Goal: Task Accomplishment & Management: Manage account settings

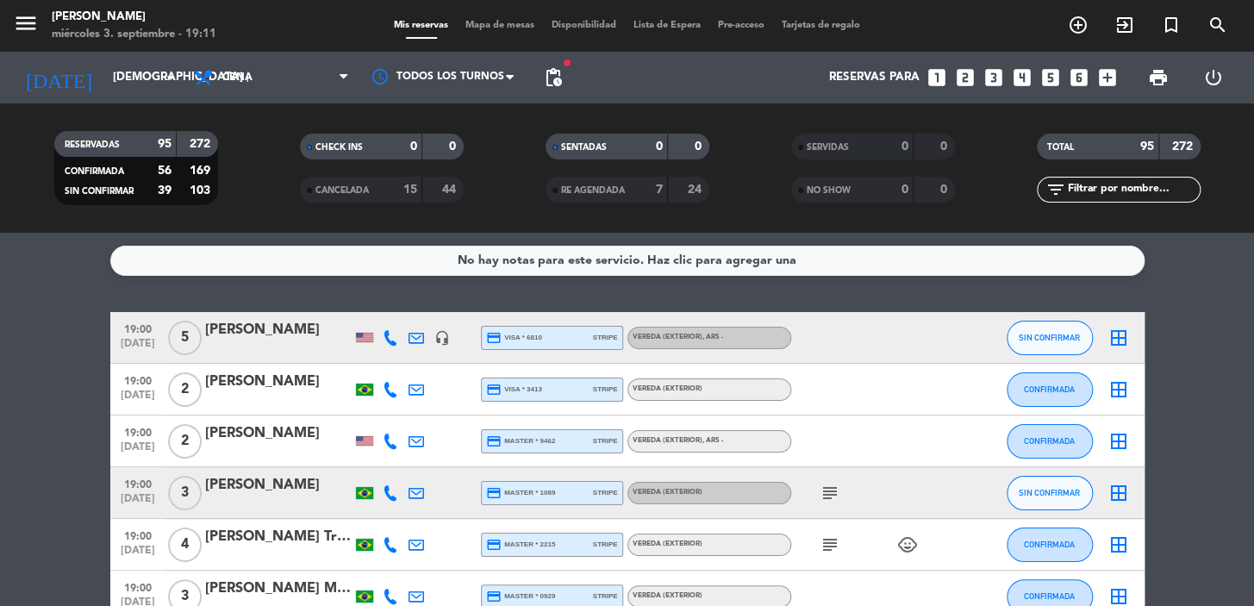
scroll to position [783, 0]
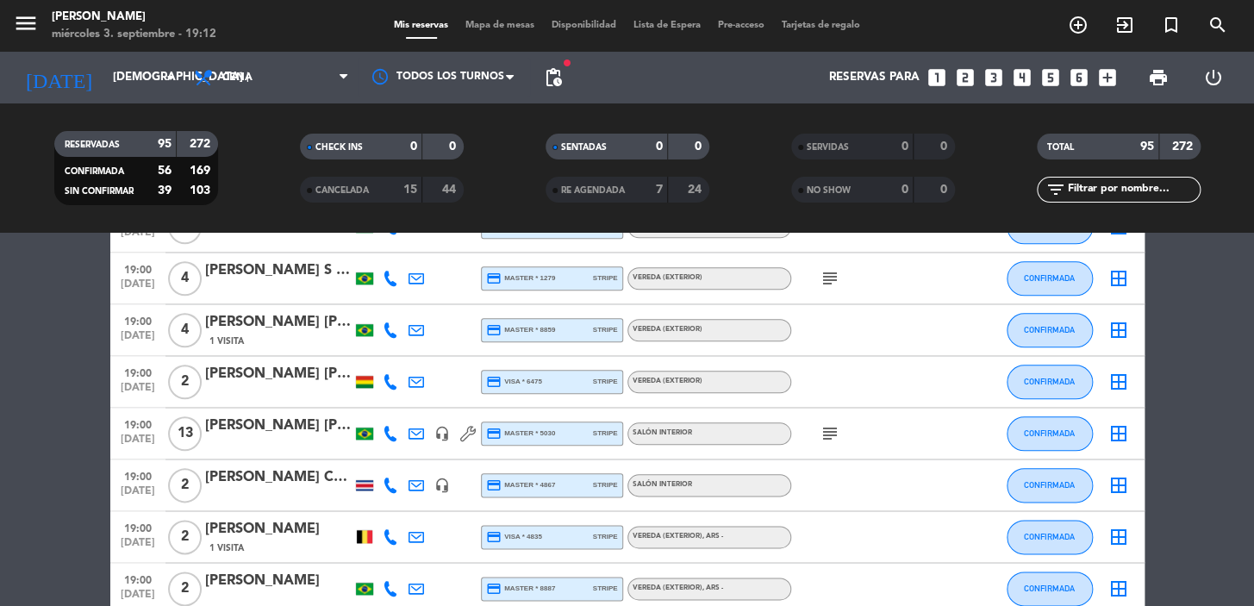
drag, startPoint x: 845, startPoint y: 428, endPoint x: 827, endPoint y: 432, distance: 19.3
click at [844, 429] on div "subject" at bounding box center [868, 433] width 155 height 51
click at [827, 432] on icon "subject" at bounding box center [830, 433] width 21 height 21
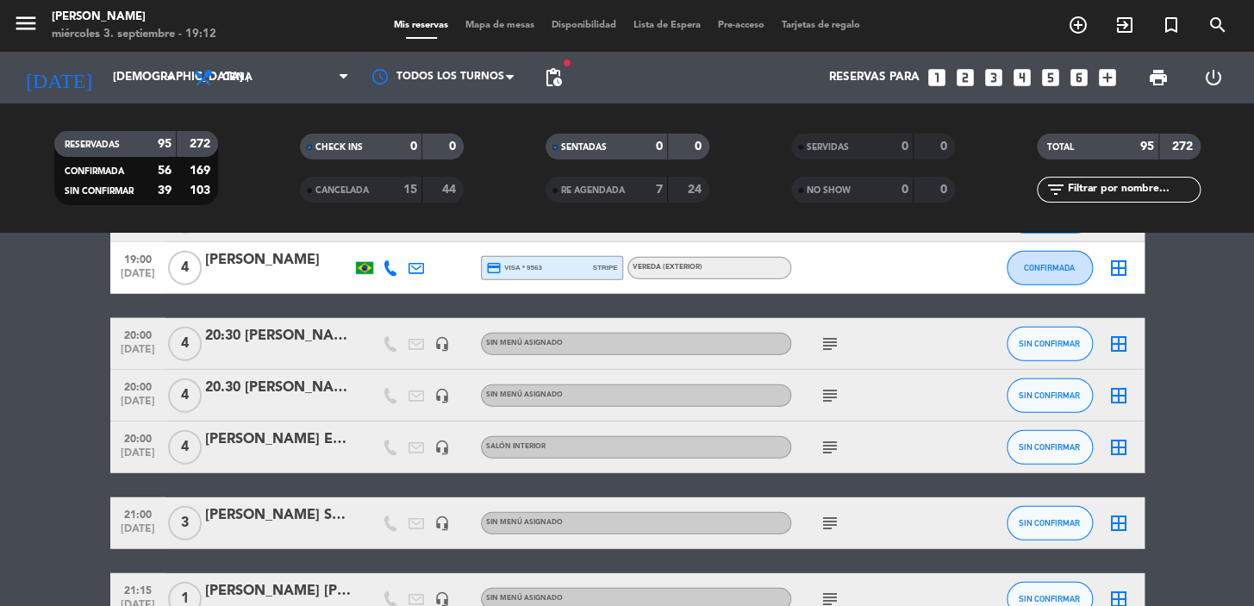
scroll to position [2037, 0]
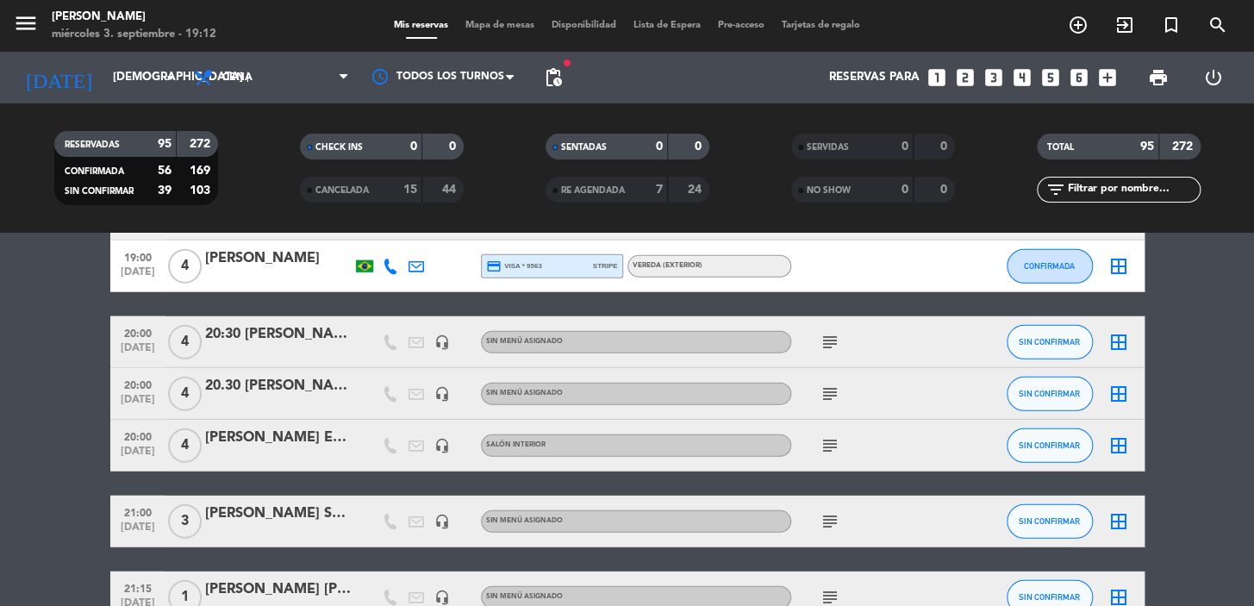
click at [835, 445] on icon "subject" at bounding box center [830, 445] width 21 height 21
click at [825, 503] on div "subject" at bounding box center [868, 521] width 155 height 51
click at [833, 527] on icon "subject" at bounding box center [830, 521] width 21 height 21
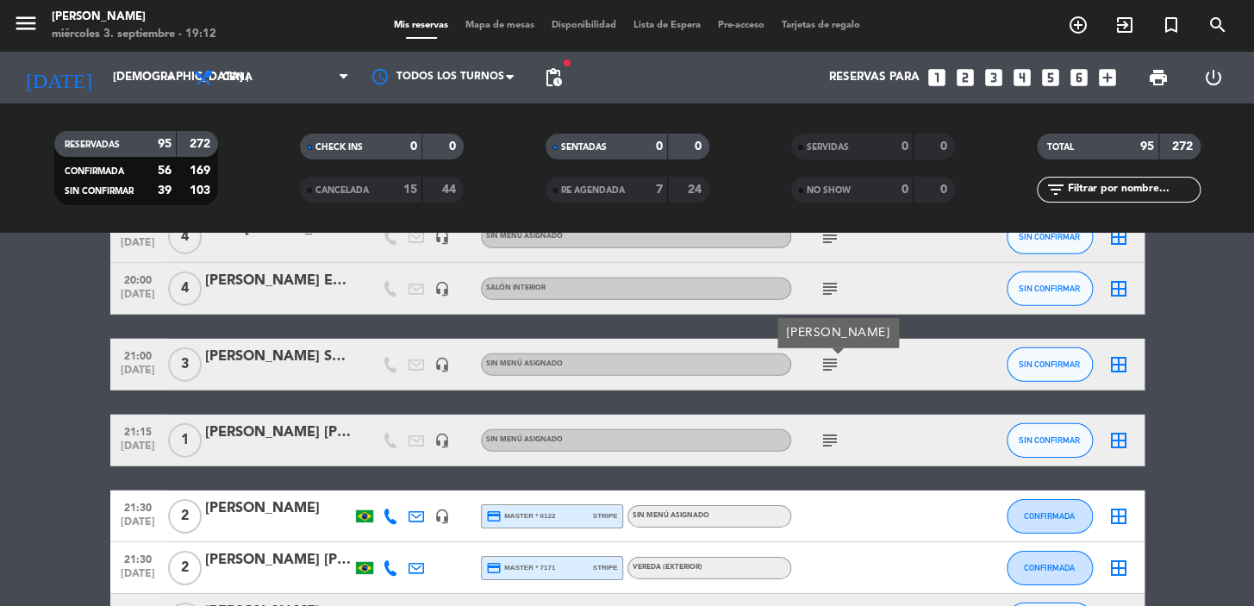
click at [826, 440] on icon "subject" at bounding box center [830, 440] width 21 height 21
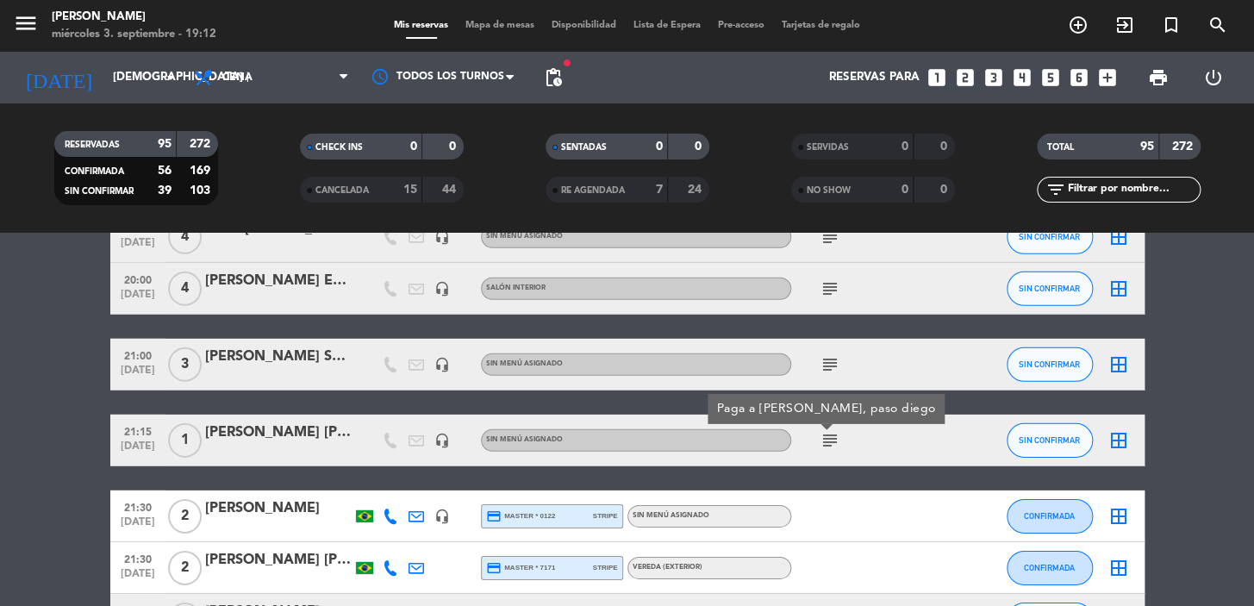
click at [297, 430] on div "guillote coppola" at bounding box center [278, 432] width 147 height 22
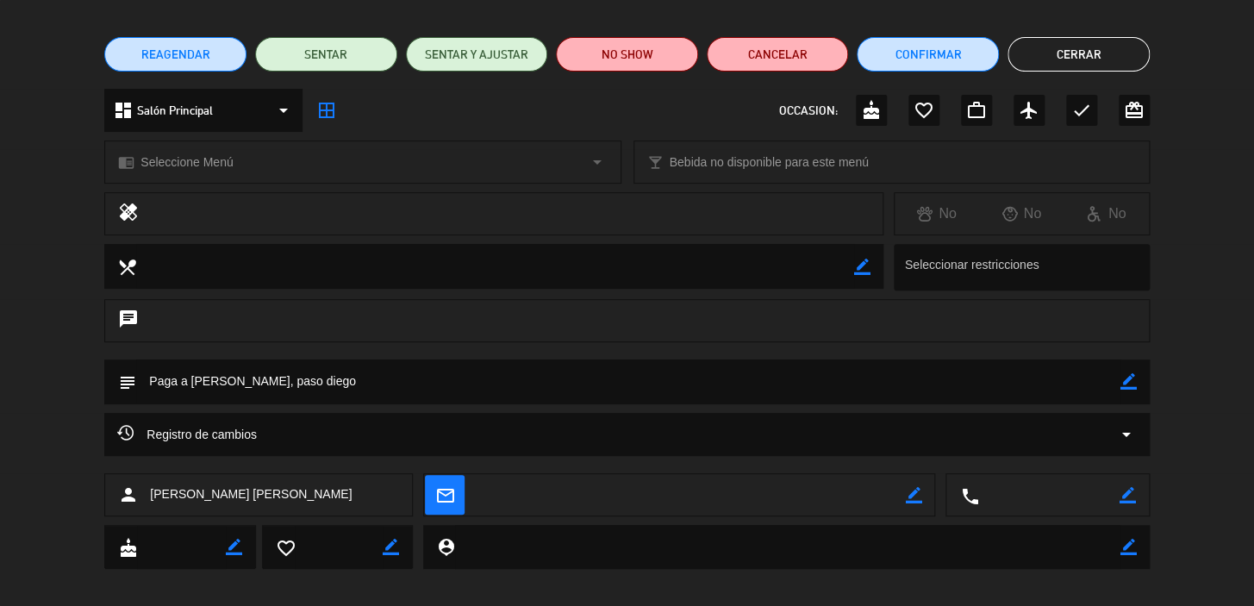
scroll to position [132, 0]
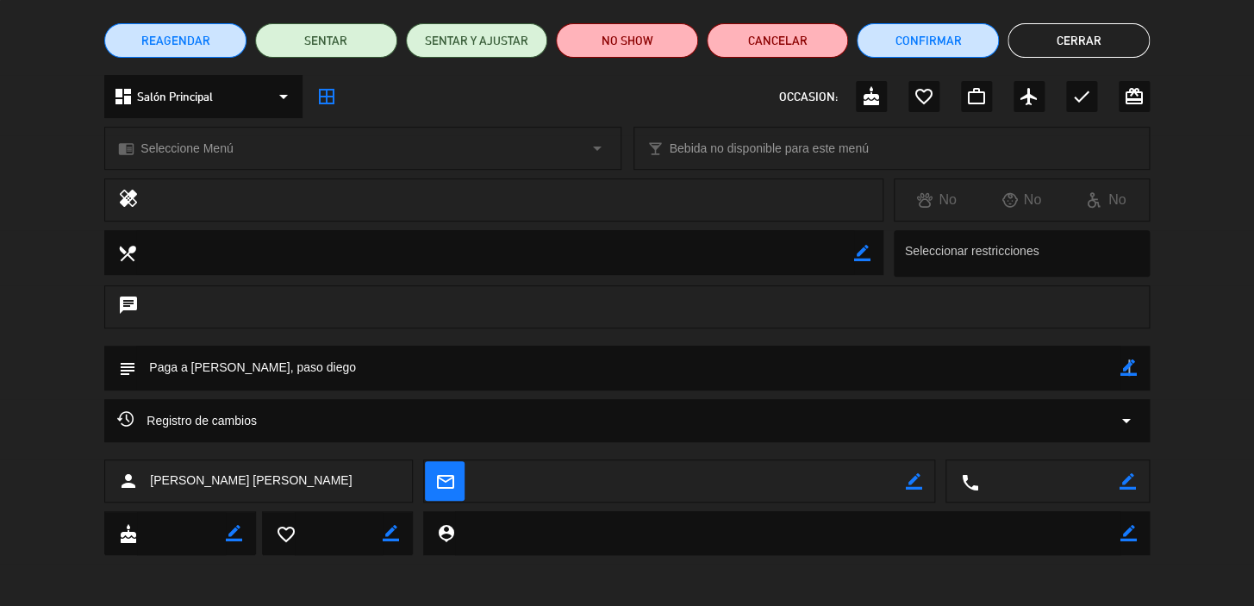
click at [1126, 359] on icon "border_color" at bounding box center [1128, 367] width 16 height 16
click at [190, 366] on textarea at bounding box center [628, 368] width 984 height 44
drag, startPoint x: 188, startPoint y: 367, endPoint x: 234, endPoint y: 365, distance: 46.6
click at [189, 367] on textarea at bounding box center [628, 368] width 984 height 44
drag, startPoint x: 293, startPoint y: 369, endPoint x: 0, endPoint y: 390, distance: 293.8
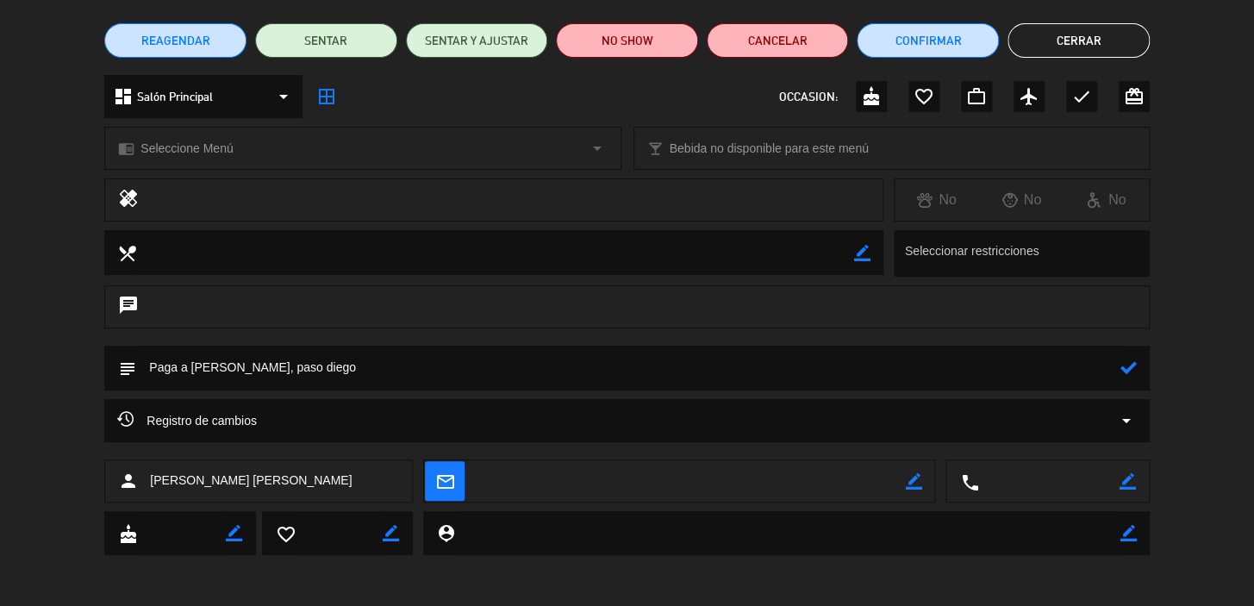
click at [0, 390] on div "subject" at bounding box center [627, 372] width 1254 height 53
click at [1115, 369] on textarea at bounding box center [628, 368] width 984 height 44
click at [1126, 371] on icon at bounding box center [1128, 367] width 16 height 16
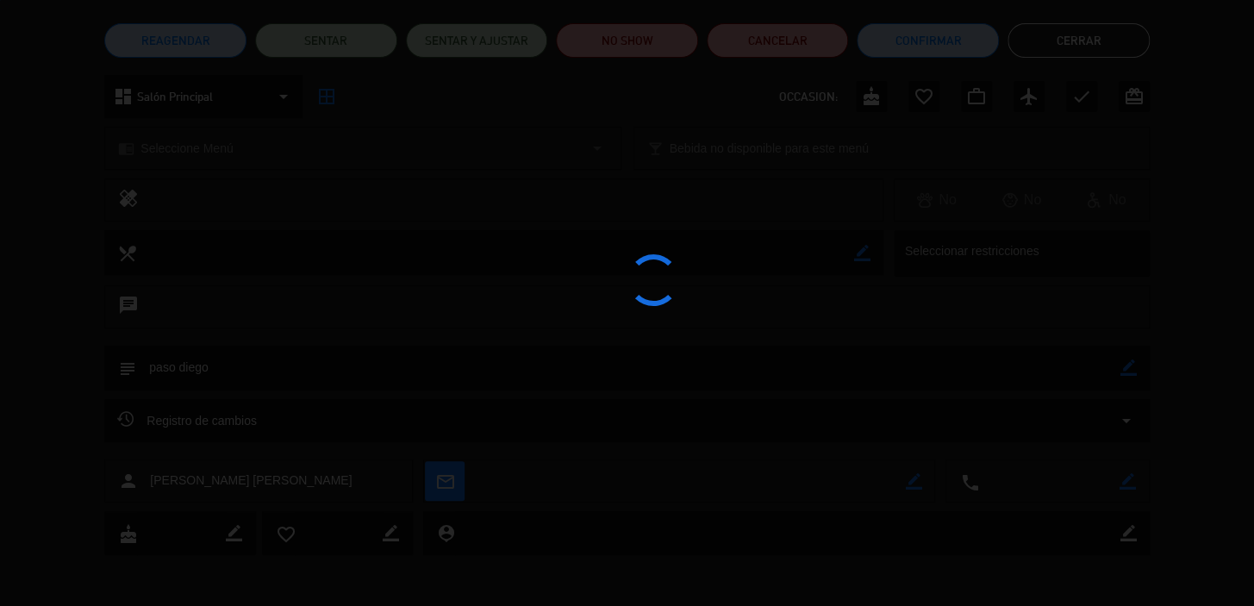
type textarea "paso diego"
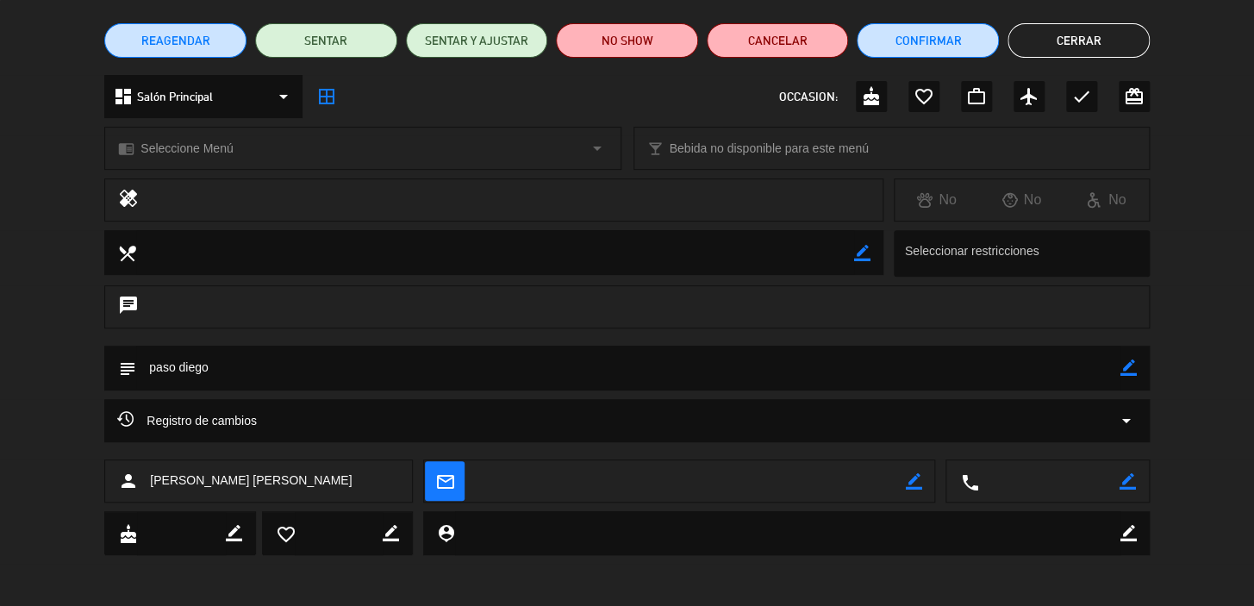
click at [1109, 50] on button "Cerrar" at bounding box center [1079, 40] width 142 height 34
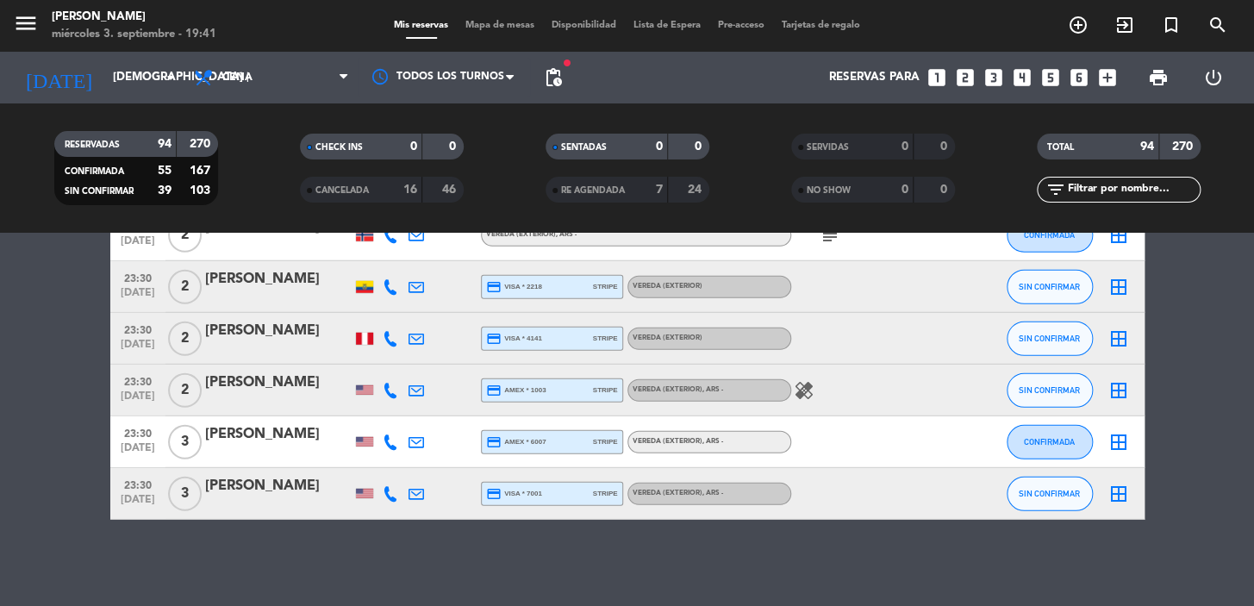
scroll to position [4798, 0]
click at [116, 78] on input "[DEMOGRAPHIC_DATA] [DATE]" at bounding box center [180, 77] width 153 height 31
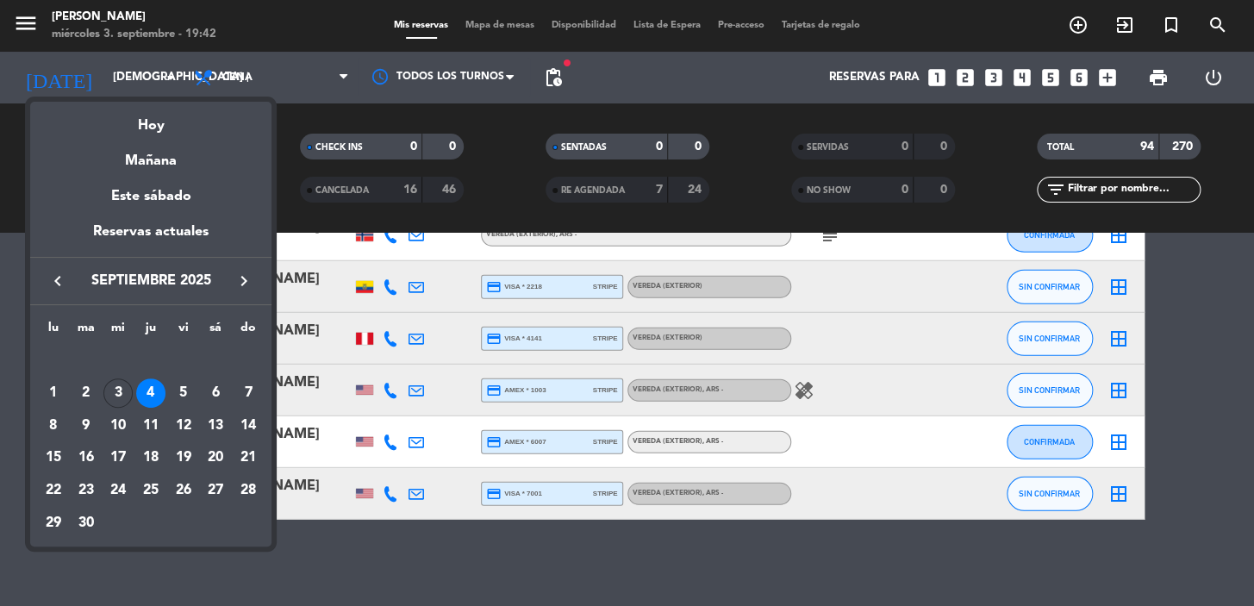
click at [308, 210] on div at bounding box center [627, 303] width 1254 height 606
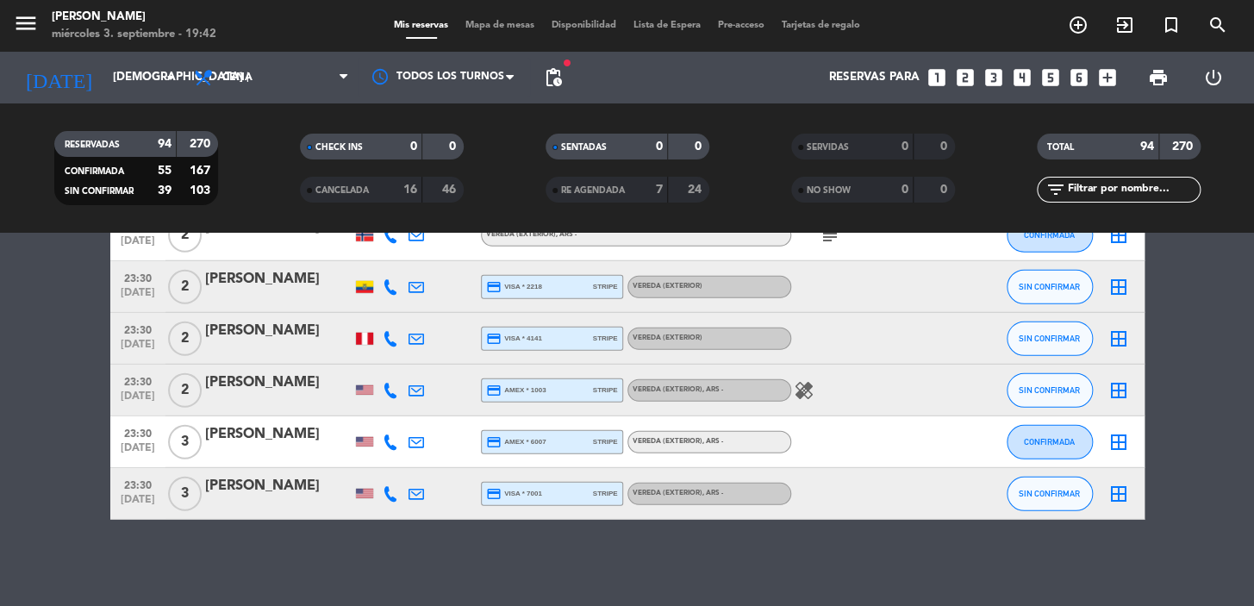
click at [1119, 183] on input "text" at bounding box center [1133, 189] width 134 height 19
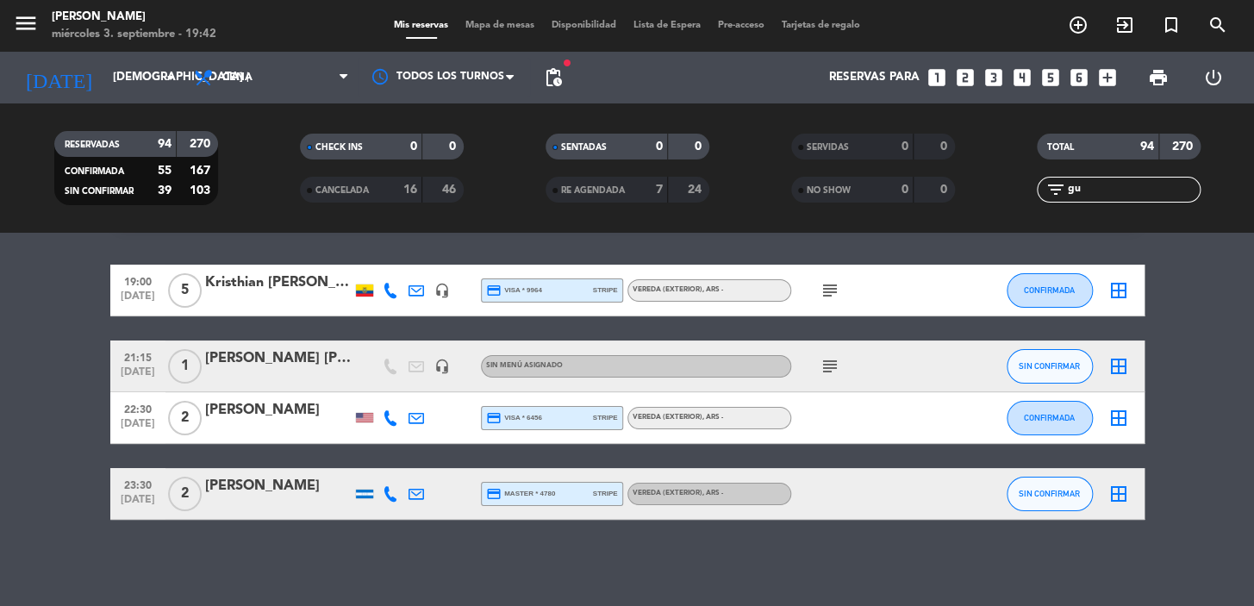
scroll to position [0, 0]
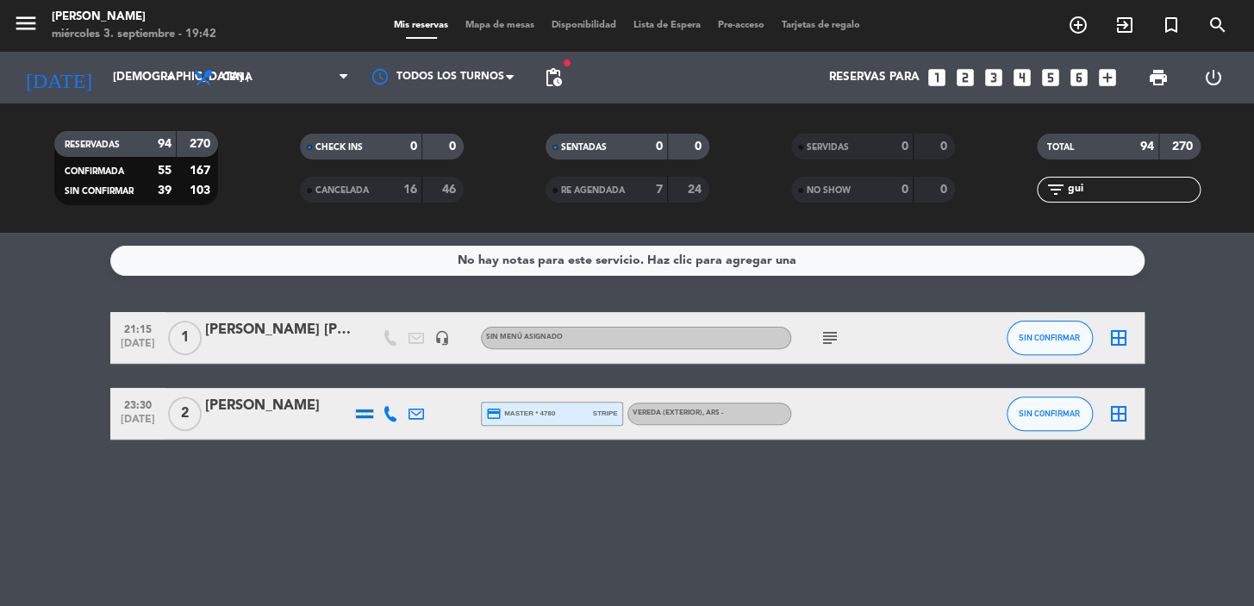
type input "gui"
click at [257, 326] on div "guillote coppola" at bounding box center [278, 330] width 147 height 22
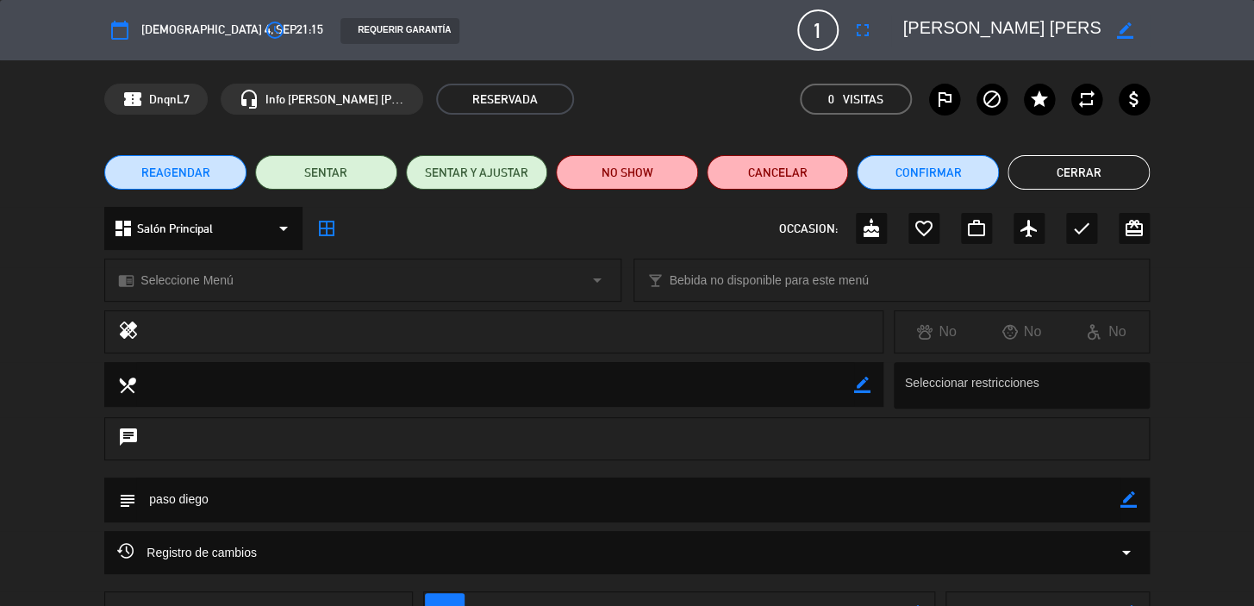
click at [1127, 497] on icon "border_color" at bounding box center [1128, 499] width 16 height 16
click at [1071, 508] on textarea at bounding box center [628, 499] width 984 height 44
type textarea "paso diego, PAGA COPOLA"
click at [1123, 501] on icon at bounding box center [1128, 499] width 16 height 16
click at [1120, 31] on icon "border_color" at bounding box center [1125, 30] width 16 height 16
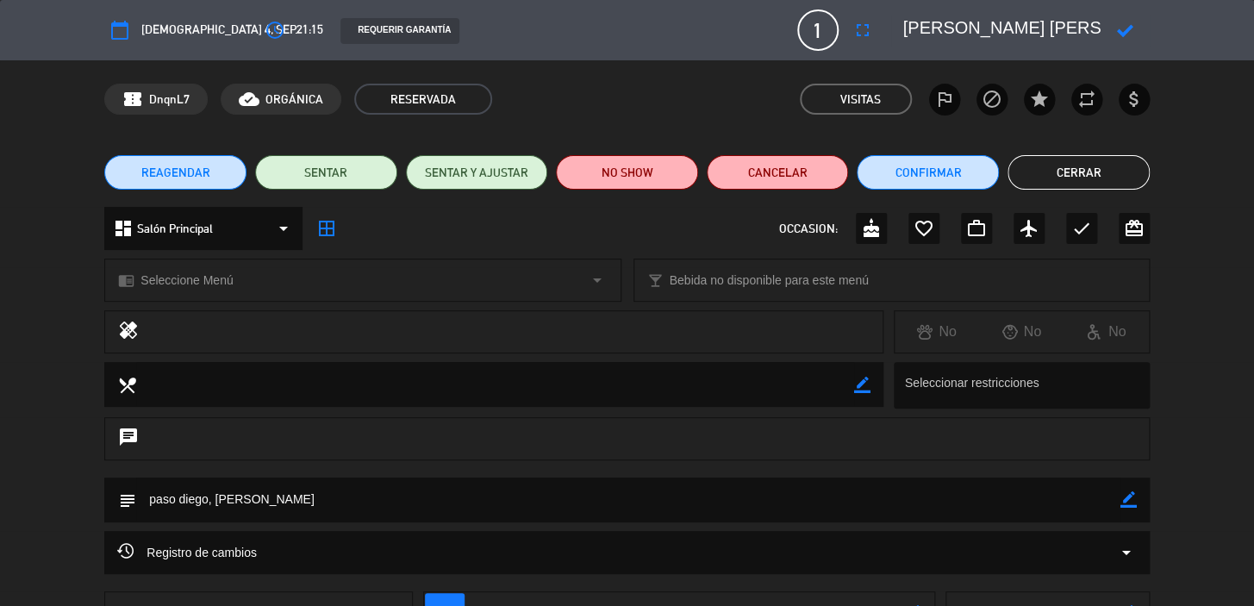
click at [1083, 34] on textarea at bounding box center [1001, 30] width 197 height 31
type textarea "[PERSON_NAME] [PERSON_NAME] NO COBRAR PAGA COPOLA"
click at [1114, 30] on div at bounding box center [1125, 30] width 49 height 31
click at [1120, 32] on icon at bounding box center [1125, 30] width 16 height 16
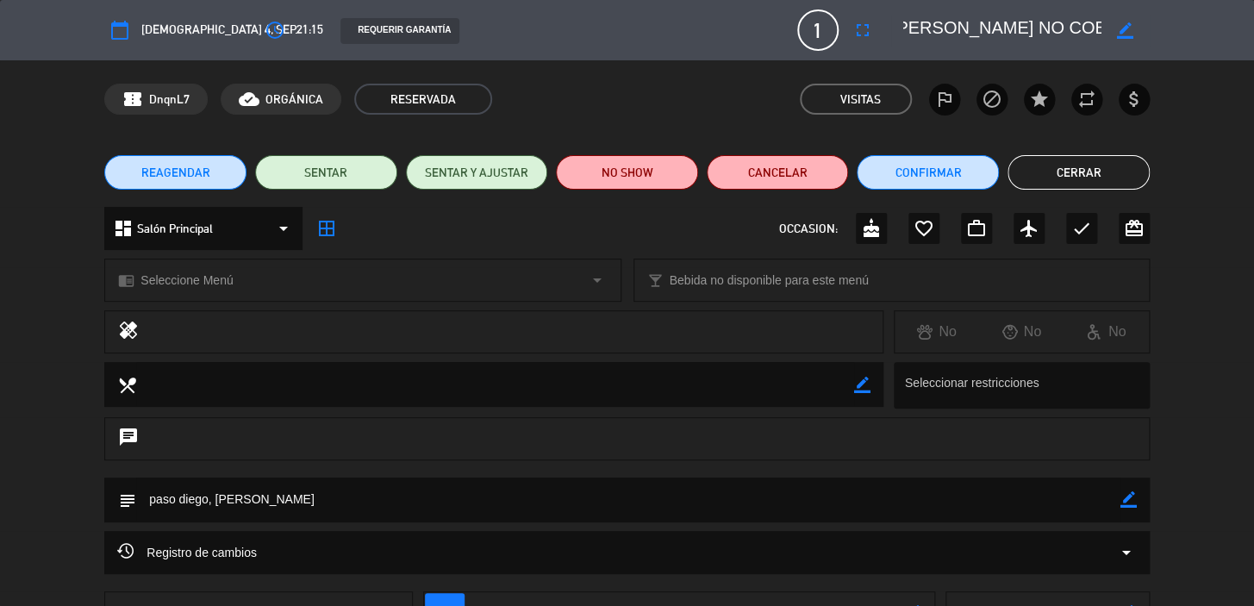
click at [1066, 163] on button "Cerrar" at bounding box center [1079, 172] width 142 height 34
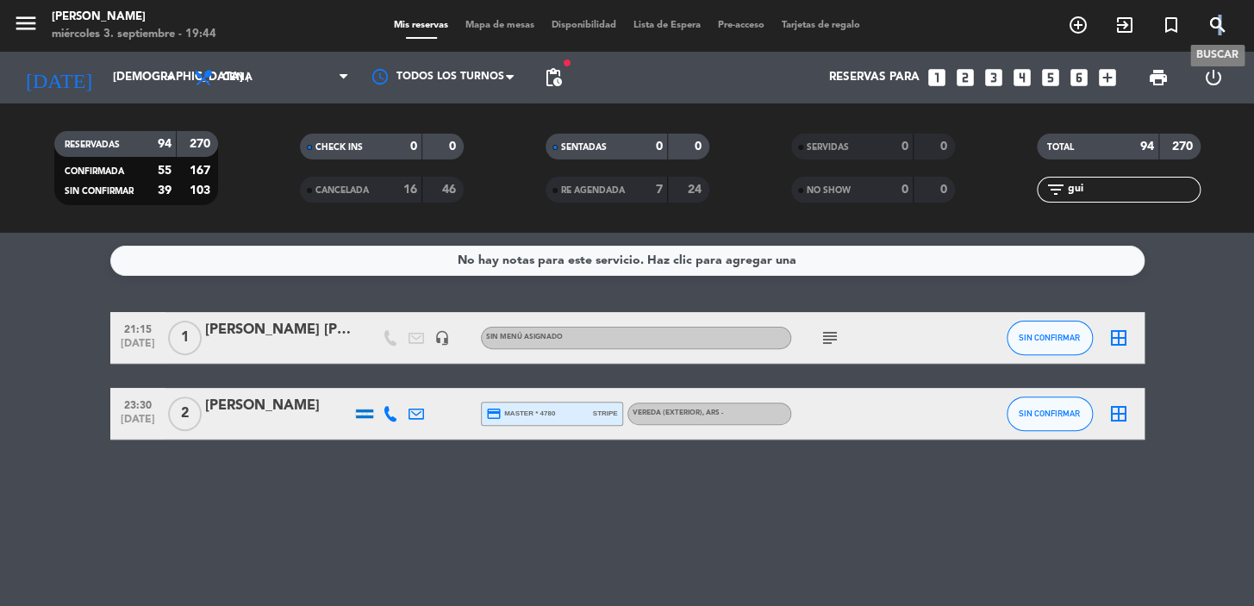
click at [1218, 21] on icon "search" at bounding box center [1217, 25] width 21 height 21
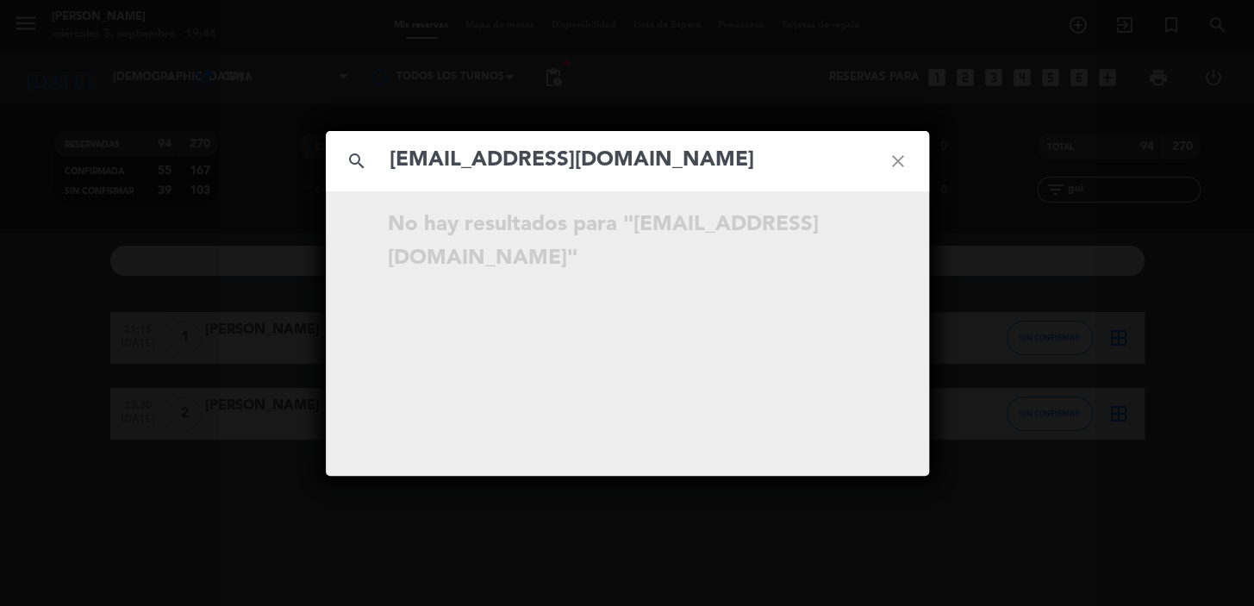
click at [392, 159] on input "Lizianep@hotmail.com" at bounding box center [627, 160] width 479 height 35
type input "Lizianep@hotmail.com"
click at [904, 162] on icon "close" at bounding box center [898, 161] width 62 height 62
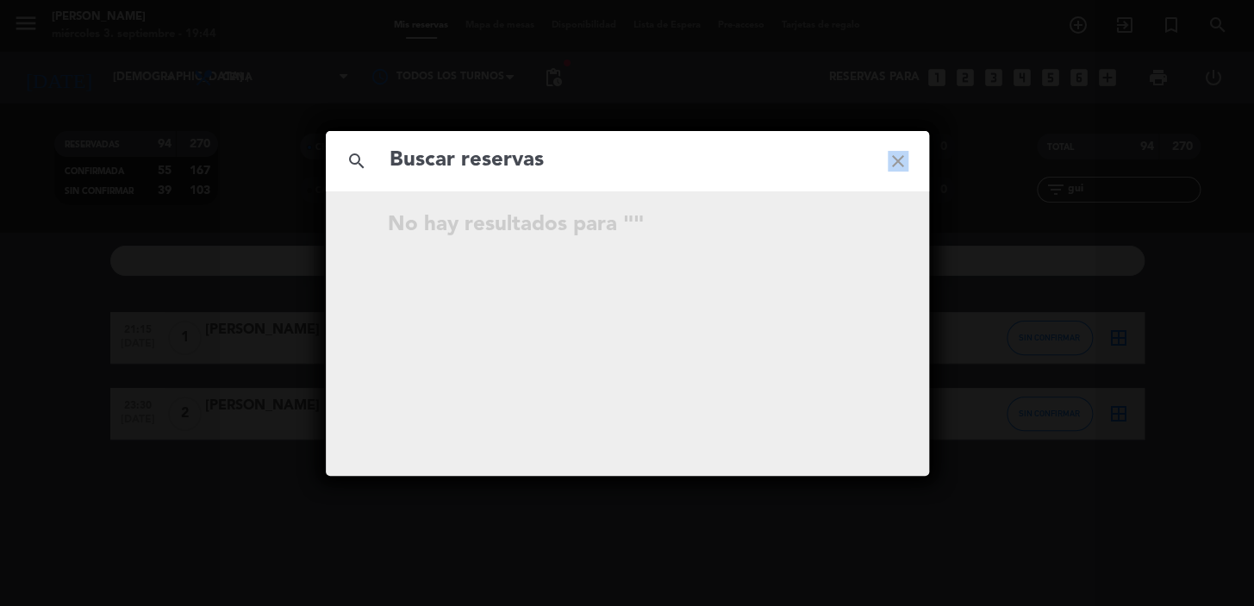
click at [904, 162] on icon "close" at bounding box center [898, 161] width 62 height 62
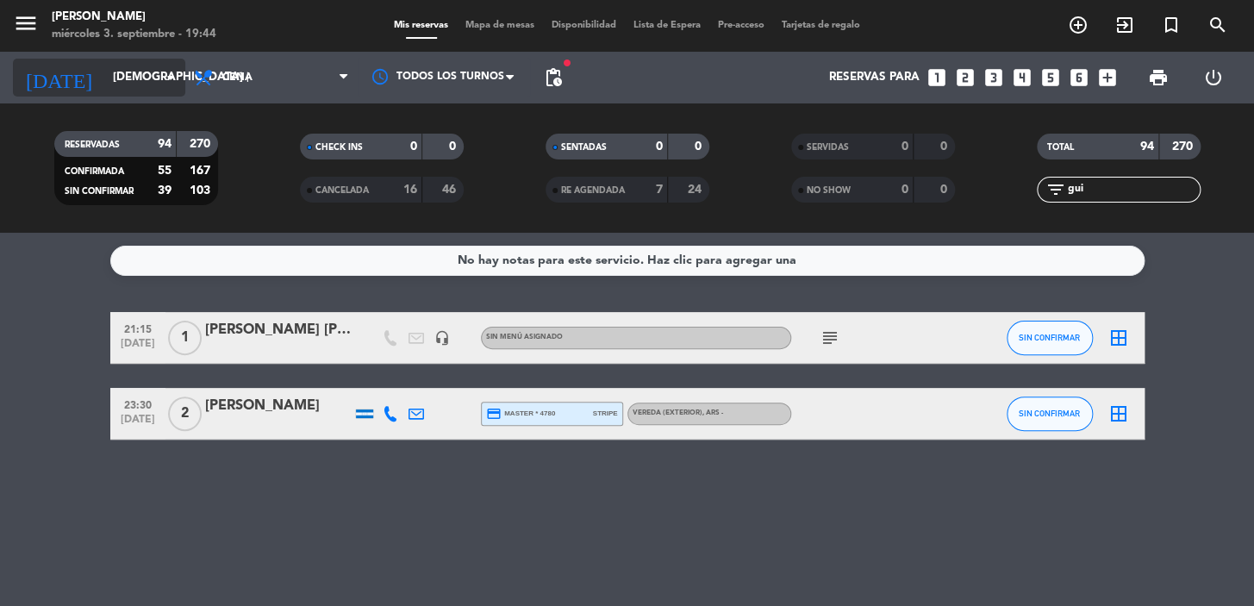
click at [104, 68] on input "[DEMOGRAPHIC_DATA] [DATE]" at bounding box center [180, 77] width 153 height 31
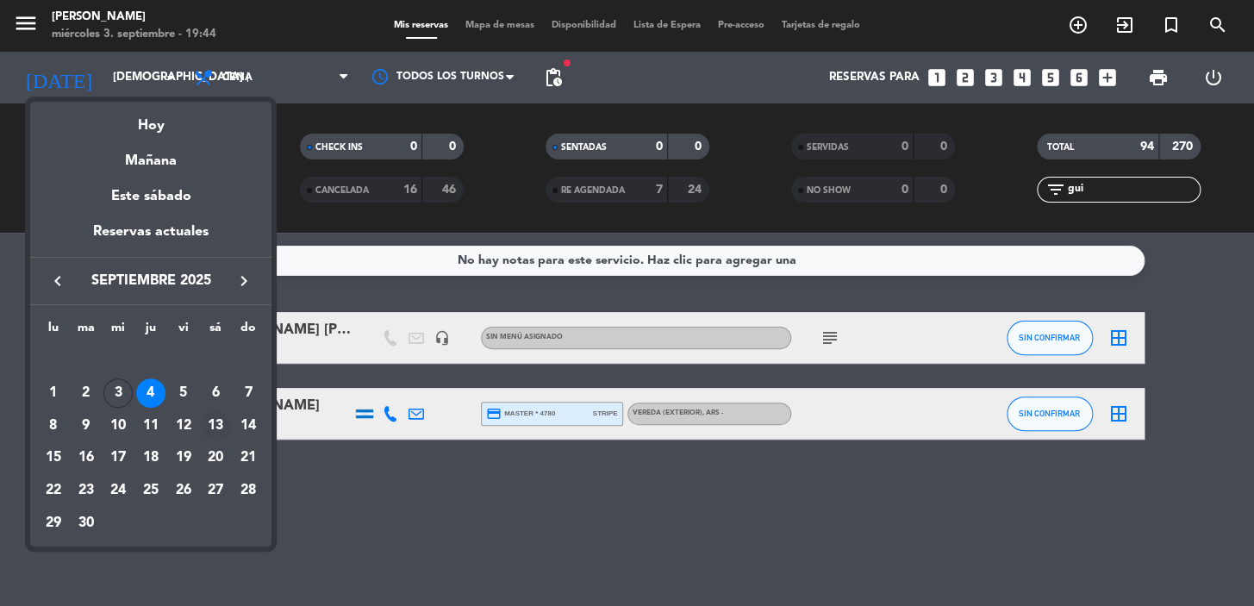
click at [214, 419] on div "13" at bounding box center [215, 425] width 29 height 29
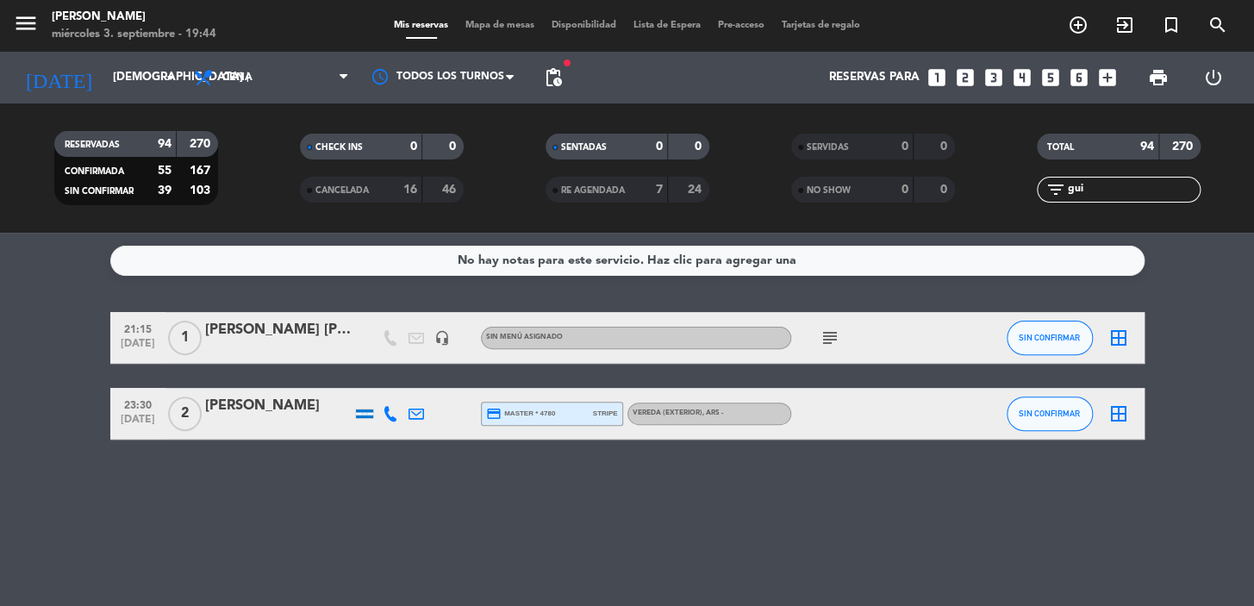
type input "sáb. 13 sep."
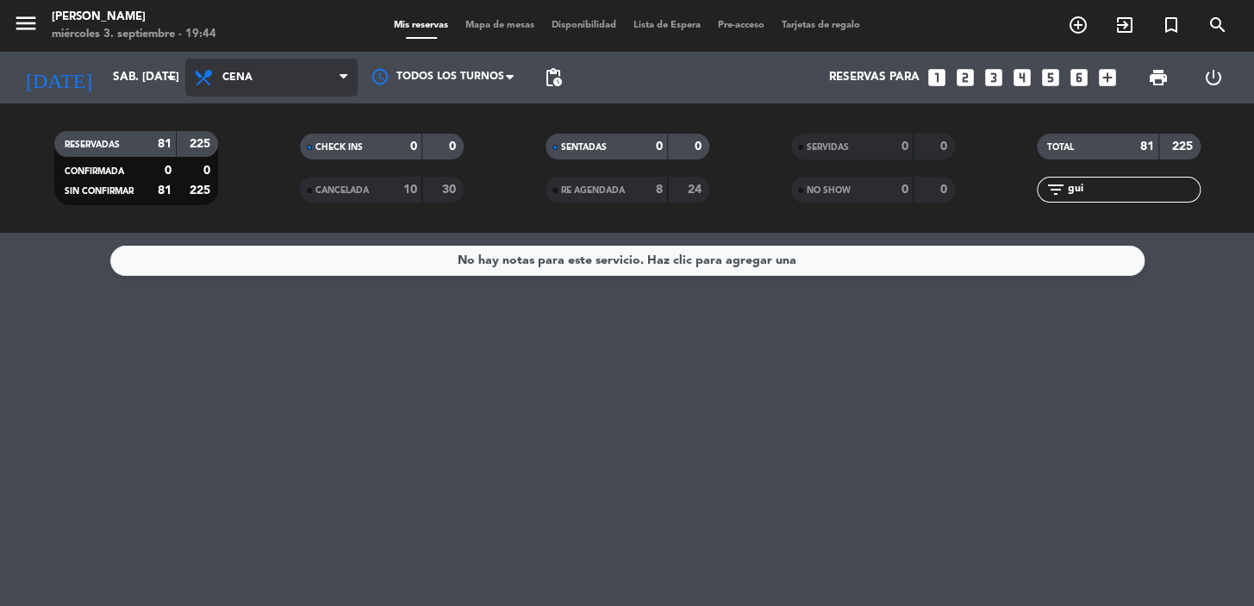
click at [294, 79] on span "Cena" at bounding box center [271, 78] width 172 height 38
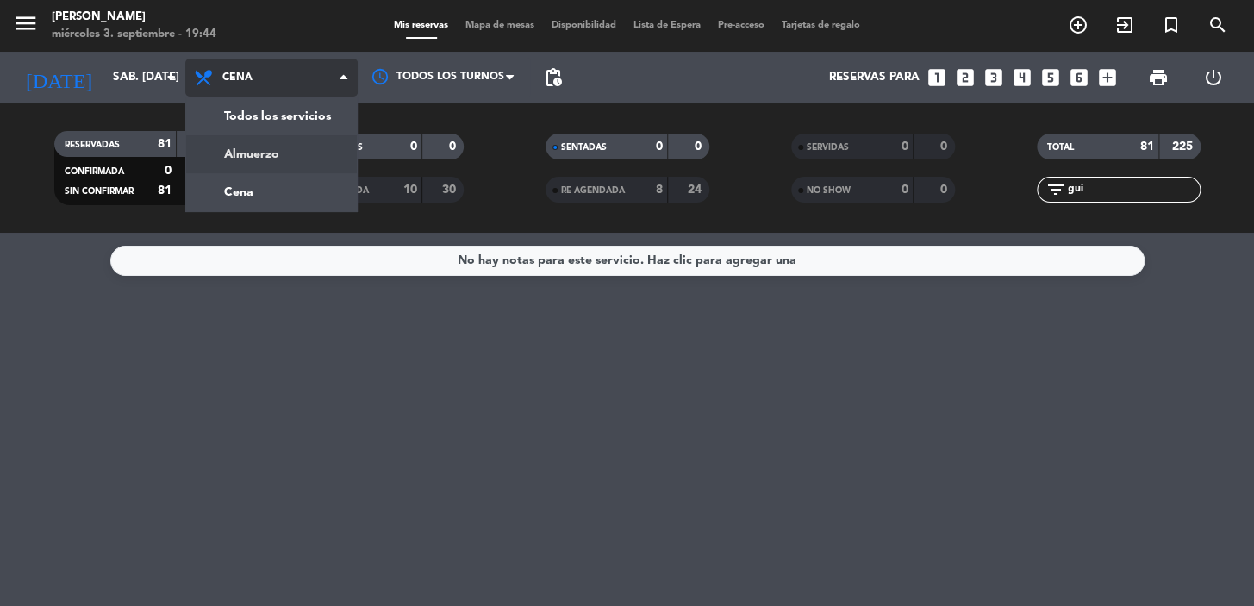
click at [297, 156] on div "menu Don Julio miércoles 3. septiembre - 19:44 Mis reservas Mapa de mesas Dispo…" at bounding box center [627, 116] width 1254 height 233
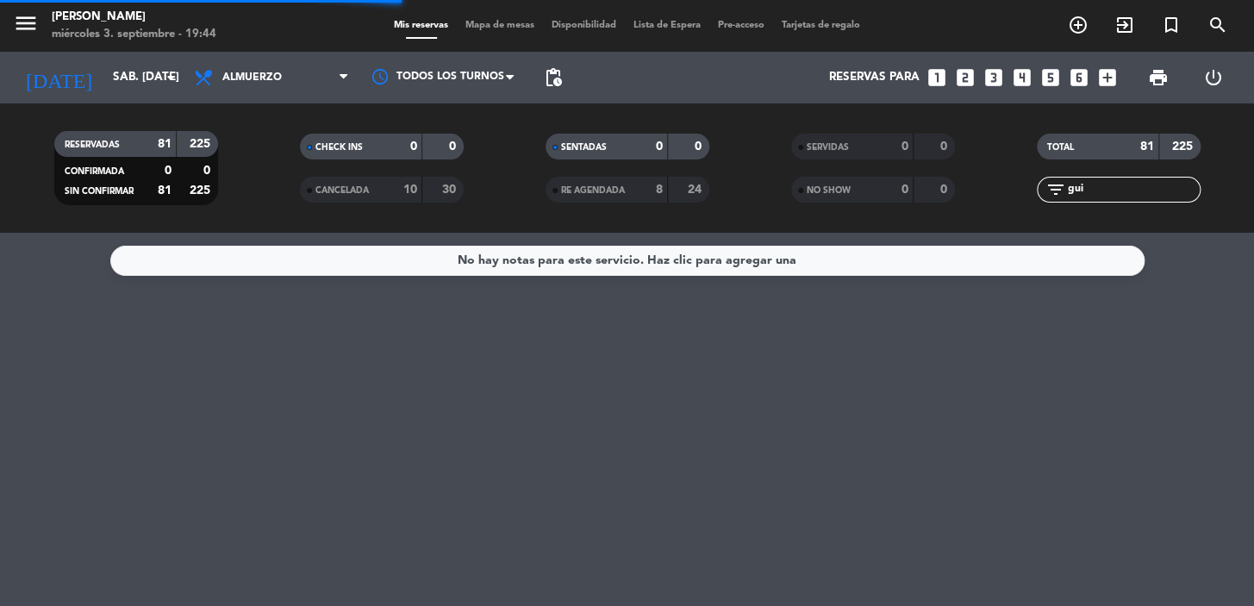
click at [1123, 193] on input "gui" at bounding box center [1133, 189] width 134 height 19
drag, startPoint x: 1123, startPoint y: 193, endPoint x: 983, endPoint y: 232, distance: 145.7
click at [1122, 193] on input "gui" at bounding box center [1133, 189] width 134 height 19
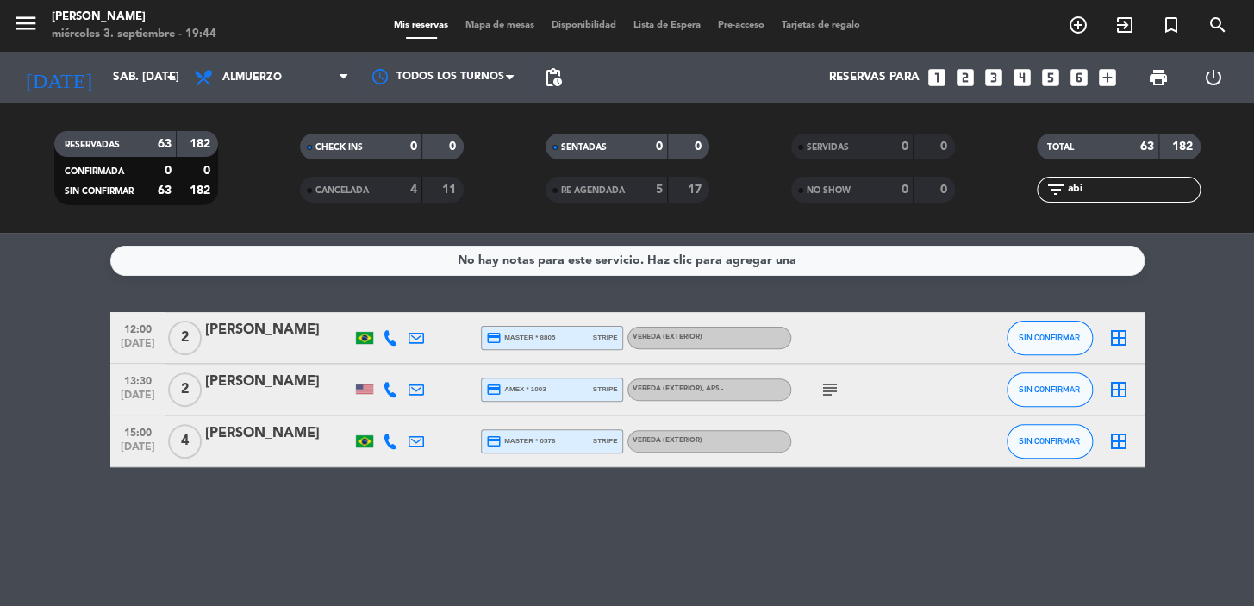
type input "abi"
click at [296, 450] on div at bounding box center [278, 453] width 147 height 14
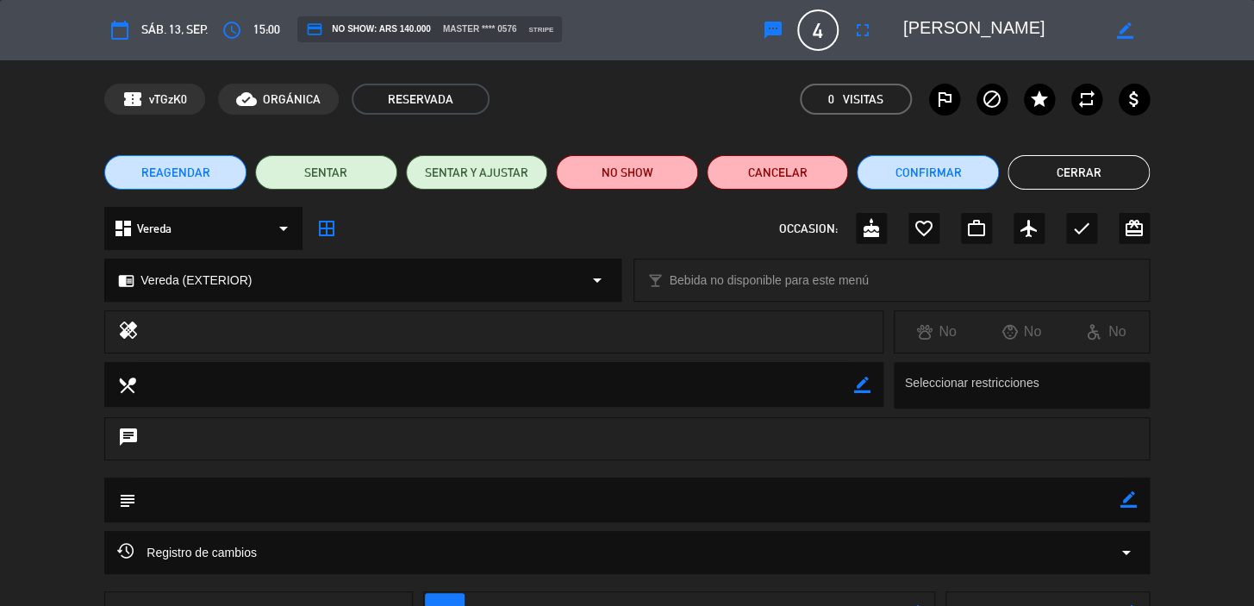
click at [878, 25] on div "calendar_today sáb. 13, sep. access_time 15:00 credit_card NO SHOW: ARS 140.000…" at bounding box center [626, 29] width 1045 height 41
click at [858, 30] on icon "fullscreen" at bounding box center [862, 30] width 21 height 21
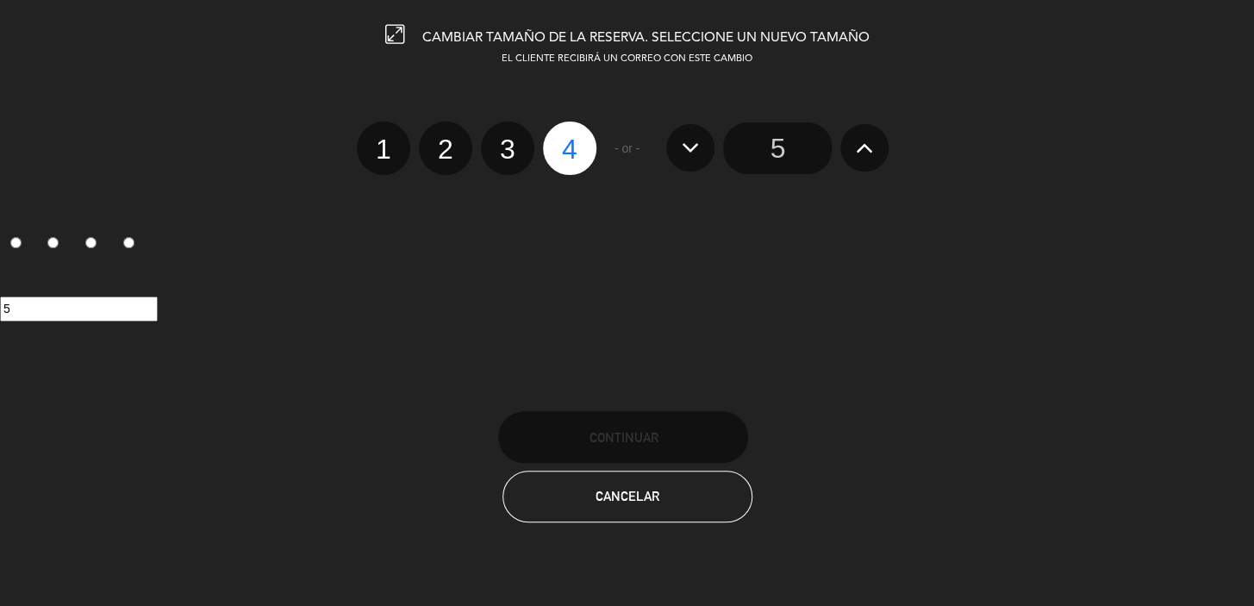
click at [852, 148] on button at bounding box center [864, 147] width 48 height 47
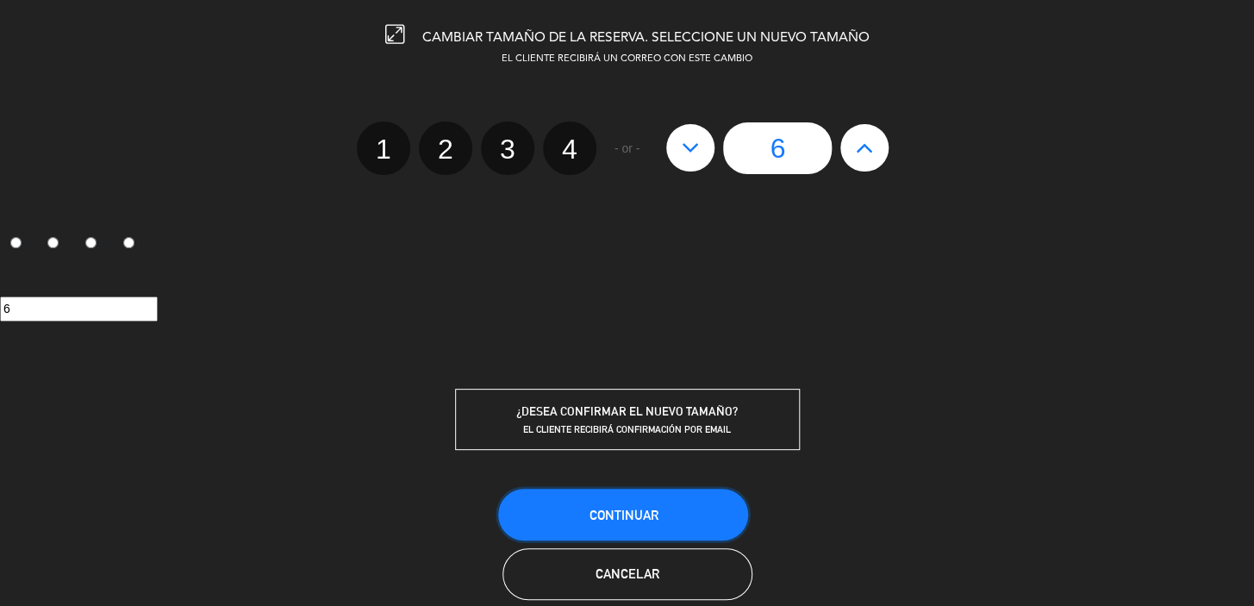
click at [666, 499] on button "Continuar" at bounding box center [623, 515] width 250 height 52
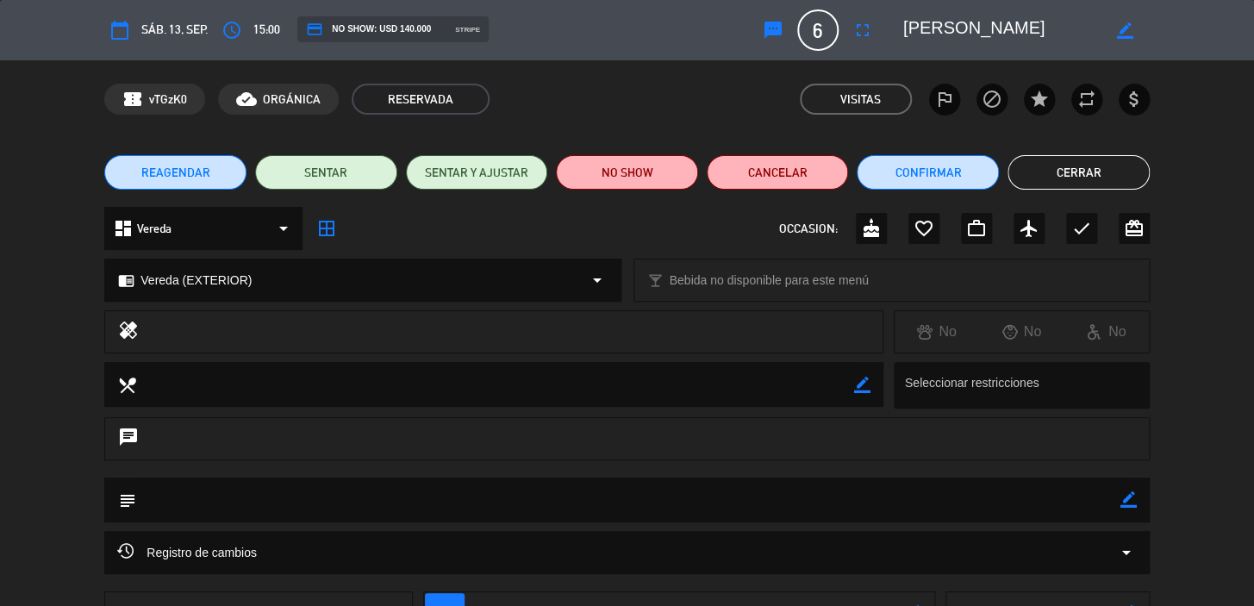
scroll to position [132, 0]
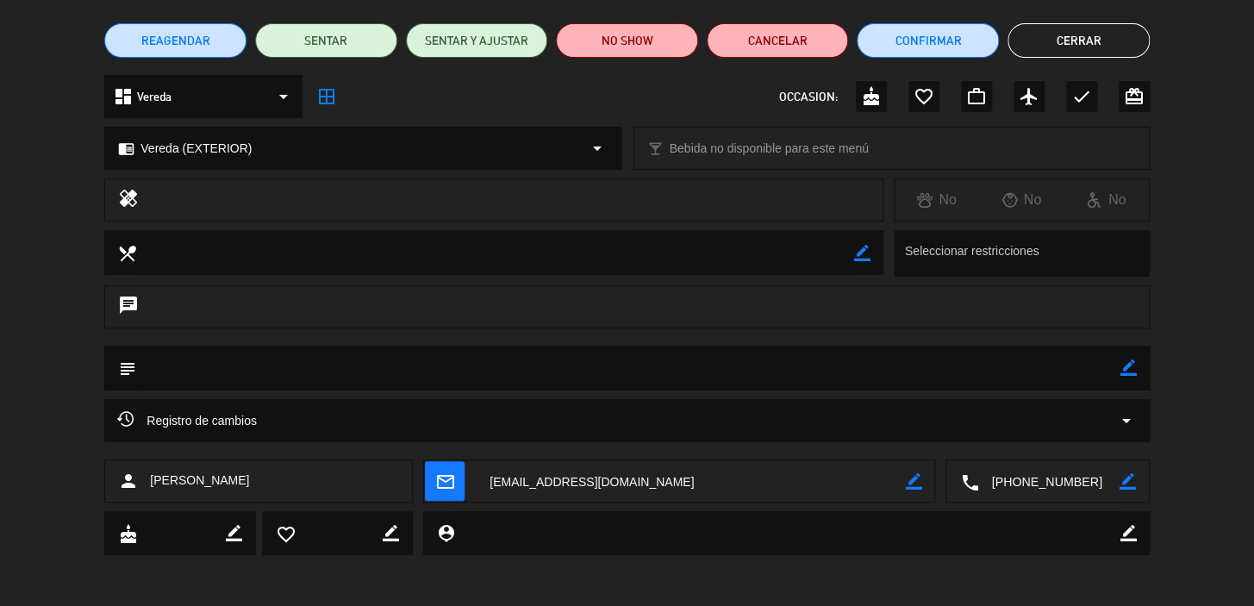
click at [436, 487] on icon "mail_outline" at bounding box center [444, 480] width 19 height 19
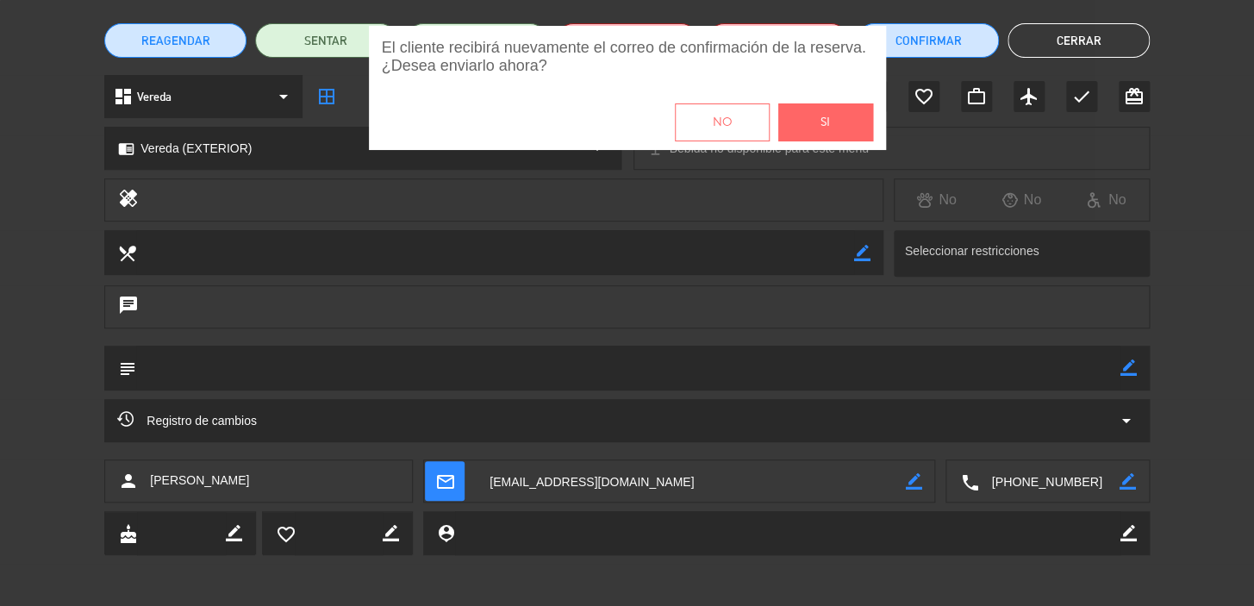
click at [820, 130] on span "Si" at bounding box center [824, 123] width 9 height 20
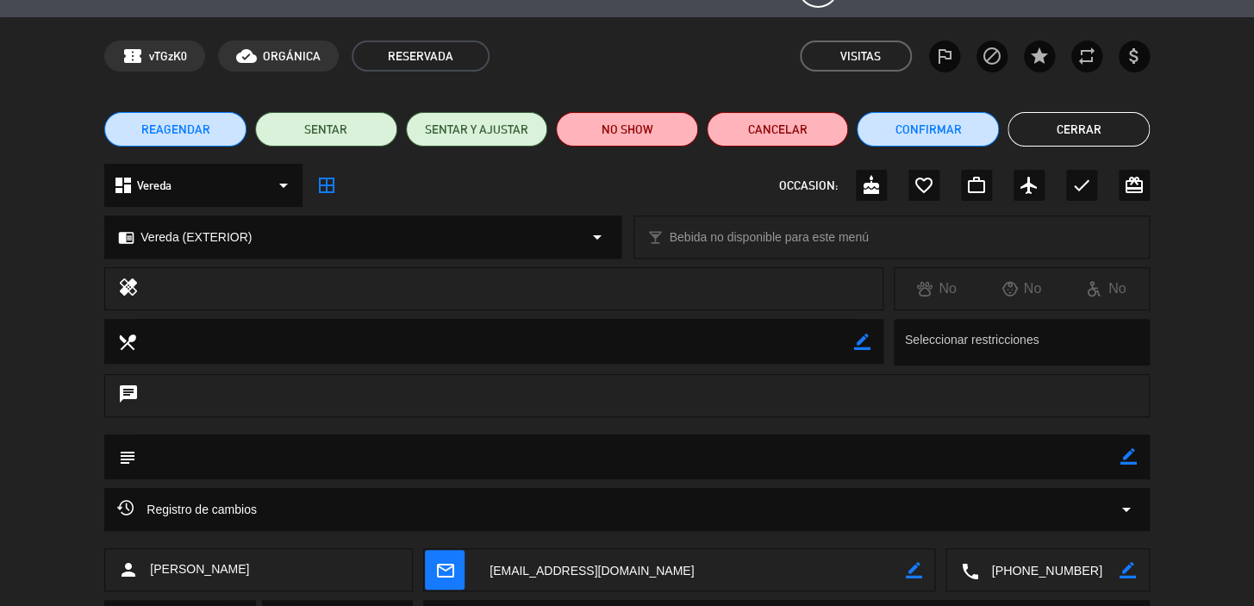
scroll to position [0, 0]
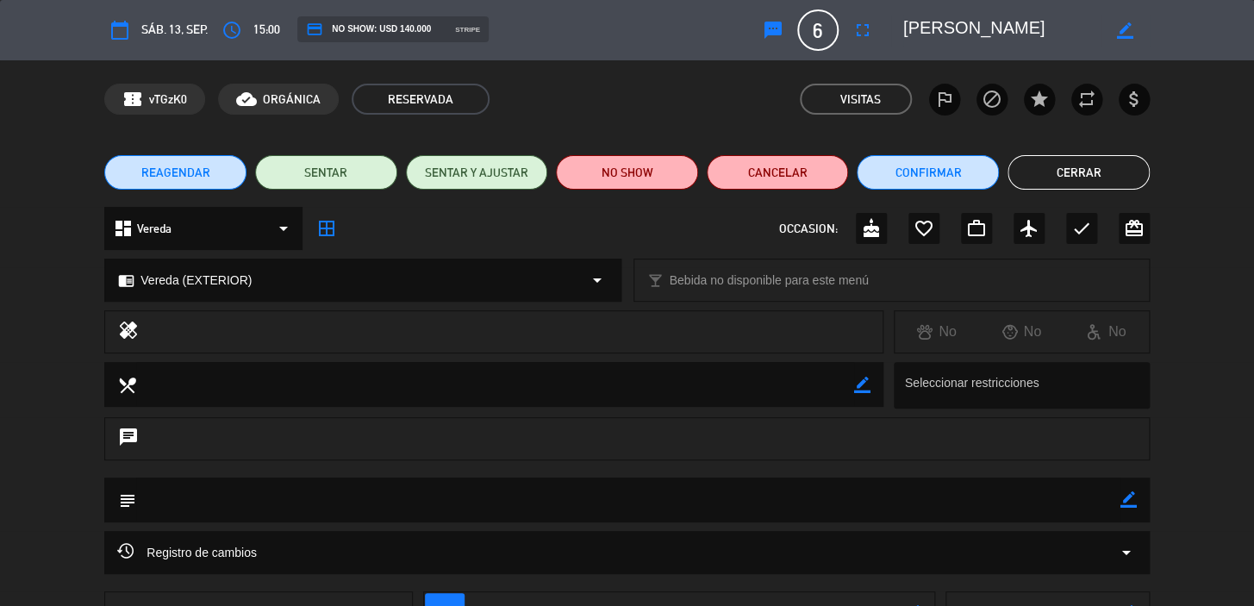
click at [1081, 175] on button "Cerrar" at bounding box center [1079, 172] width 142 height 34
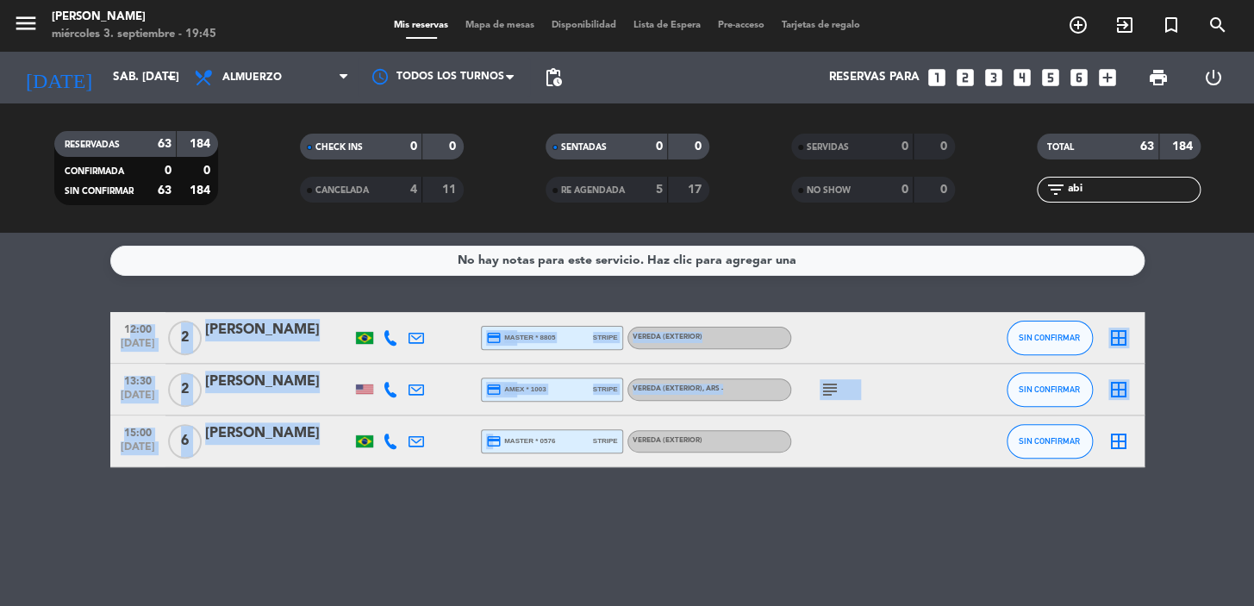
drag, startPoint x: 108, startPoint y: 433, endPoint x: 491, endPoint y: 439, distance: 383.6
click at [491, 439] on bookings-row "12:00 sep. 13 2 FABIANA MAZZUCO credit_card master * 8805 stripe Vereda (EXTERI…" at bounding box center [627, 389] width 1254 height 155
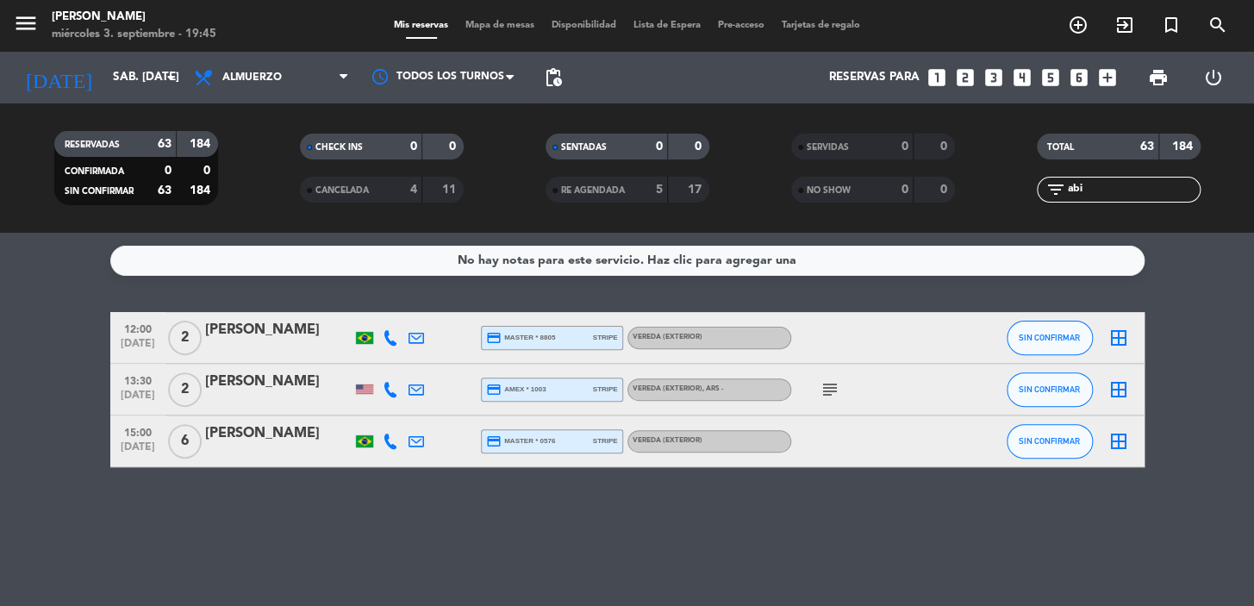
click at [357, 526] on div "No hay notas para este servicio. Haz clic para agregar una 12:00 sep. 13 2 FABI…" at bounding box center [627, 419] width 1254 height 373
drag, startPoint x: 115, startPoint y: 430, endPoint x: 737, endPoint y: 439, distance: 621.5
click at [737, 439] on div "15:00 sep. 13 6 Jéssica Abido credit_card master * 0576 stripe Vereda (EXTERIOR…" at bounding box center [627, 441] width 1034 height 52
copy div "15:00 sep. 13 6 Jéssica Abido credit_card master * 0576 stripe Vereda (EXTERIOR)"
click at [160, 67] on icon "arrow_drop_down" at bounding box center [170, 77] width 21 height 21
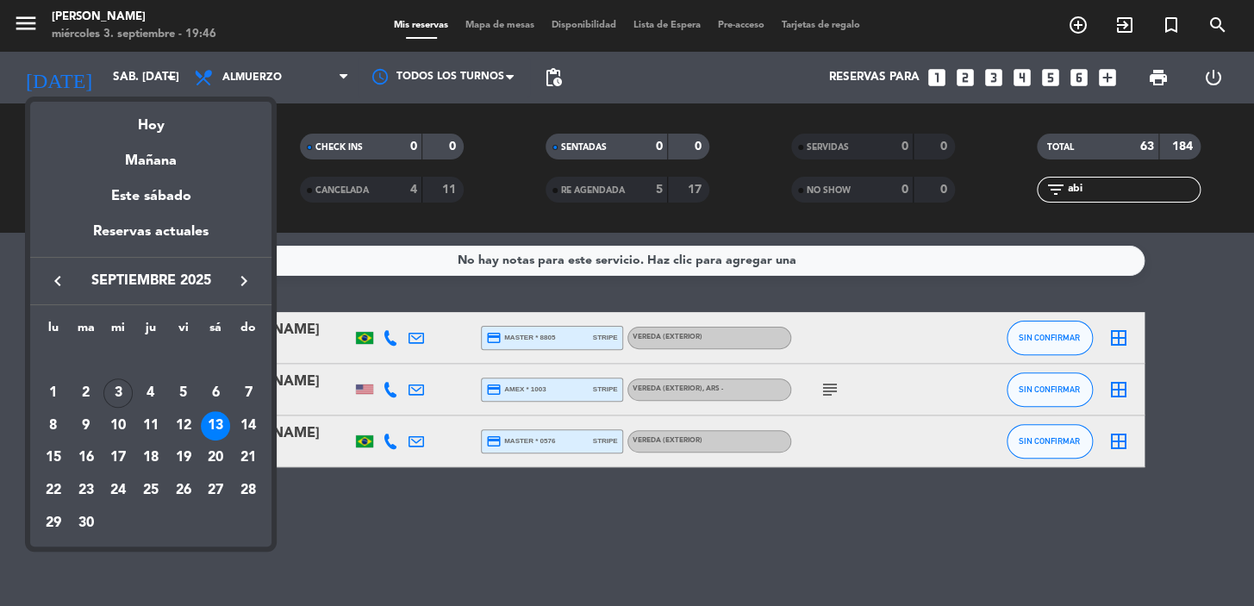
click at [243, 279] on icon "keyboard_arrow_right" at bounding box center [244, 281] width 21 height 21
click at [109, 424] on div "8" at bounding box center [117, 425] width 29 height 29
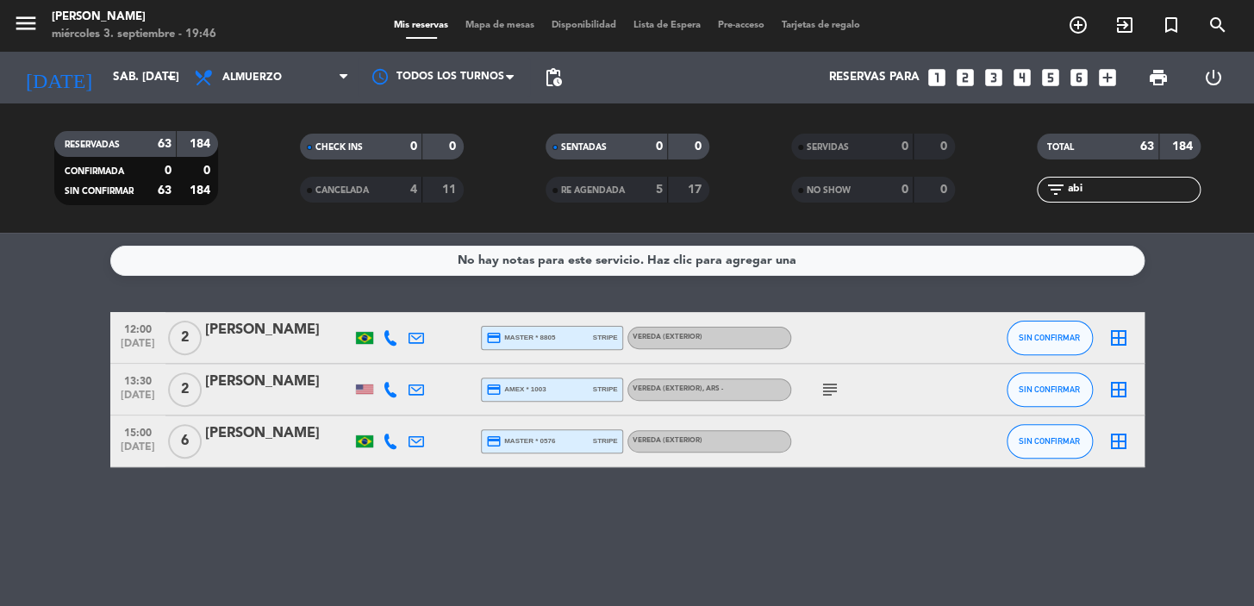
type input "mié. 8 oct."
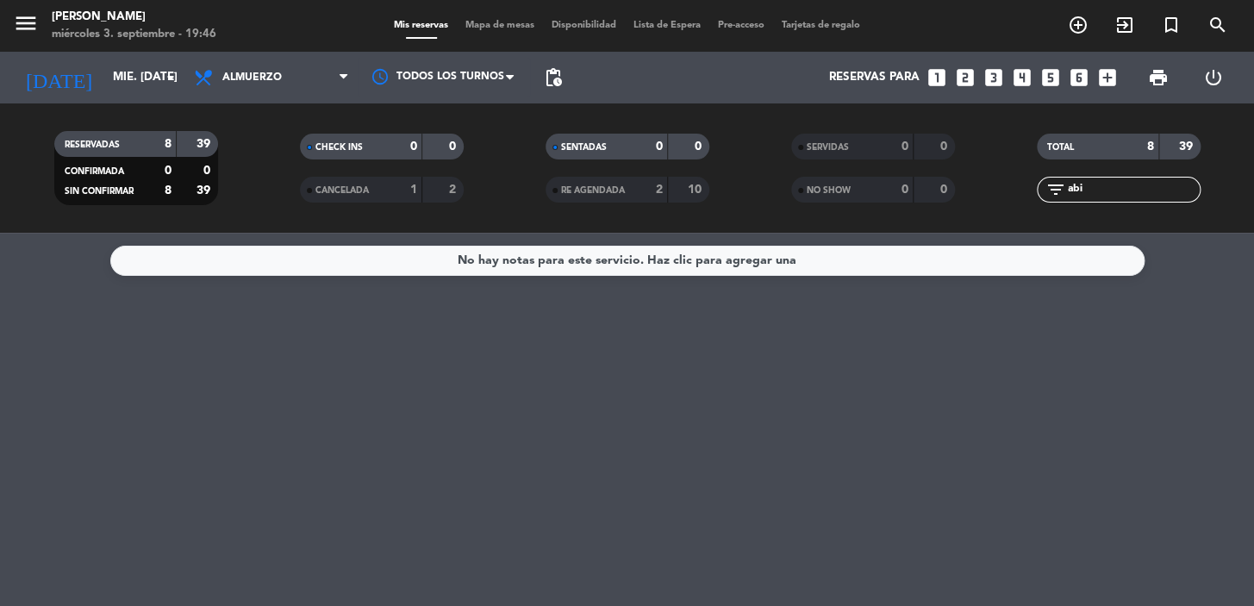
click at [1111, 183] on input "abi" at bounding box center [1133, 189] width 134 height 19
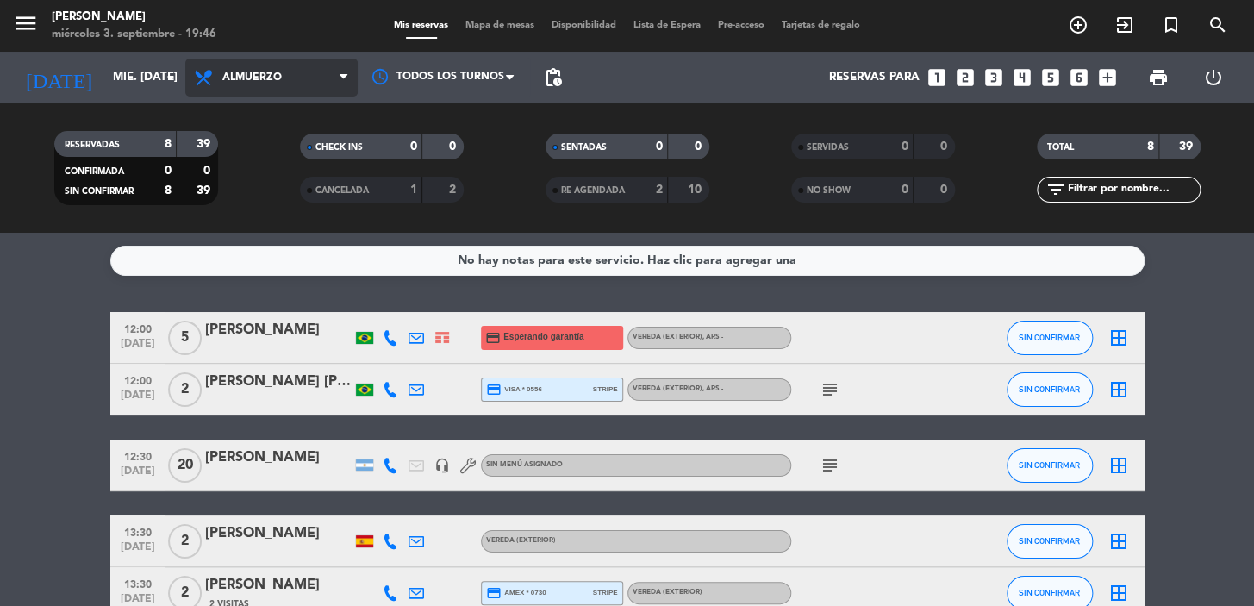
click at [270, 62] on span "Almuerzo" at bounding box center [271, 78] width 172 height 38
click at [273, 189] on filter-checkbox "CANCELADA 1 2" at bounding box center [382, 190] width 246 height 26
click at [279, 79] on span "Almuerzo" at bounding box center [251, 78] width 59 height 12
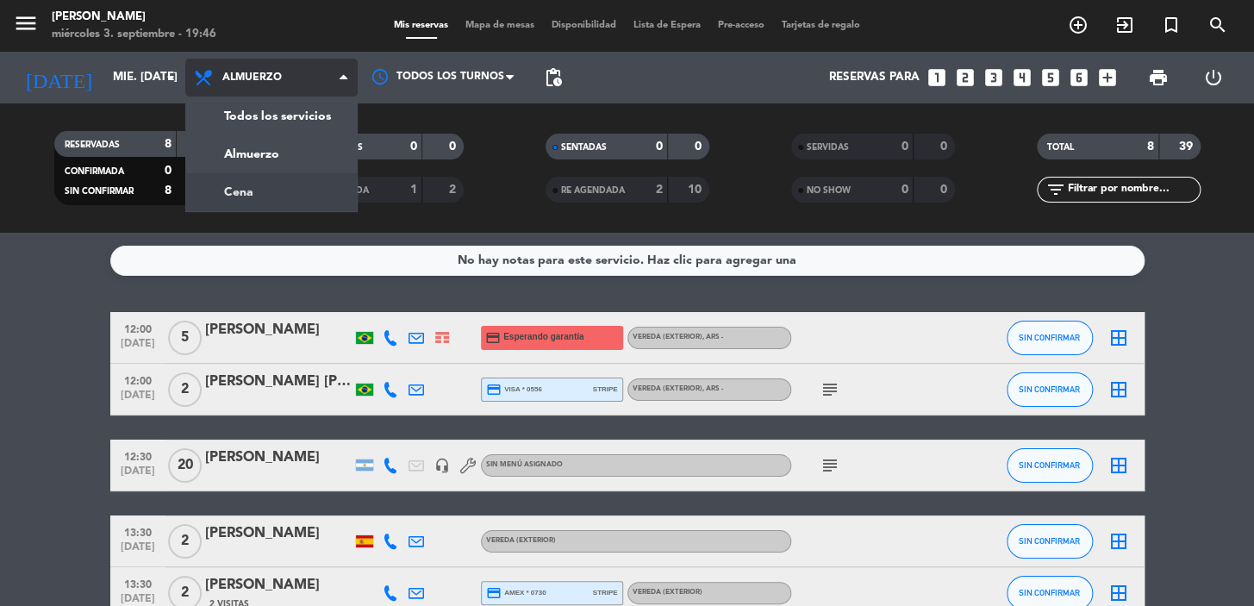
click at [278, 181] on div "menu Don Julio miércoles 3. septiembre - 19:46 Mis reservas Mapa de mesas Dispo…" at bounding box center [627, 116] width 1254 height 233
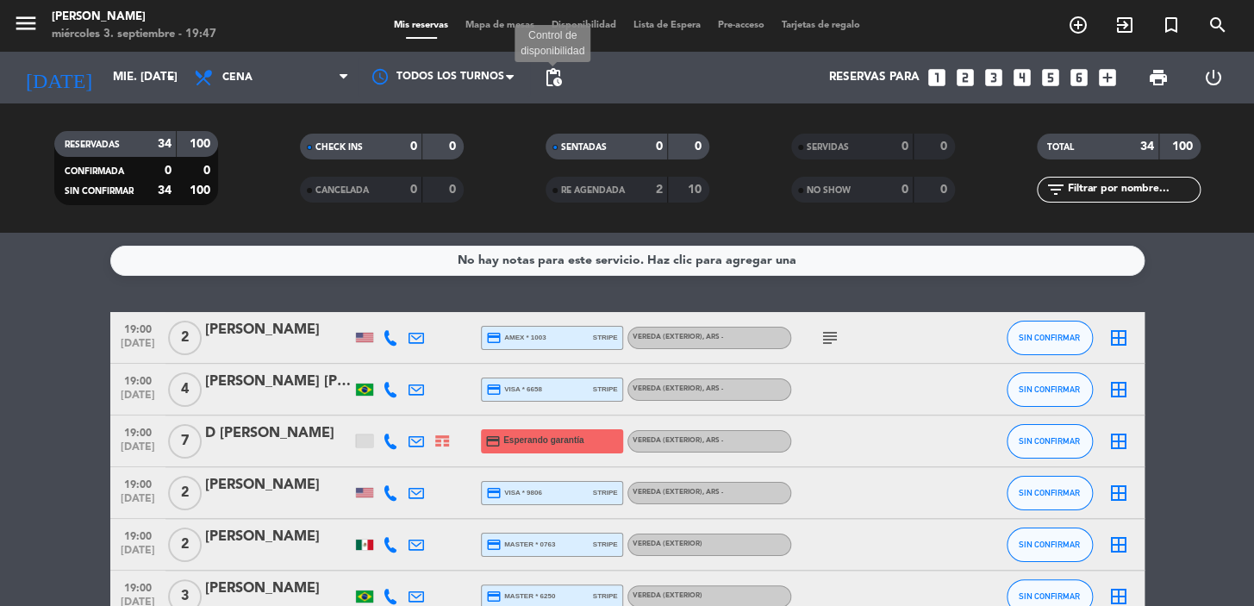
click at [559, 71] on span "pending_actions" at bounding box center [553, 77] width 21 height 21
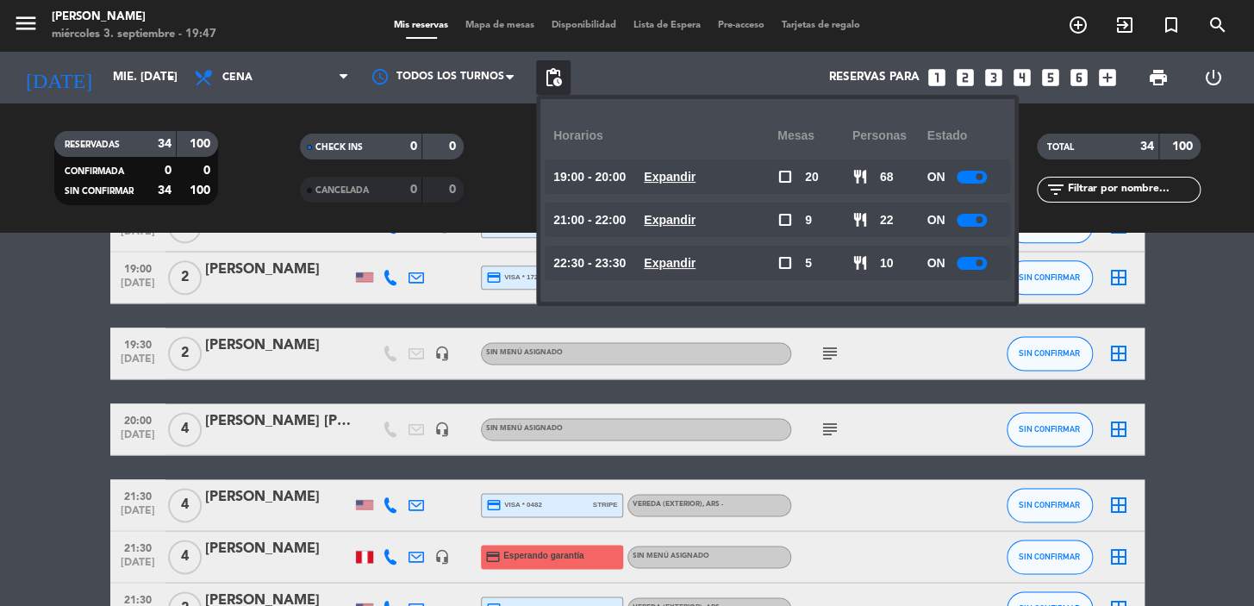
scroll to position [1096, 0]
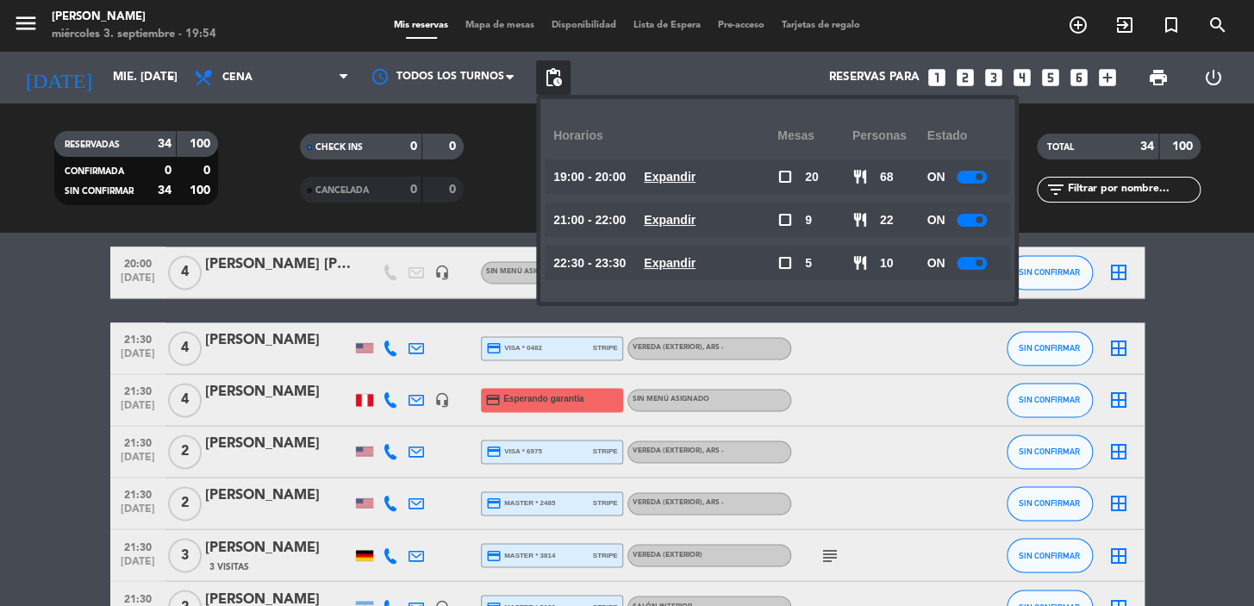
click at [964, 83] on icon "looks_two" at bounding box center [965, 77] width 22 height 22
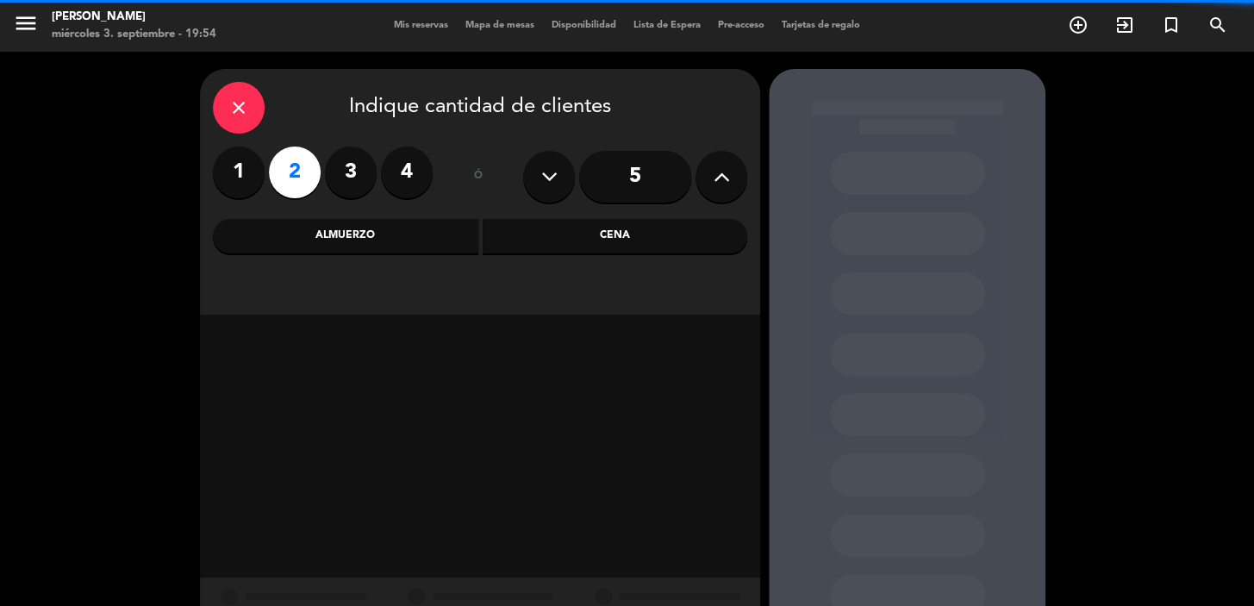
click at [595, 246] on div "Cena" at bounding box center [615, 236] width 265 height 34
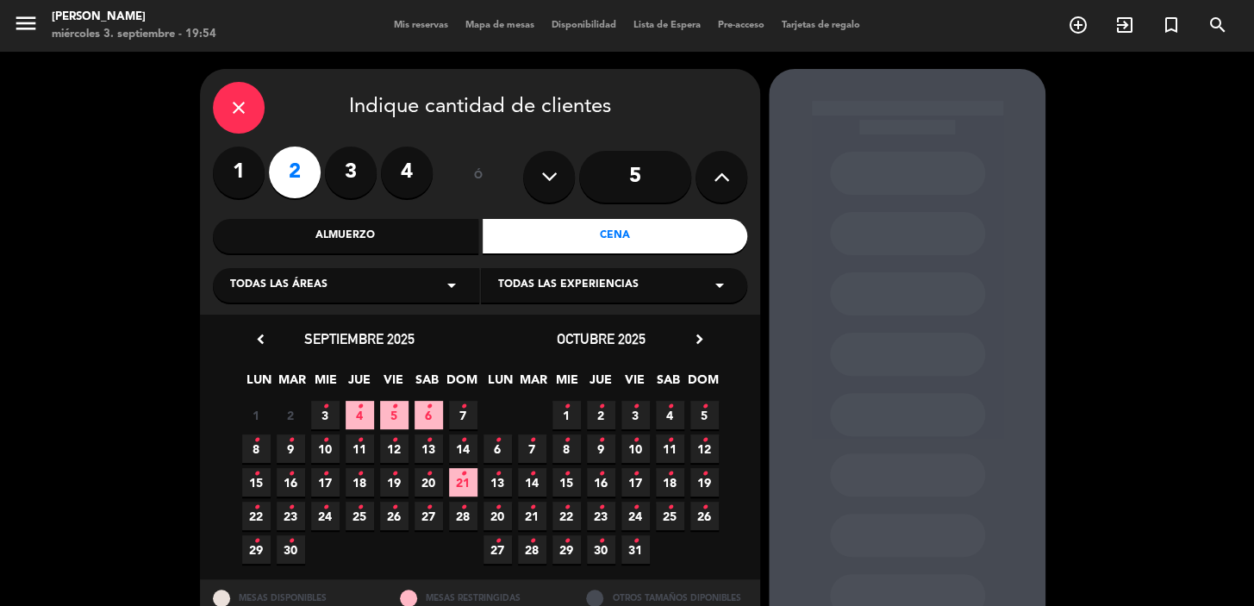
click at [261, 483] on span "15 •" at bounding box center [256, 482] width 28 height 28
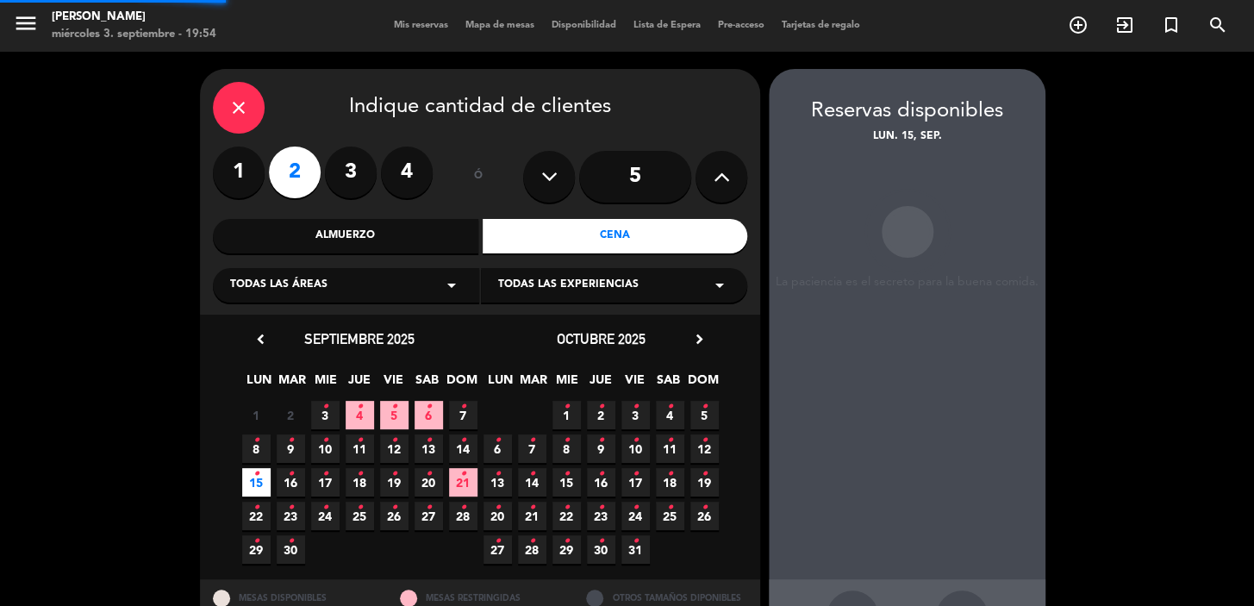
scroll to position [63, 0]
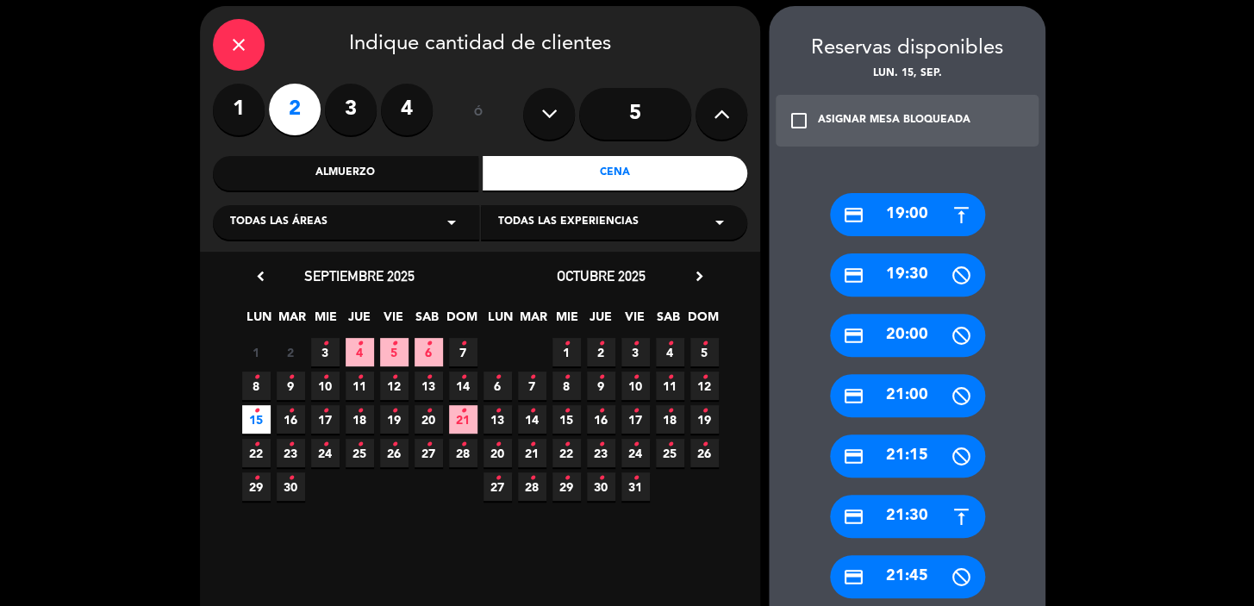
click at [898, 267] on div "credit_card 19:30" at bounding box center [907, 274] width 155 height 43
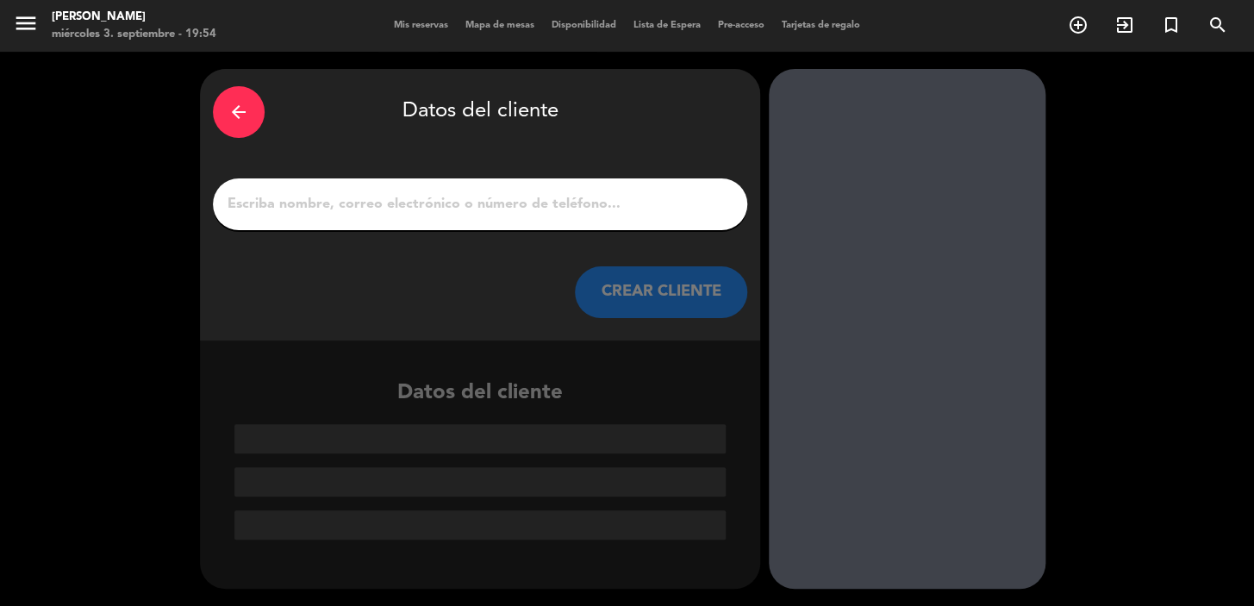
click at [463, 189] on div at bounding box center [480, 204] width 534 height 52
click at [459, 203] on input "1" at bounding box center [480, 204] width 508 height 24
paste input "Paul O´Hanlon"
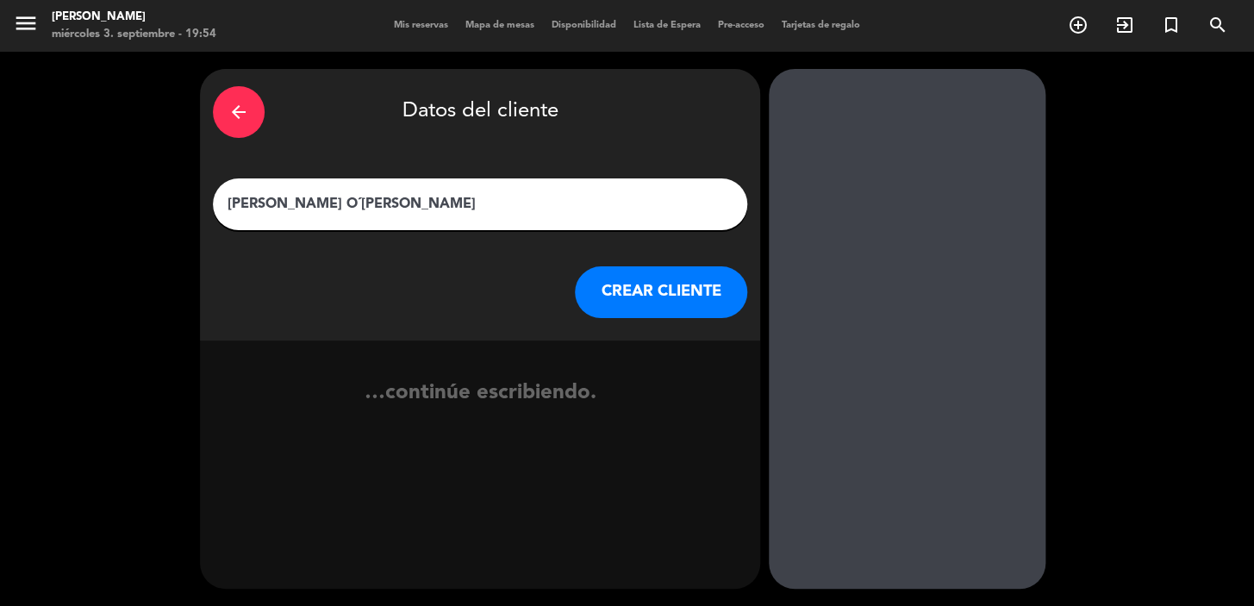
type input "Paul O´Hanlon"
click at [623, 310] on button "CREAR CLIENTE" at bounding box center [661, 292] width 172 height 52
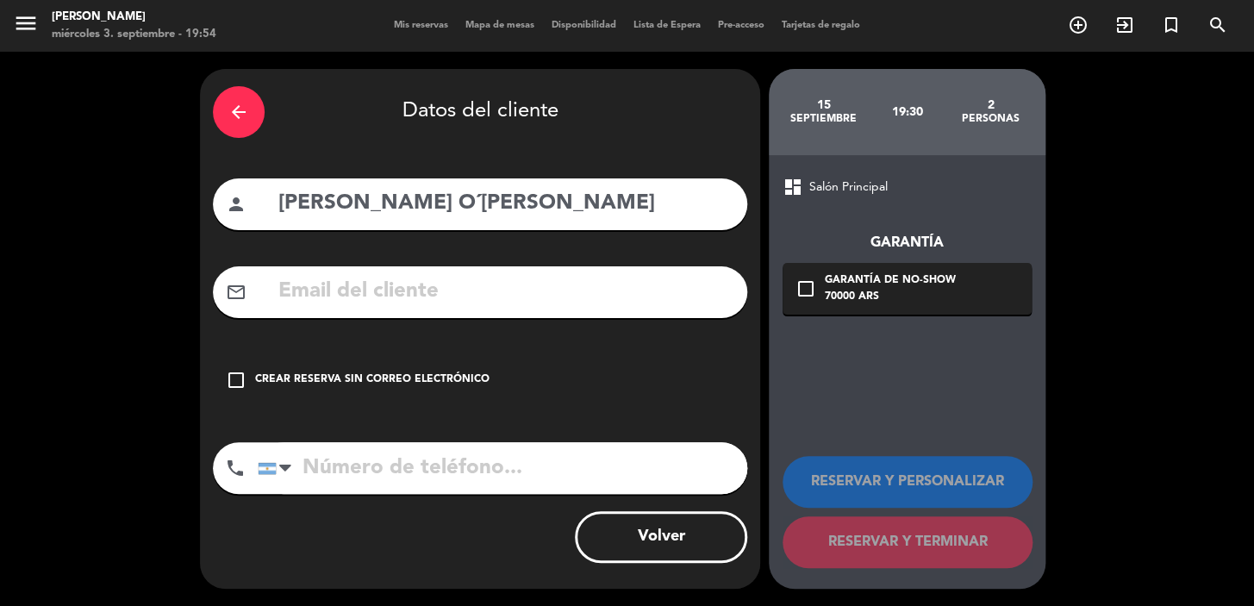
click at [237, 103] on icon "arrow_back" at bounding box center [238, 112] width 21 height 21
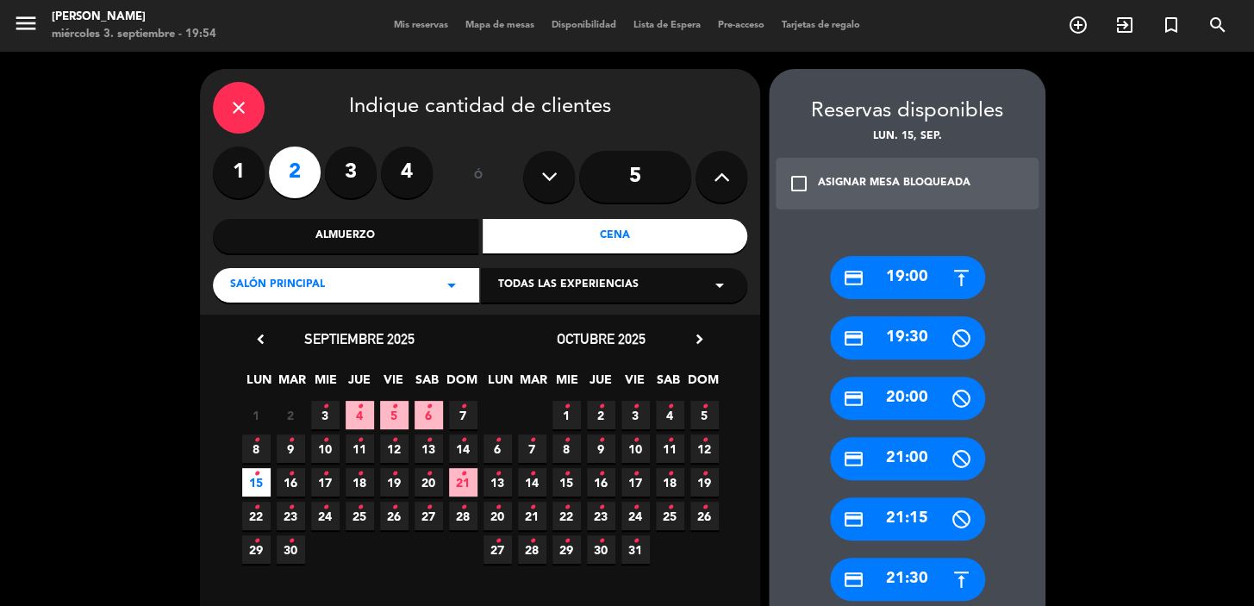
click at [235, 172] on label "1" at bounding box center [239, 173] width 52 height 52
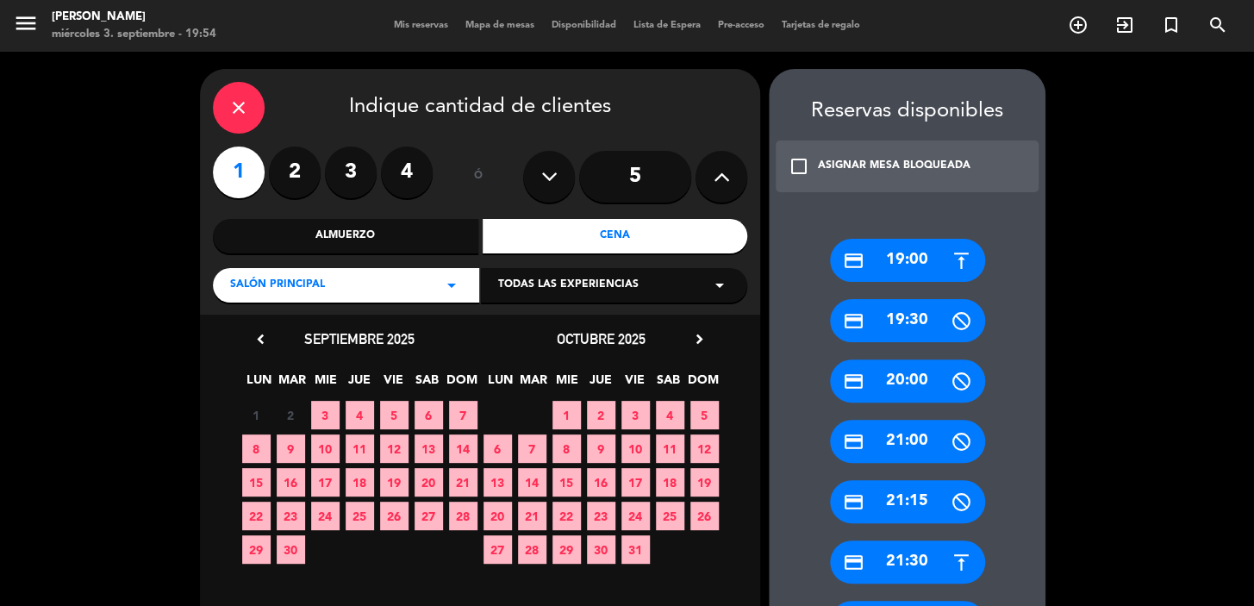
click at [251, 477] on span "15" at bounding box center [256, 482] width 28 height 28
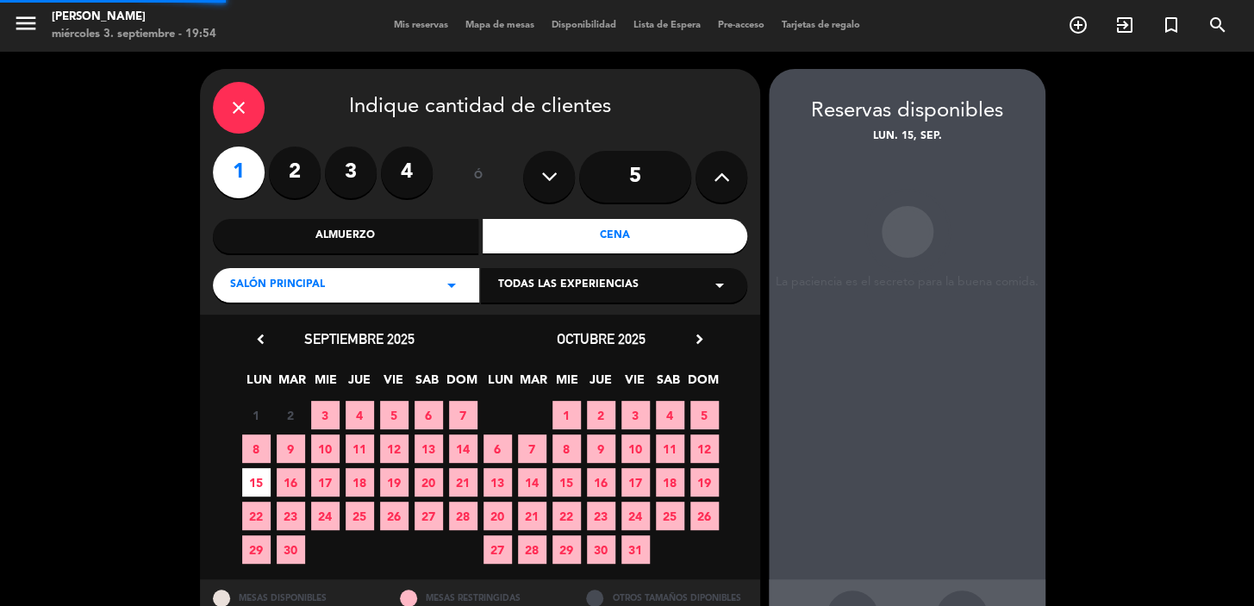
scroll to position [63, 0]
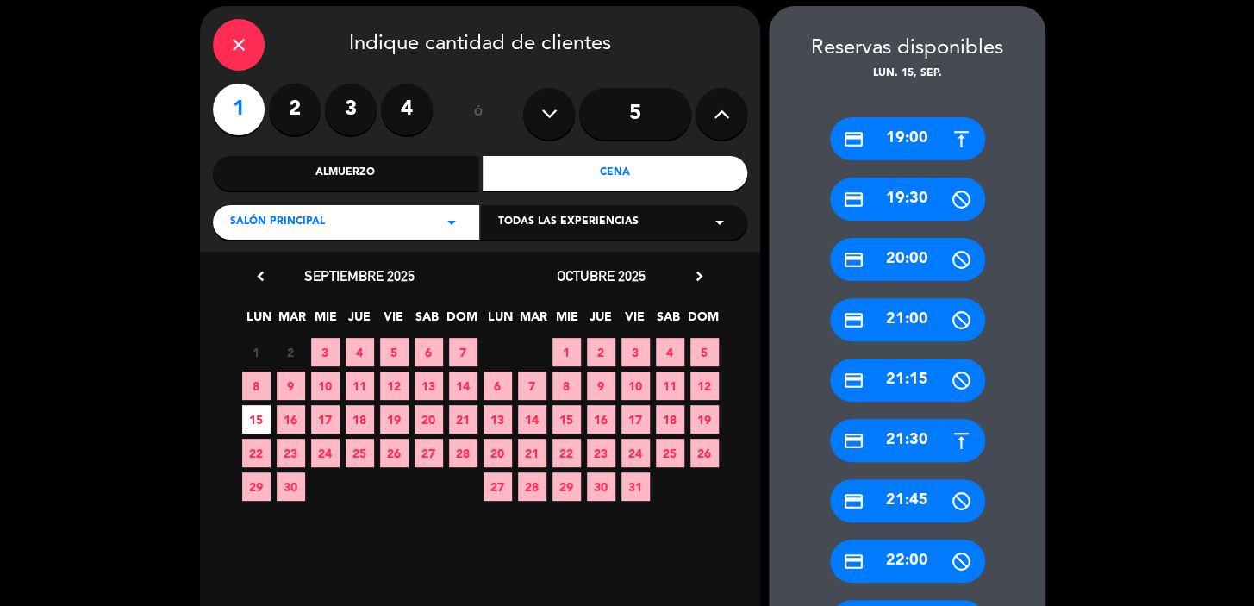
click at [908, 197] on div "credit_card 19:30" at bounding box center [907, 199] width 155 height 43
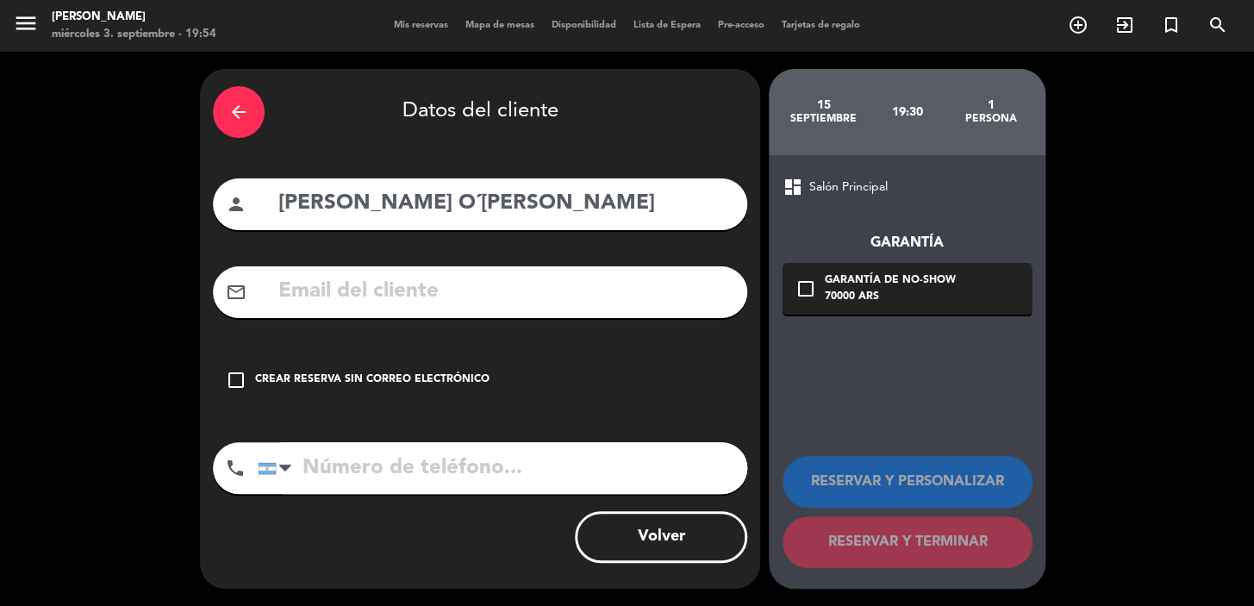
scroll to position [0, 0]
click at [474, 381] on div "Crear reserva sin correo electrónico" at bounding box center [372, 379] width 234 height 17
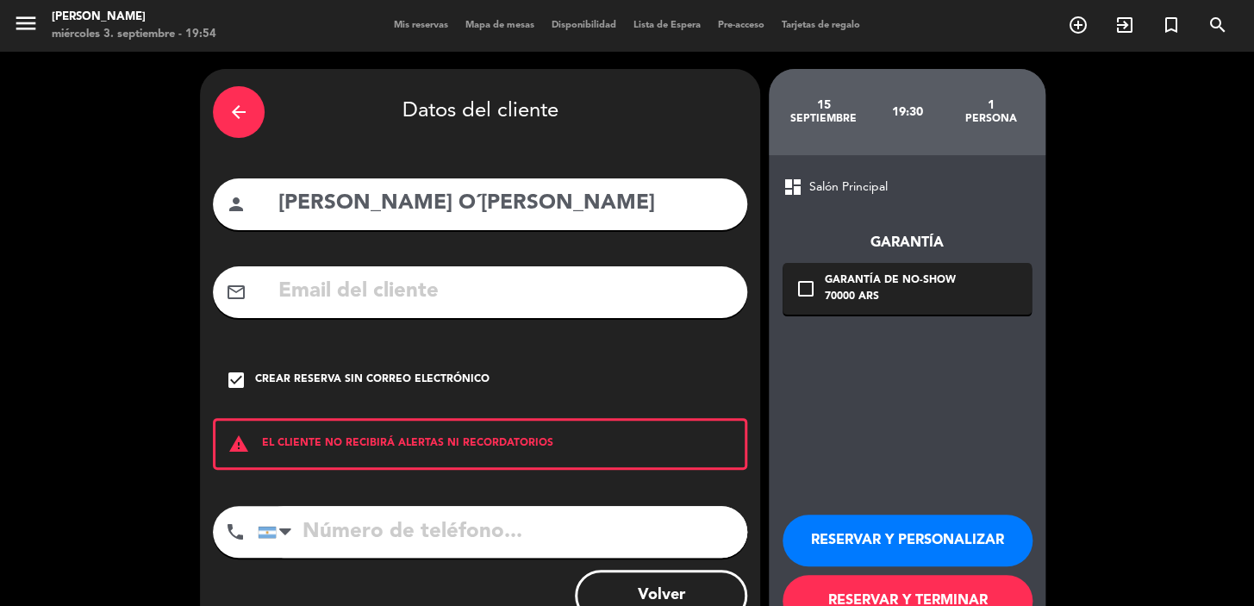
click at [895, 521] on button "RESERVAR Y PERSONALIZAR" at bounding box center [908, 541] width 250 height 52
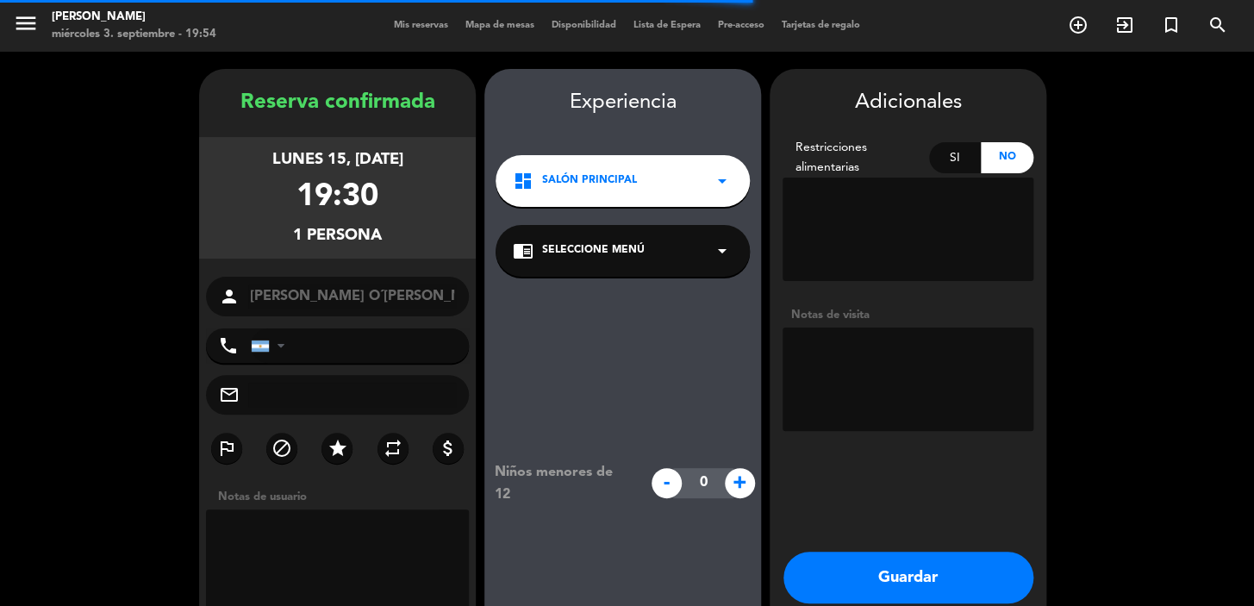
scroll to position [69, 0]
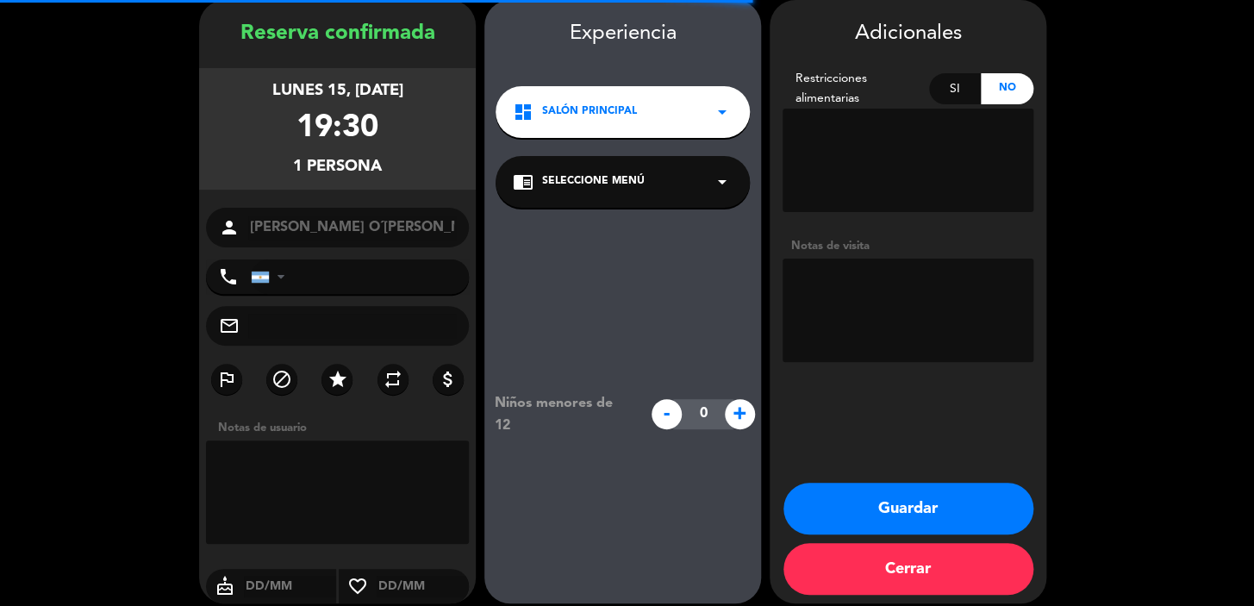
drag, startPoint x: 854, startPoint y: 334, endPoint x: 808, endPoint y: 336, distance: 46.6
click at [854, 335] on textarea at bounding box center [908, 310] width 251 height 103
type textarea "d"
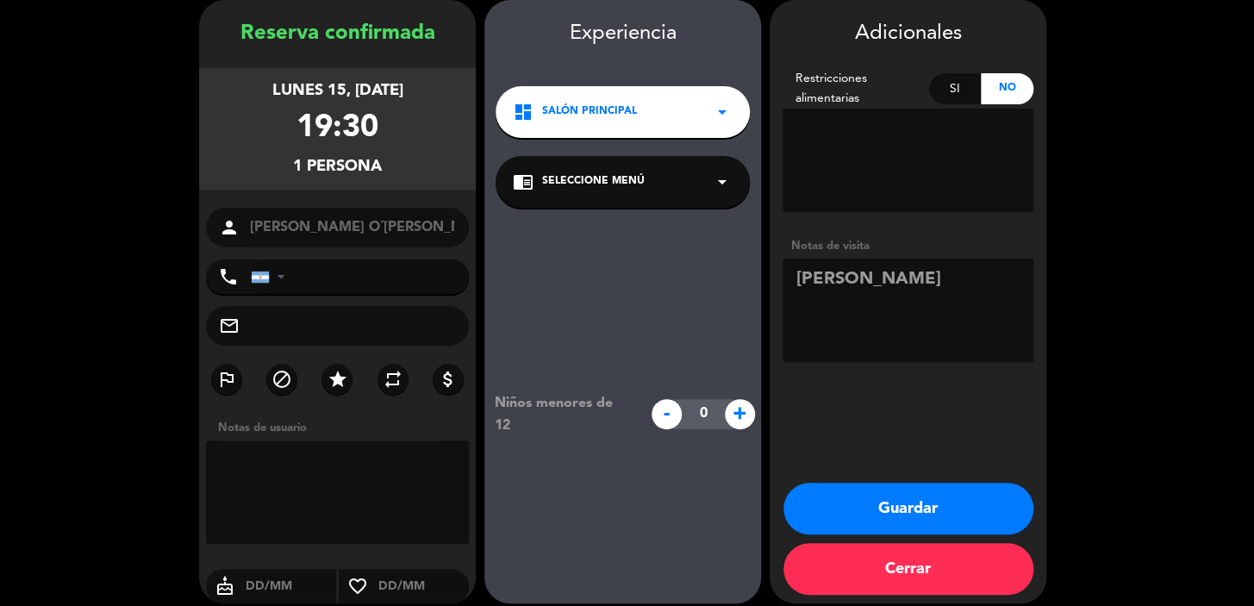
type textarea "Diego mansilla"
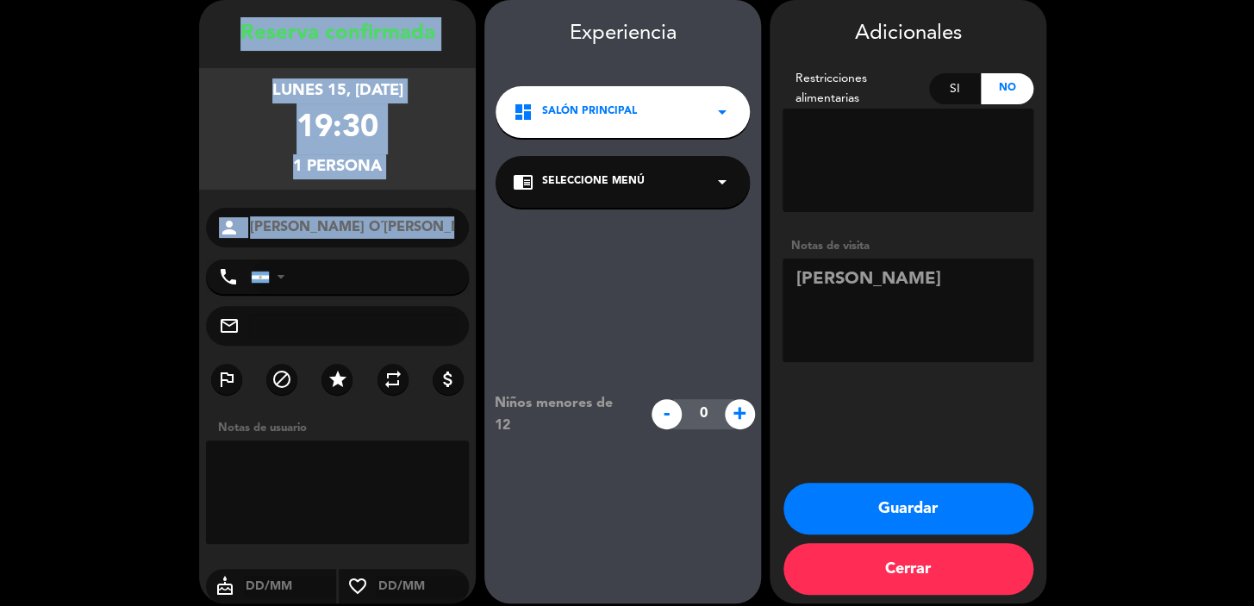
drag, startPoint x: 223, startPoint y: 30, endPoint x: 360, endPoint y: 253, distance: 261.2
click at [360, 253] on div "Reserva confirmada lunes 15, sep. 2025 19:30 1 persona person Paul O´Hanlon pho…" at bounding box center [337, 318] width 277 height 603
copy div "Reserva confirmada lunes 15, sep. 2025 19:30 1 persona person"
click at [890, 517] on button "Guardar" at bounding box center [908, 509] width 250 height 52
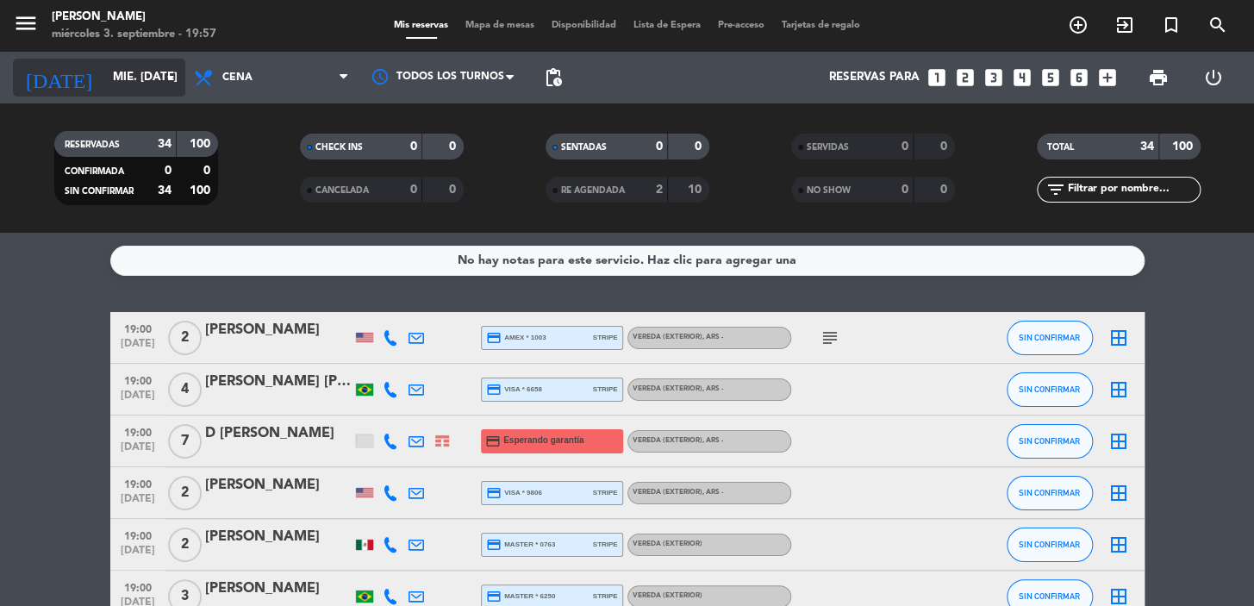
click at [104, 90] on input "mié. 8 oct." at bounding box center [180, 77] width 153 height 31
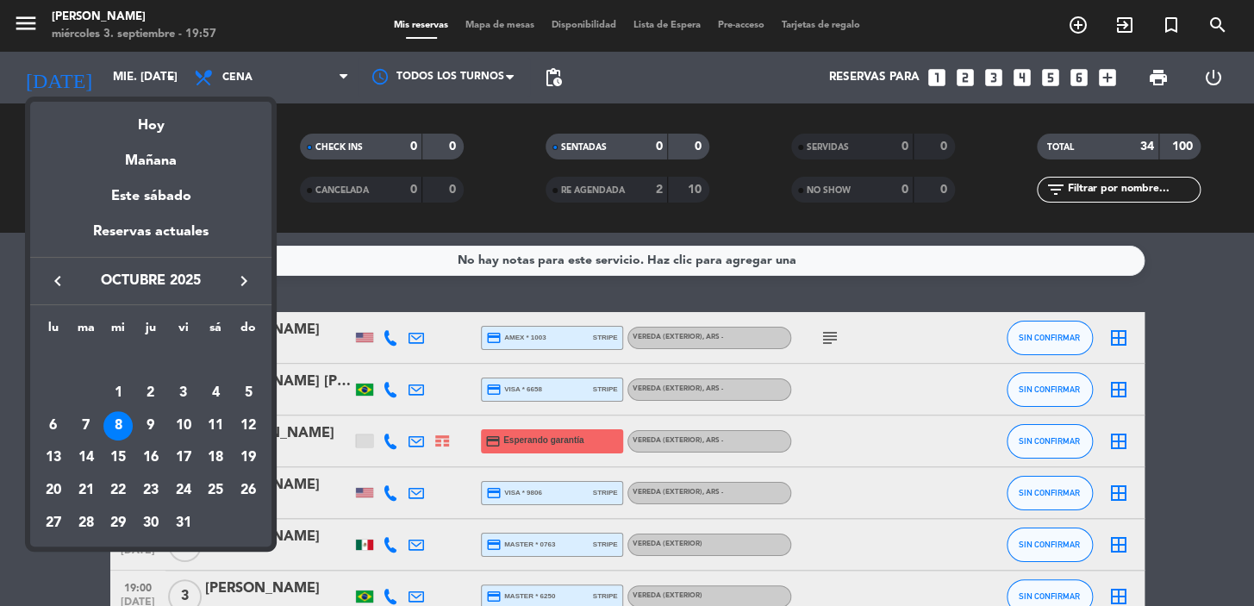
click at [52, 278] on icon "keyboard_arrow_left" at bounding box center [57, 281] width 21 height 21
click at [117, 425] on div "10" at bounding box center [117, 425] width 29 height 29
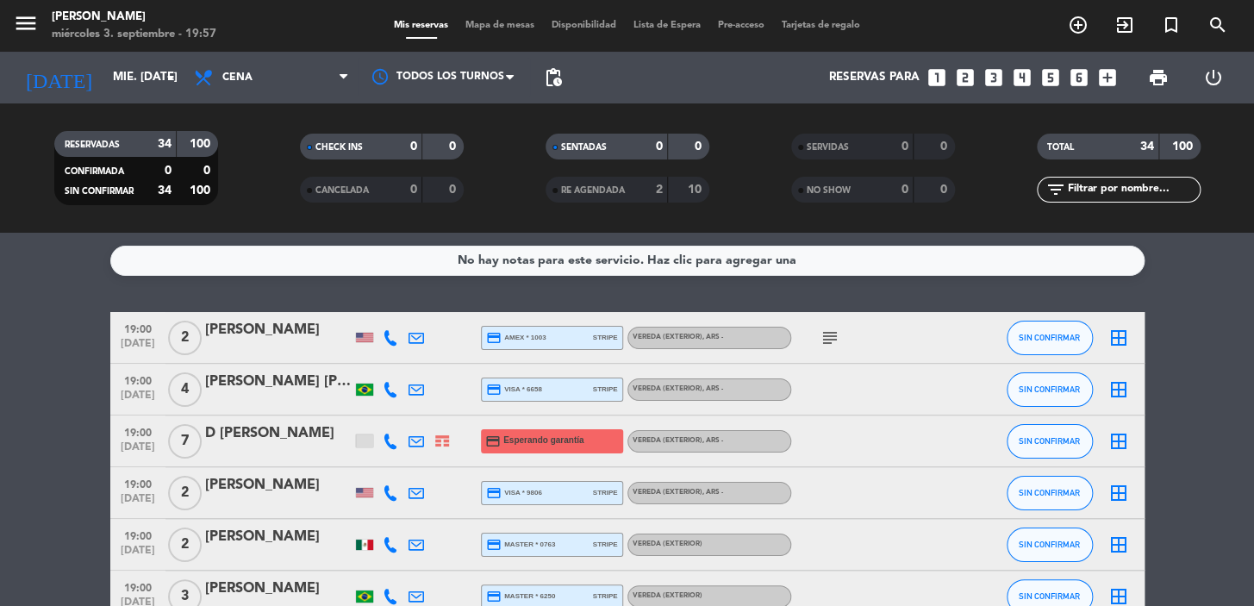
type input "mié. 10 sep."
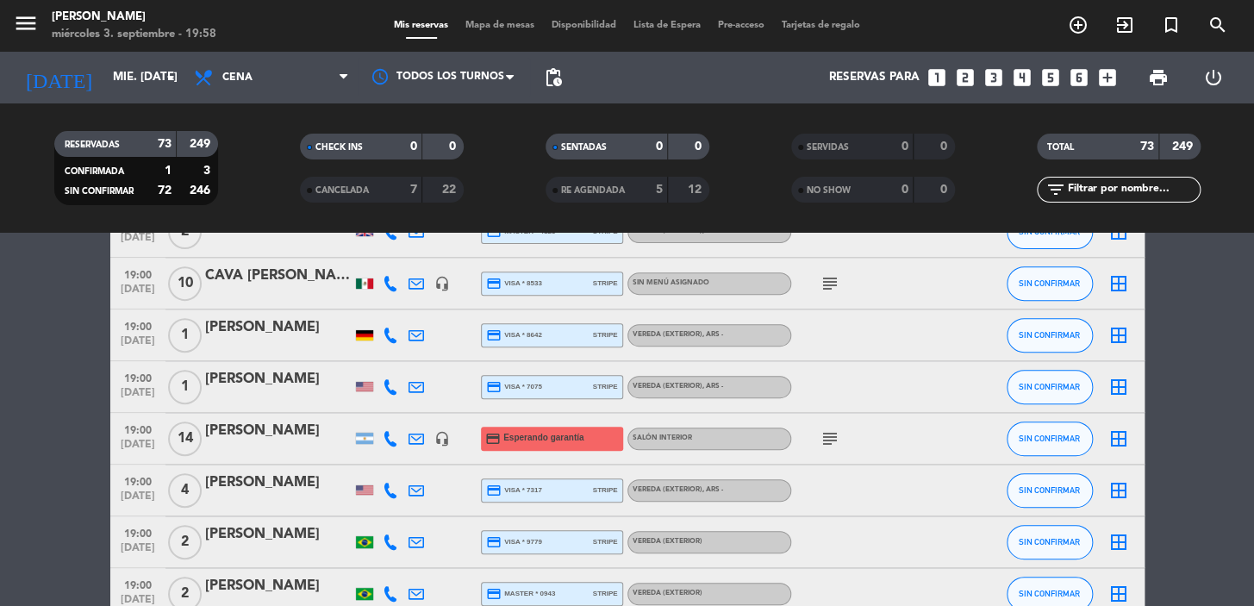
scroll to position [156, 0]
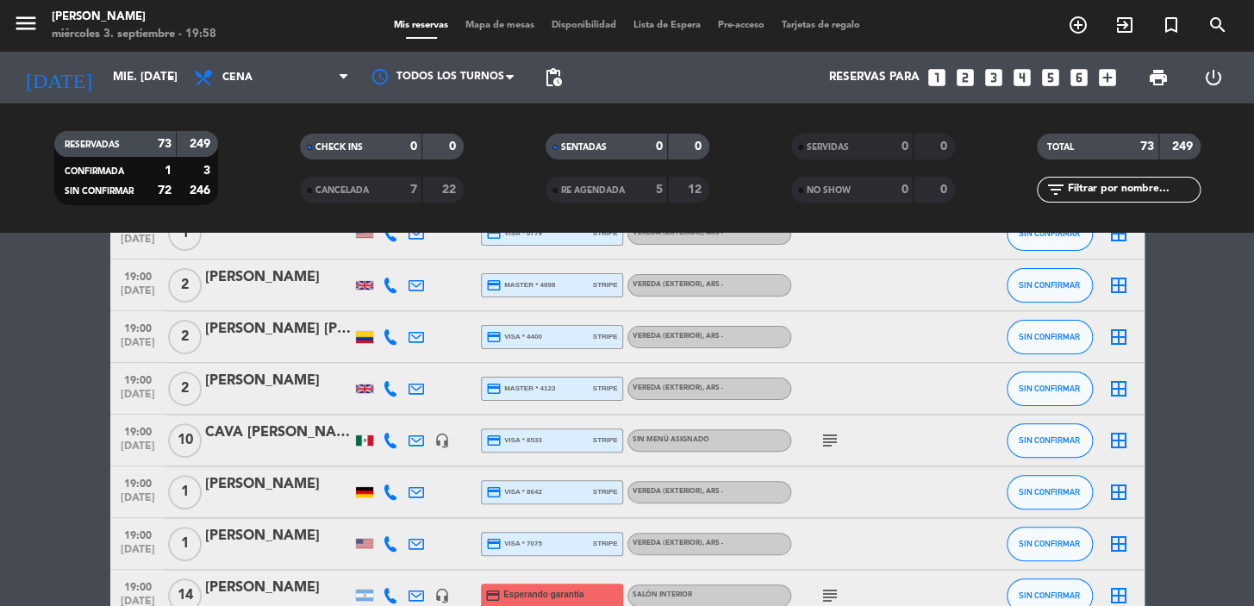
click at [246, 421] on div "CAVA Romina Petriella" at bounding box center [278, 432] width 147 height 22
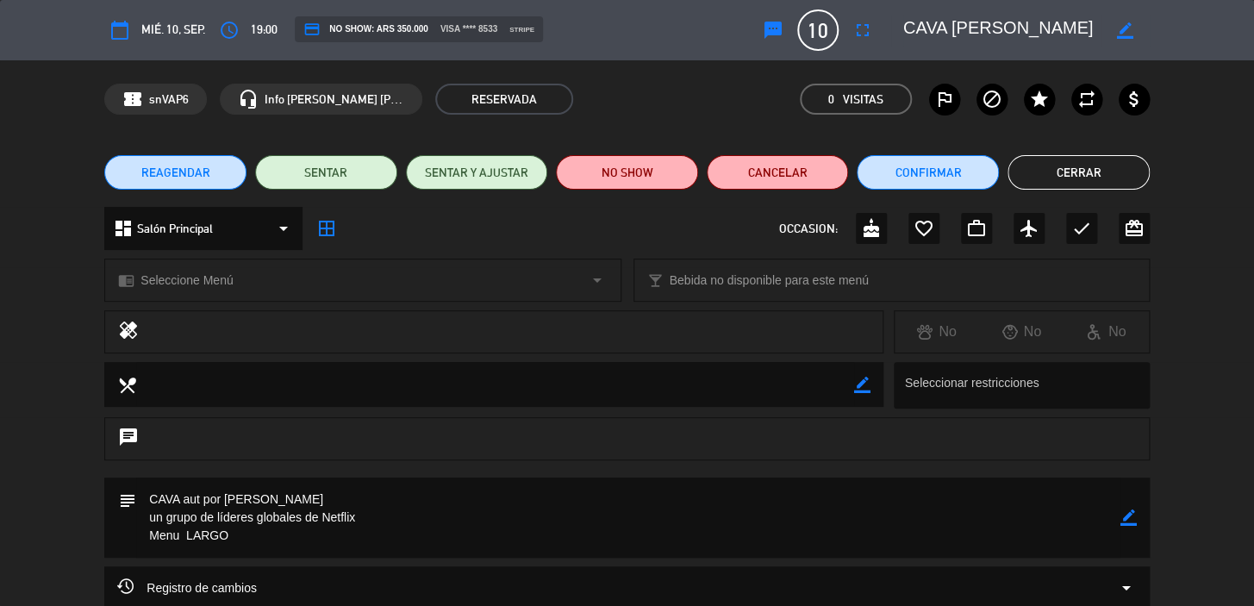
click at [1126, 173] on button "Cerrar" at bounding box center [1079, 172] width 142 height 34
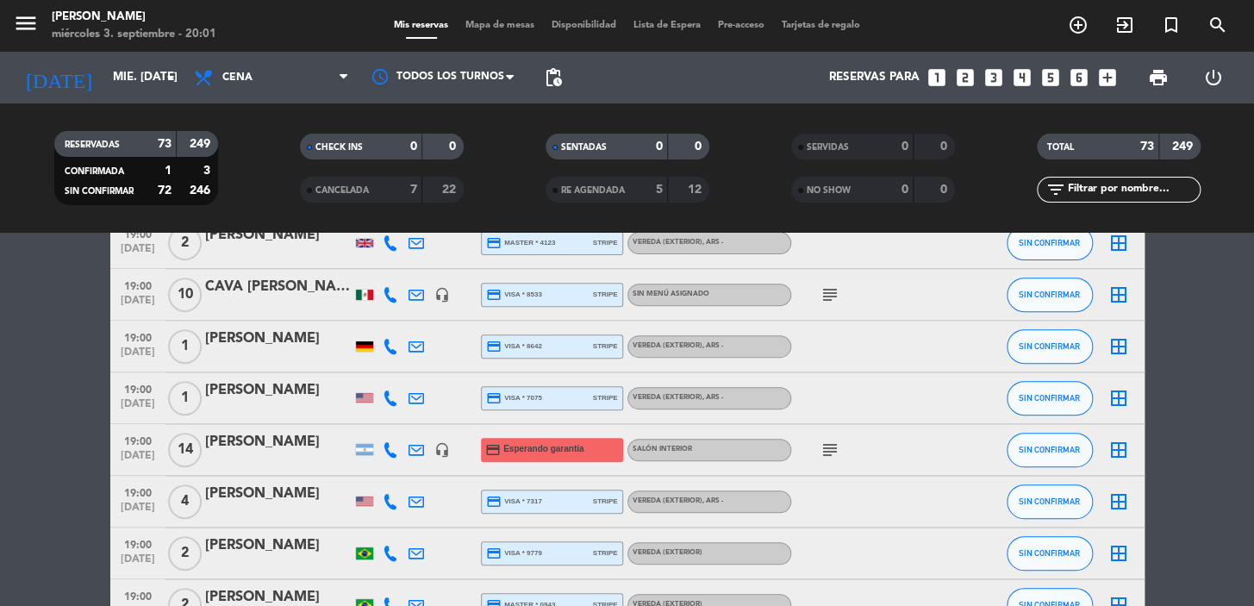
scroll to position [313, 0]
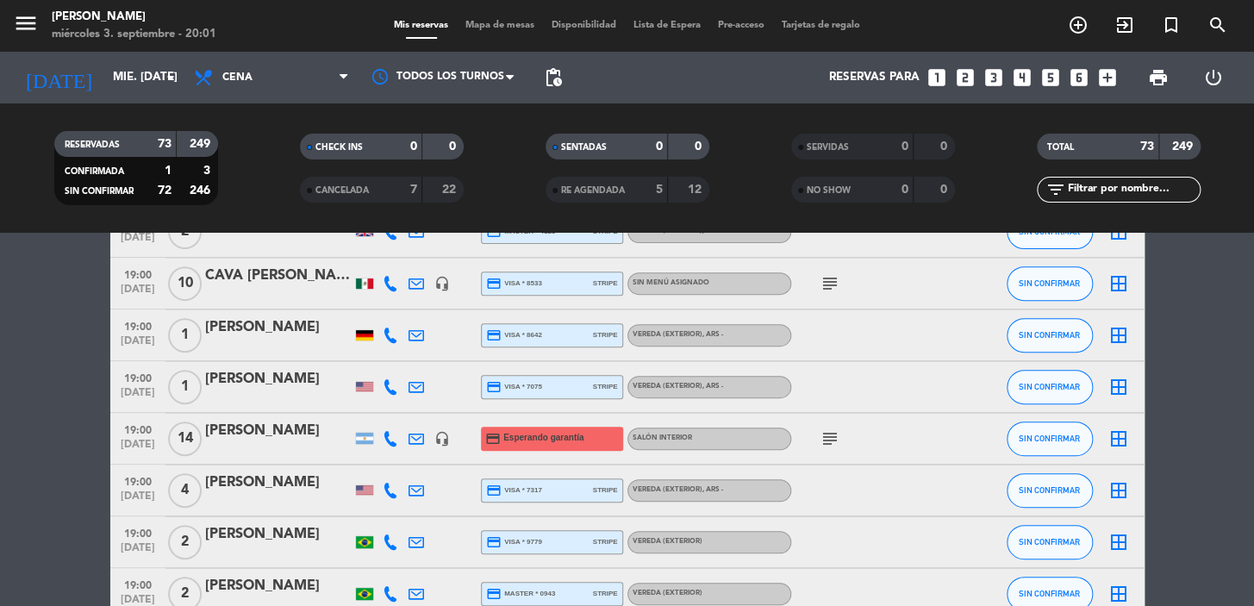
click at [823, 439] on icon "subject" at bounding box center [830, 438] width 21 height 21
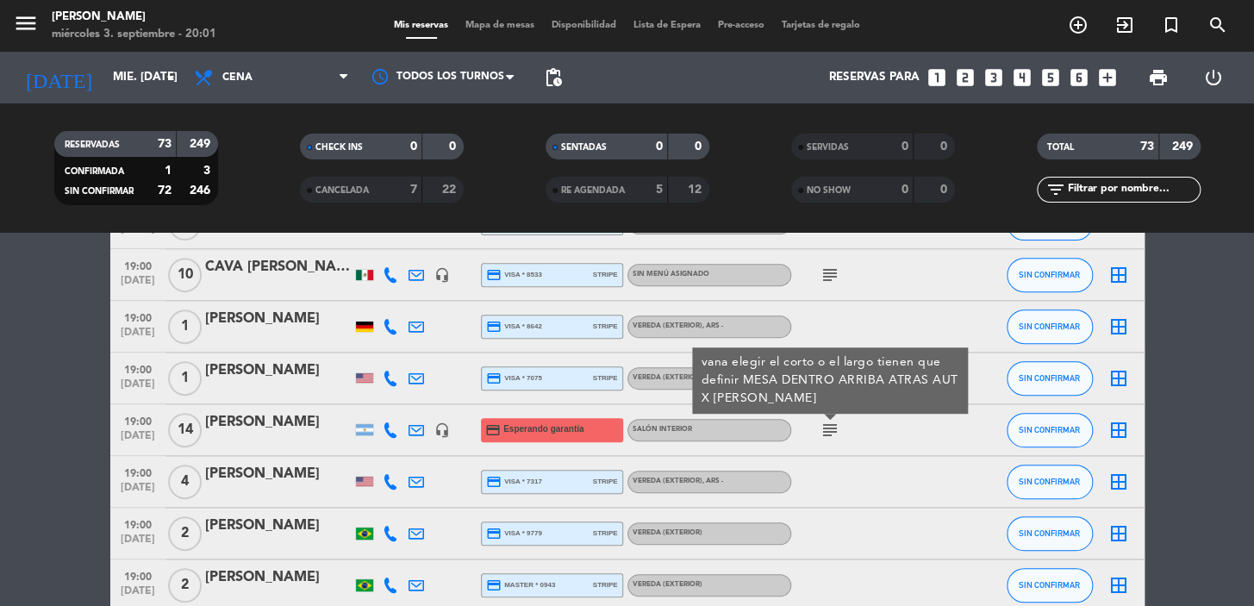
scroll to position [0, 0]
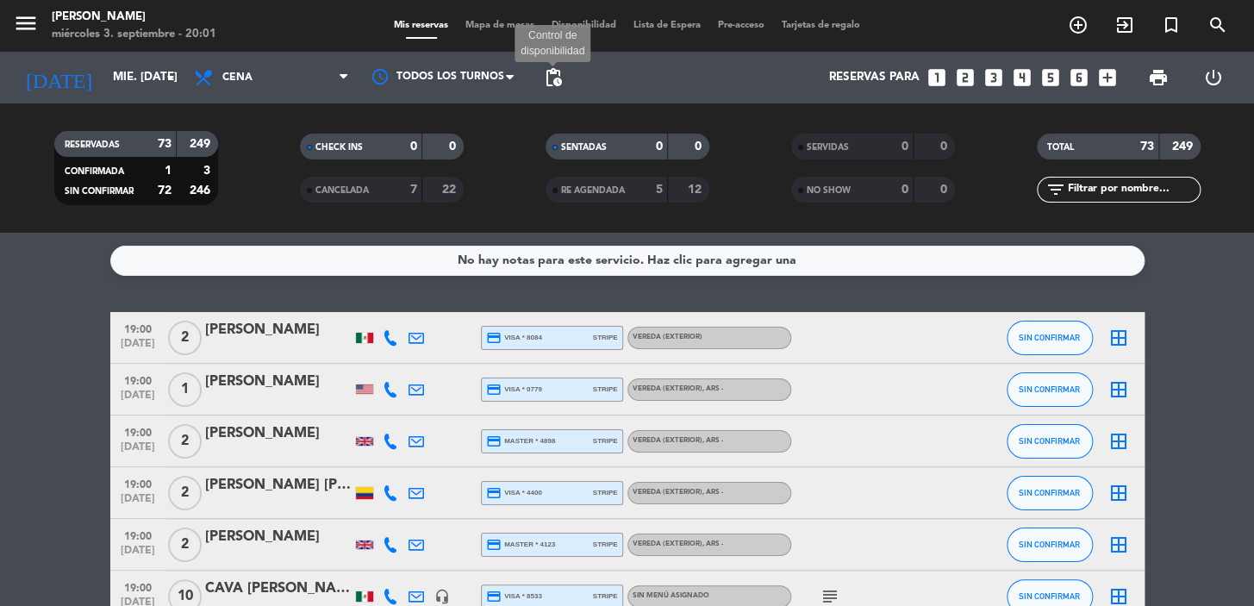
drag, startPoint x: 553, startPoint y: 73, endPoint x: 566, endPoint y: 81, distance: 15.1
click at [554, 72] on span "pending_actions" at bounding box center [553, 77] width 21 height 21
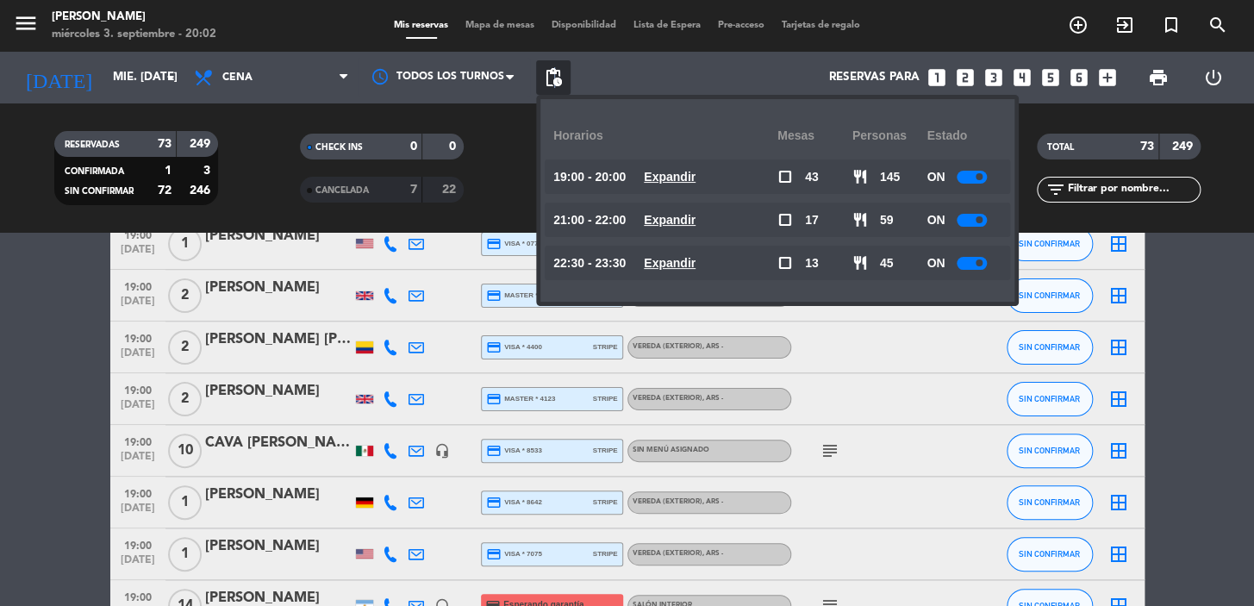
scroll to position [156, 0]
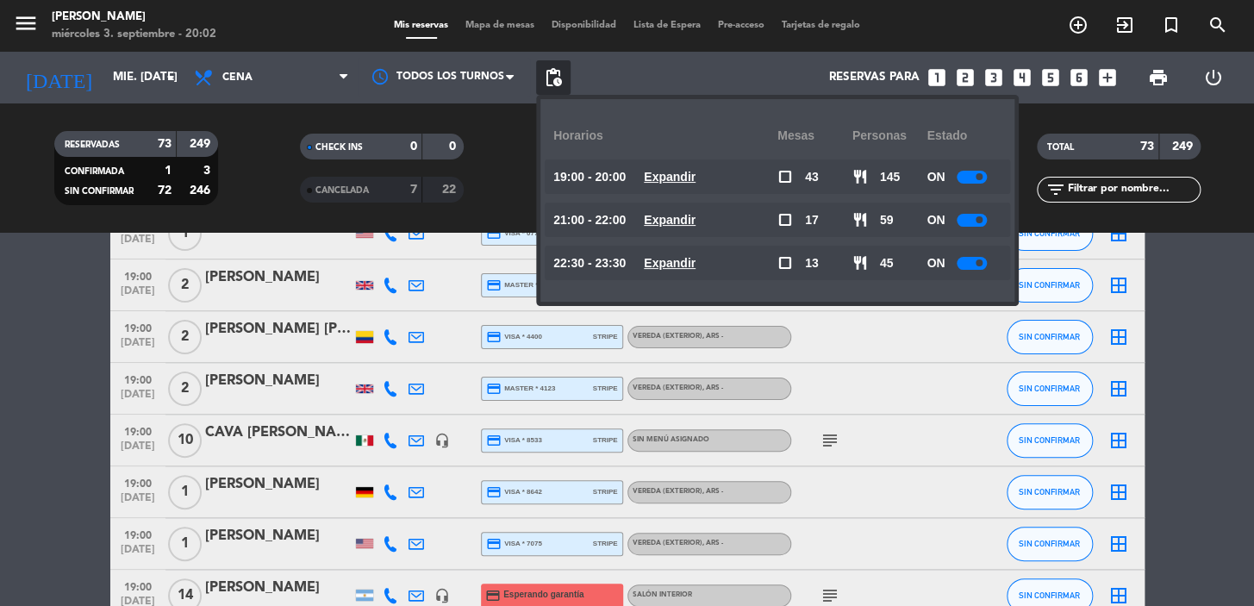
click at [233, 427] on div "CAVA Romina Petriella" at bounding box center [278, 432] width 147 height 22
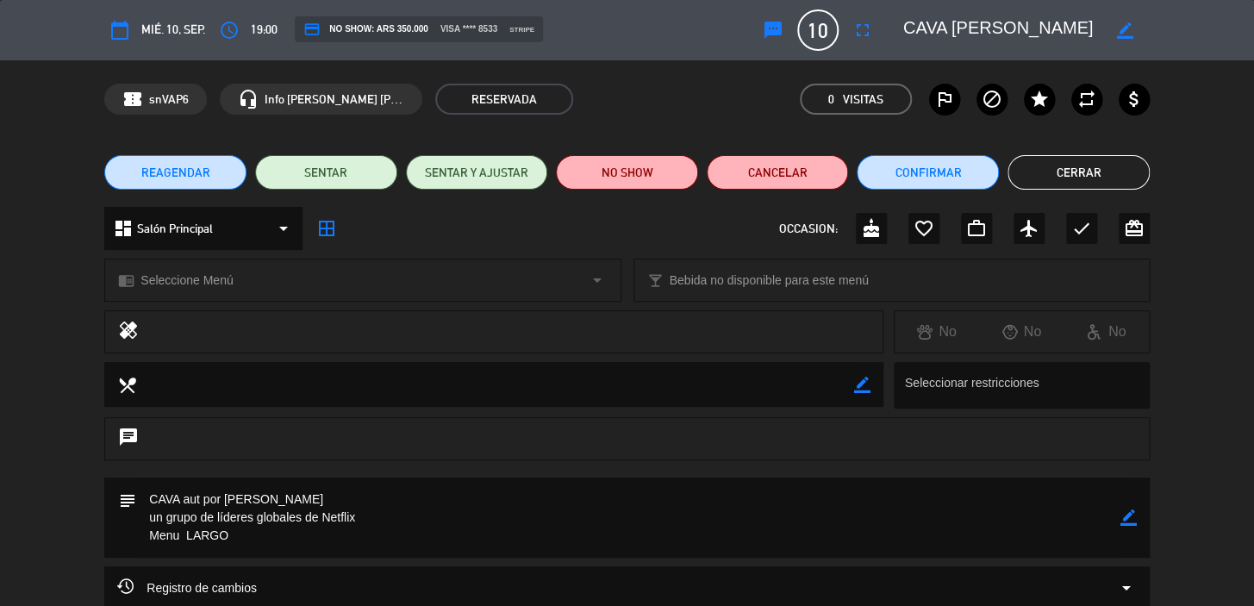
click at [1137, 515] on div "subject border_color" at bounding box center [626, 517] width 1045 height 80
click at [1132, 515] on icon "border_color" at bounding box center [1128, 517] width 16 height 16
click at [1014, 521] on textarea at bounding box center [628, 517] width 984 height 80
click at [833, 552] on textarea at bounding box center [628, 517] width 984 height 80
type textarea "CAVA aut por Mansilla un grupo de líderes globales de Netflix Menu LARGO CUMPLE…"
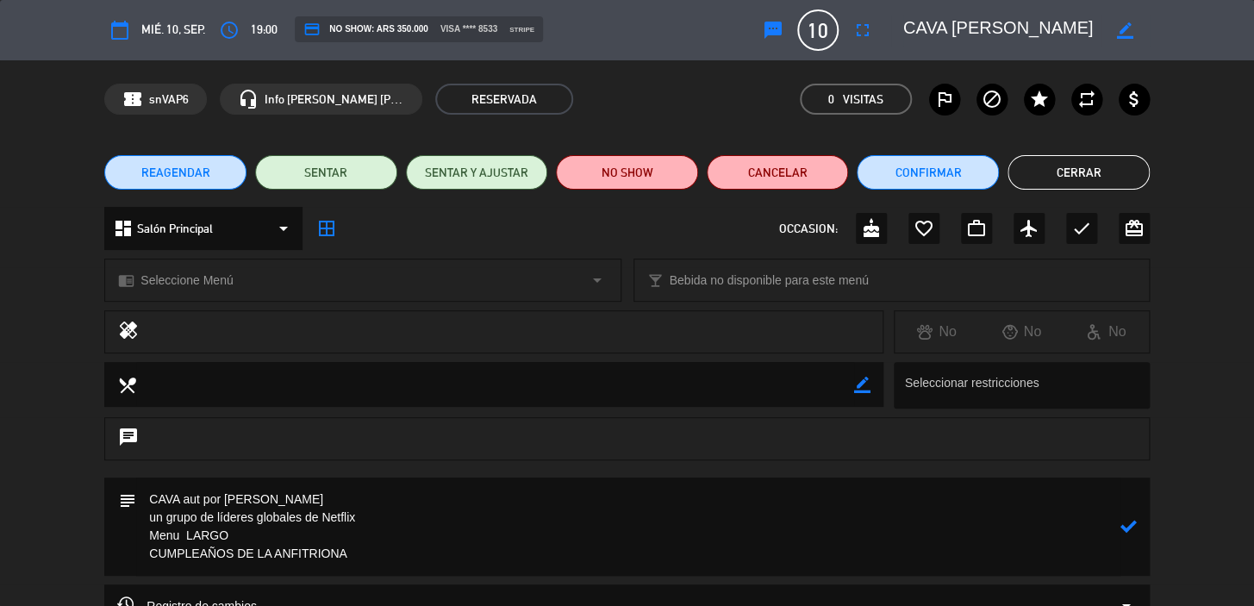
click at [1120, 521] on icon at bounding box center [1128, 526] width 16 height 16
click at [1079, 179] on button "Cerrar" at bounding box center [1079, 172] width 142 height 34
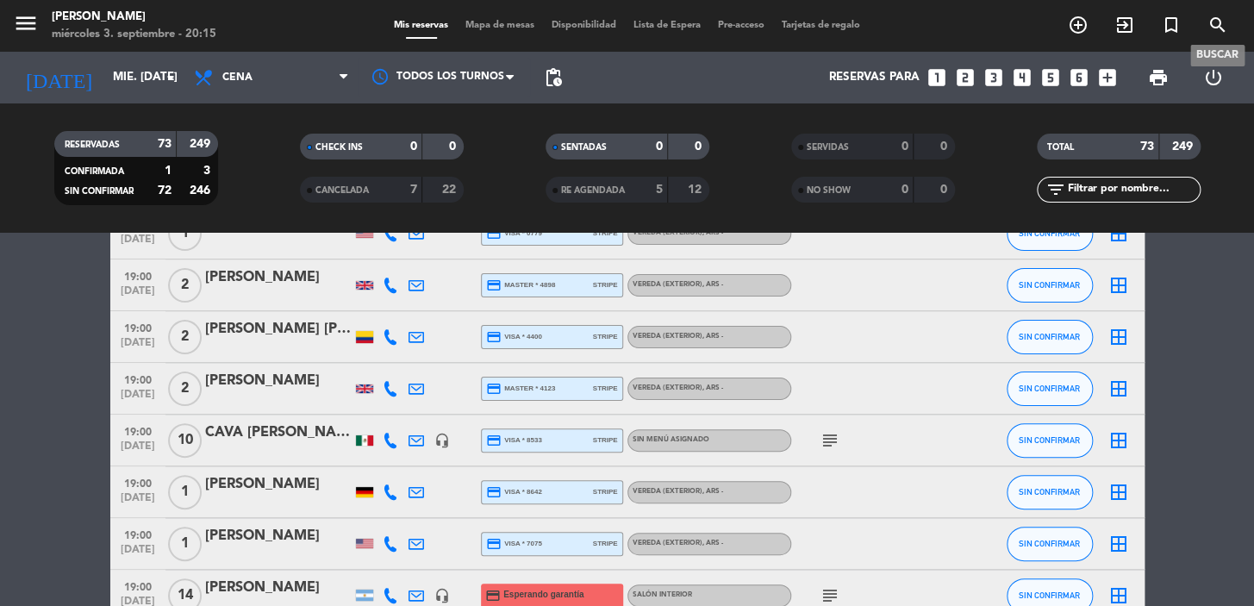
click at [1213, 26] on icon "search" at bounding box center [1217, 25] width 21 height 21
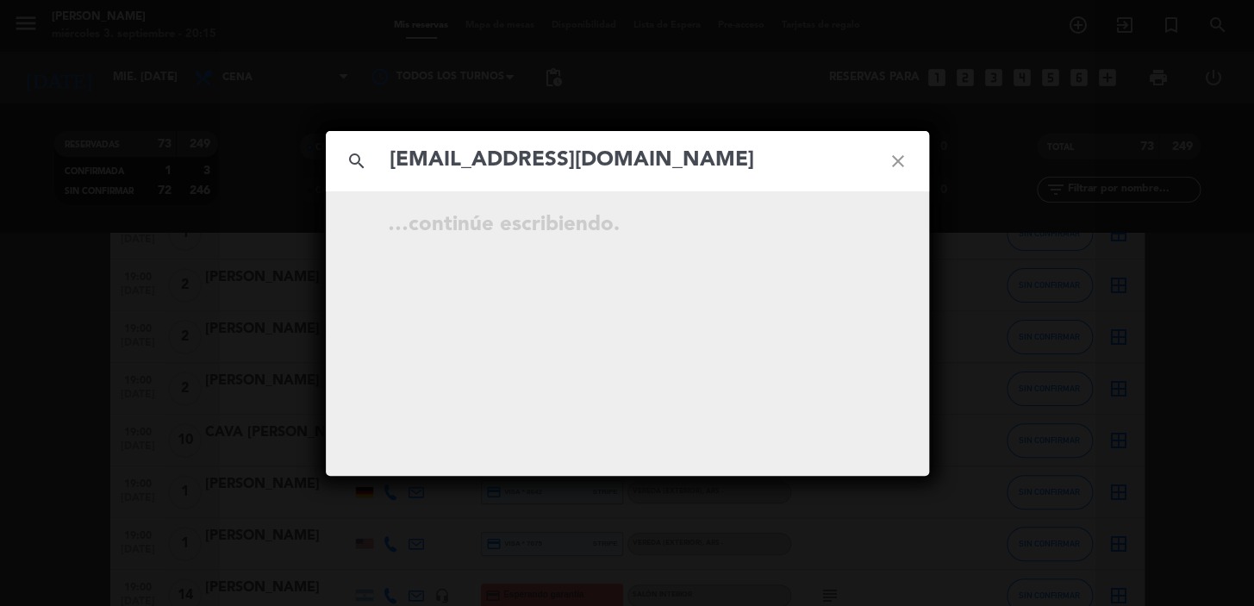
type input "[EMAIL_ADDRESS][DOMAIN_NAME]"
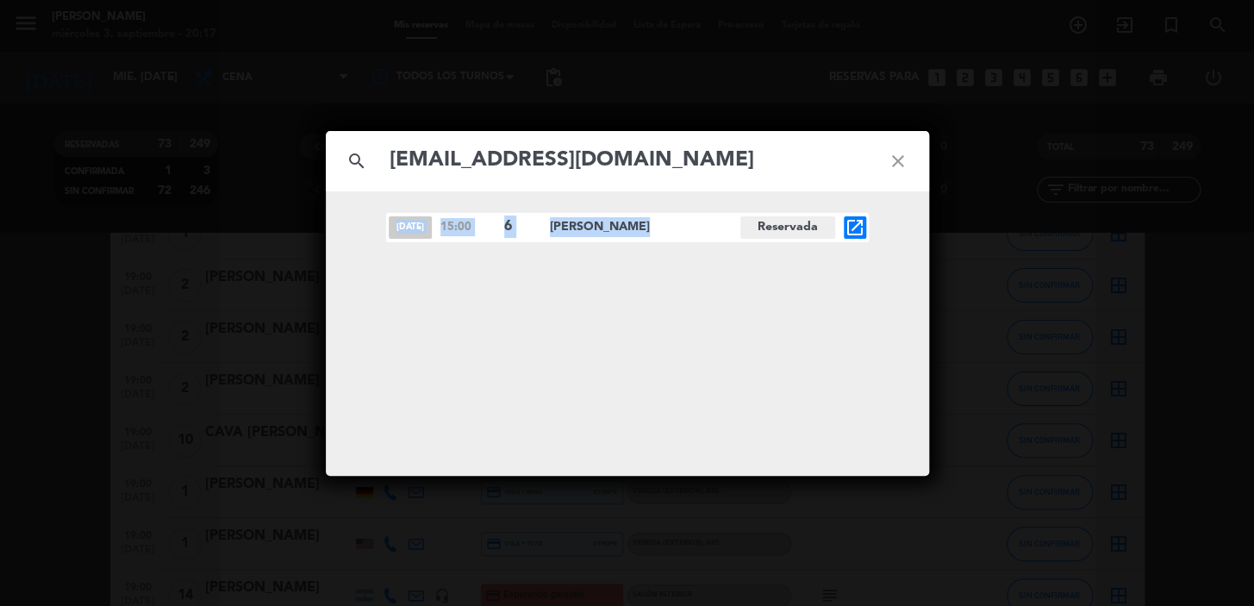
drag, startPoint x: 378, startPoint y: 228, endPoint x: 682, endPoint y: 236, distance: 303.5
click at [649, 235] on div "sep. 4 15:00 6 paulo araujo Reservada open_in_new" at bounding box center [627, 227] width 603 height 29
copy div "sep. 4 15:00 6 paulo araujo"
click at [845, 226] on icon "open_in_new" at bounding box center [855, 227] width 21 height 21
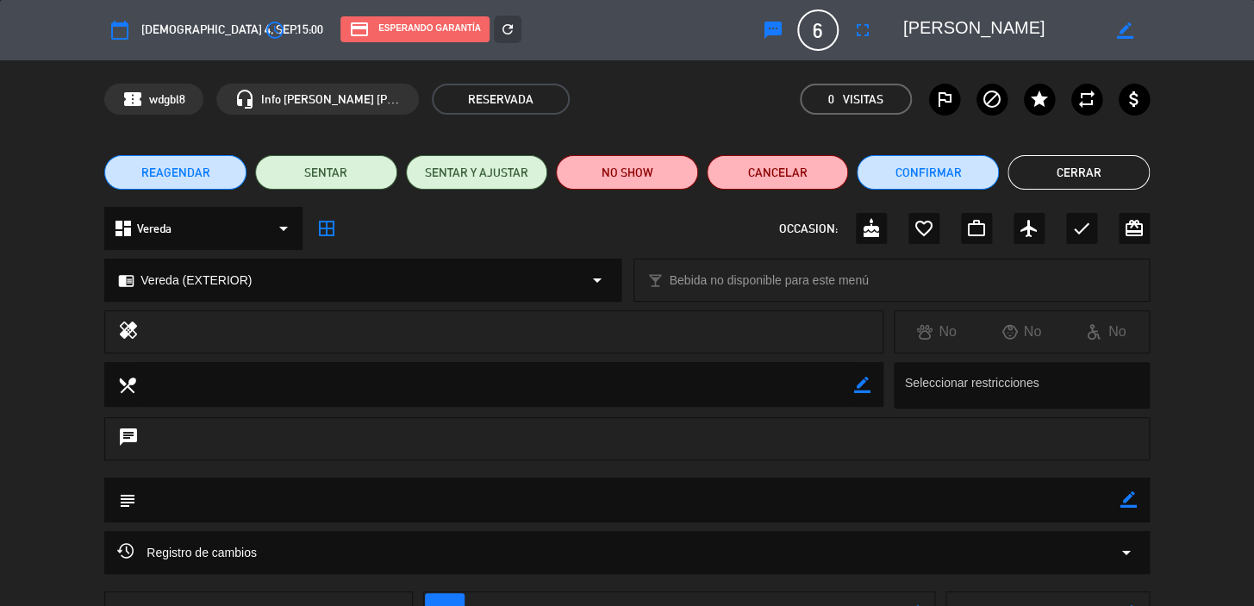
click at [1058, 172] on button "Cerrar" at bounding box center [1079, 172] width 142 height 34
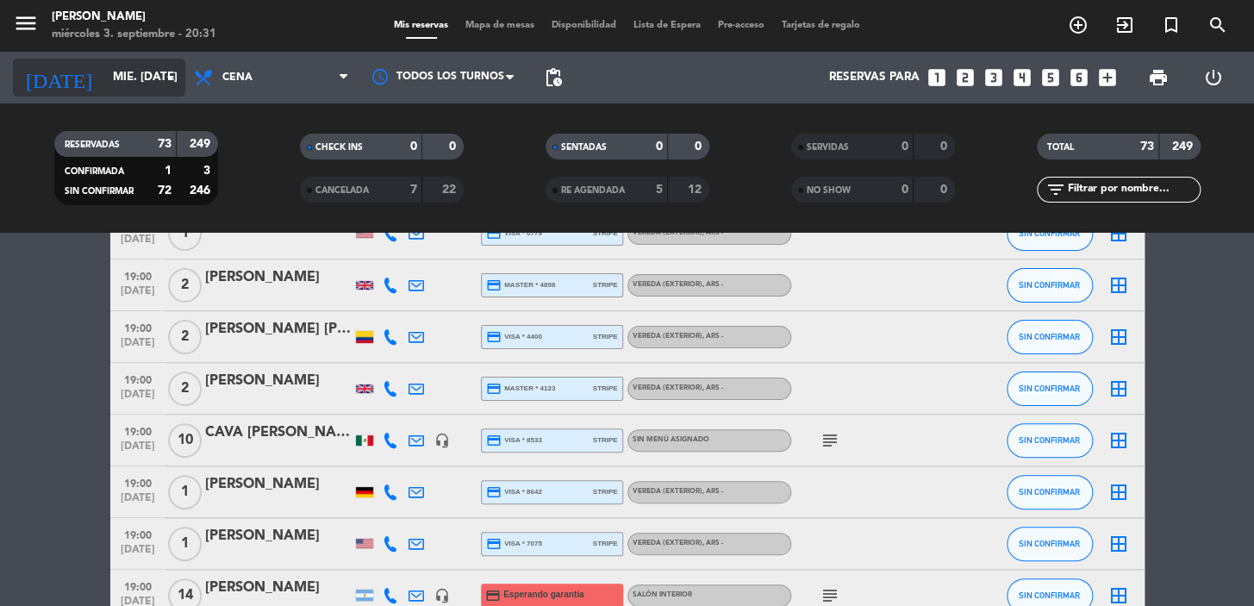
click at [134, 88] on input "mié. 10 sep." at bounding box center [180, 77] width 153 height 31
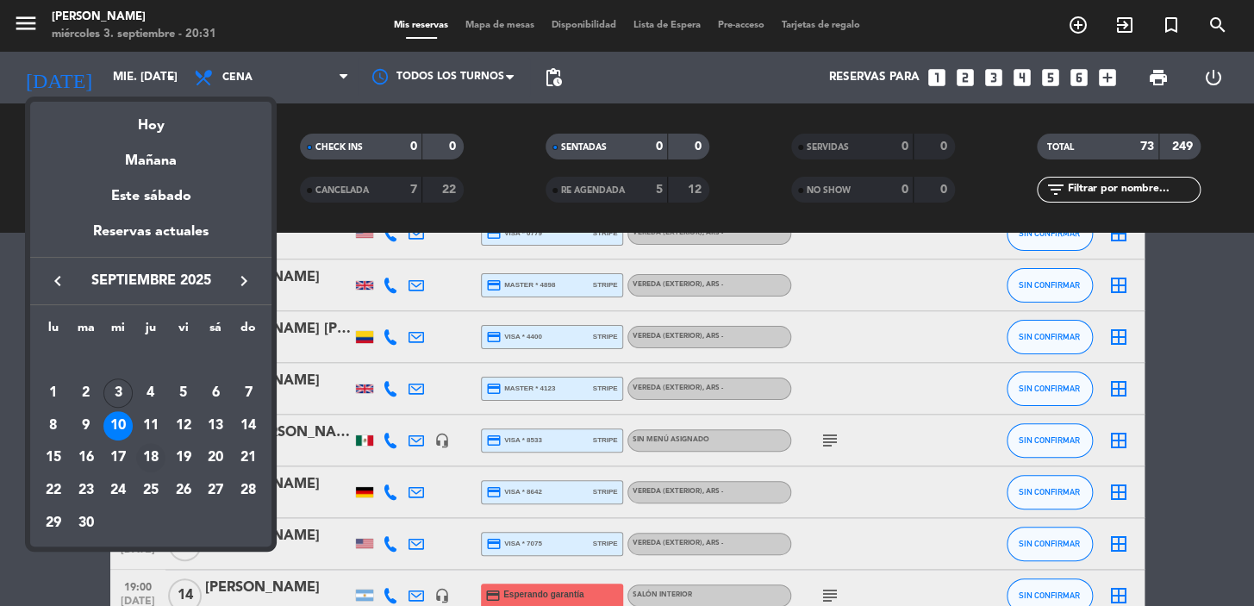
click at [158, 462] on div "18" at bounding box center [150, 457] width 29 height 29
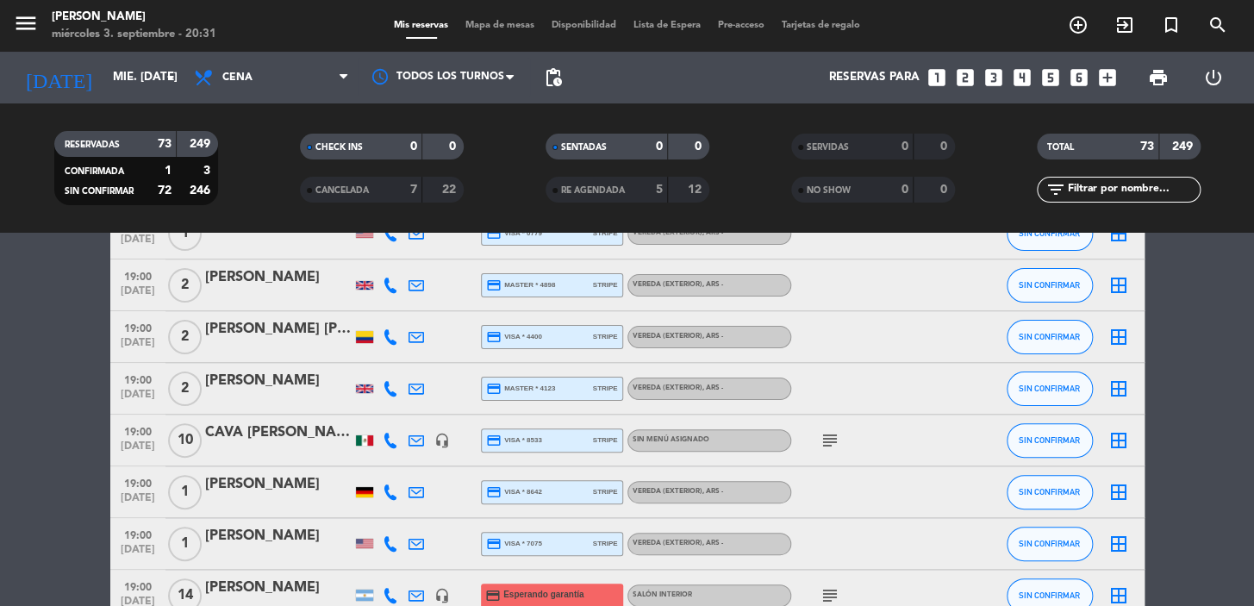
type input "jue. 18 sep."
click at [559, 76] on span "pending_actions" at bounding box center [553, 77] width 21 height 21
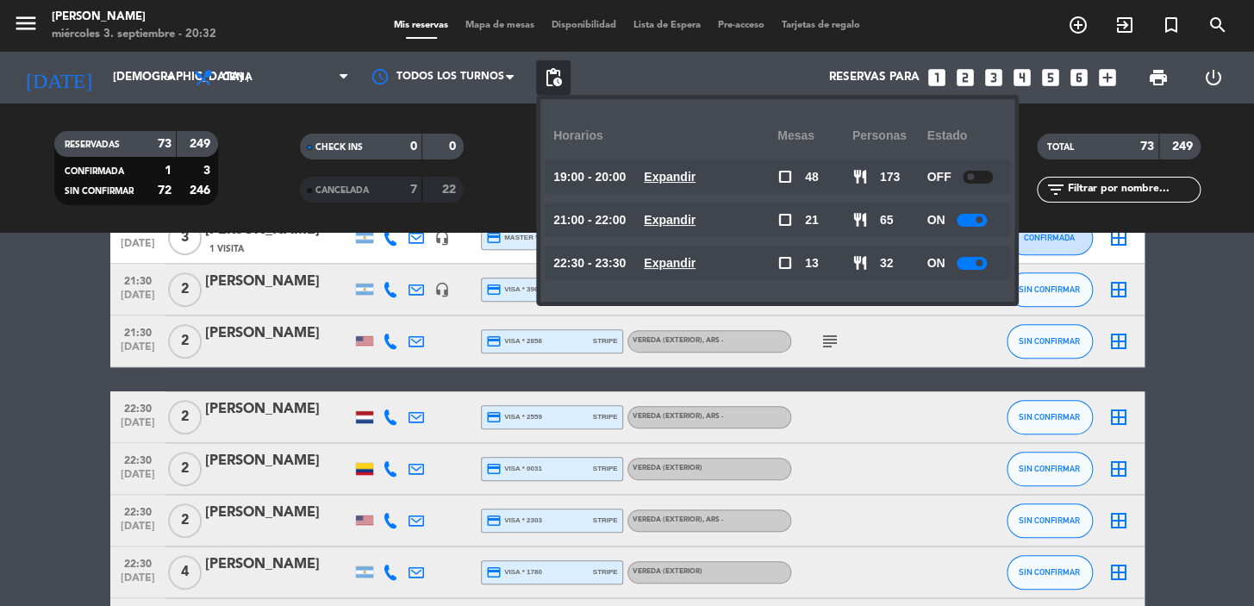
scroll to position [3134, 0]
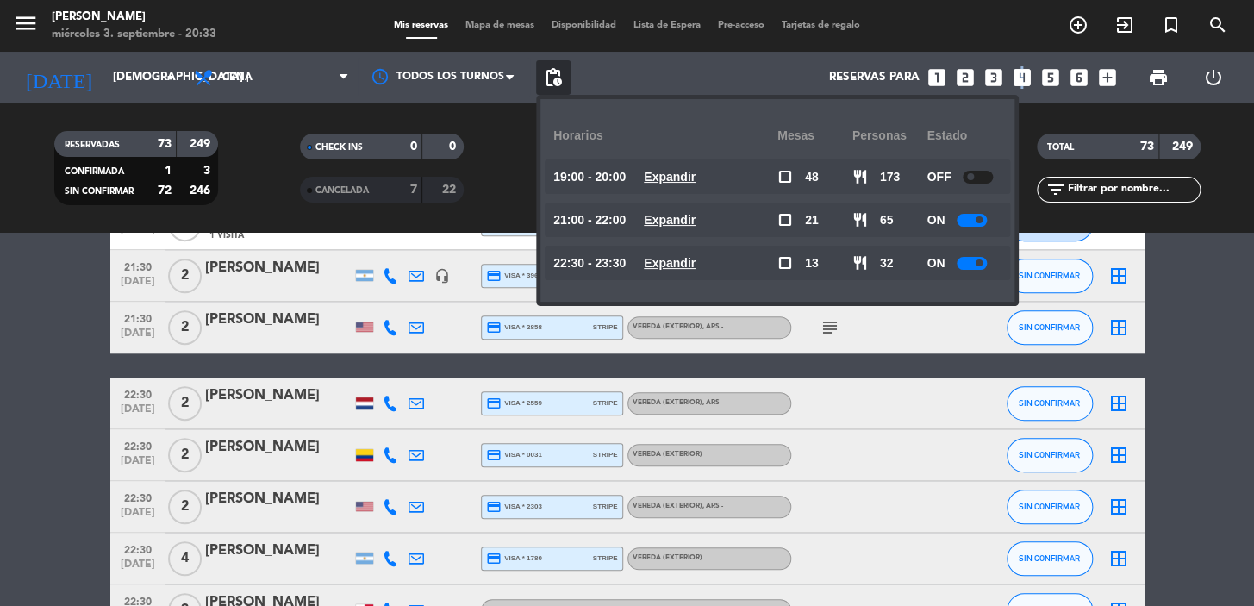
click at [1018, 72] on icon "looks_4" at bounding box center [1022, 77] width 22 height 22
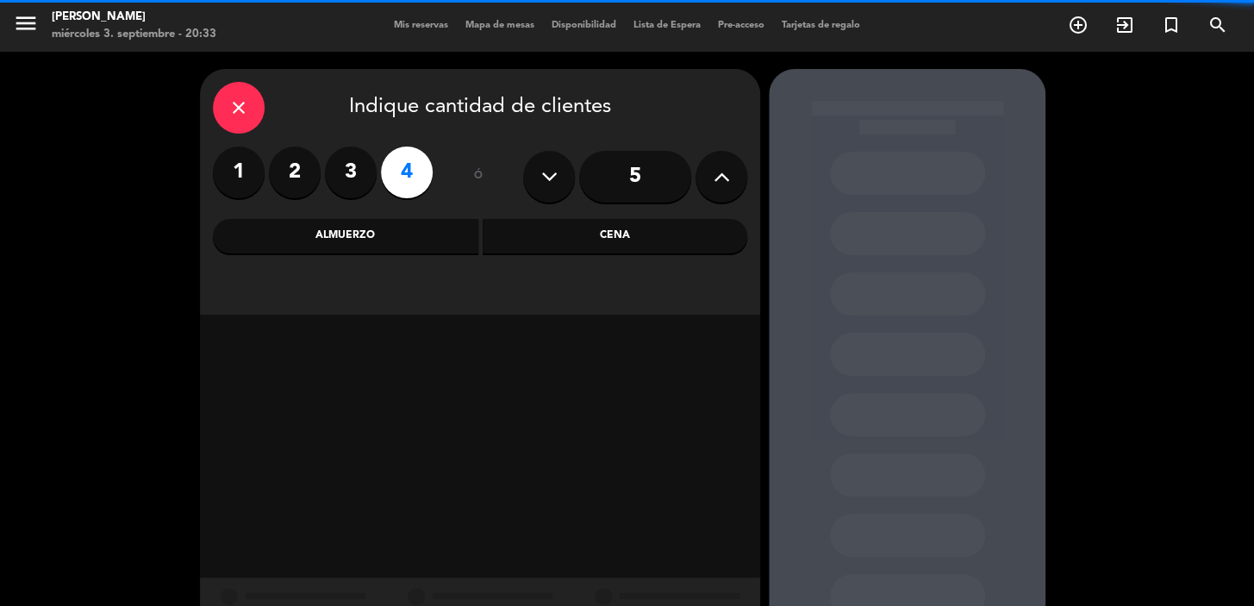
click at [371, 237] on div "Almuerzo" at bounding box center [345, 236] width 265 height 34
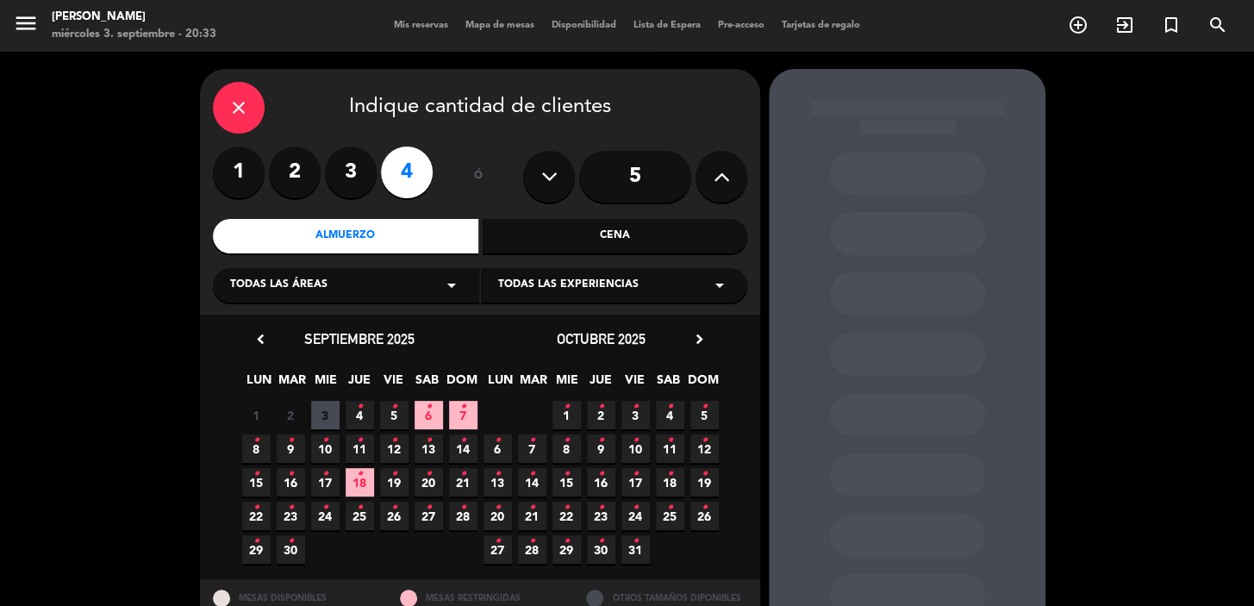
click at [366, 415] on span "4 •" at bounding box center [360, 415] width 28 height 28
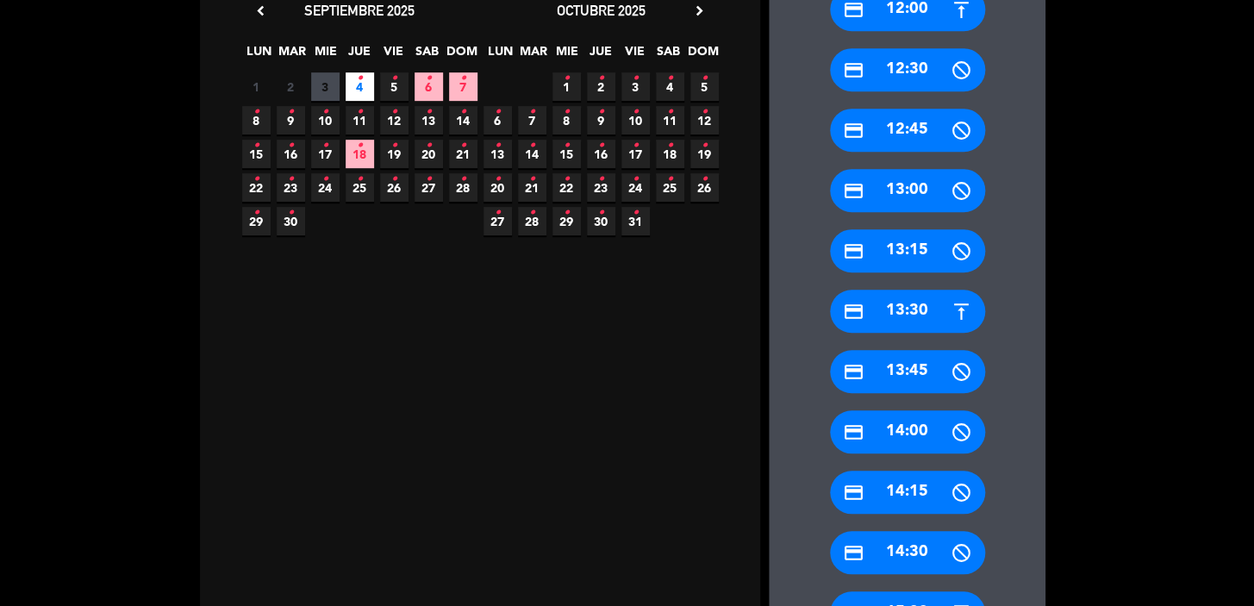
scroll to position [377, 0]
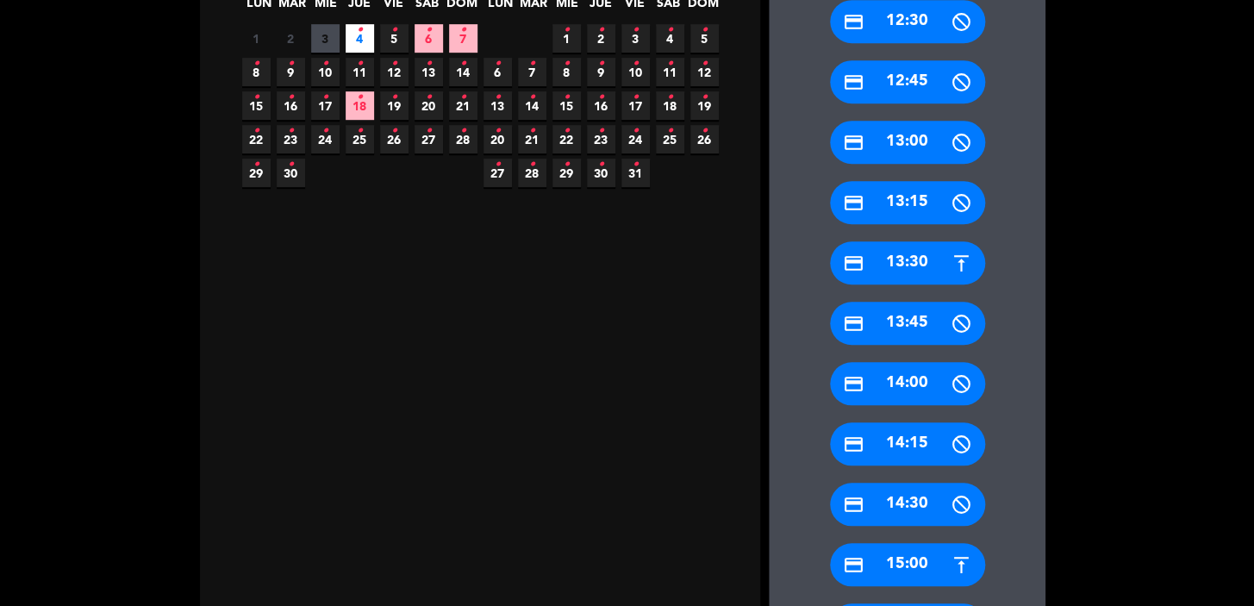
click at [907, 502] on div "credit_card 14:30" at bounding box center [907, 504] width 155 height 43
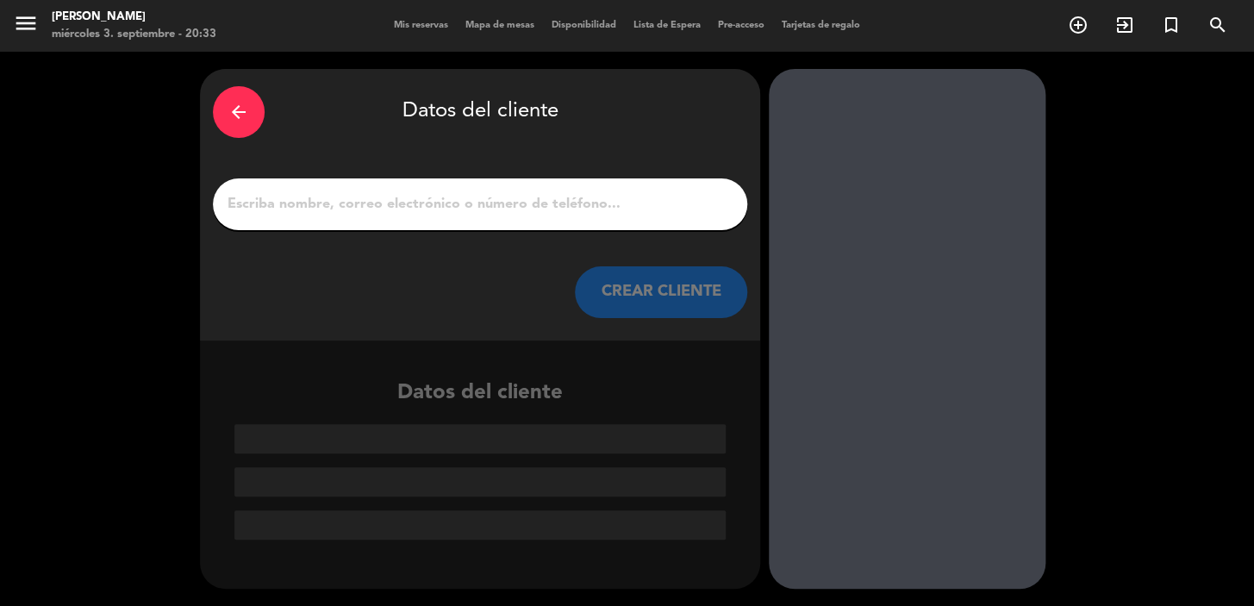
scroll to position [0, 0]
click at [534, 207] on input "1" at bounding box center [480, 204] width 508 height 24
paste input "Camila Apellido : Morinigo"
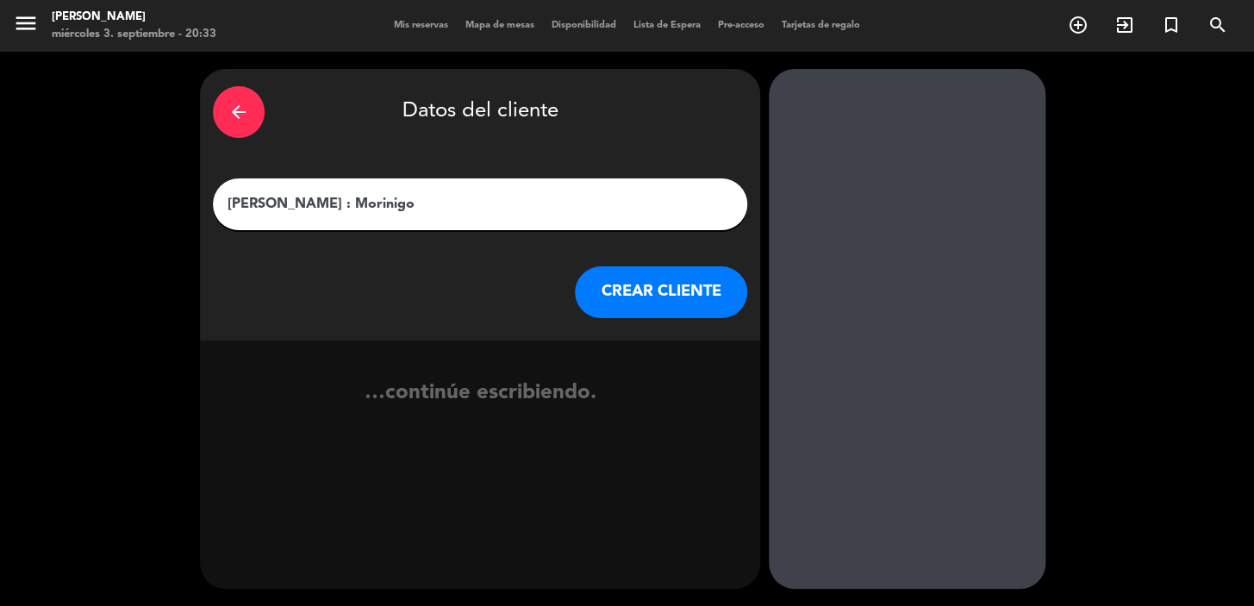
click at [345, 209] on input "Camila Apellido : Morinigo" at bounding box center [480, 204] width 508 height 24
type input "[PERSON_NAME]"
click at [643, 292] on button "CREAR CLIENTE" at bounding box center [661, 292] width 172 height 52
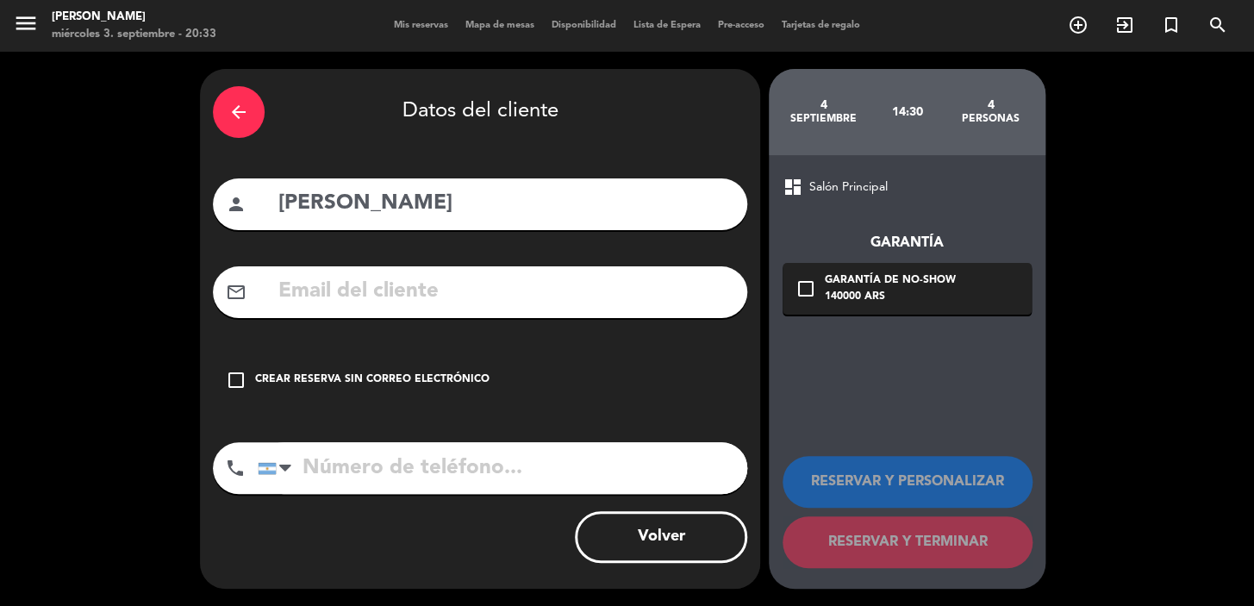
drag, startPoint x: 387, startPoint y: 498, endPoint x: 408, endPoint y: 486, distance: 23.9
click at [385, 499] on div "phone United States +1 United Kingdom +44 Peru (Perú) +51 Argentina +54 Brazil …" at bounding box center [480, 474] width 534 height 64
drag, startPoint x: 413, startPoint y: 483, endPoint x: 430, endPoint y: 481, distance: 17.3
click at [418, 481] on input "tel" at bounding box center [503, 468] width 490 height 52
paste input "+595981888854"
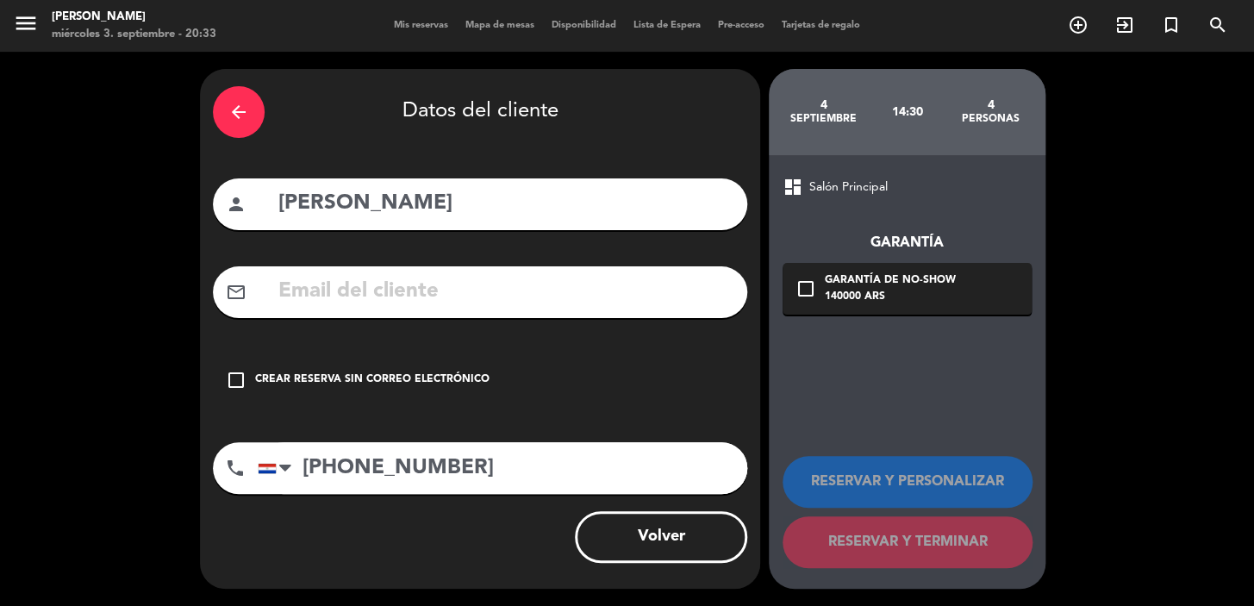
type input "+595981888854"
drag, startPoint x: 408, startPoint y: 363, endPoint x: 612, endPoint y: 404, distance: 208.4
click at [420, 365] on div "check_box_outline_blank Crear reserva sin correo electrónico" at bounding box center [480, 380] width 534 height 52
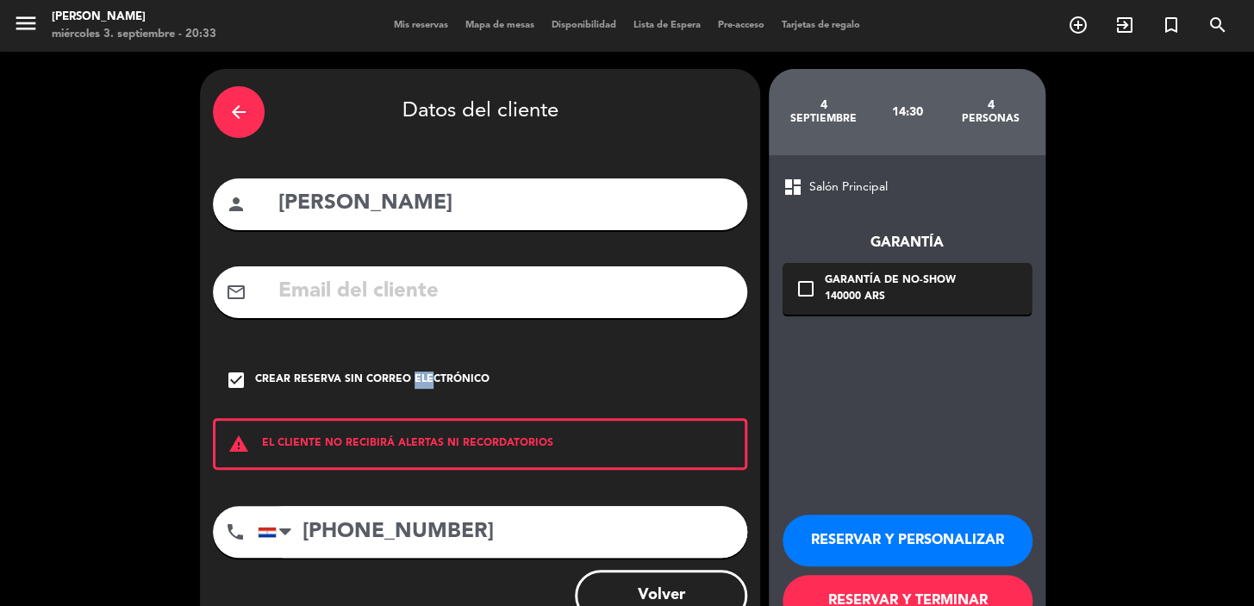
click at [881, 527] on button "RESERVAR Y PERSONALIZAR" at bounding box center [908, 541] width 250 height 52
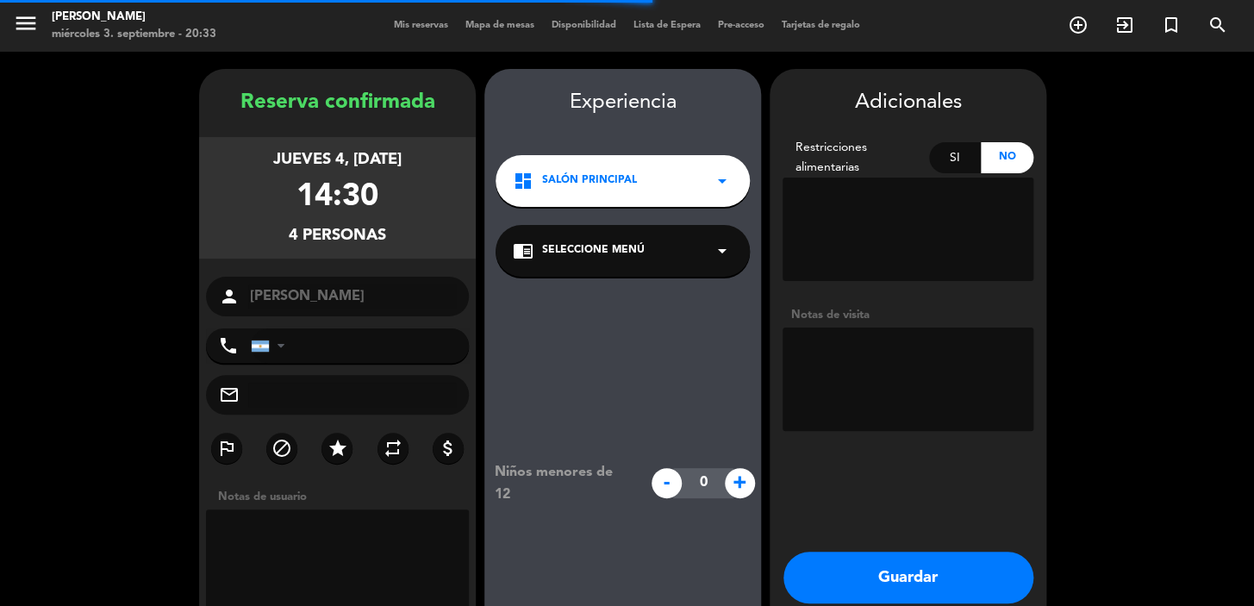
type input "+595981888854"
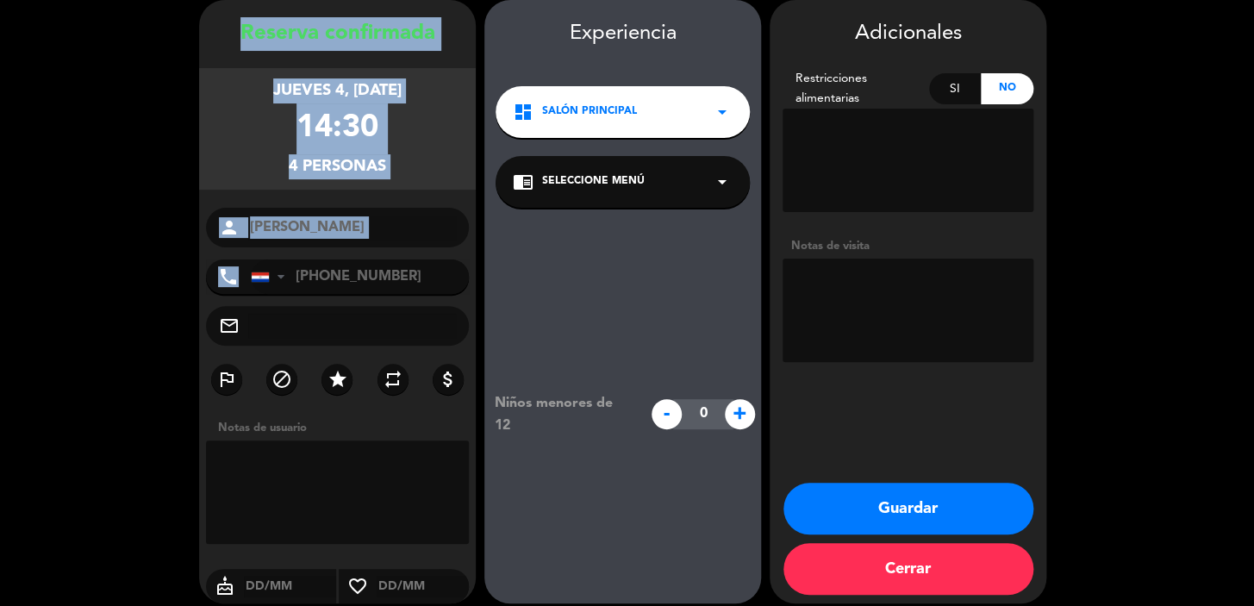
copy div "Reserva confirmada jueves 4, sep. 2025 14:30 4 personas person phone"
drag, startPoint x: 221, startPoint y: 6, endPoint x: 419, endPoint y: 267, distance: 327.9
click at [419, 267] on div "Reserva confirmada jueves 4, sep. 2025 14:30 4 personas person Camila Morinigo …" at bounding box center [337, 301] width 277 height 603
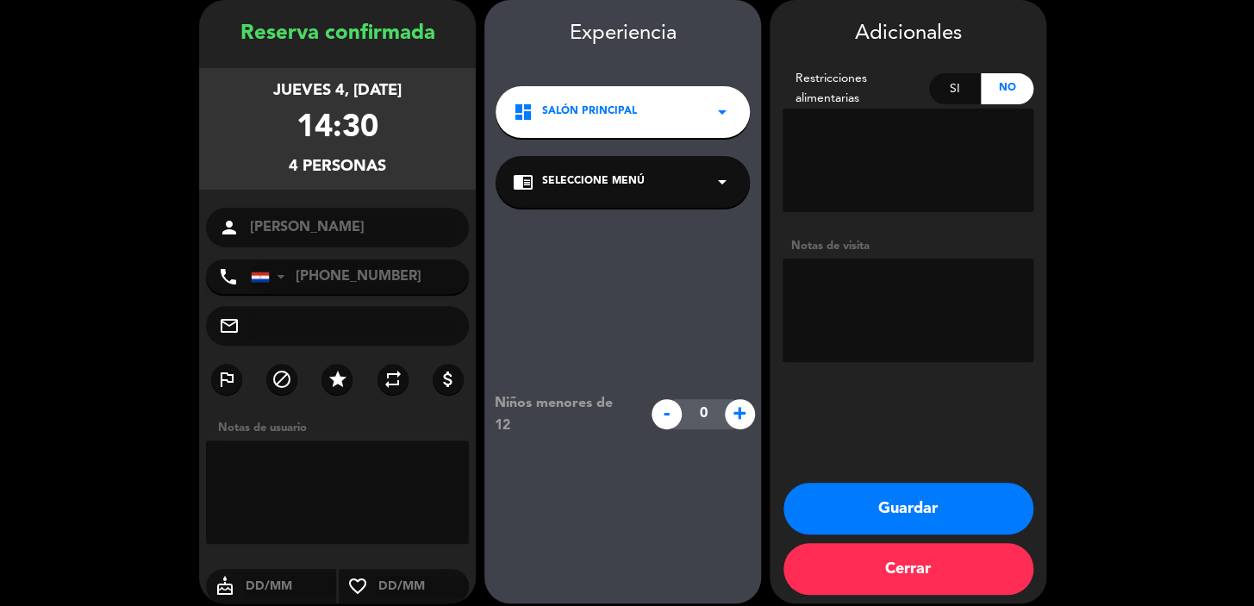
click at [995, 296] on textarea at bounding box center [908, 310] width 251 height 103
type textarea "daniel zarate (hoffmann)"
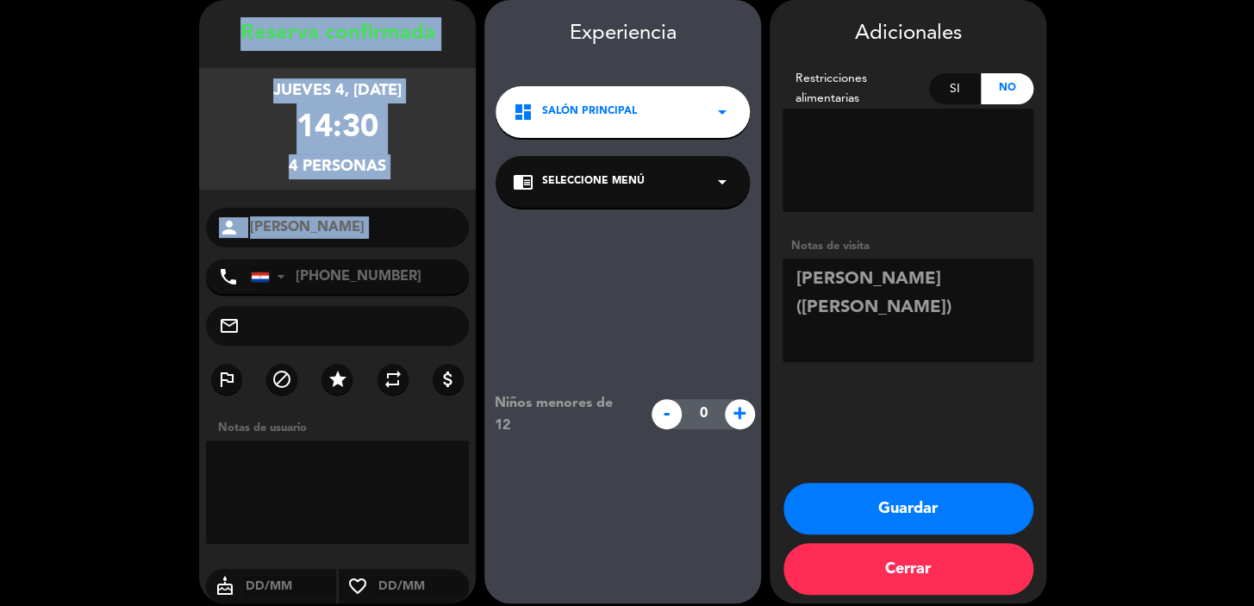
drag, startPoint x: 230, startPoint y: 18, endPoint x: 370, endPoint y: 250, distance: 270.6
click at [370, 250] on div "Reserva confirmada jueves 4, sep. 2025 14:30 4 personas person Camila Morinigo …" at bounding box center [337, 301] width 277 height 603
copy div "Reserva confirmada jueves 4, sep. 2025 14:30 4 personas person"
click at [886, 516] on button "Guardar" at bounding box center [908, 509] width 250 height 52
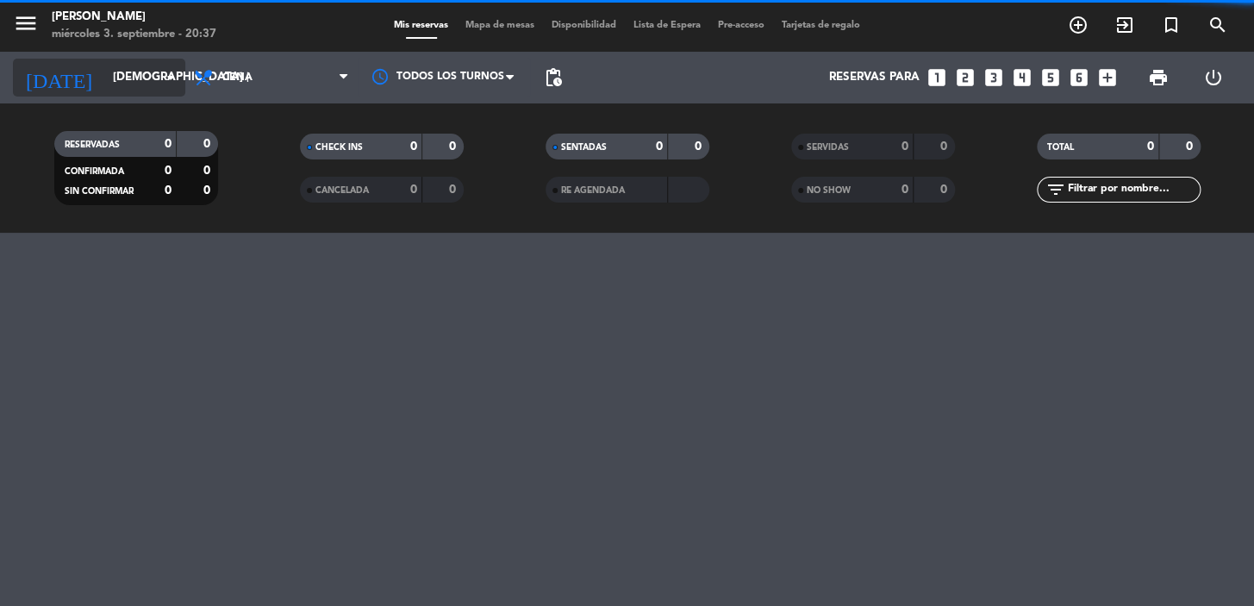
click at [114, 78] on input "jue. 18 sep." at bounding box center [180, 77] width 153 height 31
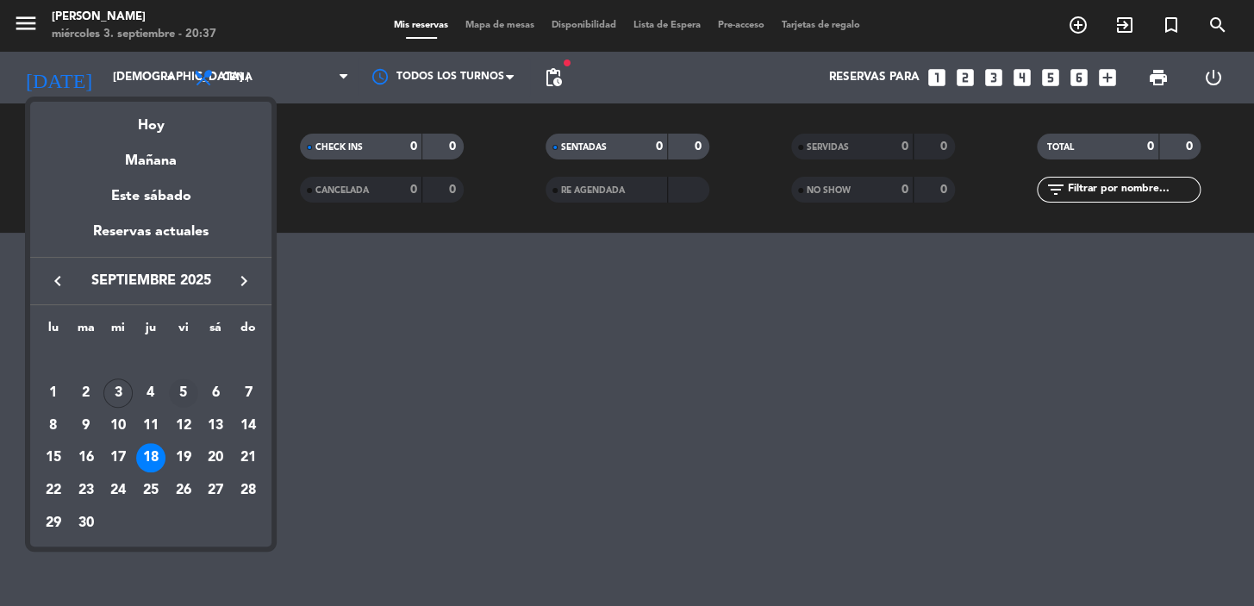
click at [189, 394] on div "5" at bounding box center [183, 392] width 29 height 29
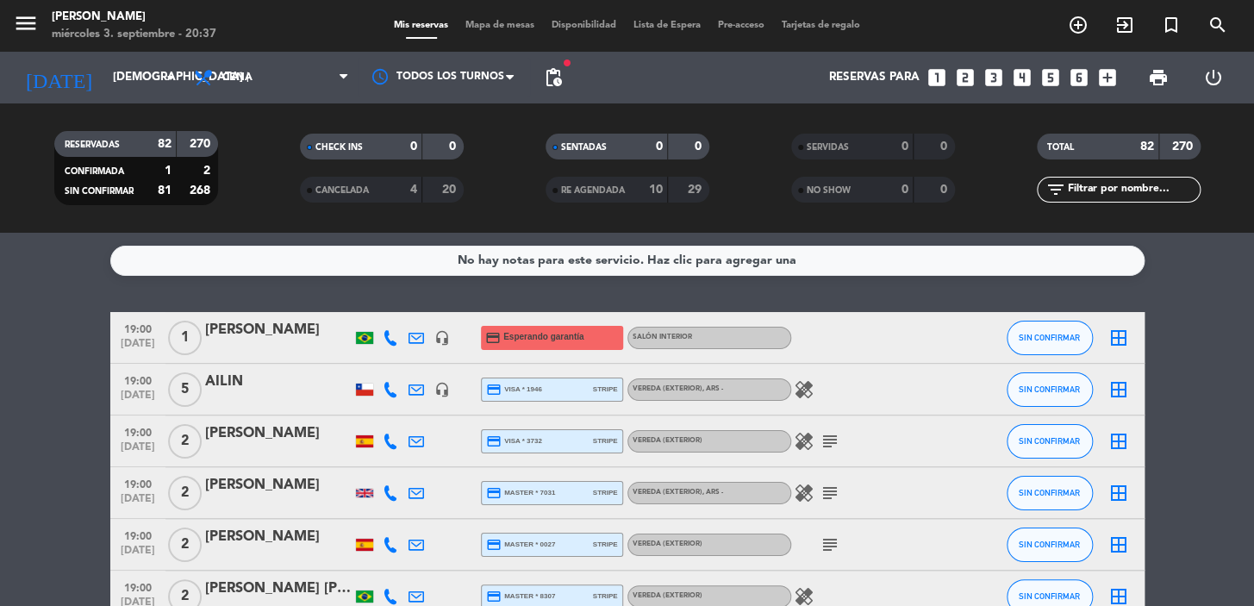
type input "vie. [DATE]"
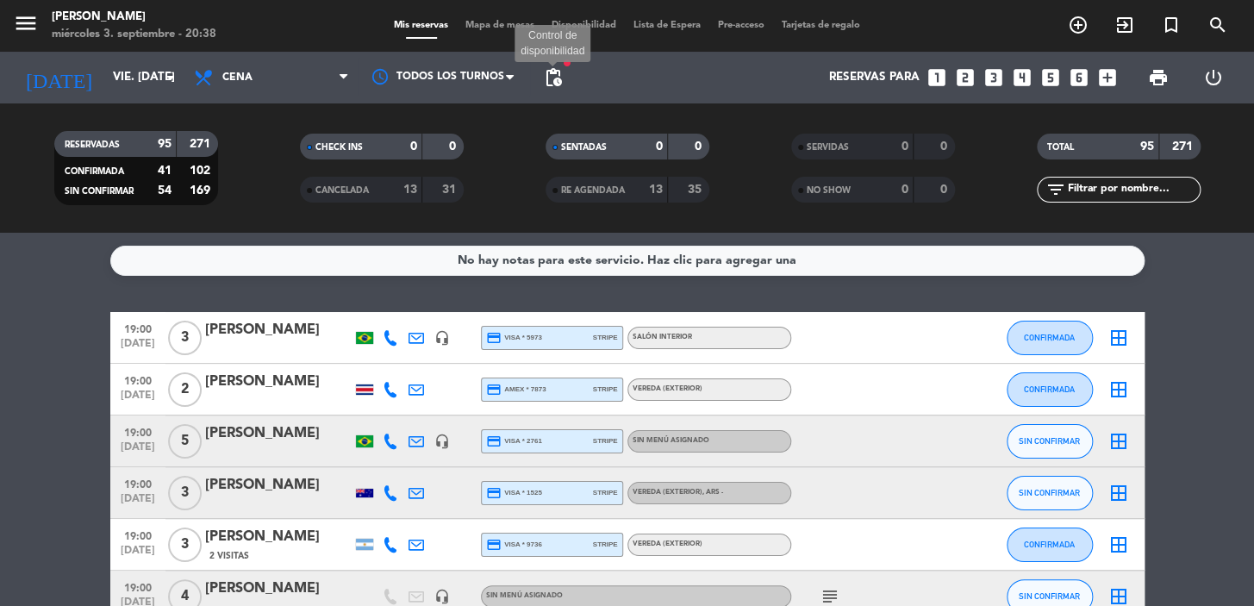
drag, startPoint x: 554, startPoint y: 81, endPoint x: 558, endPoint y: 91, distance: 11.2
click at [553, 81] on span "pending_actions" at bounding box center [553, 77] width 21 height 21
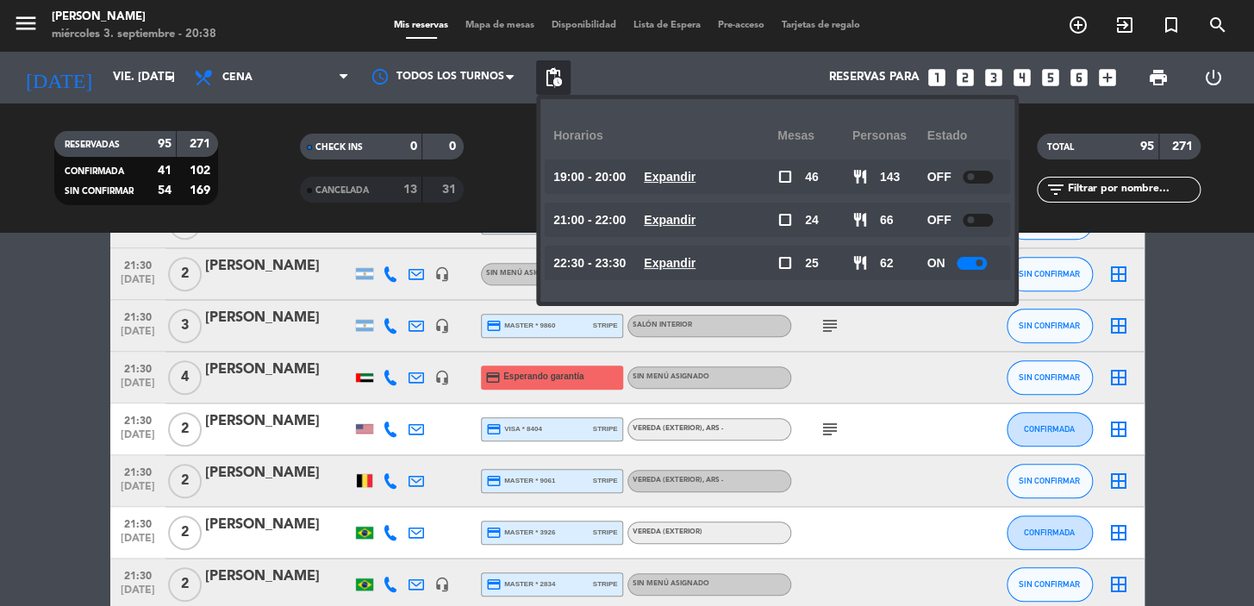
scroll to position [3447, 0]
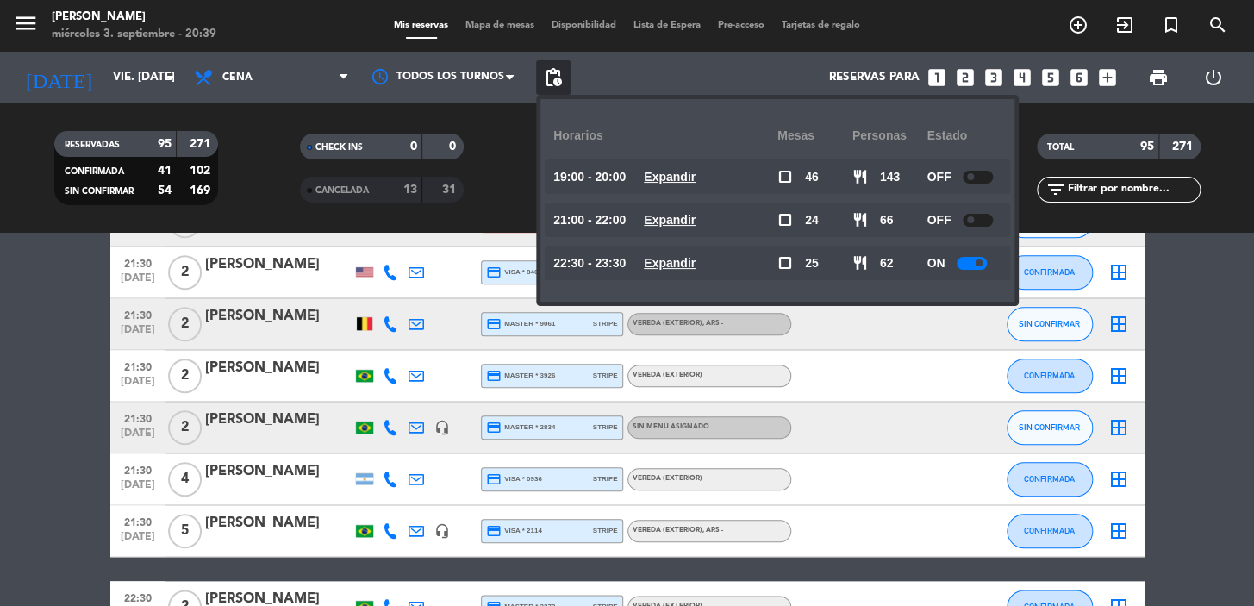
click at [964, 80] on icon "looks_two" at bounding box center [965, 77] width 22 height 22
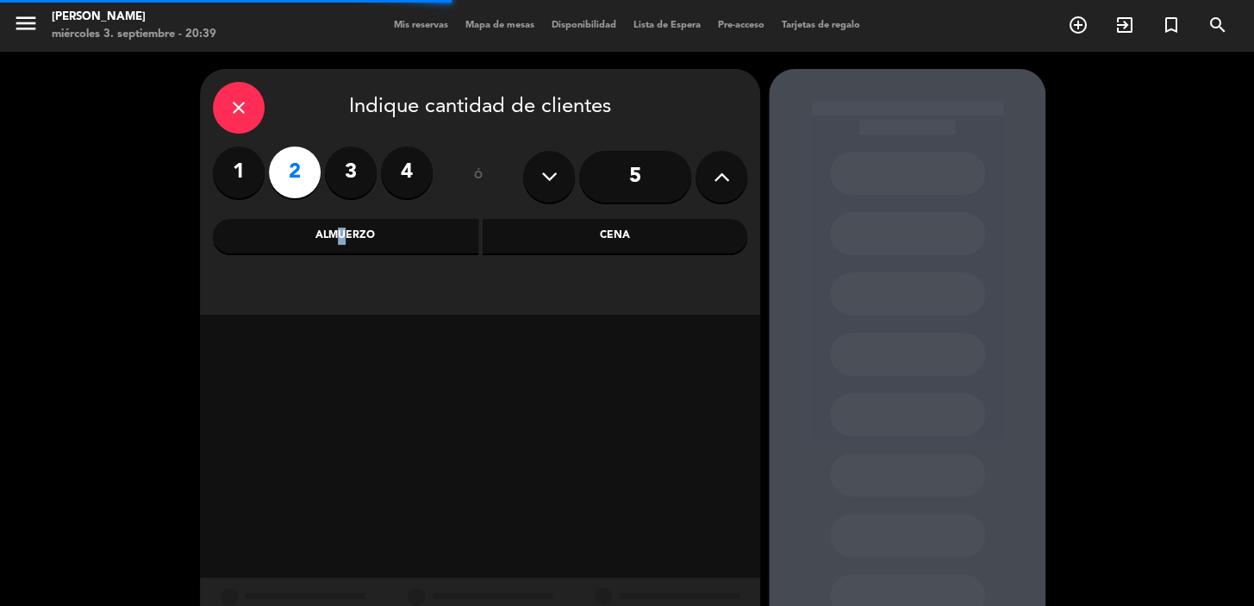
click at [334, 239] on div "Almuerzo" at bounding box center [345, 236] width 265 height 34
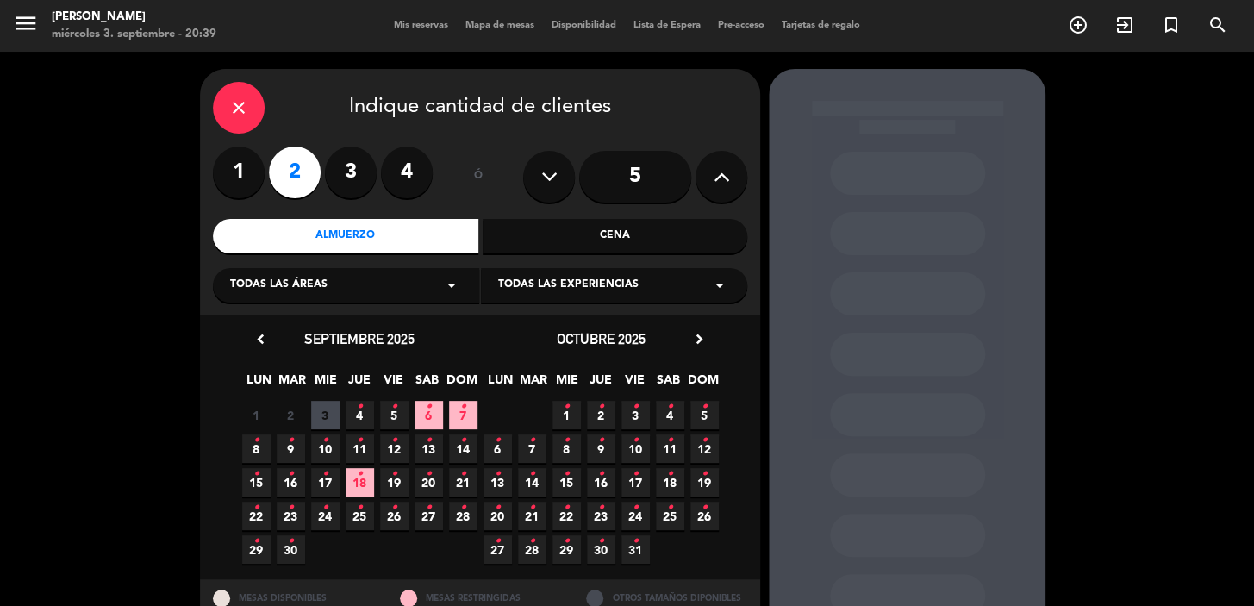
click at [400, 413] on span "5 •" at bounding box center [394, 415] width 28 height 28
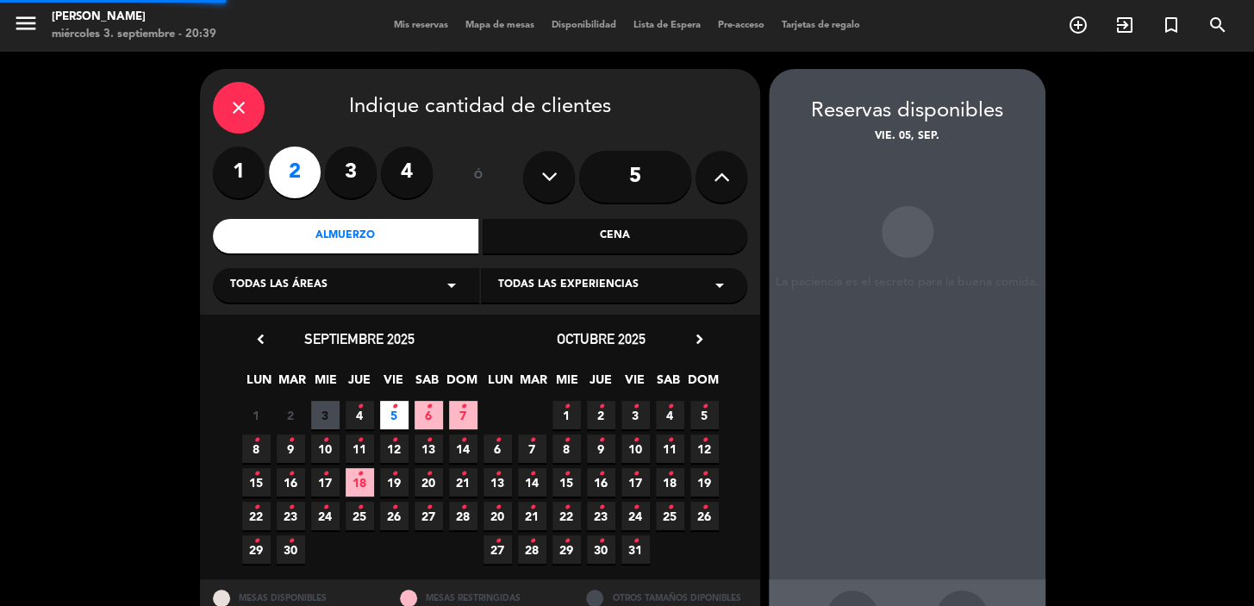
scroll to position [63, 0]
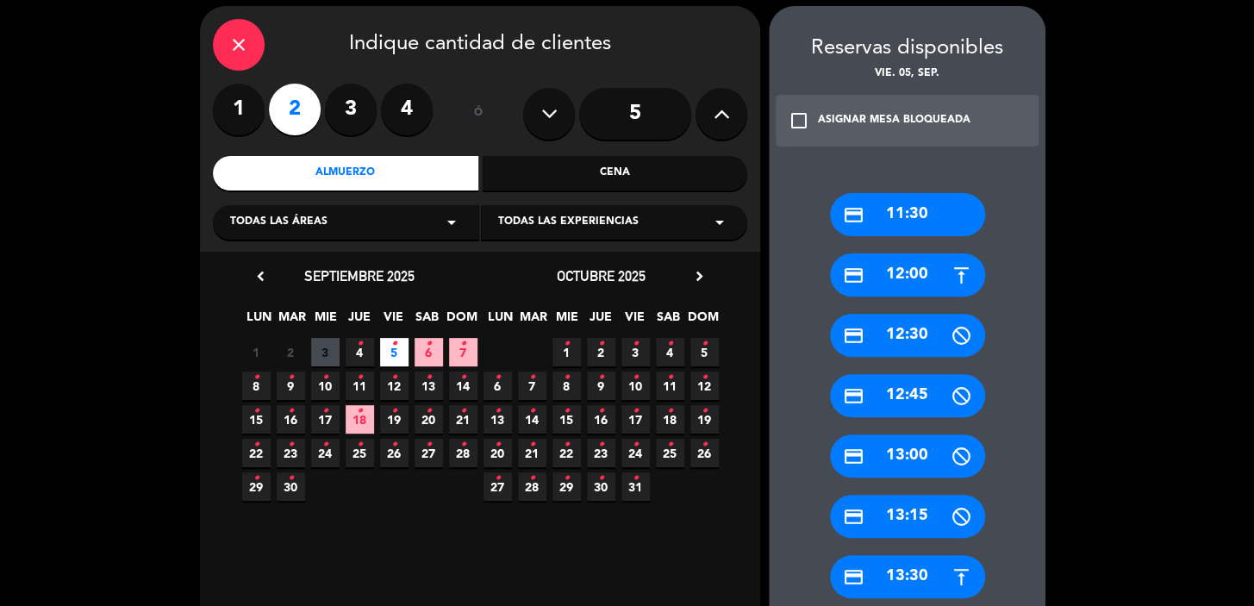
click at [913, 470] on div "credit_card 13:00" at bounding box center [907, 455] width 155 height 43
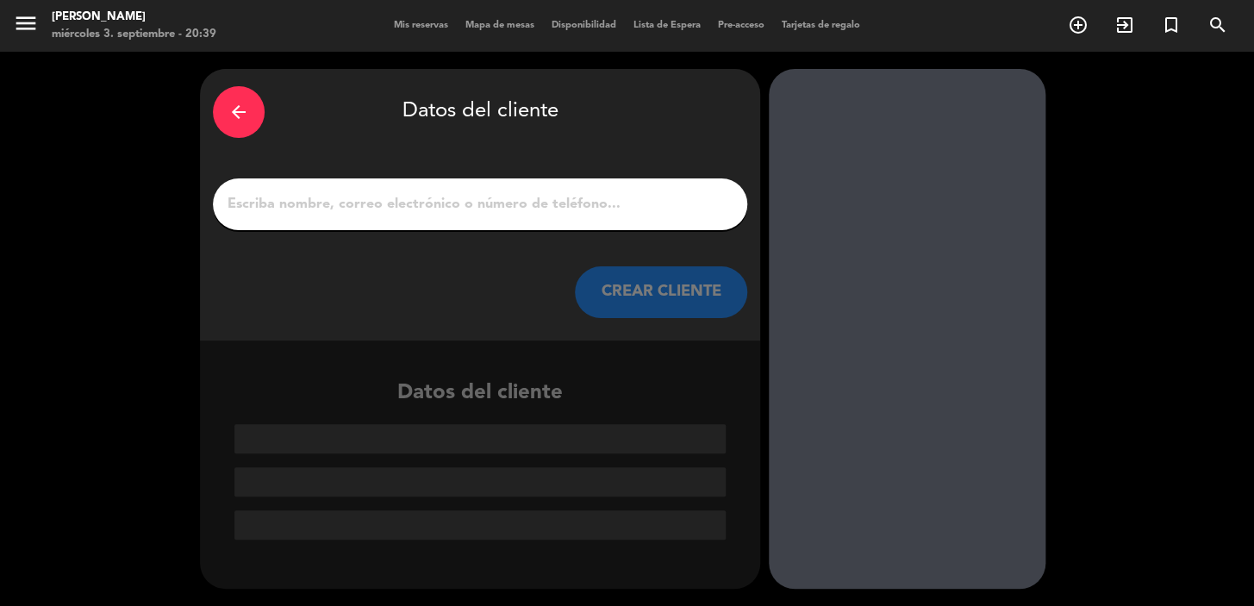
click at [564, 182] on div at bounding box center [480, 204] width 534 height 52
click at [567, 201] on input "1" at bounding box center [480, 204] width 508 height 24
paste input "[PERSON_NAME] y [PERSON_NAME][DATE]"
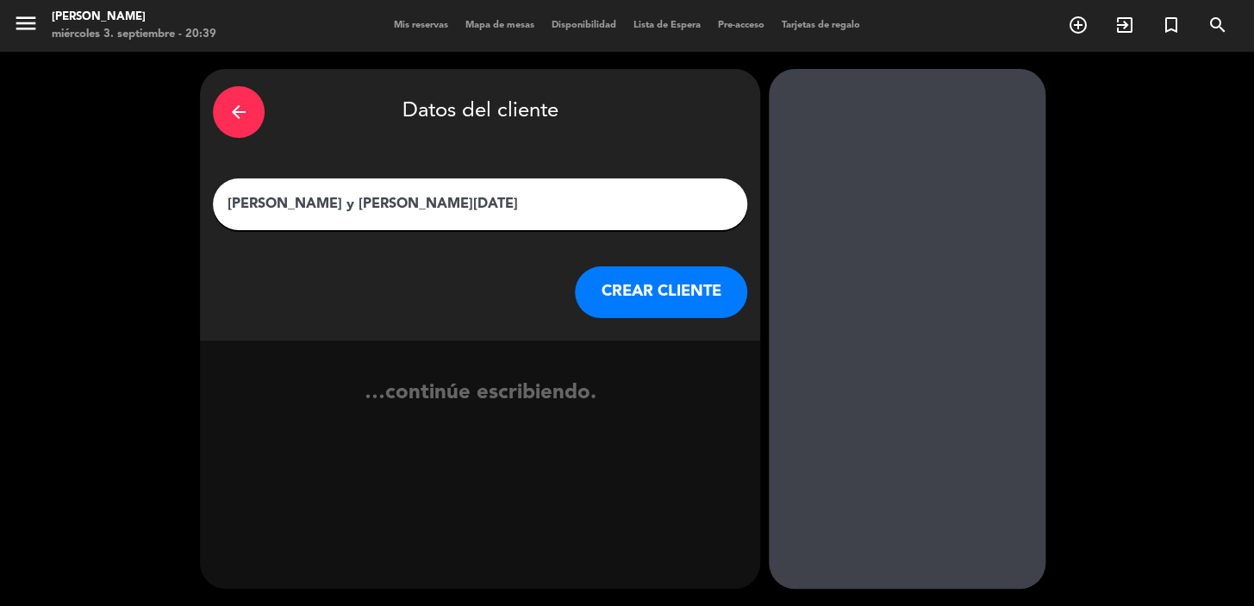
type input "[PERSON_NAME] y [PERSON_NAME][DATE]"
click at [645, 304] on button "CREAR CLIENTE" at bounding box center [661, 292] width 172 height 52
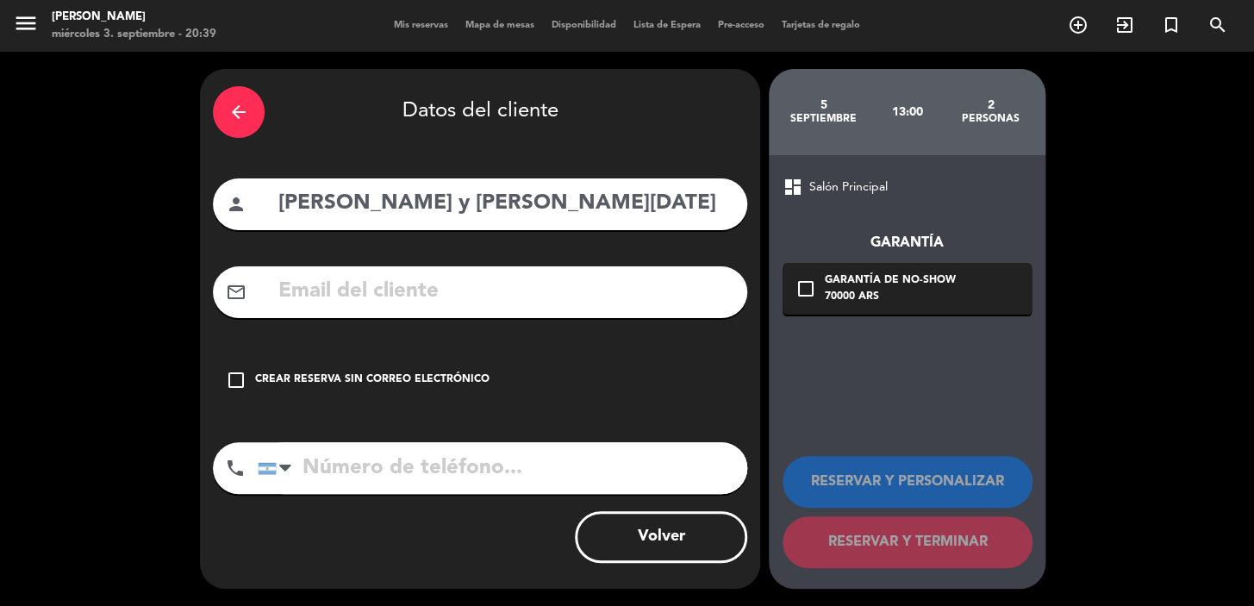
drag, startPoint x: 448, startPoint y: 377, endPoint x: 506, endPoint y: 387, distance: 58.5
click at [450, 378] on div "Crear reserva sin correo electrónico" at bounding box center [372, 379] width 234 height 17
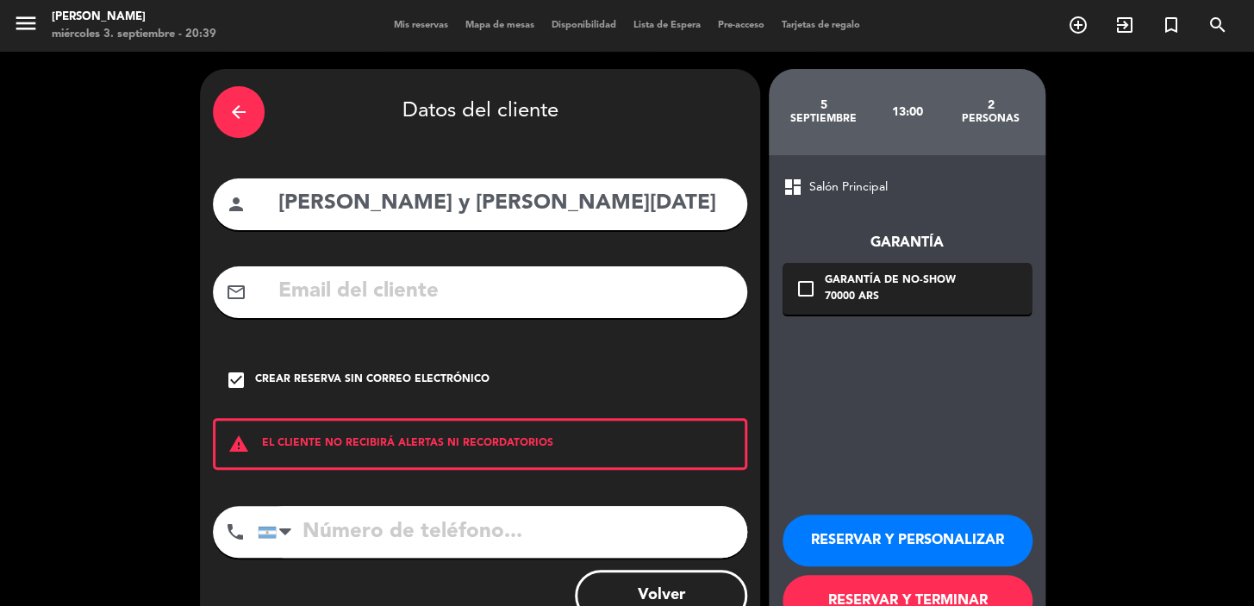
click at [900, 547] on button "RESERVAR Y PERSONALIZAR" at bounding box center [908, 541] width 250 height 52
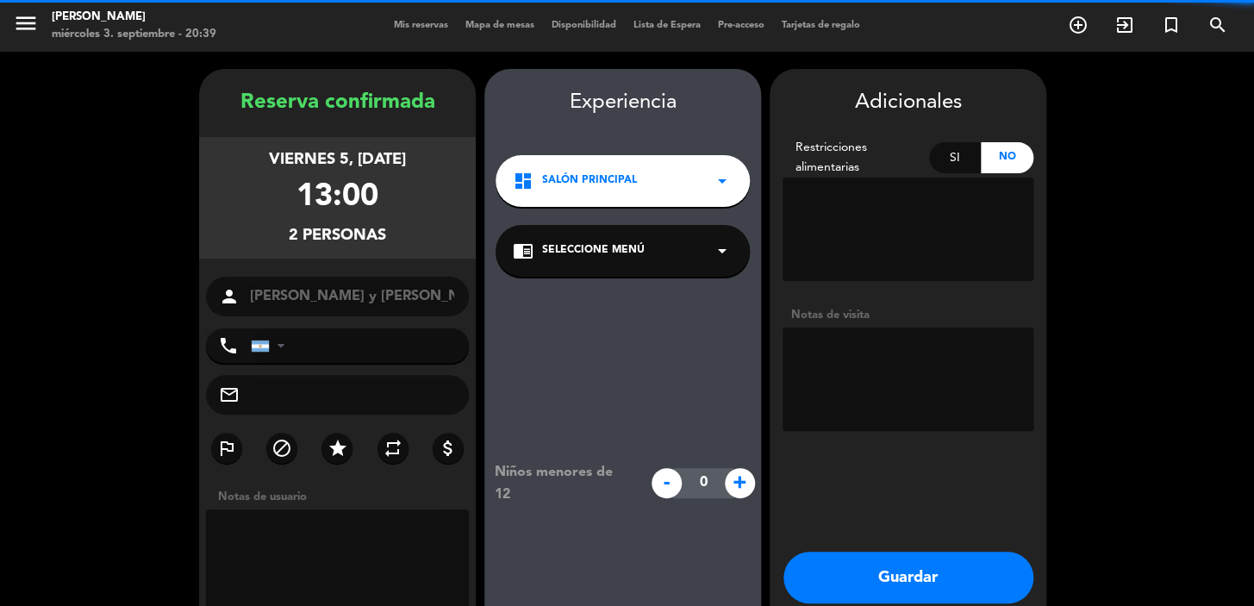
scroll to position [69, 0]
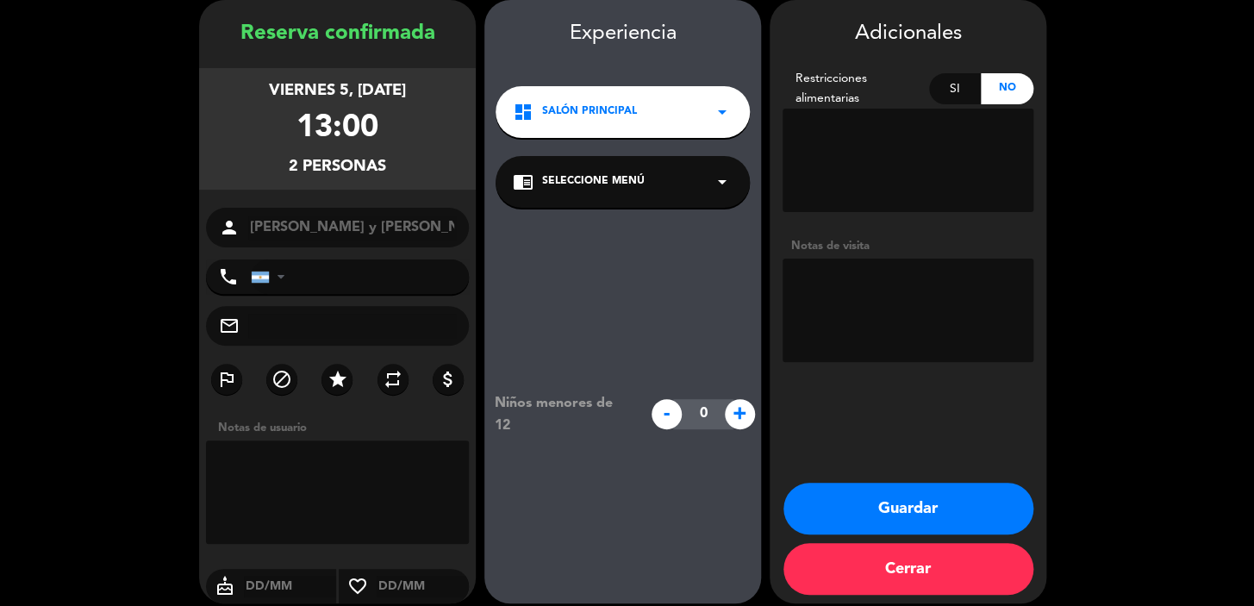
click at [855, 303] on textarea at bounding box center [908, 310] width 251 height 103
paste textarea "[PERSON_NAME]"
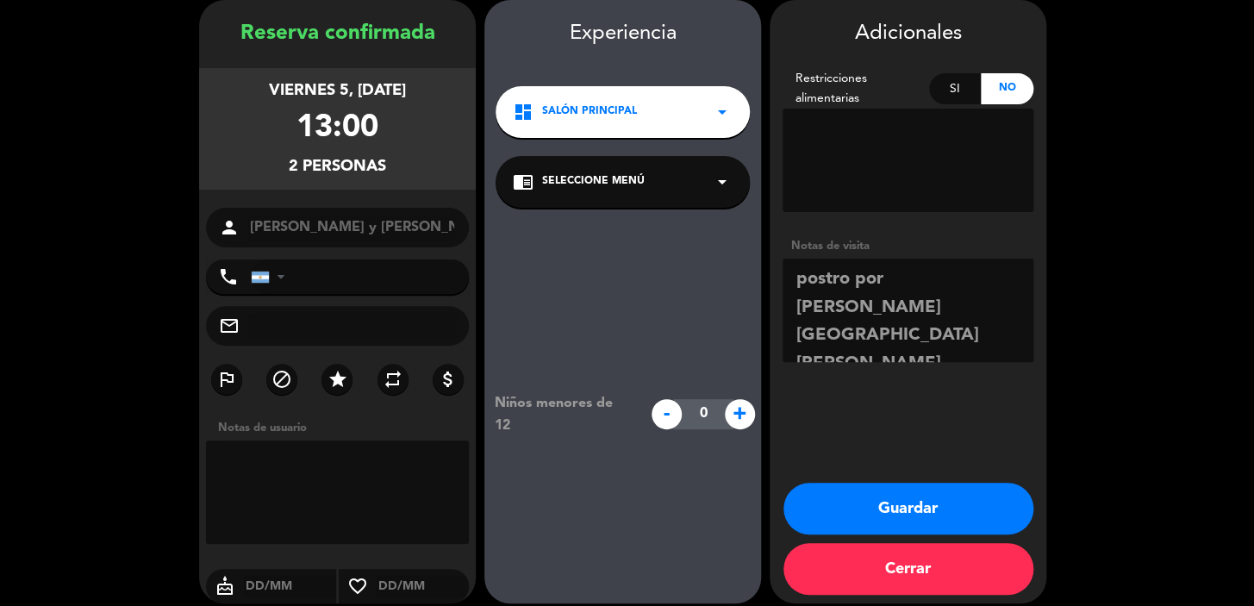
click at [345, 487] on textarea at bounding box center [337, 491] width 263 height 103
click at [856, 283] on textarea at bounding box center [908, 310] width 251 height 103
drag, startPoint x: 844, startPoint y: 295, endPoint x: 736, endPoint y: 265, distance: 111.9
click at [736, 265] on booking-confirmed "Reserva confirmada viernes 5, [DATE] 13:00 2 personas person [PERSON_NAME] y [P…" at bounding box center [627, 301] width 1220 height 603
click at [970, 328] on textarea at bounding box center [908, 310] width 251 height 103
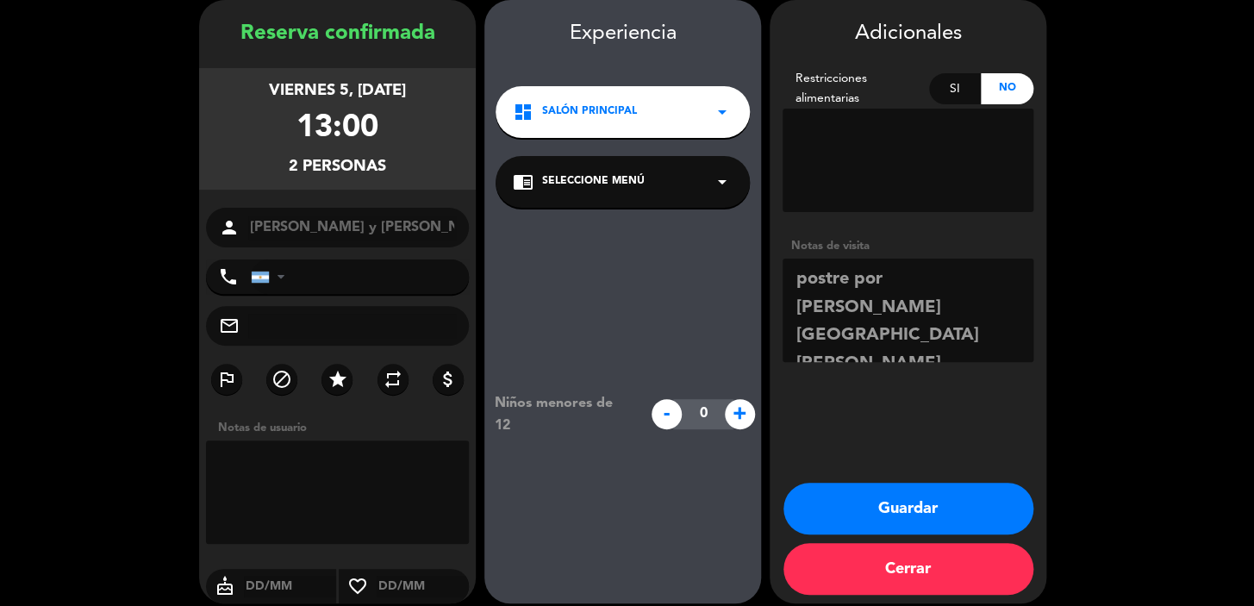
drag, startPoint x: 992, startPoint y: 318, endPoint x: 763, endPoint y: 285, distance: 231.6
click at [763, 287] on booking-confirmed "Reserva confirmada viernes 5, [DATE] 13:00 2 personas person [PERSON_NAME] y [P…" at bounding box center [627, 301] width 1220 height 603
type textarea "postre por [PERSON_NAME] [GEOGRAPHIC_DATA][PERSON_NAME]"
click at [334, 471] on textarea at bounding box center [337, 491] width 263 height 103
paste textarea "postre por [PERSON_NAME] [GEOGRAPHIC_DATA][PERSON_NAME]"
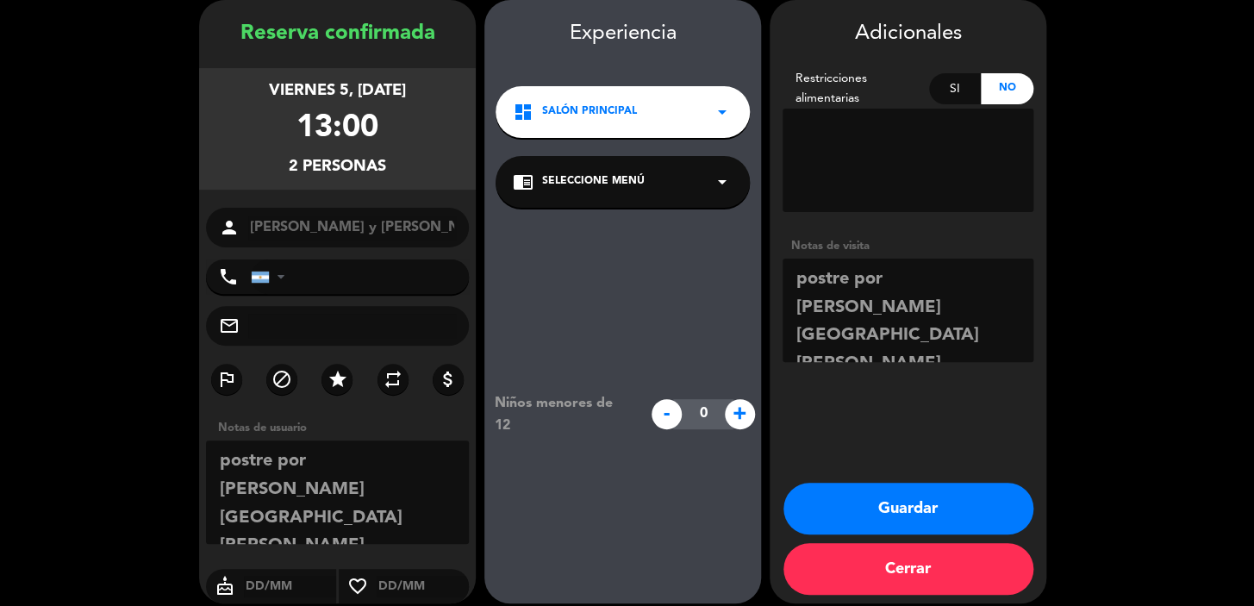
type textarea "postre por [PERSON_NAME] [GEOGRAPHIC_DATA][PERSON_NAME]"
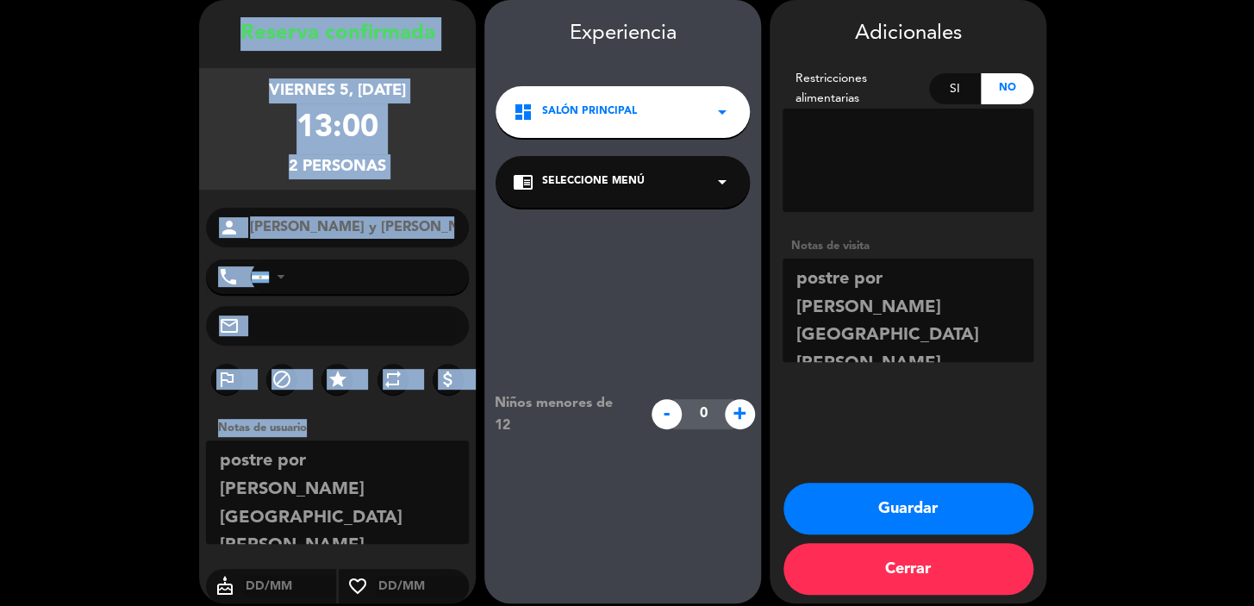
copy div "Loremip dolorsitam consect 9, adi. 2863 37:42 6 elitsedd eiusmo tempo Incidi Ut…"
drag, startPoint x: 215, startPoint y: 26, endPoint x: 409, endPoint y: 545, distance: 553.9
click at [409, 545] on div "Reserva confirmada viernes 5, [DATE] 13:00 2 personas person [PERSON_NAME] y [P…" at bounding box center [337, 318] width 277 height 603
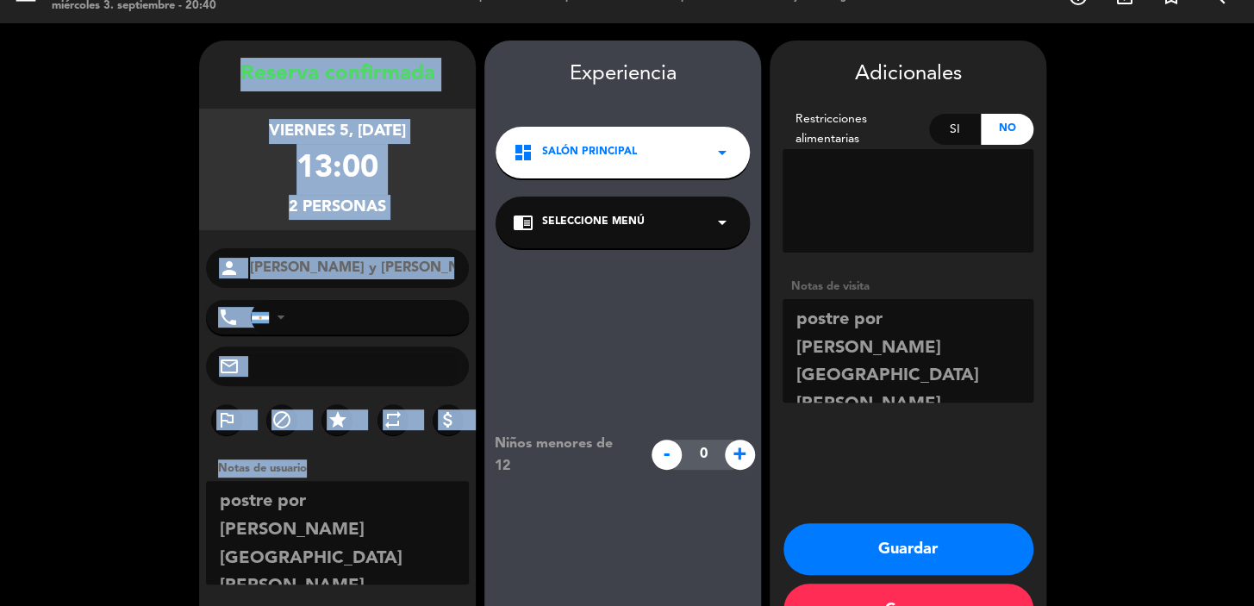
scroll to position [0, 0]
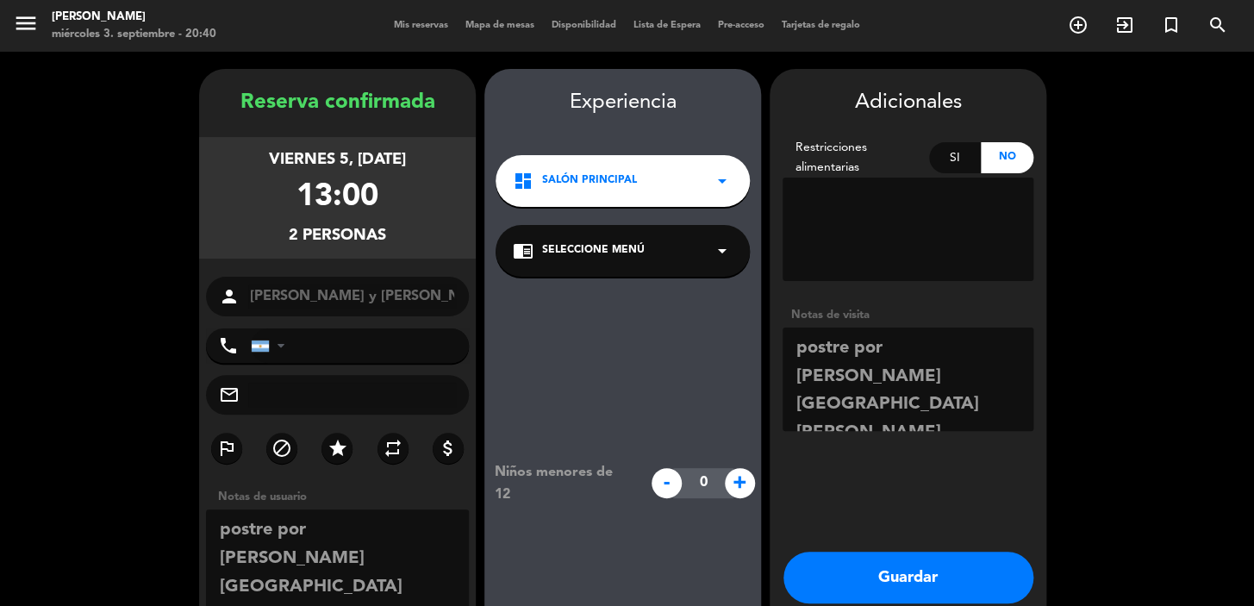
click at [14, 41] on span "menu" at bounding box center [32, 26] width 39 height 41
click at [32, 14] on icon "menu" at bounding box center [26, 23] width 26 height 26
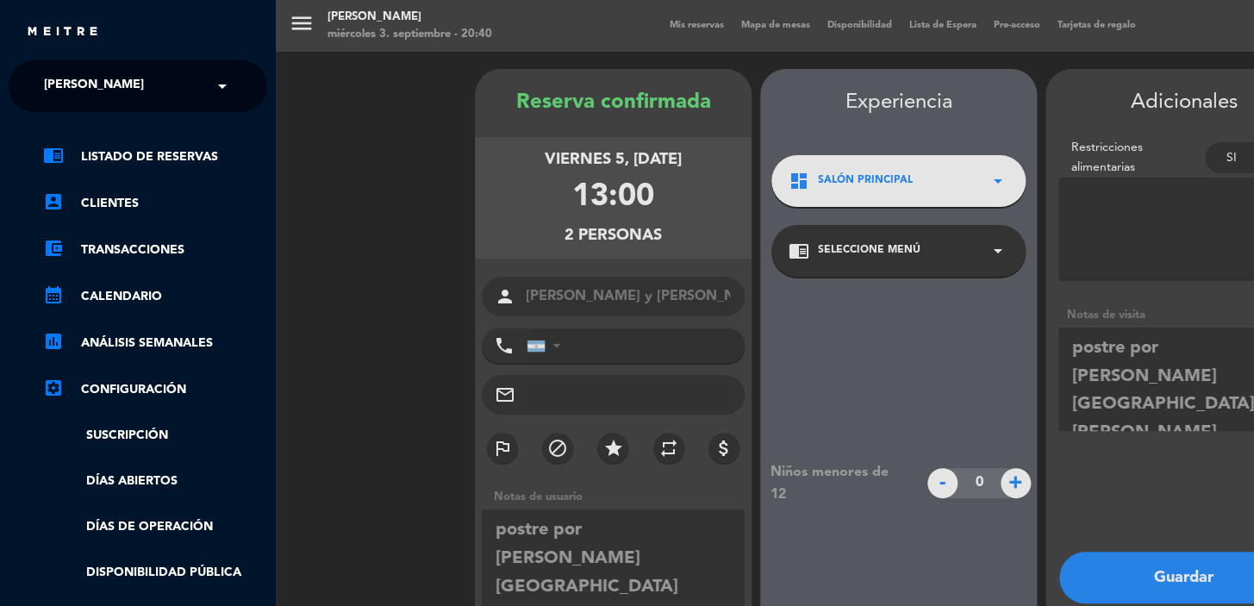
click at [319, 16] on div "menu [PERSON_NAME] miércoles 3. septiembre - 20:40 Mis reservas Mapa de mesas D…" at bounding box center [903, 303] width 1254 height 606
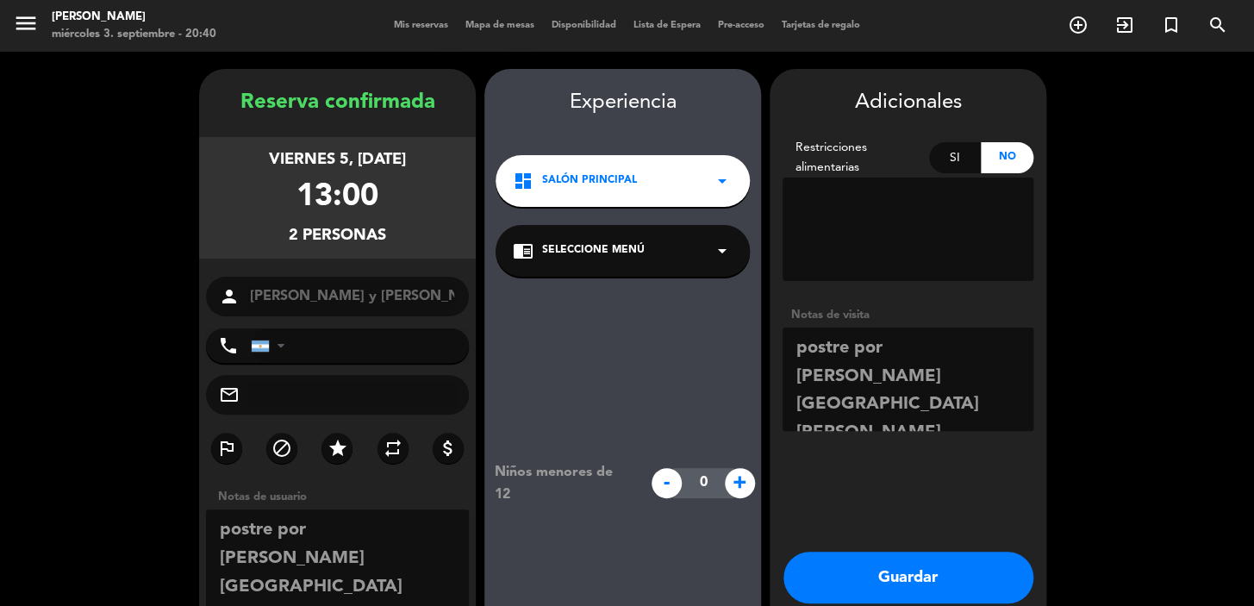
click at [911, 585] on button "Guardar" at bounding box center [908, 578] width 250 height 52
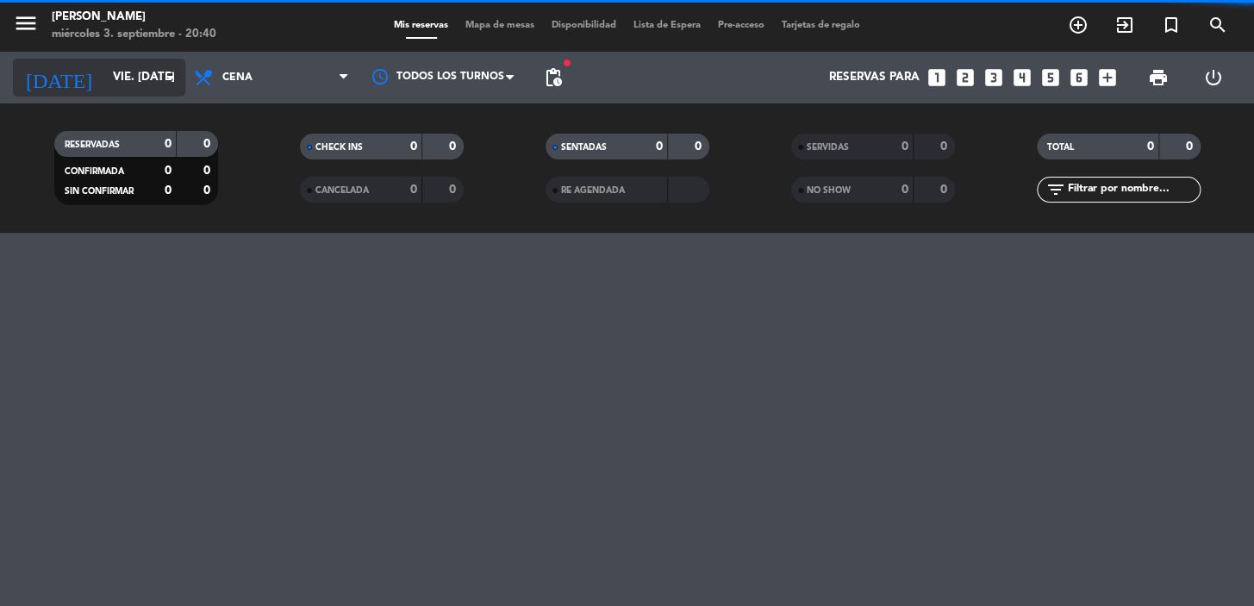
click at [109, 83] on input "vie. [DATE]" at bounding box center [180, 77] width 153 height 31
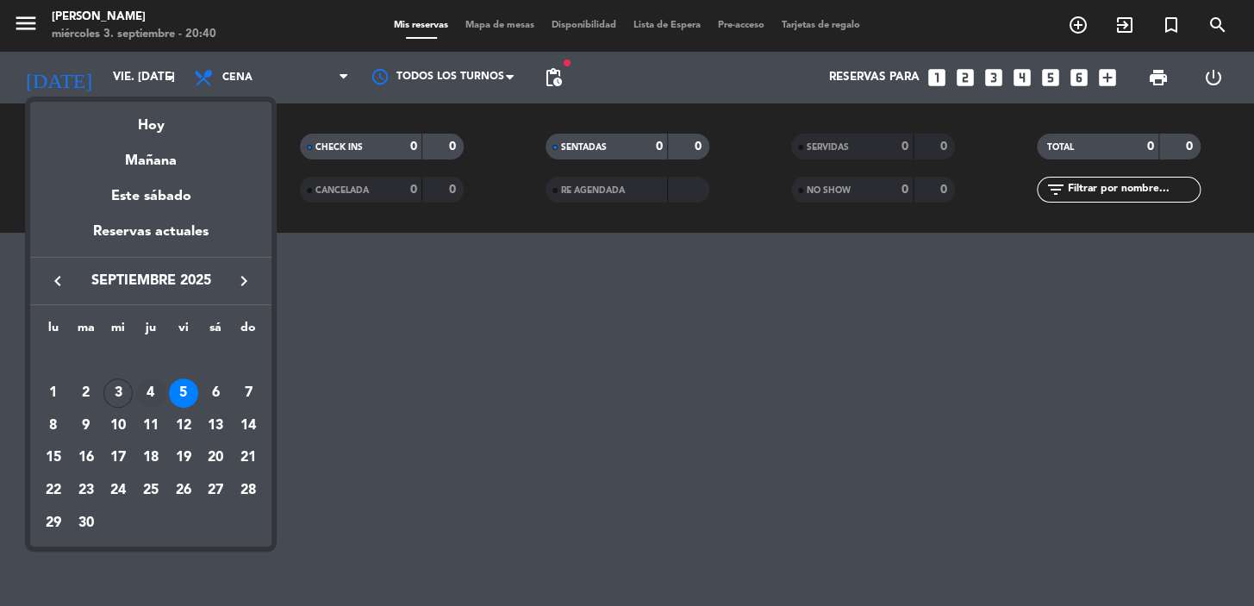
click at [143, 396] on div "4" at bounding box center [150, 392] width 29 height 29
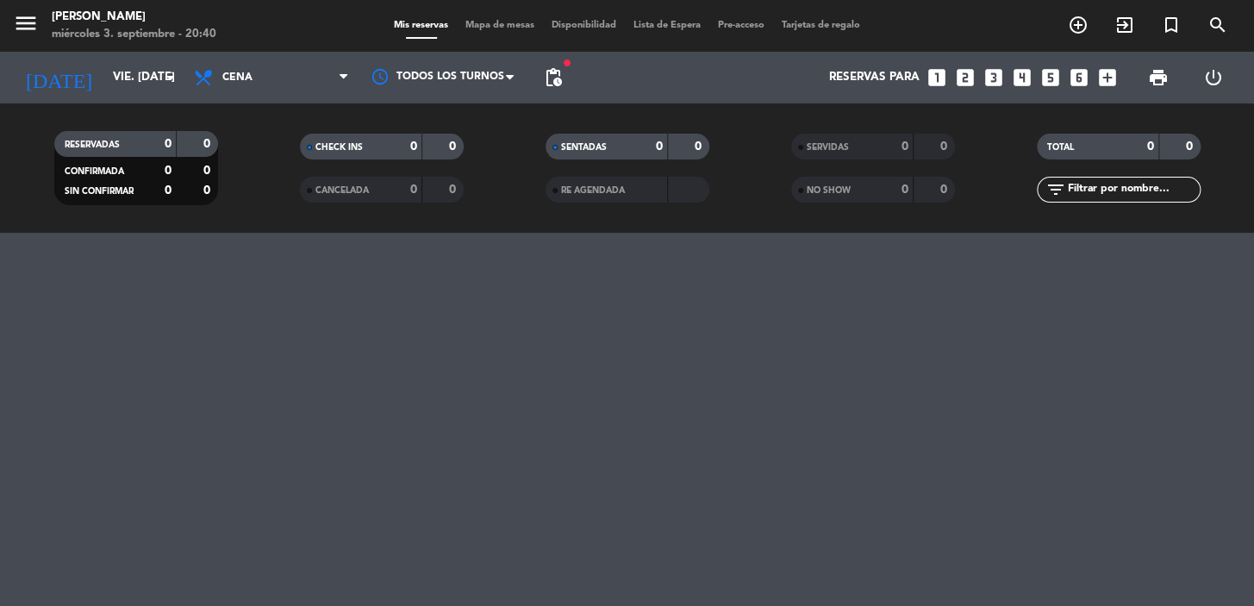
type input "[DEMOGRAPHIC_DATA] [DATE]"
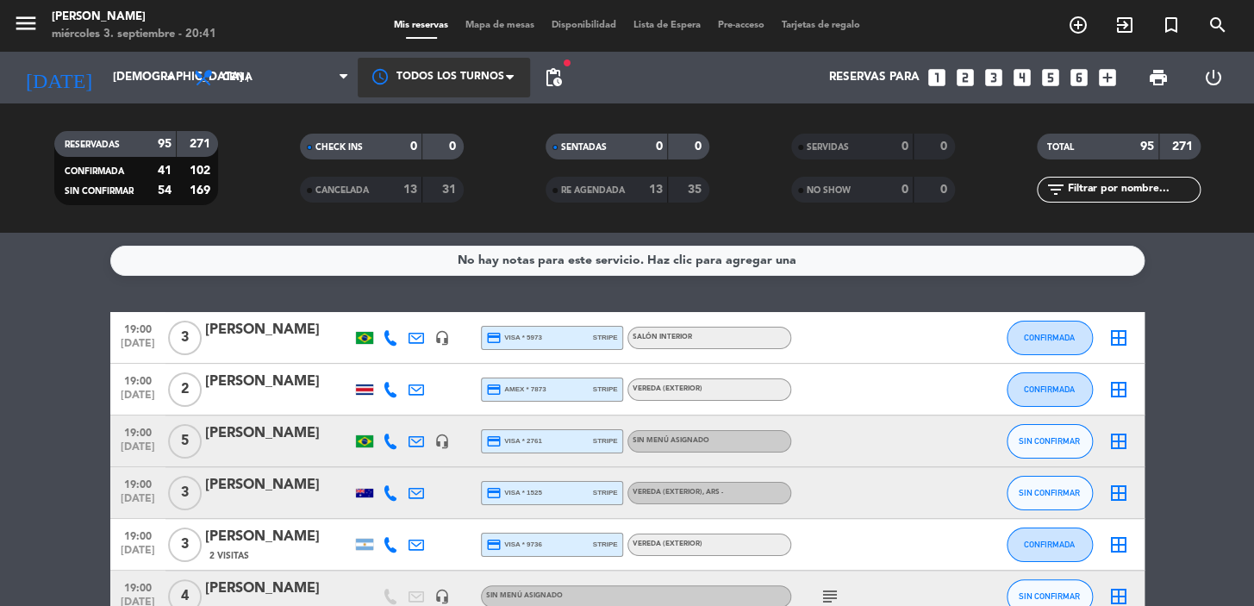
click at [433, 84] on div at bounding box center [444, 77] width 172 height 39
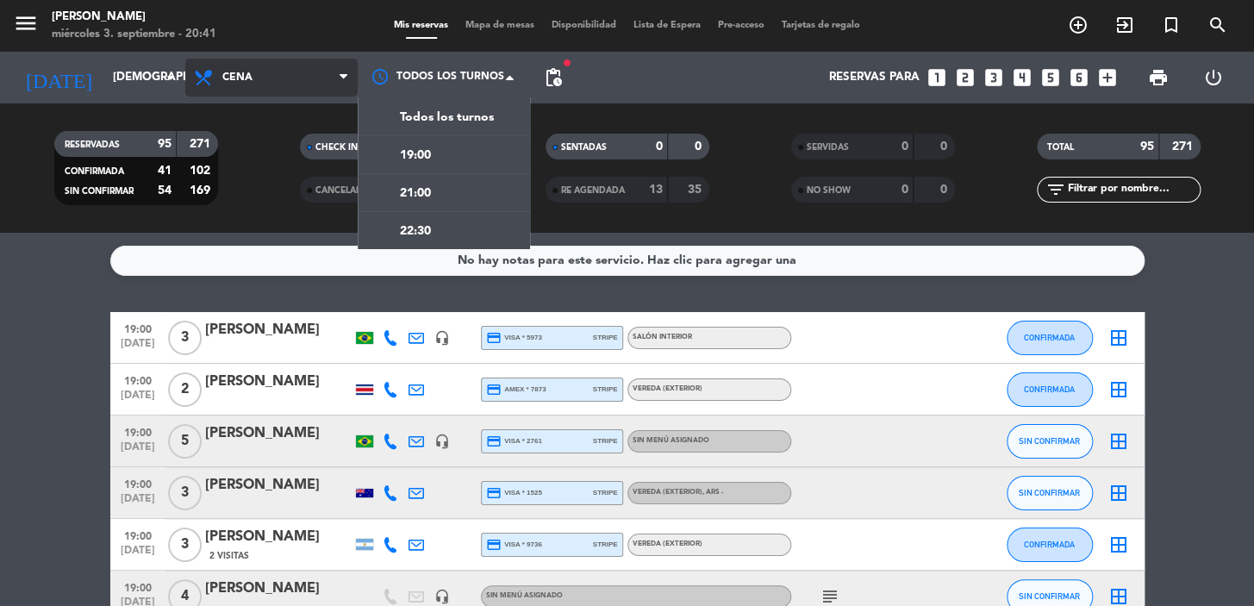
click at [284, 76] on span "Cena" at bounding box center [271, 78] width 172 height 38
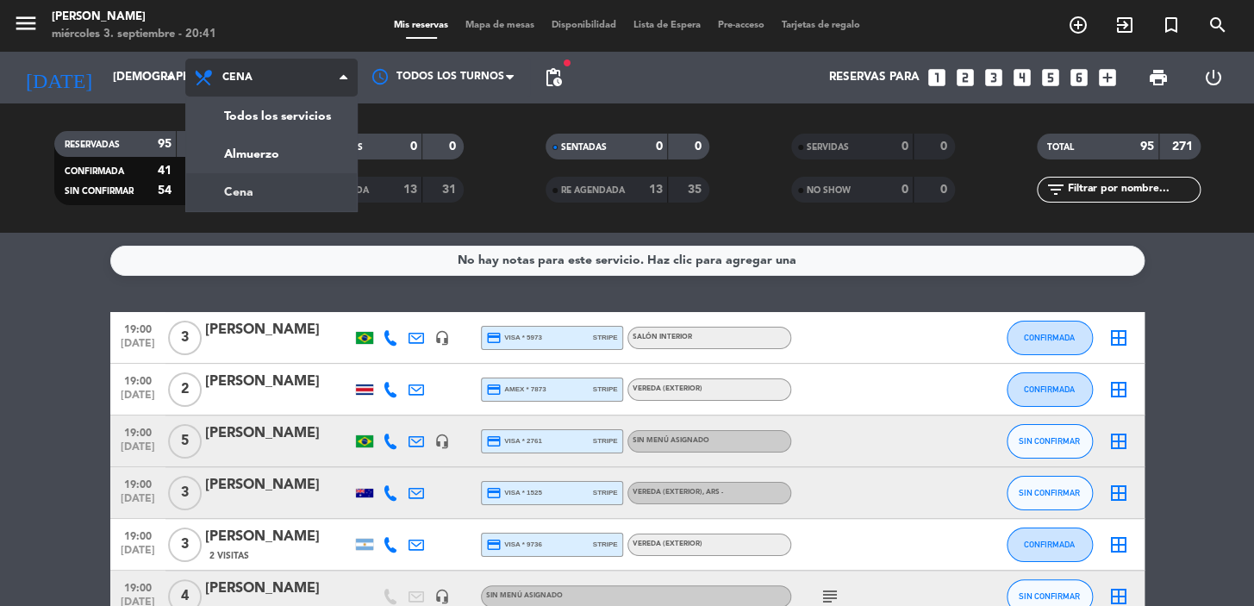
click at [284, 76] on span "Cena" at bounding box center [271, 78] width 172 height 38
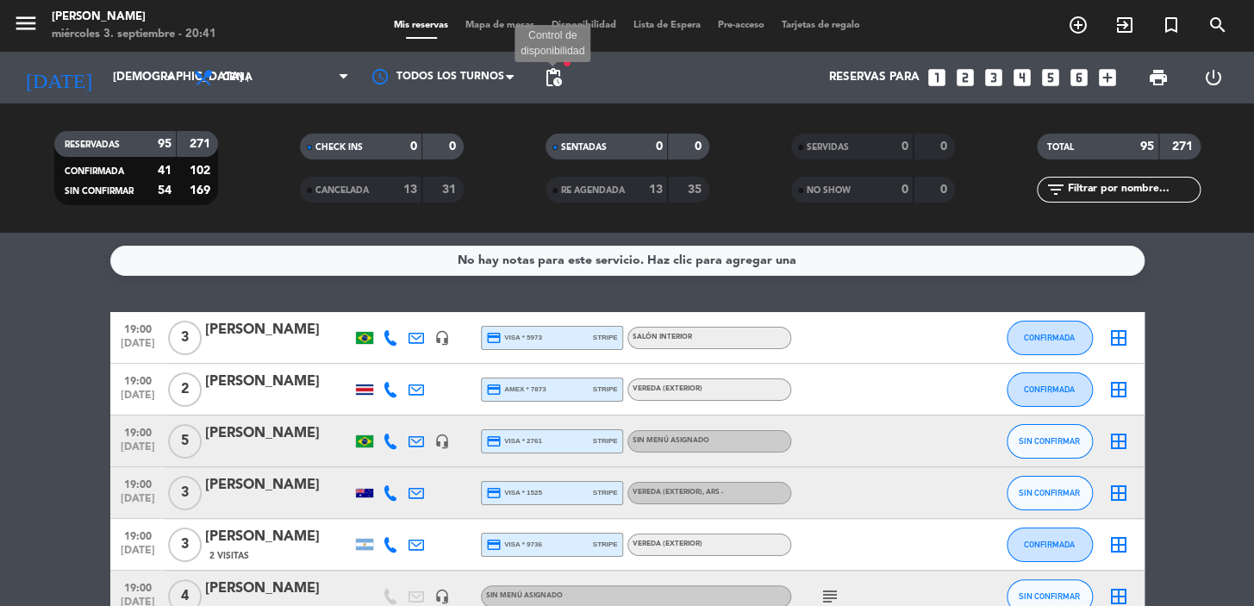
click at [551, 75] on span "pending_actions" at bounding box center [553, 77] width 21 height 21
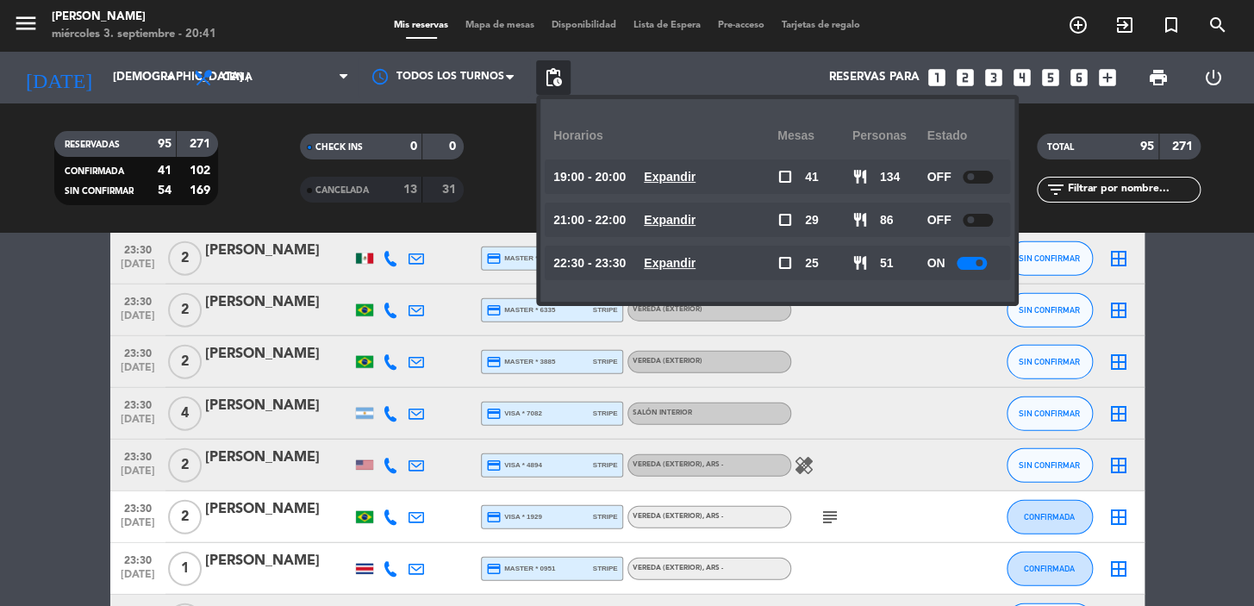
scroll to position [4231, 0]
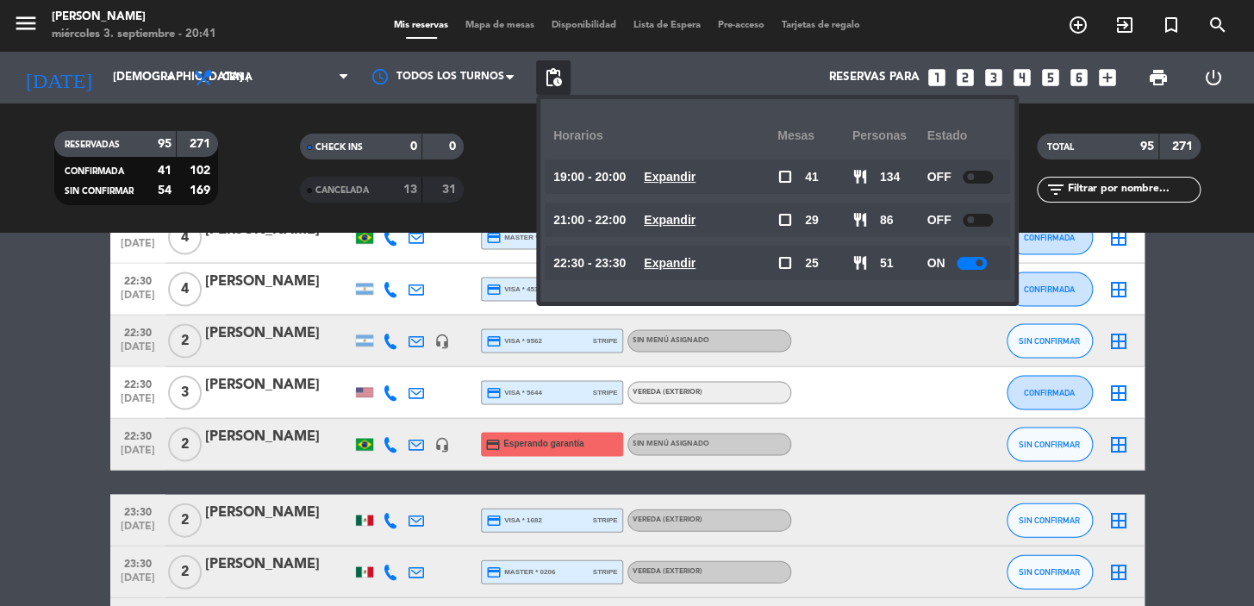
click at [696, 258] on u "Expandir" at bounding box center [670, 263] width 52 height 14
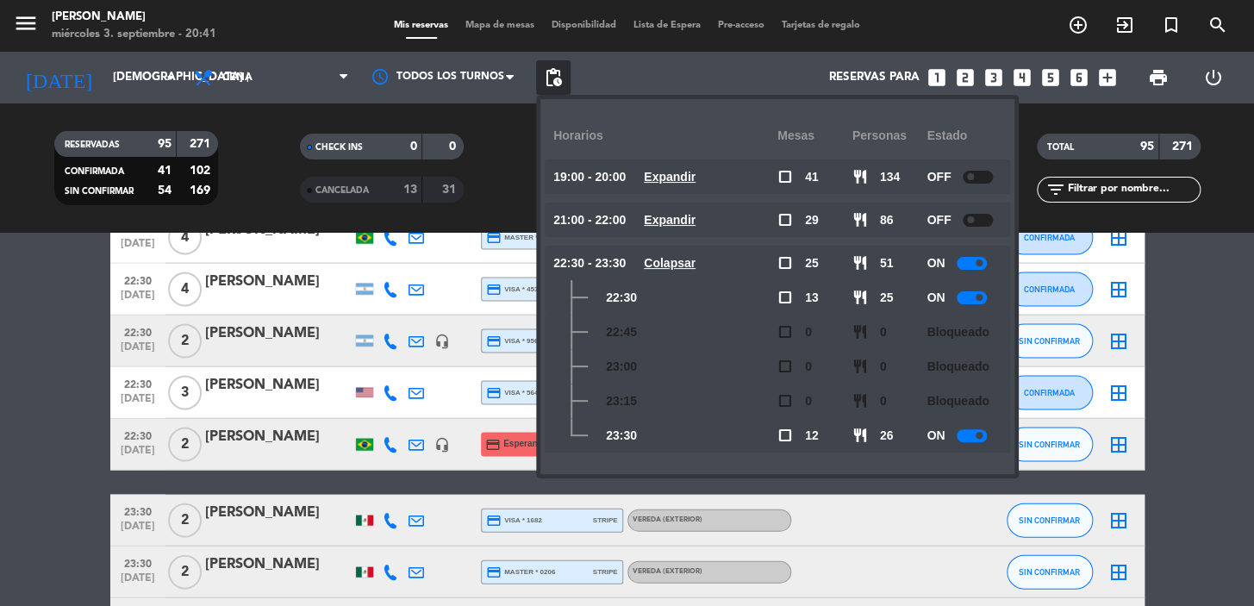
click at [965, 78] on icon "looks_two" at bounding box center [965, 77] width 22 height 22
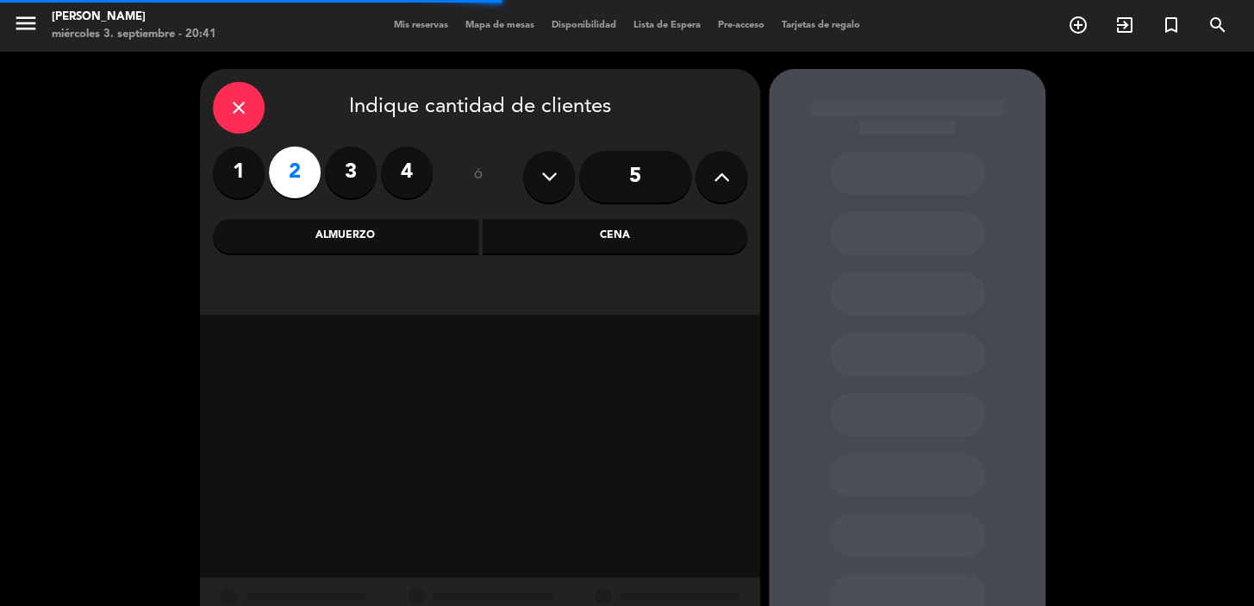
click at [533, 253] on div "close Indique cantidad de clientes 1 2 3 4 ó 5 Almuerzo Cena" at bounding box center [480, 192] width 560 height 246
click at [549, 232] on div "Cena" at bounding box center [615, 236] width 265 height 34
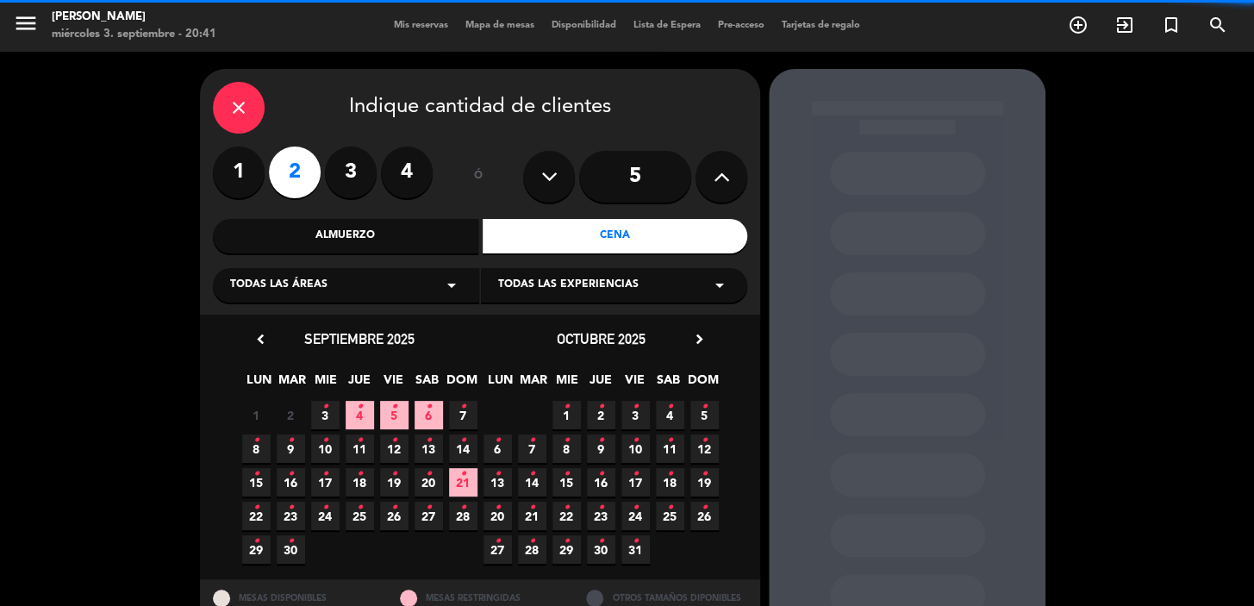
scroll to position [63, 0]
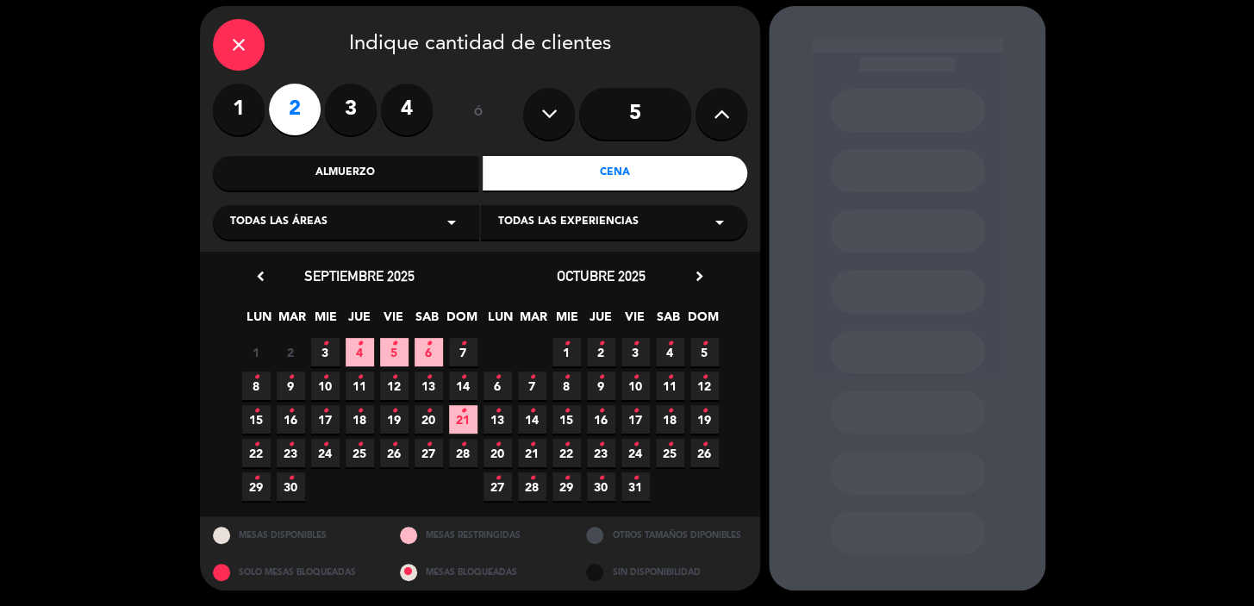
click at [353, 356] on span "4 •" at bounding box center [360, 352] width 28 height 28
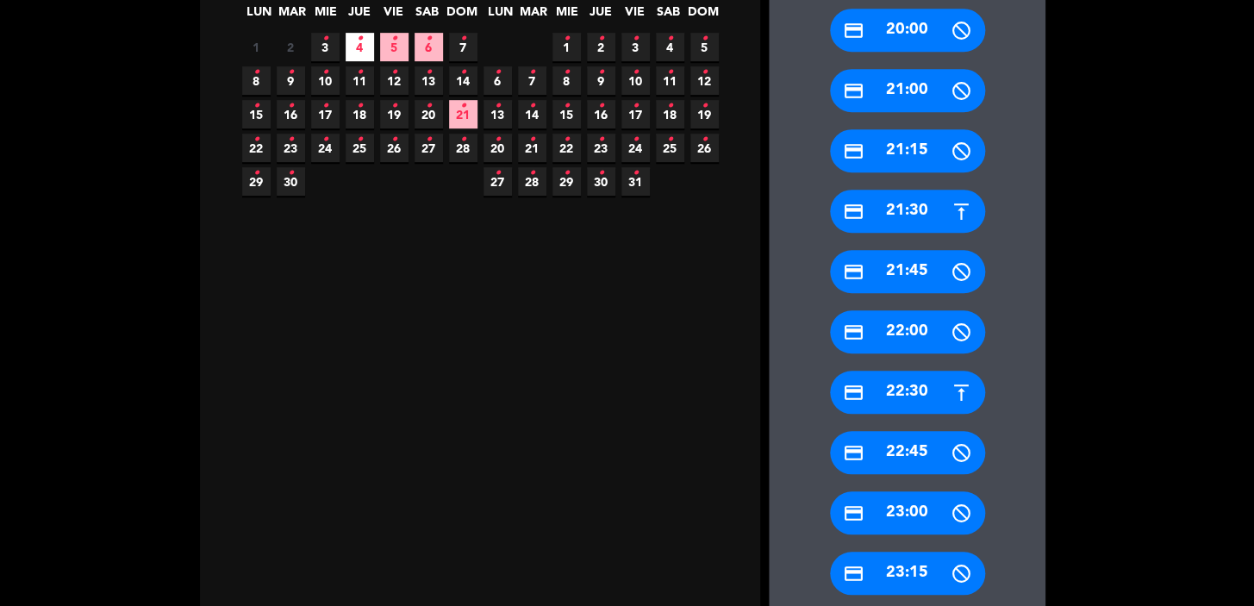
scroll to position [526, 0]
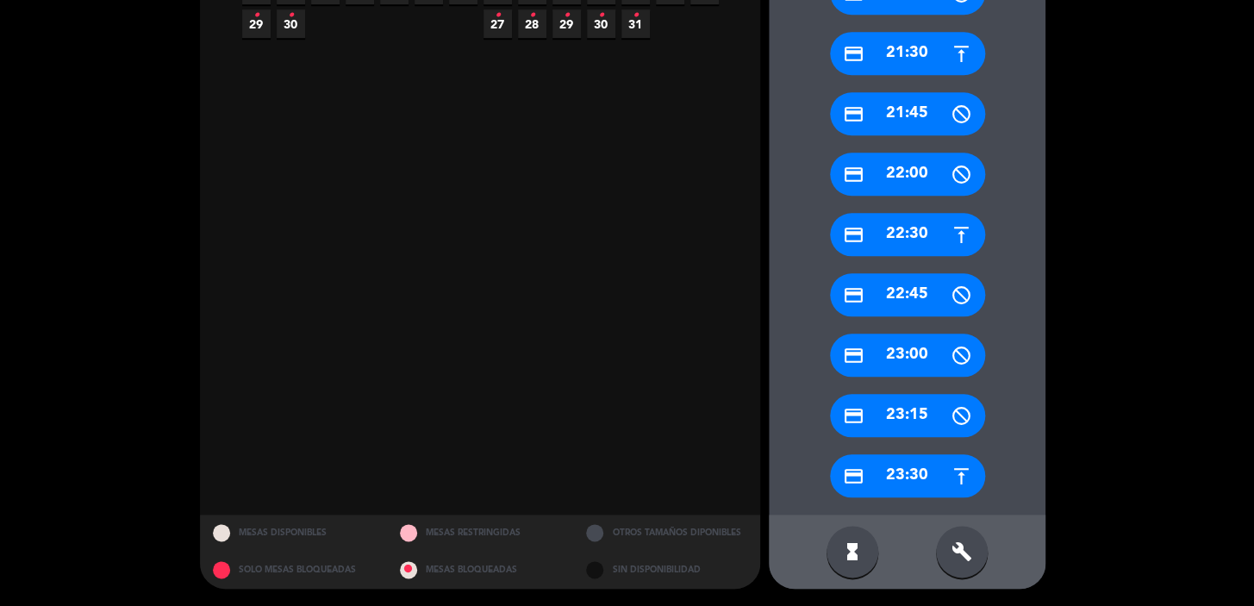
click at [914, 228] on div "credit_card 22:30" at bounding box center [907, 234] width 155 height 43
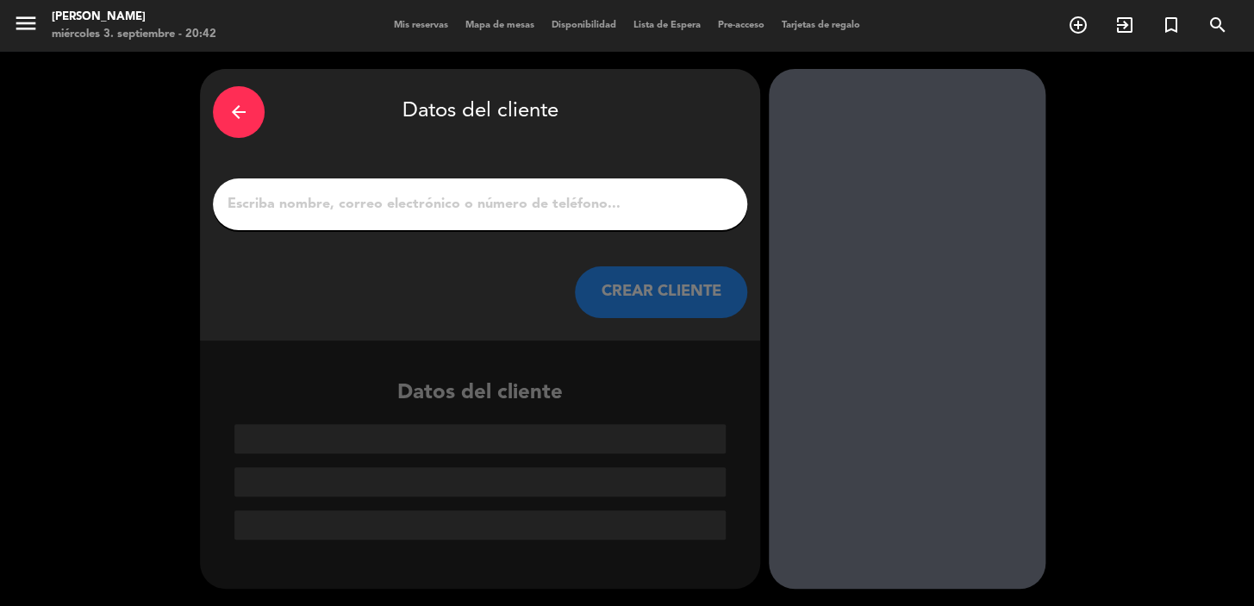
click at [626, 216] on div at bounding box center [480, 204] width 534 height 52
click at [677, 206] on input "1" at bounding box center [480, 204] width 508 height 24
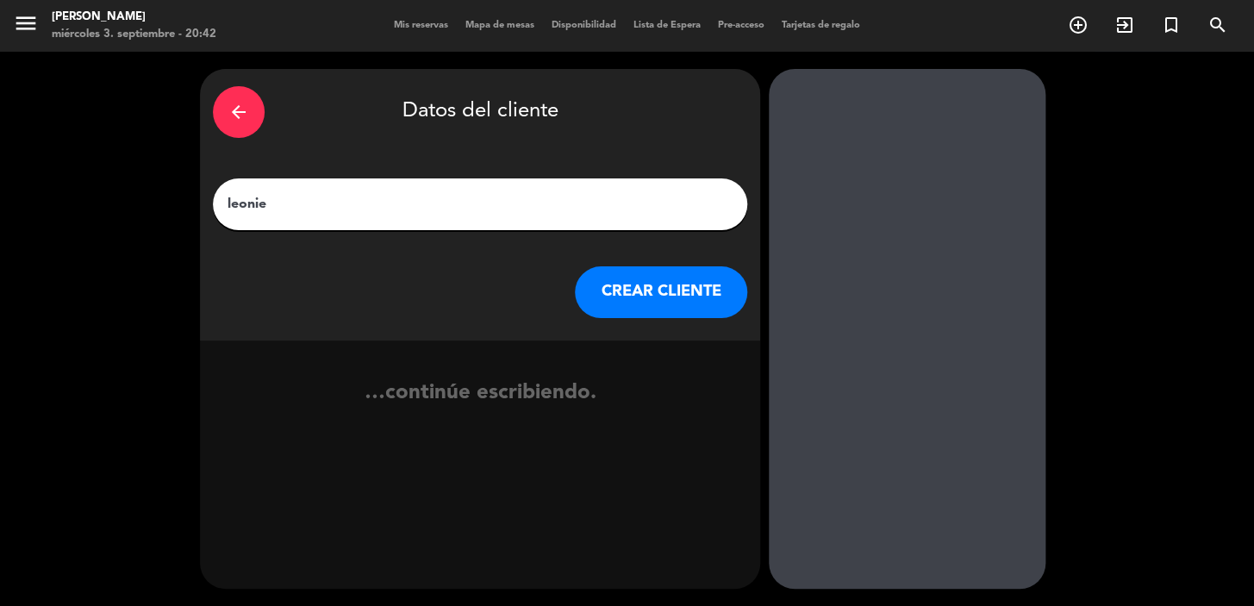
type input "leonie"
click at [664, 303] on button "CREAR CLIENTE" at bounding box center [661, 292] width 172 height 52
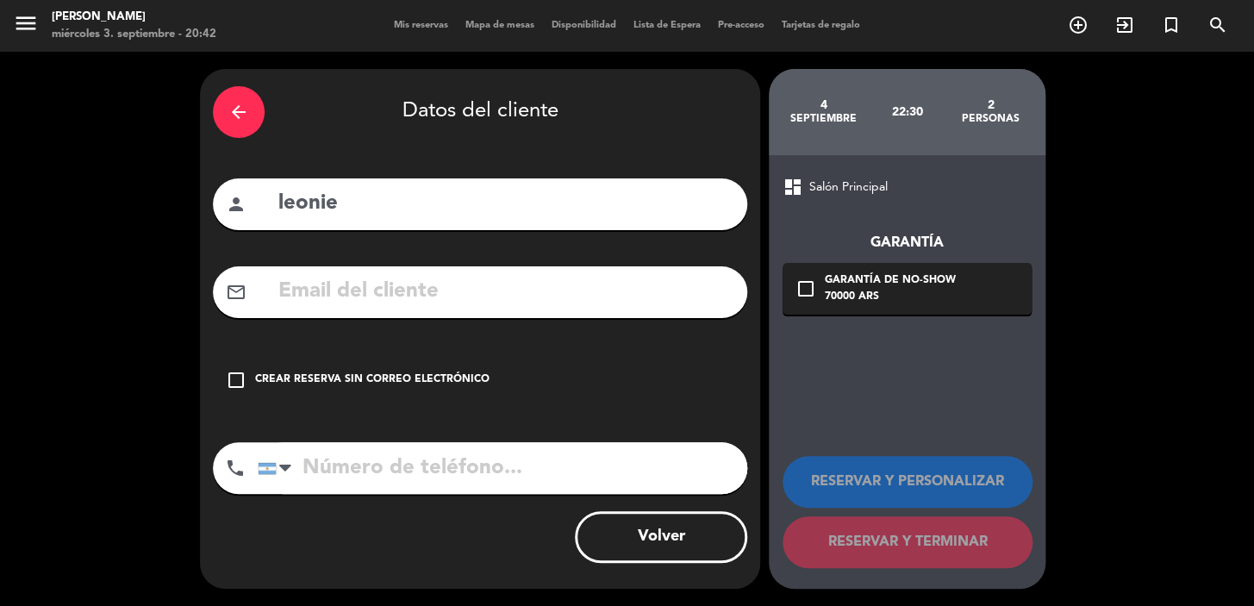
click at [325, 290] on input "text" at bounding box center [506, 291] width 458 height 35
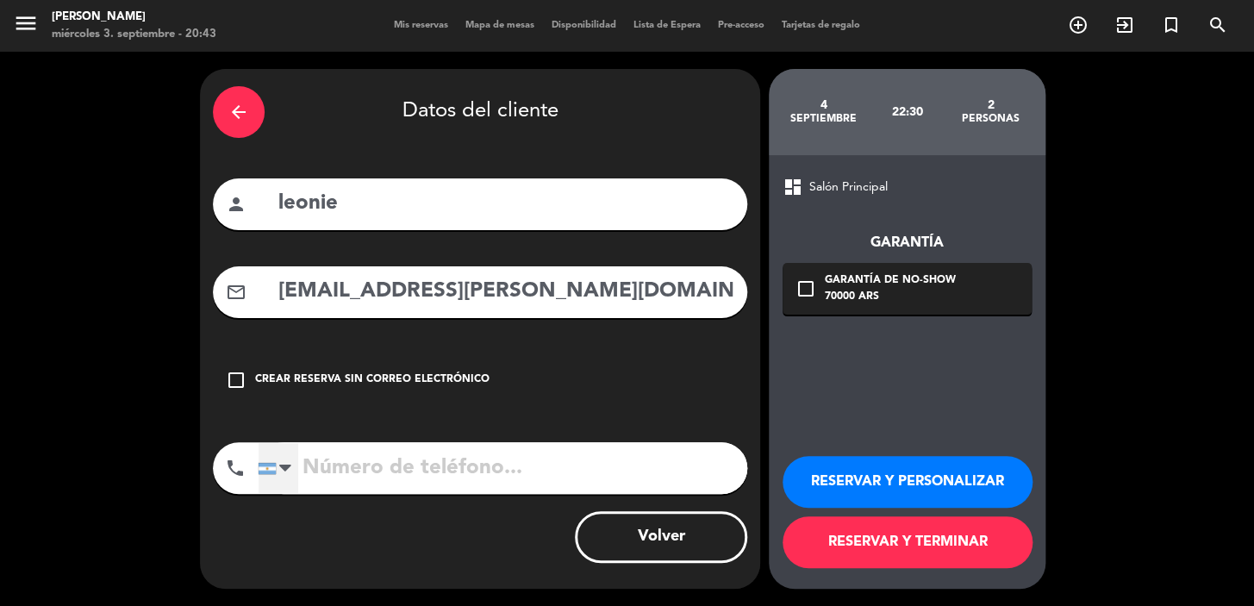
type input "[EMAIL_ADDRESS][PERSON_NAME][DOMAIN_NAME]"
click at [265, 475] on div at bounding box center [279, 468] width 40 height 50
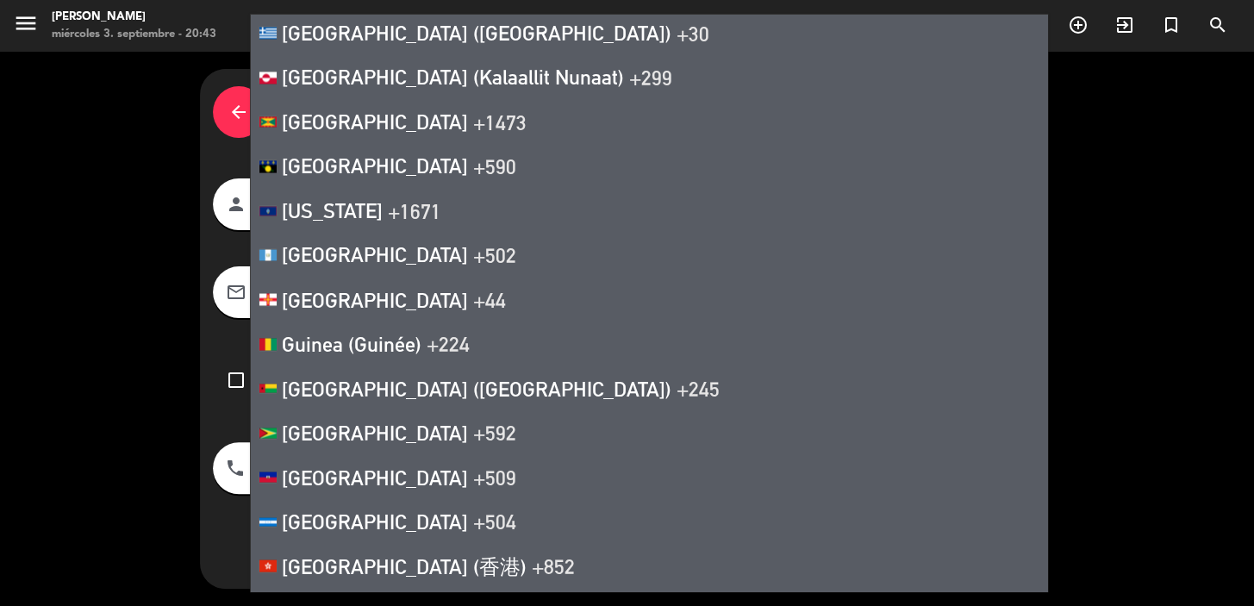
scroll to position [3760, 0]
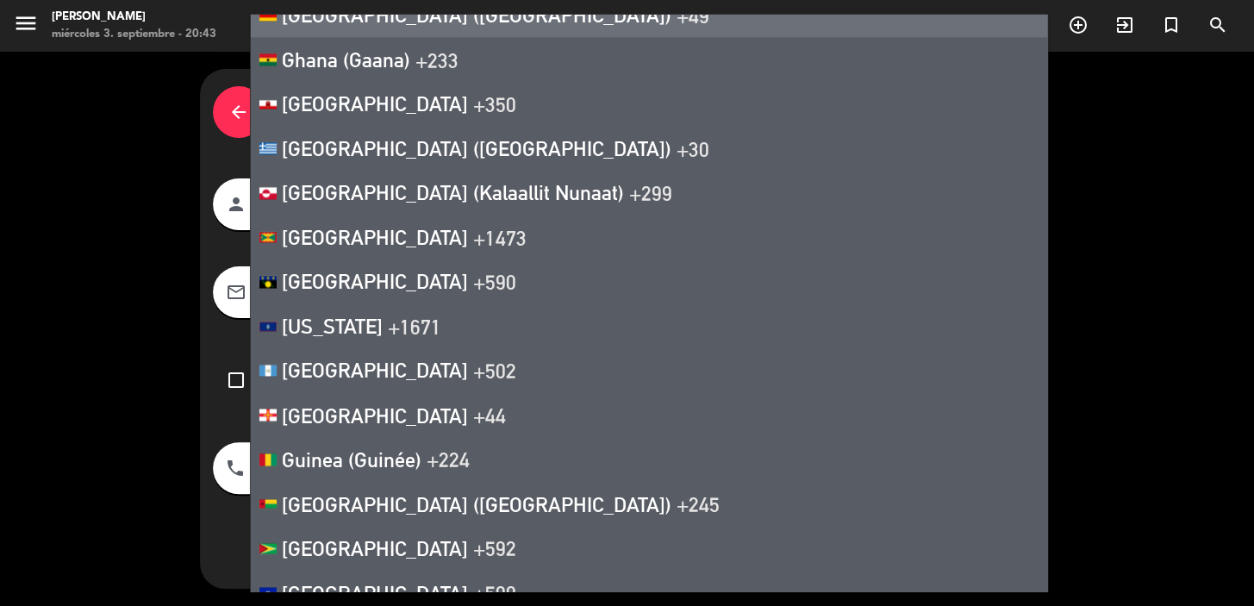
click at [390, 27] on span "[GEOGRAPHIC_DATA] ([GEOGRAPHIC_DATA])" at bounding box center [477, 15] width 390 height 24
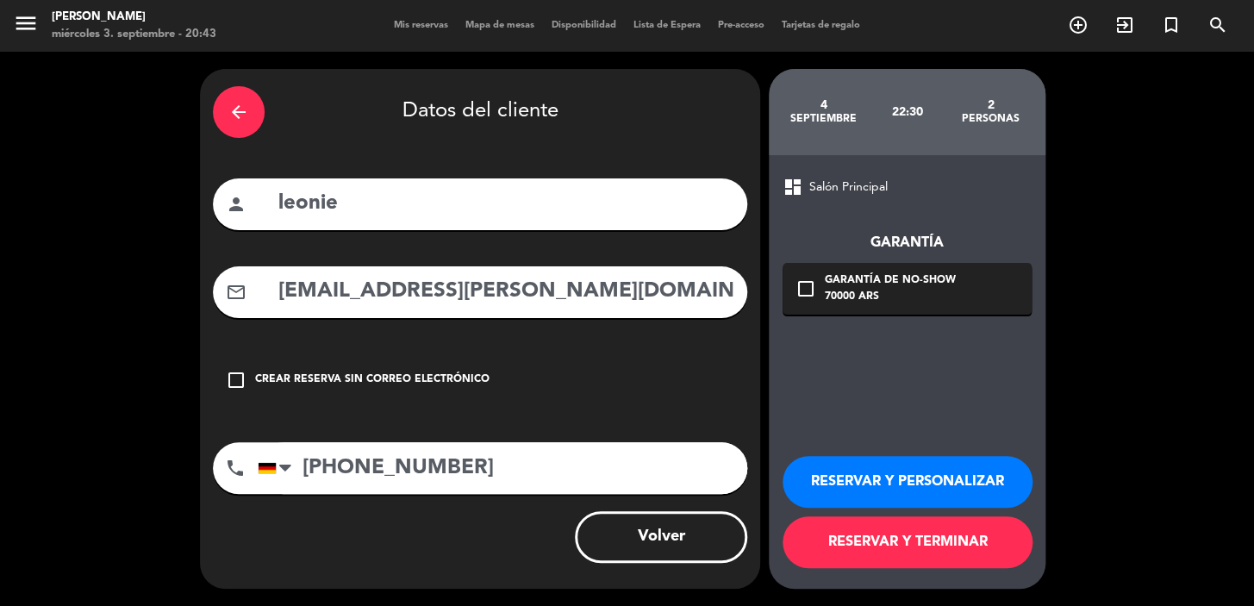
type input "[PHONE_NUMBER]"
click at [797, 281] on icon "check_box_outline_blank" at bounding box center [806, 288] width 21 height 21
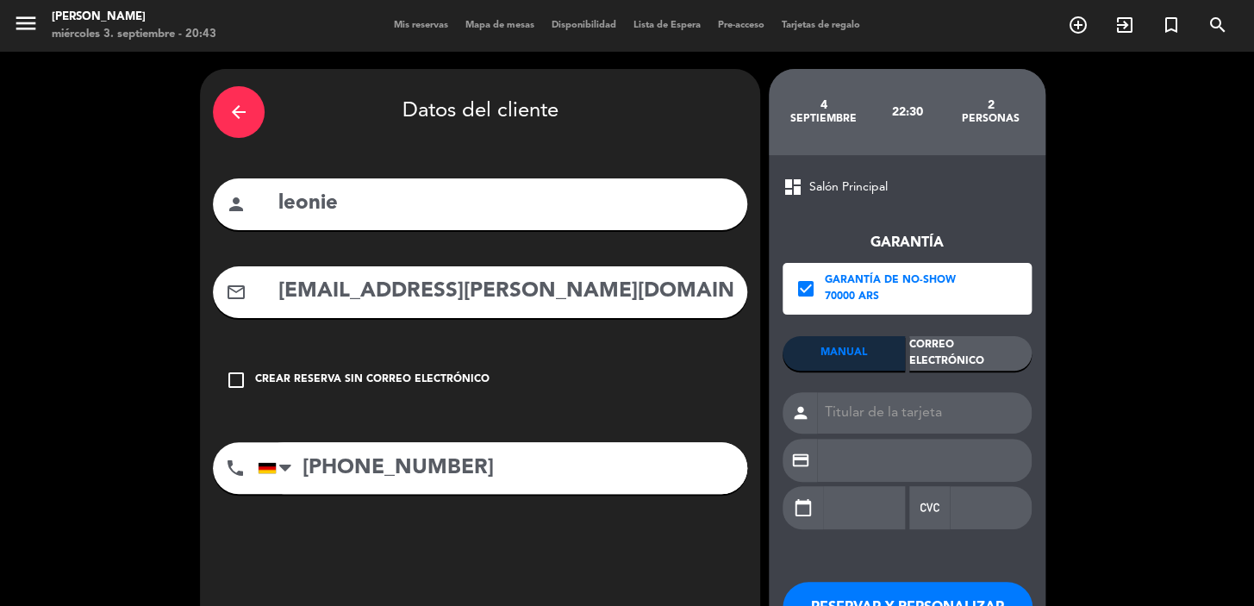
drag, startPoint x: 984, startPoint y: 336, endPoint x: 989, endPoint y: 346, distance: 10.8
click at [984, 337] on div "Correo Electrónico" at bounding box center [970, 353] width 122 height 34
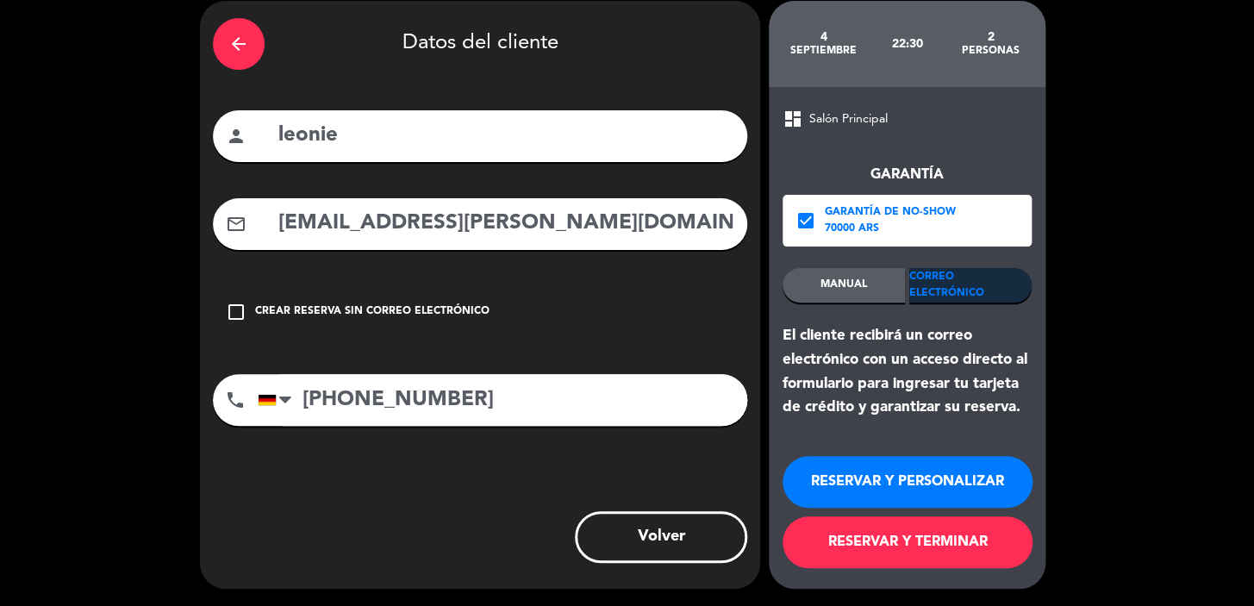
click at [836, 479] on button "RESERVAR Y PERSONALIZAR" at bounding box center [908, 482] width 250 height 52
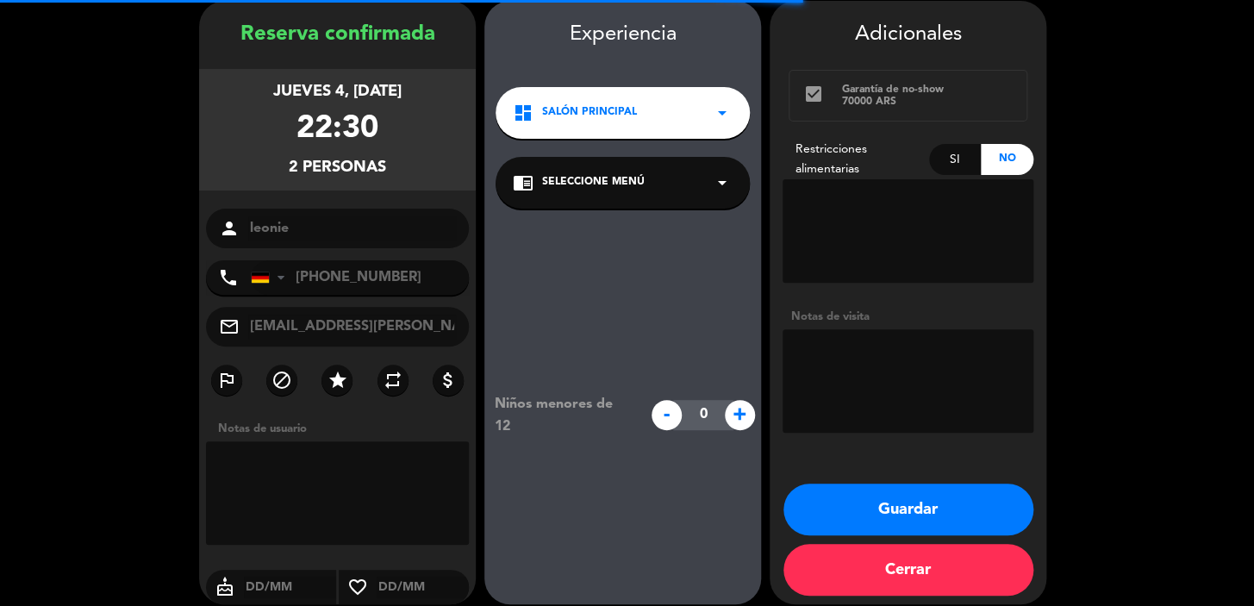
scroll to position [69, 0]
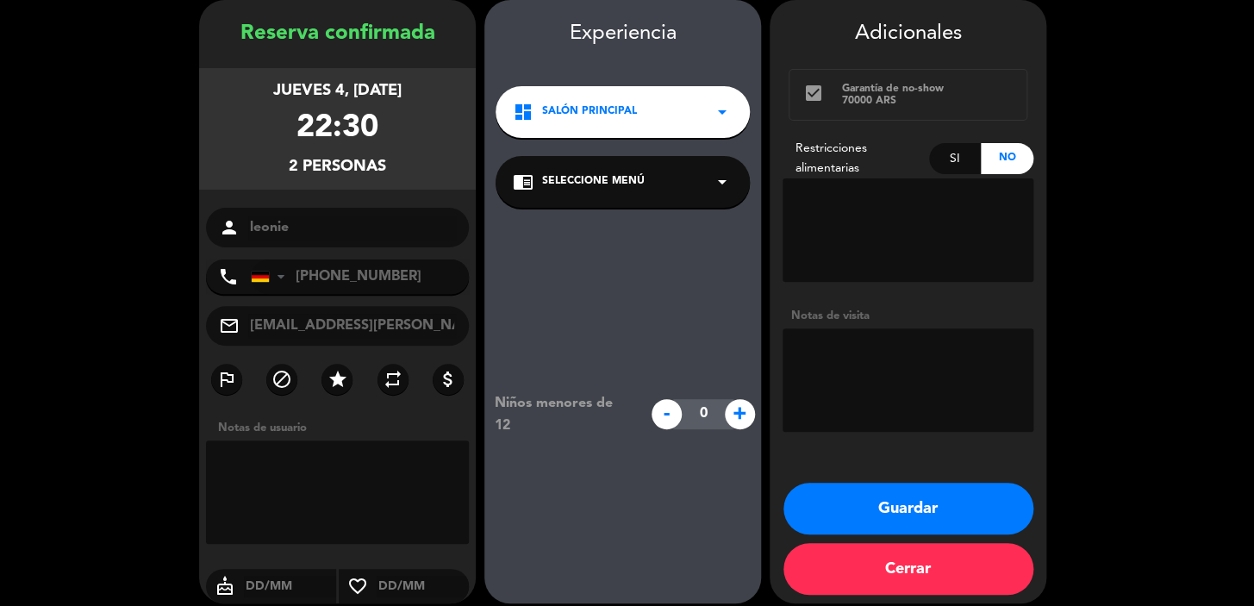
click at [682, 128] on div "dashboard Salón Principal arrow_drop_down" at bounding box center [623, 112] width 254 height 52
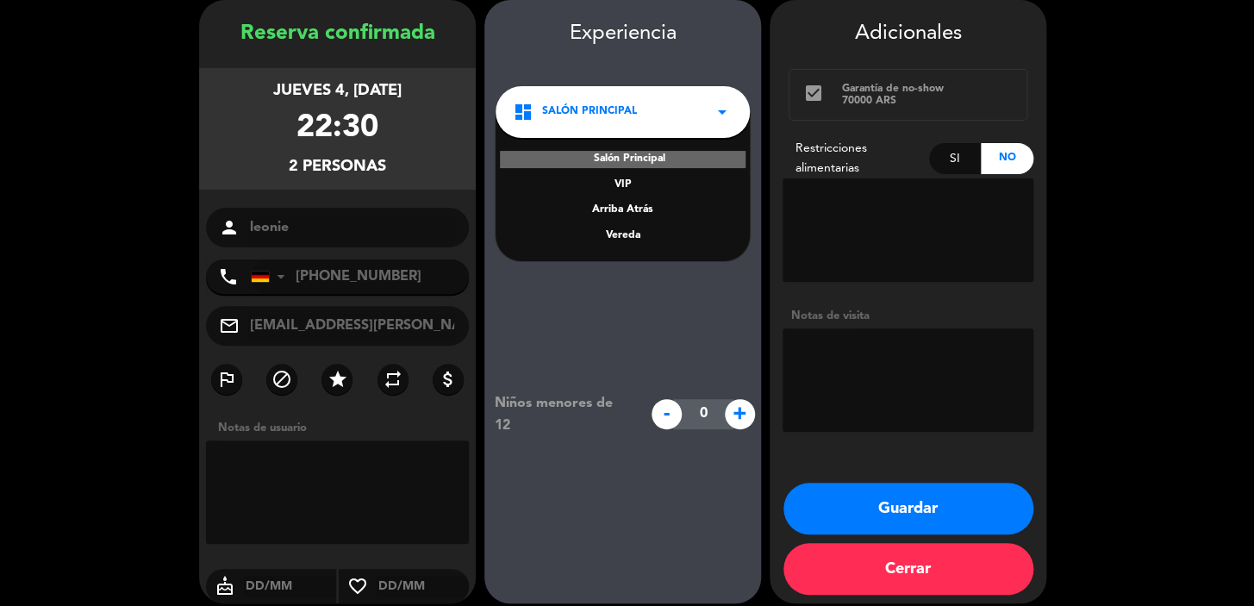
click at [632, 233] on div "Vereda" at bounding box center [623, 236] width 220 height 17
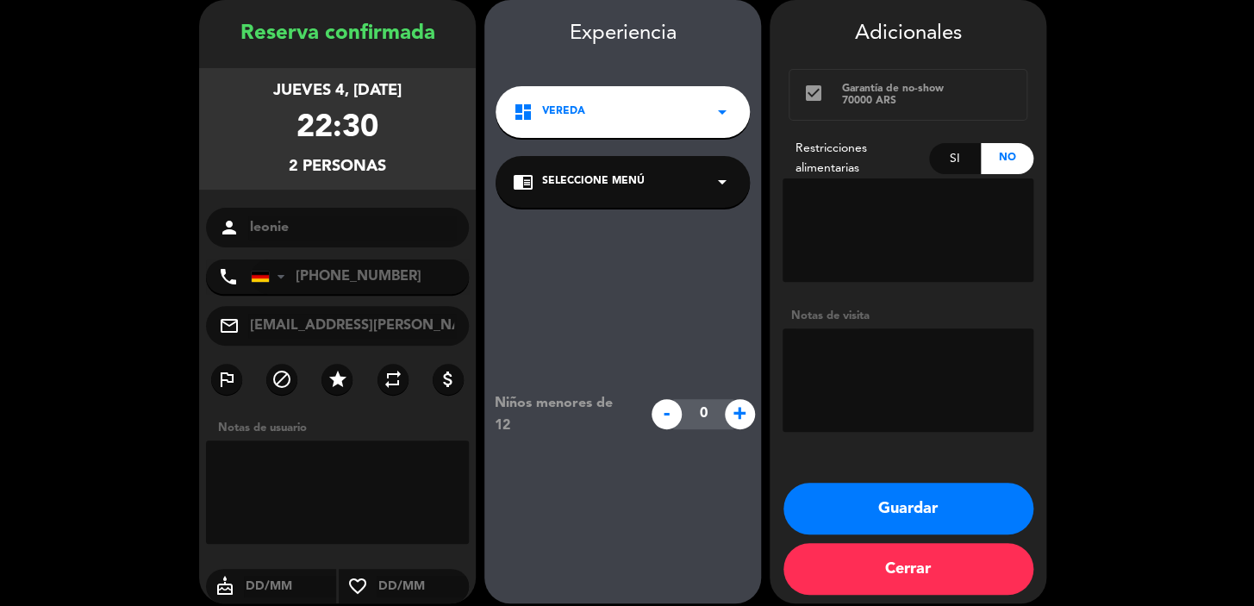
click at [905, 520] on button "Guardar" at bounding box center [908, 509] width 250 height 52
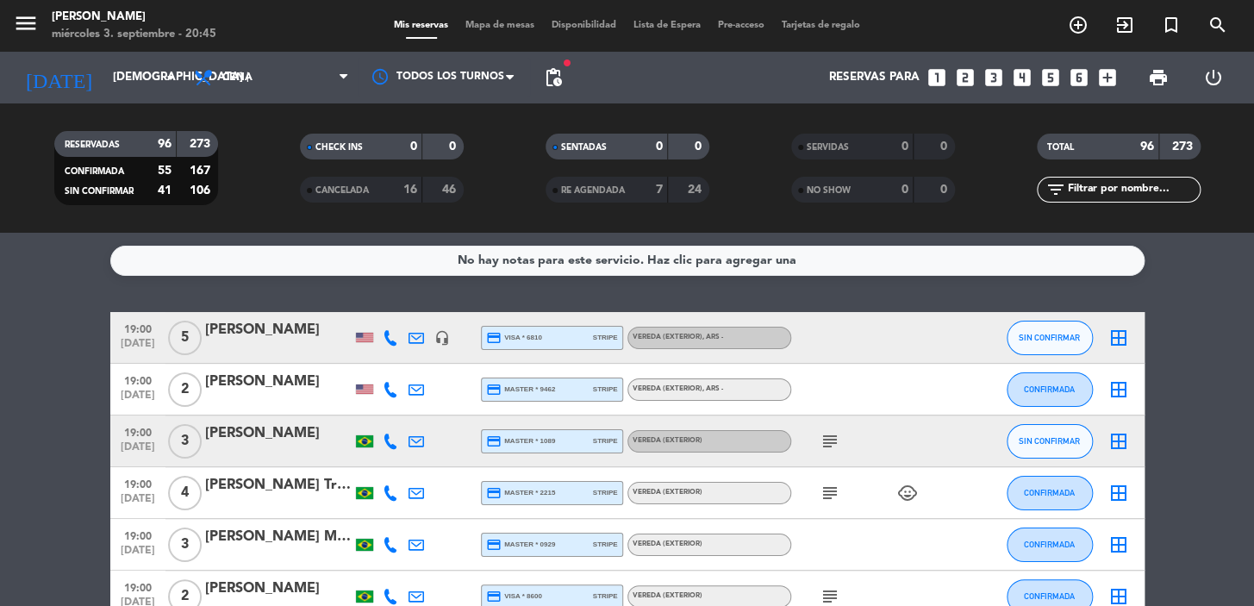
click at [930, 73] on icon "looks_one" at bounding box center [937, 77] width 22 height 22
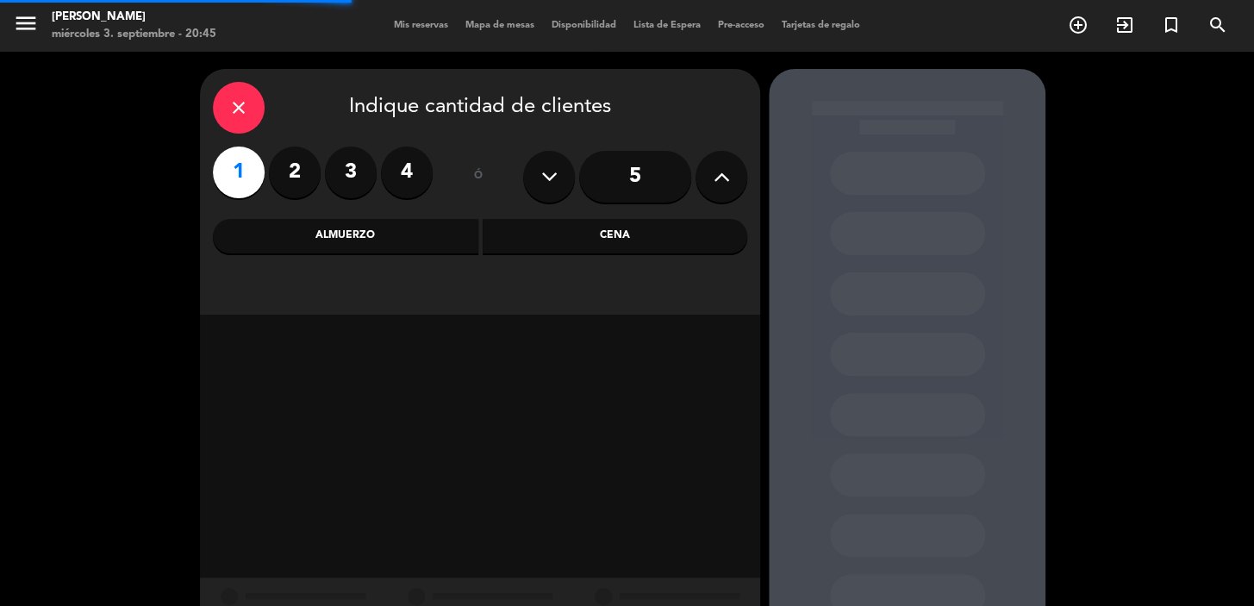
click at [554, 221] on div "Cena" at bounding box center [615, 236] width 265 height 34
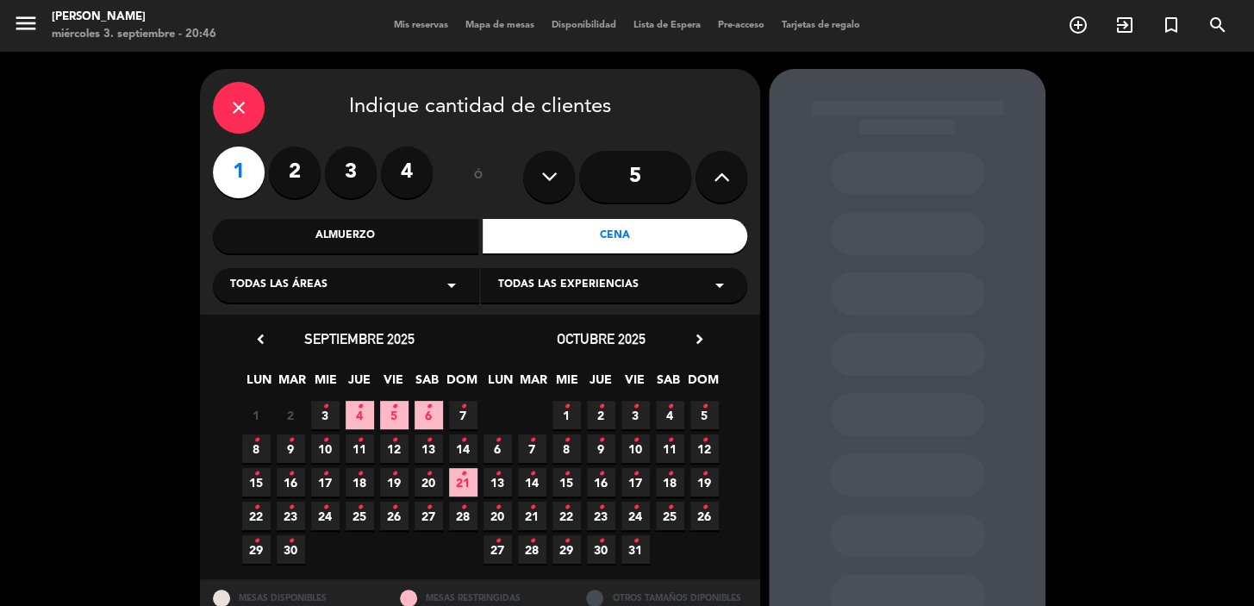
drag, startPoint x: 448, startPoint y: 413, endPoint x: 438, endPoint y: 421, distance: 13.5
click at [446, 417] on div "1 2 3 • 4 • 5 • 6 • 7 •" at bounding box center [359, 415] width 241 height 34
click at [426, 404] on icon "•" at bounding box center [429, 407] width 6 height 28
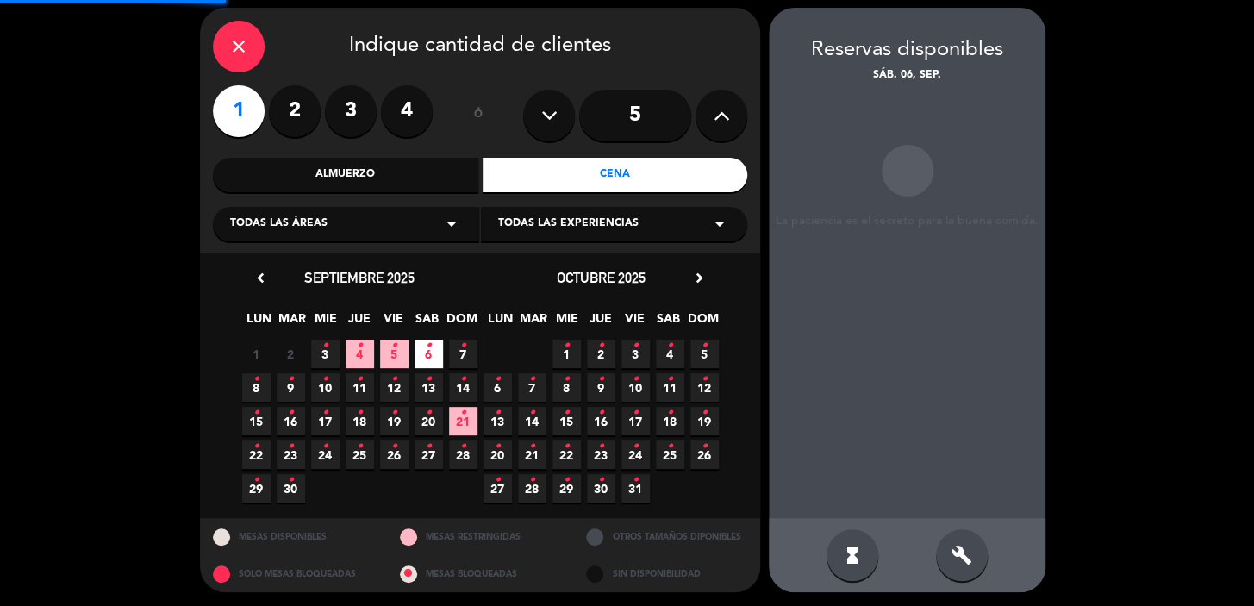
scroll to position [63, 0]
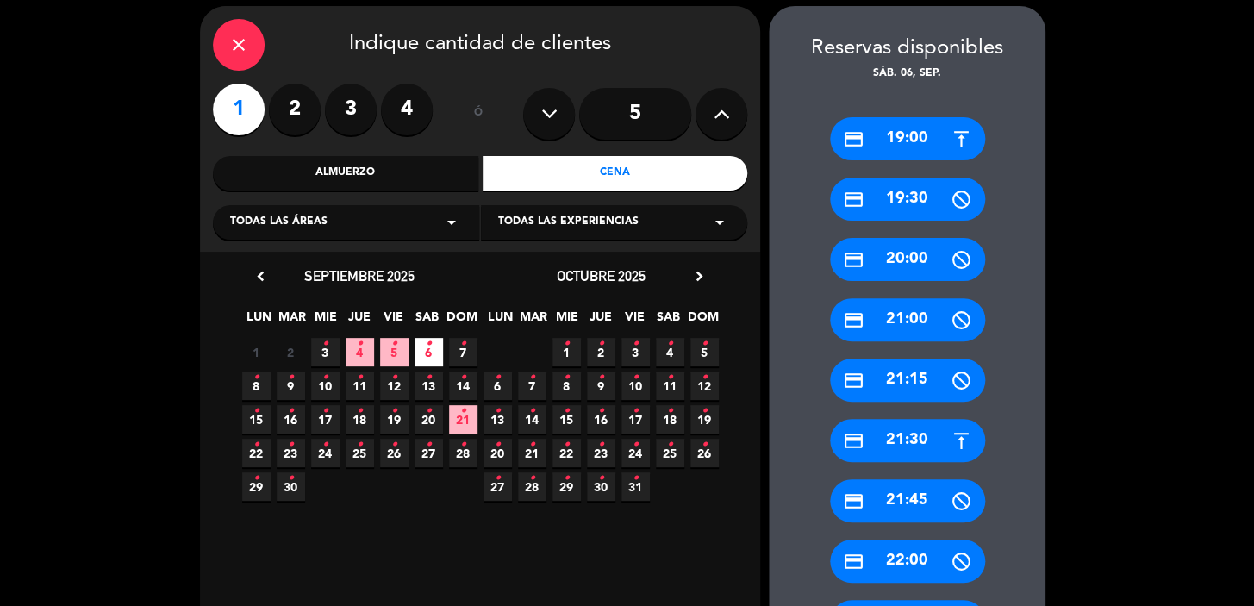
click at [914, 200] on div "credit_card 19:30" at bounding box center [907, 199] width 155 height 43
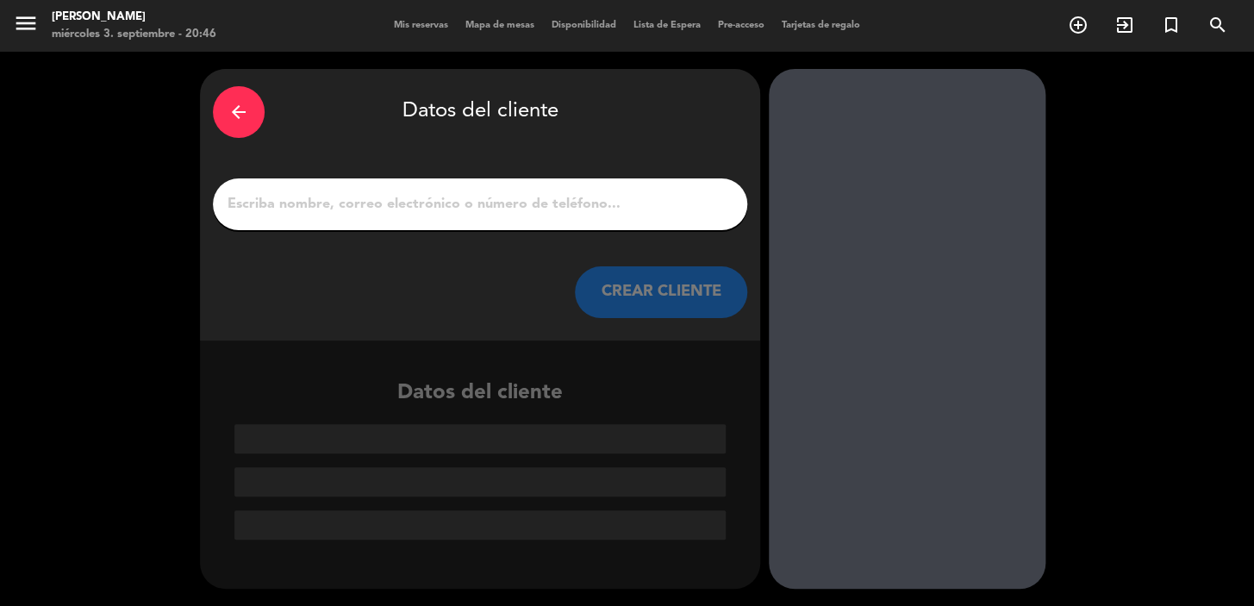
scroll to position [0, 0]
click at [522, 197] on input "1" at bounding box center [480, 204] width 508 height 24
paste input "Reversi [PERSON_NAME]"
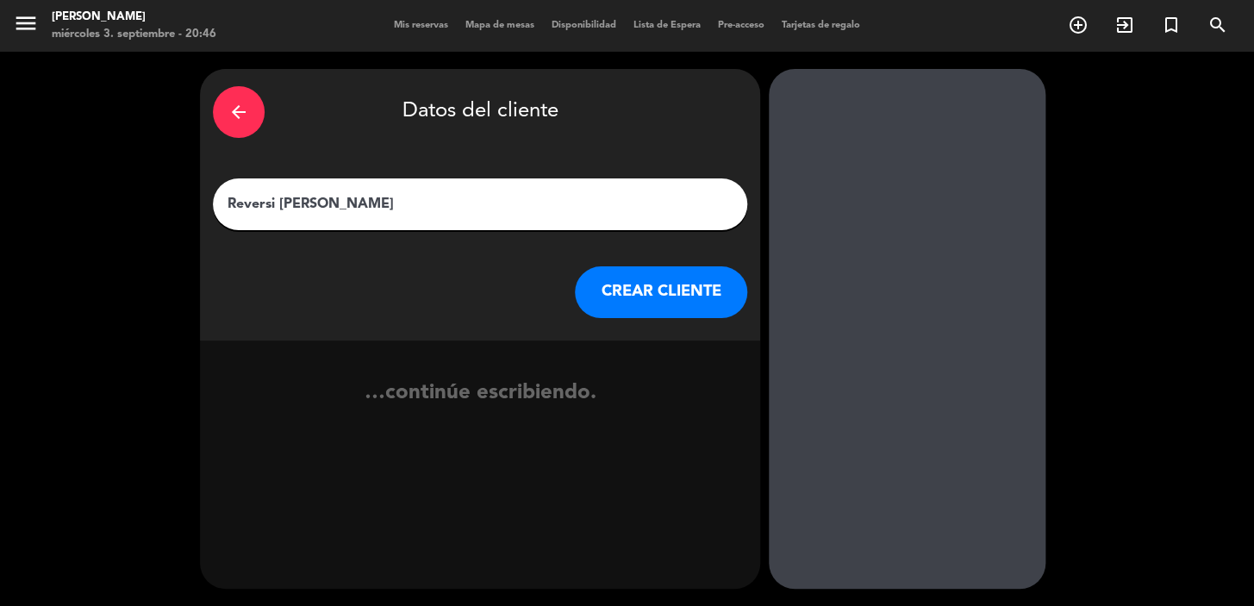
type input "Reversi [PERSON_NAME]"
click at [644, 273] on button "CREAR CLIENTE" at bounding box center [661, 292] width 172 height 52
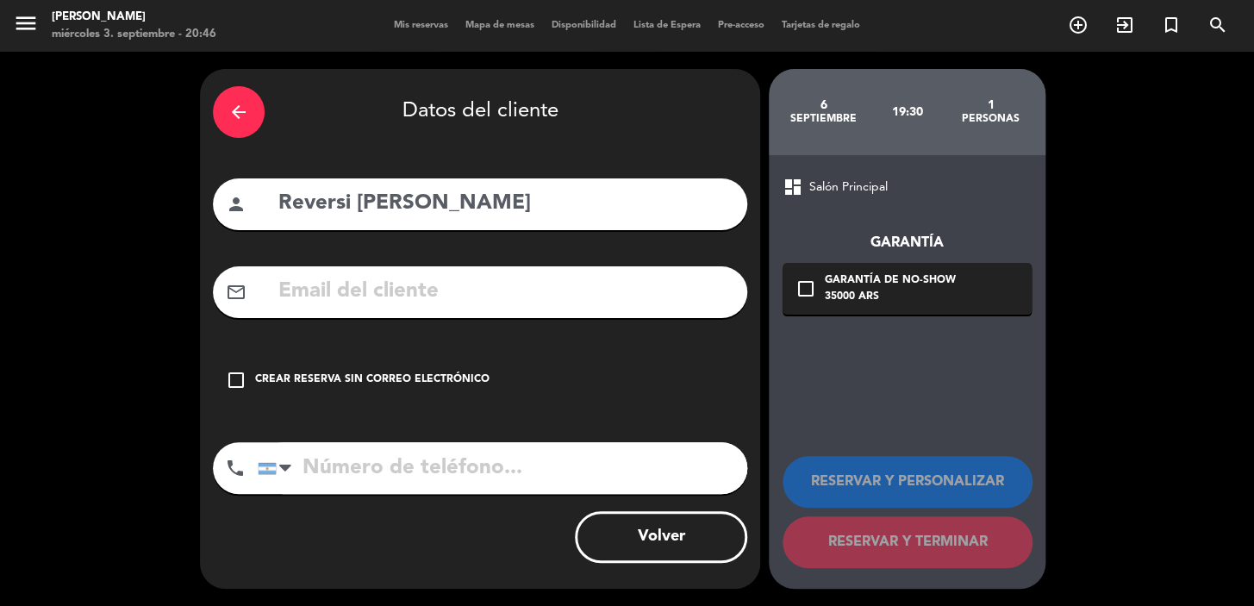
drag, startPoint x: 474, startPoint y: 373, endPoint x: 774, endPoint y: 434, distance: 306.1
click at [473, 374] on div "Crear reserva sin correo electrónico" at bounding box center [372, 379] width 234 height 17
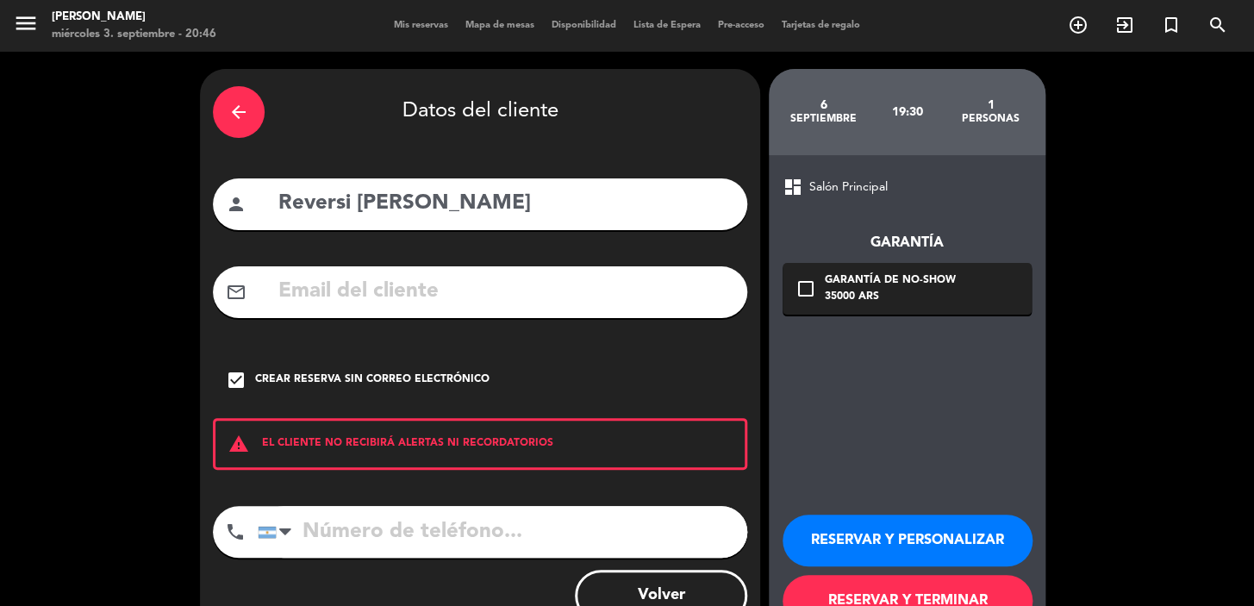
click at [878, 541] on button "RESERVAR Y PERSONALIZAR" at bounding box center [908, 541] width 250 height 52
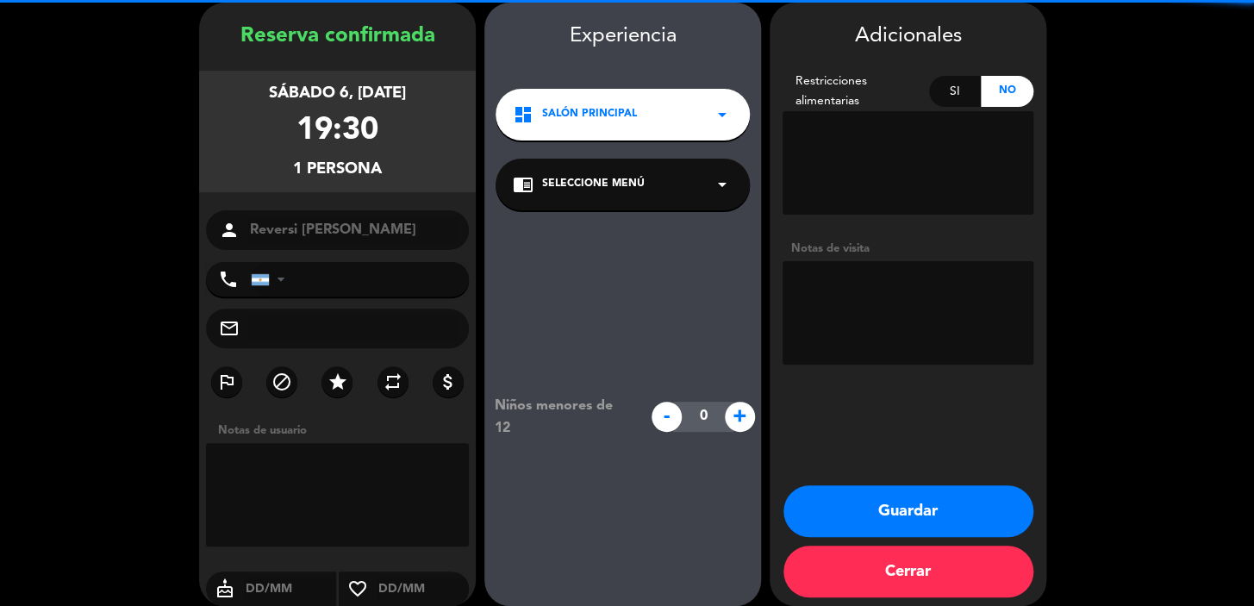
scroll to position [69, 0]
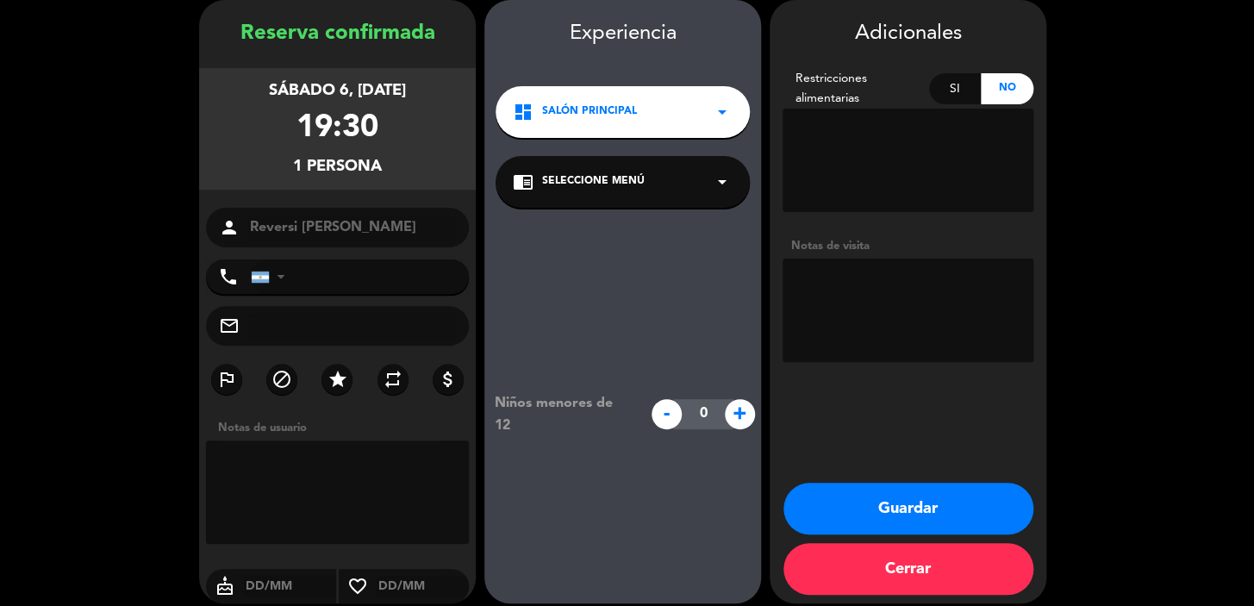
click at [906, 340] on textarea at bounding box center [908, 310] width 251 height 103
type textarea "[PERSON_NAME] ([PERSON_NAME])"
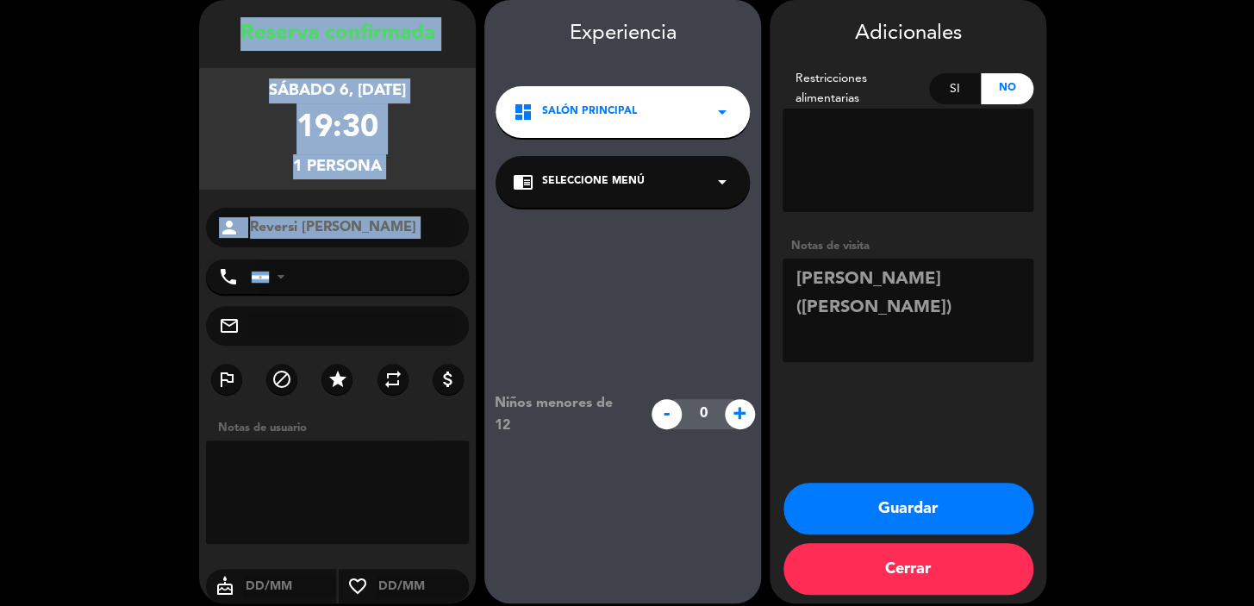
drag, startPoint x: 214, startPoint y: 31, endPoint x: 356, endPoint y: 256, distance: 266.1
click at [356, 256] on div "Reserva confirmada sábado 6, [DATE] 19:30 1 persona person Reversi Romina phone…" at bounding box center [337, 318] width 277 height 603
copy div "Reserva confirmada sábado 6, [DATE] 19:30 1 persona person"
click at [968, 496] on button "Guardar" at bounding box center [908, 509] width 250 height 52
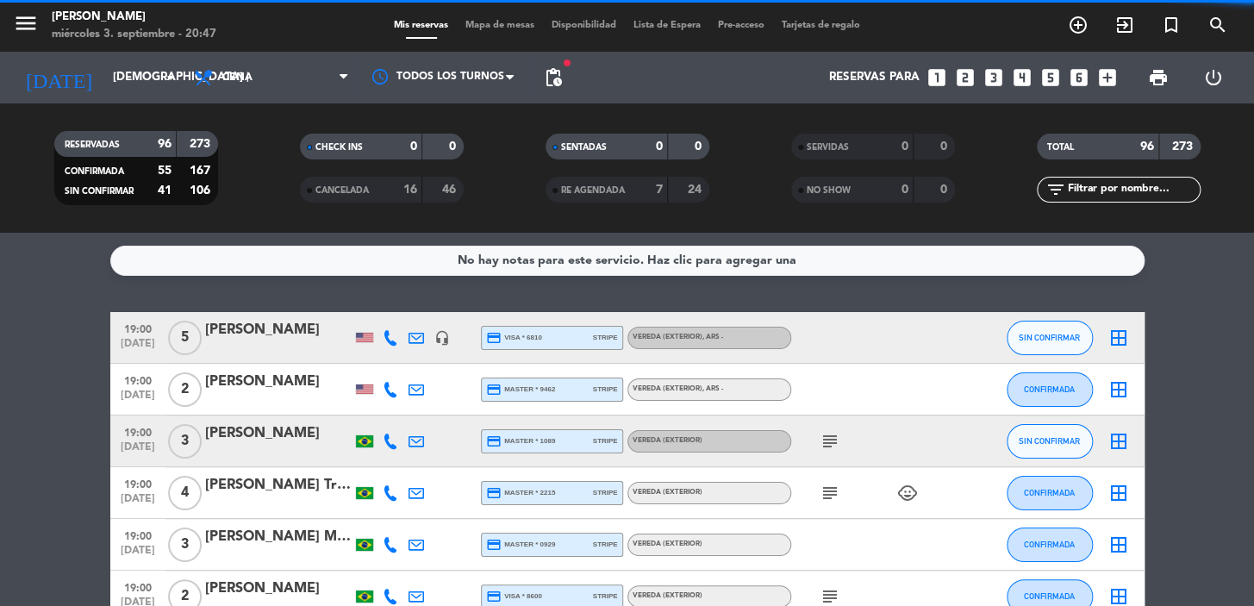
click at [958, 79] on icon "looks_two" at bounding box center [965, 77] width 22 height 22
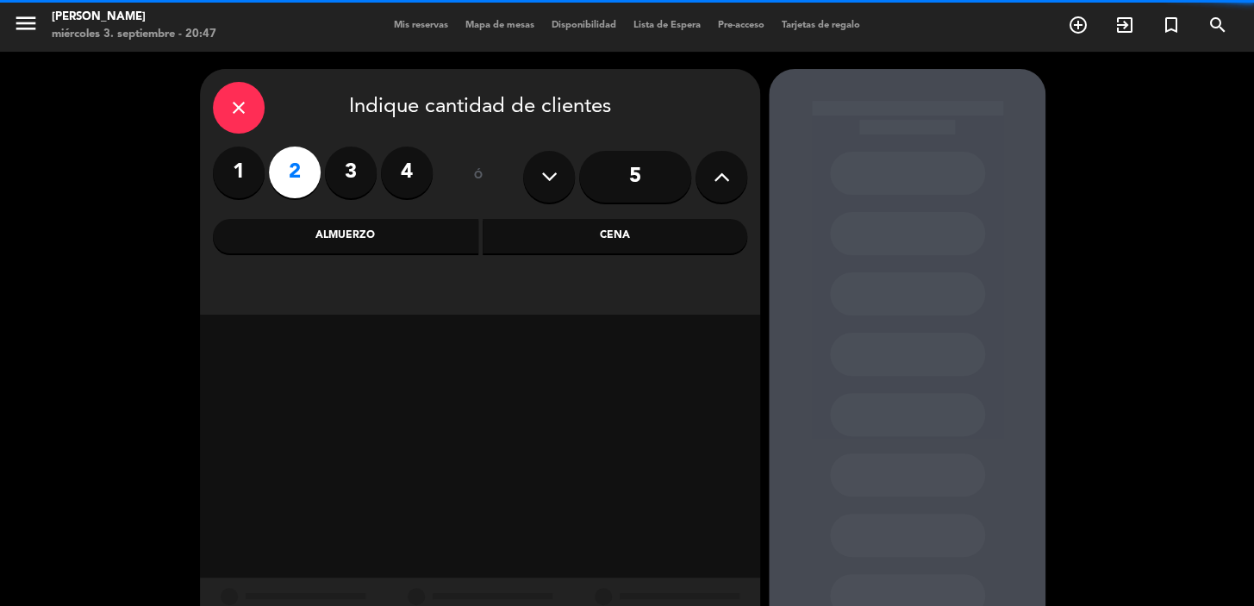
click at [545, 237] on div "Cena" at bounding box center [615, 236] width 265 height 34
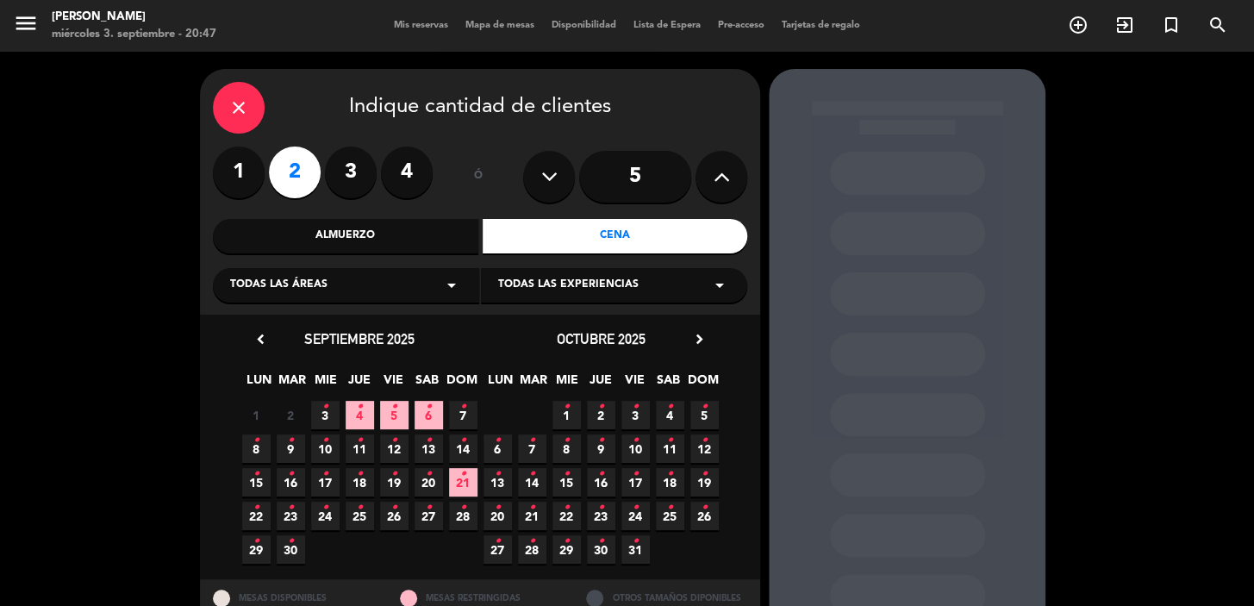
click at [360, 414] on icon "•" at bounding box center [360, 407] width 6 height 28
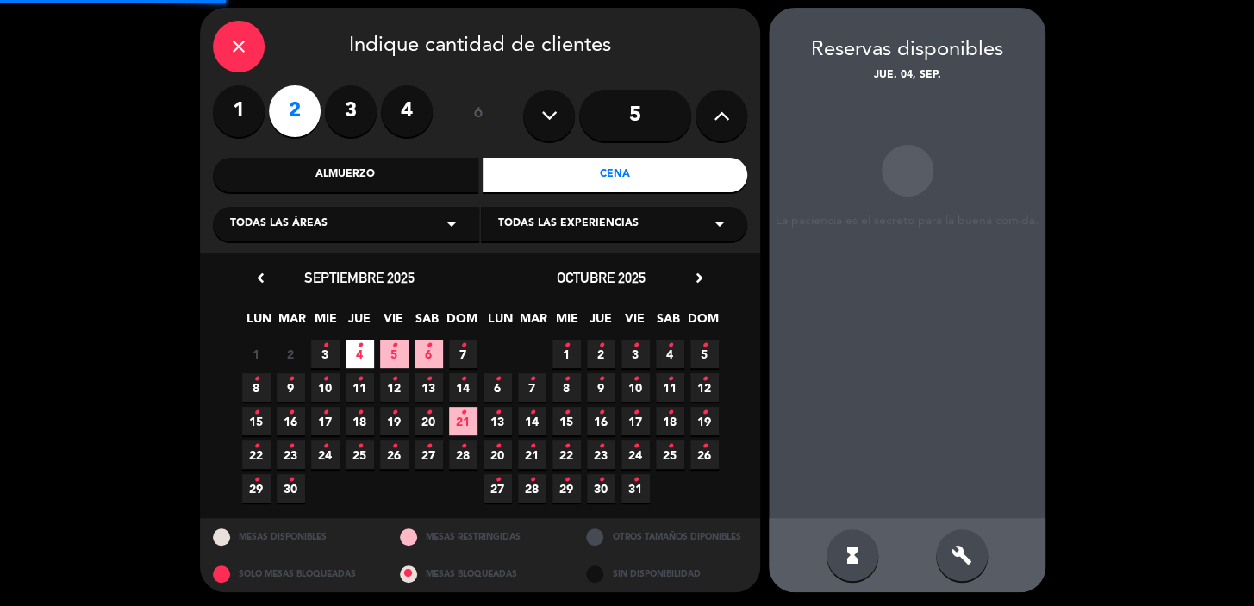
scroll to position [63, 0]
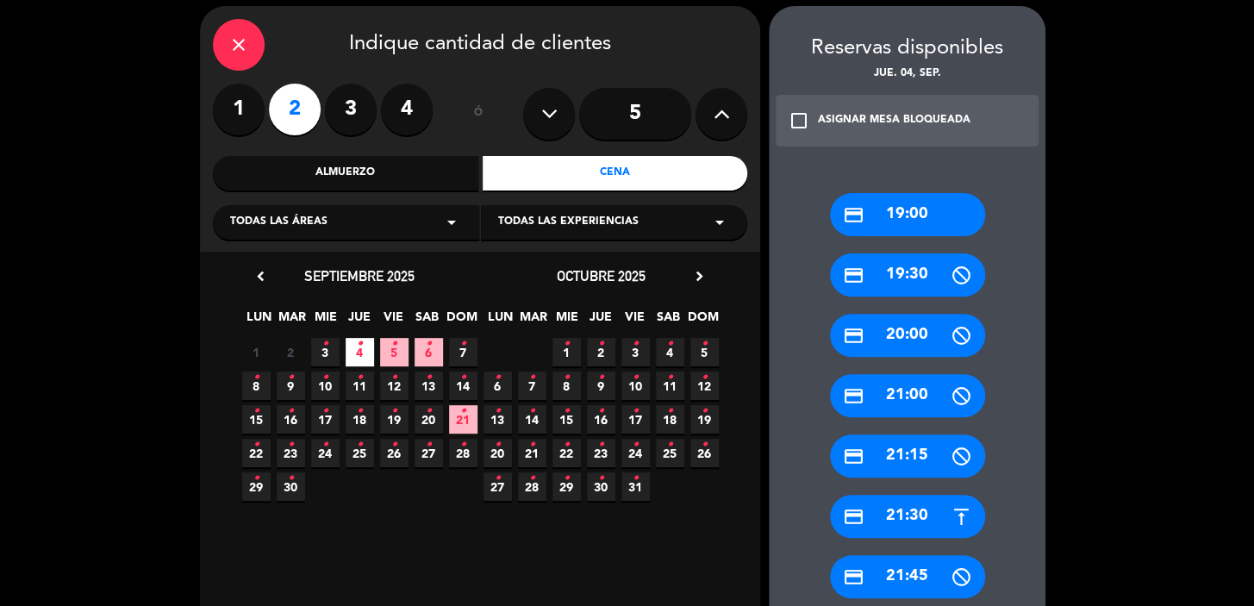
click at [359, 352] on icon "•" at bounding box center [360, 344] width 6 height 28
click at [945, 392] on div "credit_card 21:00" at bounding box center [907, 395] width 155 height 43
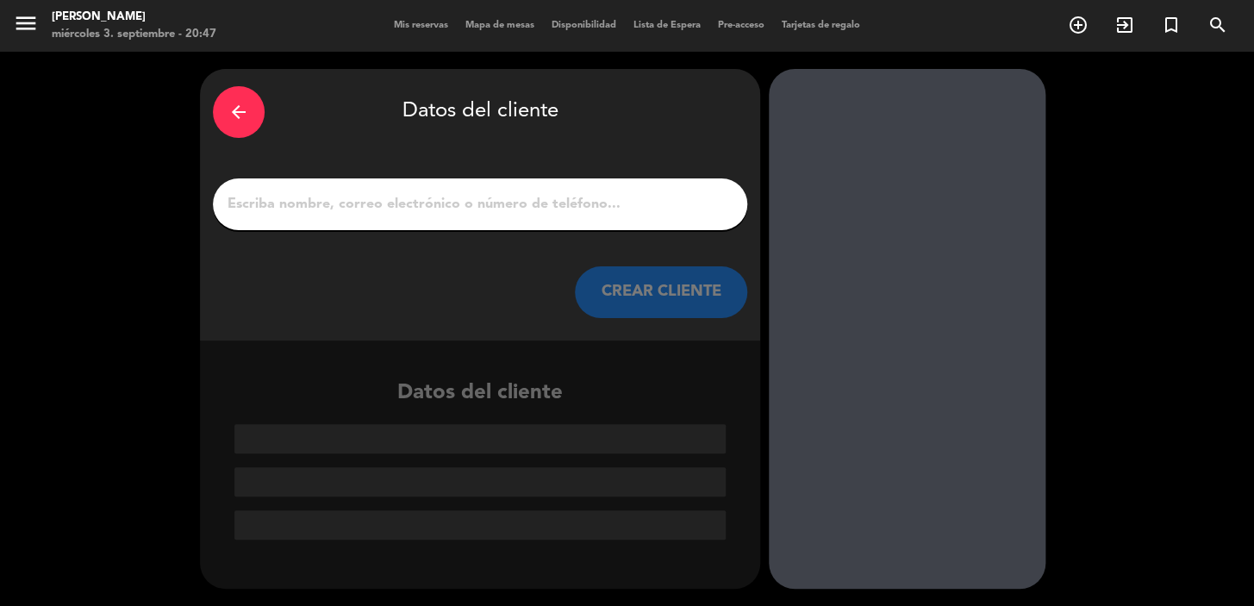
scroll to position [0, 0]
click at [624, 216] on div at bounding box center [480, 204] width 534 height 52
click at [604, 205] on input "1" at bounding box center [480, 204] width 508 height 24
paste input "[PERSON_NAME]"
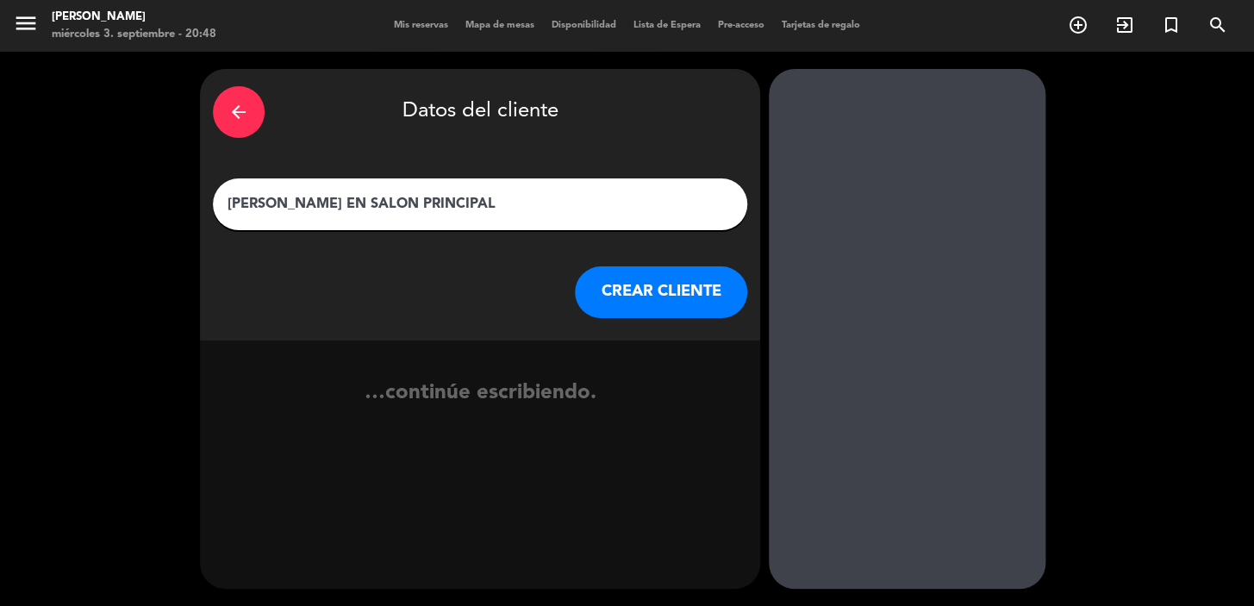
type input "[PERSON_NAME] EN SALON PRINCIPAL"
click at [663, 300] on button "CREAR CLIENTE" at bounding box center [661, 292] width 172 height 52
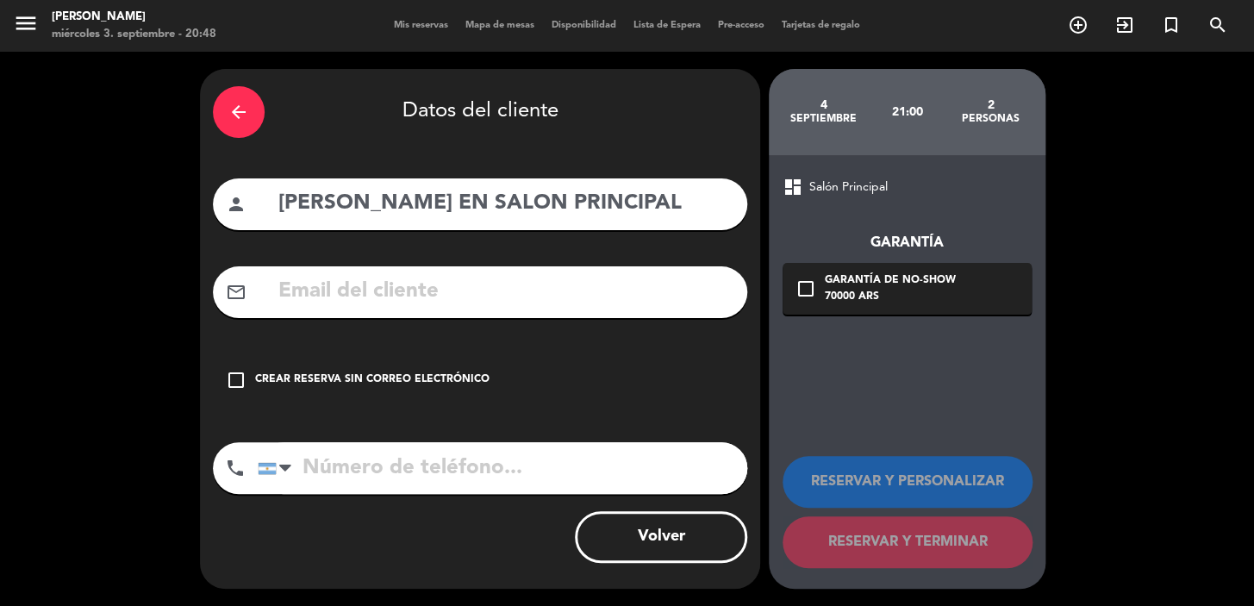
click at [396, 391] on div "check_box_outline_blank Crear reserva sin correo electrónico" at bounding box center [480, 380] width 534 height 52
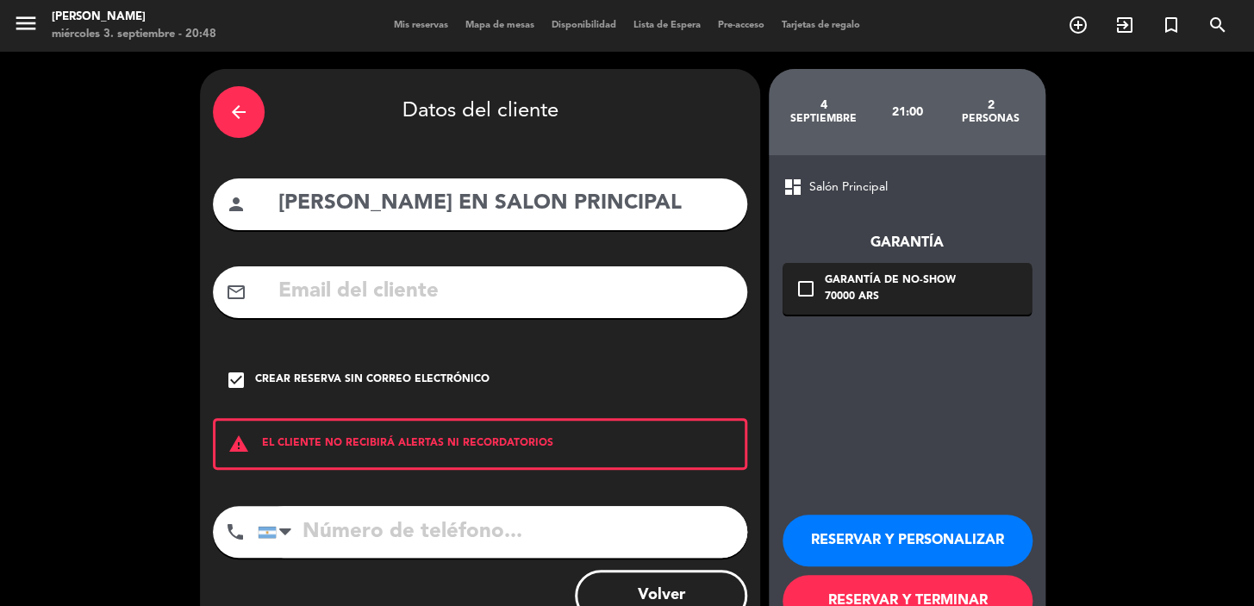
click at [888, 527] on button "RESERVAR Y PERSONALIZAR" at bounding box center [908, 541] width 250 height 52
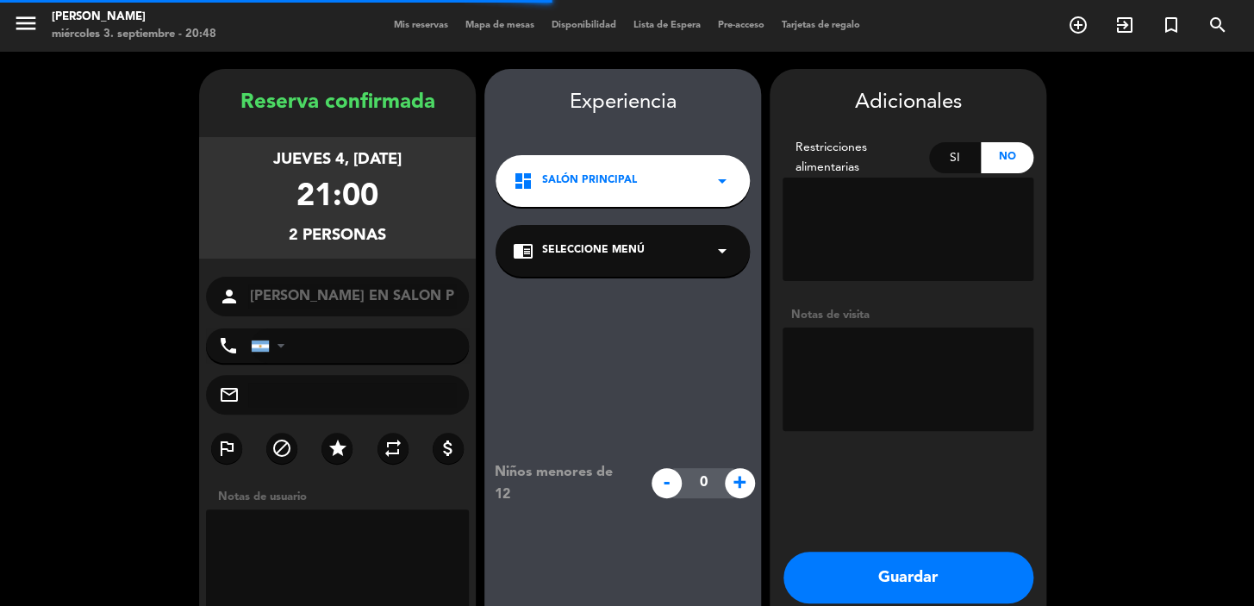
scroll to position [69, 0]
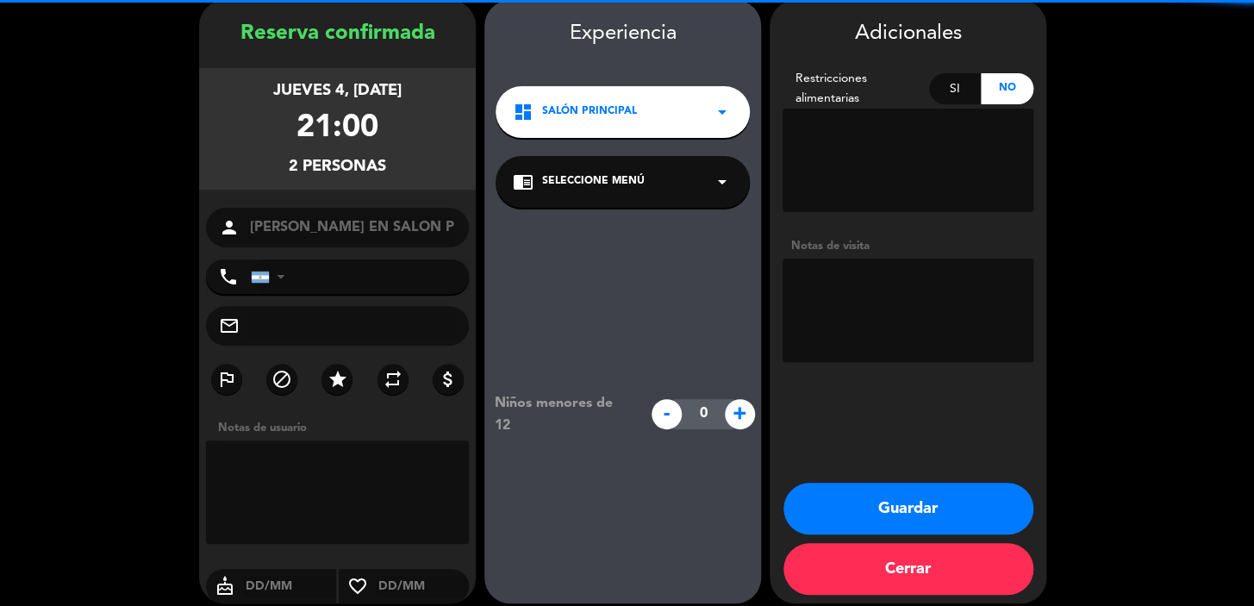
click at [983, 361] on textarea at bounding box center [908, 310] width 251 height 103
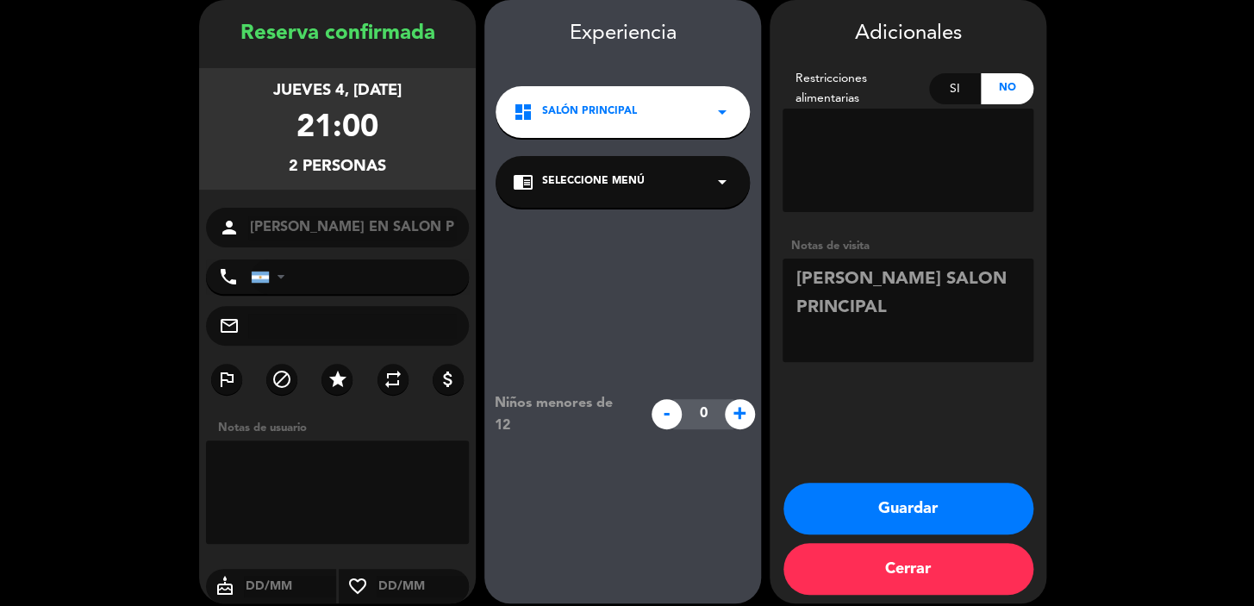
type textarea "[PERSON_NAME] SALON PRINCIPAL"
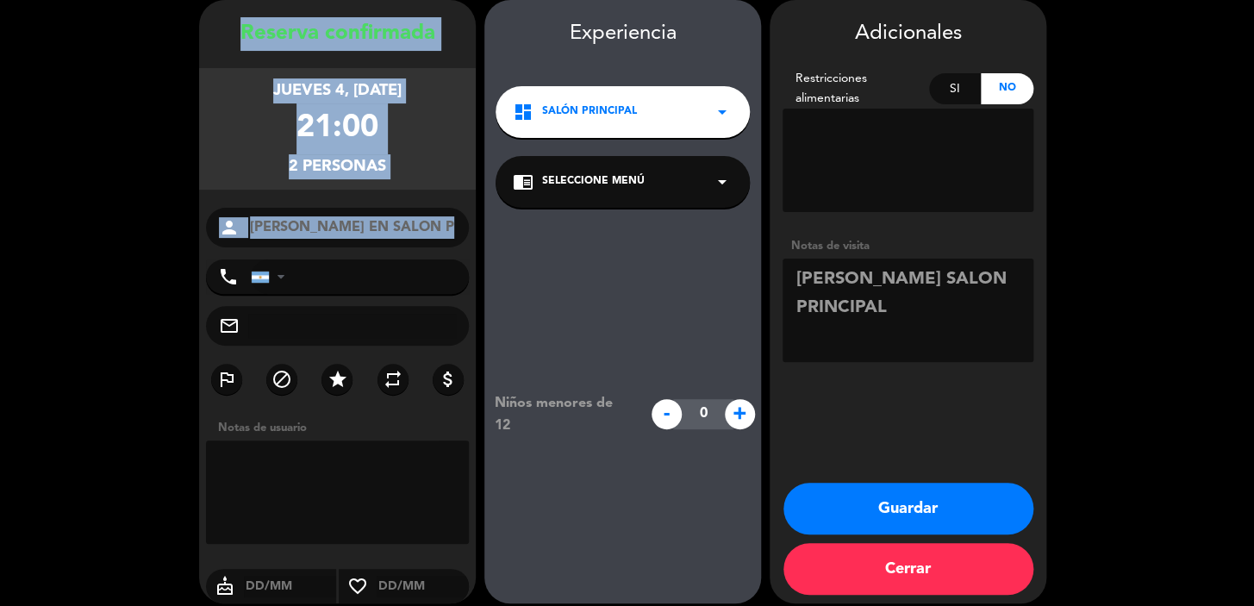
drag, startPoint x: 224, startPoint y: 21, endPoint x: 388, endPoint y: 251, distance: 282.4
click at [388, 251] on div "Reserva confirmada jueves 4, [DATE] 21:00 2 personas person [PERSON_NAME] EN SA…" at bounding box center [337, 318] width 277 height 603
copy div "Reserva confirmada jueves 4, [DATE] 21:00 2 personas person"
click at [846, 499] on button "Guardar" at bounding box center [908, 509] width 250 height 52
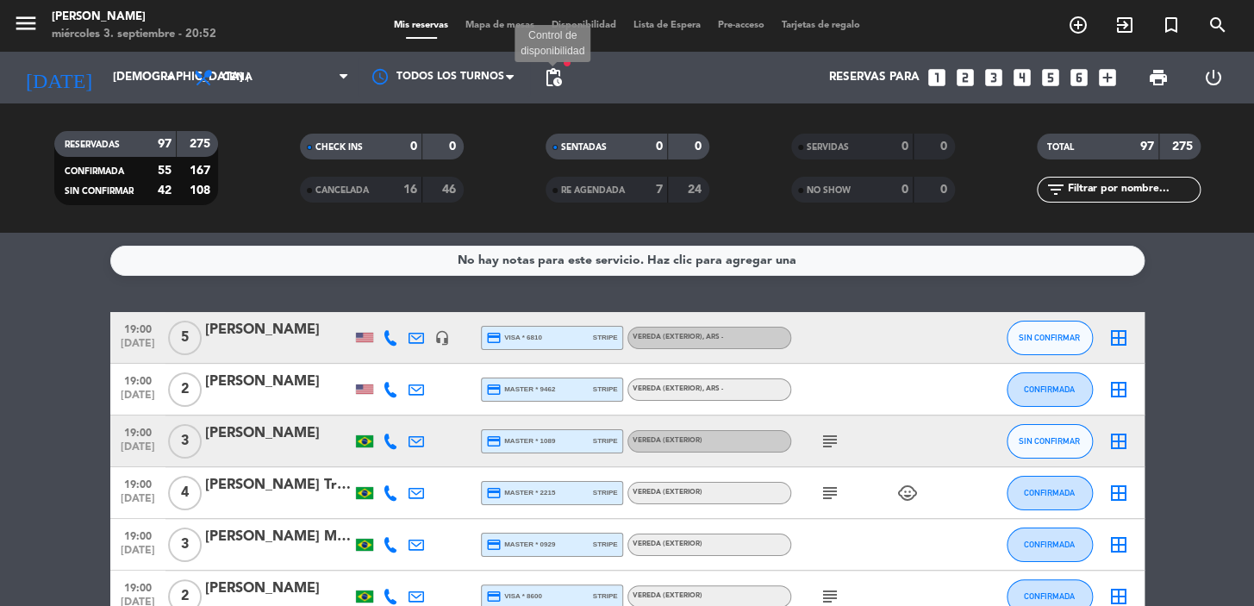
click at [551, 78] on span "pending_actions" at bounding box center [553, 77] width 21 height 21
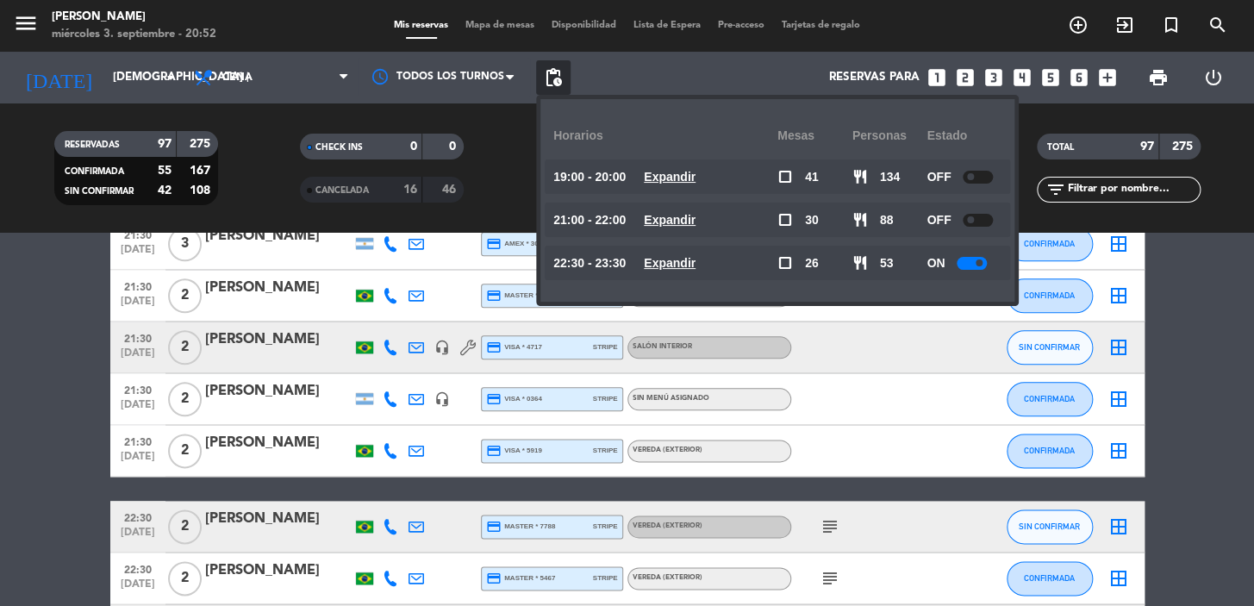
scroll to position [3760, 0]
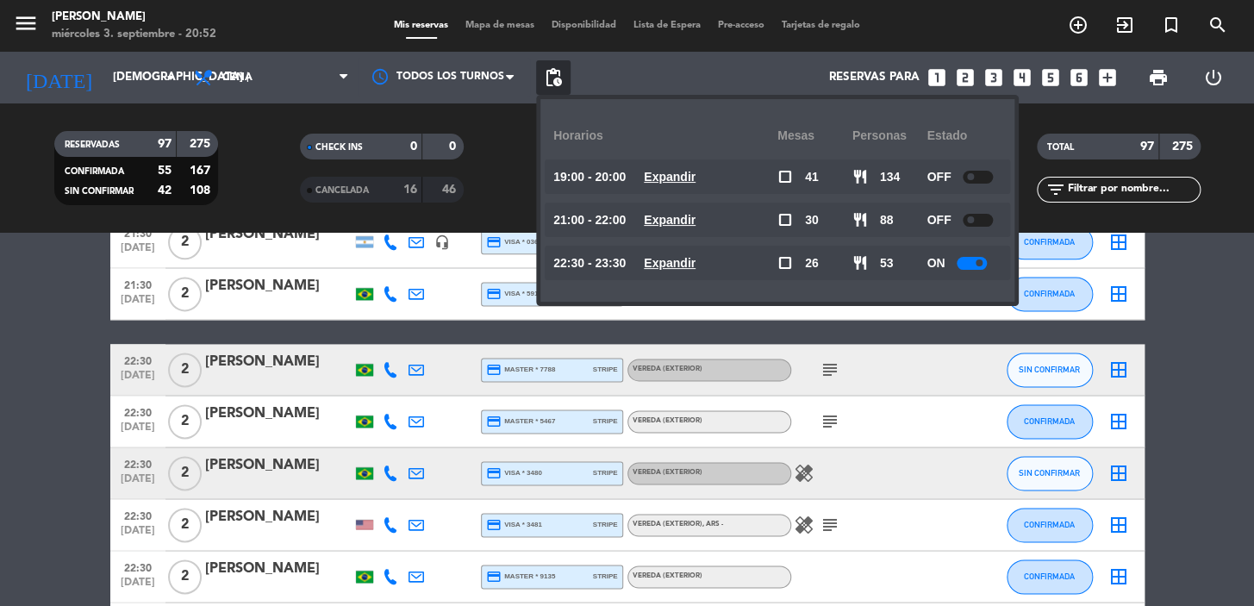
click at [696, 221] on u "Expandir" at bounding box center [670, 220] width 52 height 14
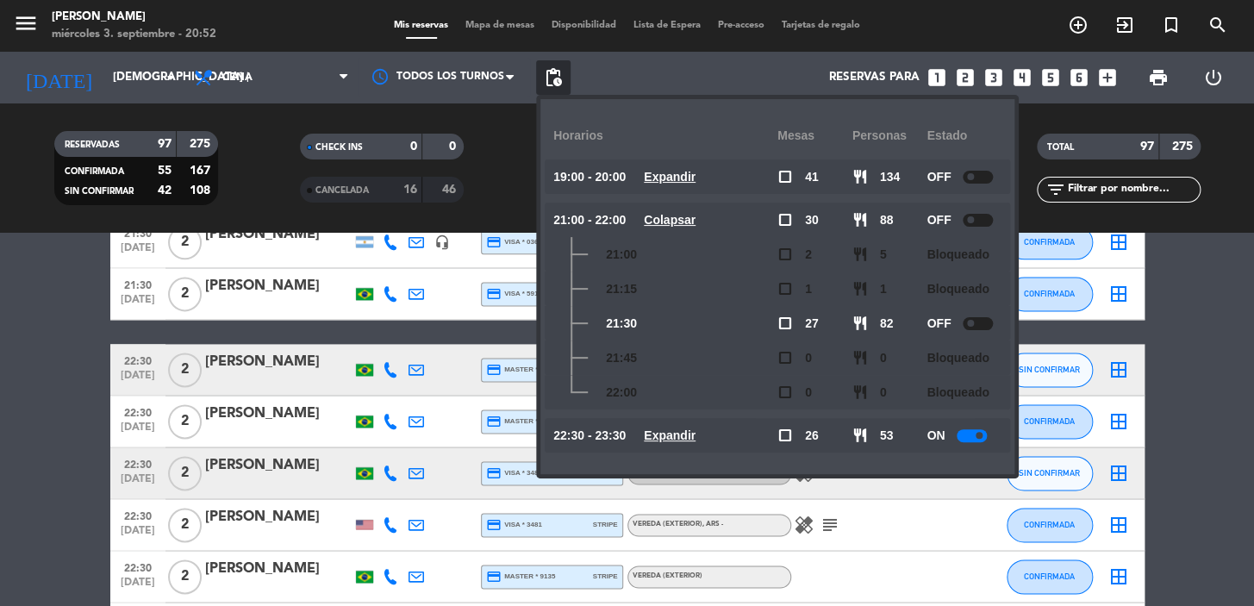
click at [696, 221] on u "Colapsar" at bounding box center [670, 220] width 52 height 14
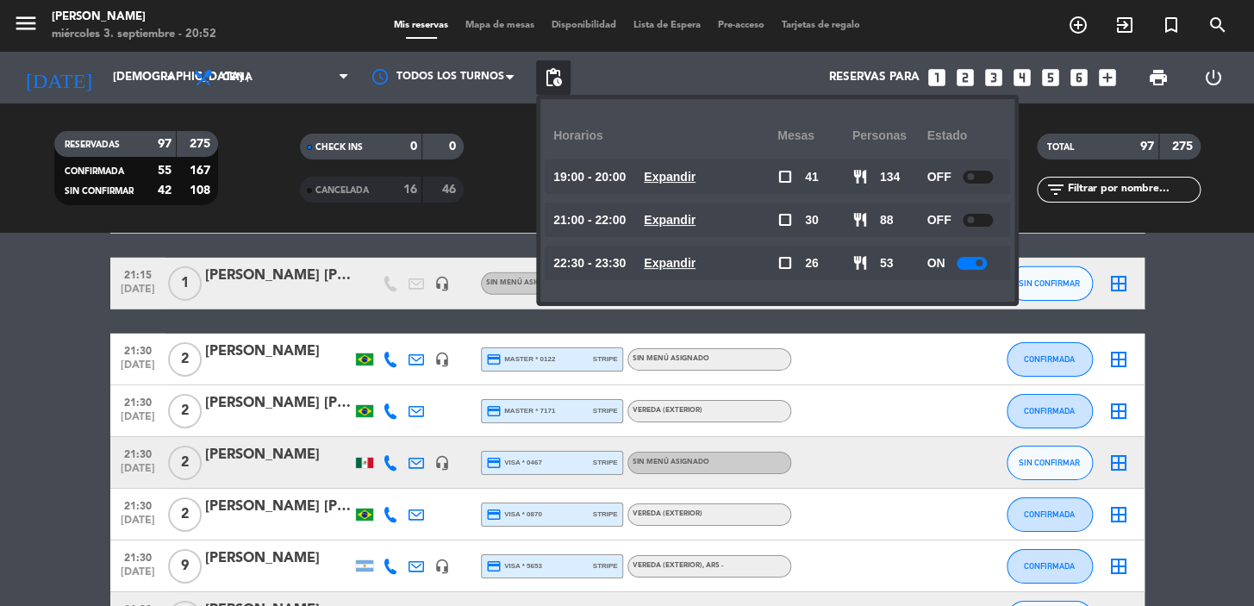
scroll to position [2037, 0]
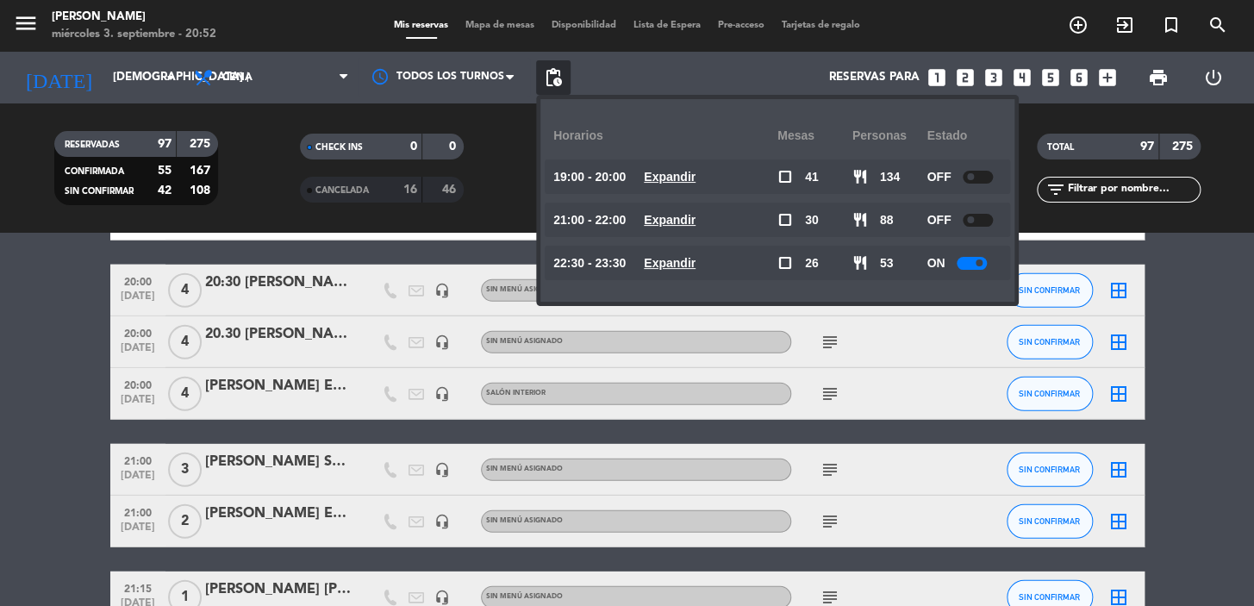
click at [694, 175] on u "Expandir" at bounding box center [670, 177] width 52 height 14
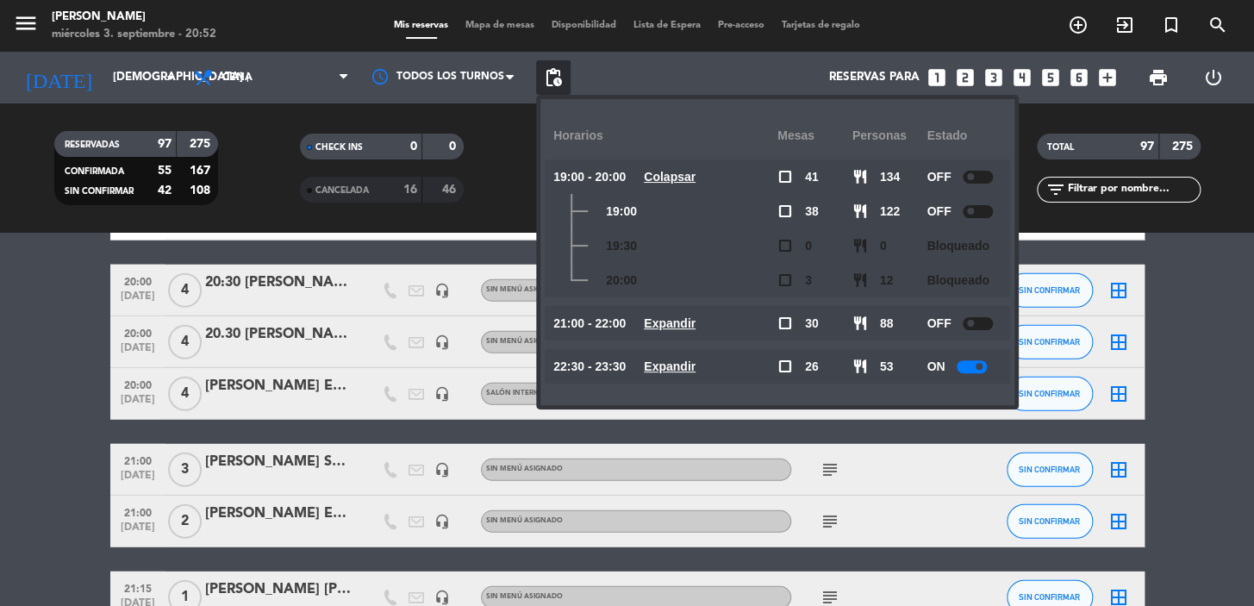
click at [694, 175] on u "Colapsar" at bounding box center [670, 177] width 52 height 14
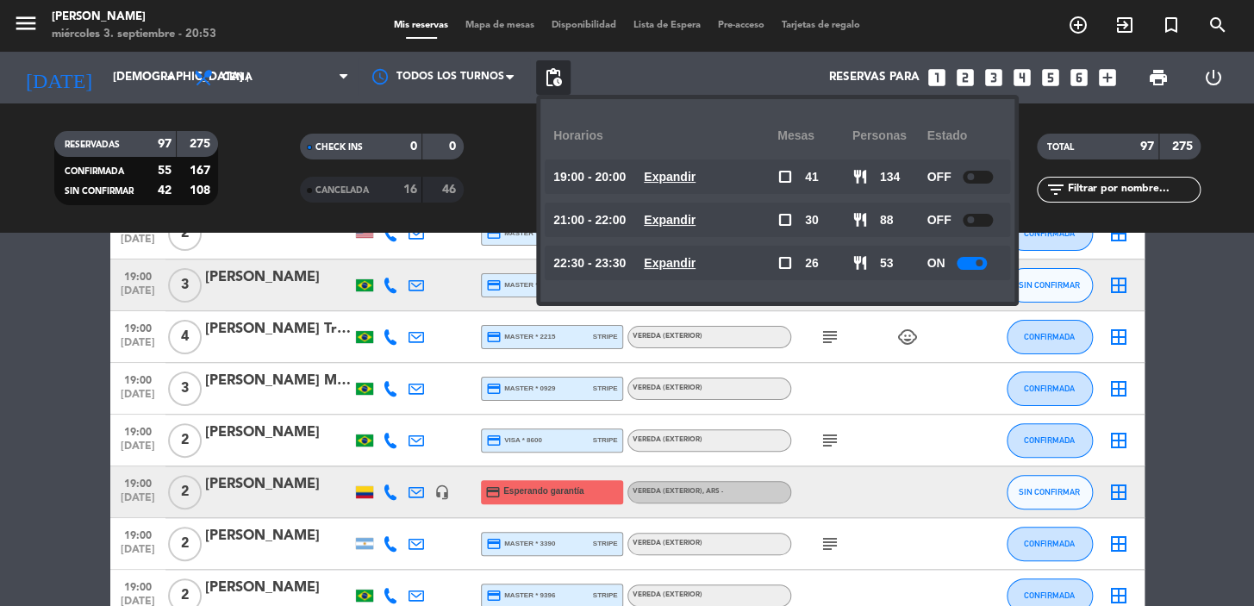
scroll to position [0, 0]
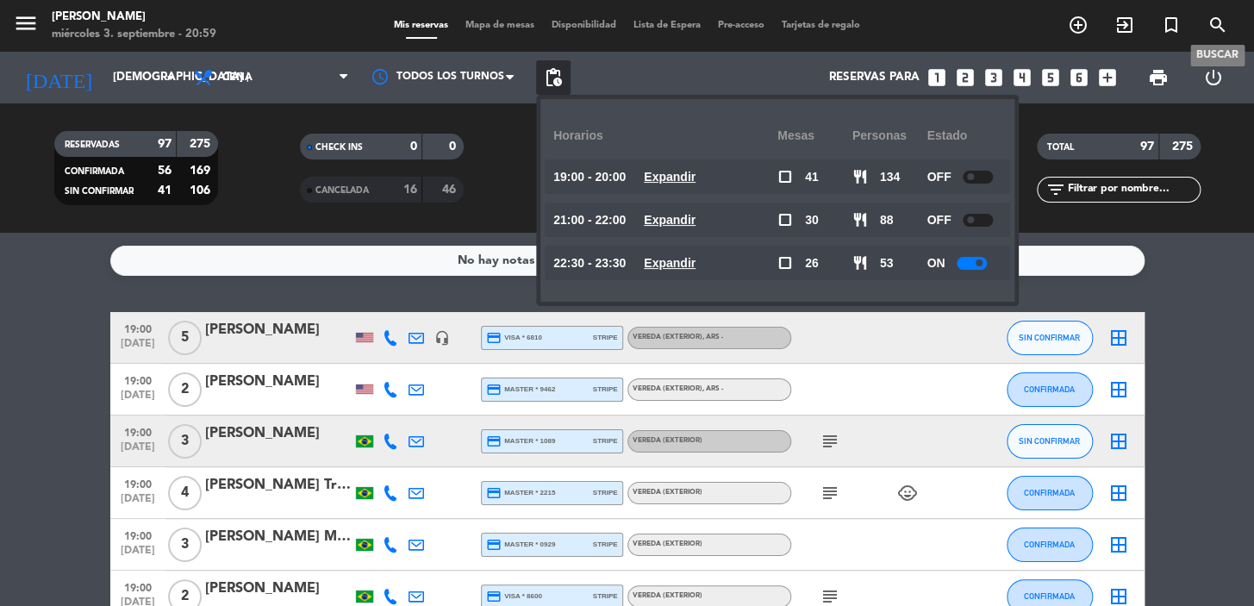
click at [1216, 26] on icon "search" at bounding box center [1217, 25] width 21 height 21
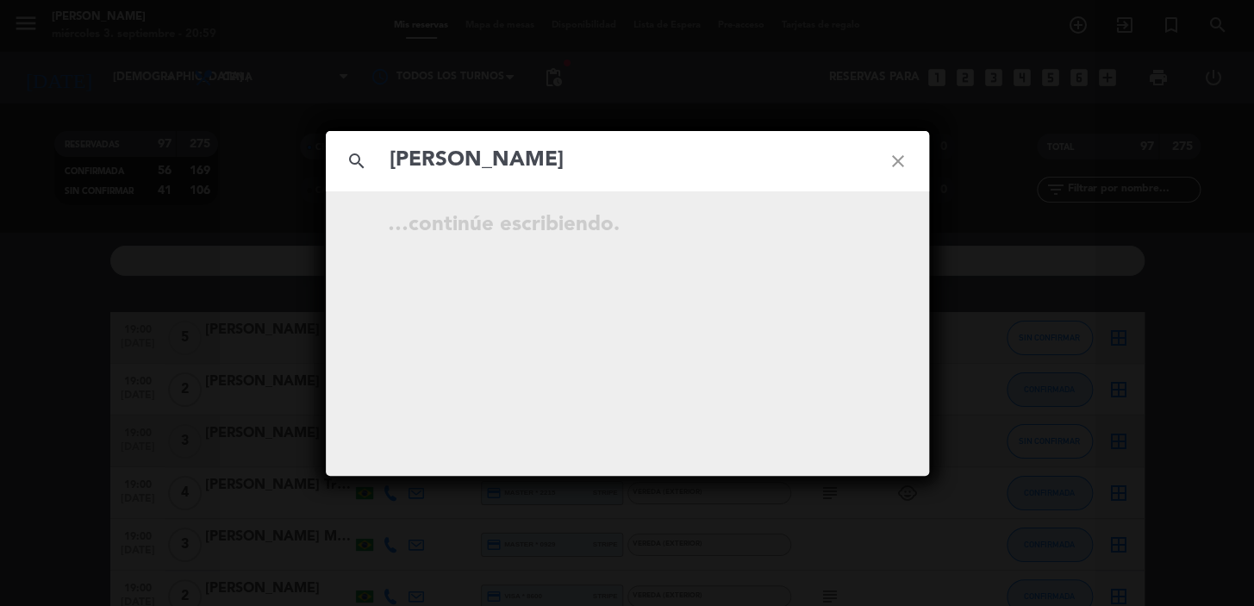
type input "[PERSON_NAME]"
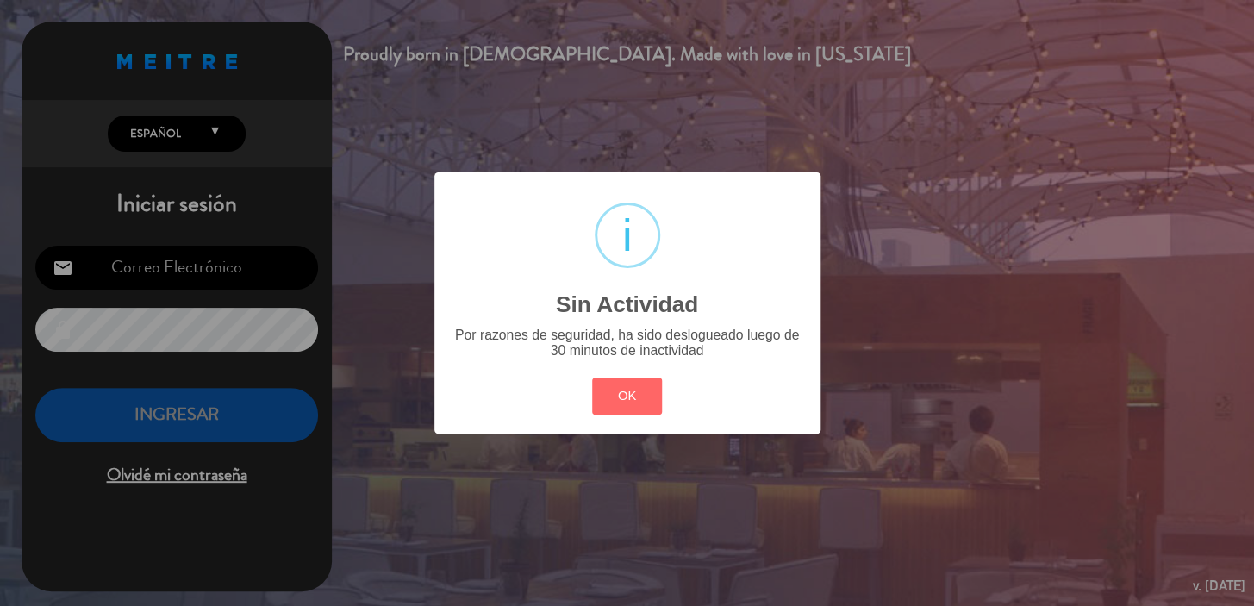
type input "[EMAIL_ADDRESS][DOMAIN_NAME]"
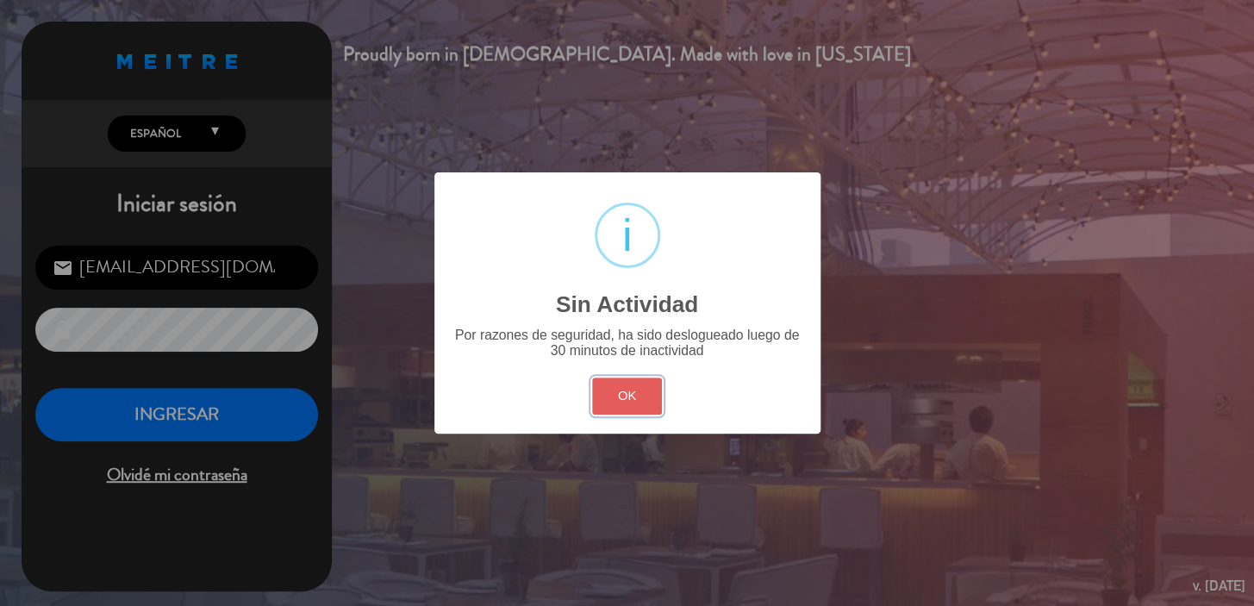
click at [597, 397] on button "OK" at bounding box center [627, 395] width 70 height 37
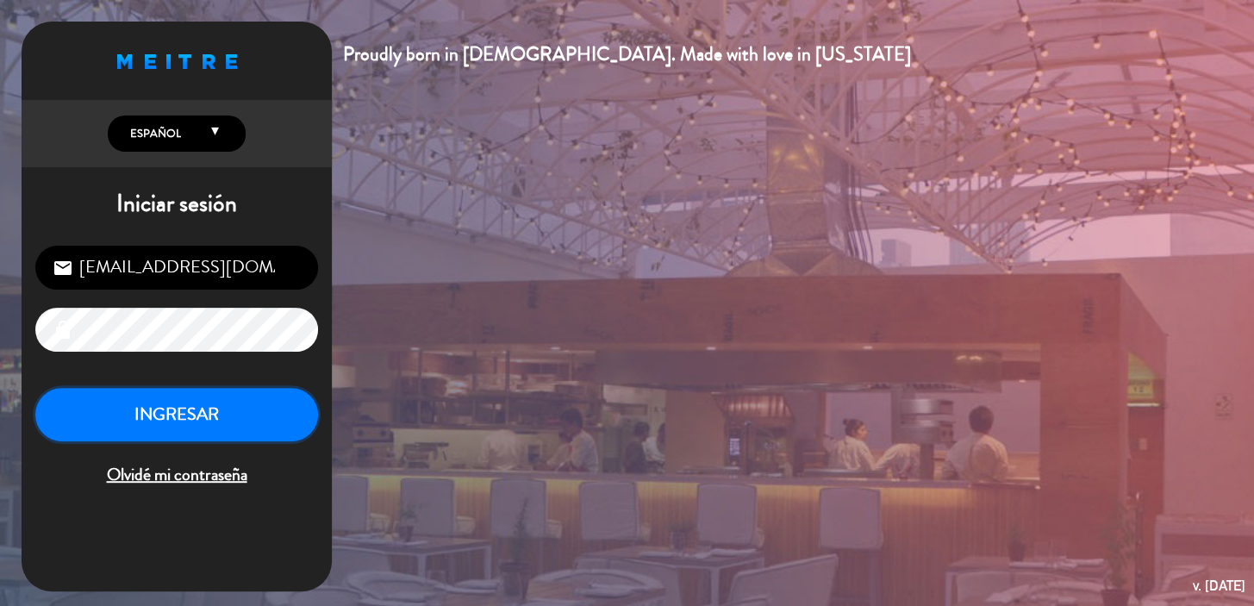
click at [243, 404] on button "INGRESAR" at bounding box center [176, 415] width 283 height 54
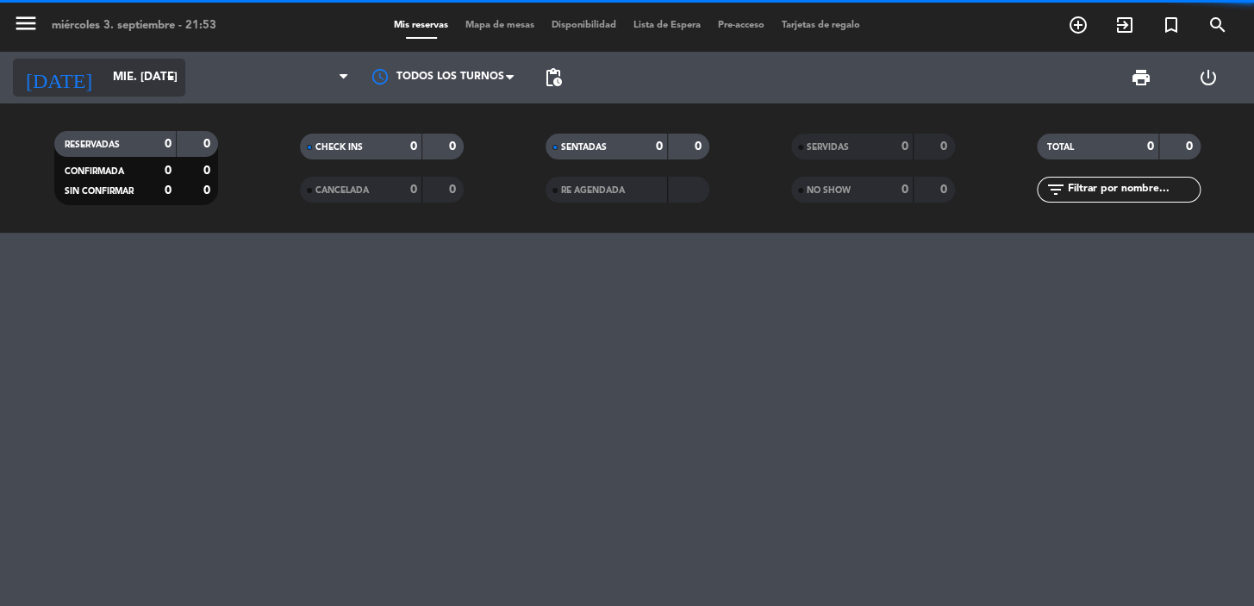
click at [137, 86] on input "mié. [DATE]" at bounding box center [180, 77] width 153 height 31
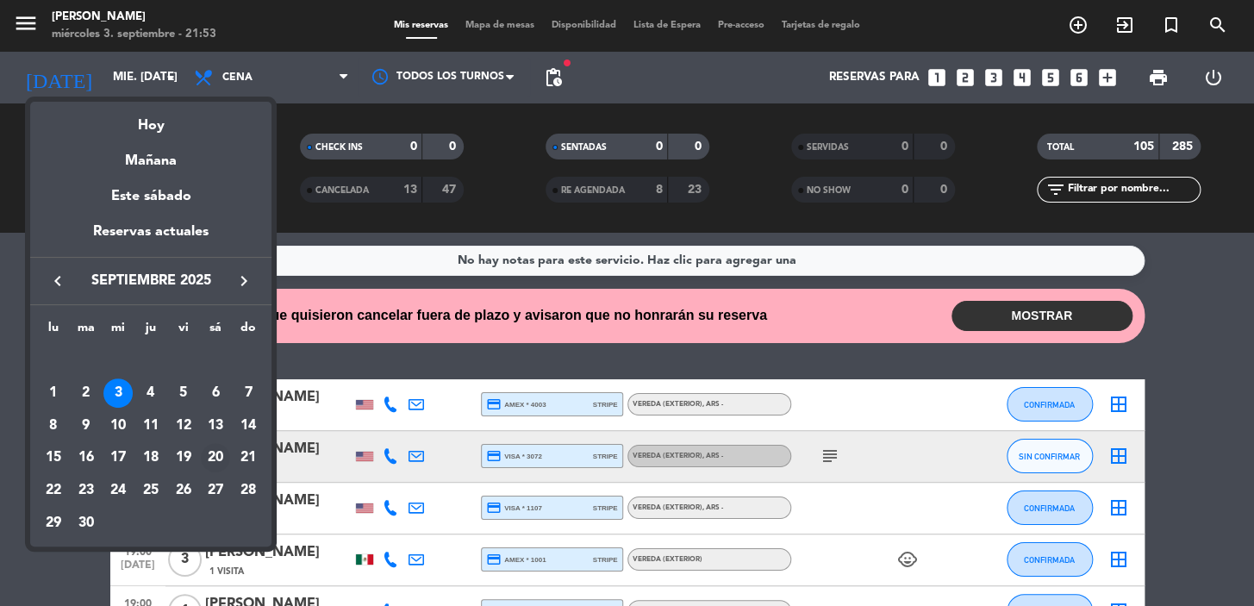
click at [216, 456] on div "20" at bounding box center [215, 457] width 29 height 29
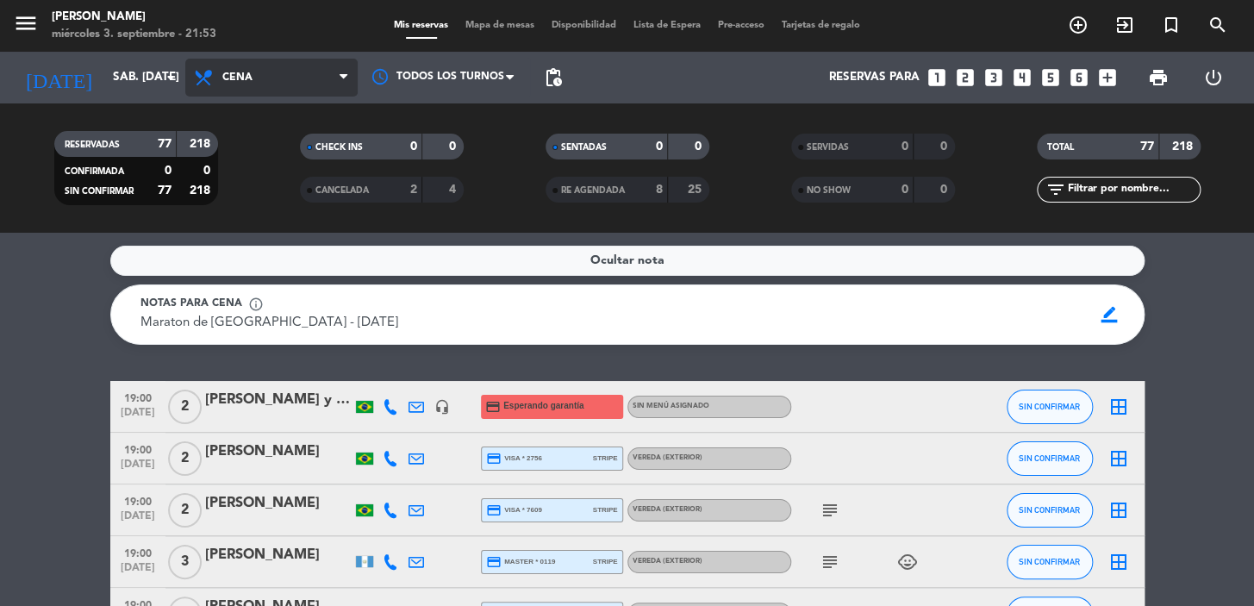
drag, startPoint x: 318, startPoint y: 60, endPoint x: 298, endPoint y: 97, distance: 42.0
click at [317, 60] on span "Cena" at bounding box center [271, 78] width 172 height 38
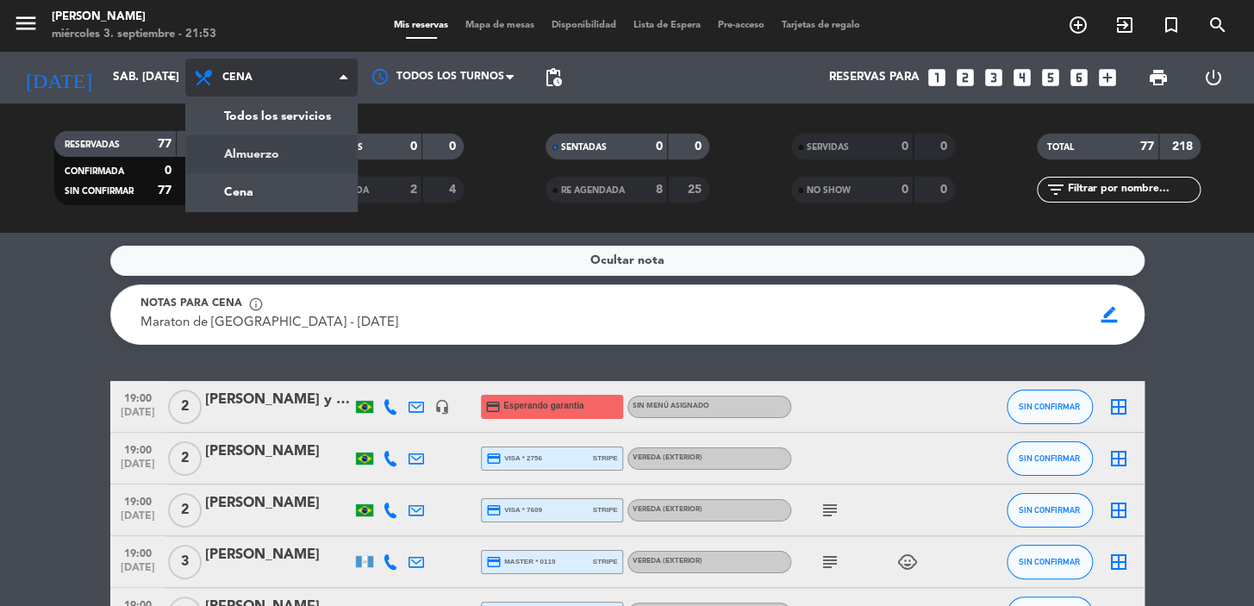
click at [272, 148] on div "menu [PERSON_NAME] miércoles 3. septiembre - 21:53 Mis reservas Mapa de mesas D…" at bounding box center [627, 116] width 1254 height 233
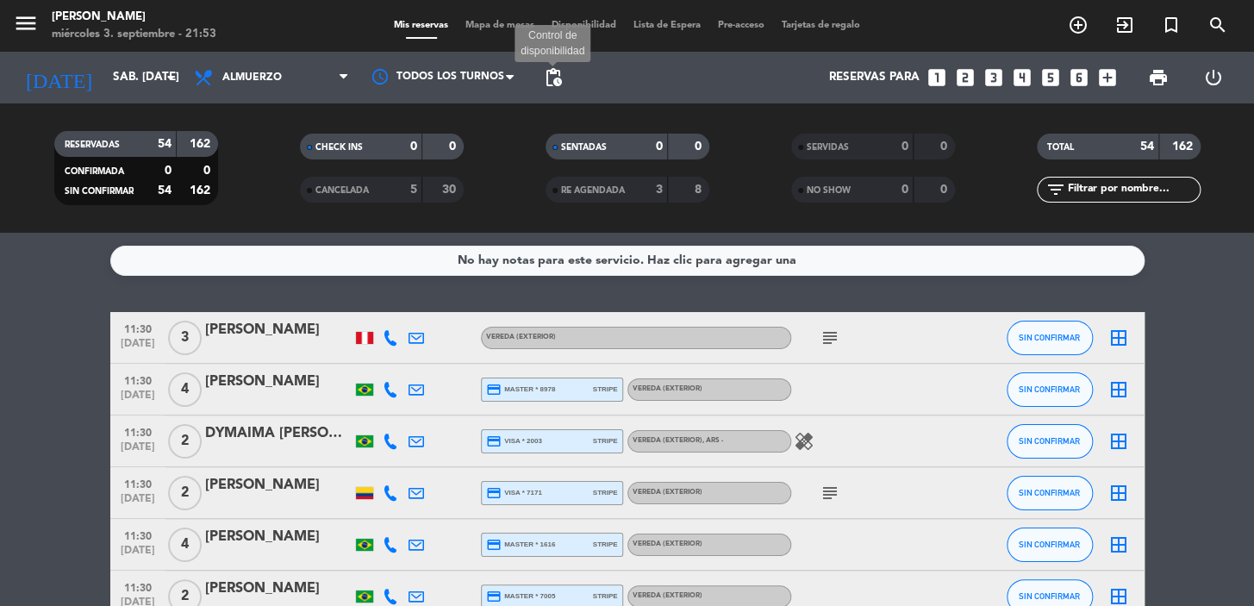
click at [548, 75] on span "pending_actions" at bounding box center [553, 77] width 21 height 21
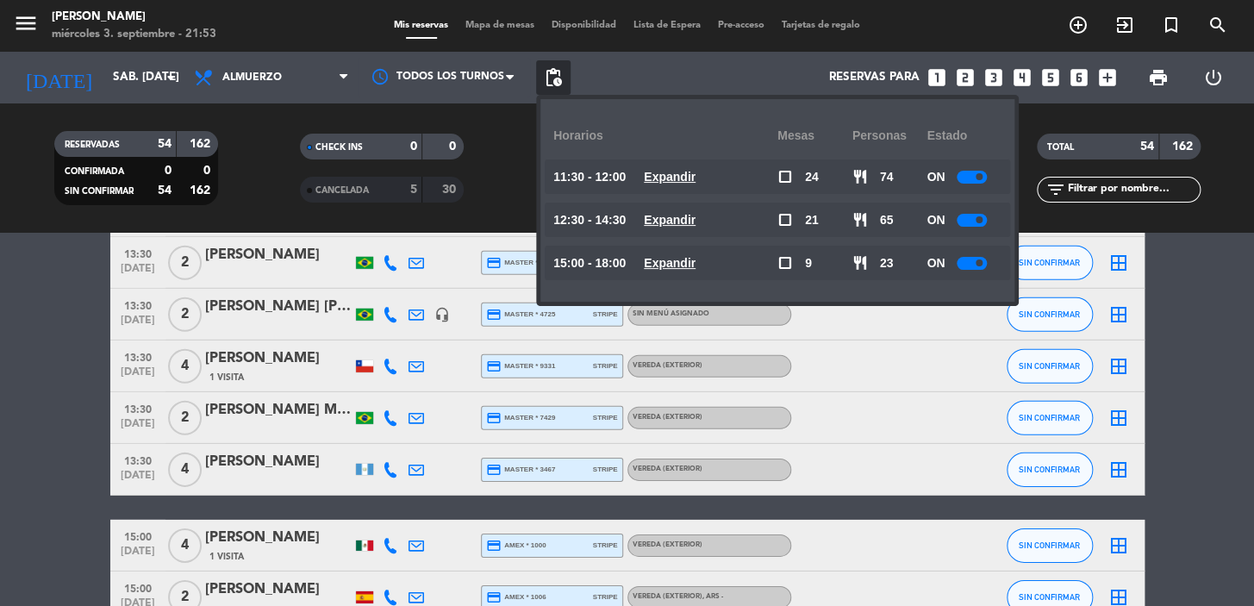
scroll to position [2193, 0]
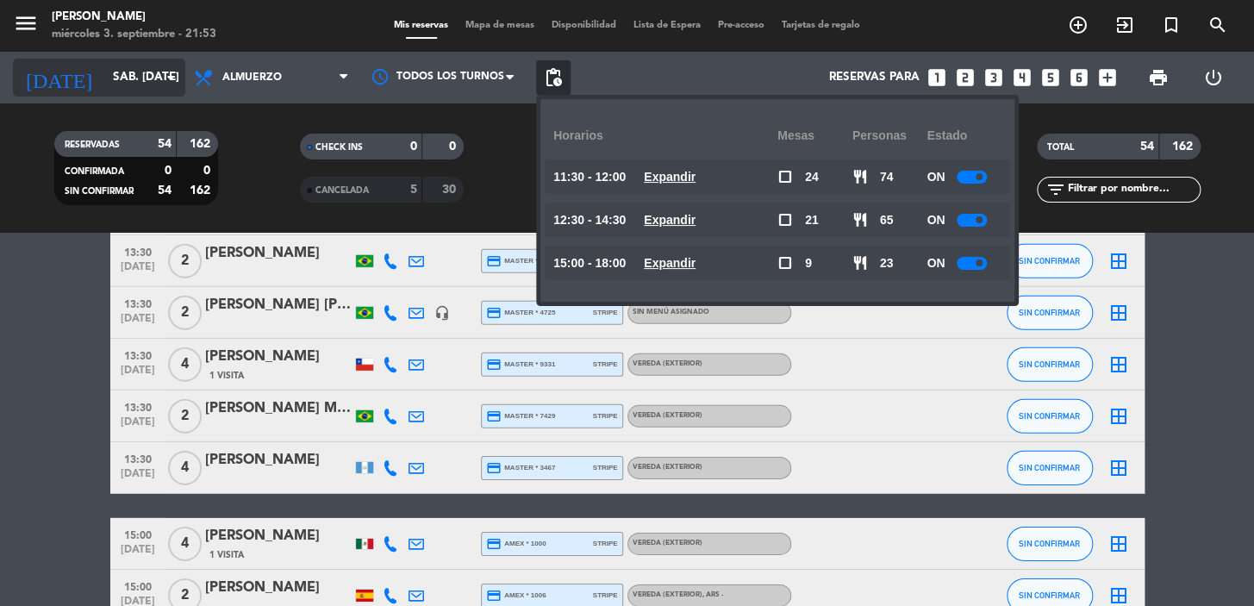
click at [116, 90] on input "sáb. [DATE]" at bounding box center [180, 77] width 153 height 31
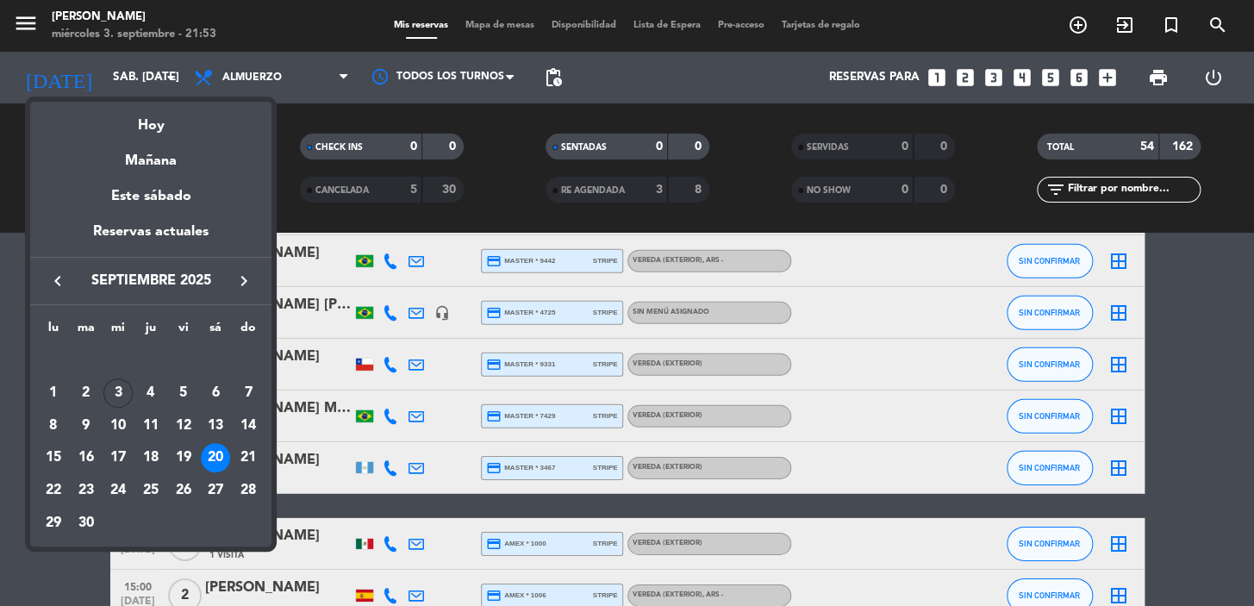
click at [244, 286] on icon "keyboard_arrow_right" at bounding box center [244, 281] width 21 height 21
click at [180, 526] on div "31" at bounding box center [183, 522] width 29 height 29
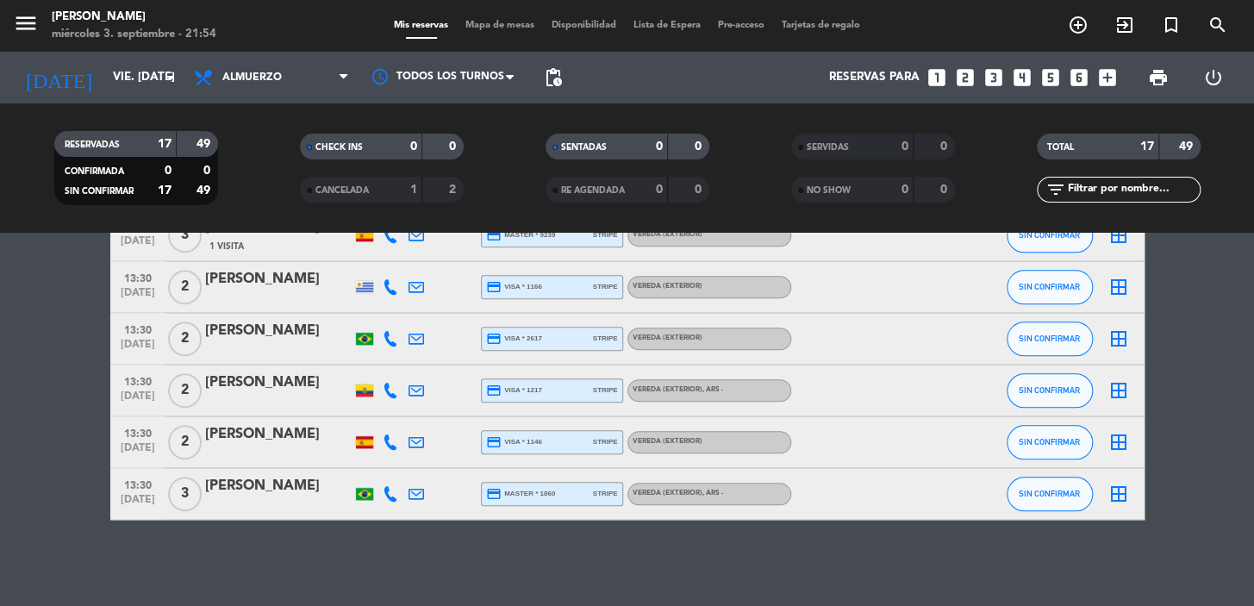
scroll to position [720, 0]
click at [183, 71] on input "vie. [DATE]" at bounding box center [180, 77] width 153 height 31
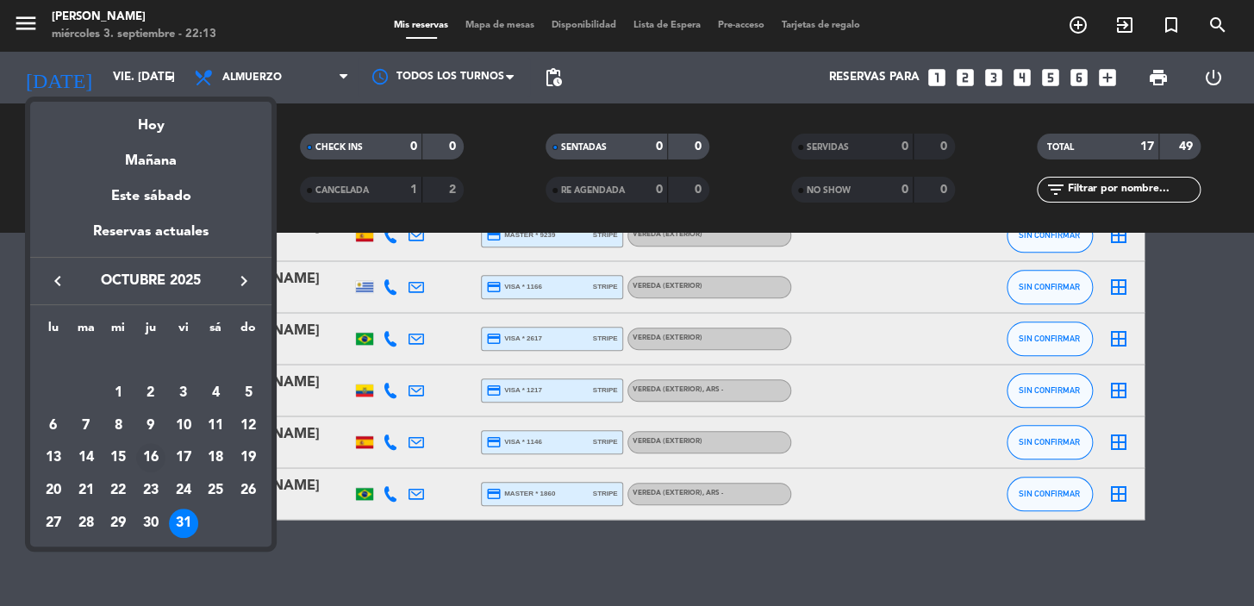
click at [155, 461] on div "16" at bounding box center [150, 457] width 29 height 29
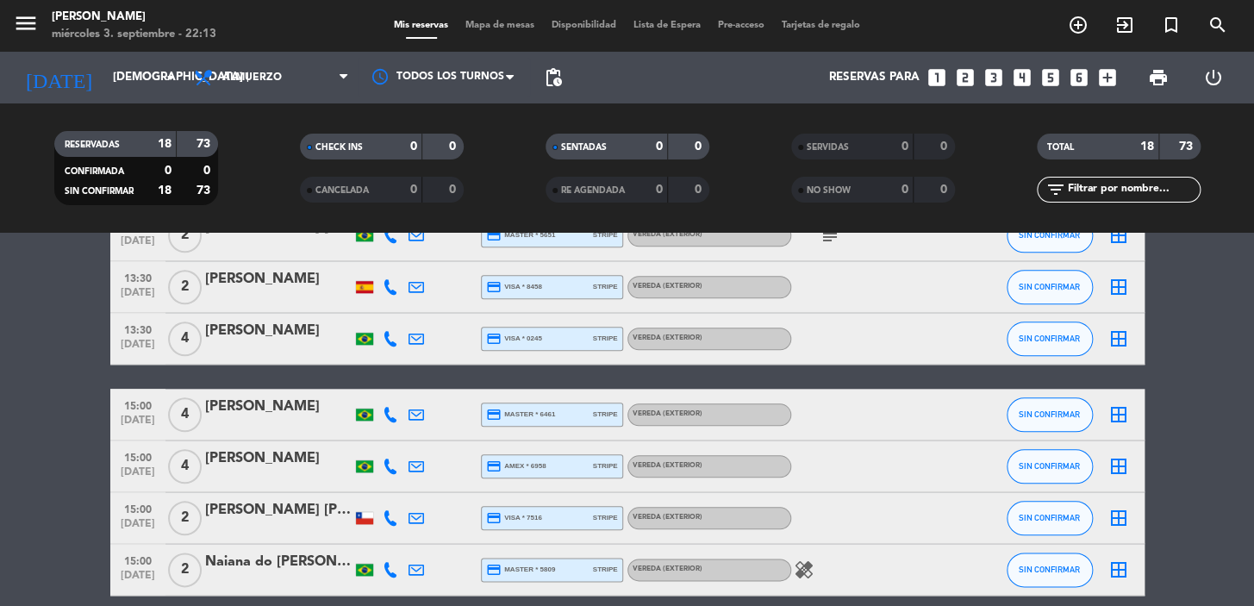
scroll to position [796, 0]
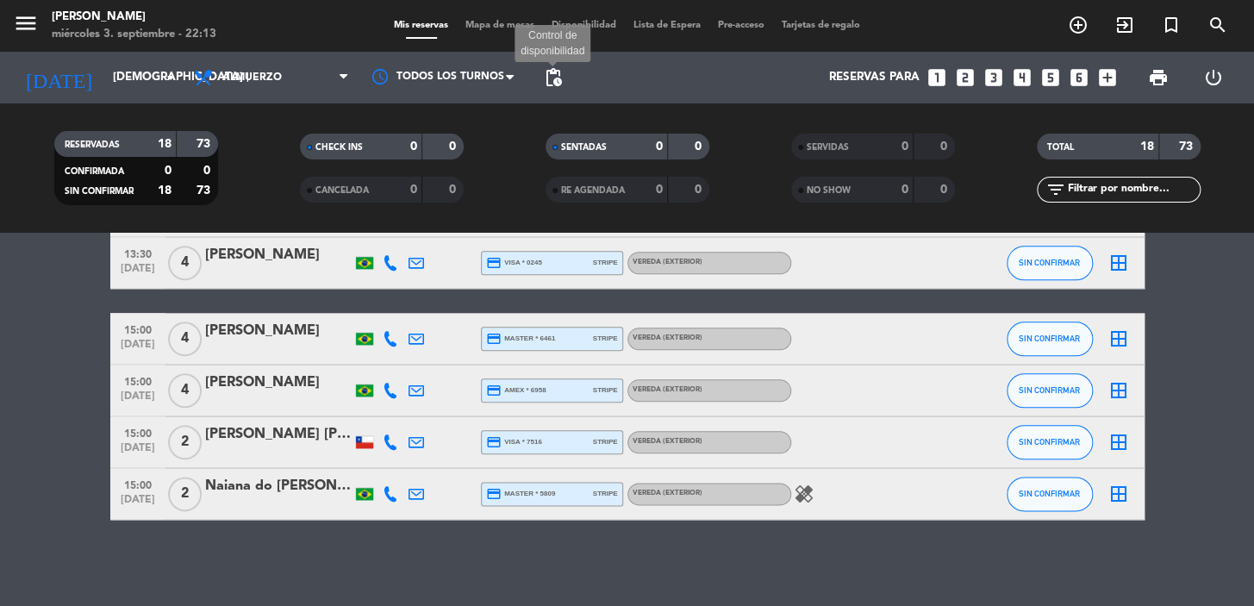
click at [549, 75] on span "pending_actions" at bounding box center [553, 77] width 21 height 21
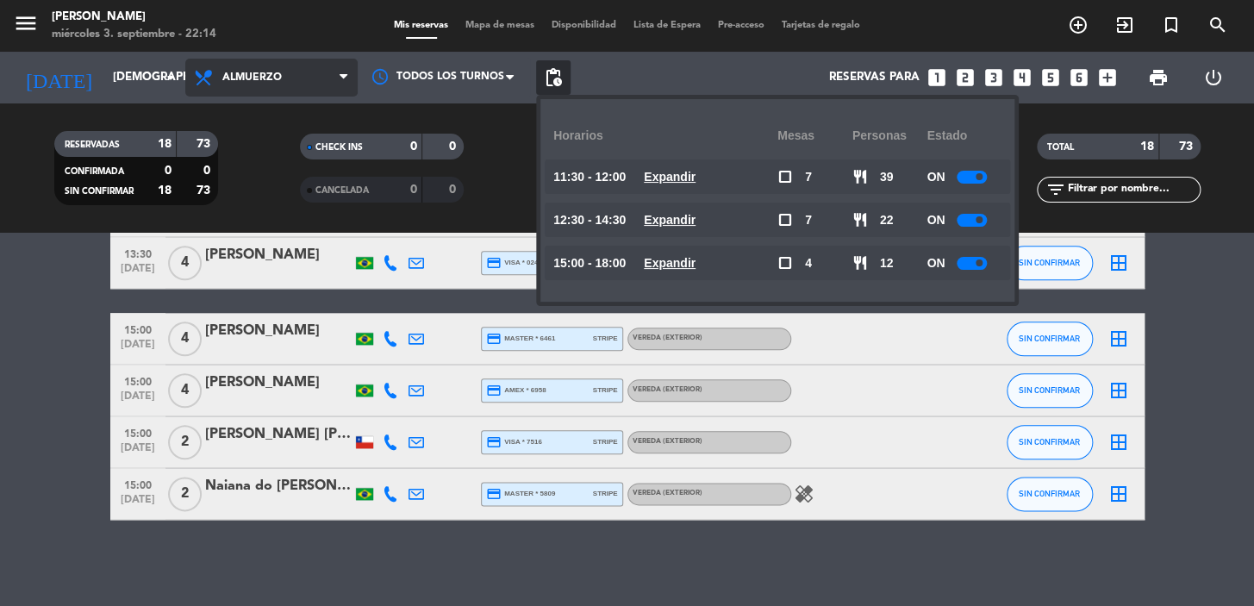
click at [221, 90] on span "Almuerzo" at bounding box center [271, 78] width 172 height 38
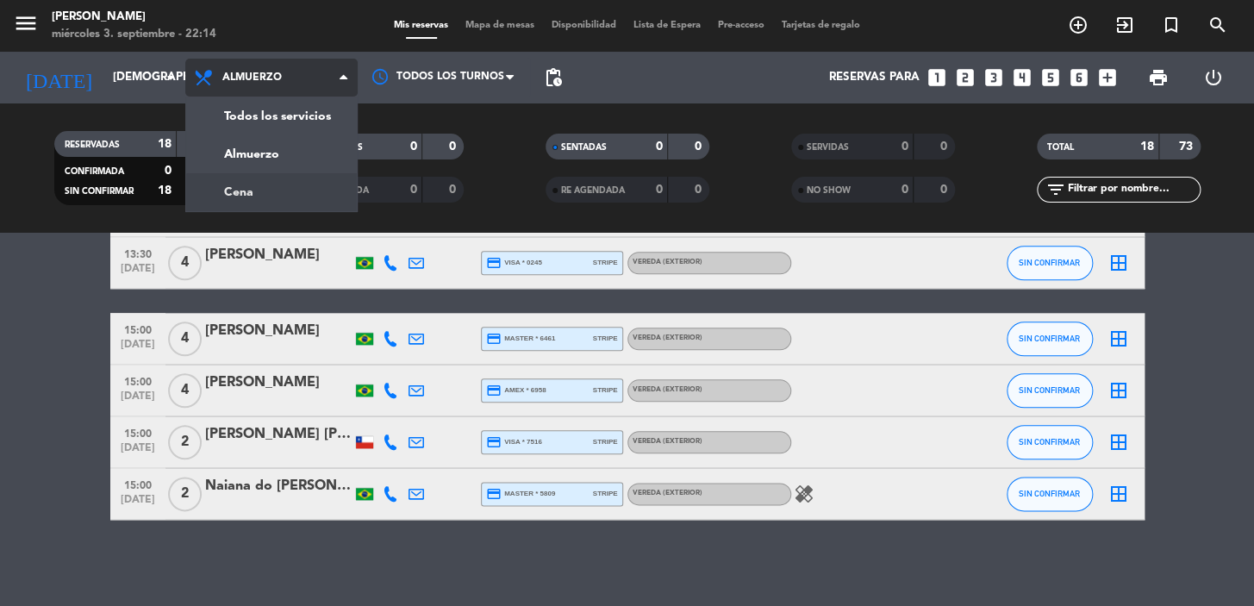
click at [247, 190] on div "menu [PERSON_NAME] miércoles 3. septiembre - 22:14 Mis reservas Mapa de mesas D…" at bounding box center [627, 116] width 1254 height 233
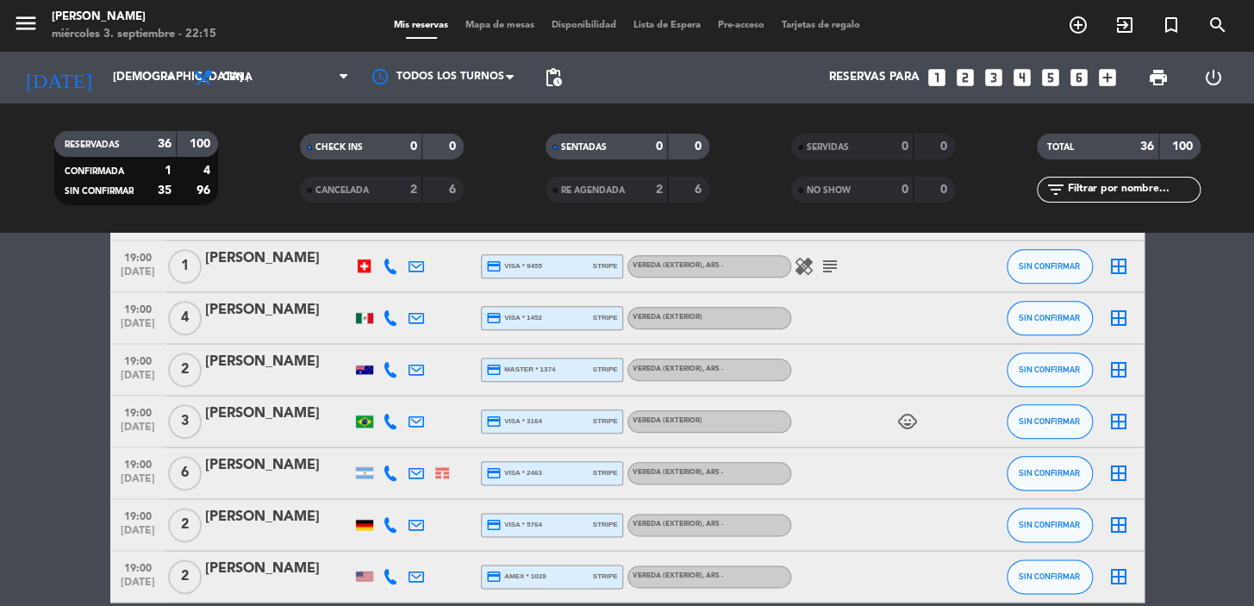
scroll to position [1678, 0]
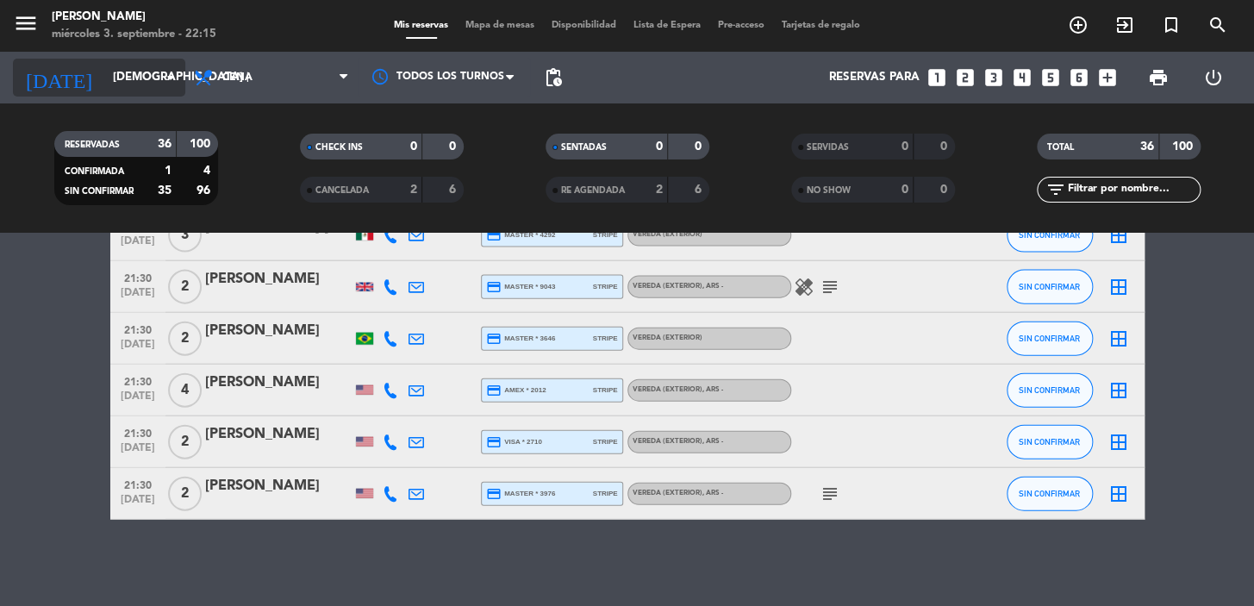
click at [153, 84] on input "[DEMOGRAPHIC_DATA] [DATE]" at bounding box center [180, 77] width 153 height 31
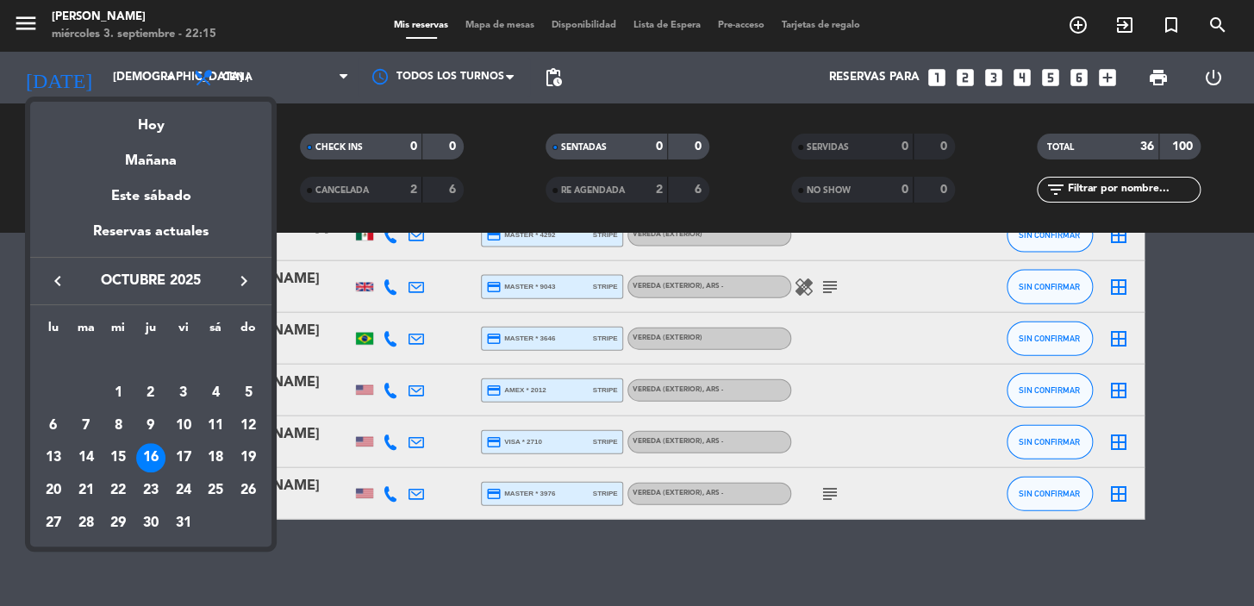
click at [61, 276] on icon "keyboard_arrow_left" at bounding box center [57, 281] width 21 height 21
click at [152, 403] on div "4" at bounding box center [150, 392] width 29 height 29
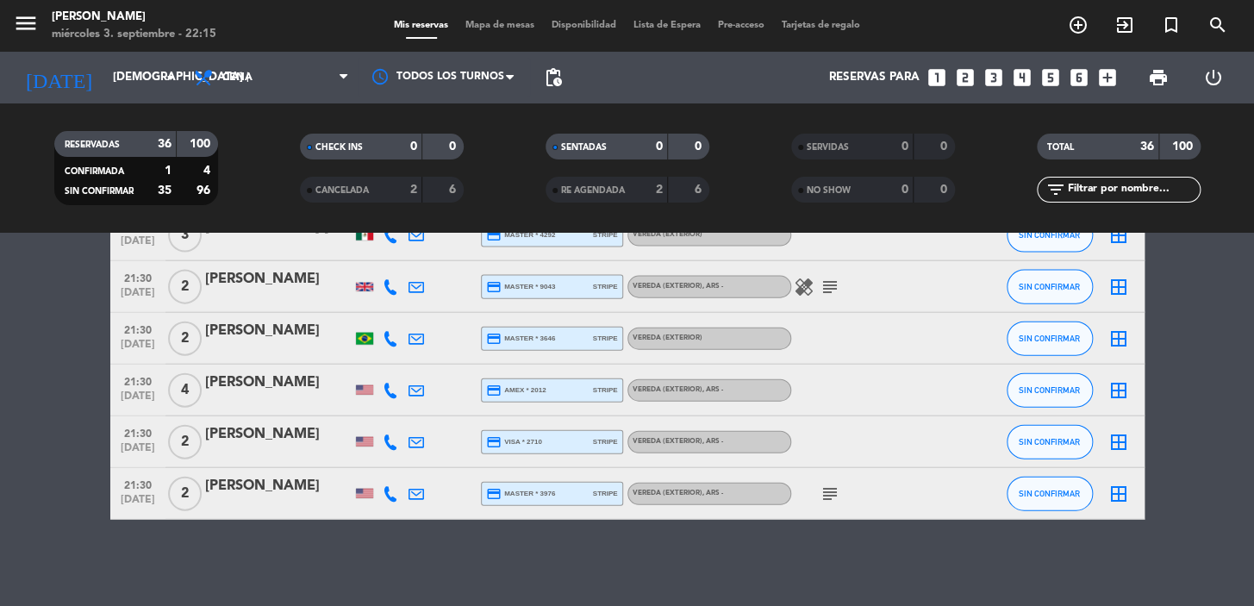
type input "[DEMOGRAPHIC_DATA] [DATE]"
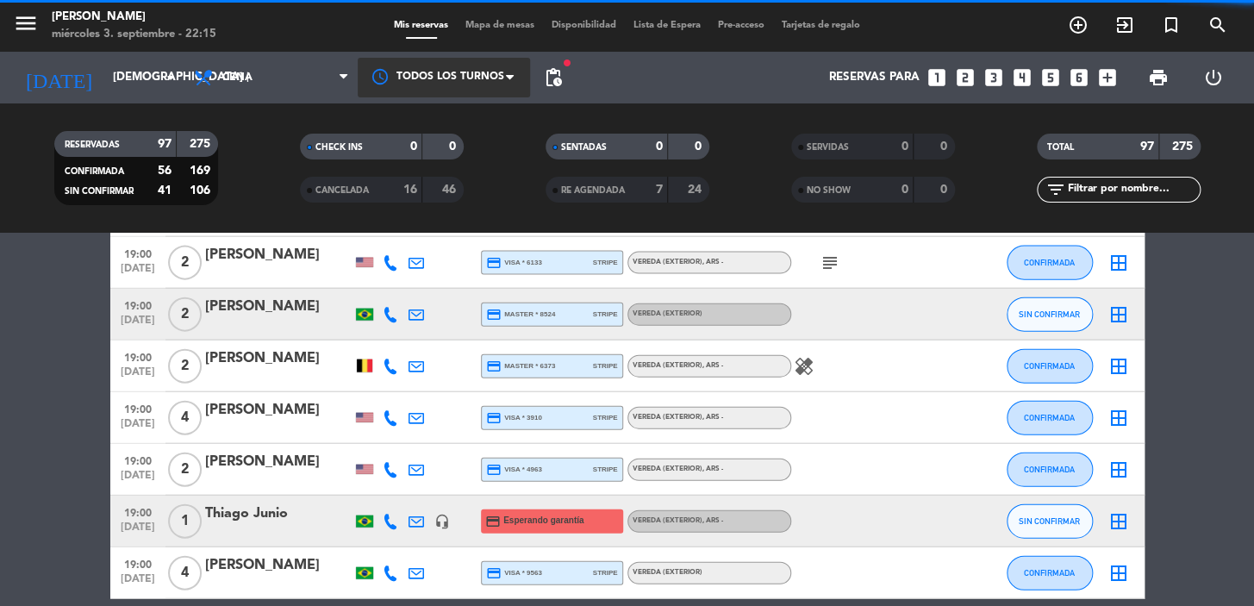
scroll to position [2193, 0]
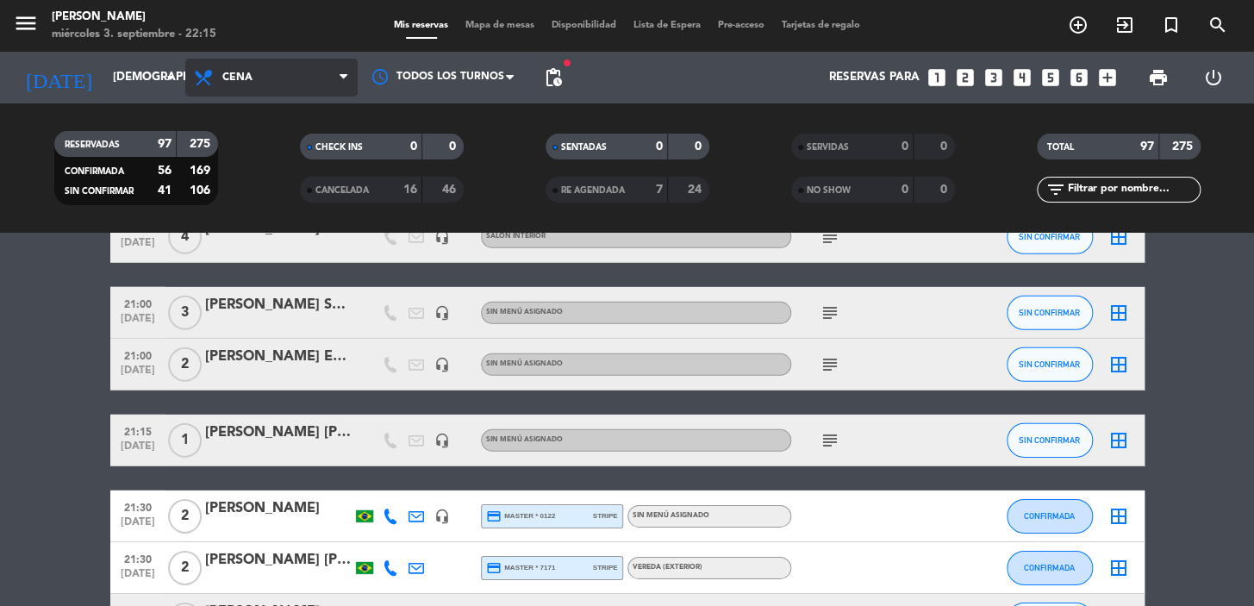
click at [321, 70] on span "Cena" at bounding box center [271, 78] width 172 height 38
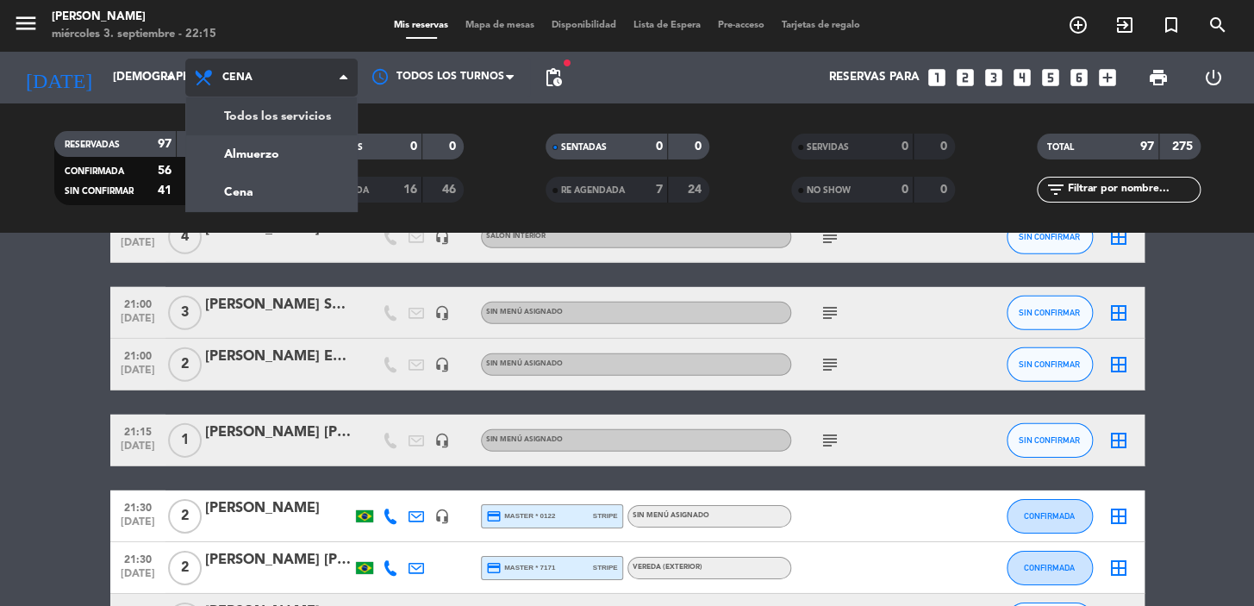
click at [317, 127] on div "menu [PERSON_NAME] miércoles 3. septiembre - 22:15 Mis reservas Mapa de mesas D…" at bounding box center [627, 116] width 1254 height 233
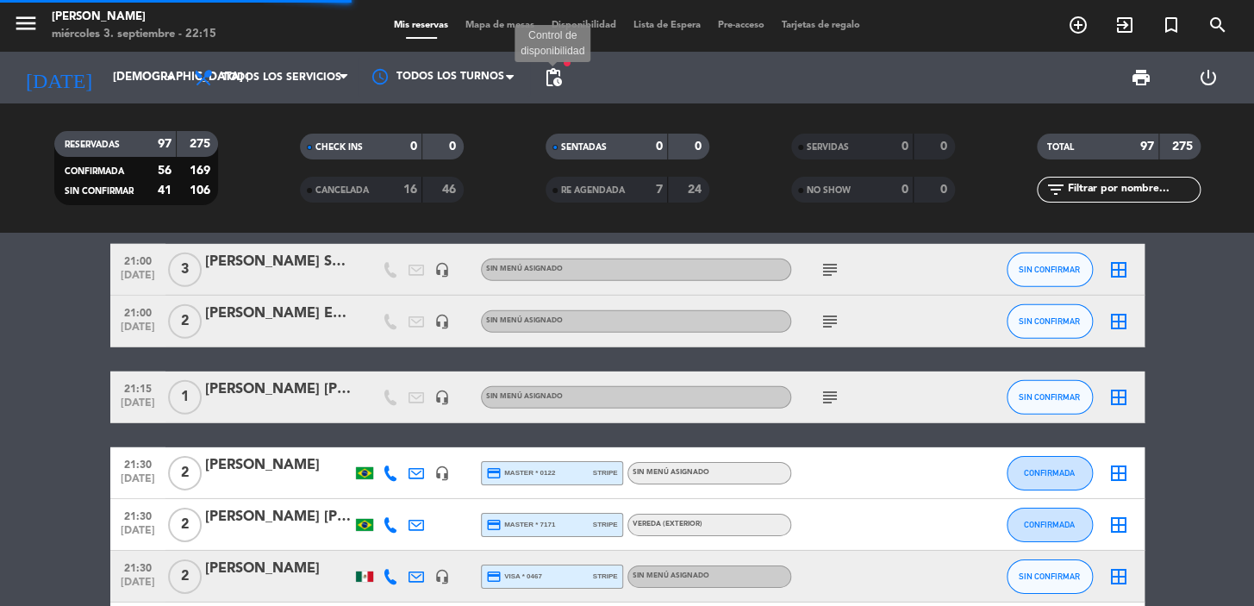
scroll to position [2150, 0]
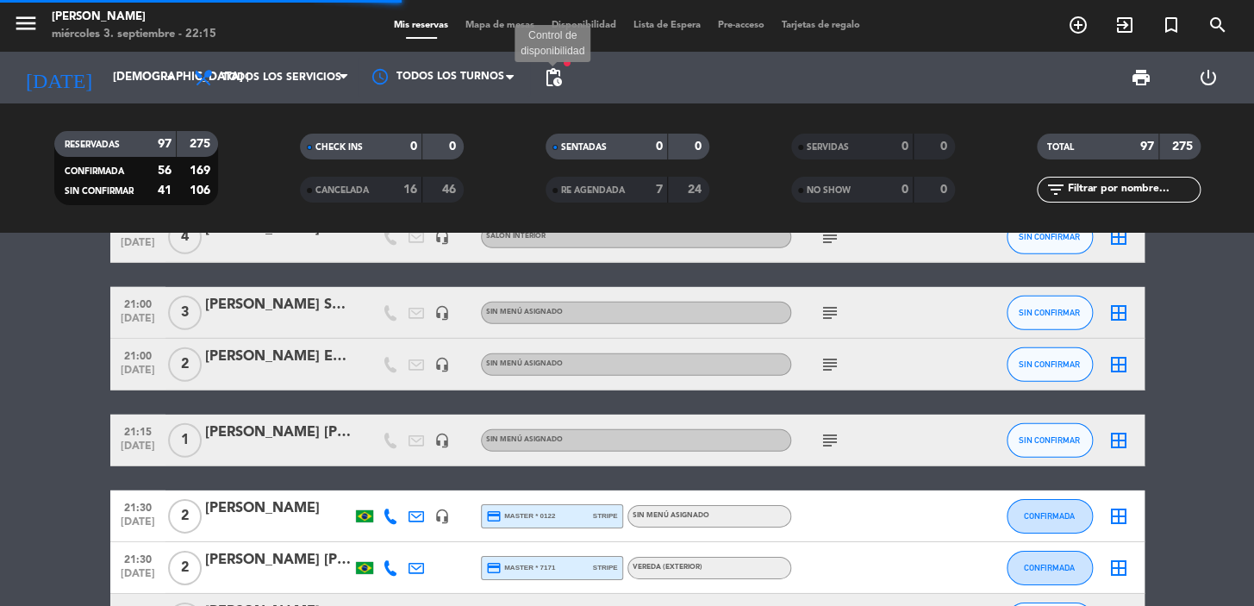
click at [546, 82] on span "pending_actions" at bounding box center [553, 77] width 21 height 21
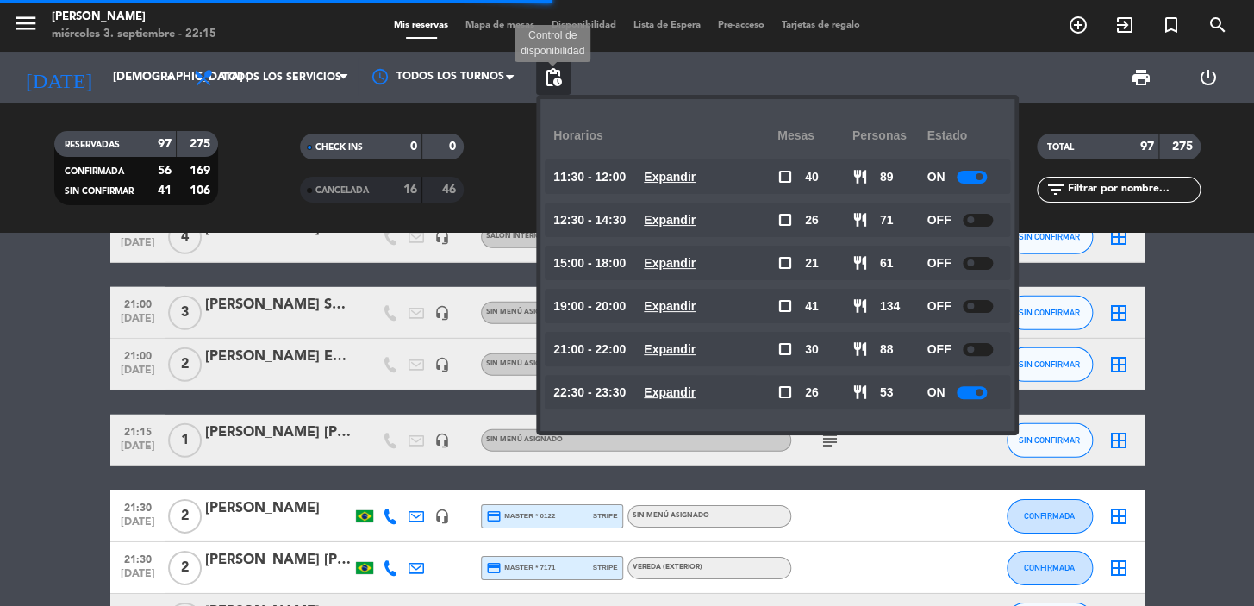
click at [550, 75] on span "pending_actions" at bounding box center [553, 77] width 21 height 21
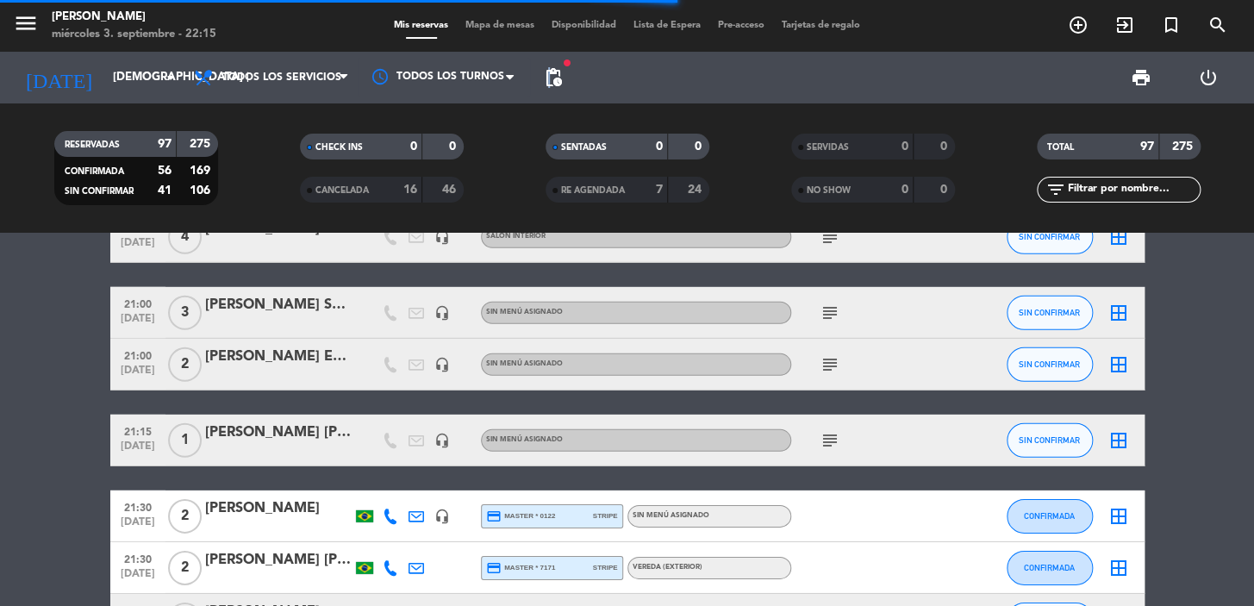
click at [550, 75] on span "pending_actions" at bounding box center [553, 77] width 21 height 21
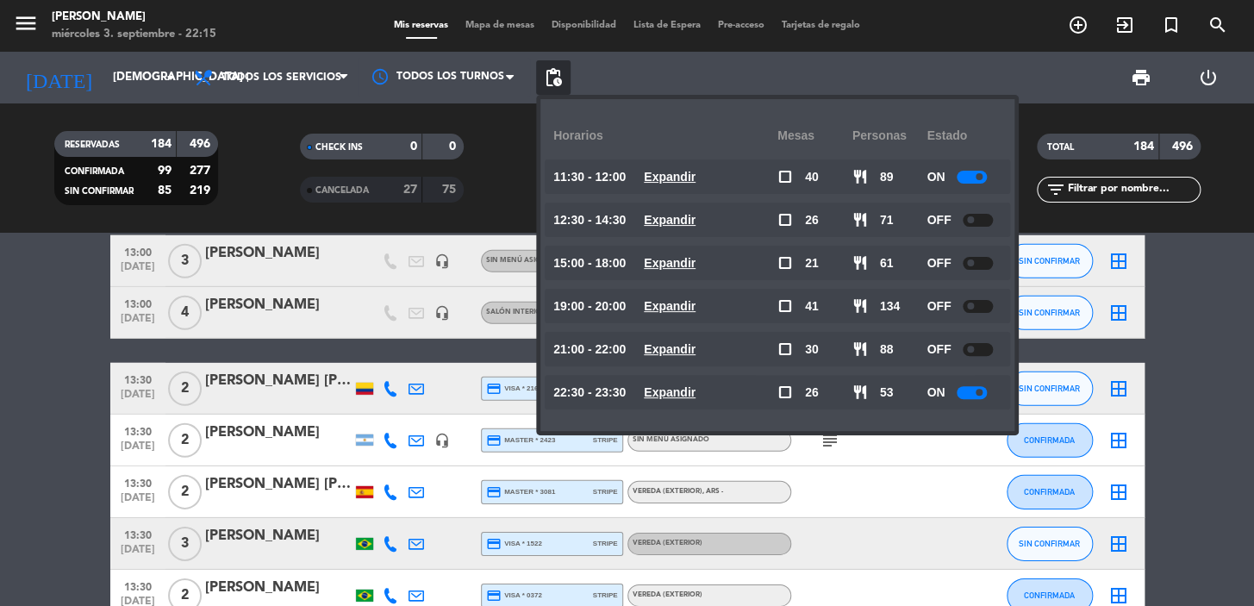
click at [692, 396] on u "Expandir" at bounding box center [670, 392] width 52 height 14
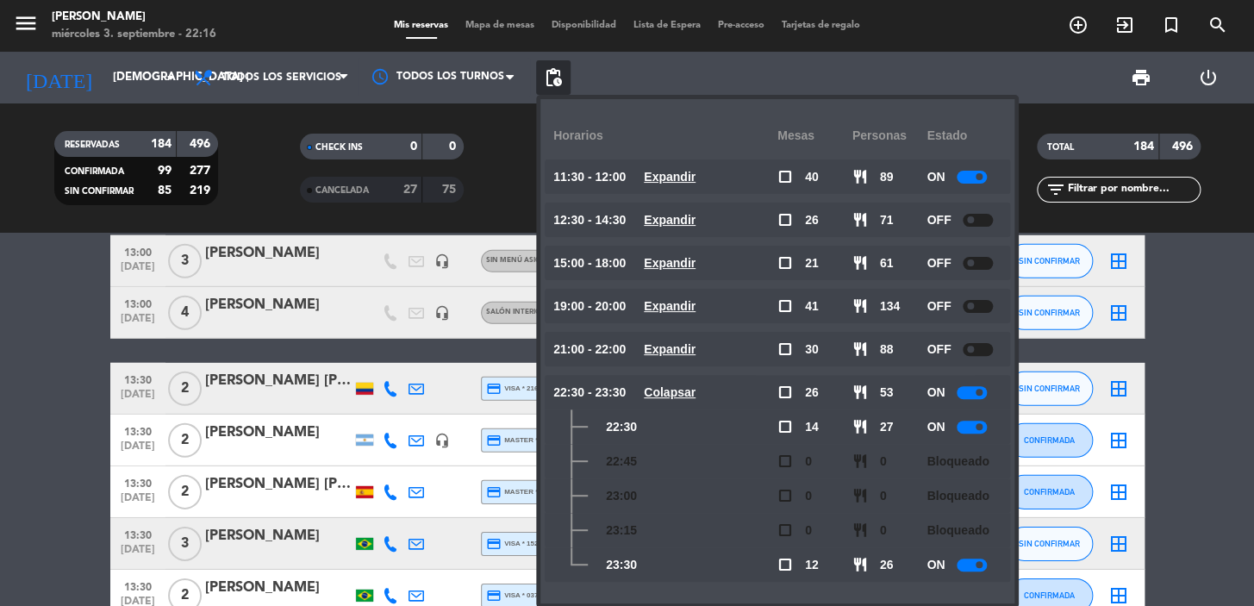
click at [751, 545] on div "23:15" at bounding box center [665, 530] width 224 height 34
click at [1045, 86] on div "print power_settings_new" at bounding box center [906, 78] width 671 height 52
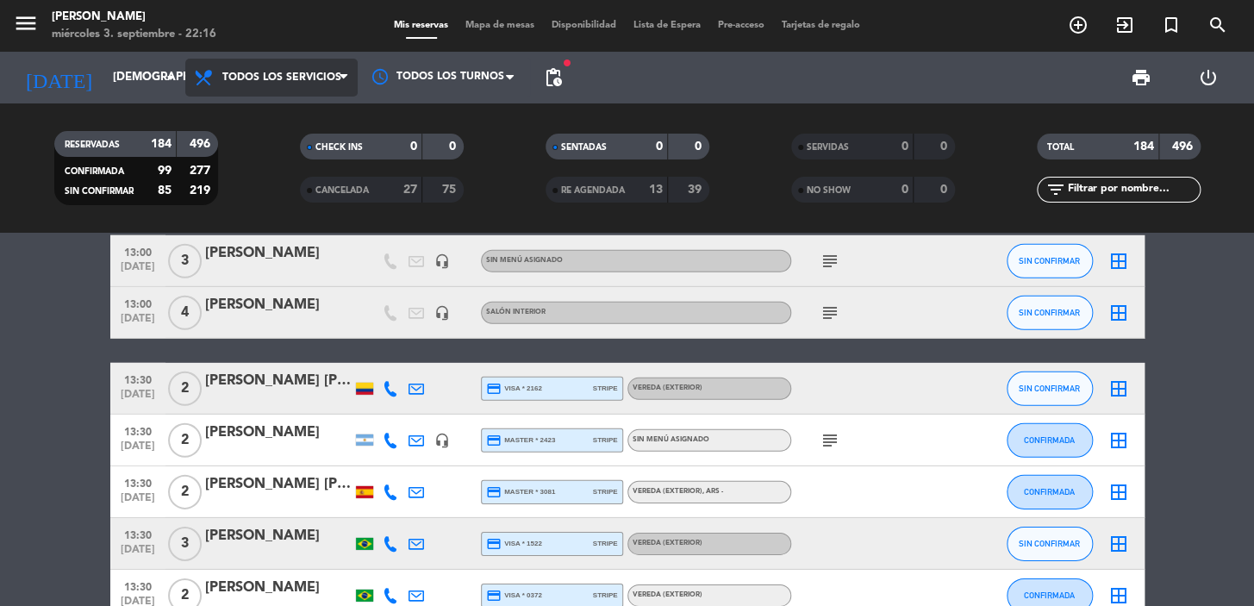
click at [278, 72] on span "Todos los servicios" at bounding box center [281, 78] width 119 height 12
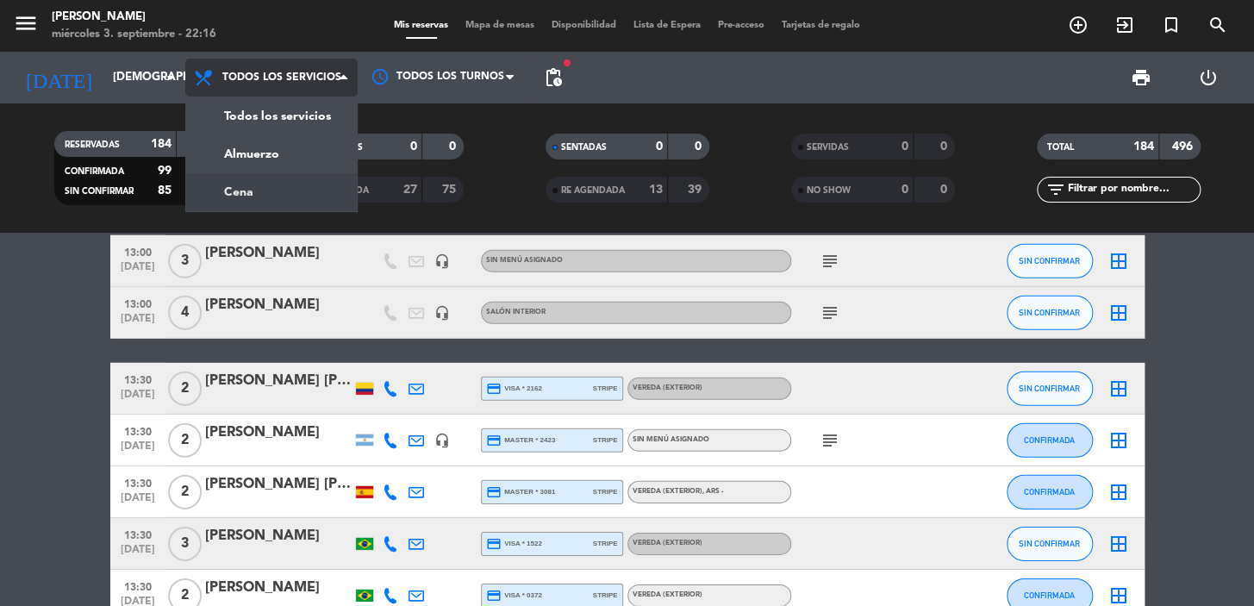
click at [328, 180] on div "menu [PERSON_NAME] miércoles 3. septiembre - 22:16 Mis reservas Mapa de mesas D…" at bounding box center [627, 116] width 1254 height 233
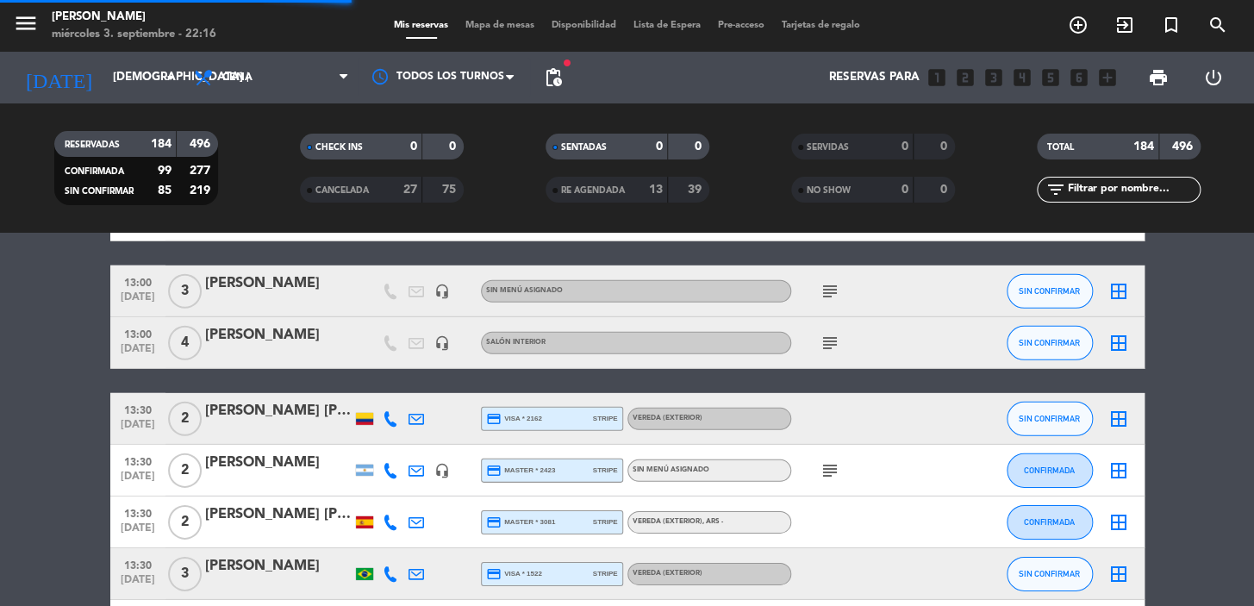
scroll to position [2193, 0]
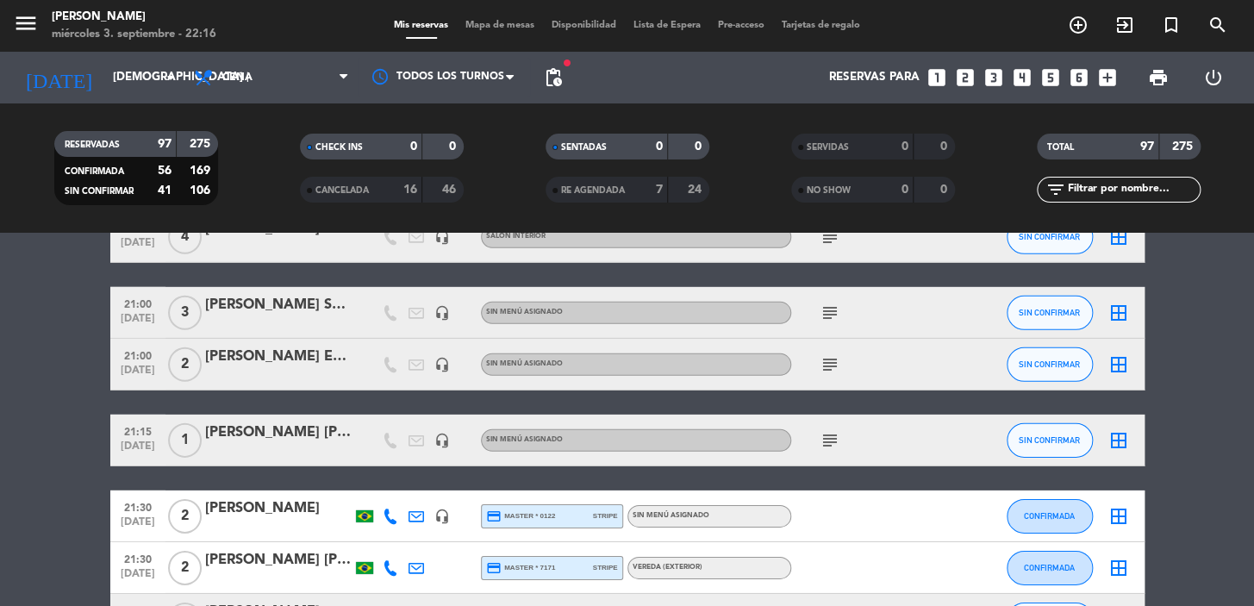
click at [1045, 74] on icon "looks_5" at bounding box center [1050, 77] width 22 height 22
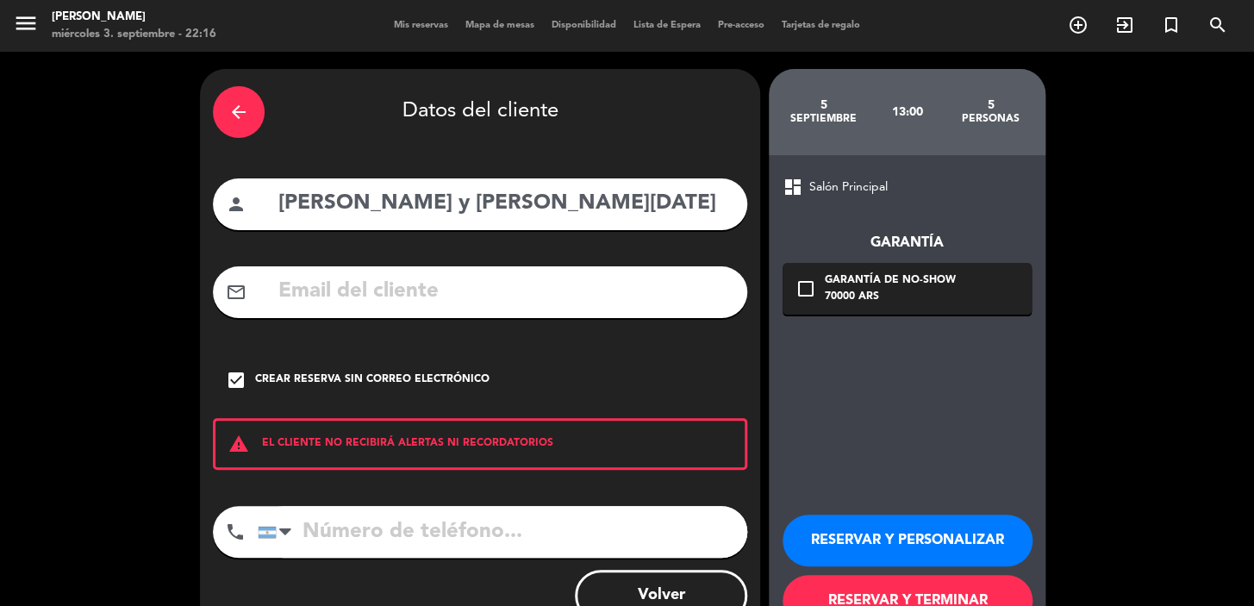
click at [227, 112] on div "arrow_back" at bounding box center [239, 112] width 52 height 52
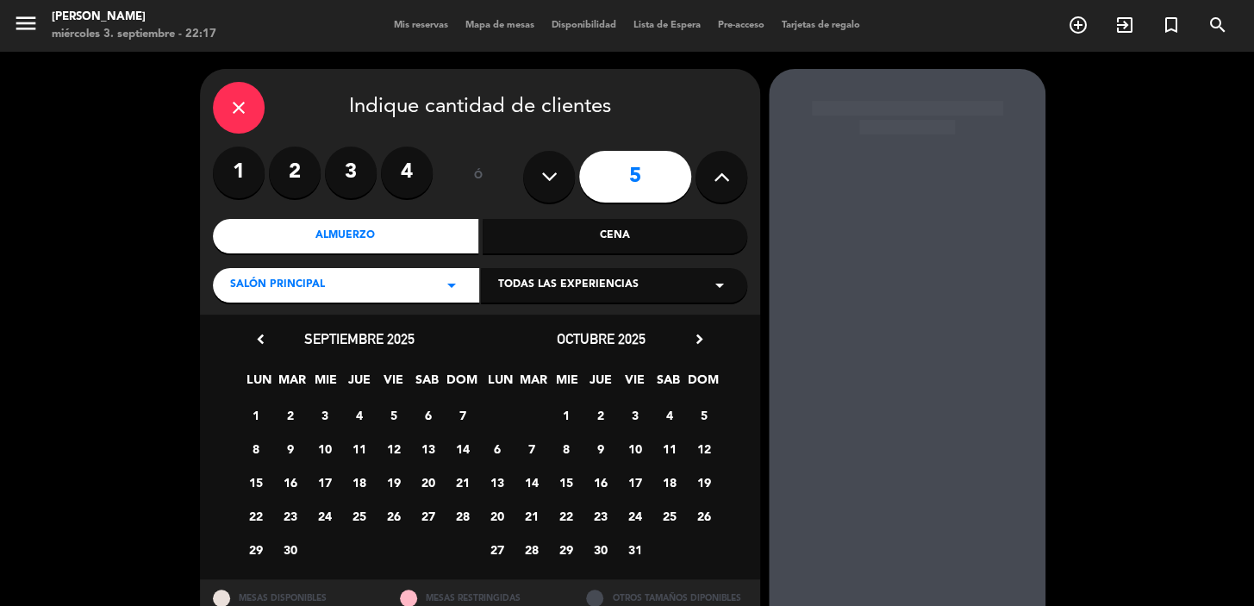
click at [228, 100] on icon "close" at bounding box center [238, 107] width 21 height 21
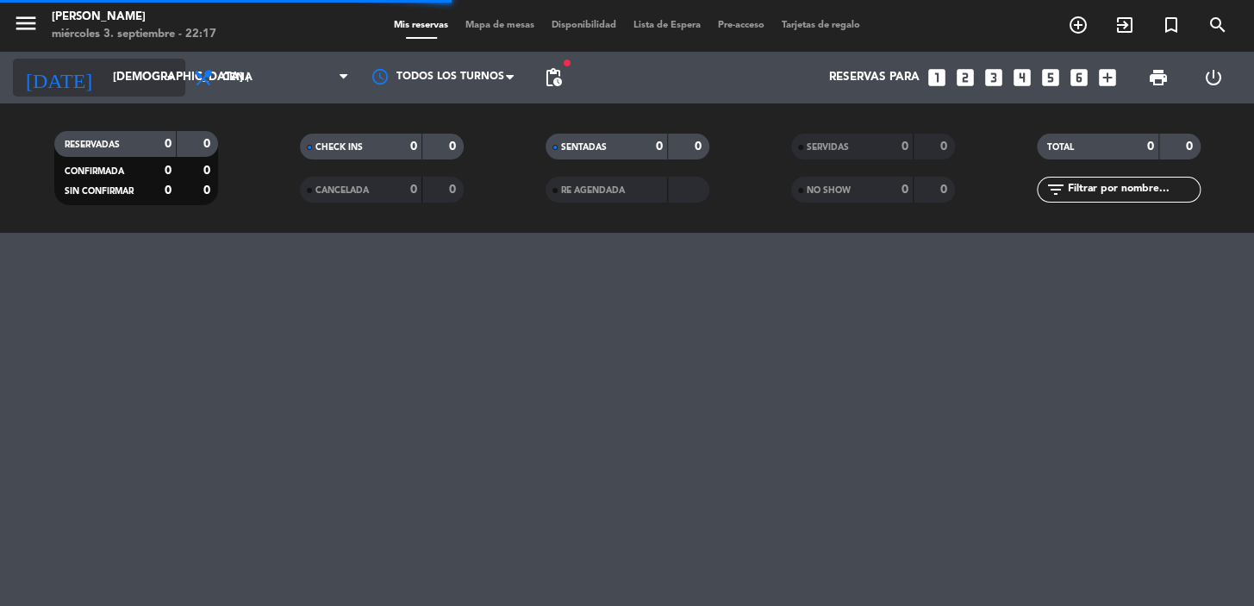
click at [155, 72] on input "[DEMOGRAPHIC_DATA] [DATE]" at bounding box center [180, 77] width 153 height 31
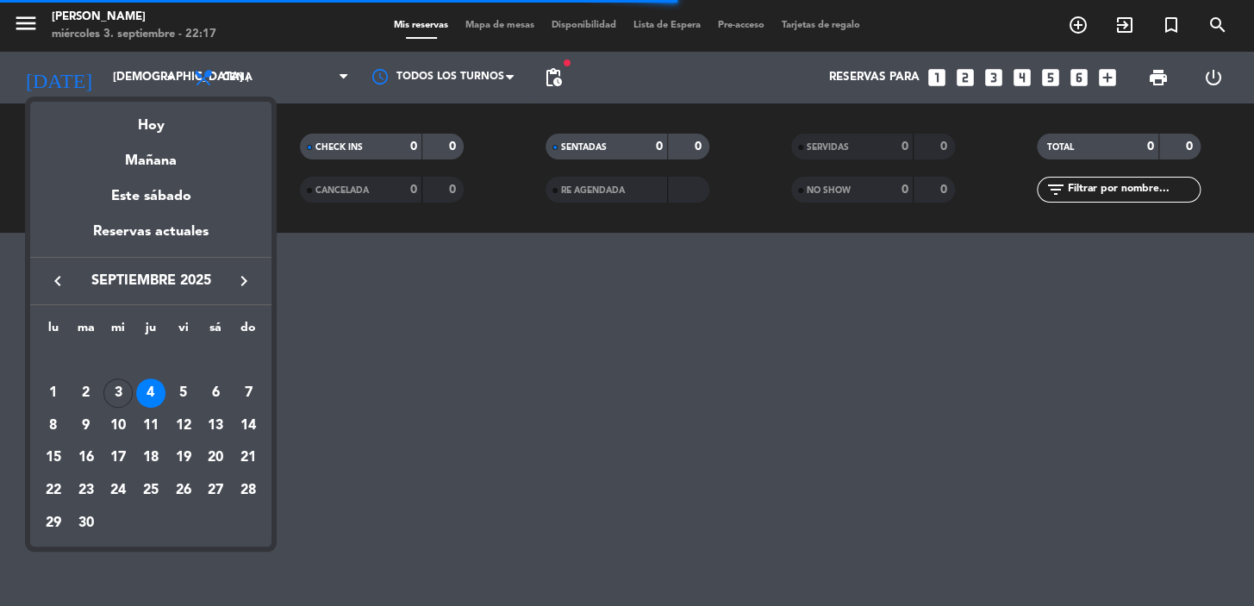
click at [153, 390] on div "4" at bounding box center [150, 392] width 29 height 29
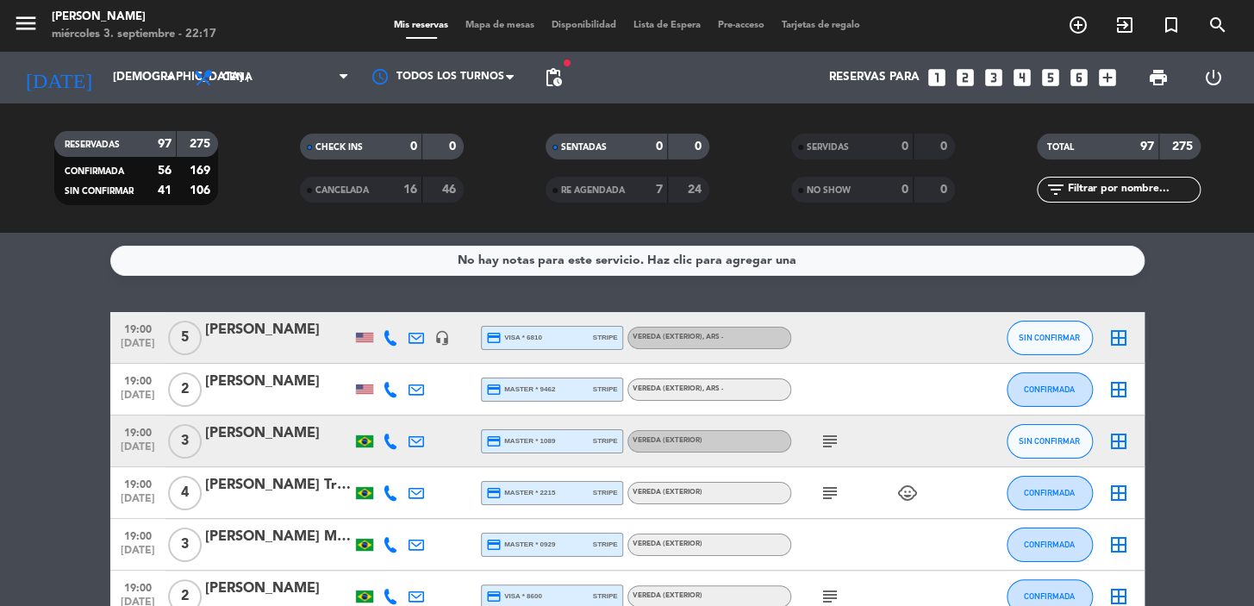
click at [1047, 73] on icon "looks_5" at bounding box center [1050, 77] width 22 height 22
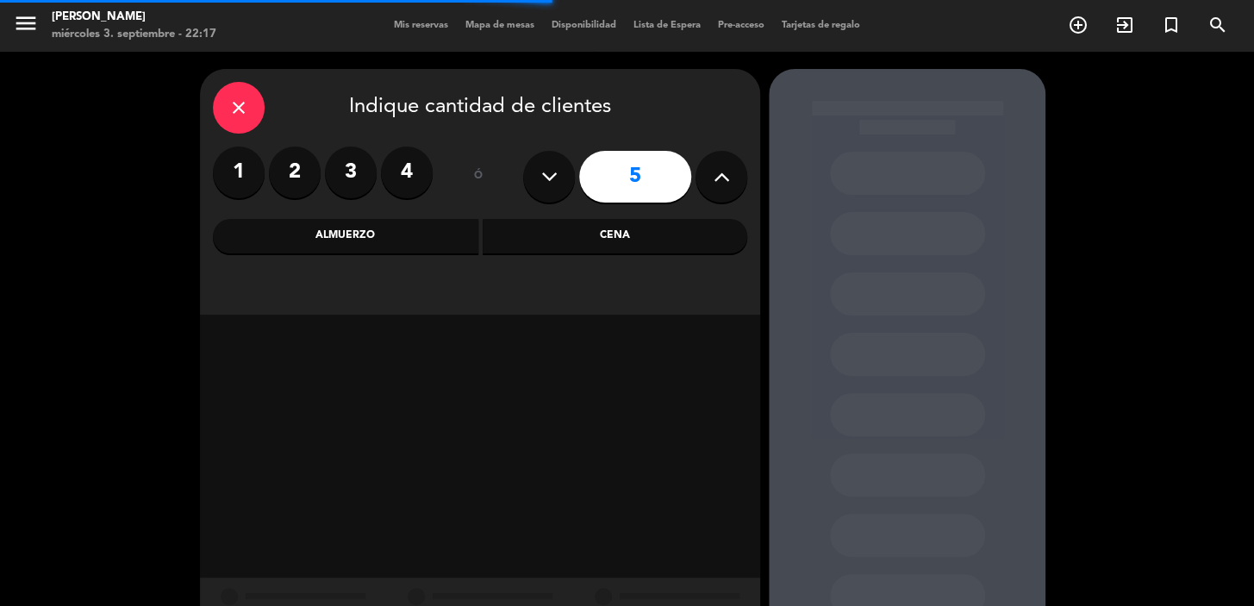
click at [521, 238] on div "Cena" at bounding box center [615, 236] width 265 height 34
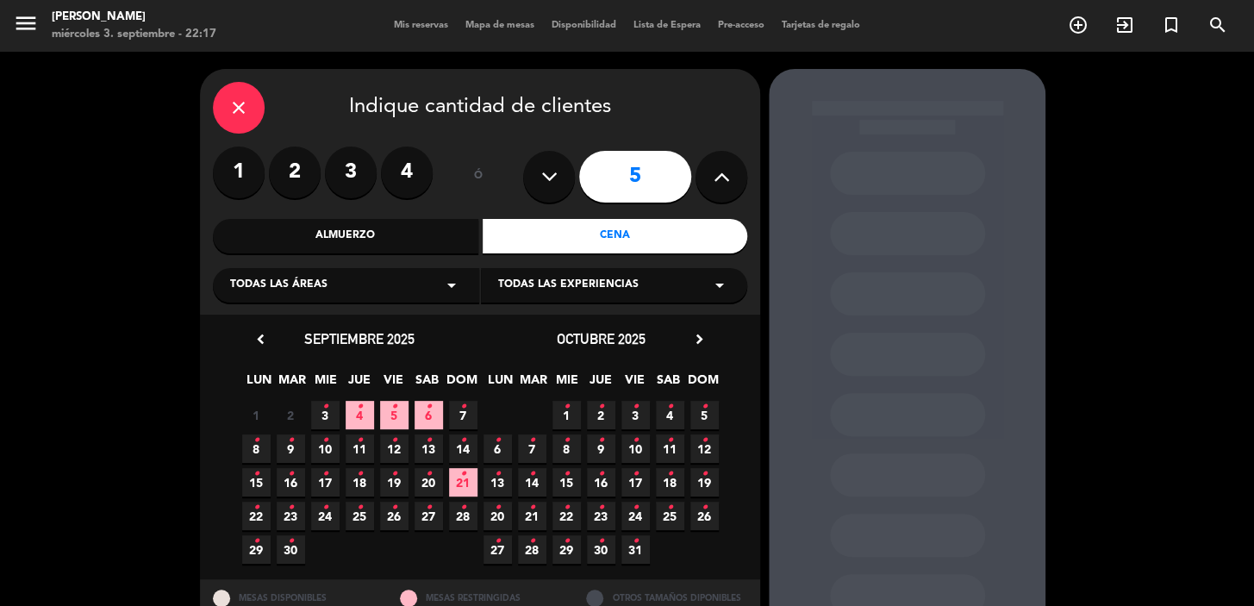
click at [362, 412] on icon "•" at bounding box center [360, 407] width 6 height 28
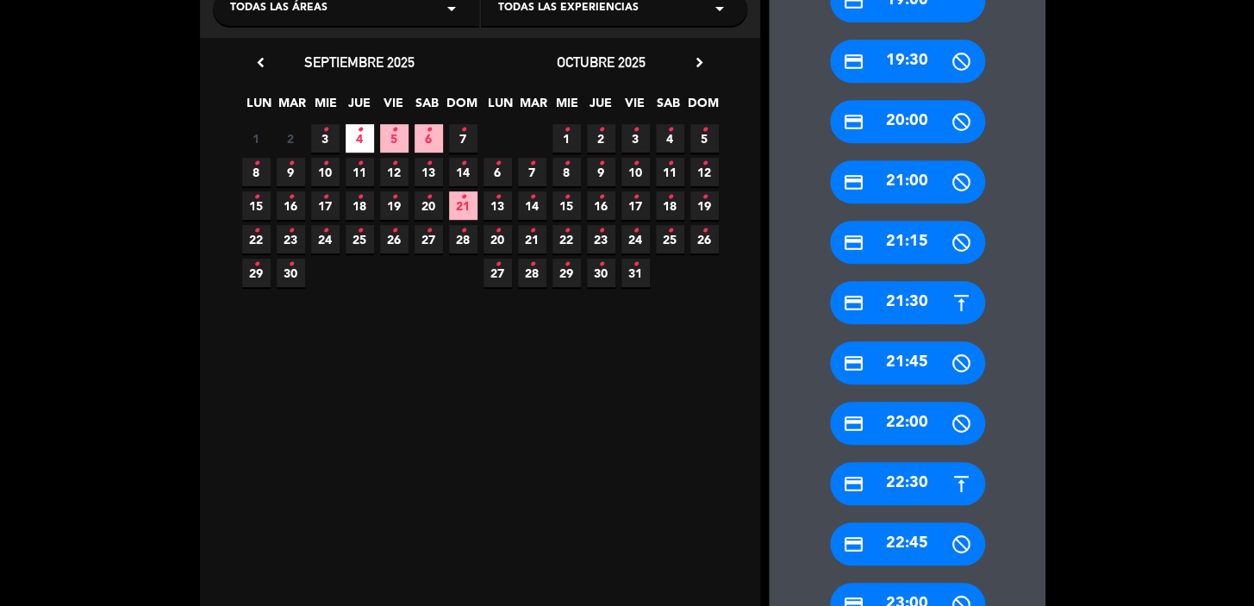
scroll to position [526, 0]
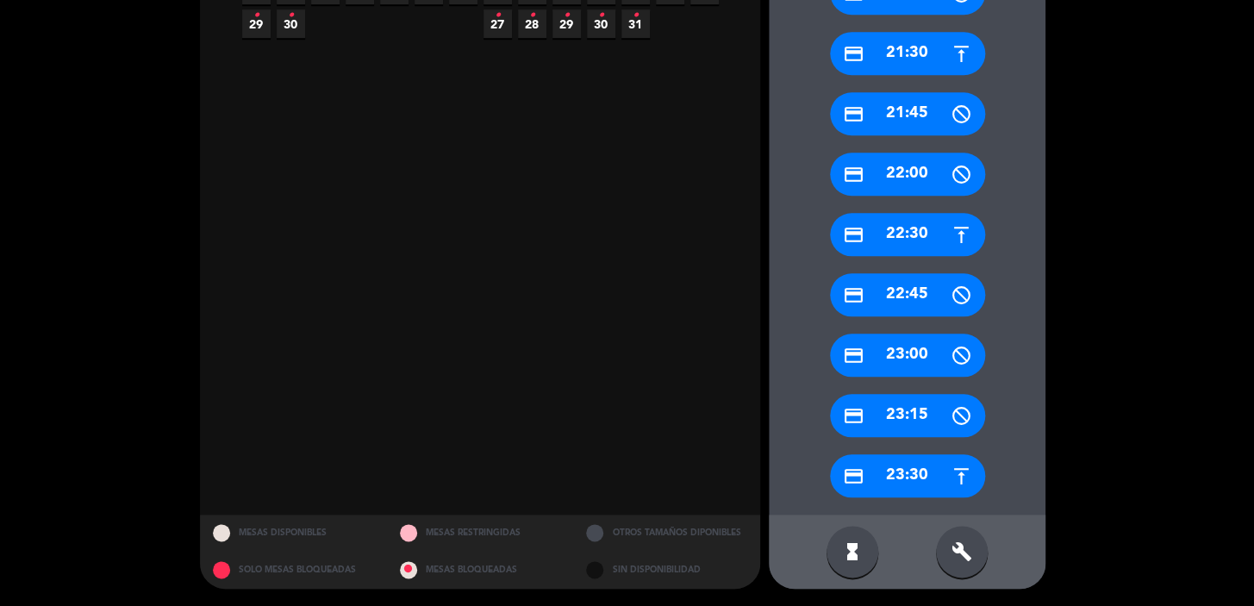
click at [922, 471] on div "credit_card 23:30" at bounding box center [907, 475] width 155 height 43
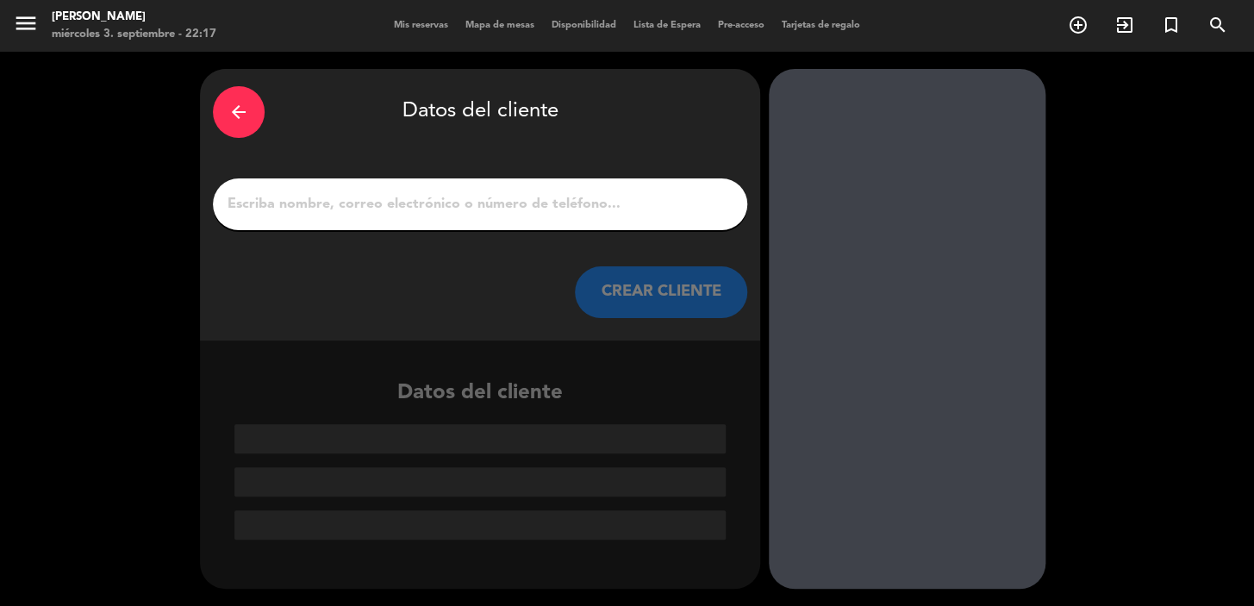
click at [342, 209] on input "1" at bounding box center [480, 204] width 508 height 24
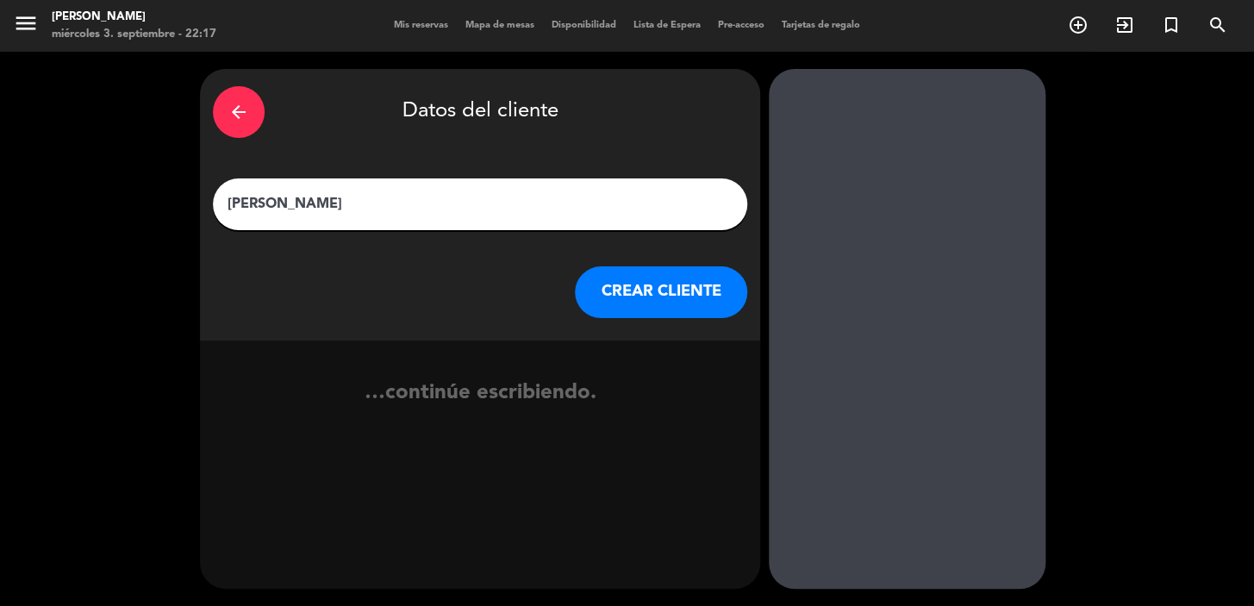
type input "[PERSON_NAME]"
click at [715, 286] on button "CREAR CLIENTE" at bounding box center [661, 292] width 172 height 52
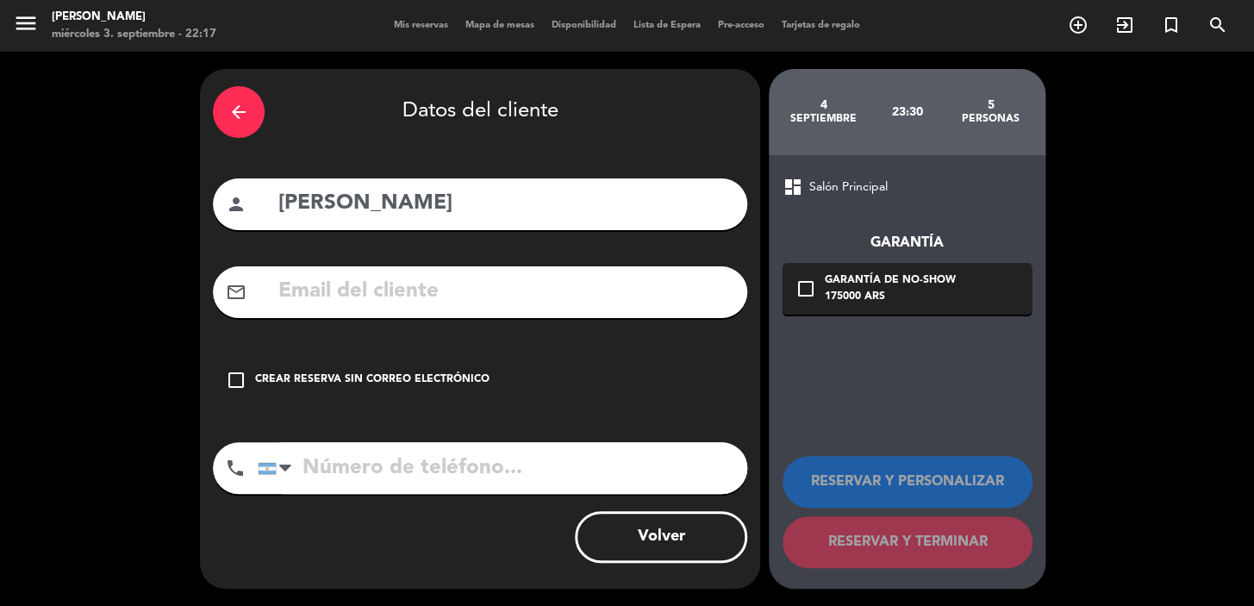
click at [524, 288] on input "text" at bounding box center [506, 291] width 458 height 35
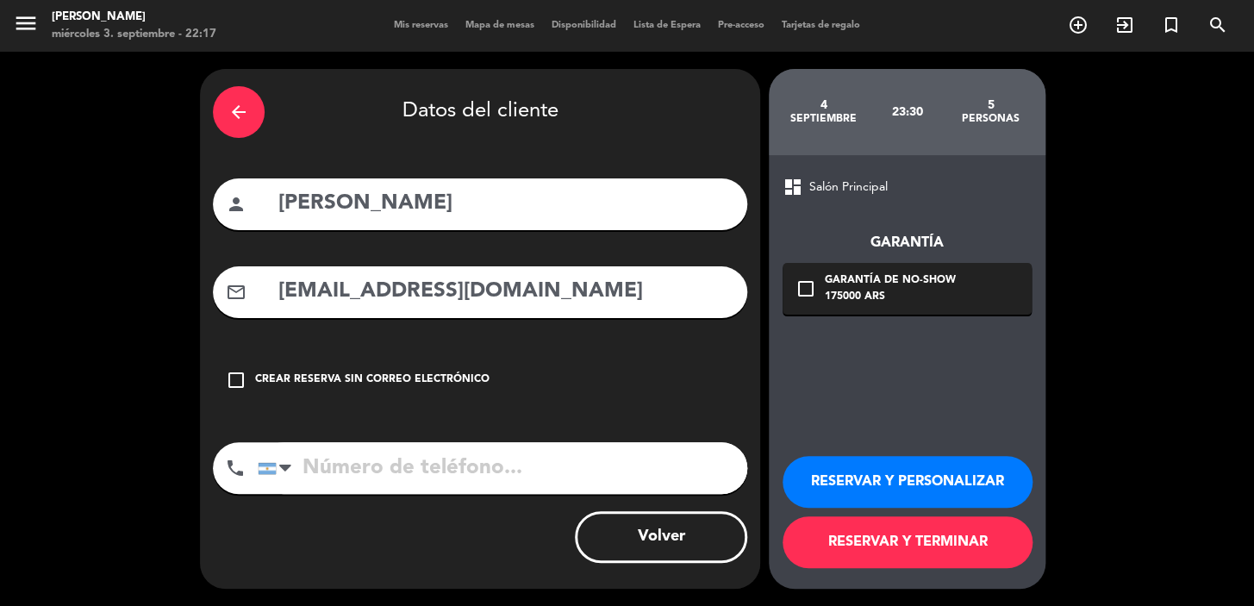
type input "[EMAIL_ADDRESS][DOMAIN_NAME]"
click at [450, 465] on input "tel" at bounding box center [503, 468] width 490 height 52
type input "3624788483"
click at [821, 284] on div "check_box_outline_blank Garantía de no-show 175000 ARS" at bounding box center [907, 289] width 249 height 52
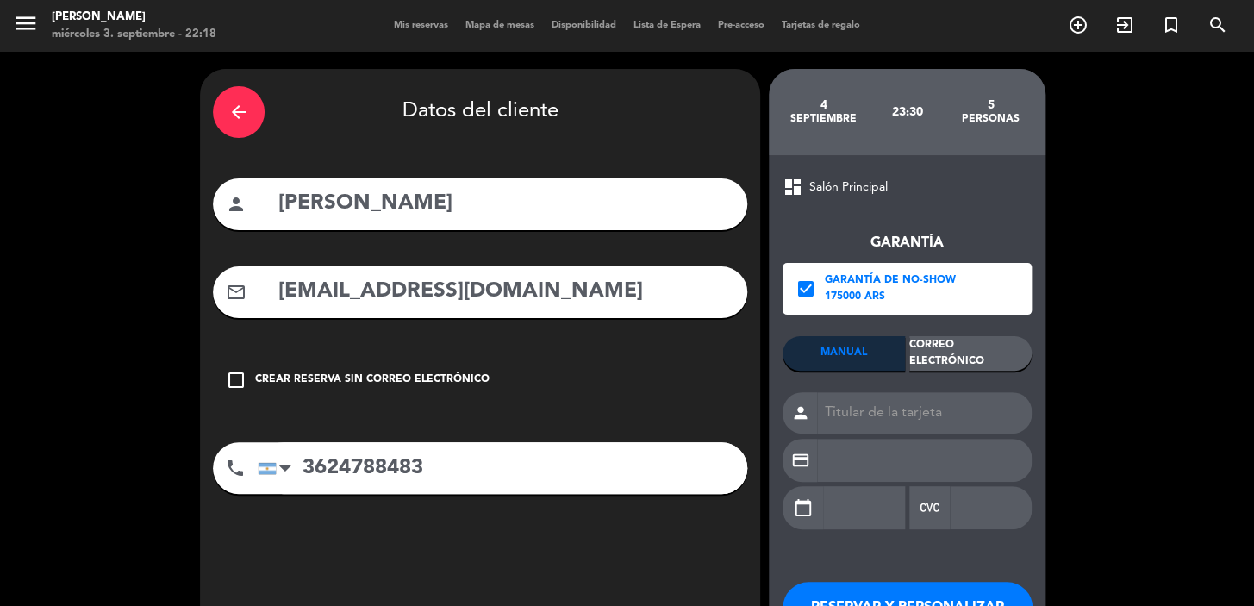
click at [965, 351] on div "Correo Electrónico" at bounding box center [970, 353] width 122 height 34
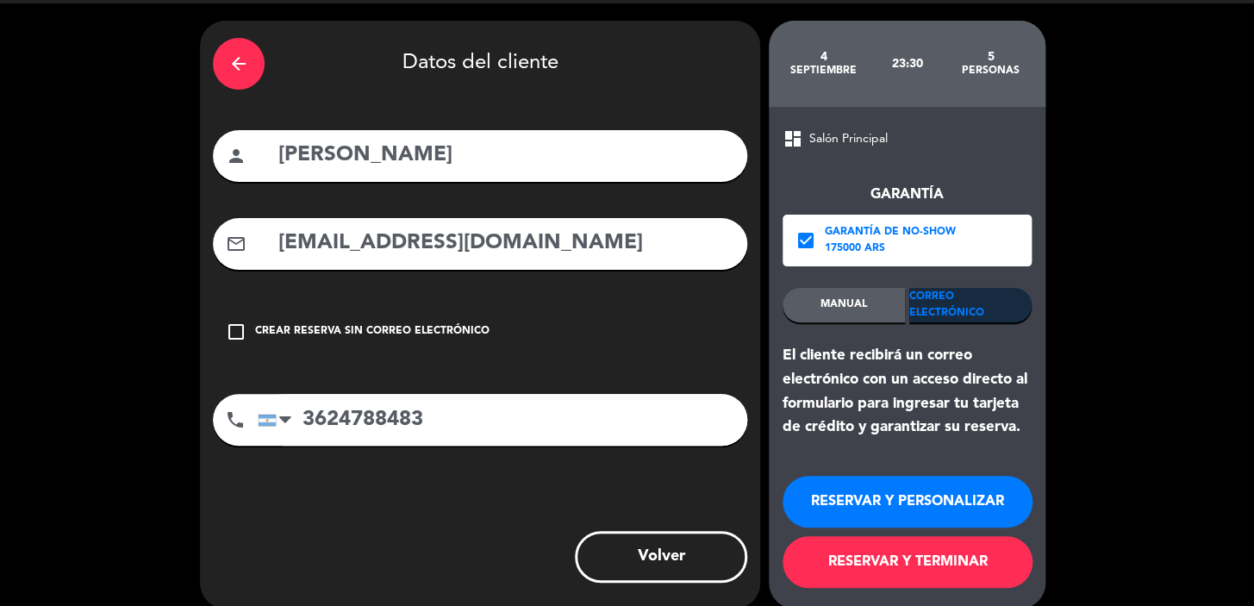
scroll to position [68, 0]
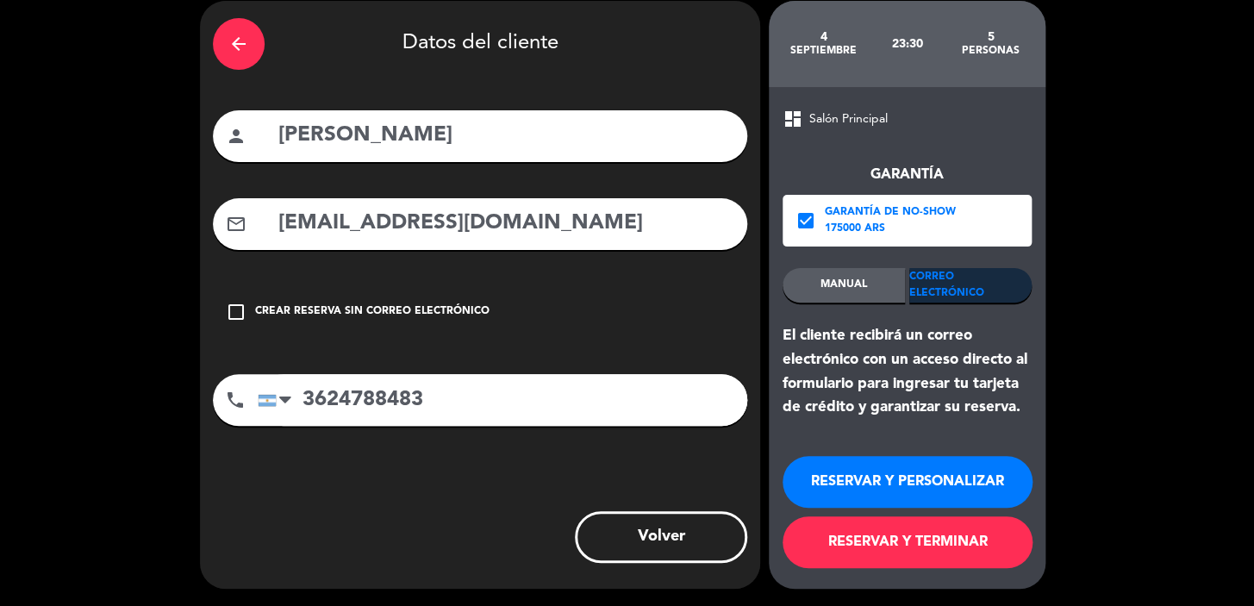
drag, startPoint x: 913, startPoint y: 496, endPoint x: 920, endPoint y: 489, distance: 11.0
click at [916, 490] on button "RESERVAR Y PERSONALIZAR" at bounding box center [908, 482] width 250 height 52
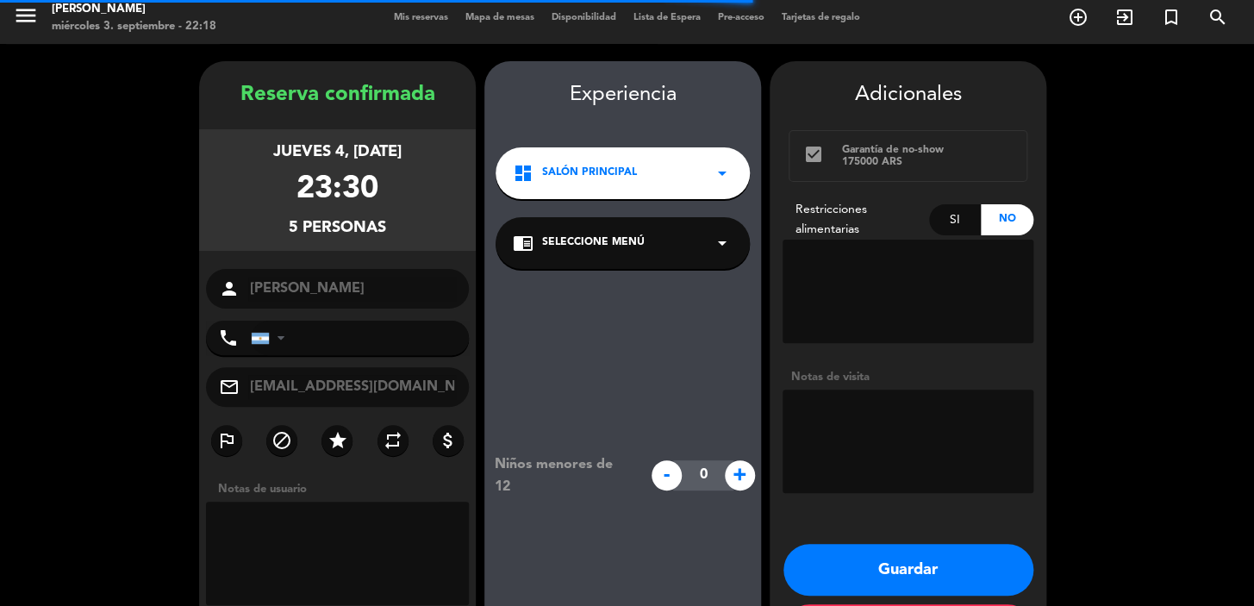
type input "[PHONE_NUMBER]"
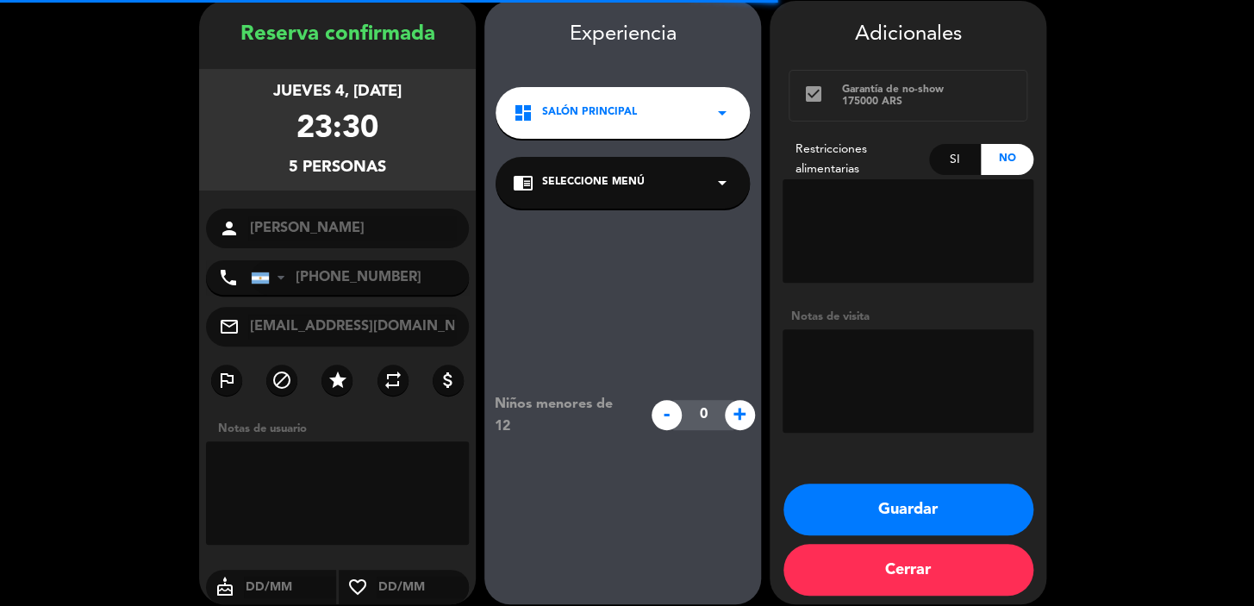
scroll to position [69, 0]
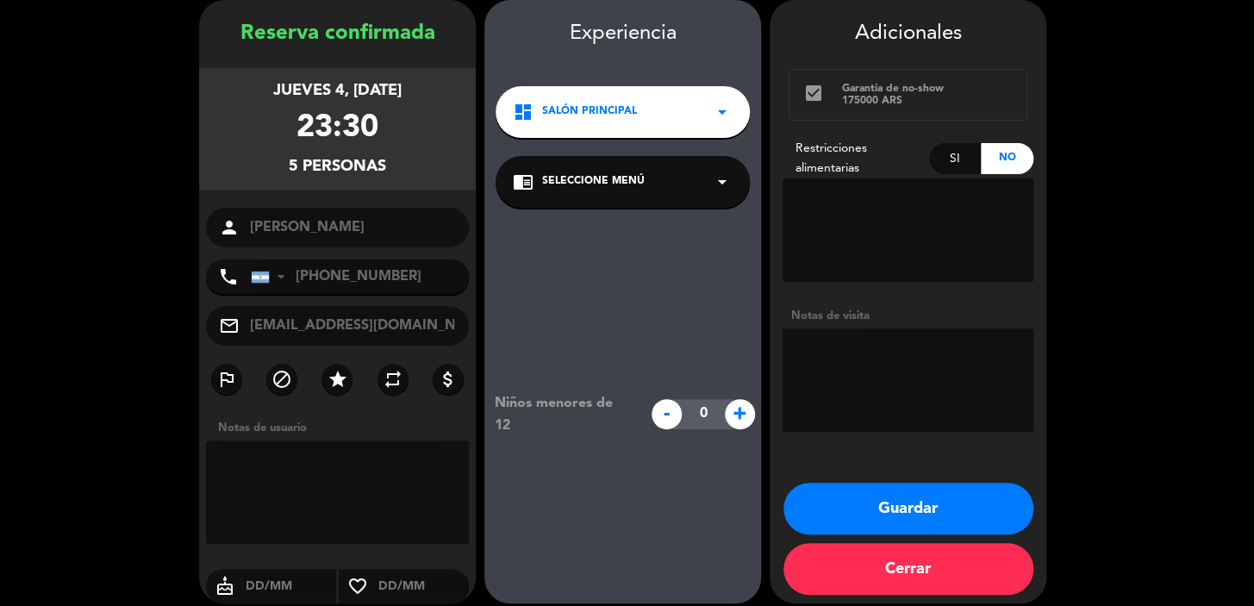
click at [607, 109] on span "Salón Principal" at bounding box center [589, 111] width 95 height 17
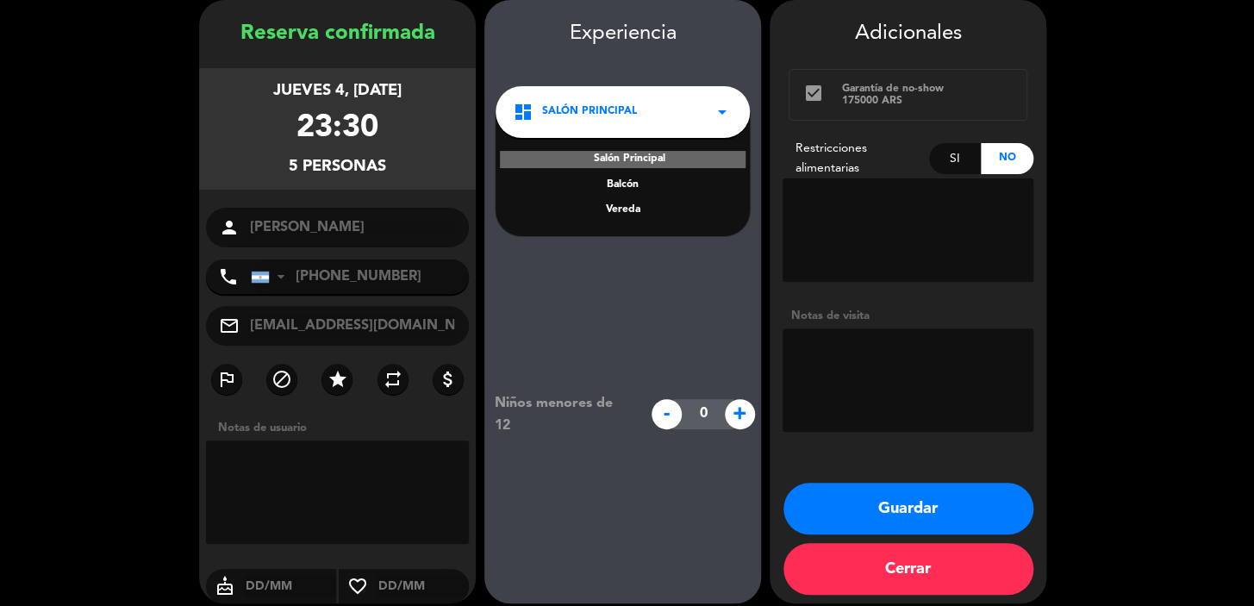
click at [657, 213] on div "Vereda" at bounding box center [623, 210] width 220 height 17
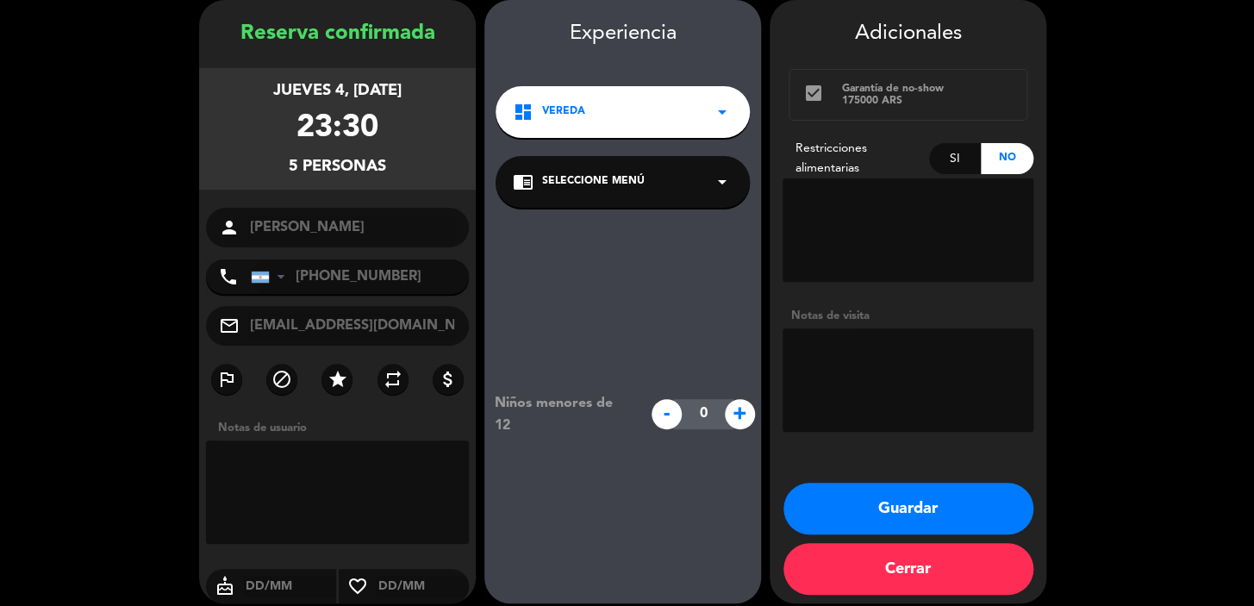
click at [891, 504] on button "Guardar" at bounding box center [908, 509] width 250 height 52
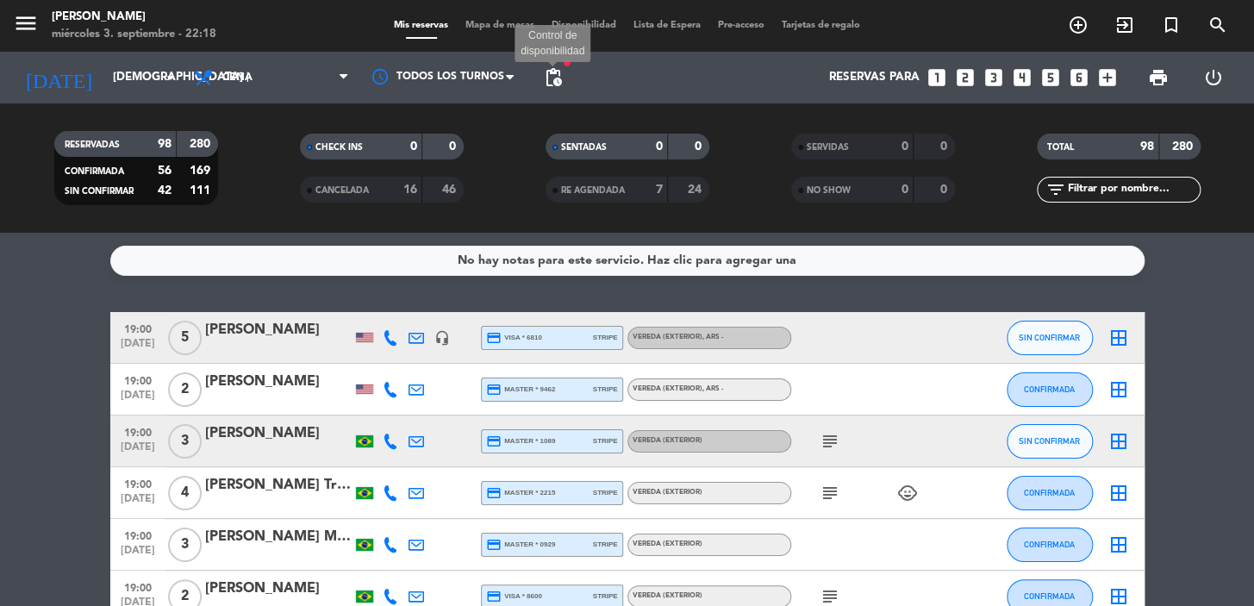
click at [537, 91] on span "pending_actions Control de disponibilidad" at bounding box center [553, 77] width 34 height 34
click at [548, 81] on span "pending_actions" at bounding box center [553, 77] width 21 height 21
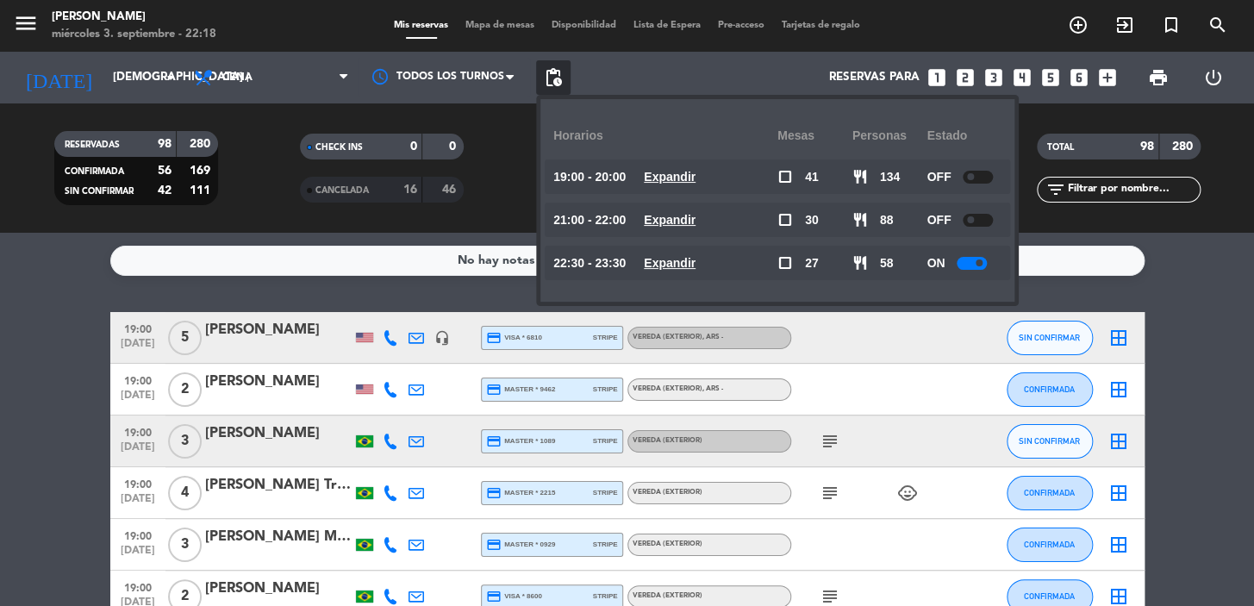
click at [683, 264] on u "Expandir" at bounding box center [670, 263] width 52 height 14
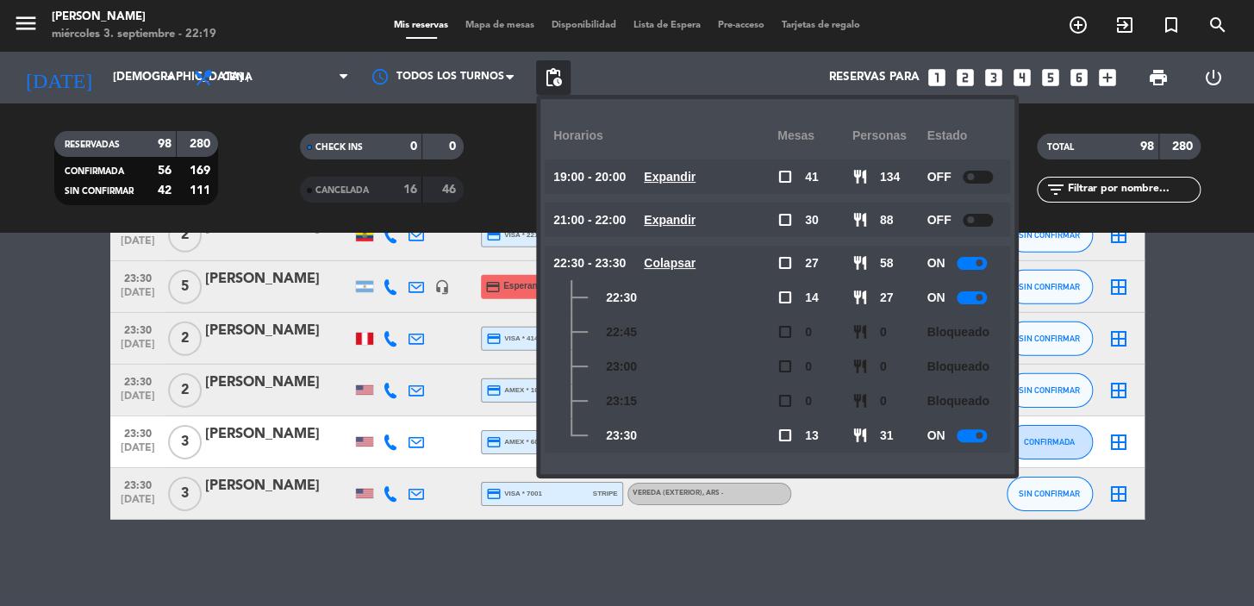
scroll to position [4534, 0]
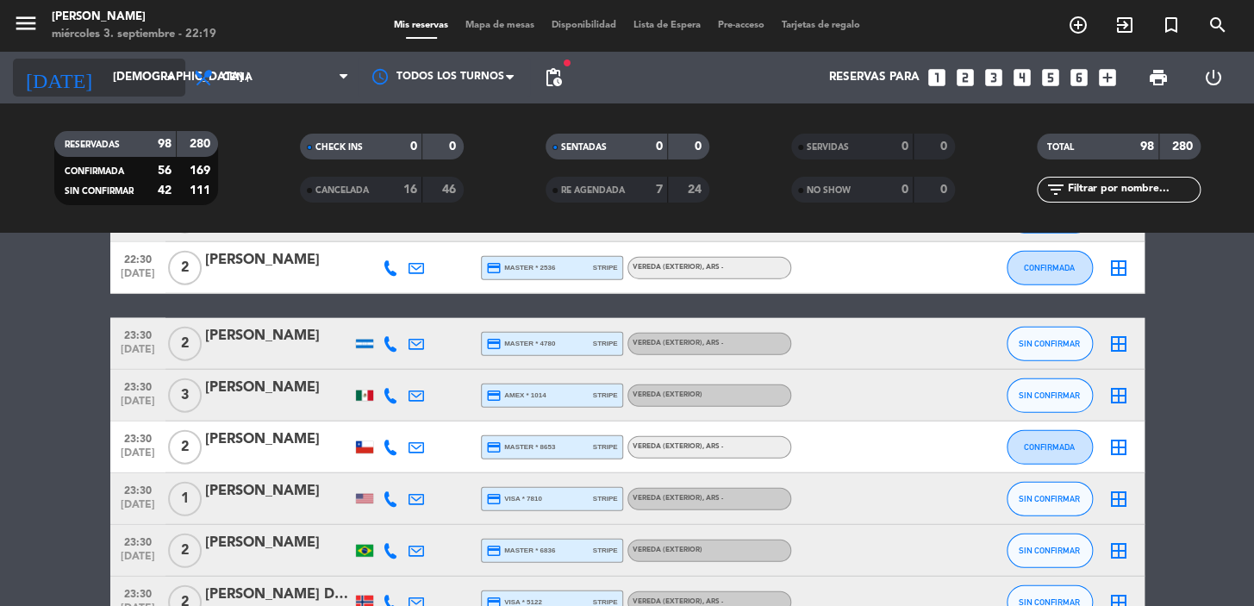
click at [165, 84] on icon "arrow_drop_down" at bounding box center [170, 77] width 21 height 21
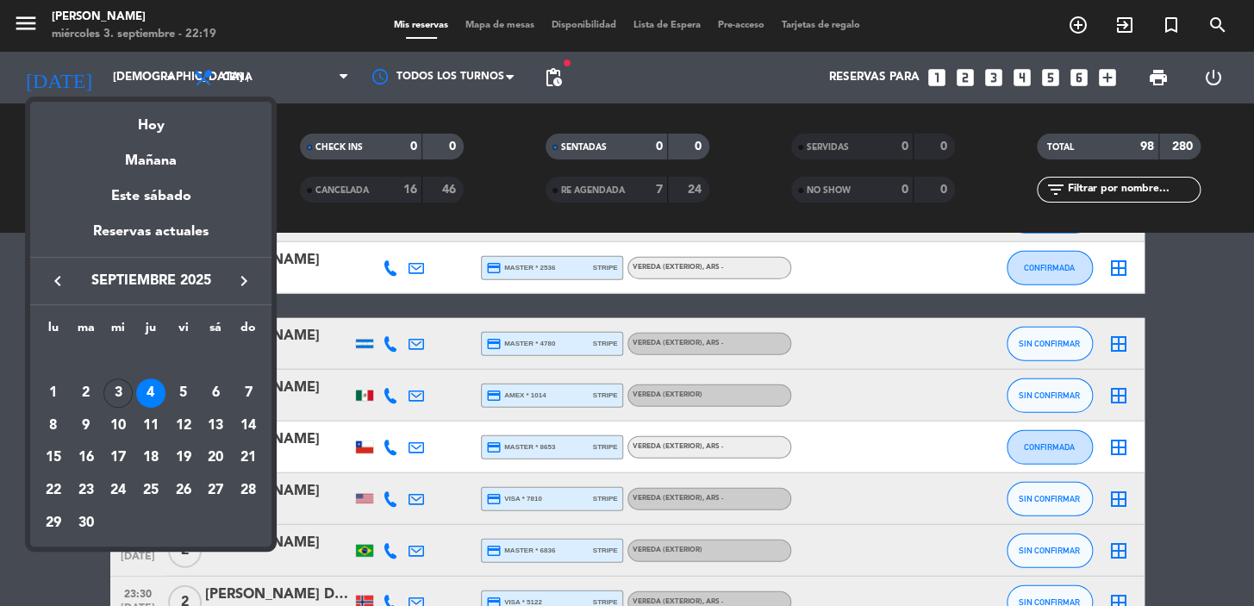
click at [243, 271] on icon "keyboard_arrow_right" at bounding box center [244, 281] width 21 height 21
click at [148, 461] on div "16" at bounding box center [150, 457] width 29 height 29
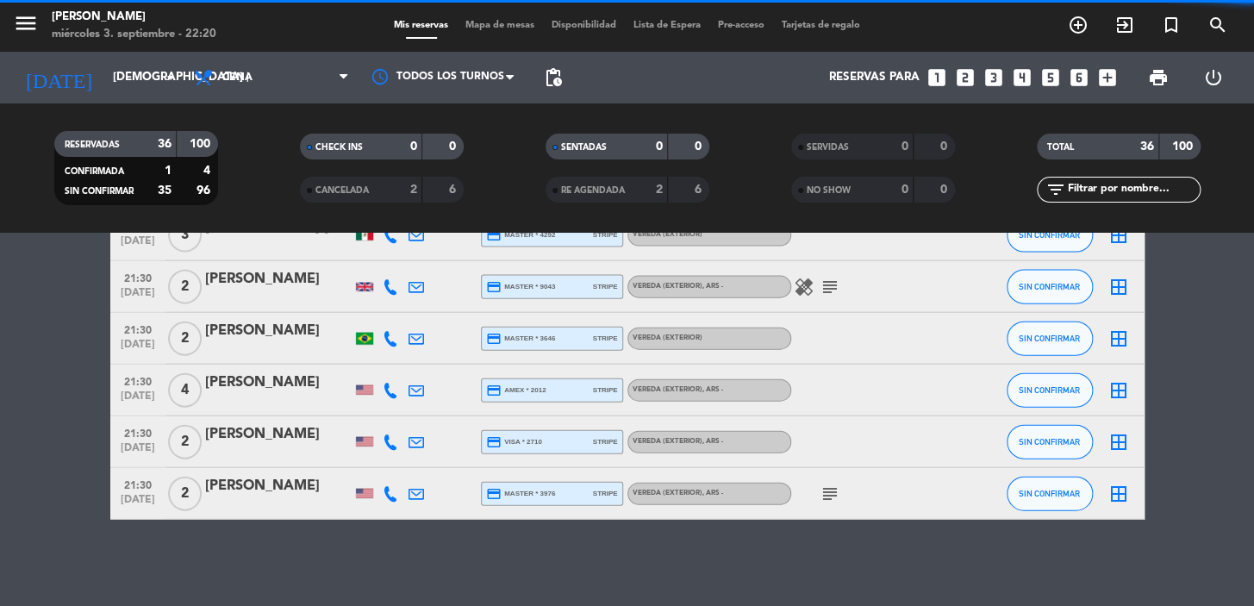
scroll to position [1678, 0]
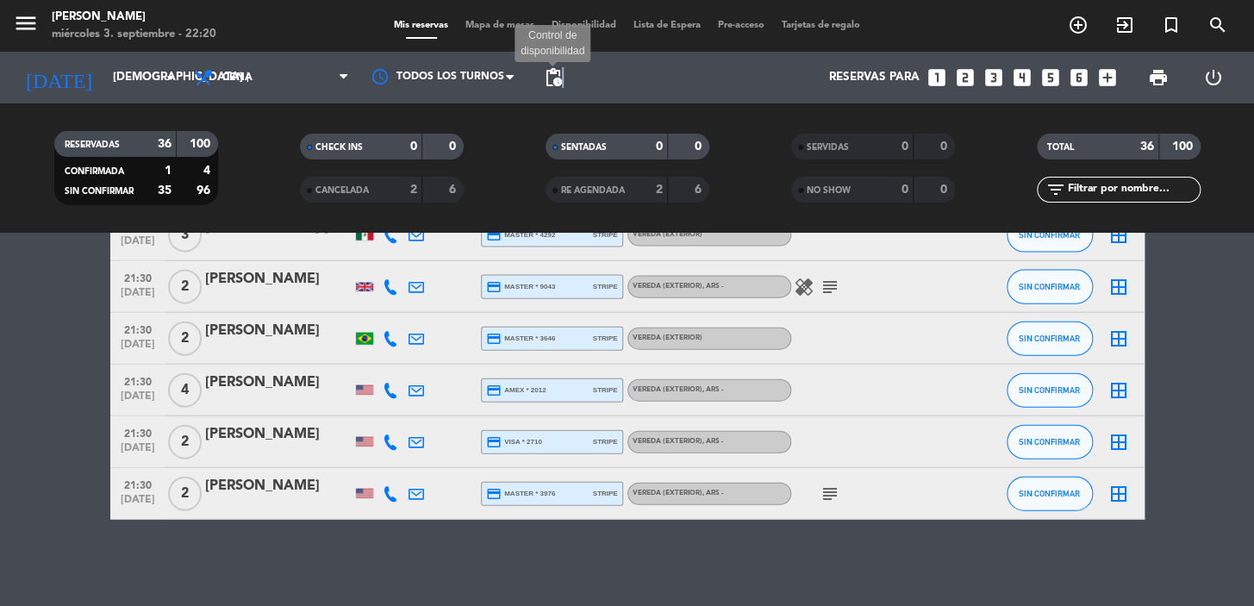
click at [562, 83] on span "pending_actions" at bounding box center [553, 77] width 21 height 21
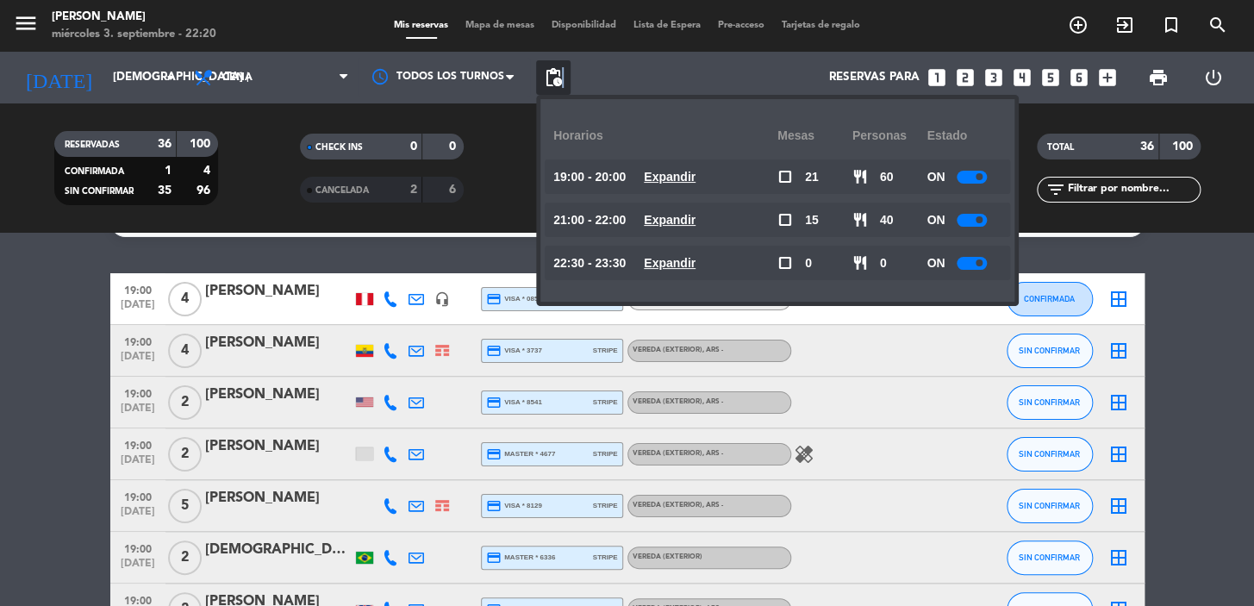
scroll to position [0, 0]
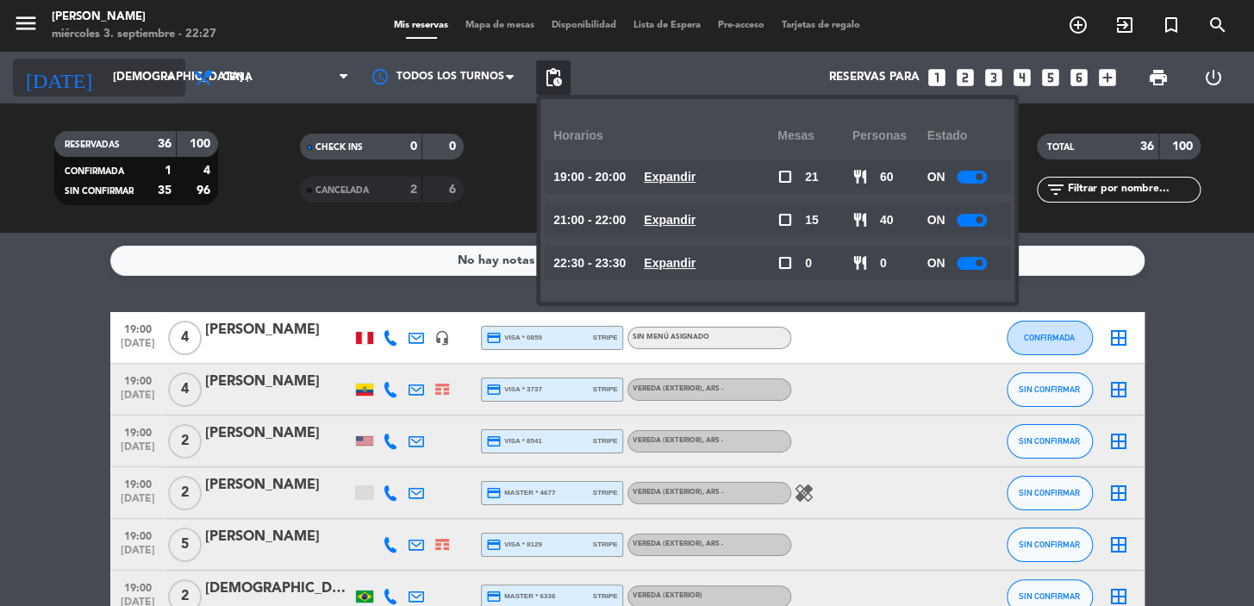
click at [116, 68] on input "[DEMOGRAPHIC_DATA] [DATE]" at bounding box center [180, 77] width 153 height 31
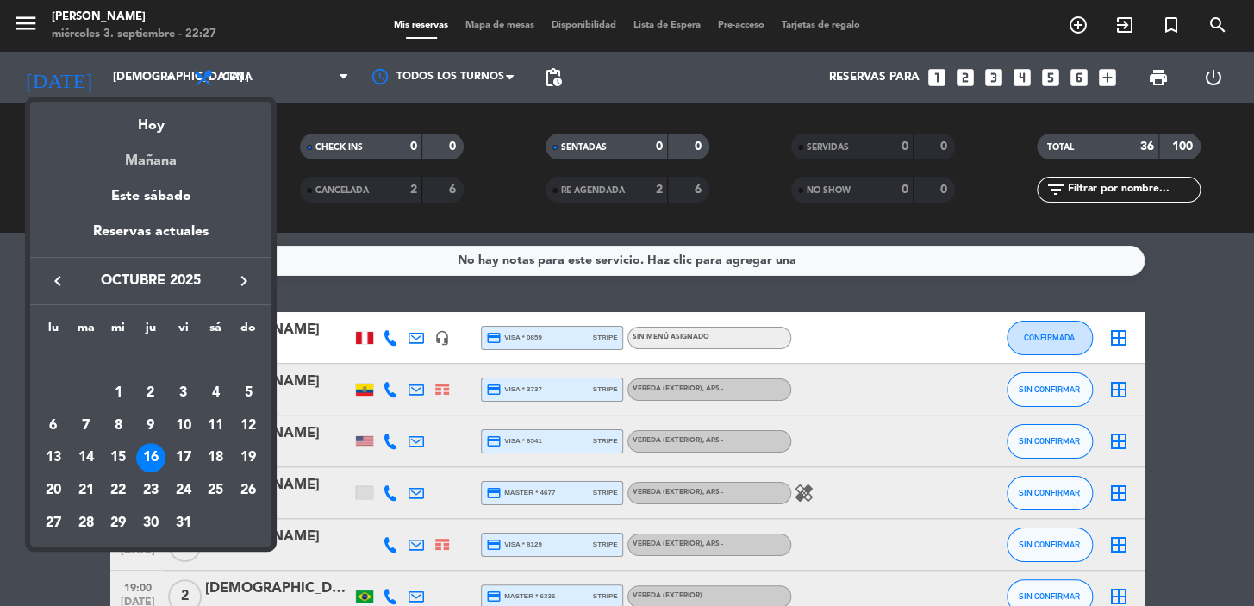
click at [151, 165] on div "Mañana" at bounding box center [150, 154] width 241 height 35
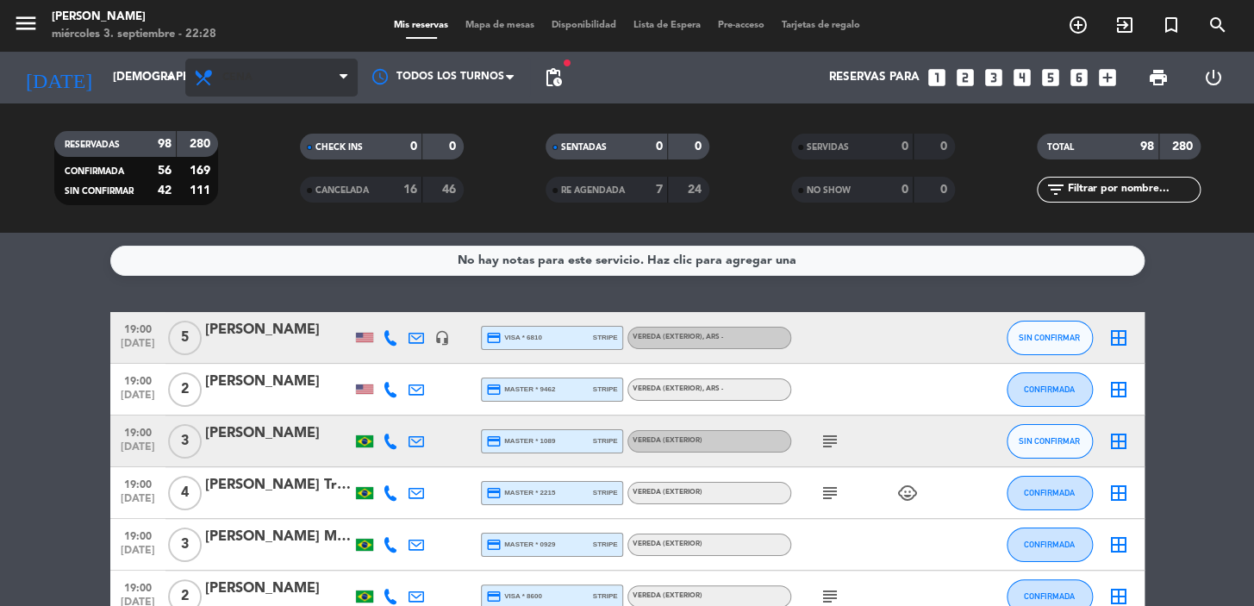
click at [239, 66] on span "Cena" at bounding box center [271, 78] width 172 height 38
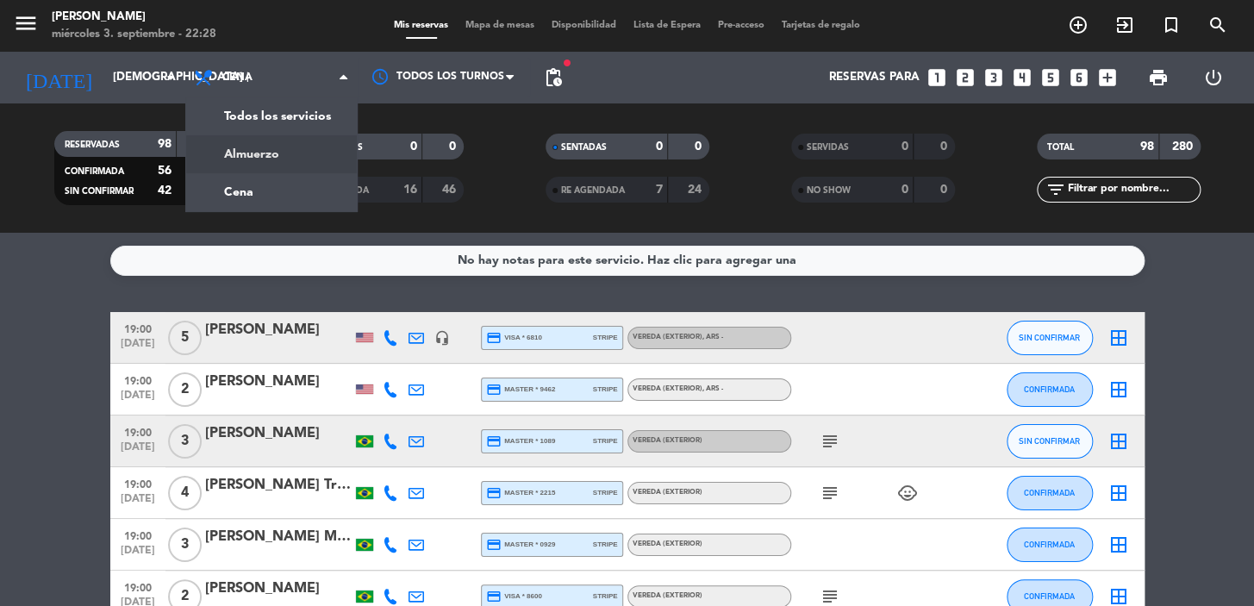
click at [255, 155] on div "menu [PERSON_NAME] miércoles 3. septiembre - 22:28 Mis reservas Mapa de mesas D…" at bounding box center [627, 116] width 1254 height 233
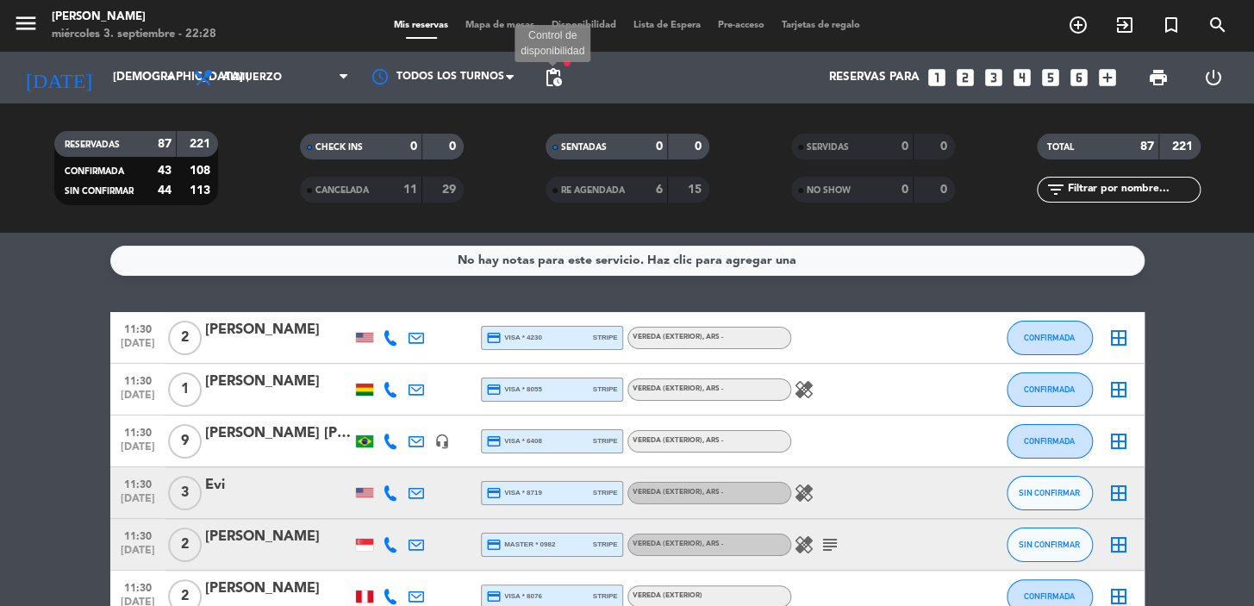
click at [557, 78] on span "pending_actions" at bounding box center [553, 77] width 21 height 21
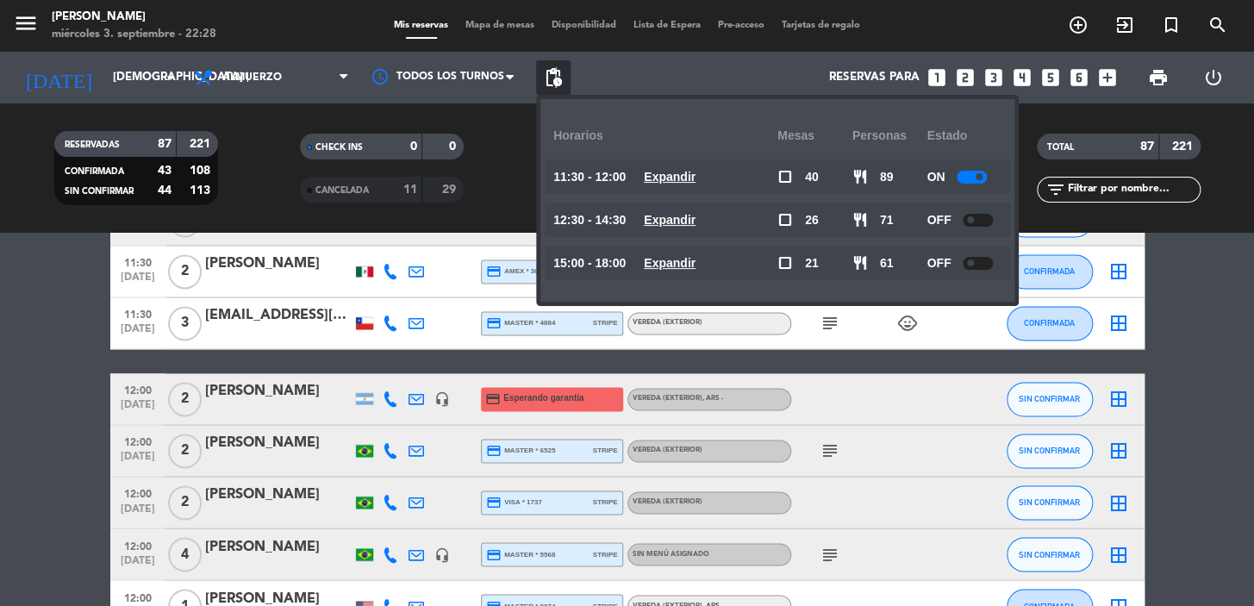
scroll to position [1096, 0]
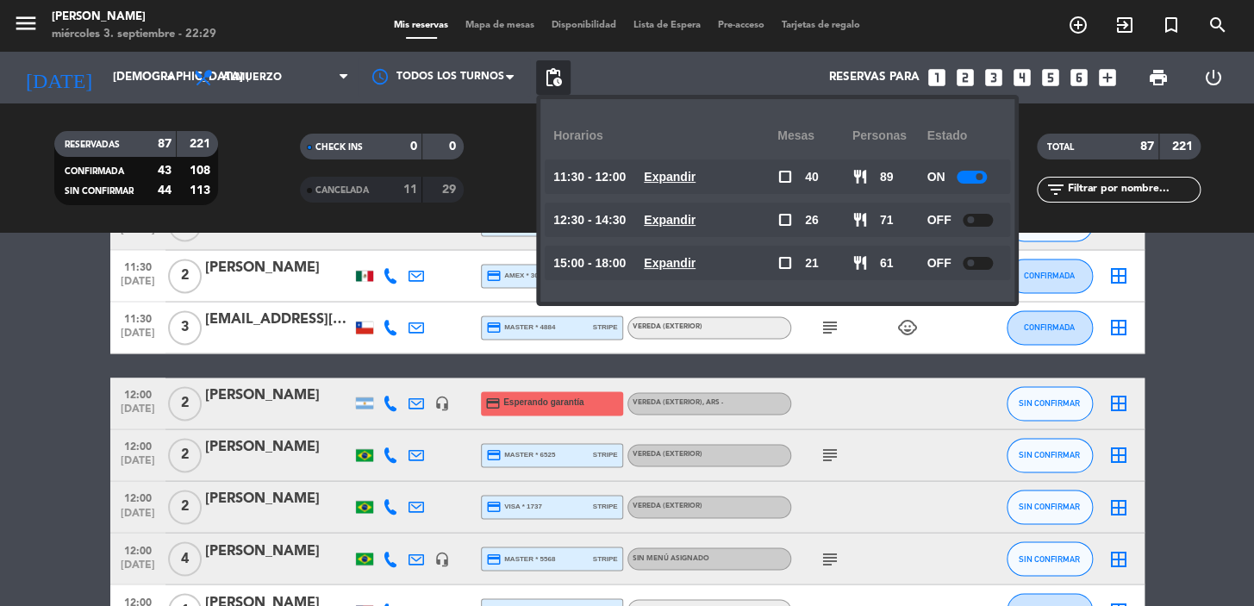
click at [675, 172] on u "Expandir" at bounding box center [670, 177] width 52 height 14
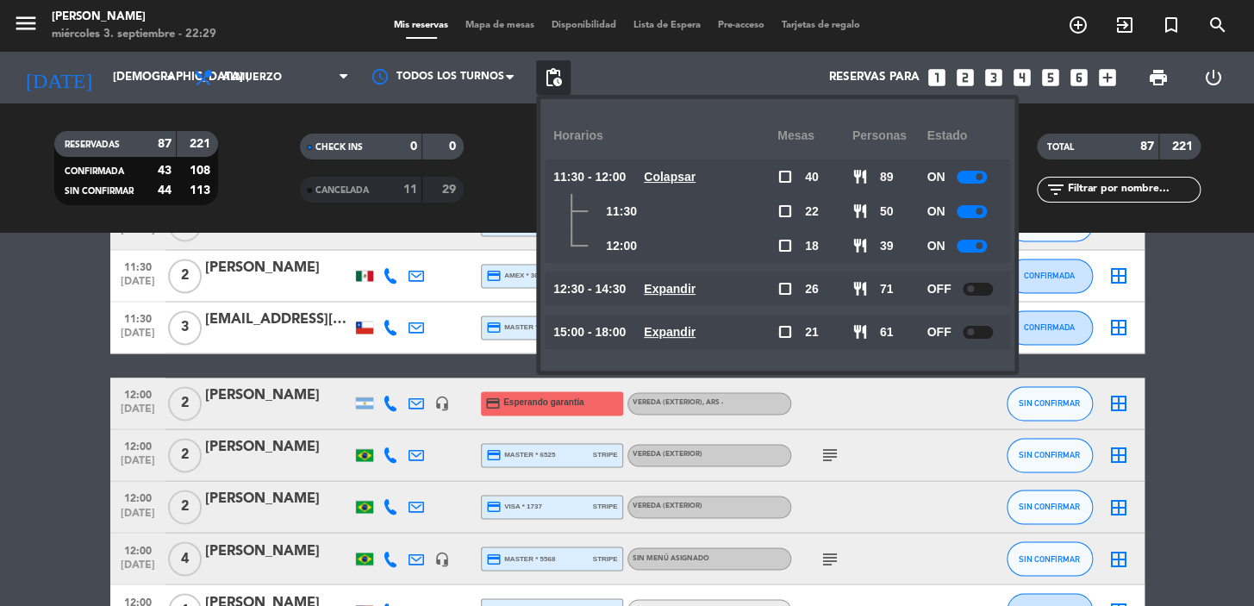
click at [675, 172] on u "Colapsar" at bounding box center [670, 177] width 52 height 14
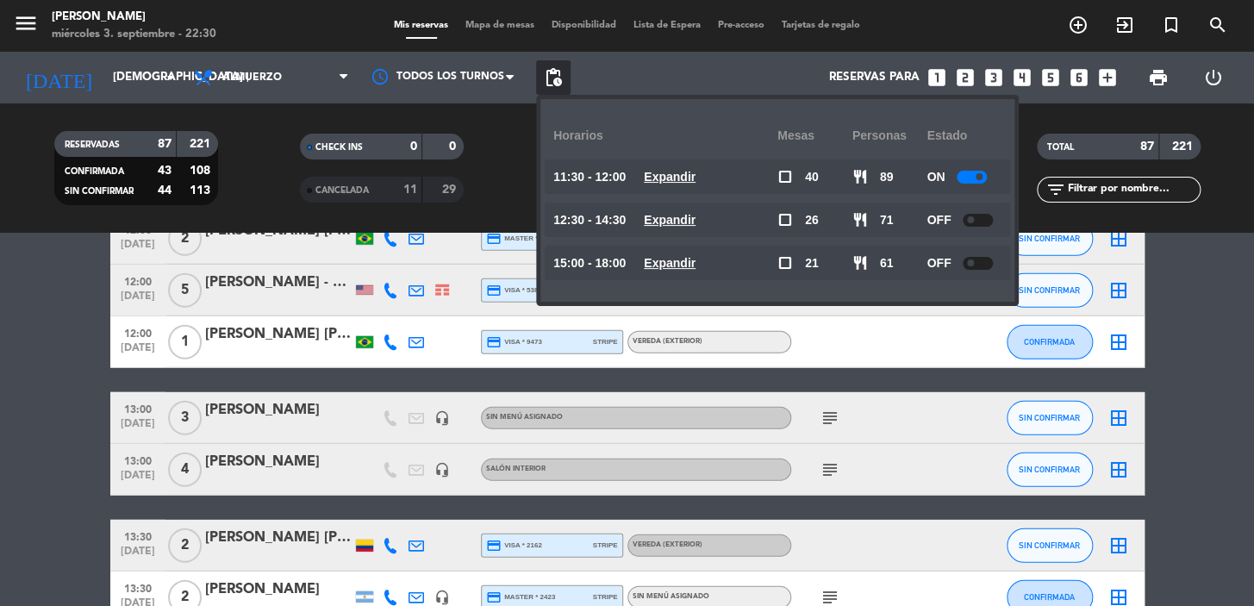
scroll to position [2193, 0]
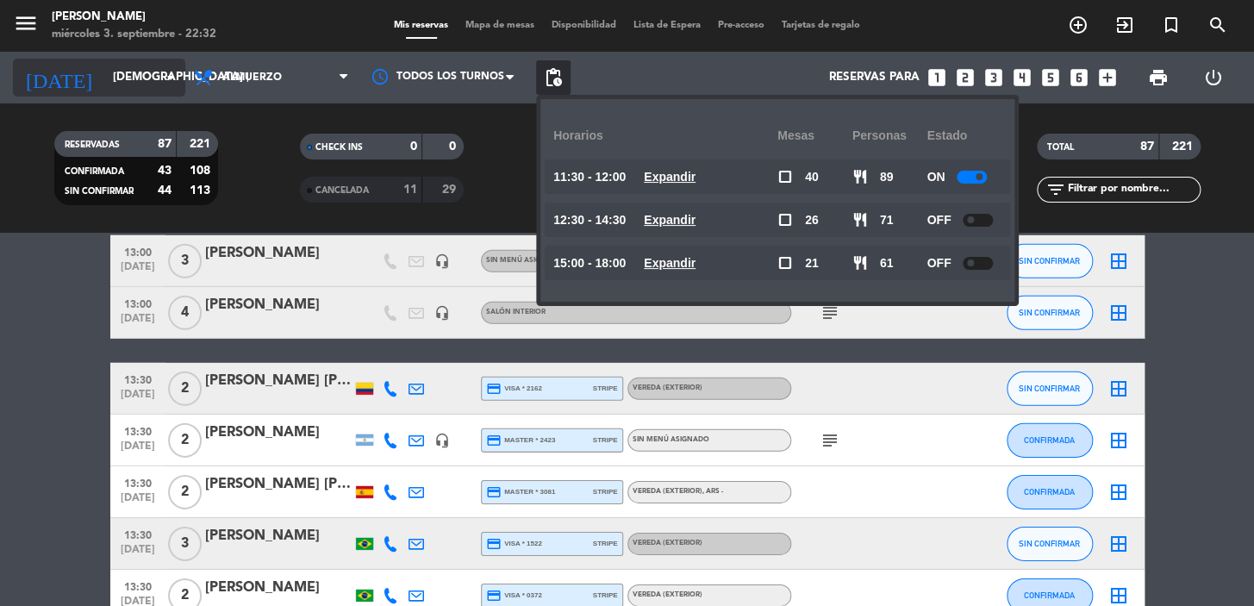
click at [104, 82] on input "[DEMOGRAPHIC_DATA] [DATE]" at bounding box center [180, 77] width 153 height 31
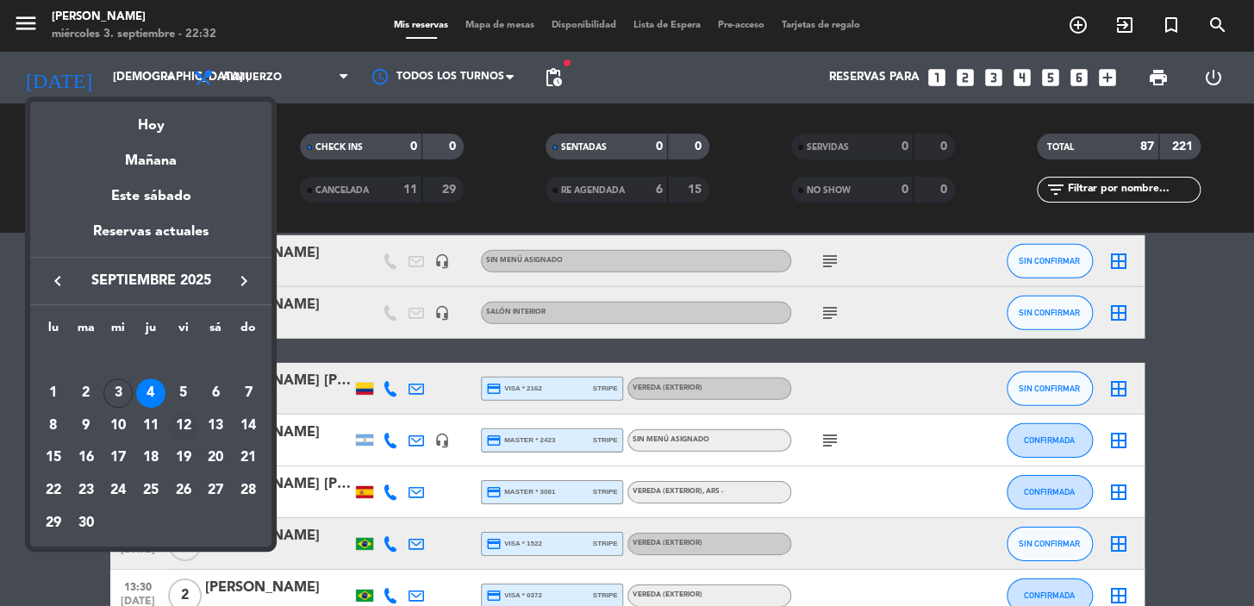
click at [184, 425] on div "12" at bounding box center [183, 425] width 29 height 29
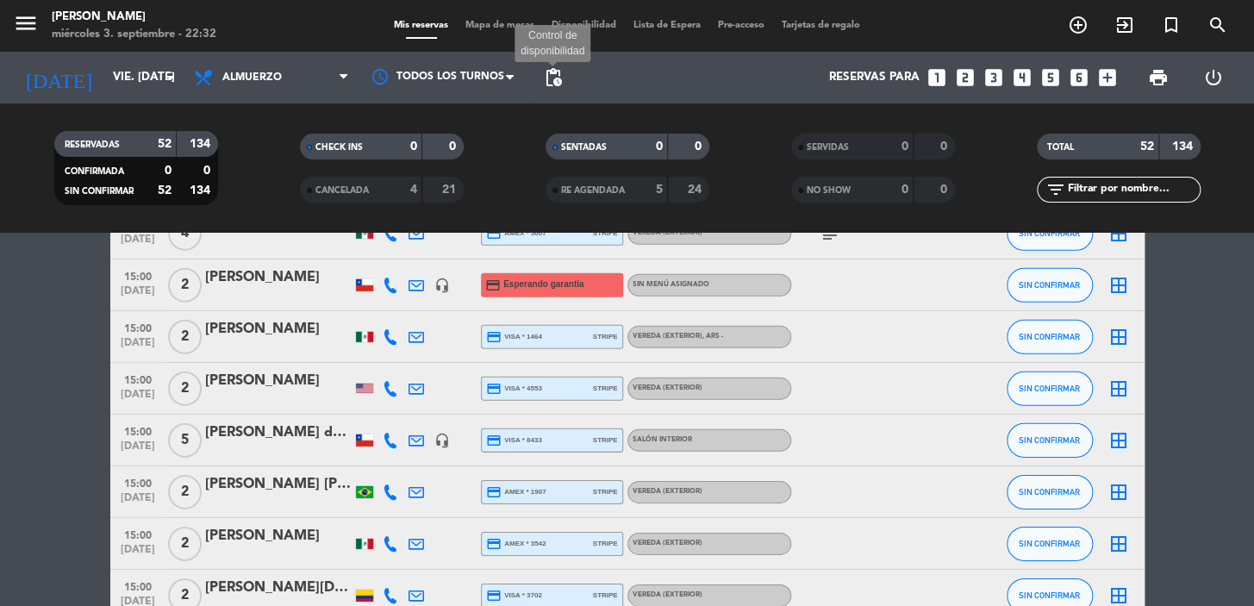
click at [552, 79] on span "pending_actions" at bounding box center [553, 77] width 21 height 21
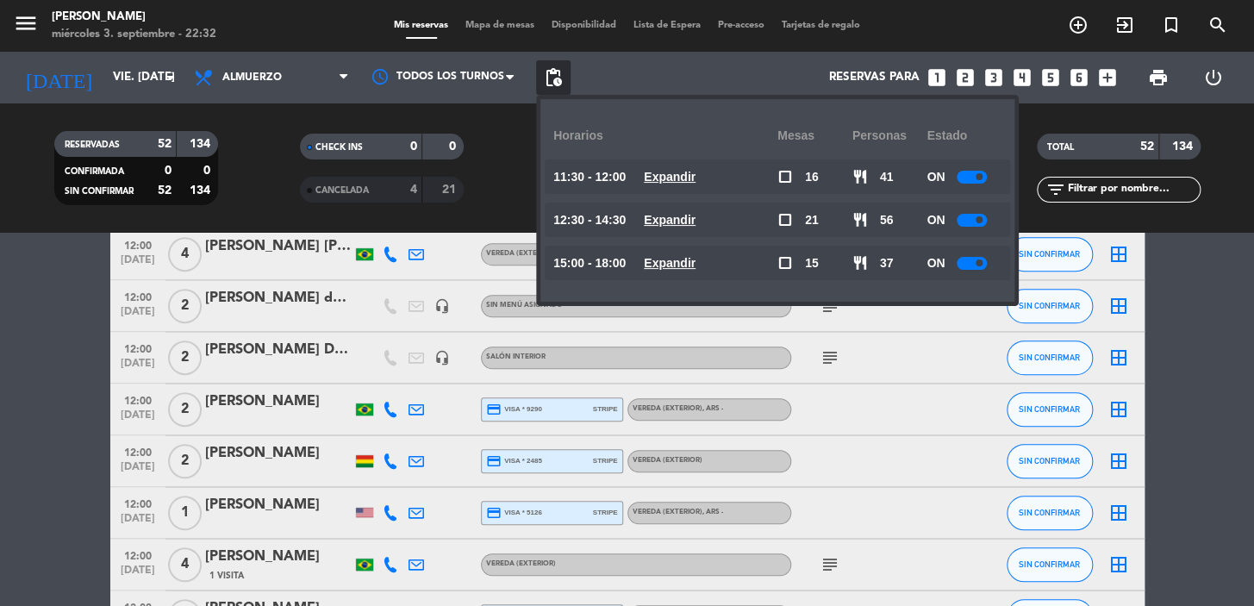
scroll to position [0, 0]
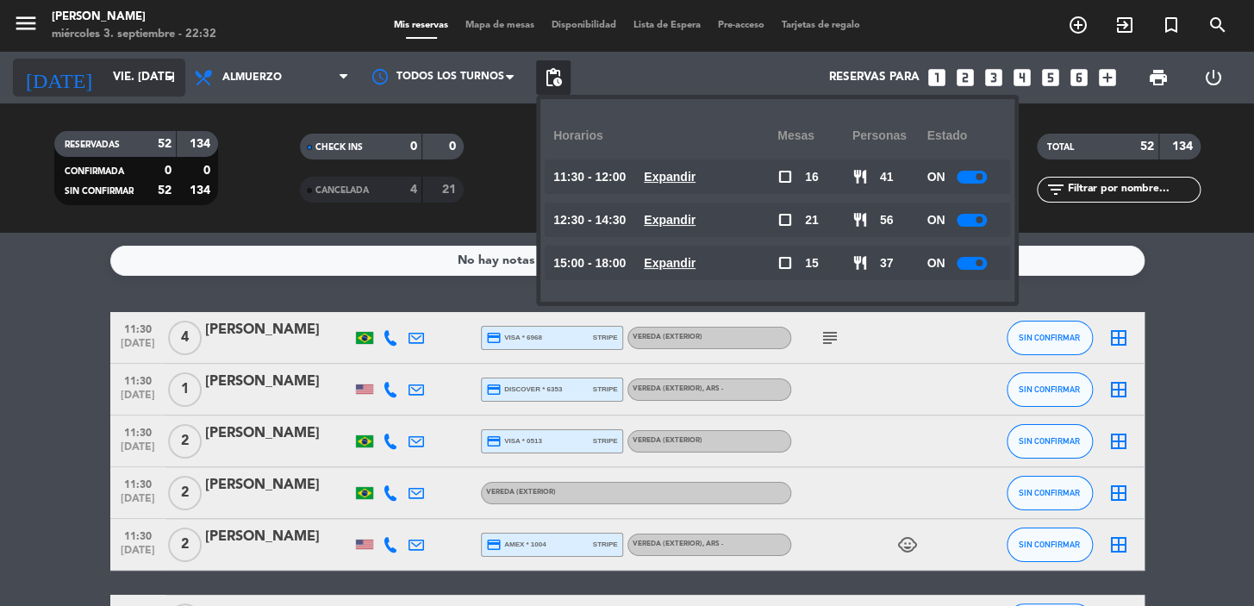
click at [112, 76] on input "vie. [DATE]" at bounding box center [180, 77] width 153 height 31
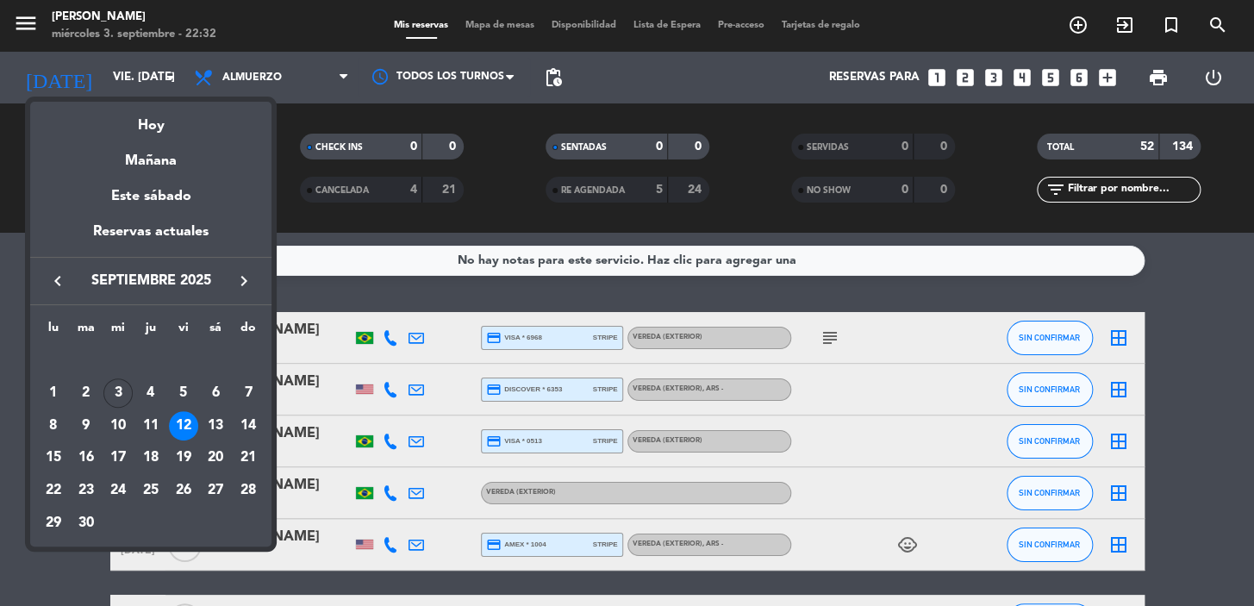
click at [250, 276] on icon "keyboard_arrow_right" at bounding box center [244, 281] width 21 height 21
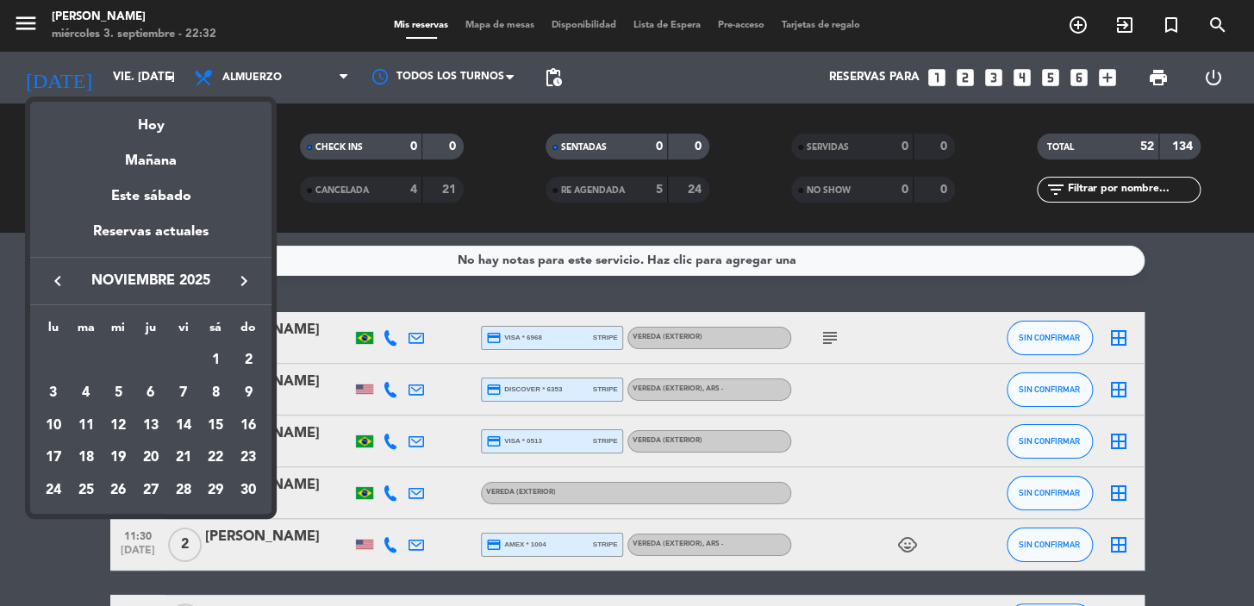
click at [250, 276] on icon "keyboard_arrow_right" at bounding box center [244, 281] width 21 height 21
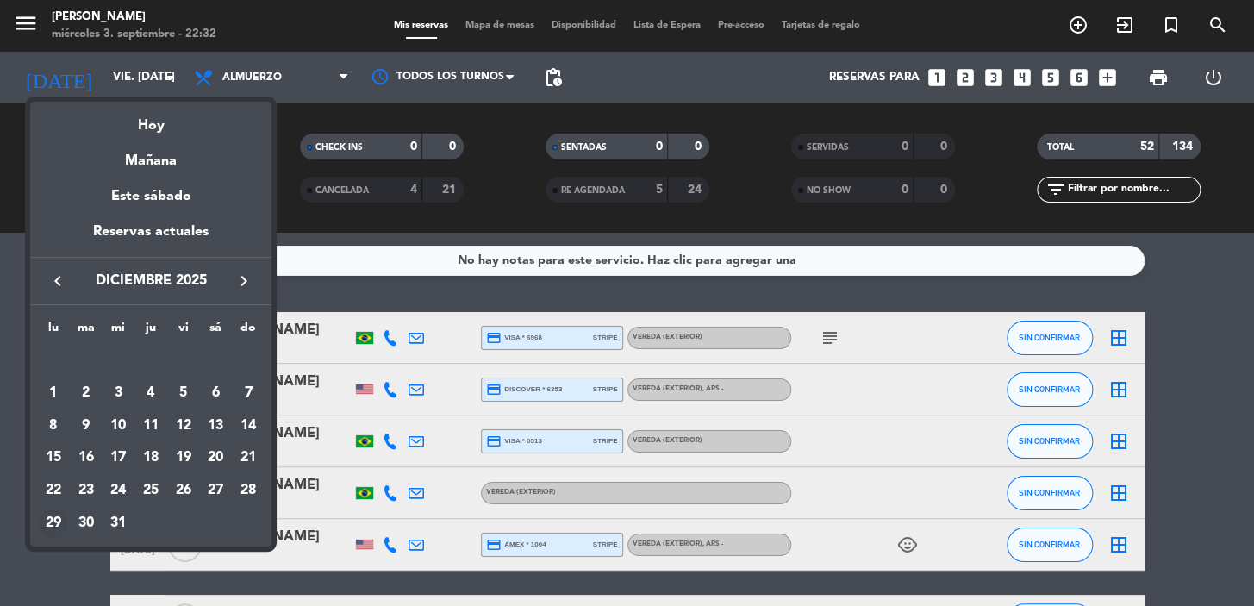
click at [46, 521] on div "29" at bounding box center [53, 522] width 29 height 29
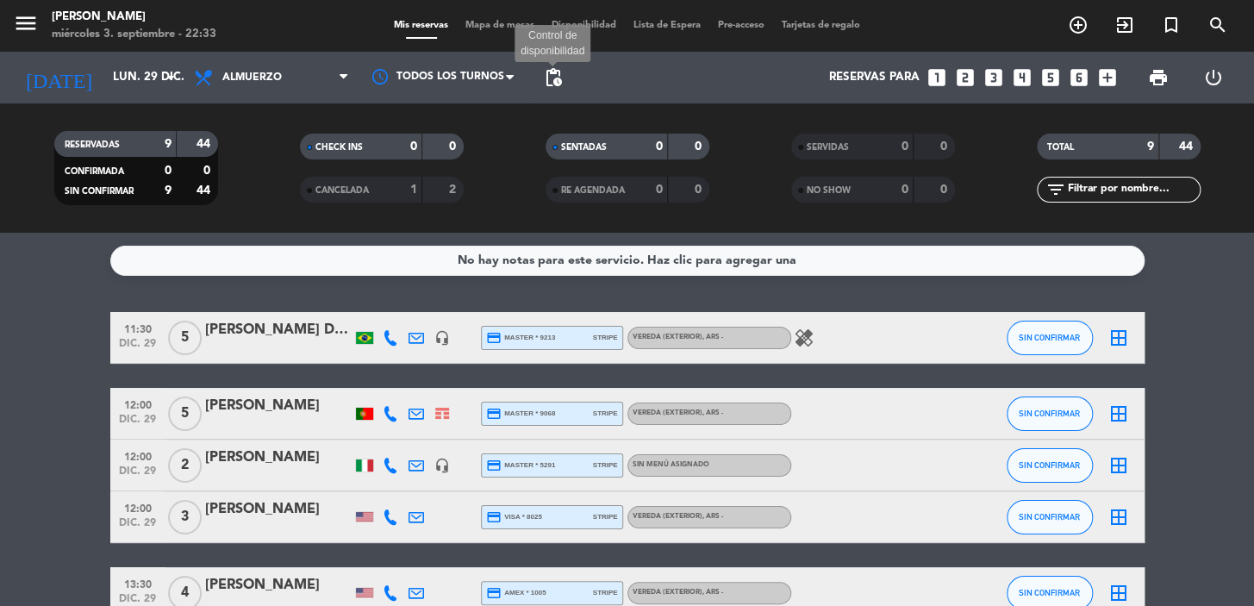
click at [558, 72] on span "pending_actions" at bounding box center [553, 77] width 21 height 21
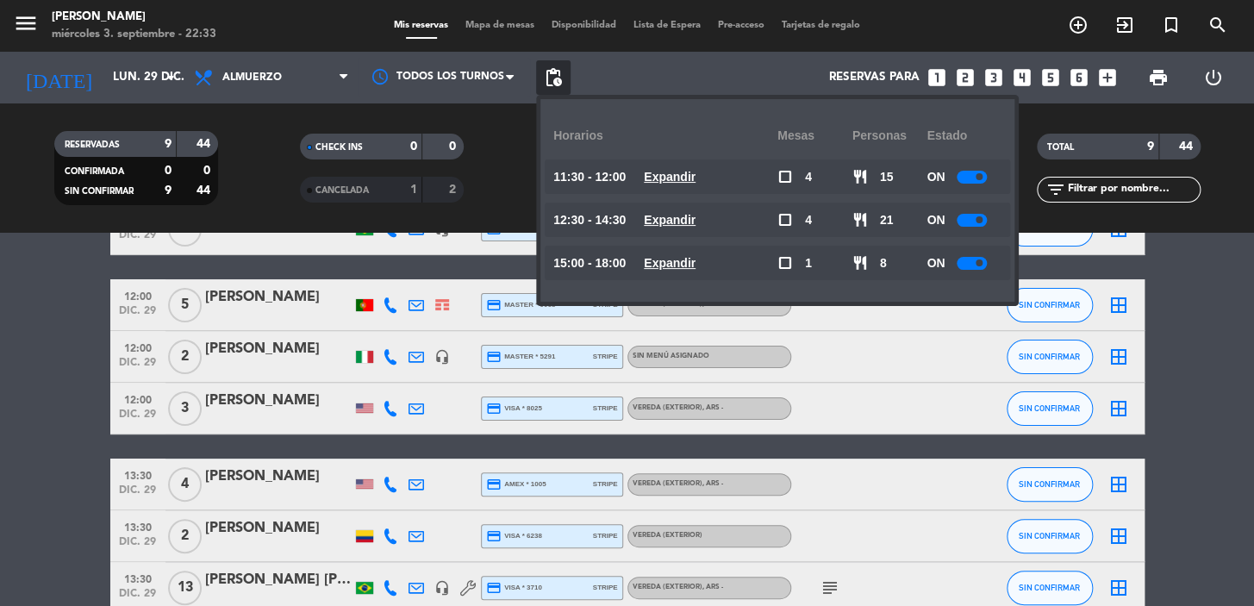
scroll to position [156, 0]
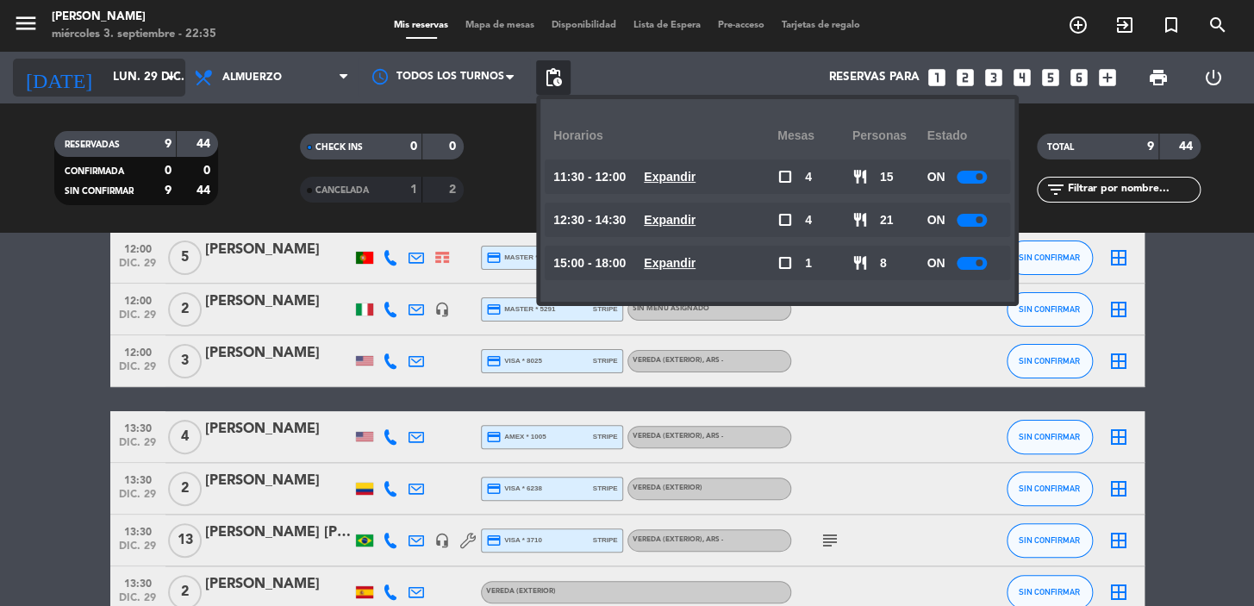
click at [155, 70] on input "lun. 29 dic." at bounding box center [180, 77] width 153 height 31
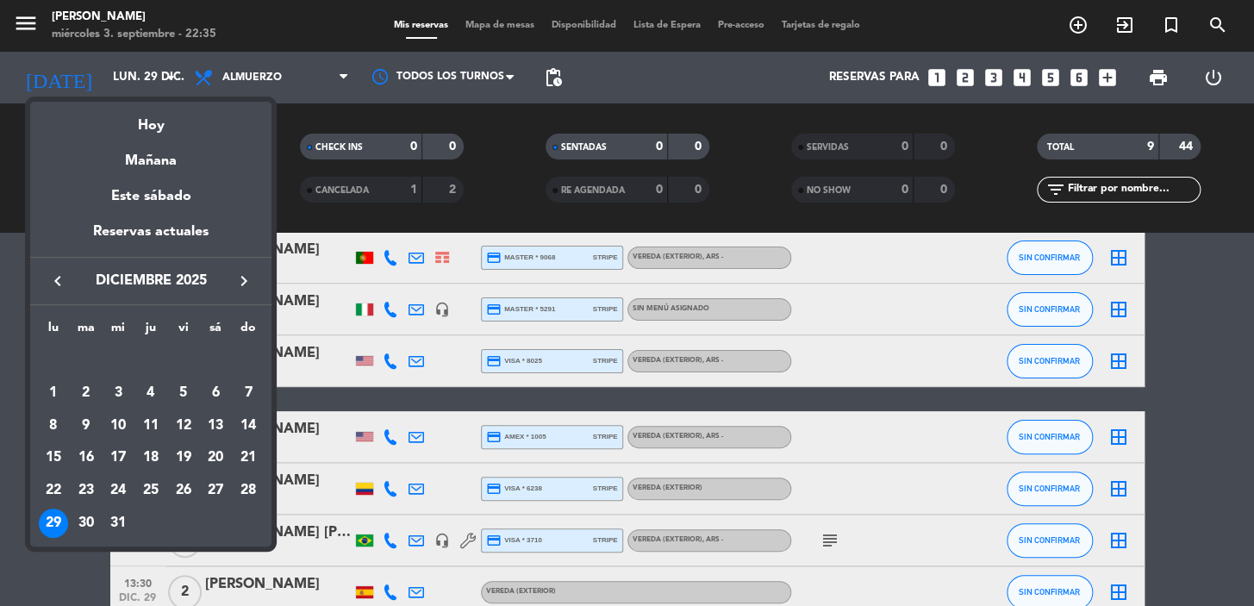
click at [55, 276] on icon "keyboard_arrow_left" at bounding box center [57, 281] width 21 height 21
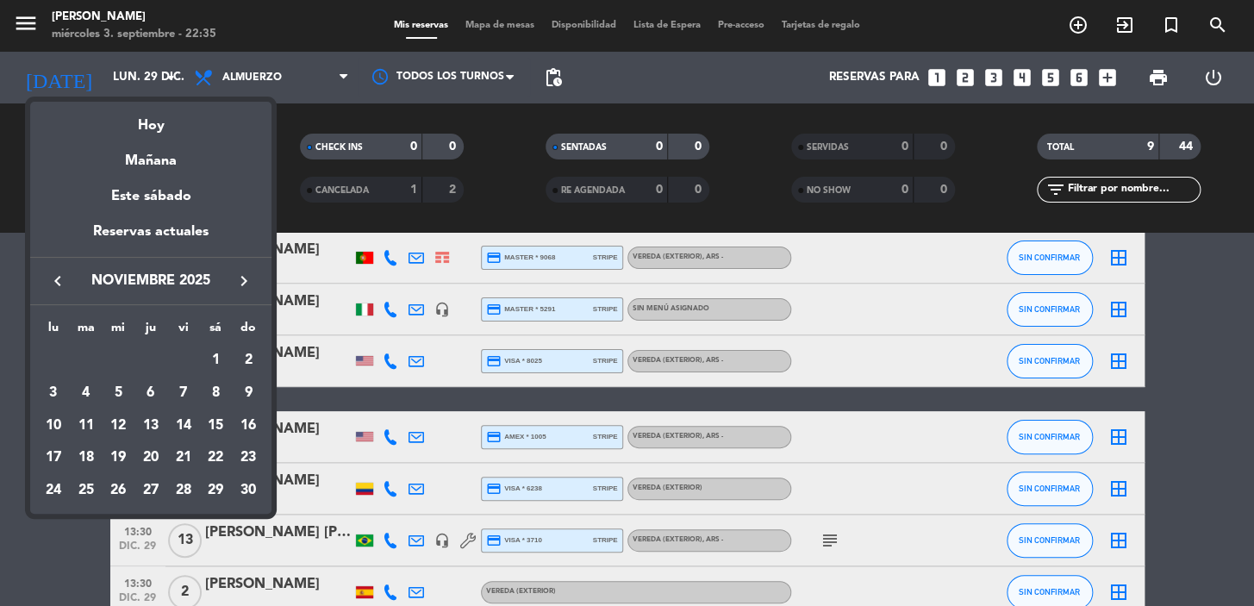
click at [55, 276] on icon "keyboard_arrow_left" at bounding box center [57, 281] width 21 height 21
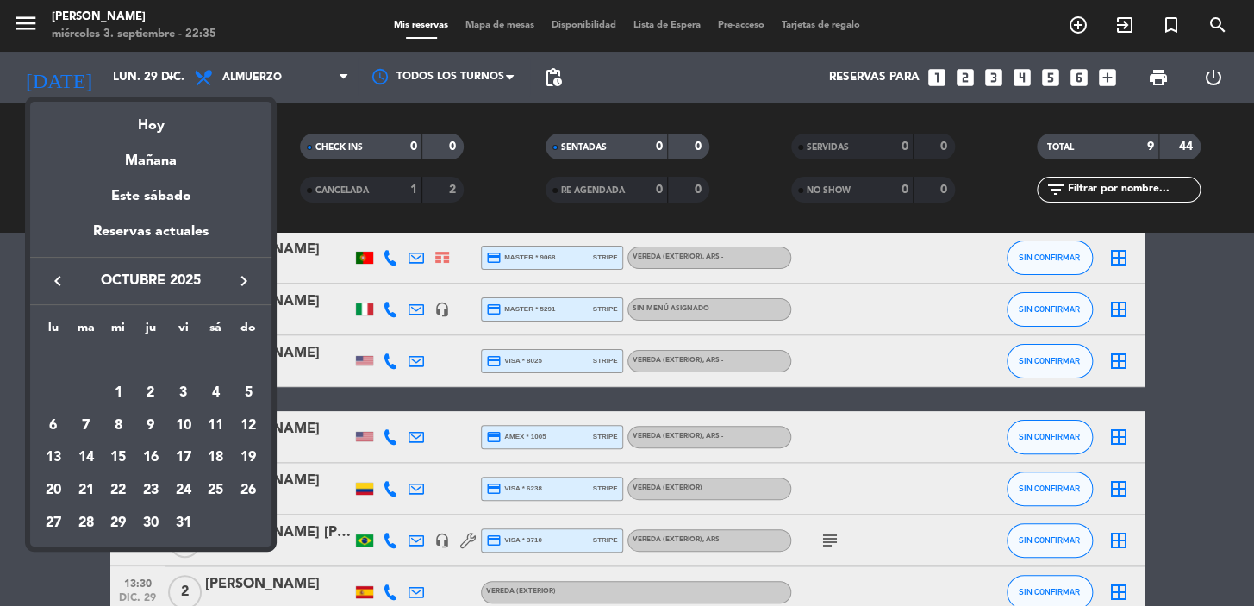
click at [55, 276] on icon "keyboard_arrow_left" at bounding box center [57, 281] width 21 height 21
click at [183, 390] on div "5" at bounding box center [183, 392] width 29 height 29
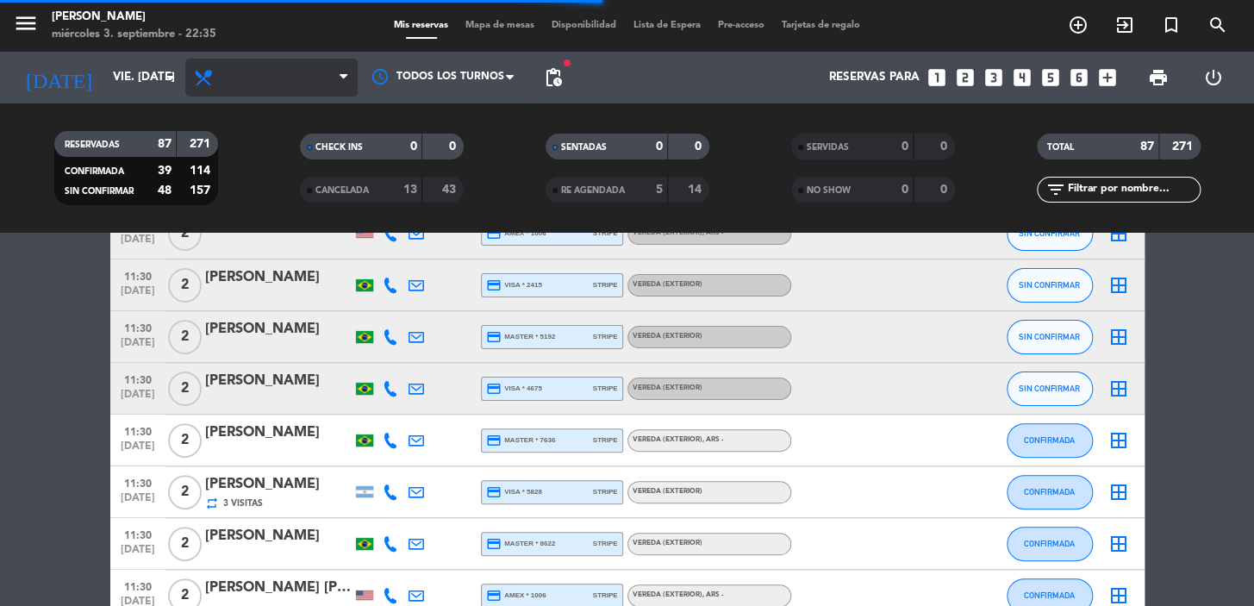
drag, startPoint x: 247, startPoint y: 81, endPoint x: 232, endPoint y: 110, distance: 33.2
click at [250, 79] on span "Almuerzo" at bounding box center [251, 78] width 59 height 12
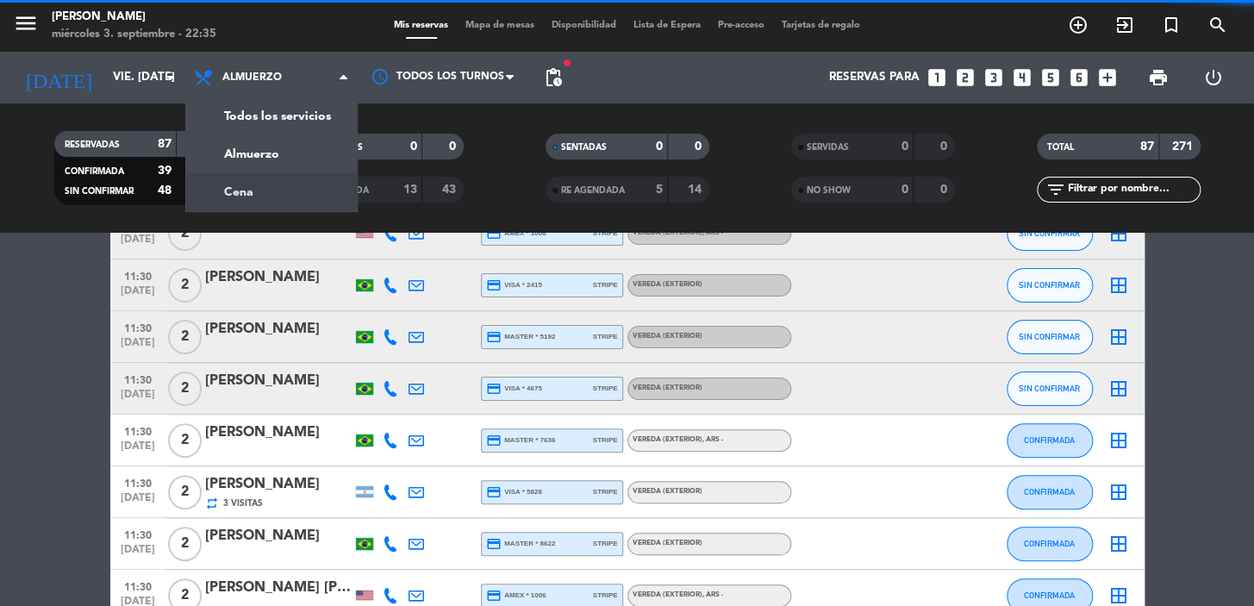
click at [218, 189] on div "menu [PERSON_NAME] miércoles 3. septiembre - 22:35 Mis reservas Mapa de mesas D…" at bounding box center [627, 116] width 1254 height 233
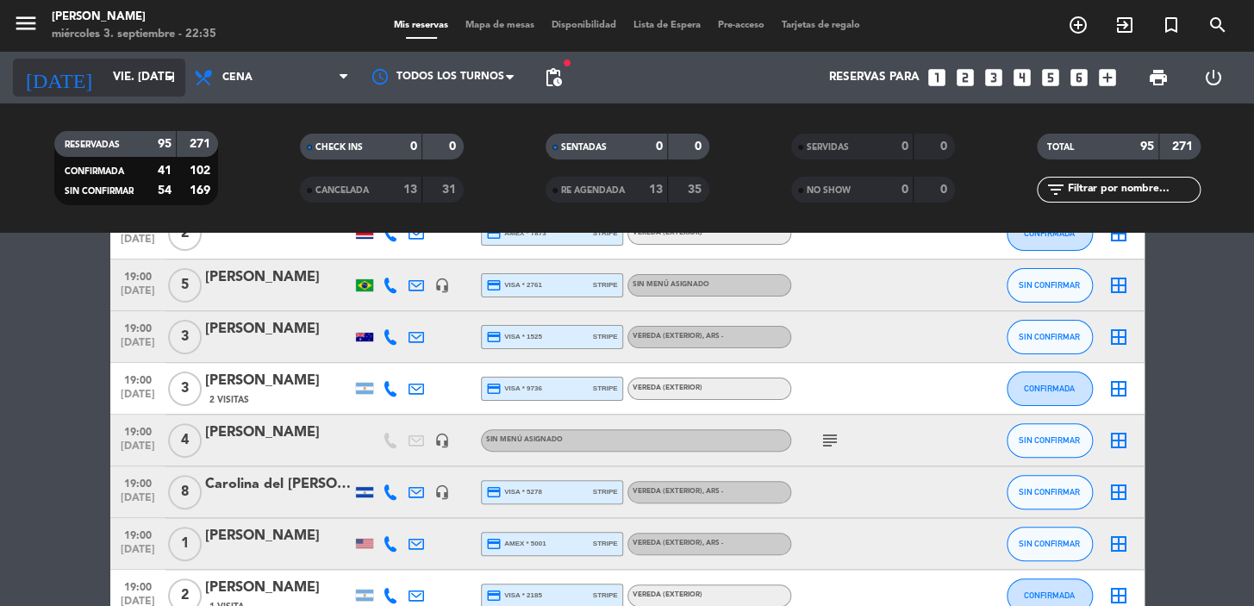
click at [131, 79] on input "vie. [DATE]" at bounding box center [180, 77] width 153 height 31
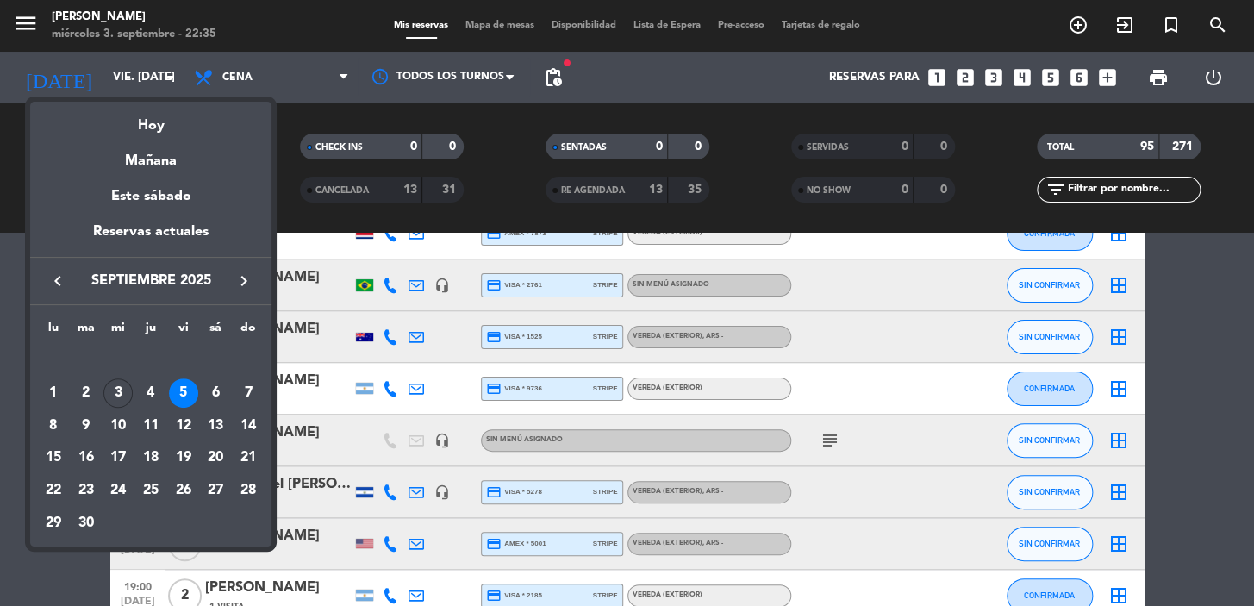
click at [244, 288] on icon "keyboard_arrow_right" at bounding box center [244, 281] width 21 height 21
click at [190, 421] on div "10" at bounding box center [183, 425] width 29 height 29
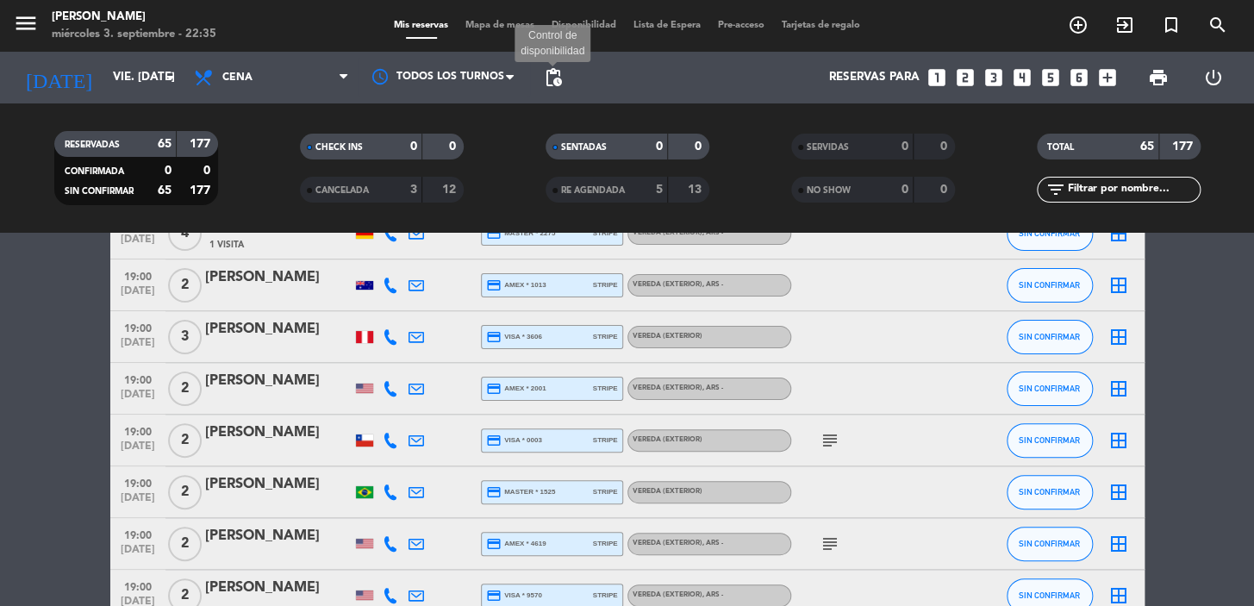
click at [550, 75] on span "pending_actions" at bounding box center [553, 77] width 21 height 21
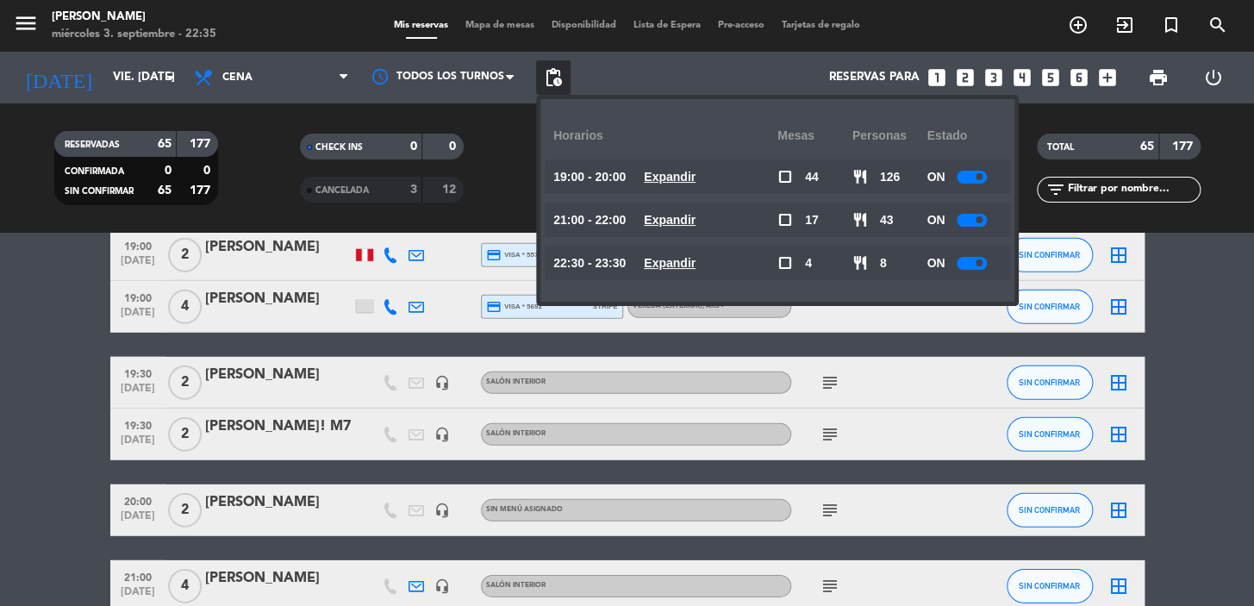
scroll to position [2193, 0]
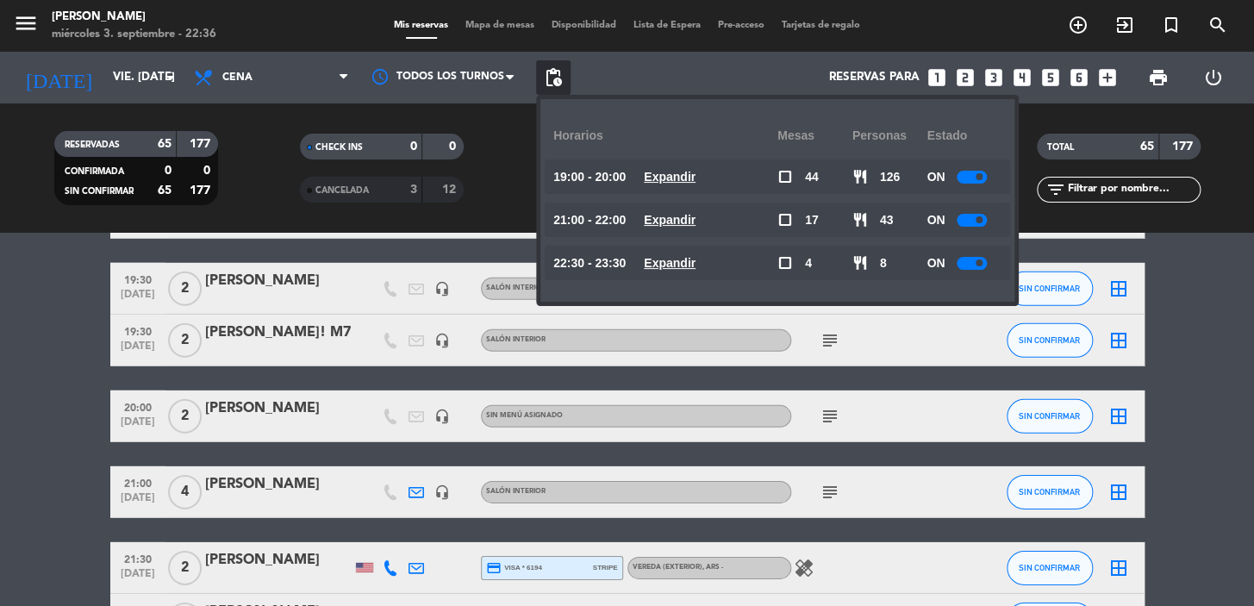
click at [130, 109] on div "RESERVADAS 65 177 CONFIRMADA 0 0 SIN CONFIRMAR 65 177 CHECK INS 0 0 CANCELADA 3…" at bounding box center [627, 167] width 1254 height 129
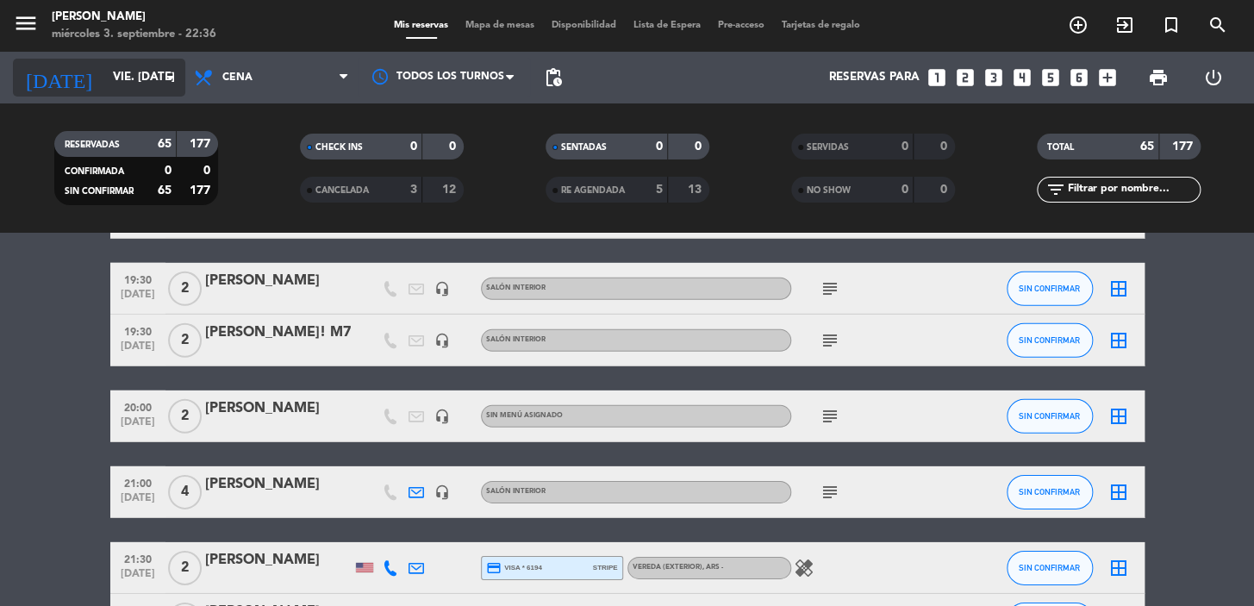
click at [128, 88] on input "vie. [DATE]" at bounding box center [180, 77] width 153 height 31
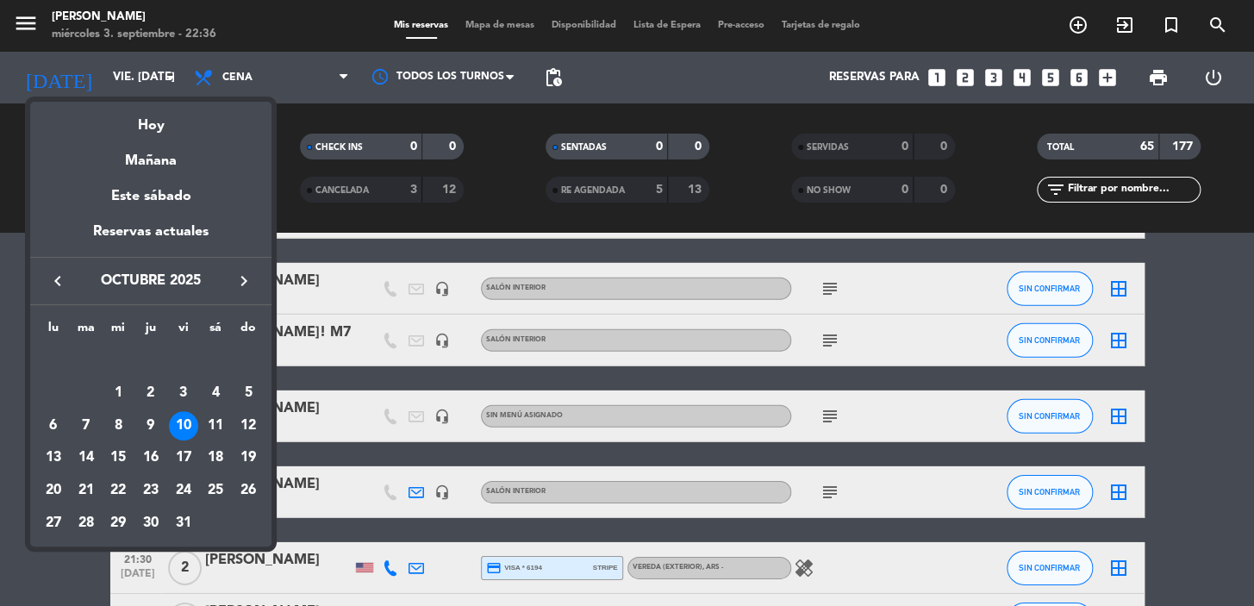
click at [51, 276] on icon "keyboard_arrow_left" at bounding box center [57, 281] width 21 height 21
click at [189, 390] on div "5" at bounding box center [183, 392] width 29 height 29
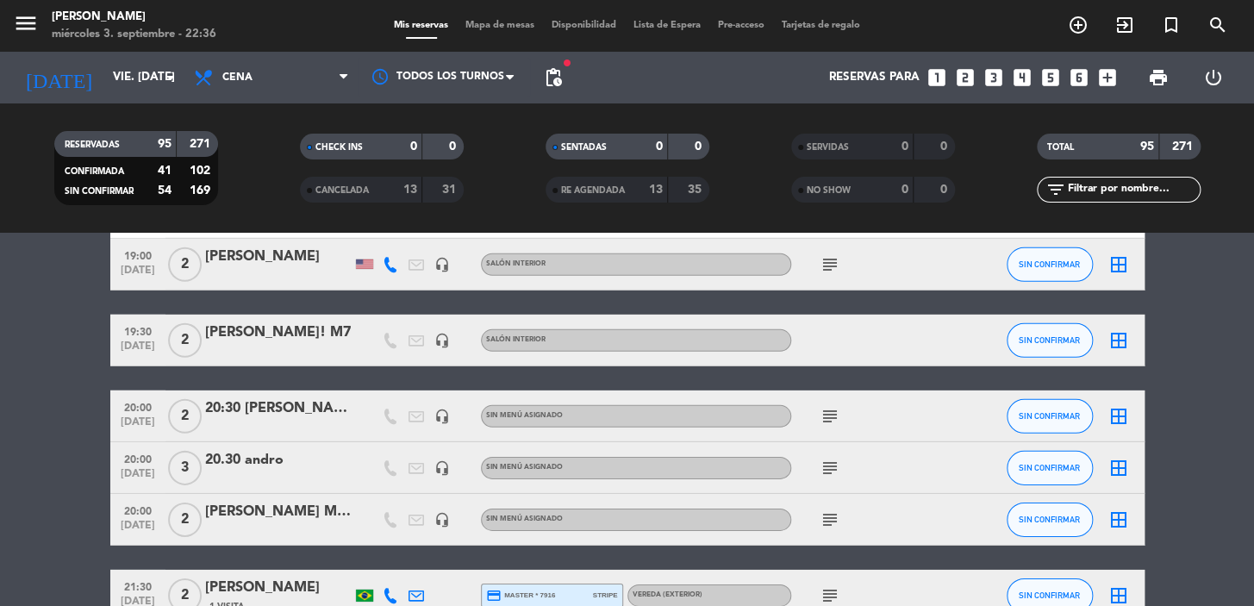
click at [260, 67] on span "Cena" at bounding box center [271, 78] width 172 height 38
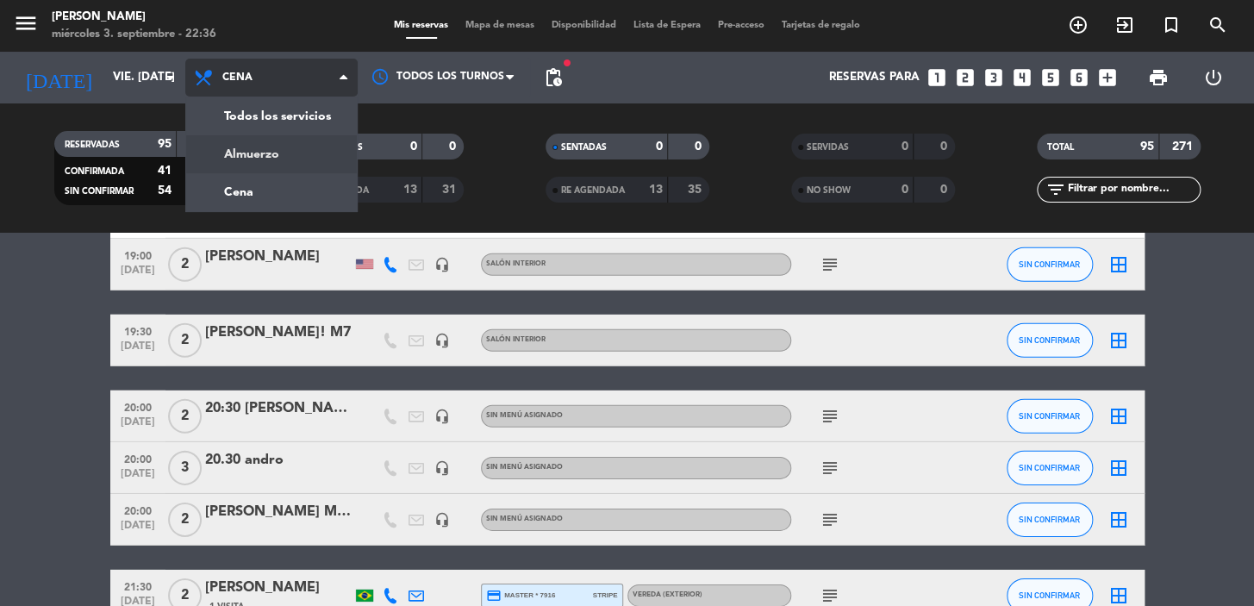
click at [253, 153] on div "menu [PERSON_NAME] miércoles 3. septiembre - 22:36 Mis reservas Mapa de mesas D…" at bounding box center [627, 116] width 1254 height 233
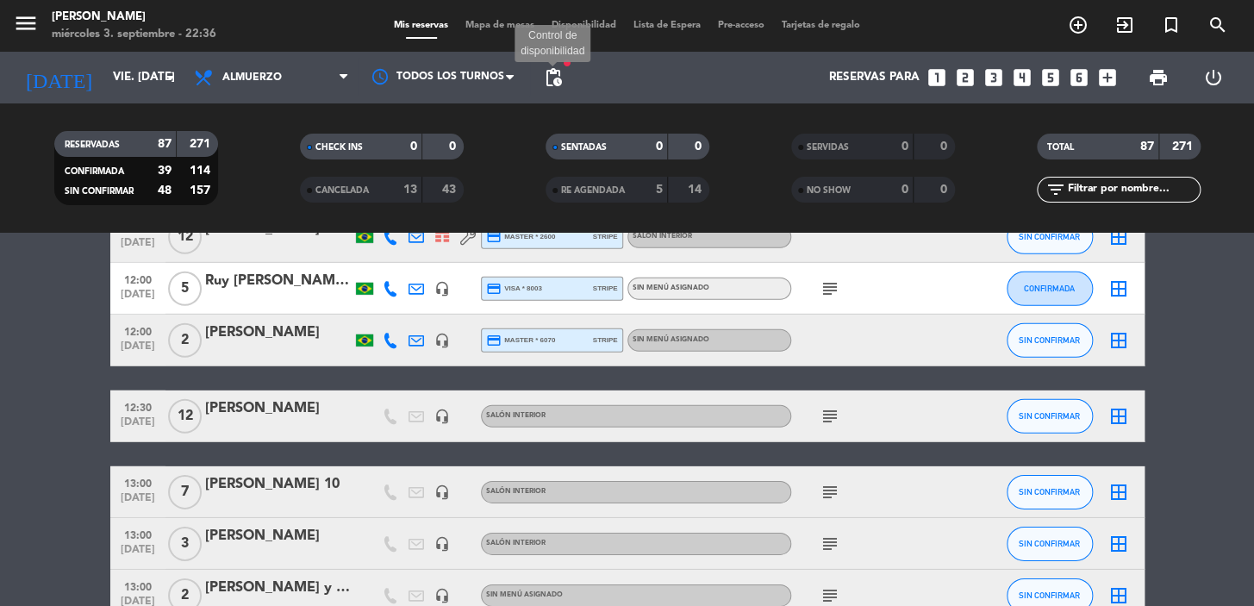
click at [549, 81] on span "pending_actions" at bounding box center [553, 77] width 21 height 21
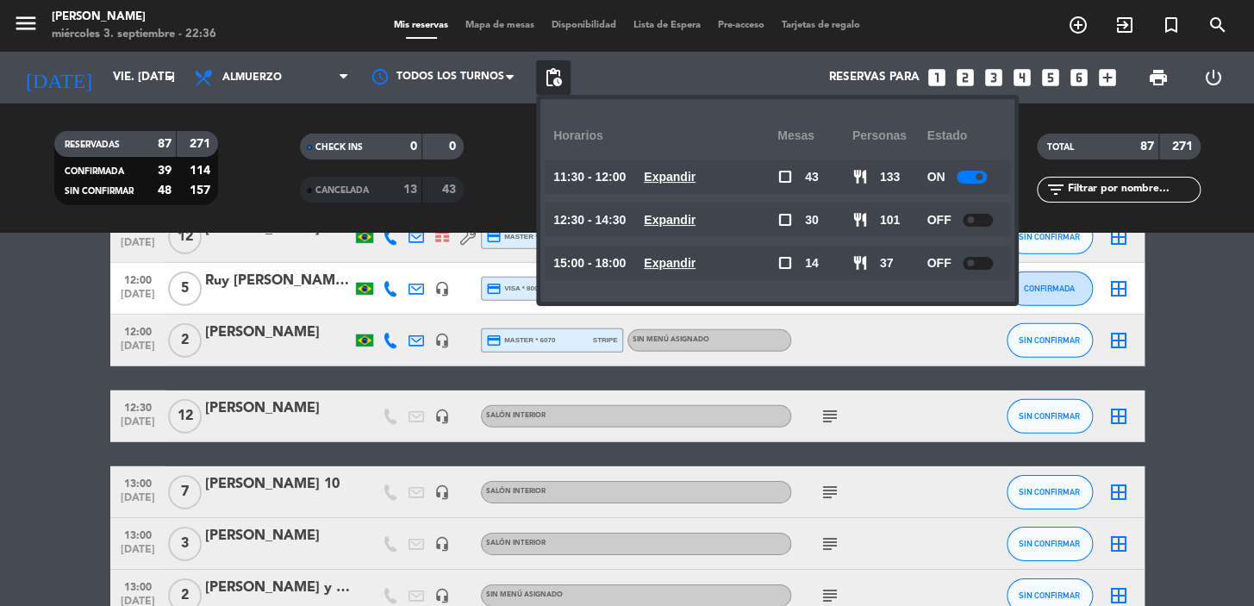
scroll to position [2350, 0]
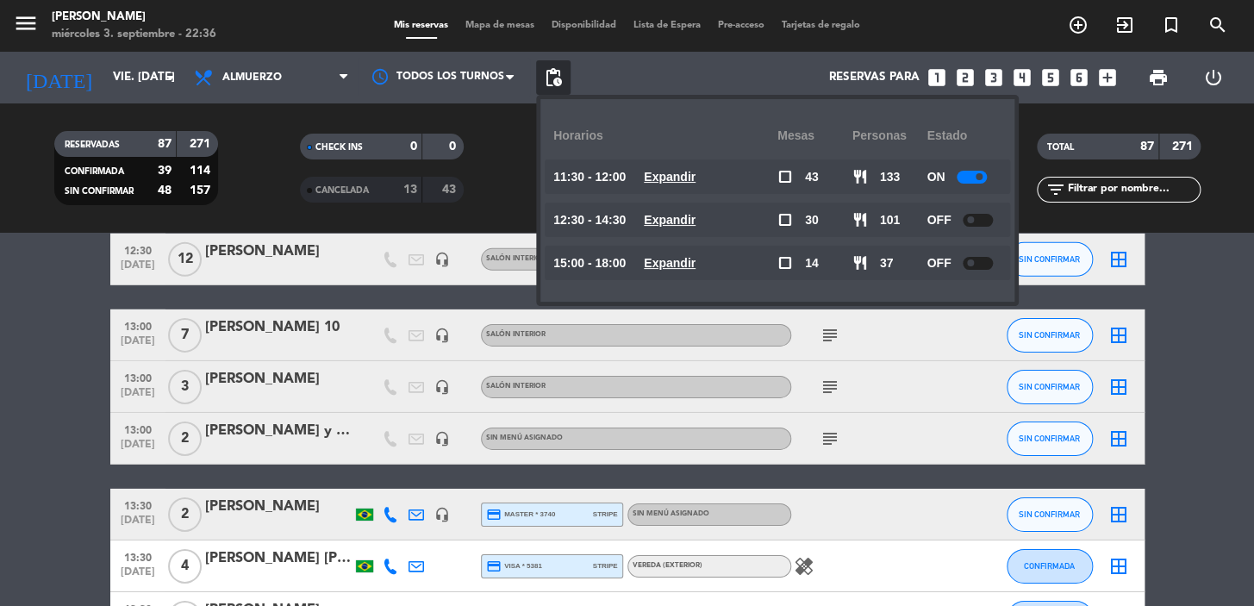
click at [706, 230] on div "12:30 - 14:30 Expandir" at bounding box center [665, 220] width 224 height 34
click at [696, 224] on u "Expandir" at bounding box center [670, 220] width 52 height 14
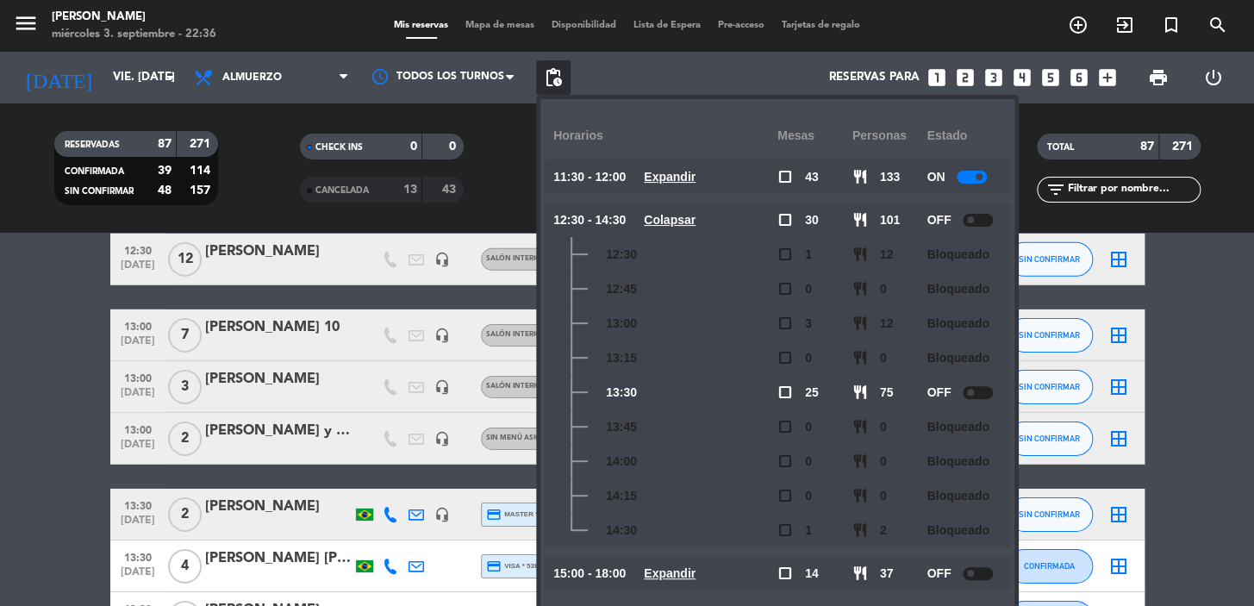
click at [696, 224] on u "Colapsar" at bounding box center [670, 220] width 52 height 14
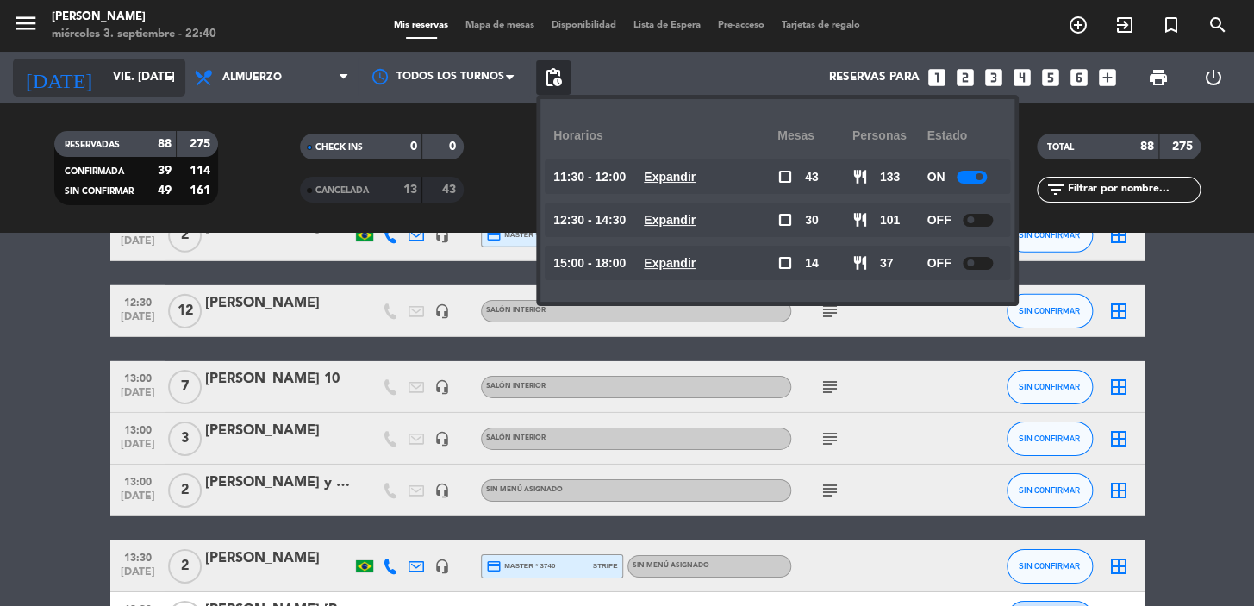
click at [160, 79] on icon "arrow_drop_down" at bounding box center [170, 77] width 21 height 21
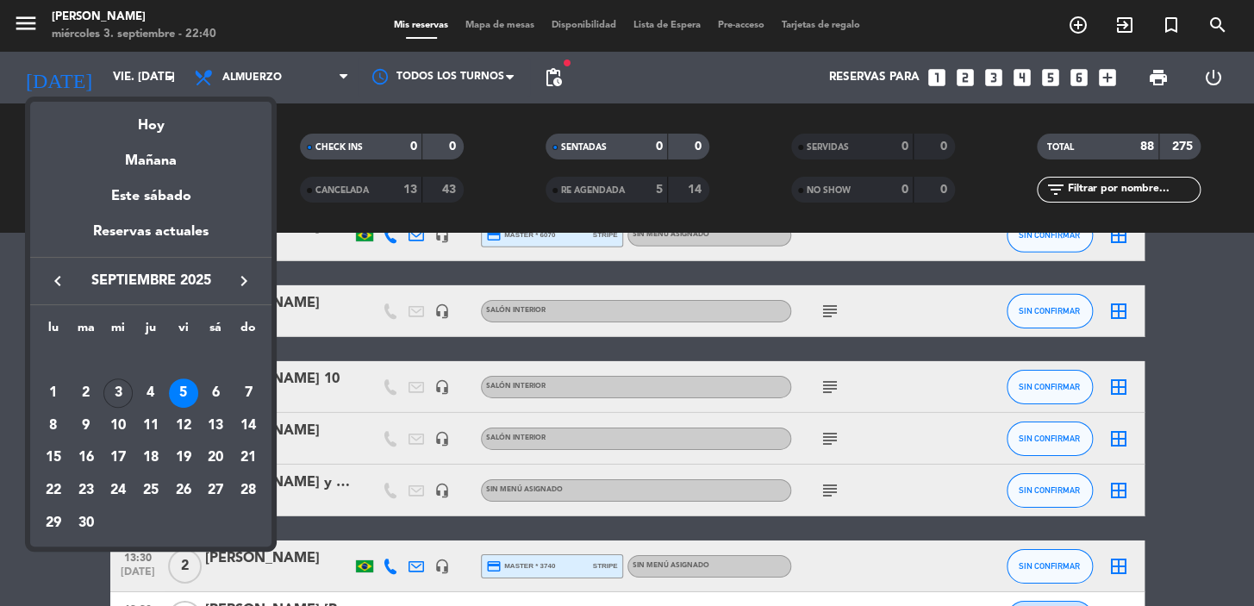
click at [250, 279] on icon "keyboard_arrow_right" at bounding box center [244, 281] width 21 height 21
click at [185, 458] on div "17" at bounding box center [183, 457] width 29 height 29
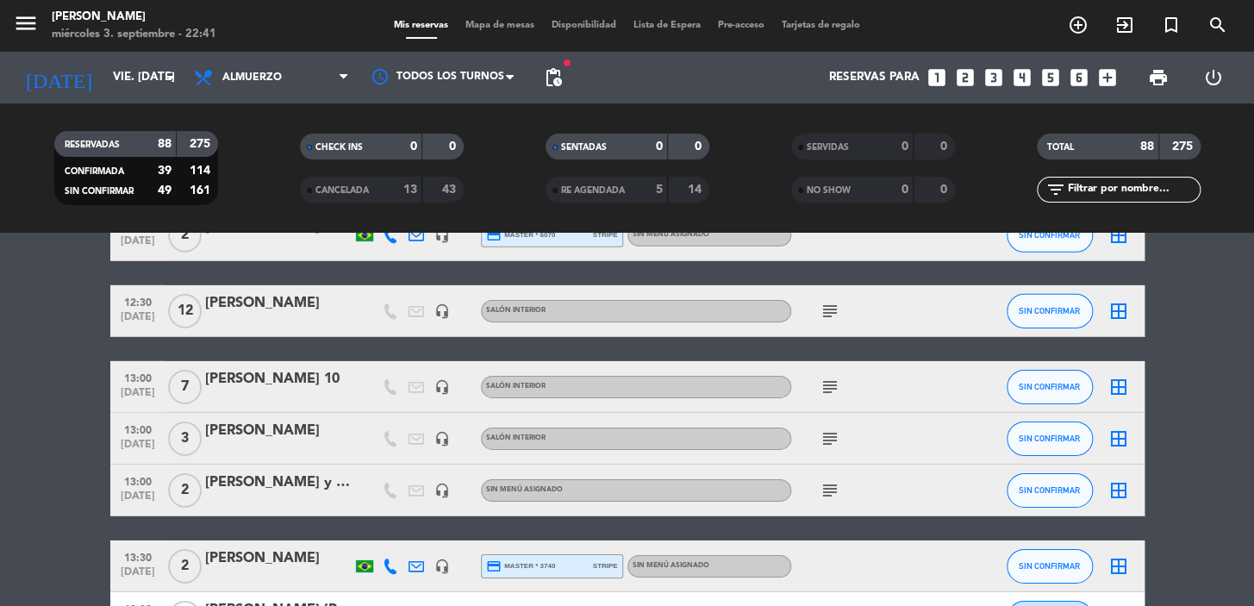
type input "vie. [DATE]"
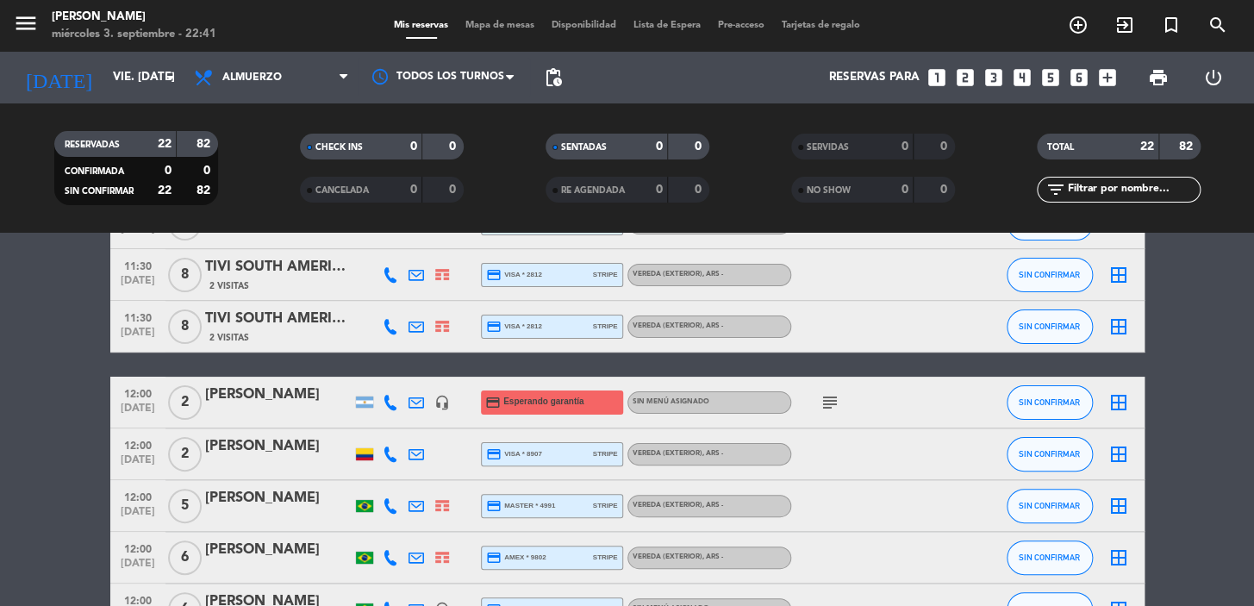
scroll to position [0, 0]
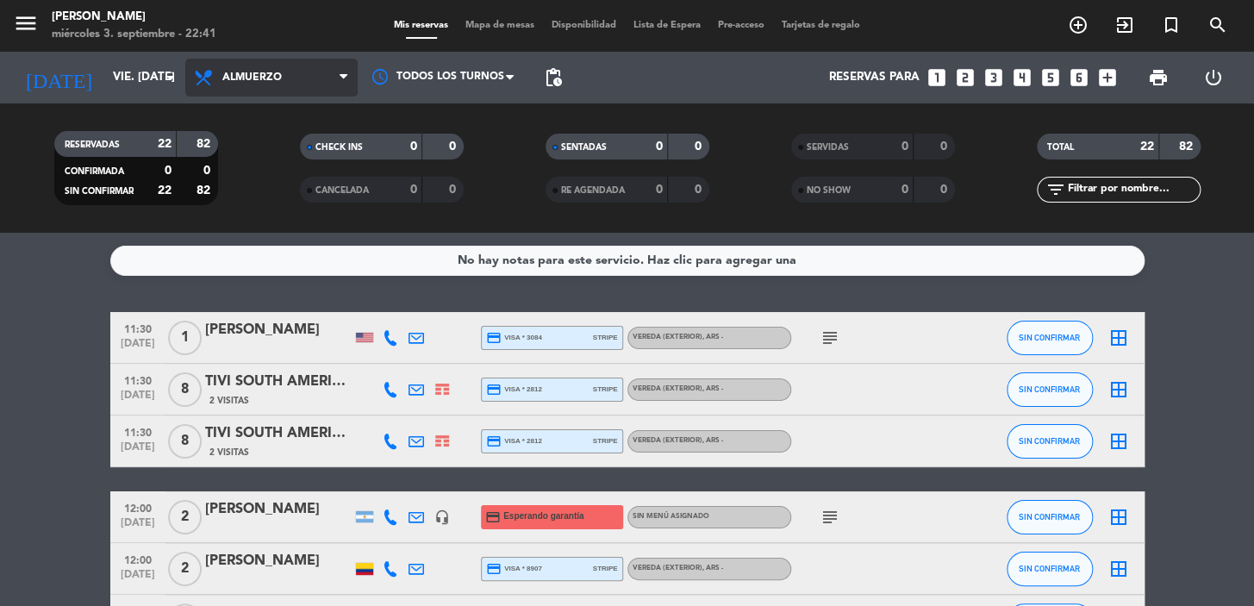
click at [268, 88] on span "Almuerzo" at bounding box center [271, 78] width 172 height 38
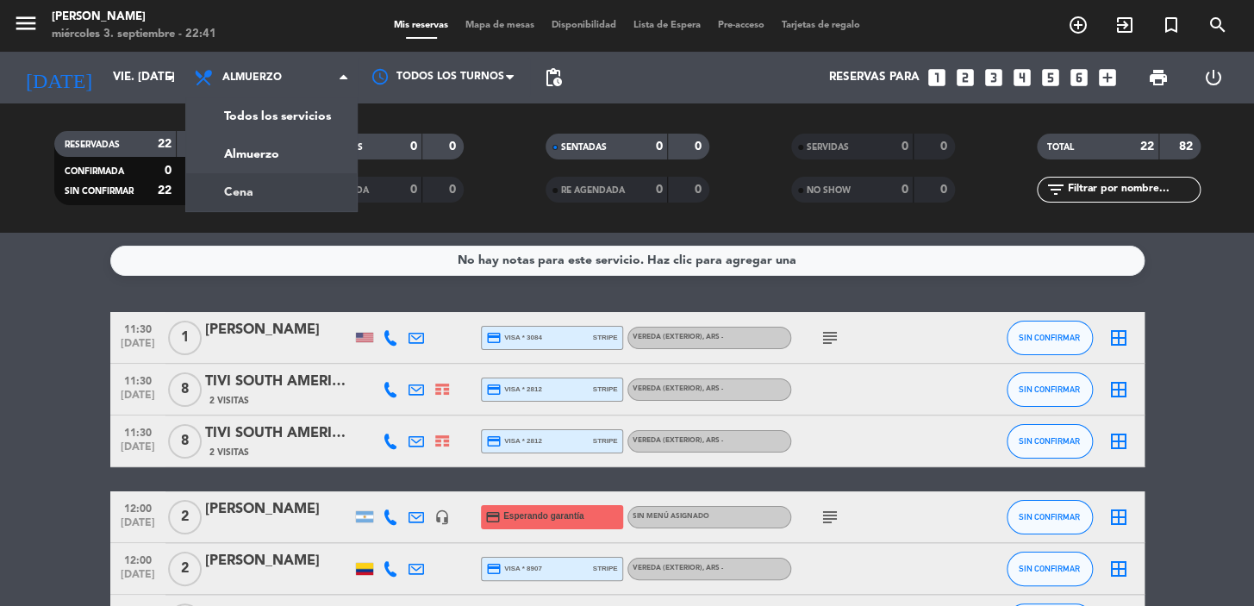
drag, startPoint x: 271, startPoint y: 182, endPoint x: 267, endPoint y: 171, distance: 11.7
click at [271, 183] on div "menu [PERSON_NAME] miércoles 3. septiembre - 22:41 Mis reservas Mapa de mesas D…" at bounding box center [627, 116] width 1254 height 233
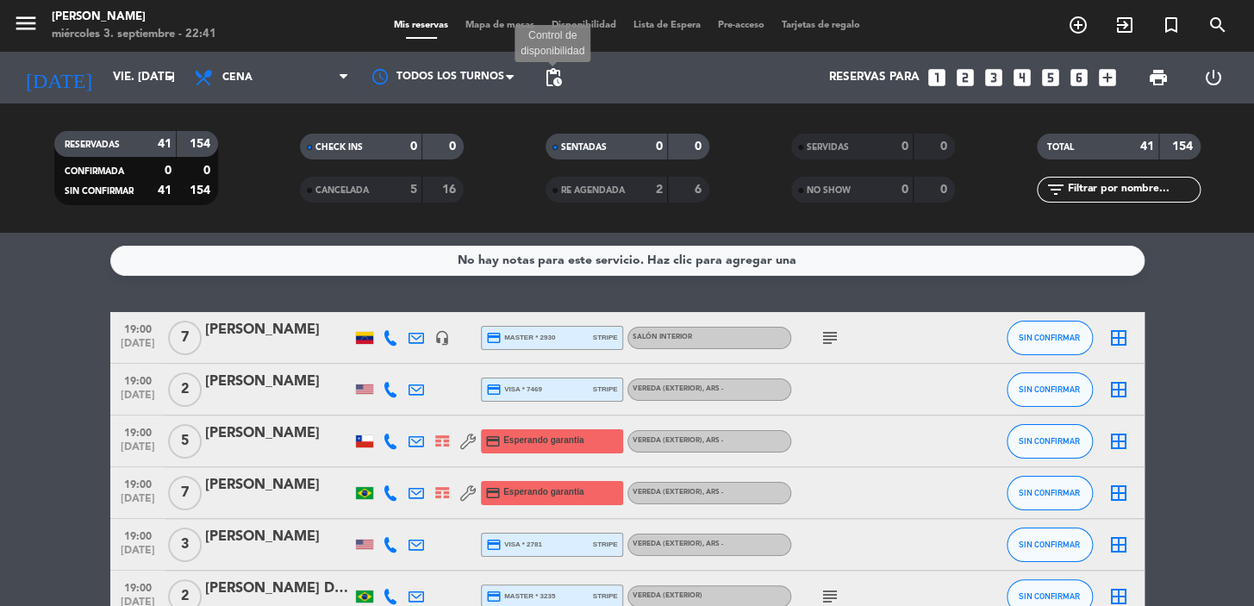
click at [551, 81] on span "pending_actions" at bounding box center [553, 77] width 21 height 21
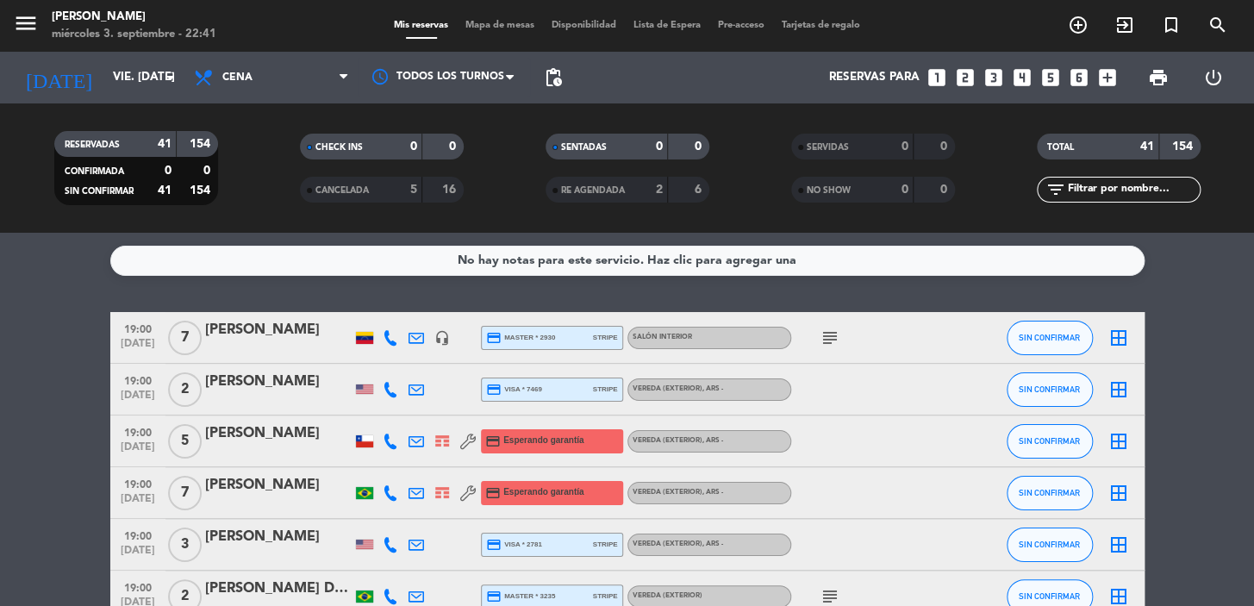
click at [824, 342] on icon "subject" at bounding box center [830, 338] width 21 height 21
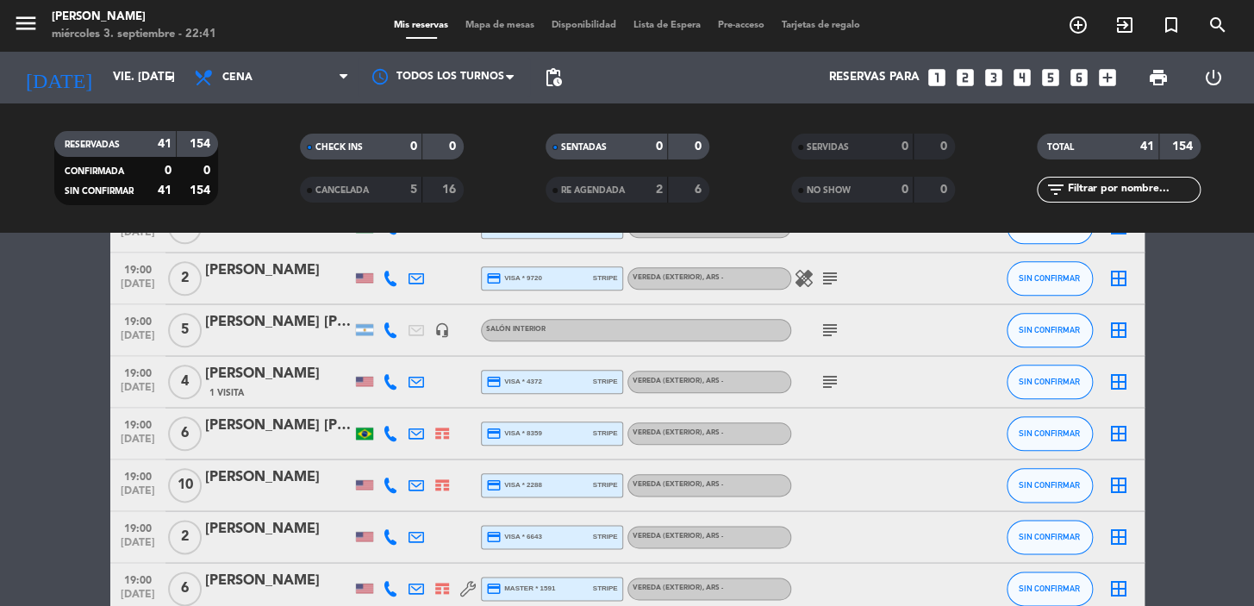
scroll to position [939, 0]
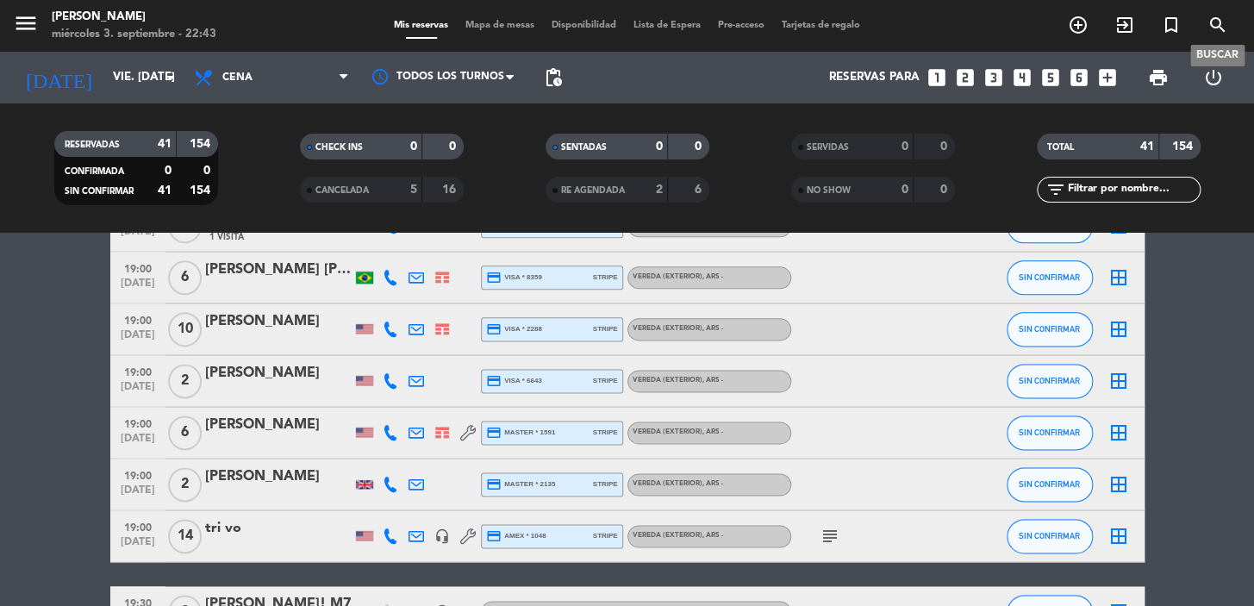
click at [1223, 32] on icon "search" at bounding box center [1217, 25] width 21 height 21
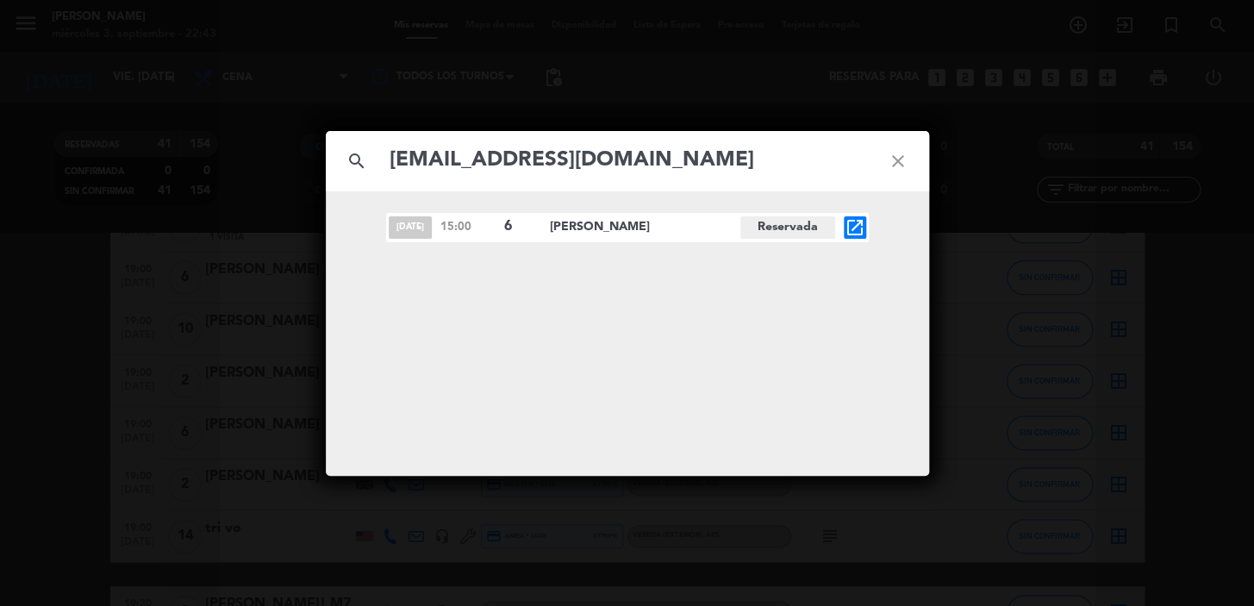
type input "[EMAIL_ADDRESS][DOMAIN_NAME]"
click at [858, 233] on icon "open_in_new" at bounding box center [855, 227] width 21 height 21
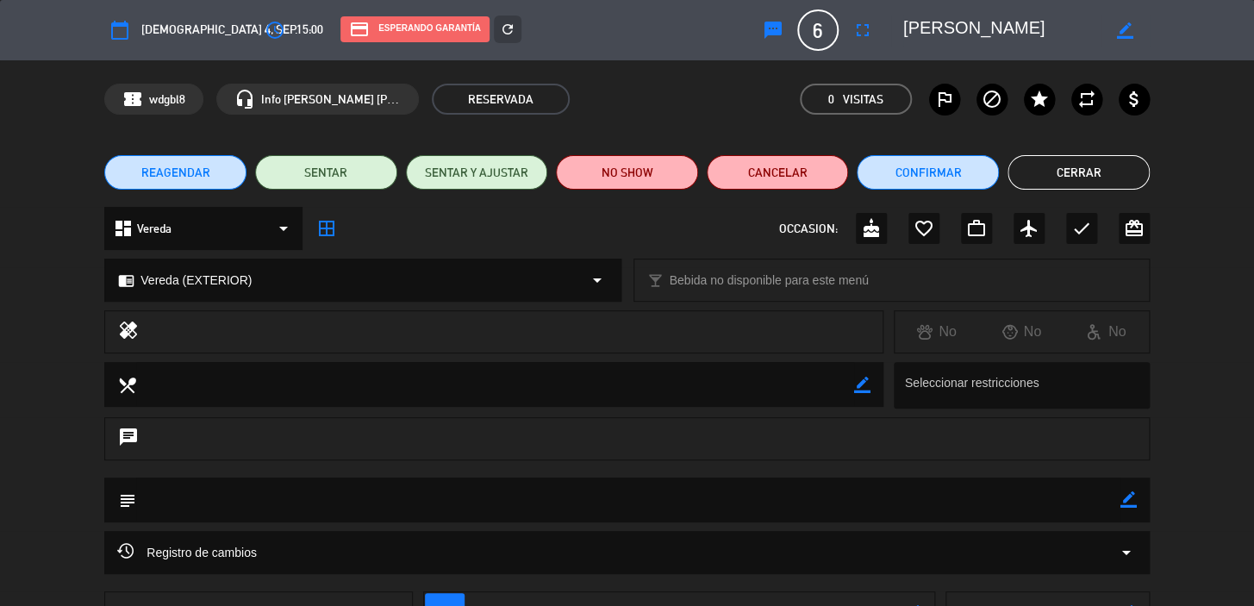
click at [183, 174] on span "REAGENDAR" at bounding box center [175, 173] width 69 height 18
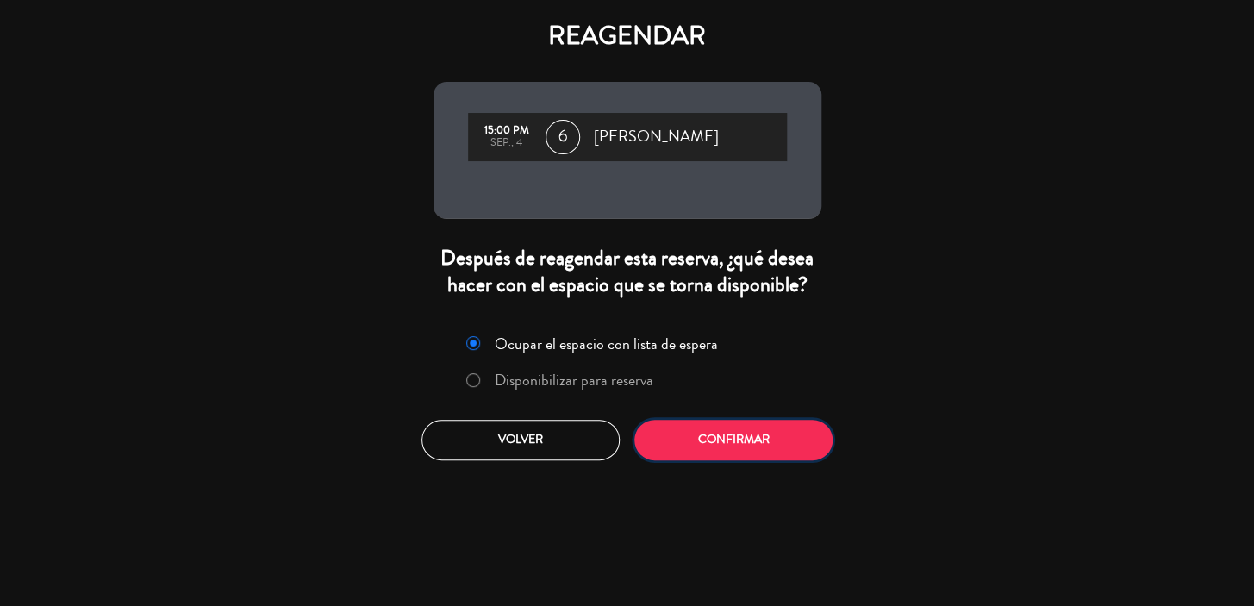
click at [680, 427] on button "Confirmar" at bounding box center [733, 440] width 198 height 41
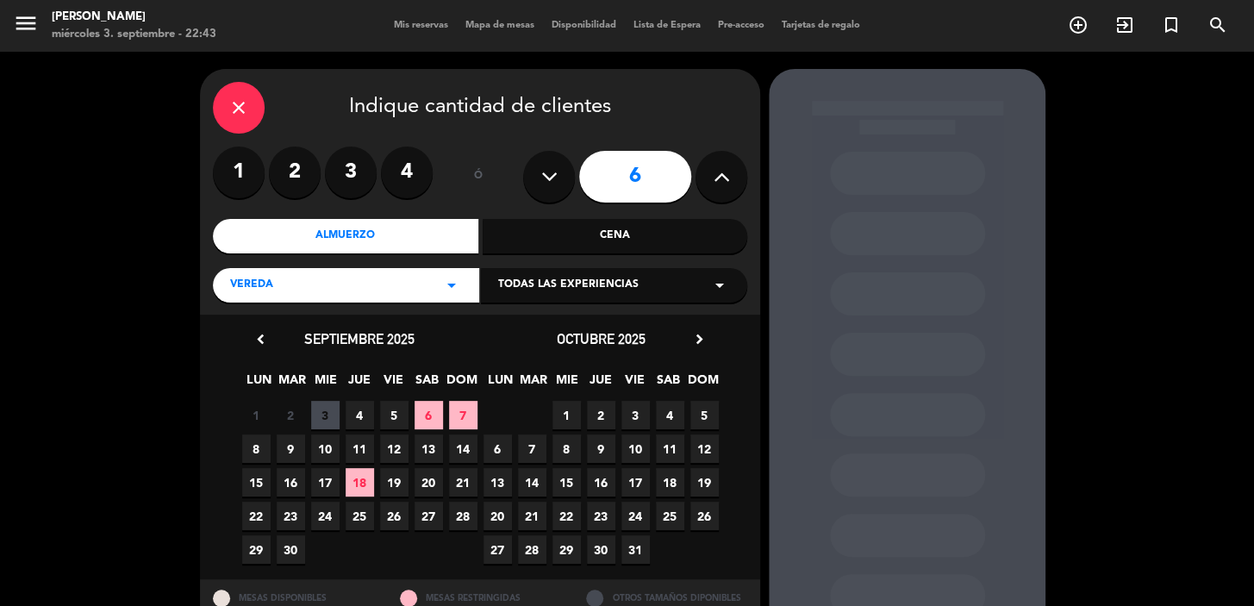
click at [359, 421] on span "4" at bounding box center [360, 415] width 28 height 28
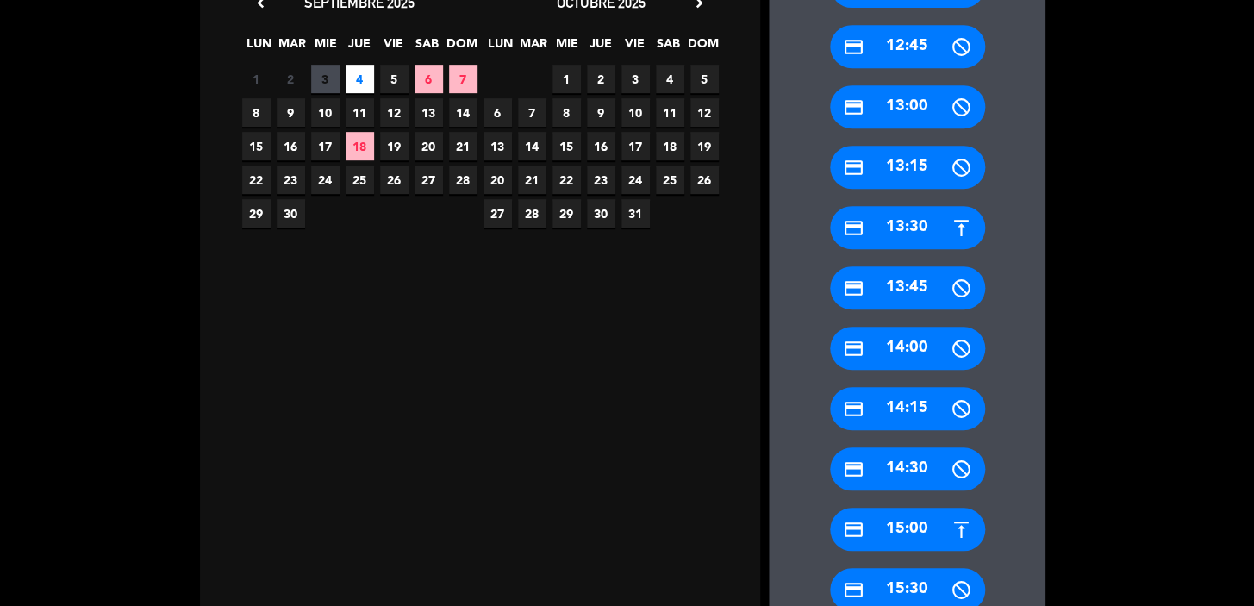
scroll to position [377, 0]
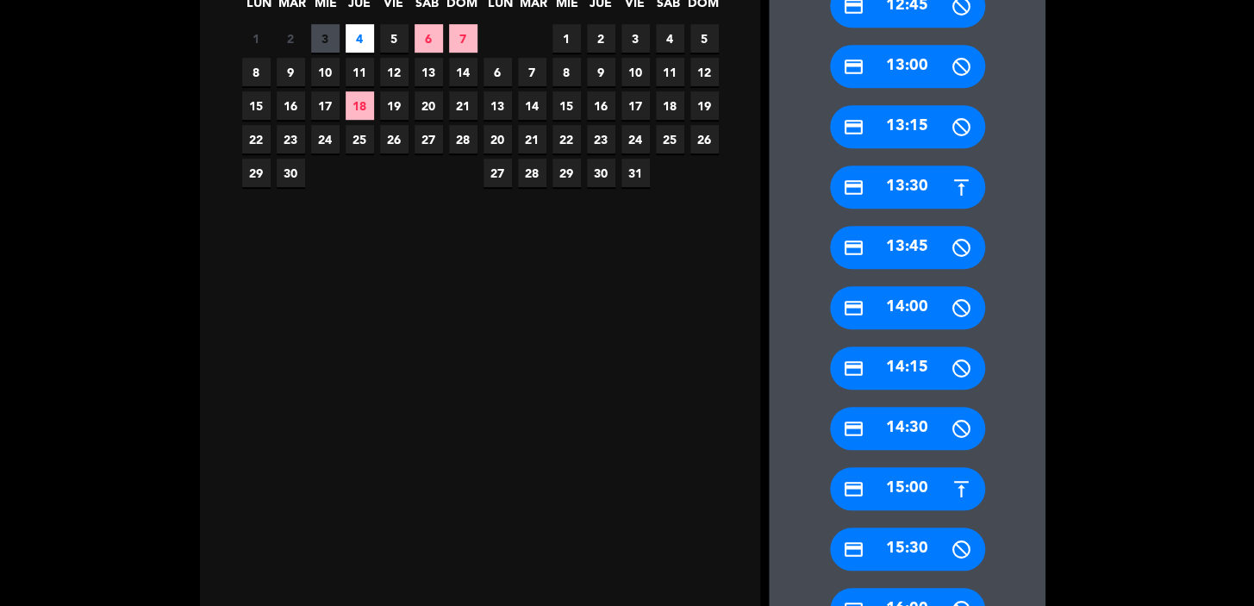
click at [925, 497] on div "credit_card 15:00" at bounding box center [907, 488] width 155 height 43
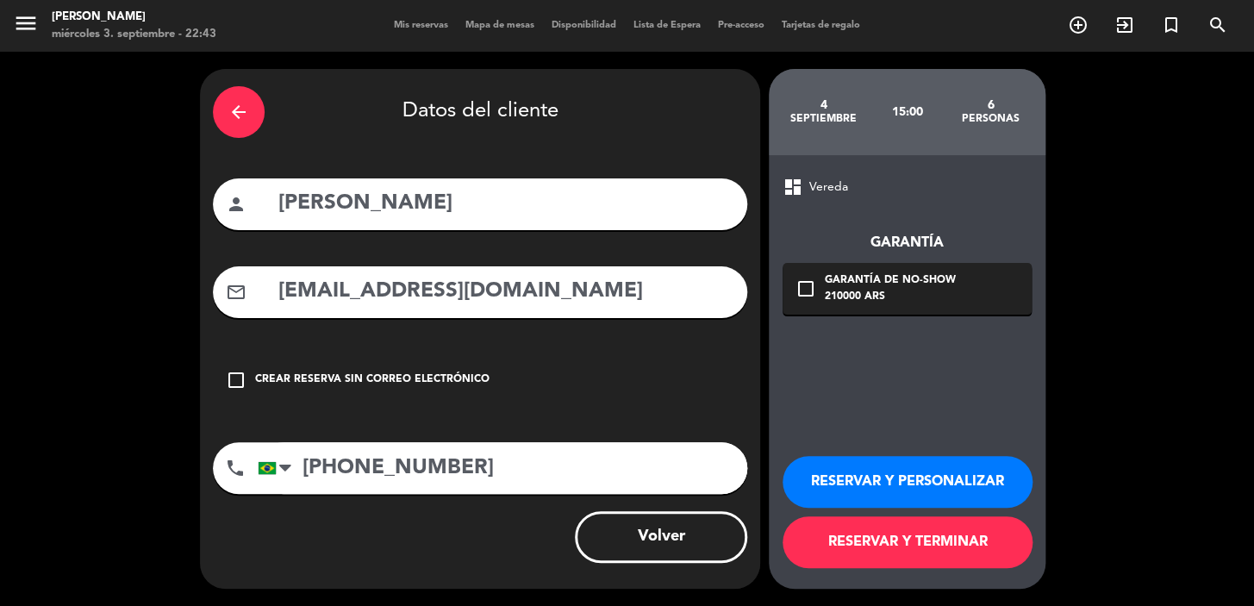
click at [860, 296] on div "210000 ARS" at bounding box center [890, 297] width 131 height 17
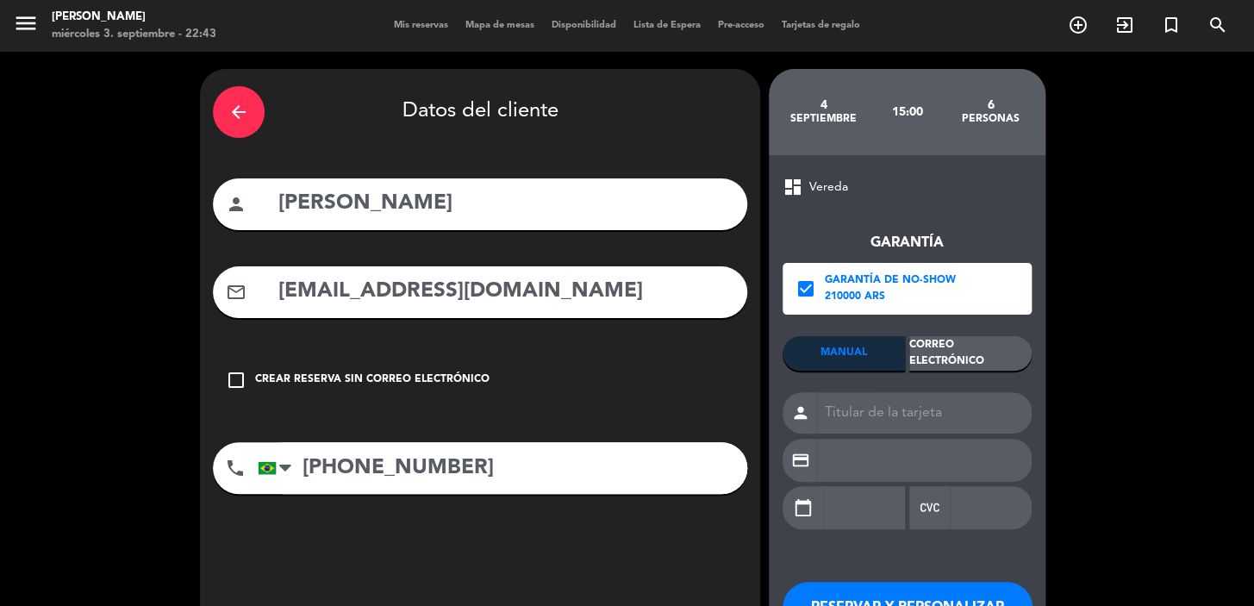
click at [966, 346] on div "Correo Electrónico" at bounding box center [970, 353] width 122 height 34
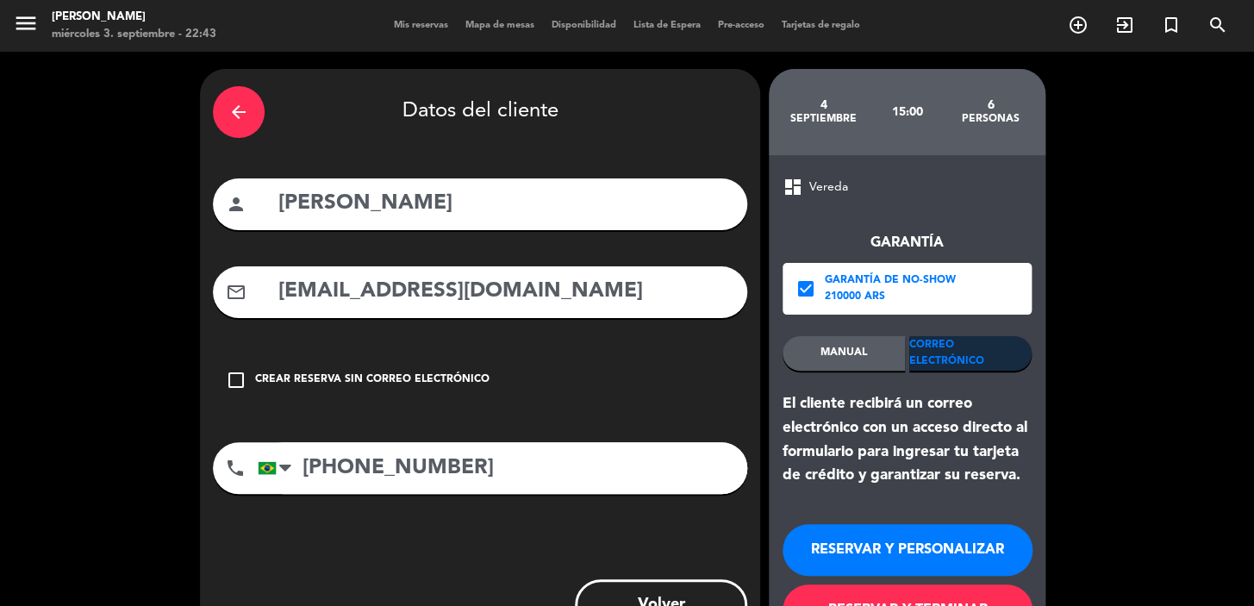
click at [983, 541] on button "RESERVAR Y PERSONALIZAR" at bounding box center [908, 550] width 250 height 52
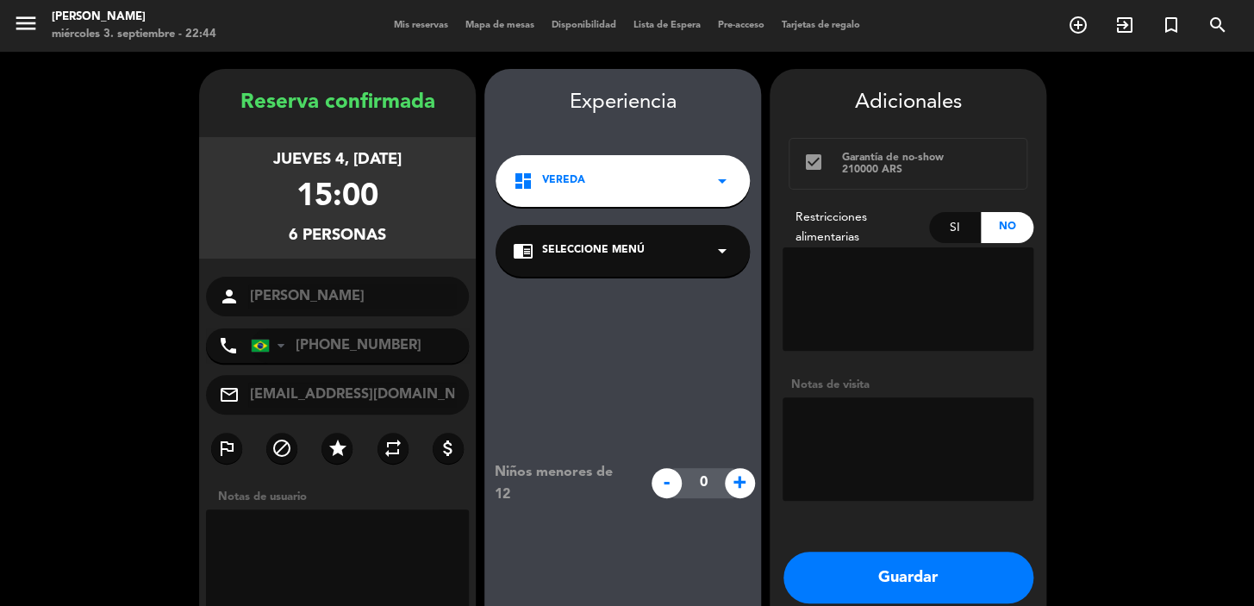
scroll to position [69, 0]
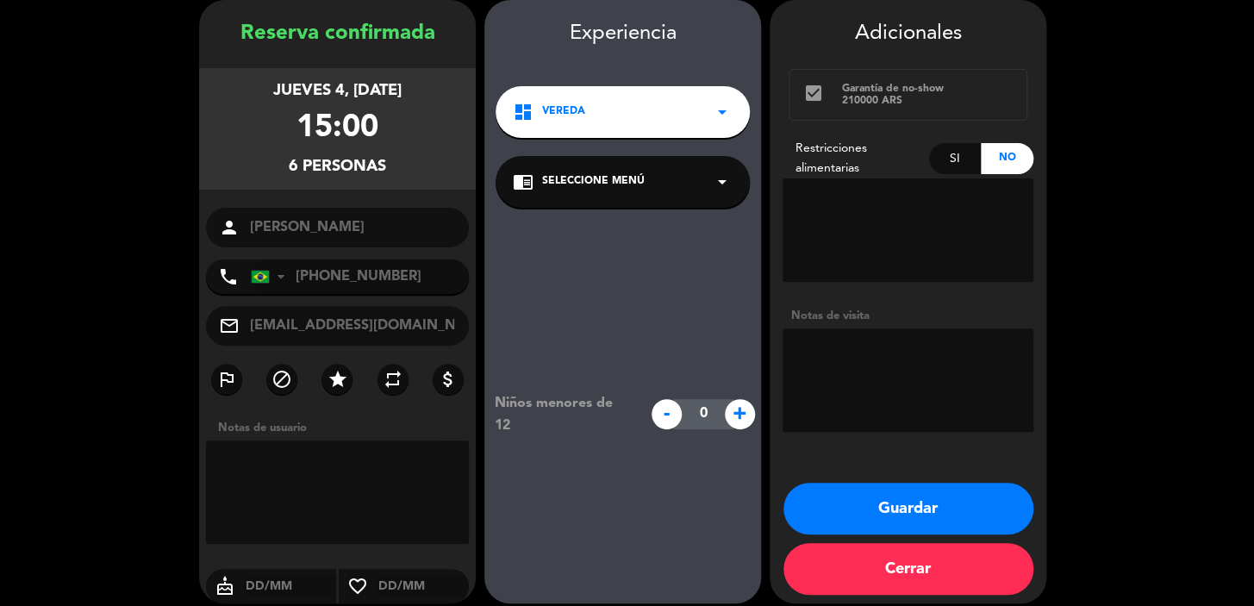
click at [836, 475] on div "Adicionales check_box Garantía de no-show 210000 ARS Restricciones alimentarias…" at bounding box center [908, 301] width 277 height 603
drag, startPoint x: 843, startPoint y: 500, endPoint x: 591, endPoint y: 311, distance: 314.6
click at [843, 500] on button "Guardar" at bounding box center [908, 509] width 250 height 52
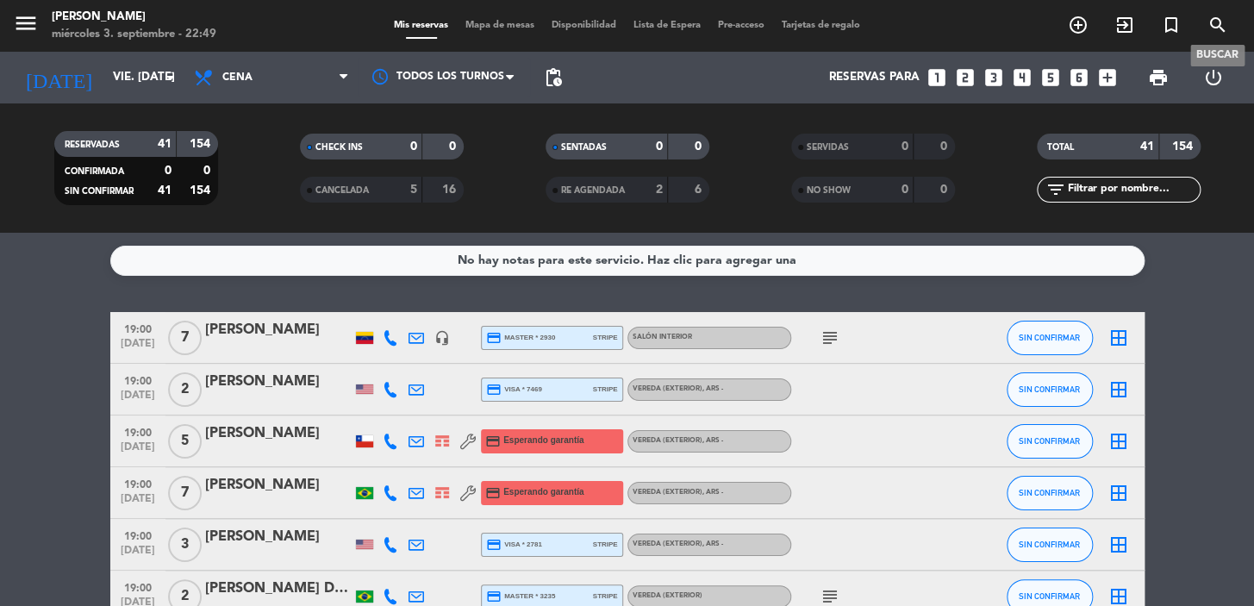
click at [1214, 20] on icon "search" at bounding box center [1217, 25] width 21 height 21
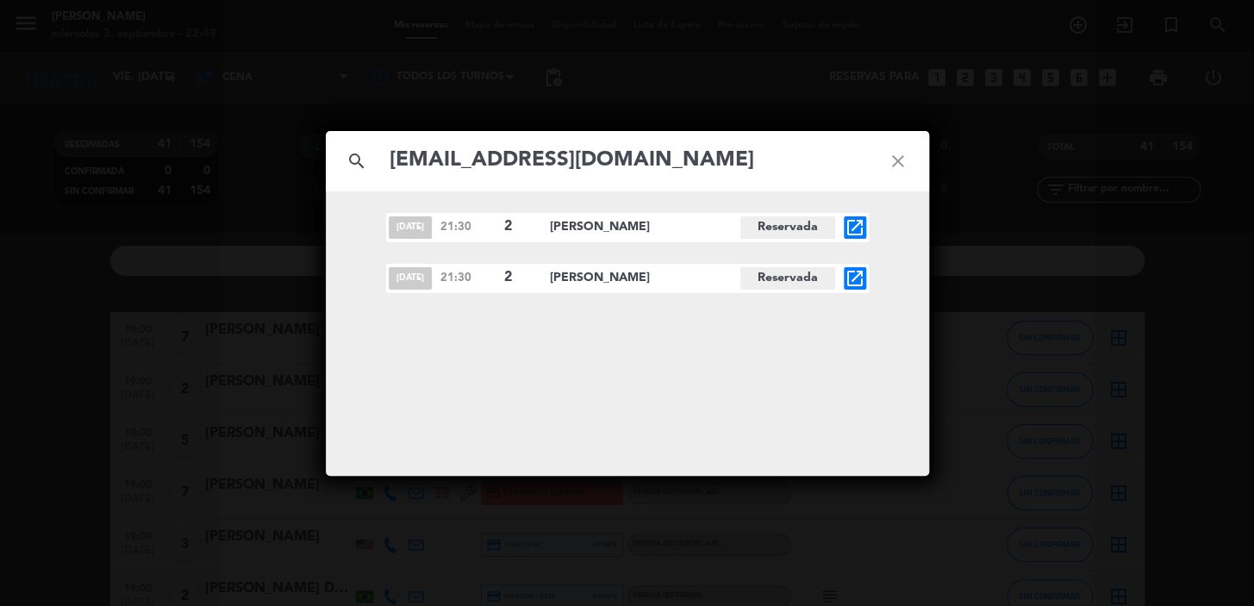
type input "[EMAIL_ADDRESS][DOMAIN_NAME]"
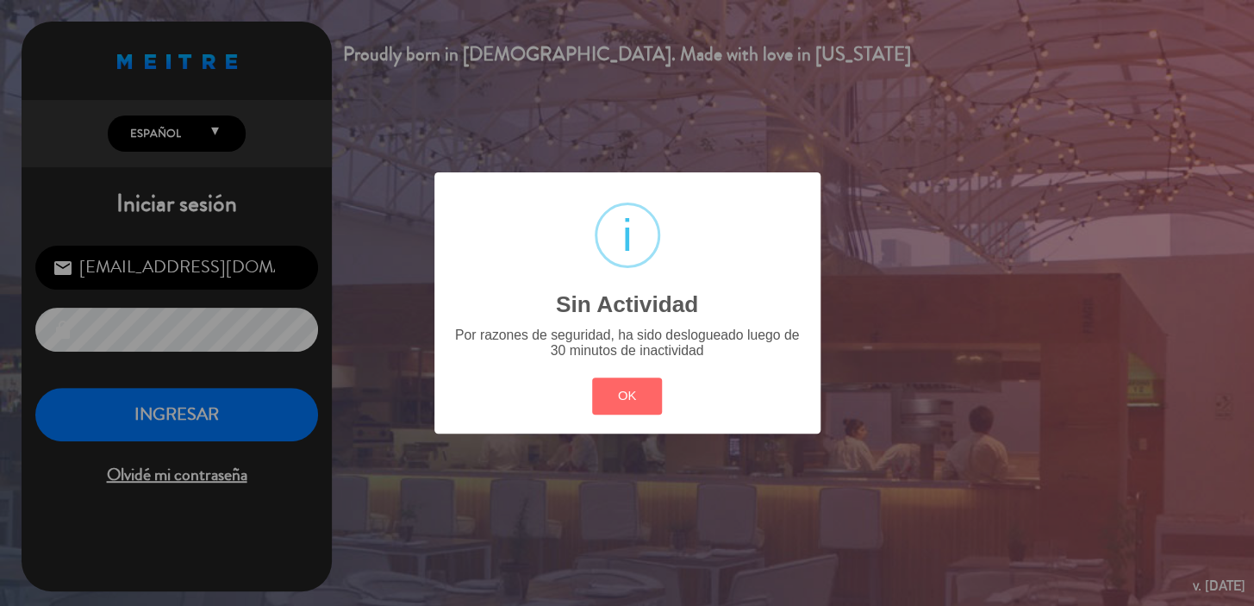
click at [664, 406] on div "? ! i Sin Actividad × Por razones de seguridad, ha sido deslogueado luego de 30…" at bounding box center [627, 302] width 386 height 260
click at [658, 404] on button "OK" at bounding box center [627, 395] width 70 height 37
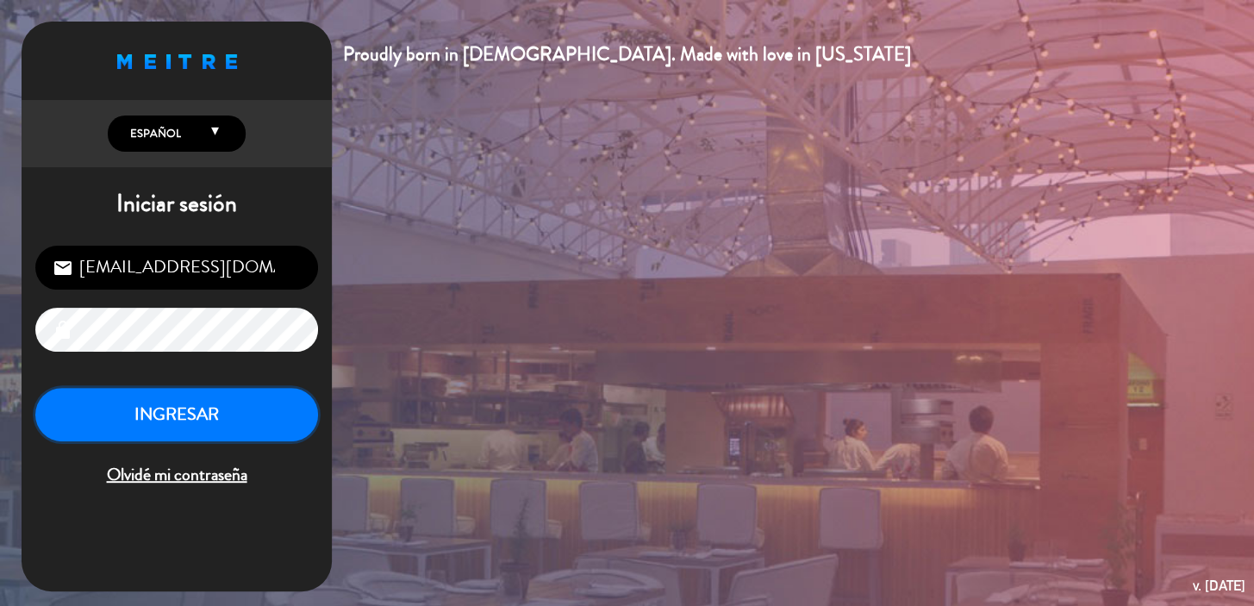
click at [279, 405] on button "INGRESAR" at bounding box center [176, 415] width 283 height 54
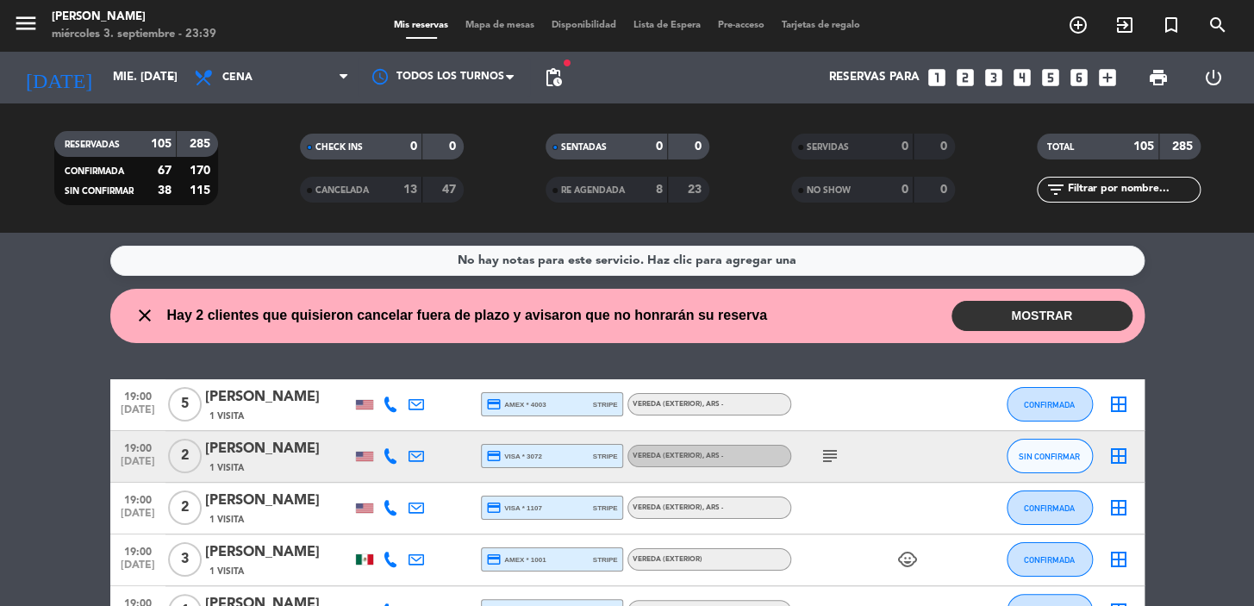
click at [1048, 315] on button "MOSTRAR" at bounding box center [1041, 316] width 181 height 30
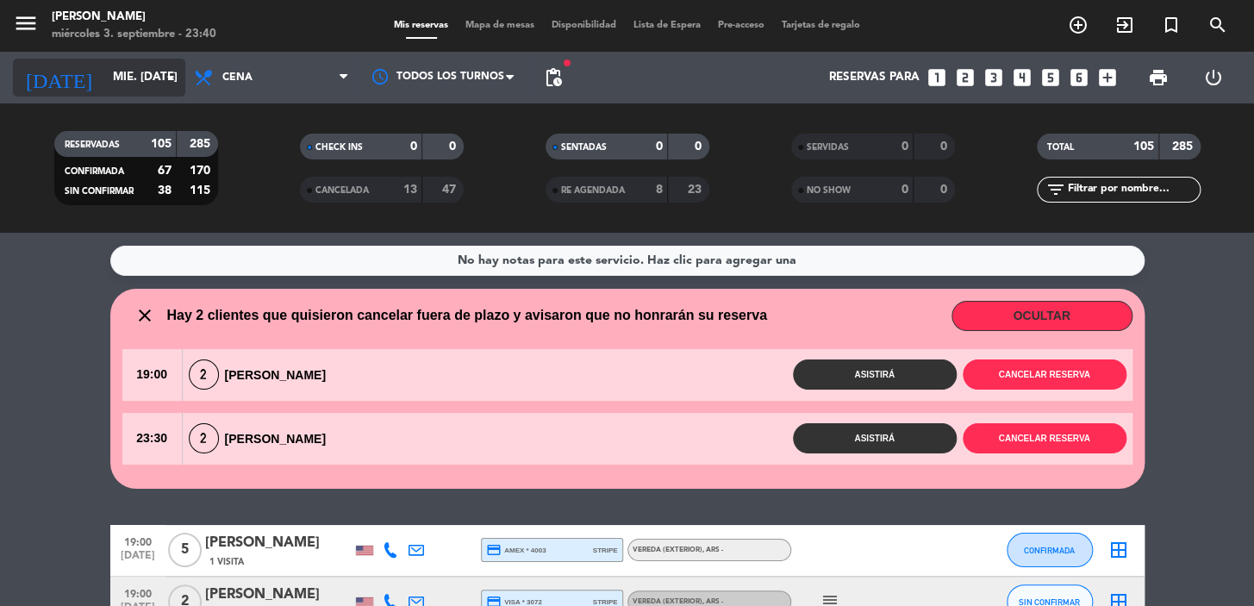
click at [111, 78] on input "mié. [DATE]" at bounding box center [180, 77] width 153 height 31
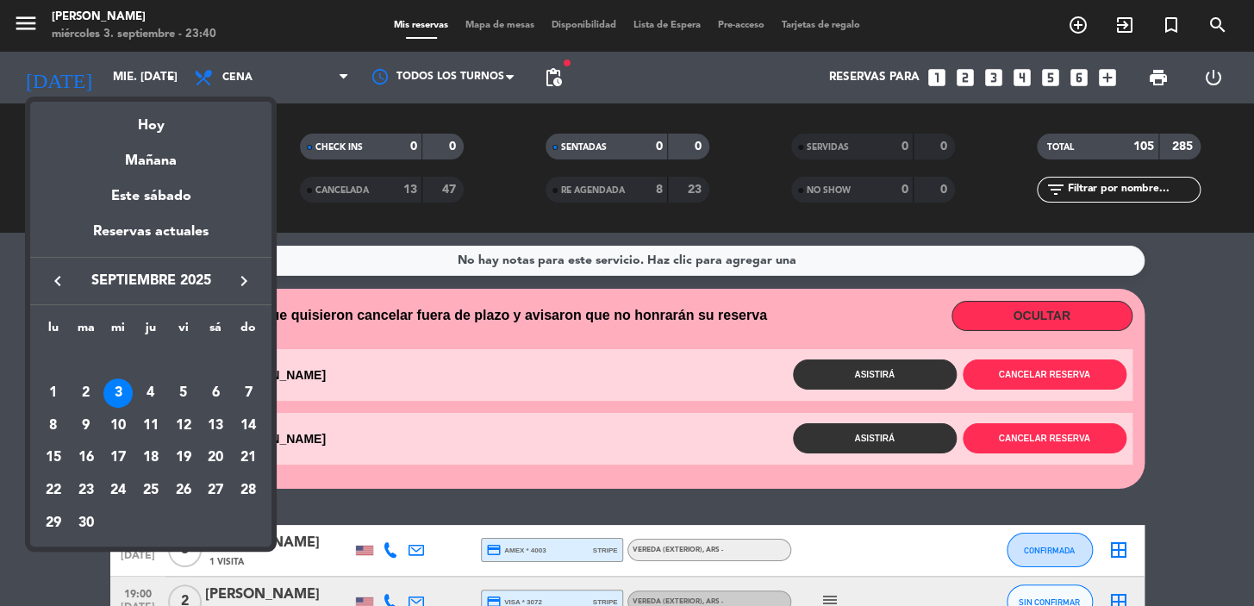
click at [246, 282] on icon "keyboard_arrow_right" at bounding box center [244, 281] width 21 height 21
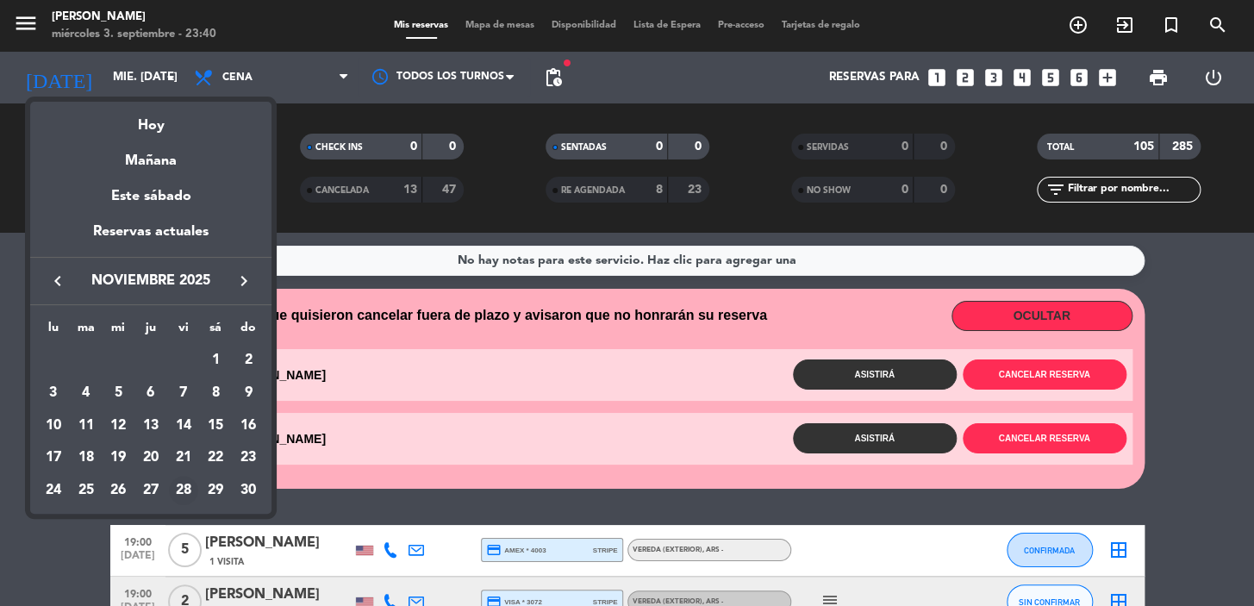
click at [181, 485] on div "28" at bounding box center [183, 490] width 29 height 29
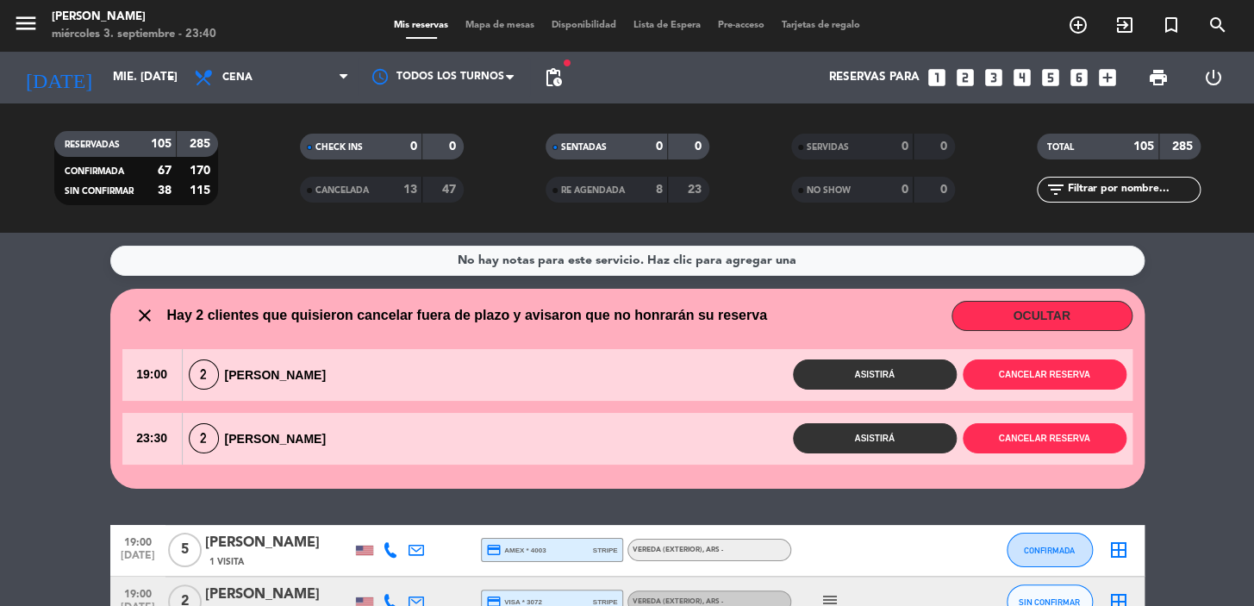
type input "vie. [DATE]"
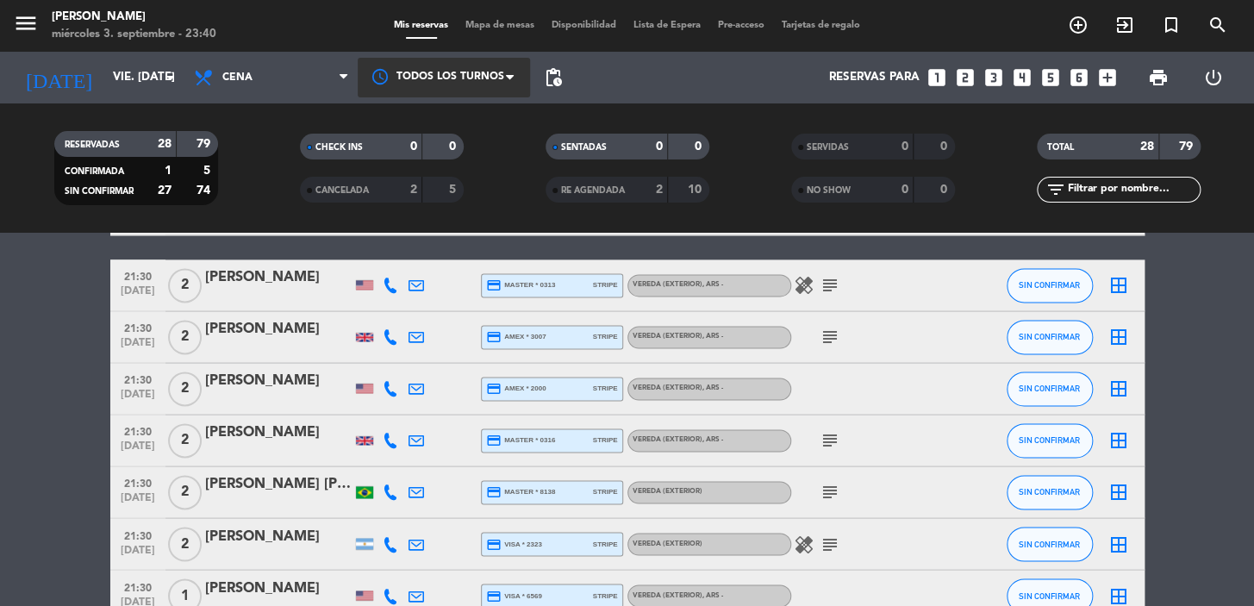
scroll to position [1096, 0]
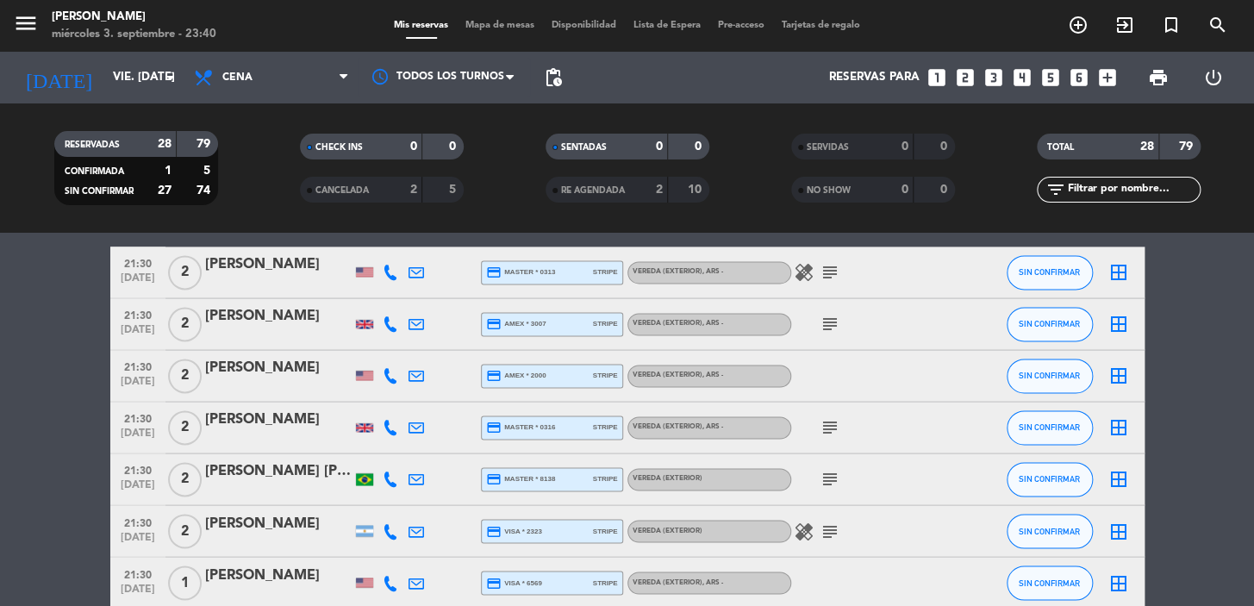
click at [544, 88] on span "pending_actions" at bounding box center [553, 77] width 34 height 34
click at [558, 68] on span "pending_actions" at bounding box center [553, 77] width 21 height 21
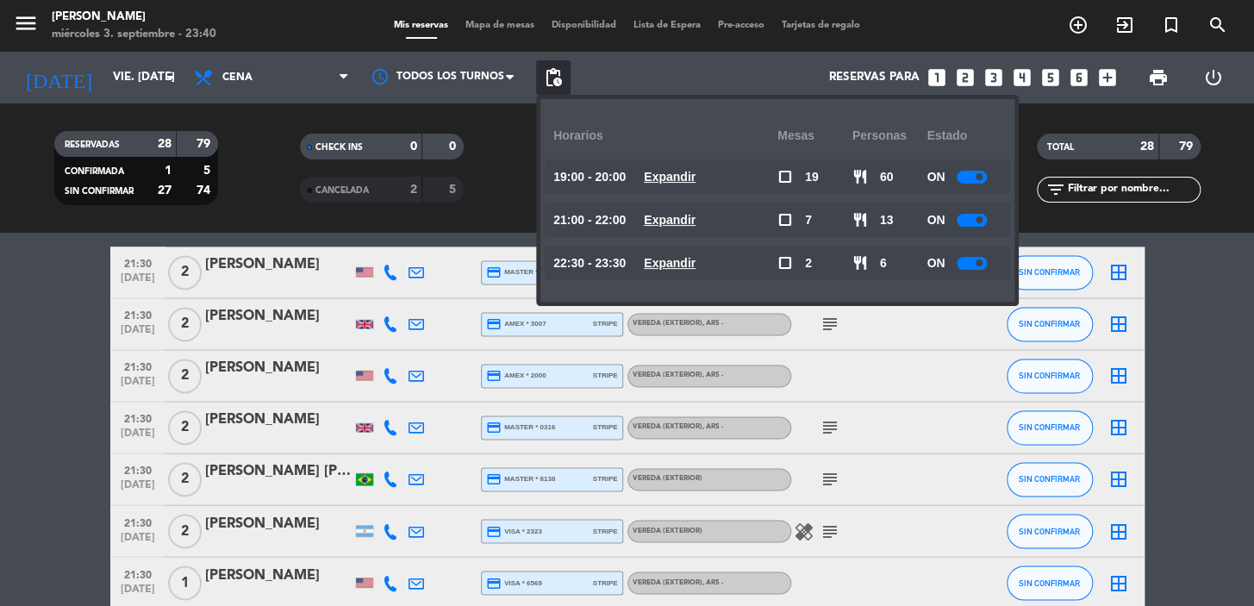
drag, startPoint x: 558, startPoint y: 68, endPoint x: 519, endPoint y: 244, distance: 180.0
click at [558, 71] on span "pending_actions" at bounding box center [553, 77] width 21 height 21
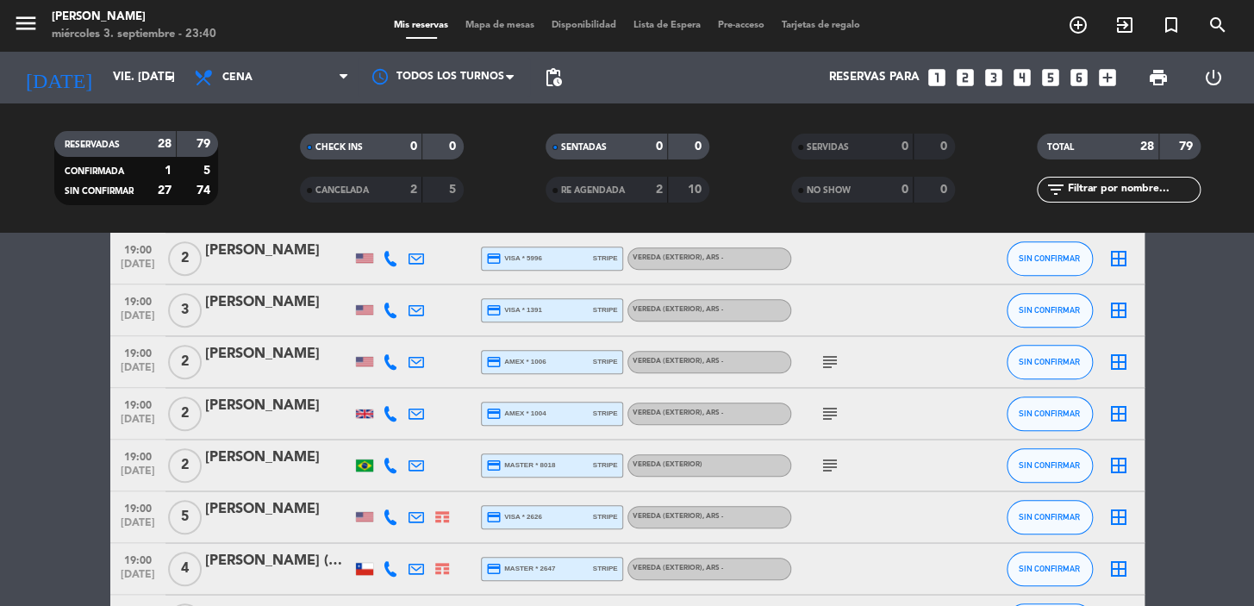
scroll to position [627, 0]
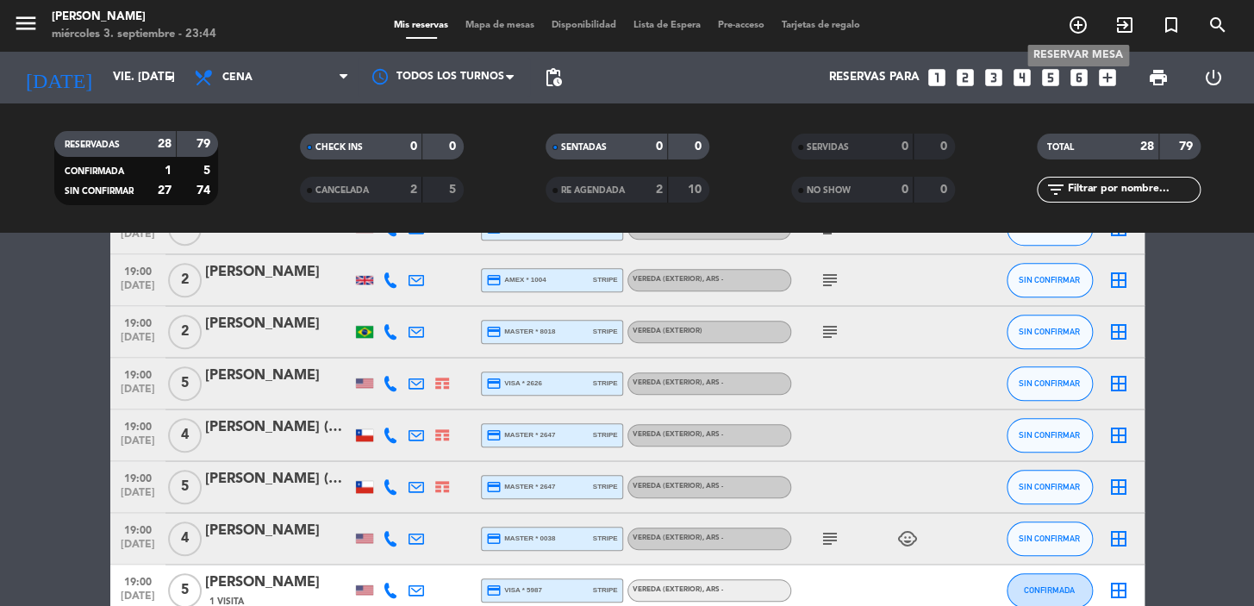
click at [1094, 28] on span "add_circle_outline" at bounding box center [1078, 24] width 47 height 29
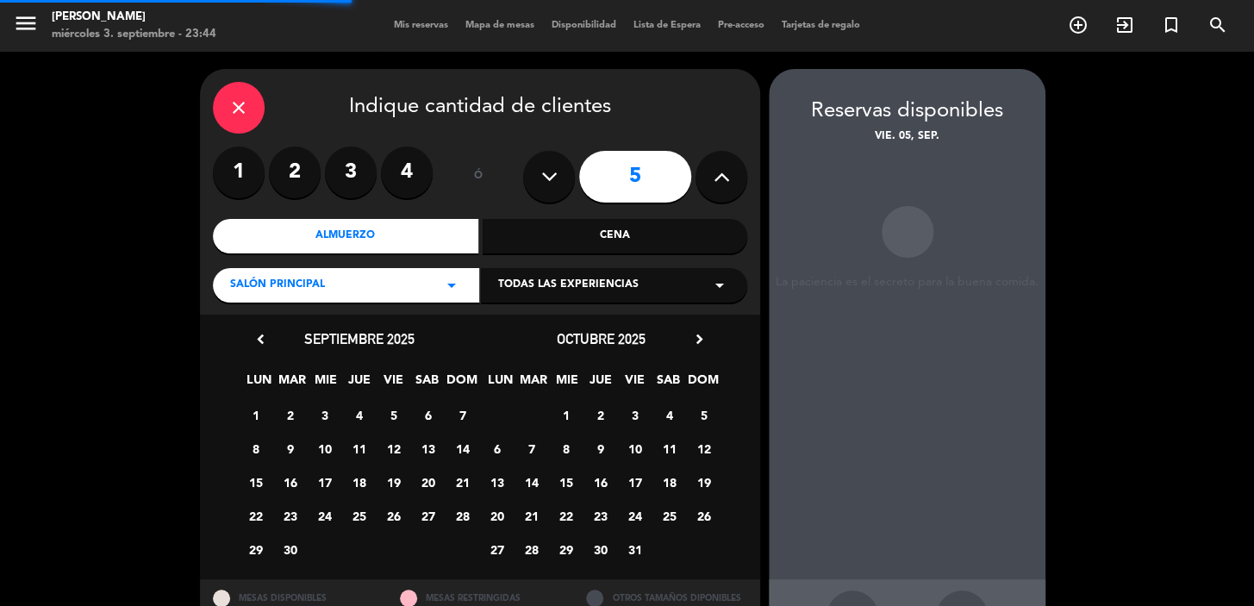
click at [727, 183] on icon at bounding box center [722, 177] width 16 height 26
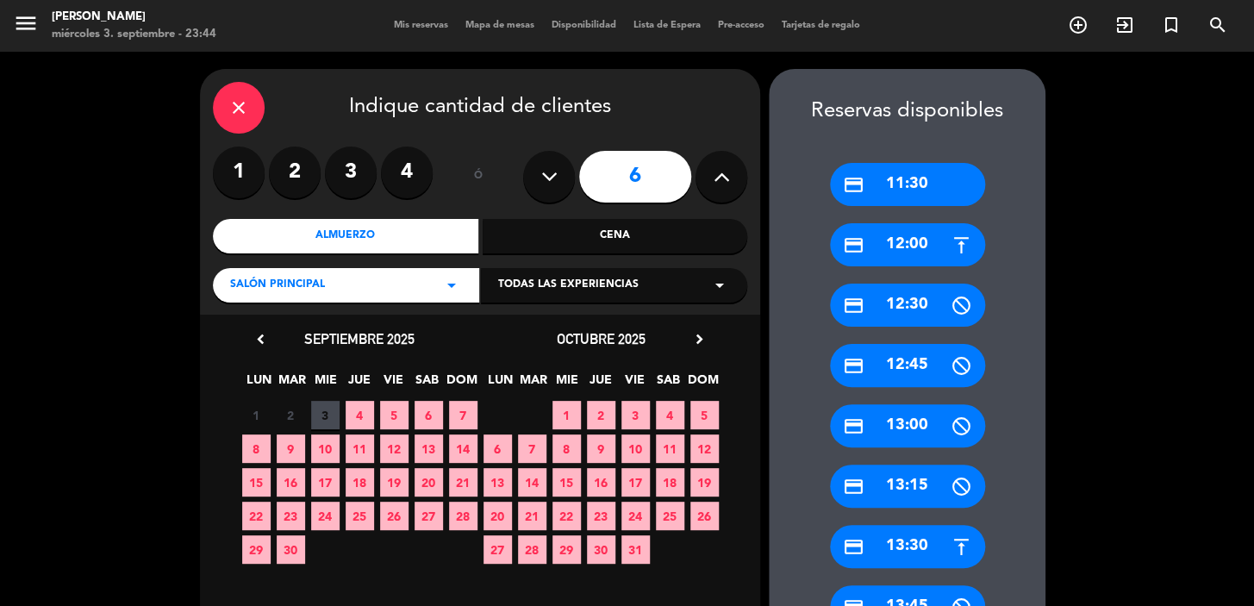
click at [714, 170] on icon at bounding box center [722, 177] width 16 height 26
type input "7"
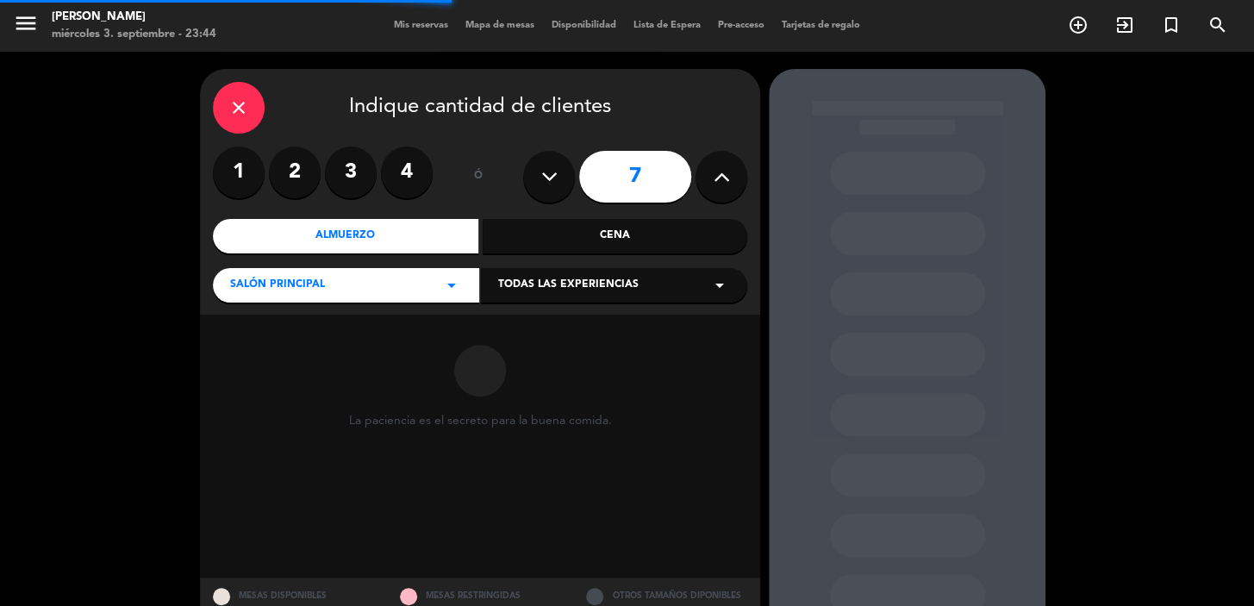
click at [638, 243] on div "Cena" at bounding box center [615, 236] width 265 height 34
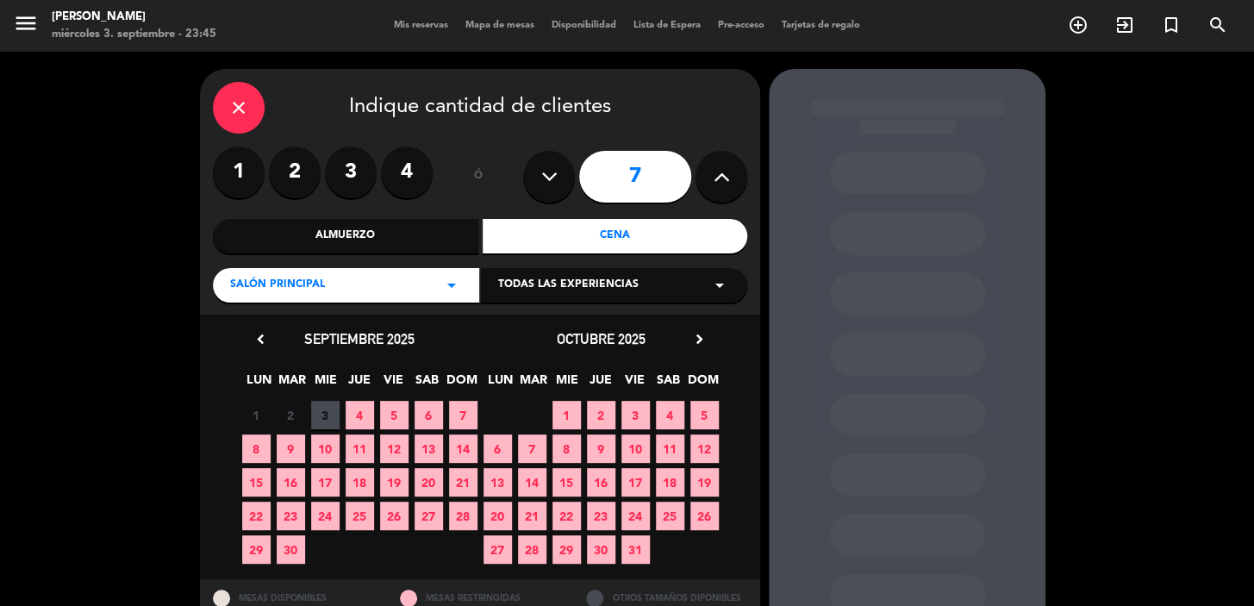
click at [608, 475] on span "16" at bounding box center [601, 482] width 28 height 28
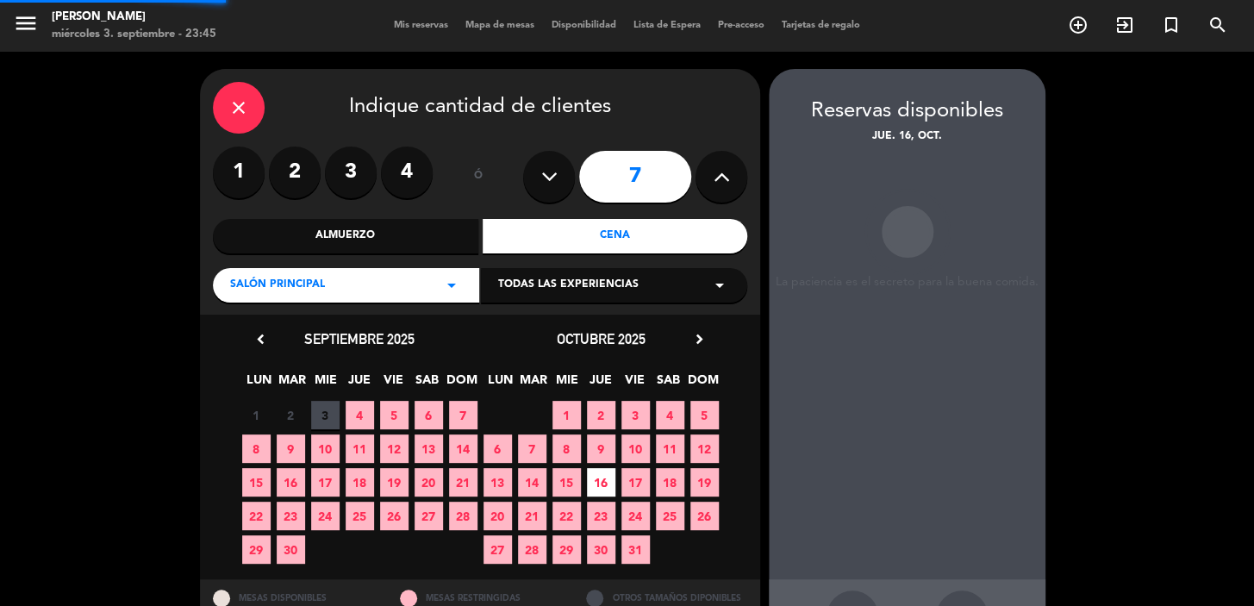
scroll to position [63, 0]
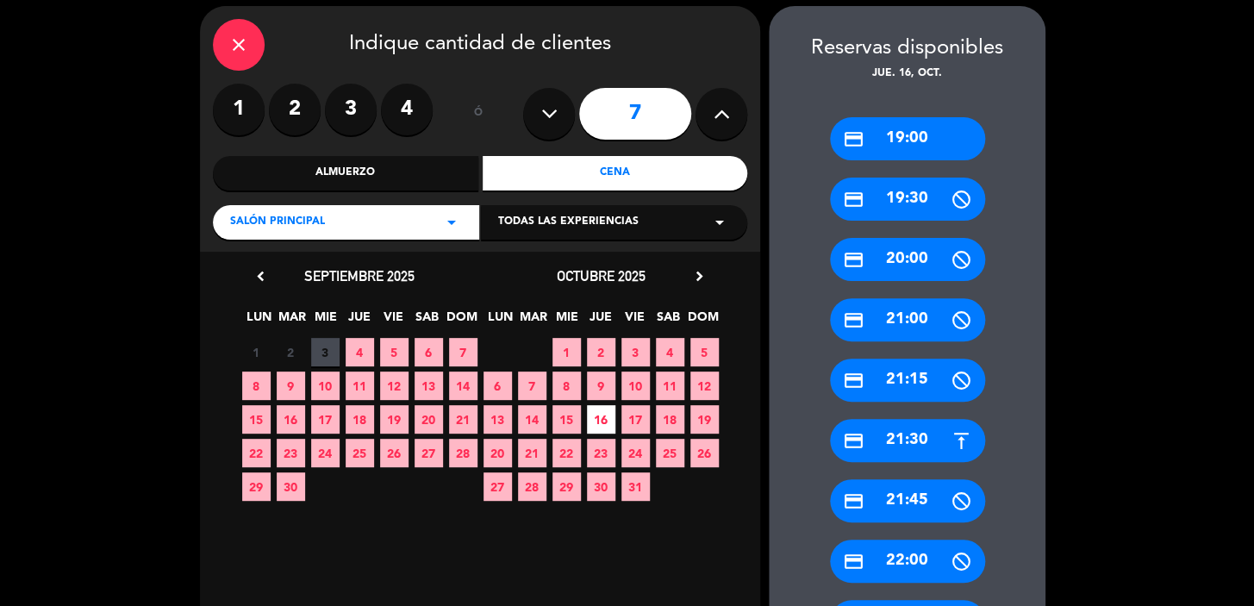
click at [465, 224] on div "Salón Principal arrow_drop_down" at bounding box center [346, 222] width 266 height 34
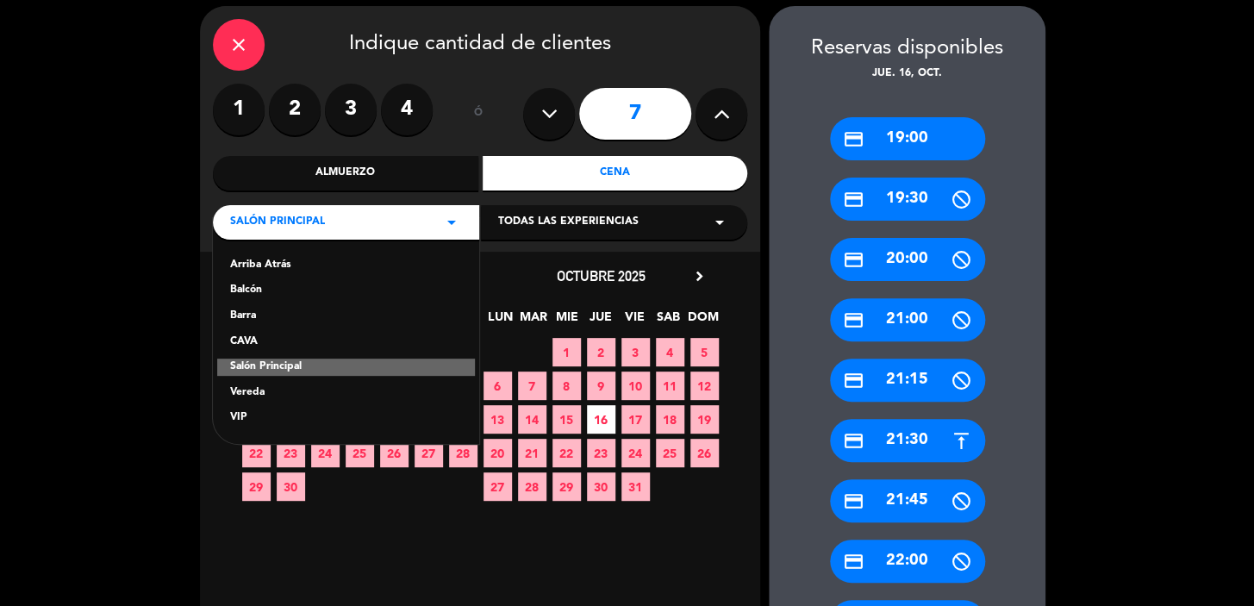
click at [305, 384] on div "Vereda" at bounding box center [346, 392] width 232 height 17
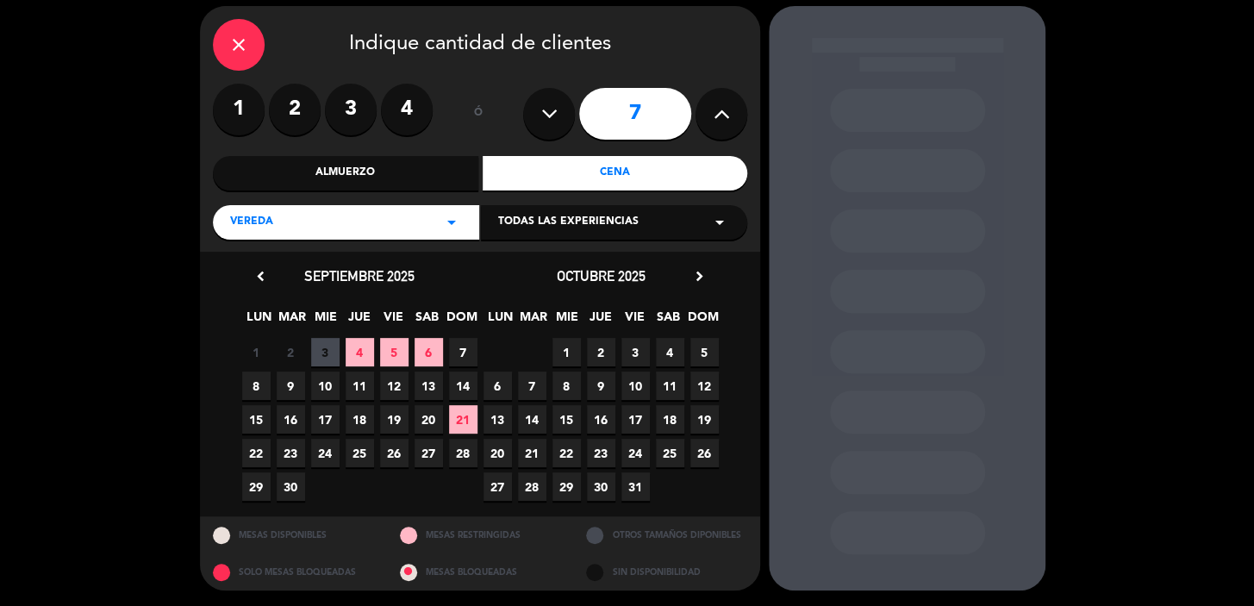
click at [608, 420] on span "16" at bounding box center [601, 419] width 28 height 28
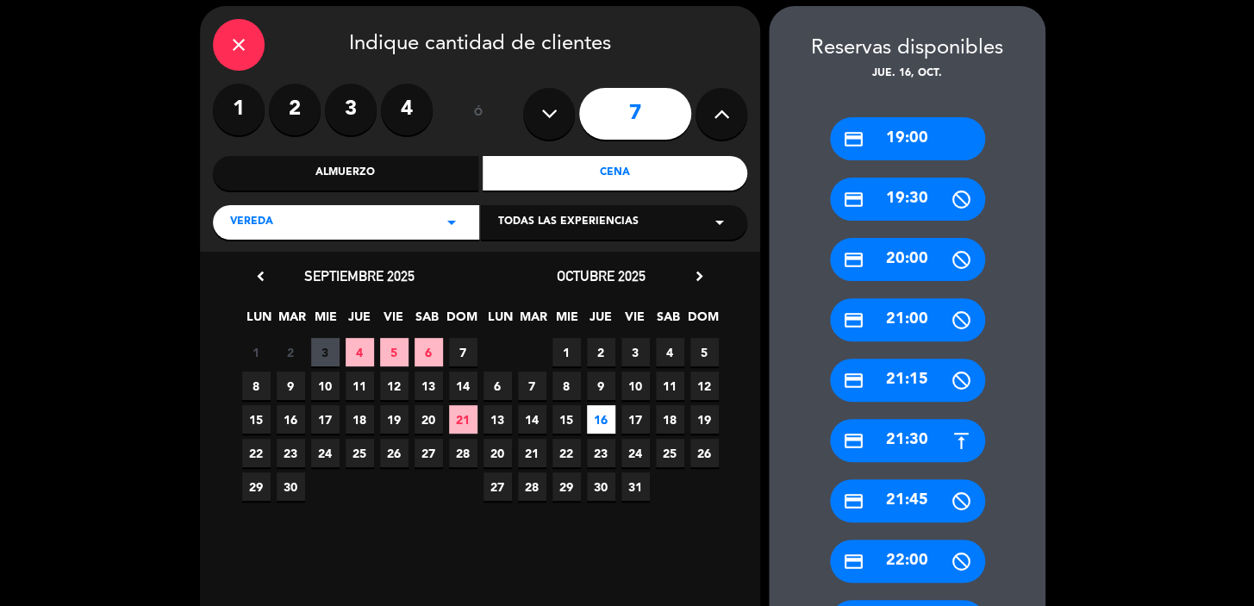
click at [887, 133] on div "credit_card 19:00" at bounding box center [907, 138] width 155 height 43
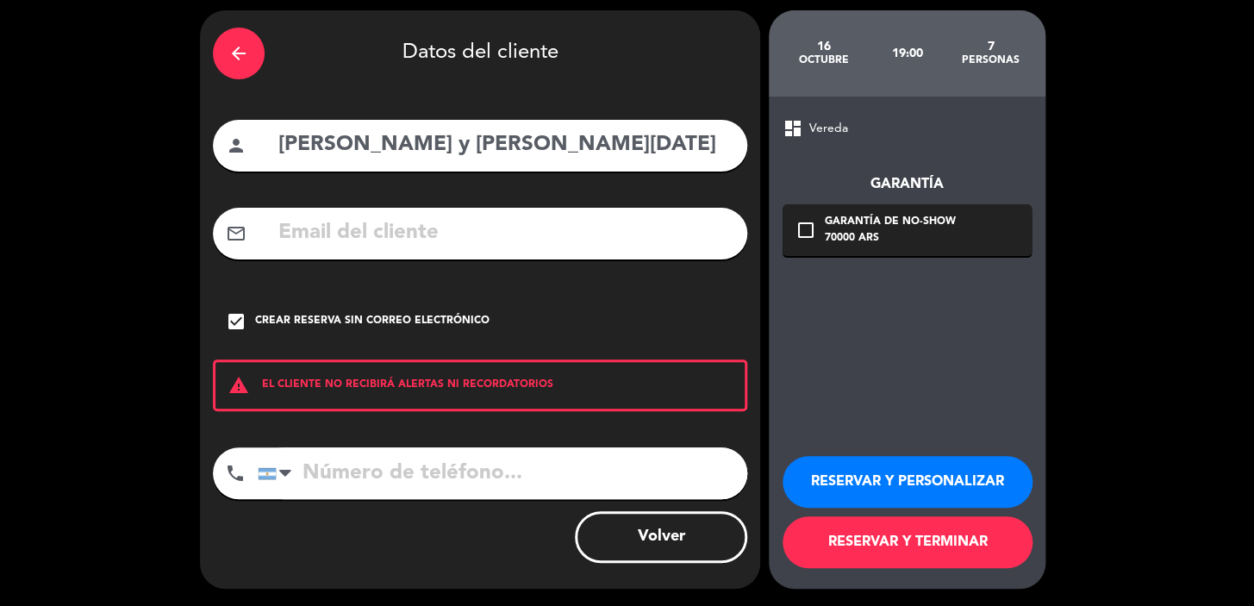
scroll to position [59, 0]
click at [621, 140] on input "[PERSON_NAME] y [PERSON_NAME][DATE]" at bounding box center [506, 145] width 458 height 35
paste input "[PERSON_NAME]"
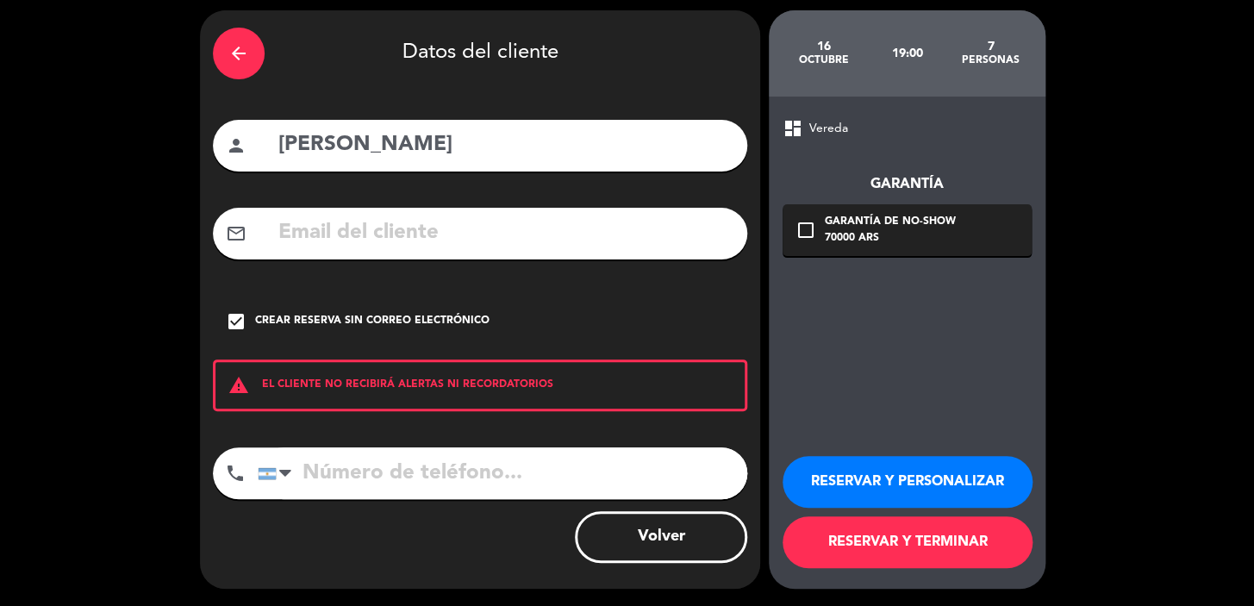
type input "[PERSON_NAME]"
click at [646, 466] on input "tel" at bounding box center [503, 473] width 490 height 52
paste input "[PHONE_NUMBER]"
type input "[PHONE_NUMBER]"
click at [409, 328] on div "Crear reserva sin correo electrónico" at bounding box center [372, 321] width 234 height 17
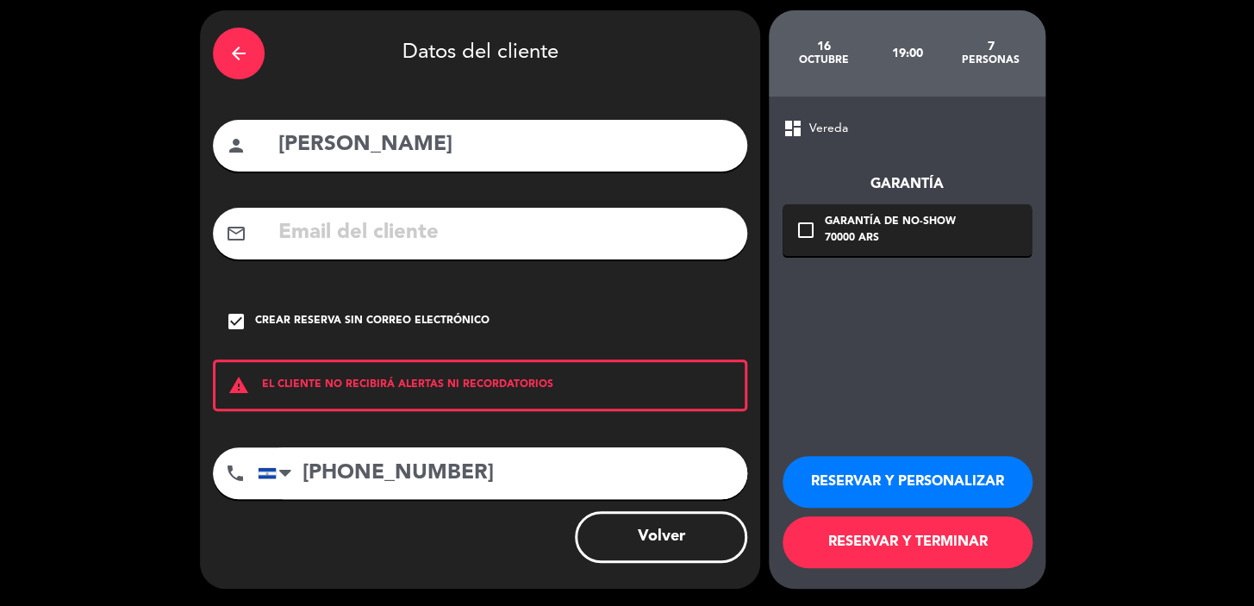
scroll to position [0, 0]
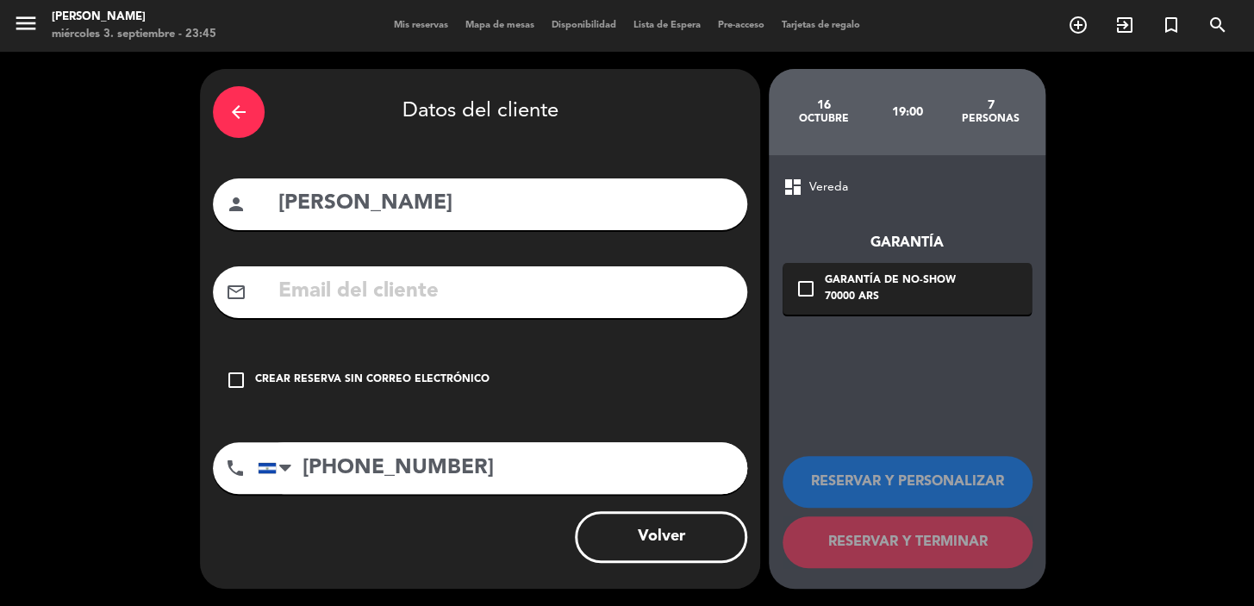
click at [521, 245] on div "arrow_back Datos del cliente person [PERSON_NAME] mail_outline check_box_outlin…" at bounding box center [480, 329] width 560 height 520
click at [540, 280] on input "text" at bounding box center [506, 291] width 458 height 35
paste input "[EMAIL_ADDRESS][DOMAIN_NAME]"
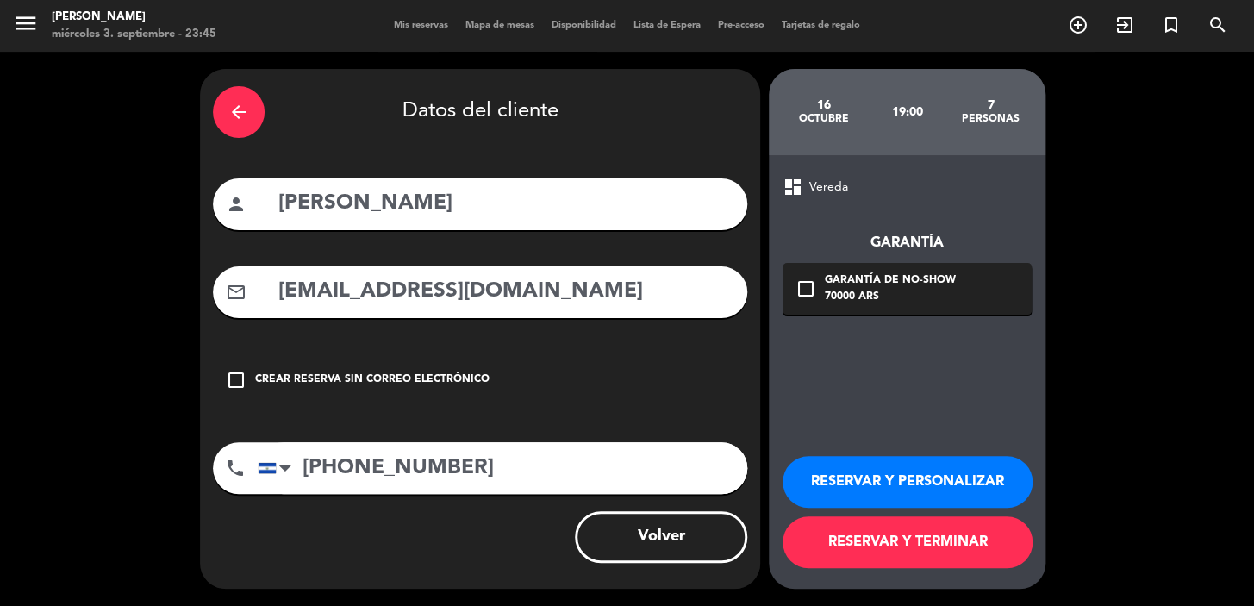
type input "[EMAIL_ADDRESS][DOMAIN_NAME]"
click at [888, 298] on div "70000 ARS" at bounding box center [890, 297] width 131 height 17
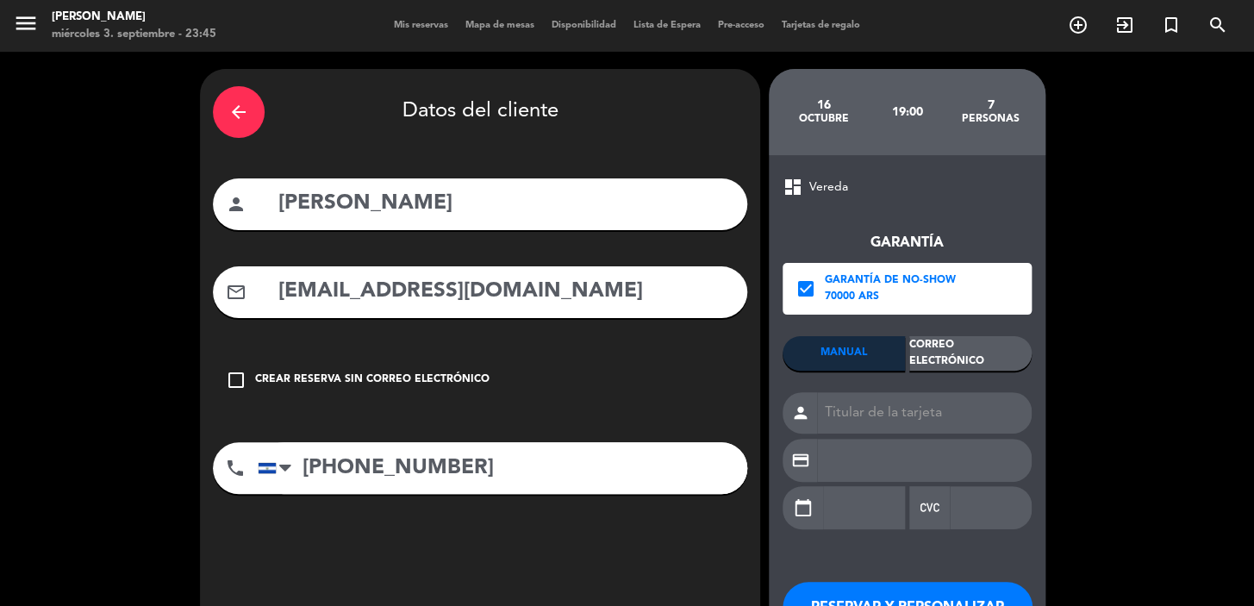
click at [966, 351] on div "Correo Electrónico" at bounding box center [970, 353] width 122 height 34
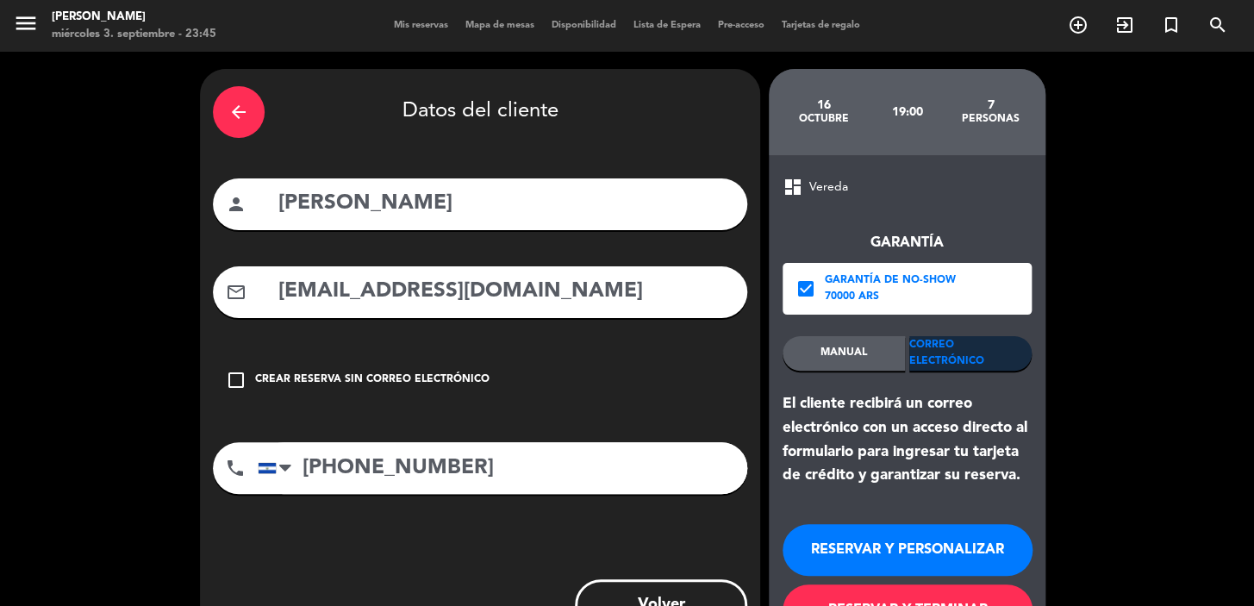
click at [930, 594] on button "RESERVAR Y TERMINAR" at bounding box center [908, 610] width 250 height 52
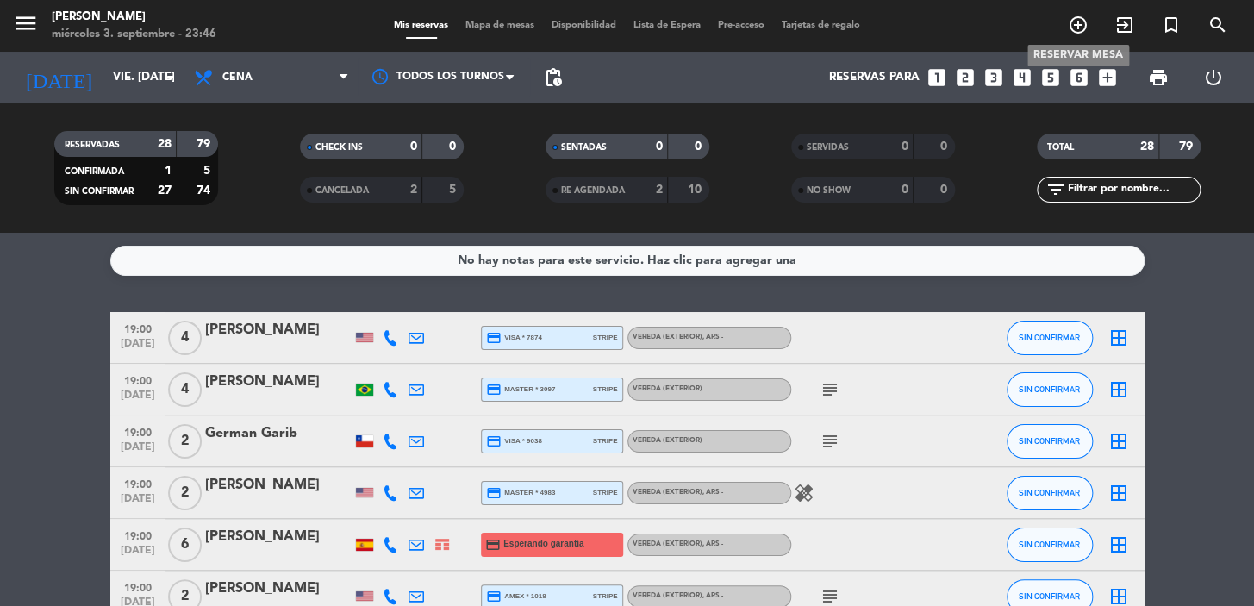
click at [1074, 17] on icon "add_circle_outline" at bounding box center [1078, 25] width 21 height 21
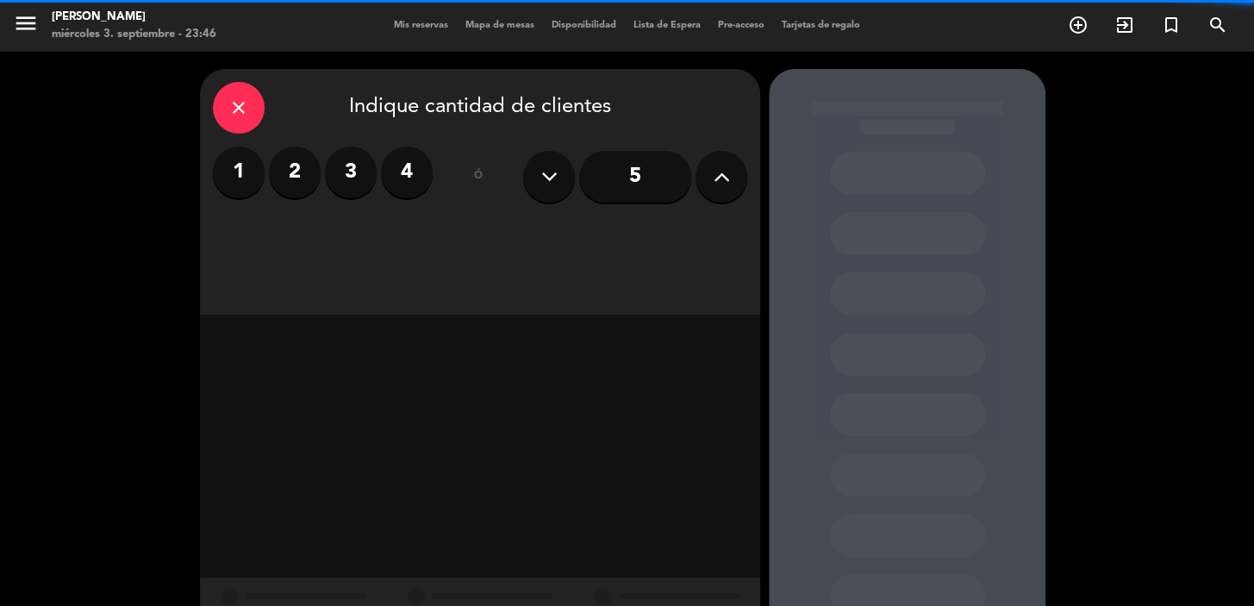
click at [375, 165] on label "3" at bounding box center [351, 173] width 52 height 52
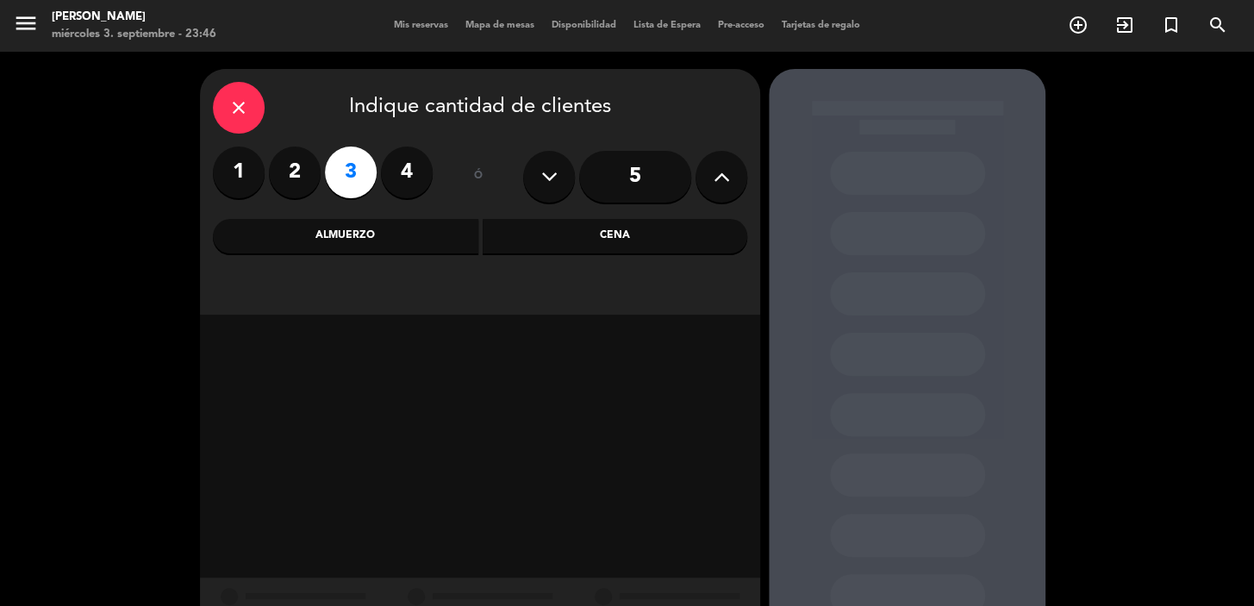
click at [553, 251] on div "Cena" at bounding box center [615, 236] width 265 height 34
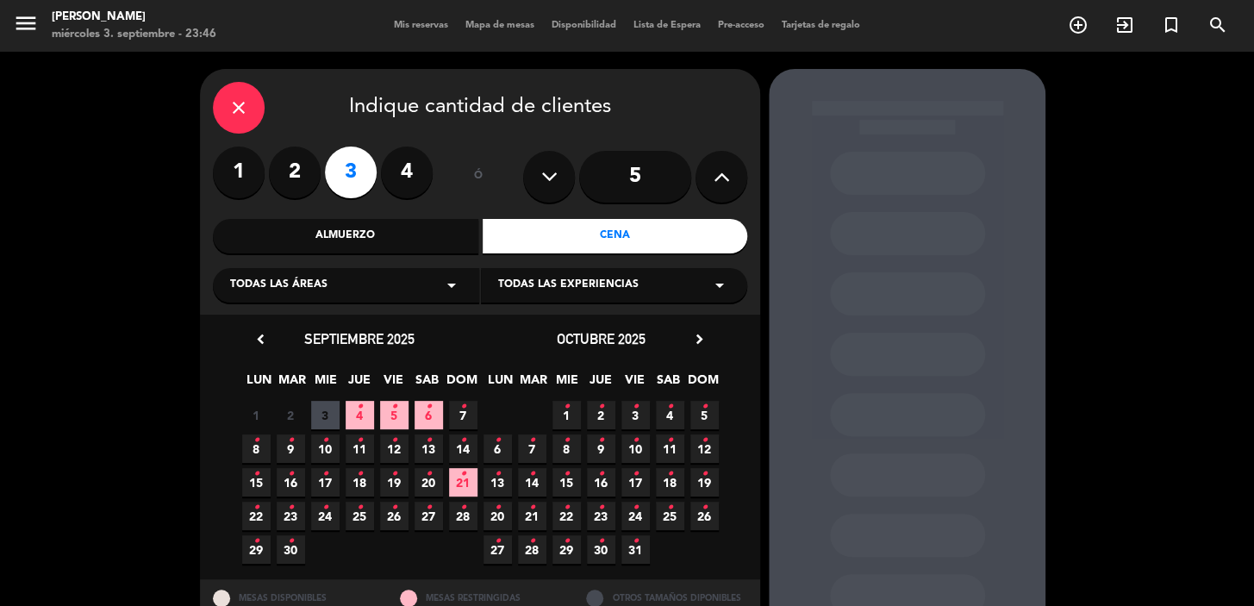
click at [421, 250] on div "Almuerzo" at bounding box center [345, 236] width 265 height 34
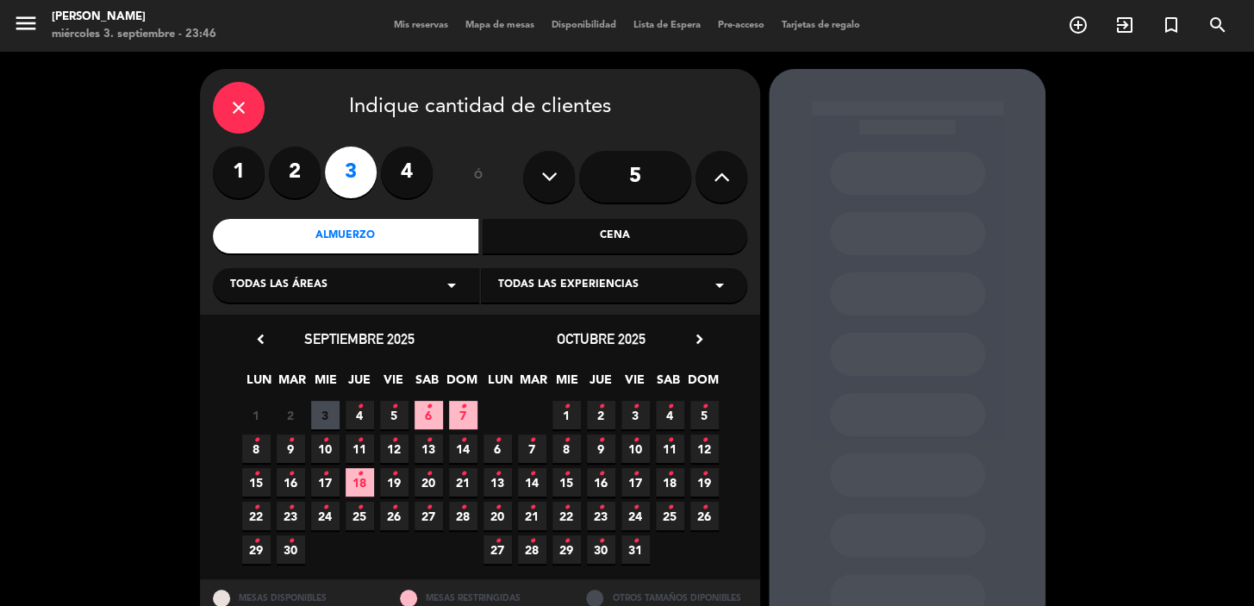
click at [704, 340] on icon "chevron_right" at bounding box center [699, 339] width 18 height 18
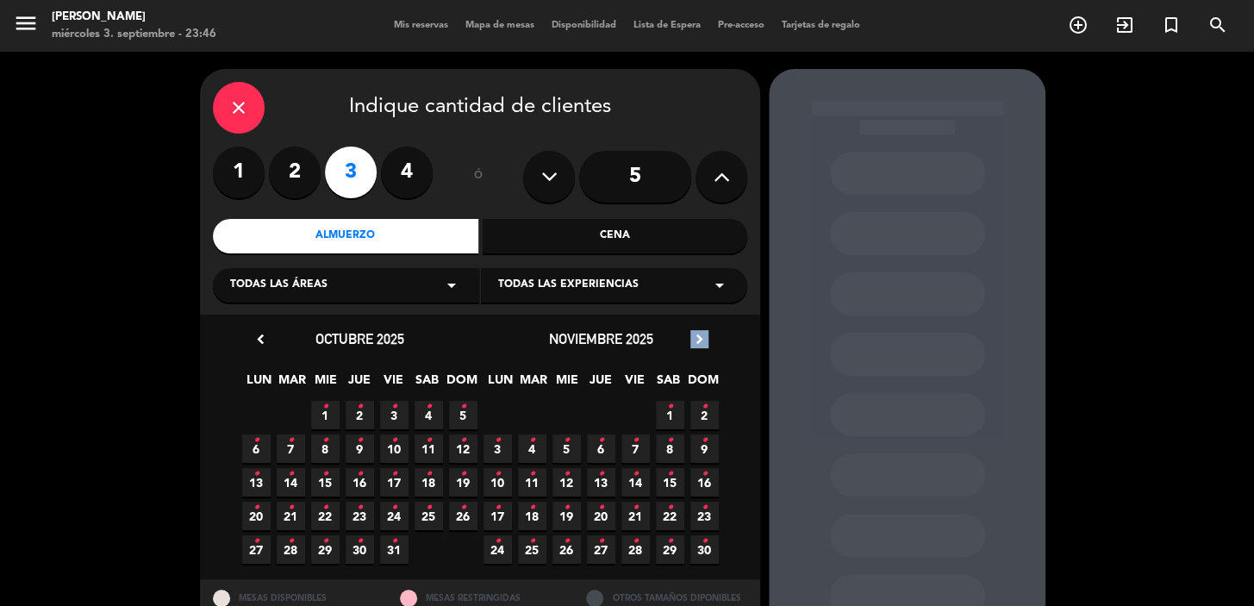
click at [704, 340] on icon "chevron_right" at bounding box center [699, 339] width 18 height 18
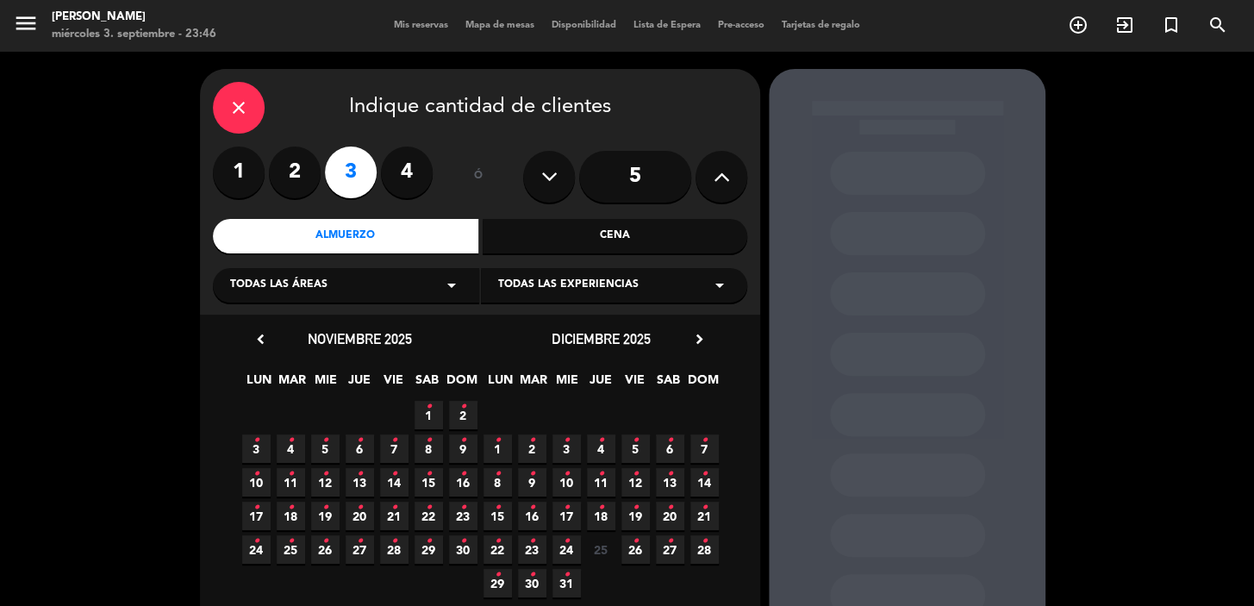
click at [503, 580] on span "29 •" at bounding box center [498, 583] width 28 height 28
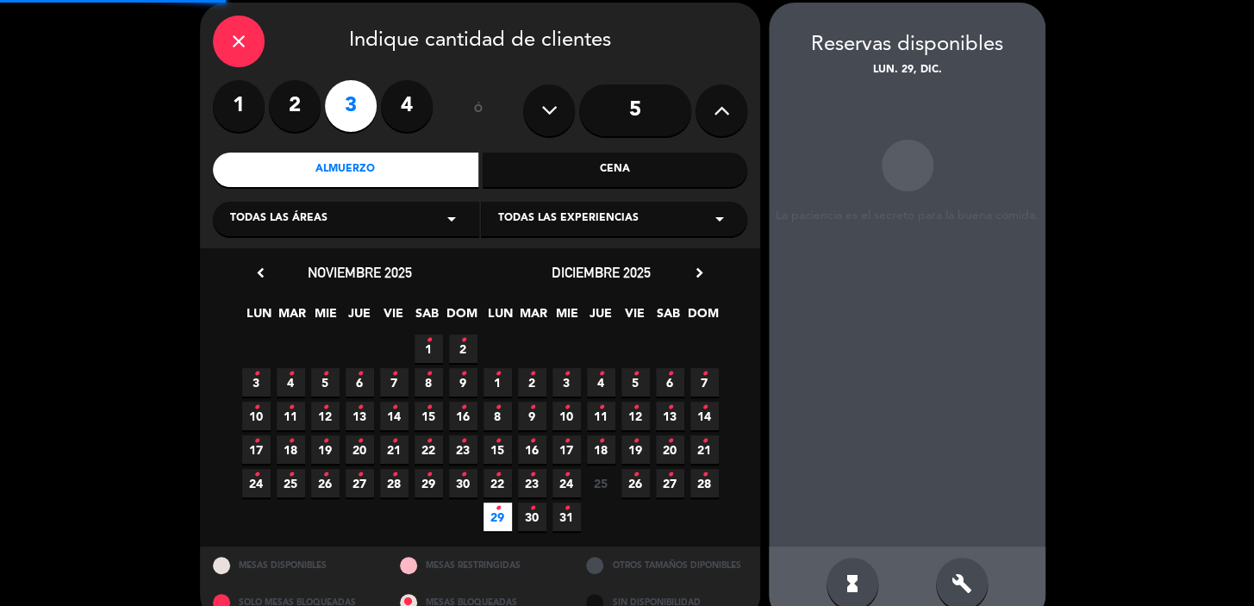
scroll to position [69, 0]
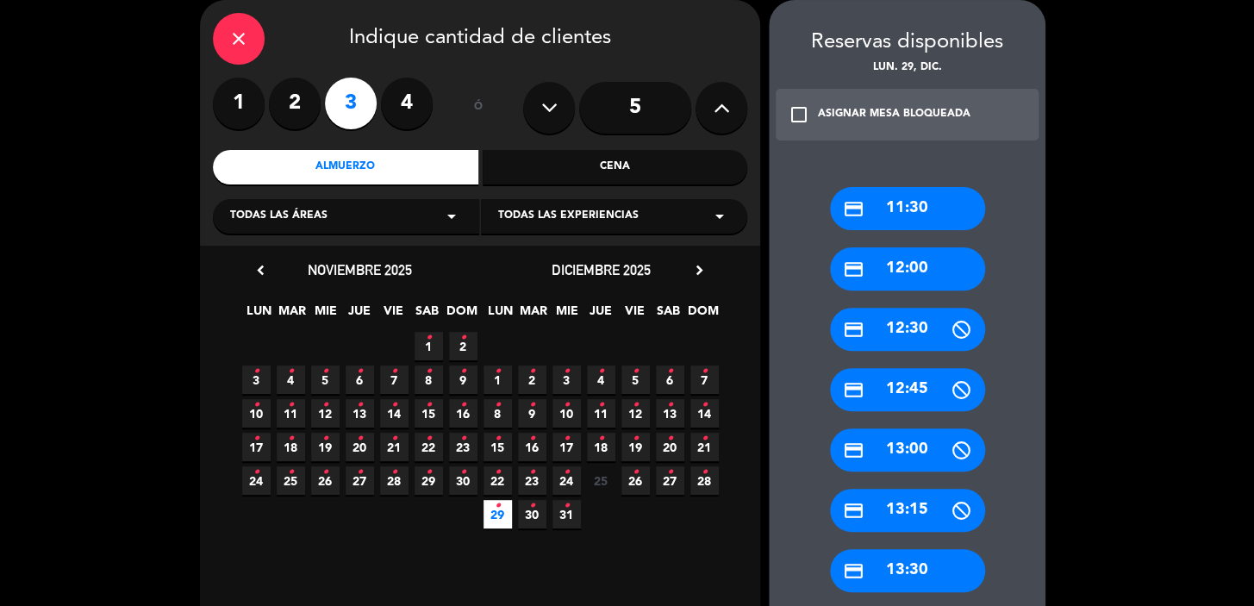
click at [933, 558] on div "credit_card 13:30" at bounding box center [907, 570] width 155 height 43
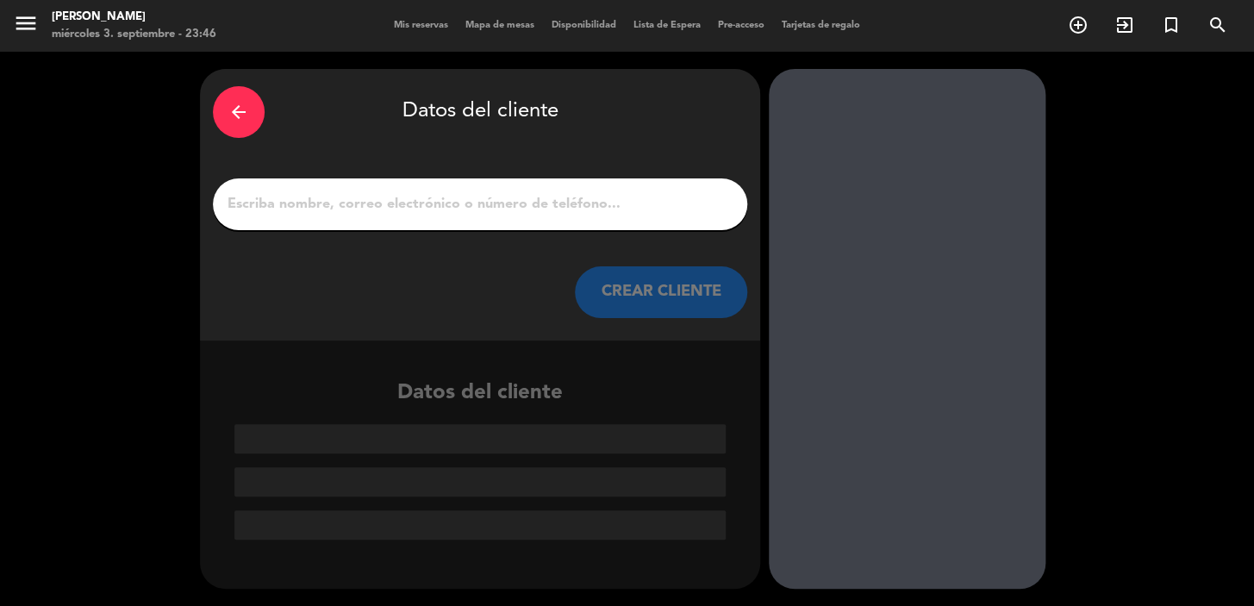
click at [566, 220] on div at bounding box center [480, 204] width 534 height 52
click at [547, 205] on input "1" at bounding box center [480, 204] width 508 height 24
paste input "[PERSON_NAME]"
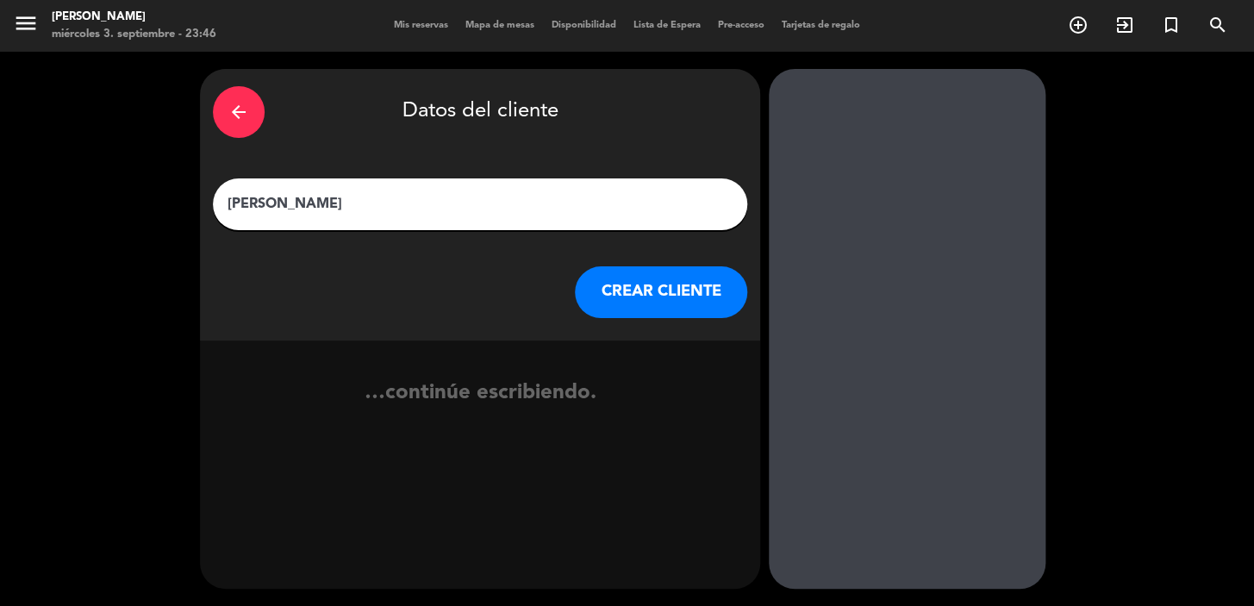
type input "[PERSON_NAME]"
click at [638, 278] on button "CREAR CLIENTE" at bounding box center [661, 292] width 172 height 52
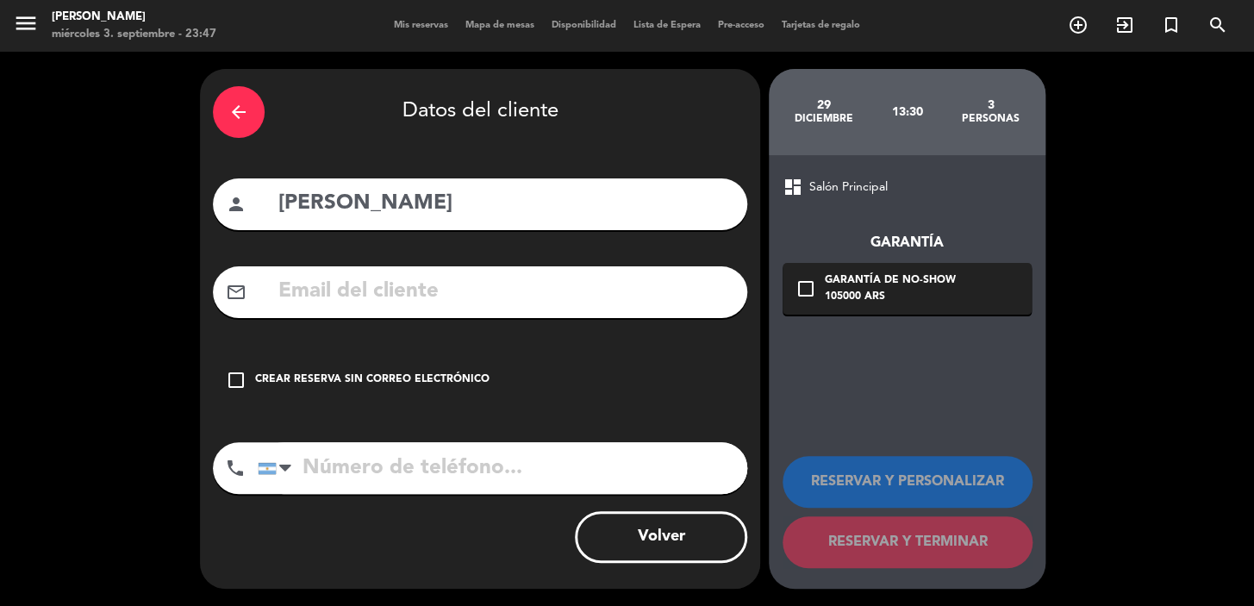
click at [683, 464] on input "tel" at bounding box center [503, 468] width 490 height 52
paste input "[PHONE_NUMBER]‑2824‬"
type input "[PHONE_NUMBER]‑2824‬"
click at [627, 284] on input "text" at bounding box center [506, 291] width 458 height 35
paste input "[EMAIL_ADDRESS][DOMAIN_NAME]"
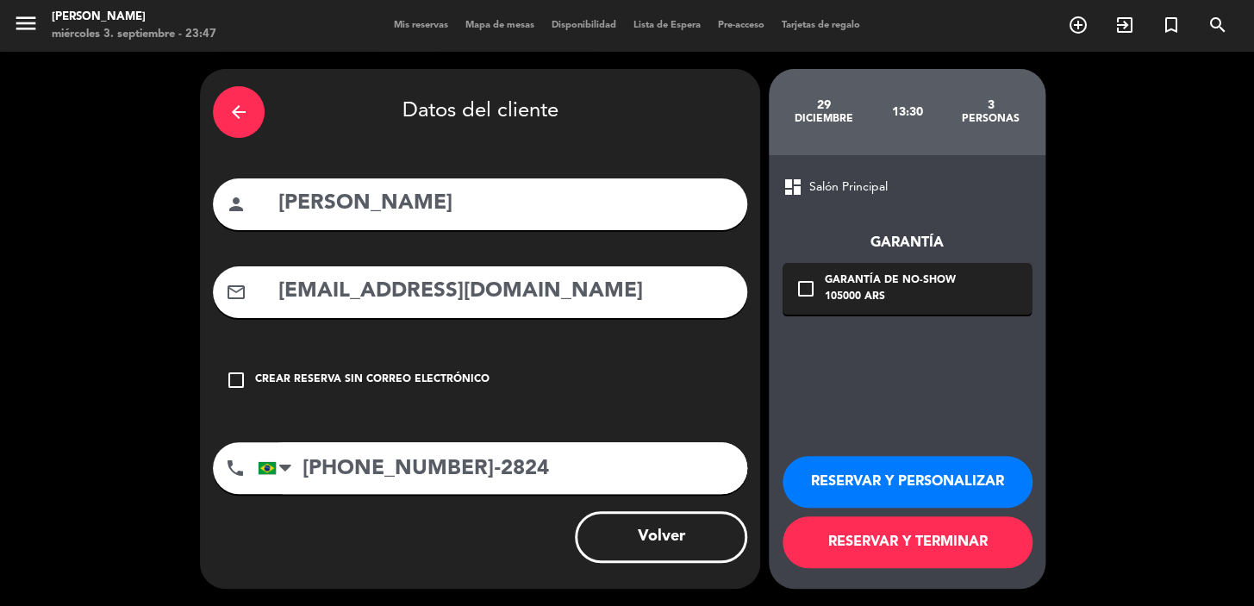
type input "[EMAIL_ADDRESS][DOMAIN_NAME]"
click at [909, 322] on div "dashboard Salón Principal Garantía check_box_outline_blank Garantía de no-show …" at bounding box center [907, 372] width 277 height 434
click at [926, 306] on div "check_box_outline_blank Garantía de no-show 105000 ARS" at bounding box center [907, 289] width 249 height 52
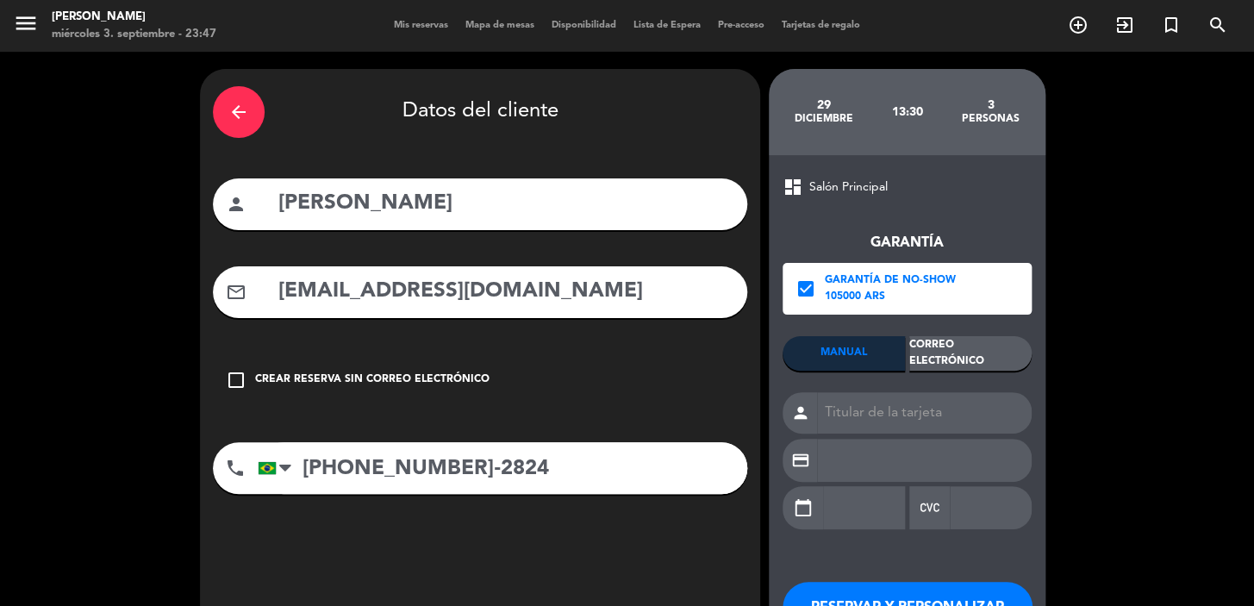
click at [1000, 353] on div "Correo Electrónico" at bounding box center [970, 353] width 122 height 34
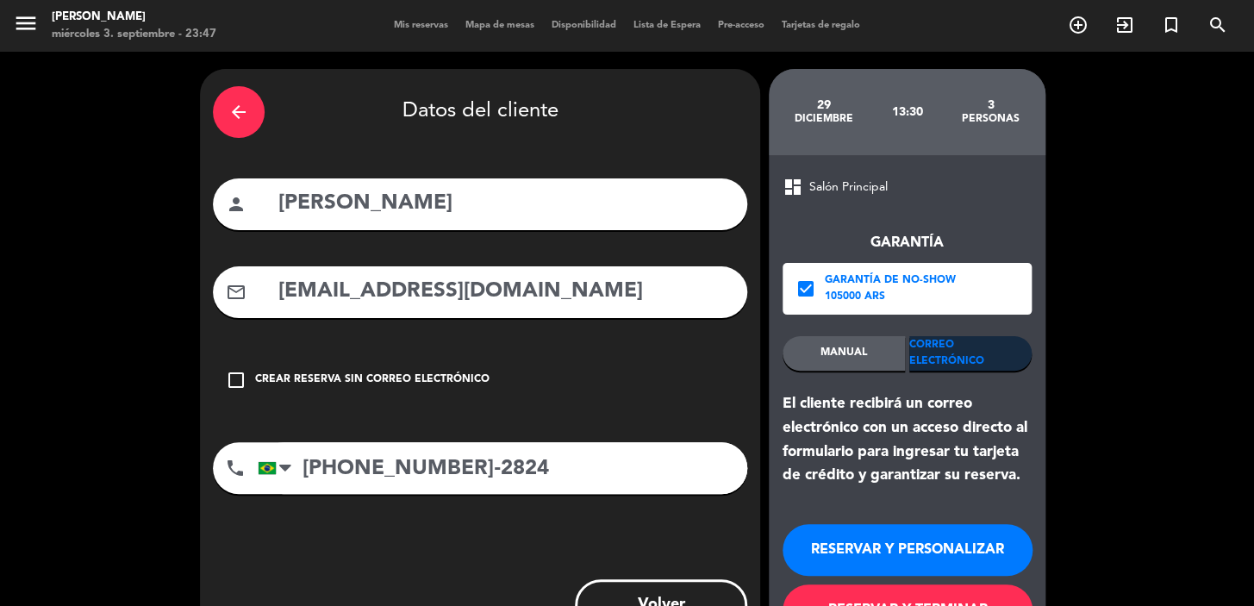
scroll to position [68, 0]
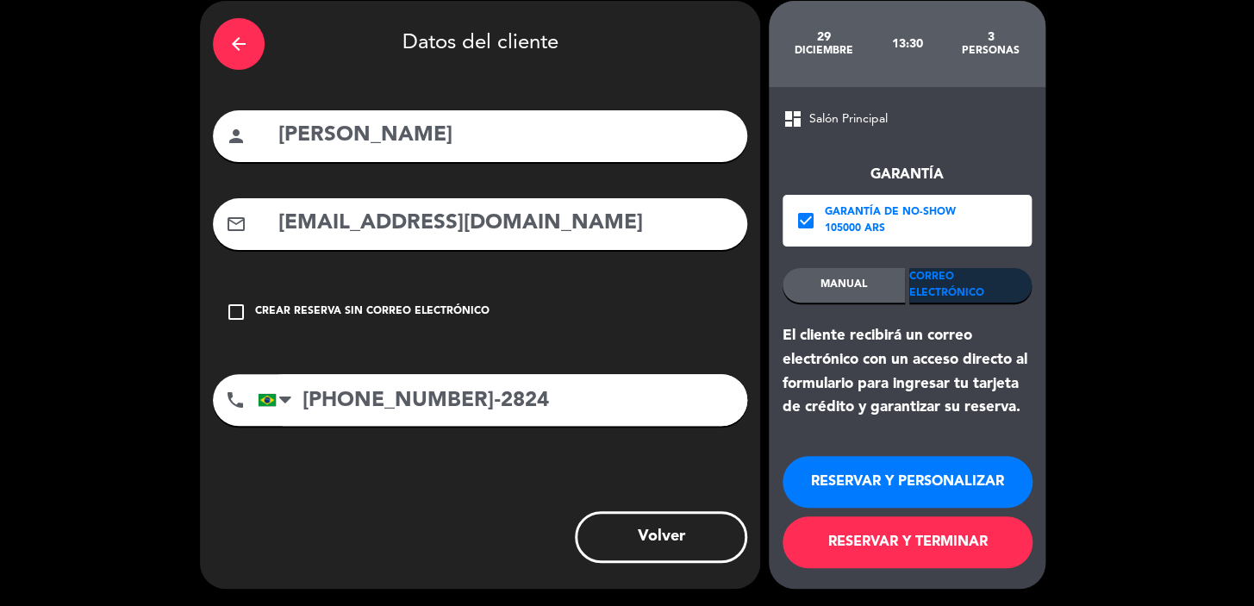
click at [999, 550] on button "RESERVAR Y TERMINAR" at bounding box center [908, 542] width 250 height 52
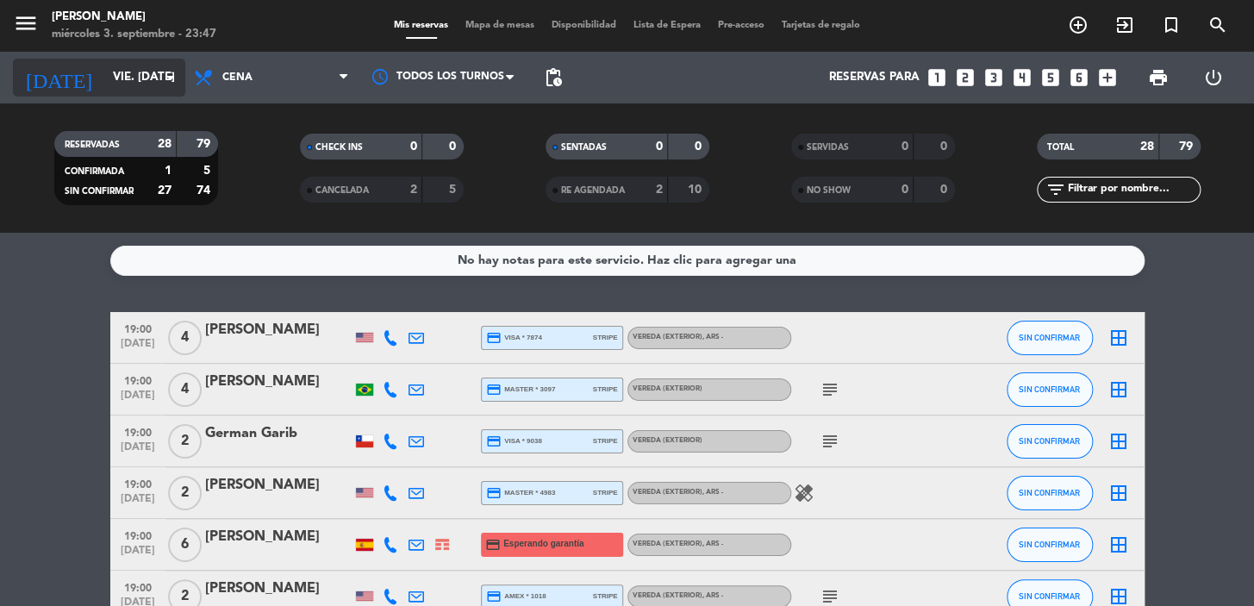
drag, startPoint x: 55, startPoint y: 128, endPoint x: 103, endPoint y: 93, distance: 58.6
click at [56, 128] on div "RESERVADAS 28 79 CONFIRMADA 1 5 SIN CONFIRMAR 27 74" at bounding box center [136, 168] width 246 height 95
click at [117, 83] on input "vie. [DATE]" at bounding box center [180, 77] width 153 height 31
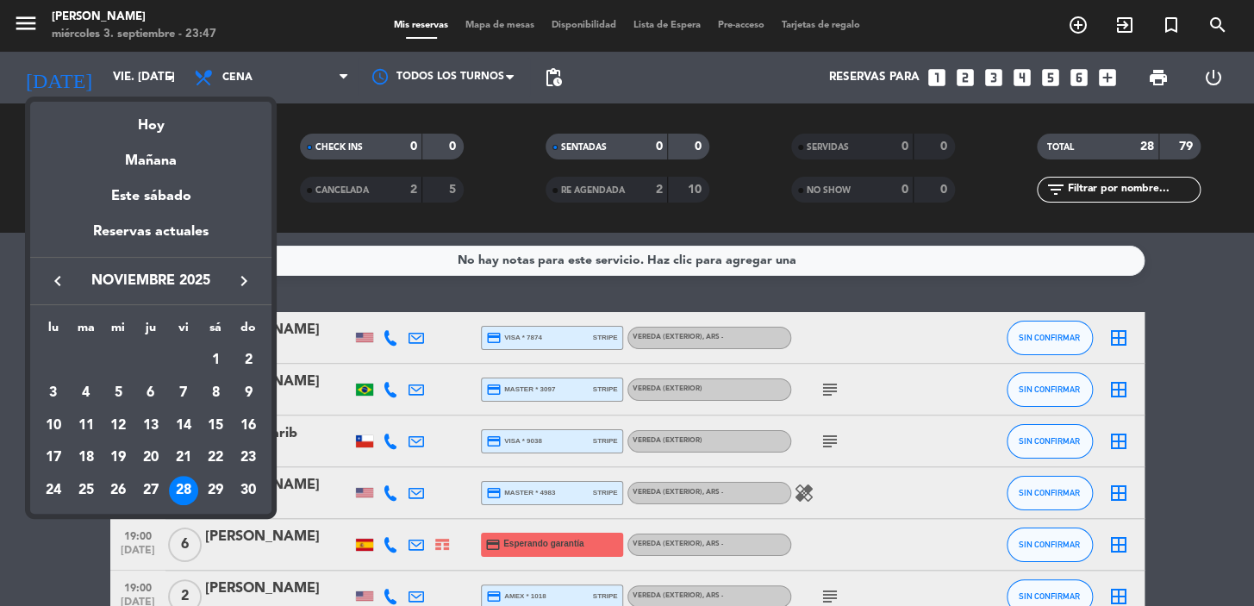
click at [57, 278] on icon "keyboard_arrow_left" at bounding box center [57, 281] width 21 height 21
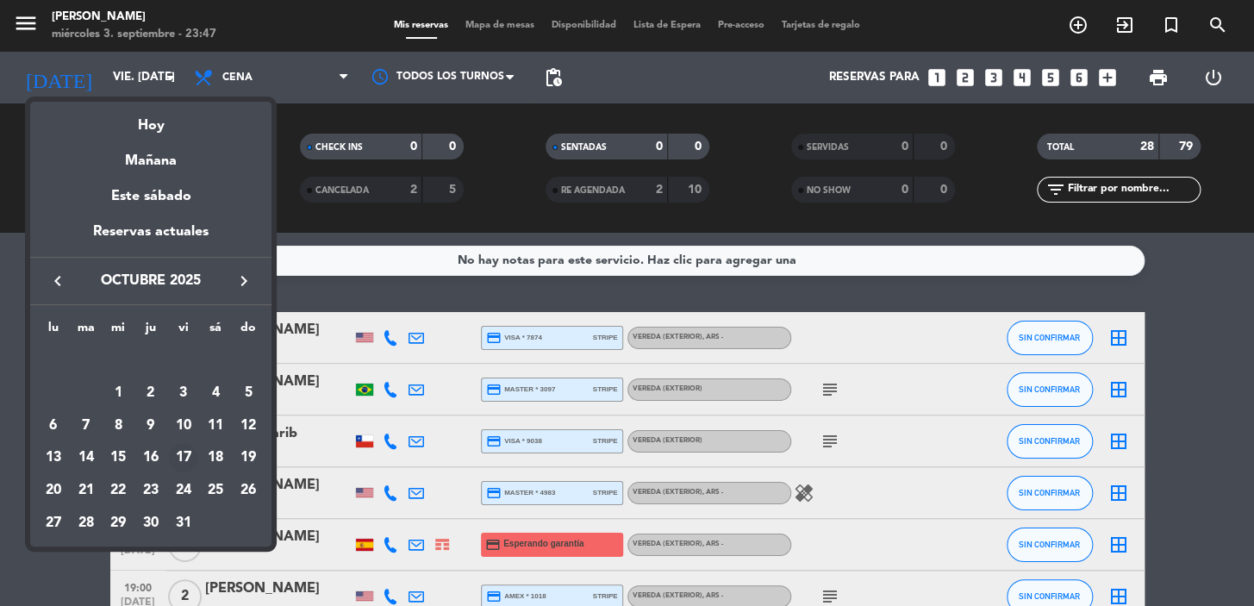
click at [181, 452] on div "17" at bounding box center [183, 457] width 29 height 29
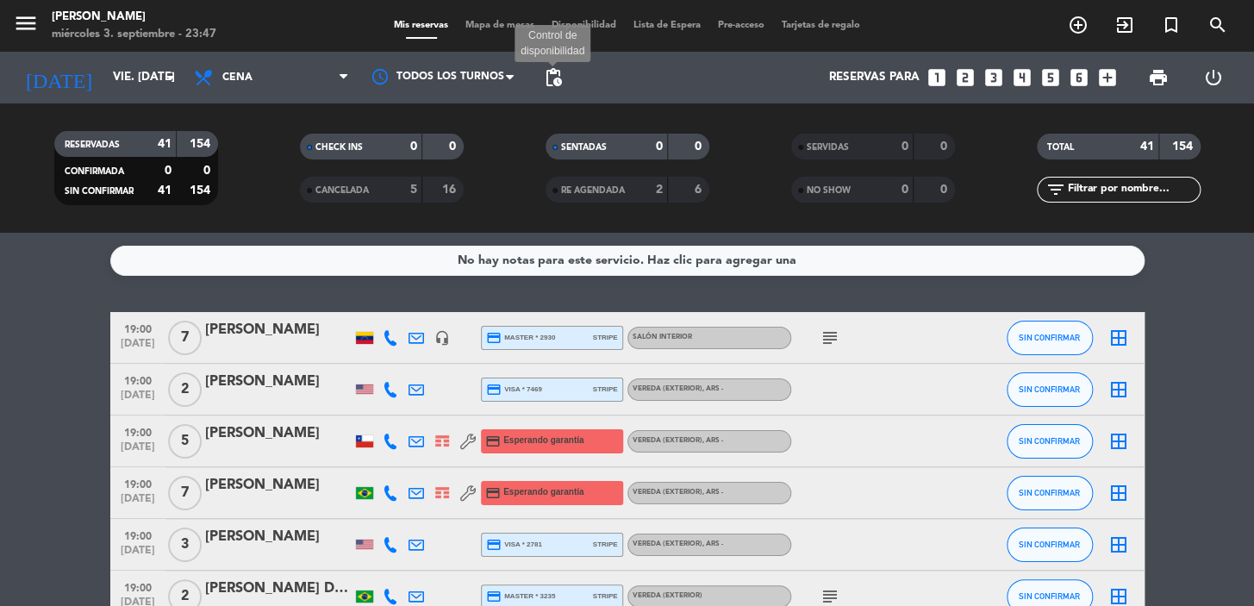
click at [552, 69] on span "pending_actions" at bounding box center [553, 77] width 21 height 21
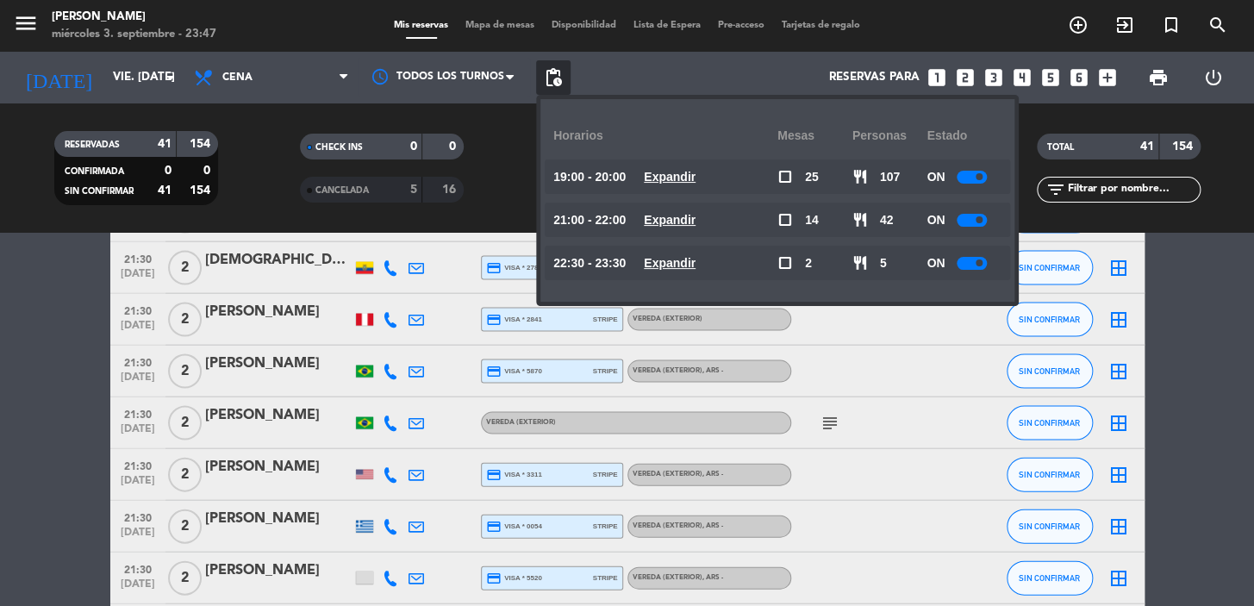
scroll to position [1828, 0]
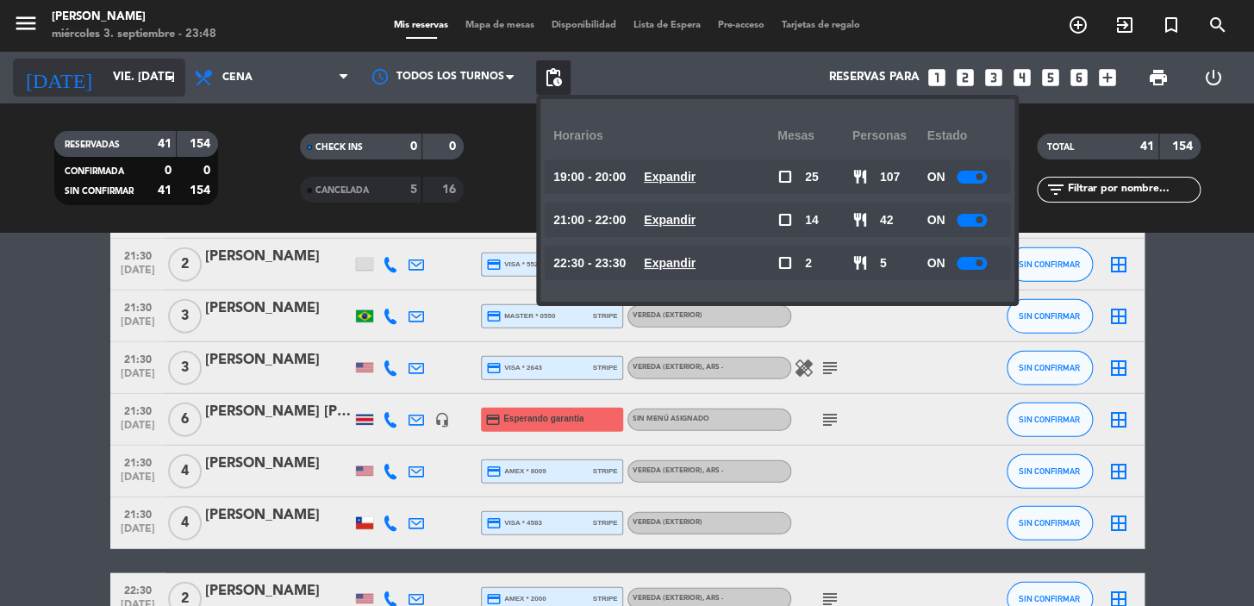
click at [140, 68] on input "vie. [DATE]" at bounding box center [180, 77] width 153 height 31
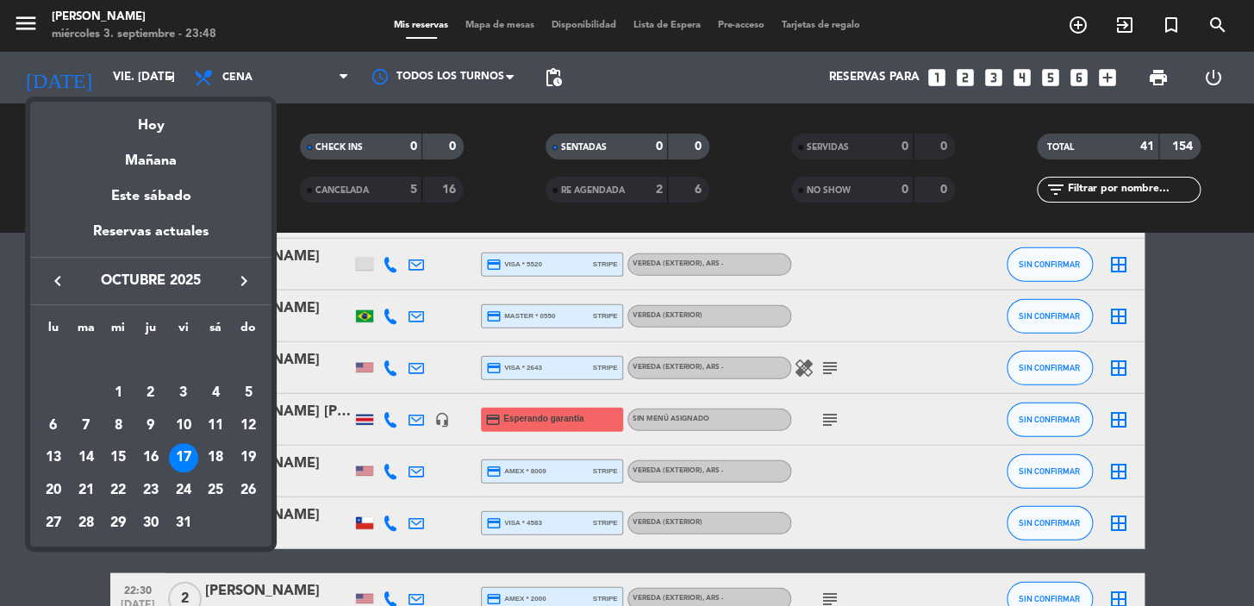
click at [59, 277] on icon "keyboard_arrow_left" at bounding box center [57, 281] width 21 height 21
click at [215, 448] on div "20" at bounding box center [215, 457] width 29 height 29
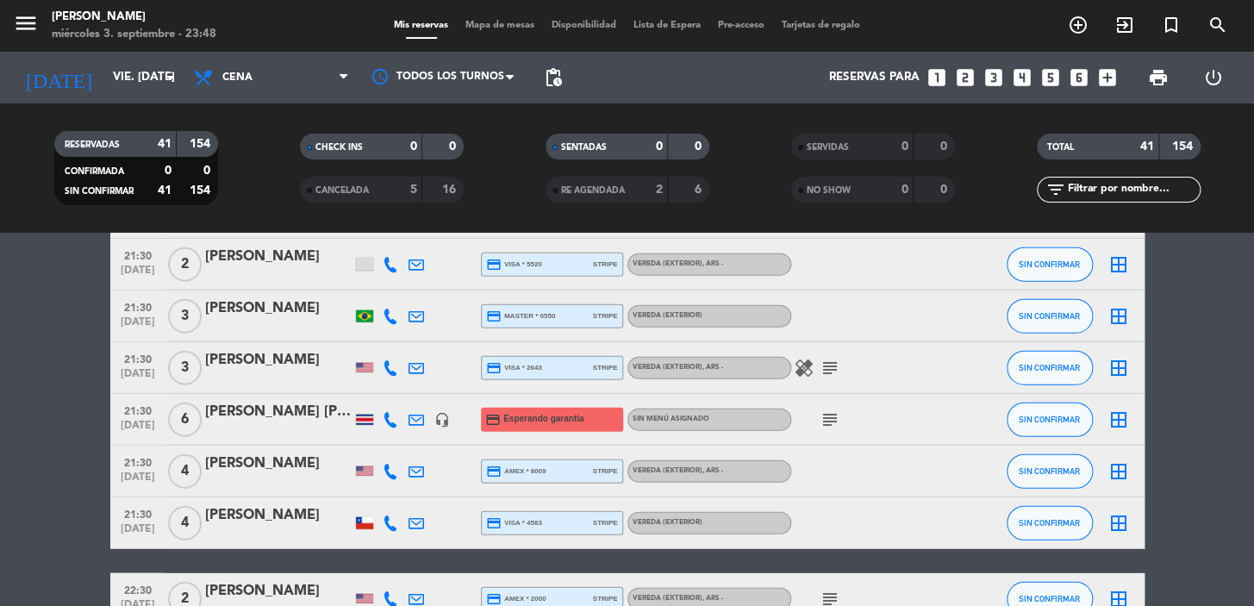
type input "sáb. [DATE]"
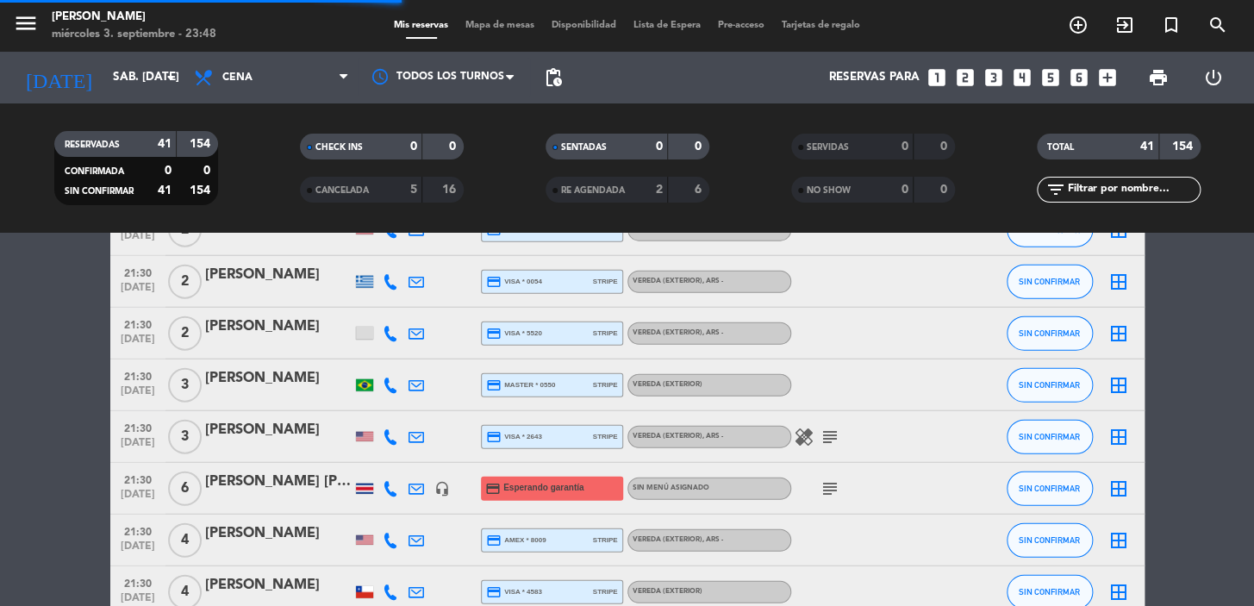
scroll to position [1897, 0]
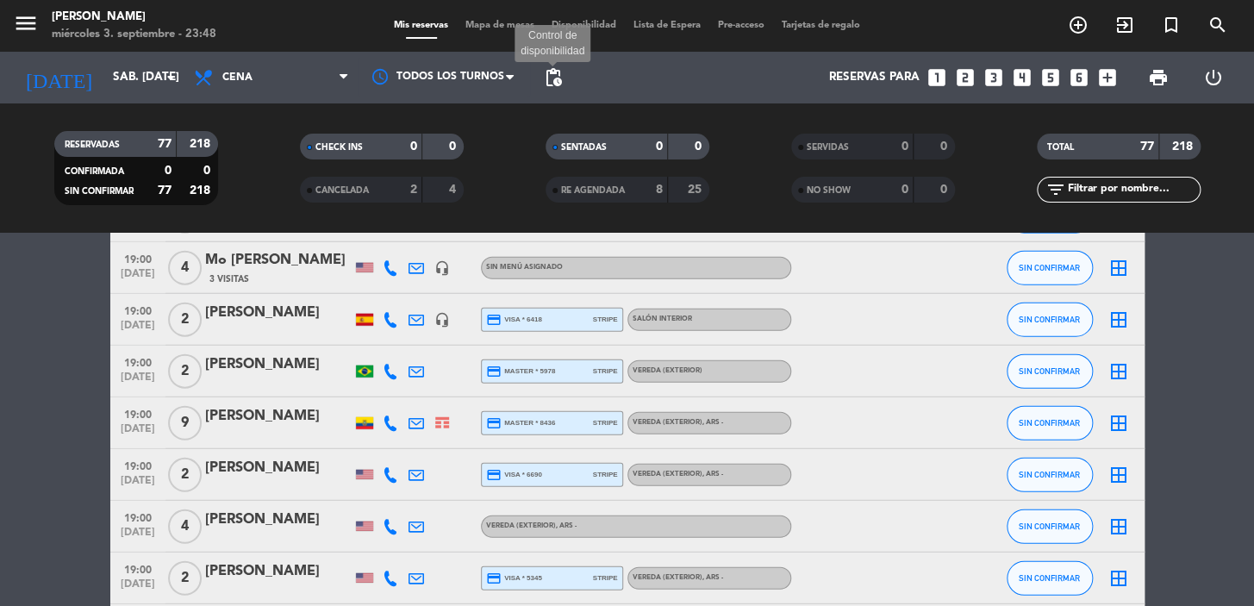
click at [545, 69] on span "pending_actions" at bounding box center [553, 77] width 21 height 21
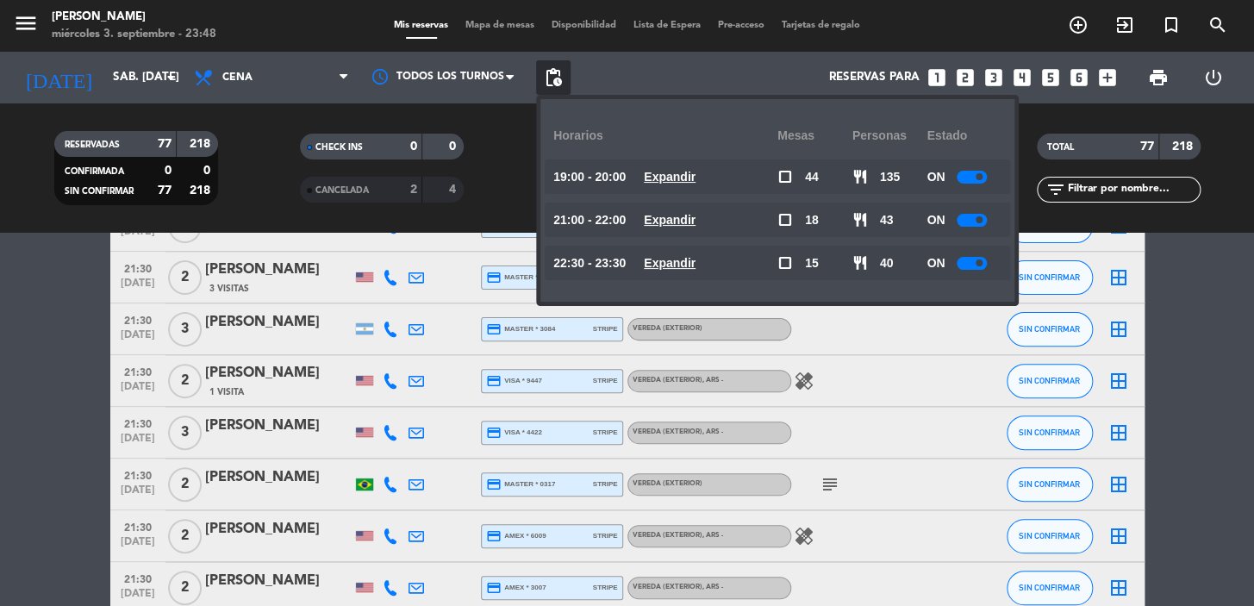
scroll to position [3151, 0]
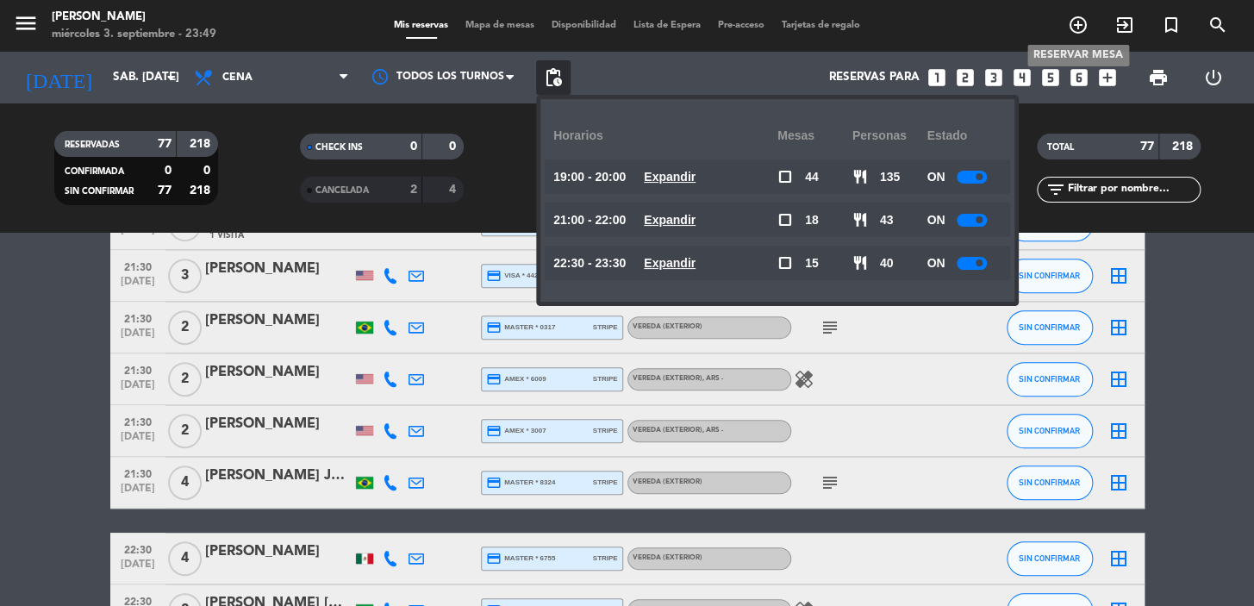
click at [1077, 18] on icon "add_circle_outline" at bounding box center [1078, 25] width 21 height 21
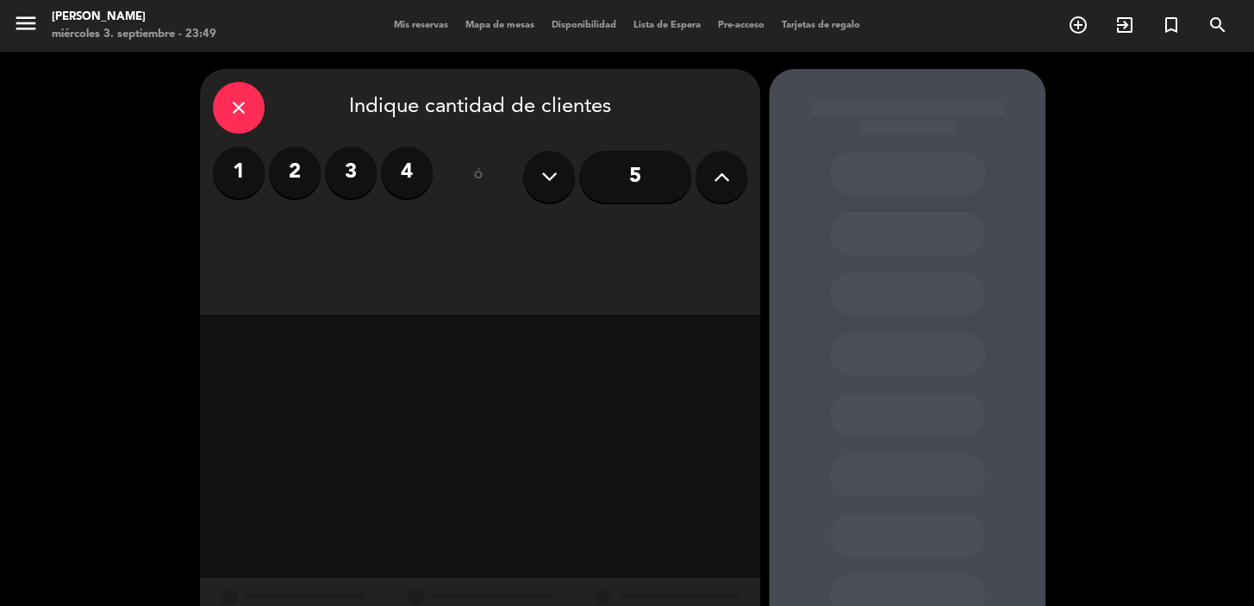
click at [294, 170] on label "2" at bounding box center [295, 173] width 52 height 52
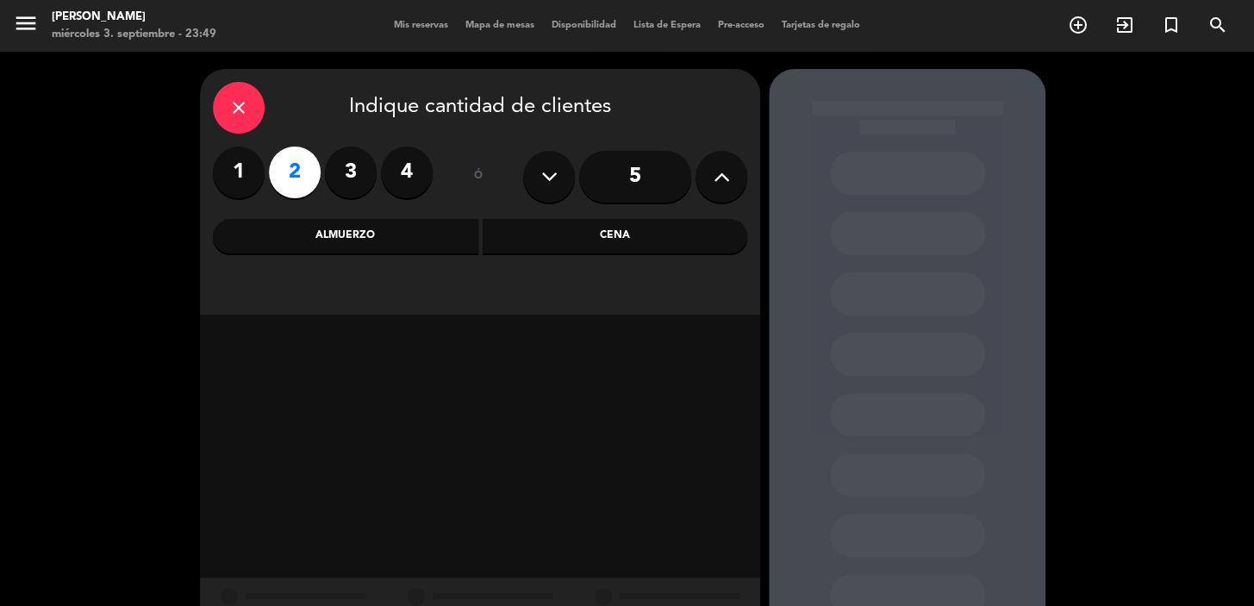
click at [659, 241] on div "Cena" at bounding box center [615, 236] width 265 height 34
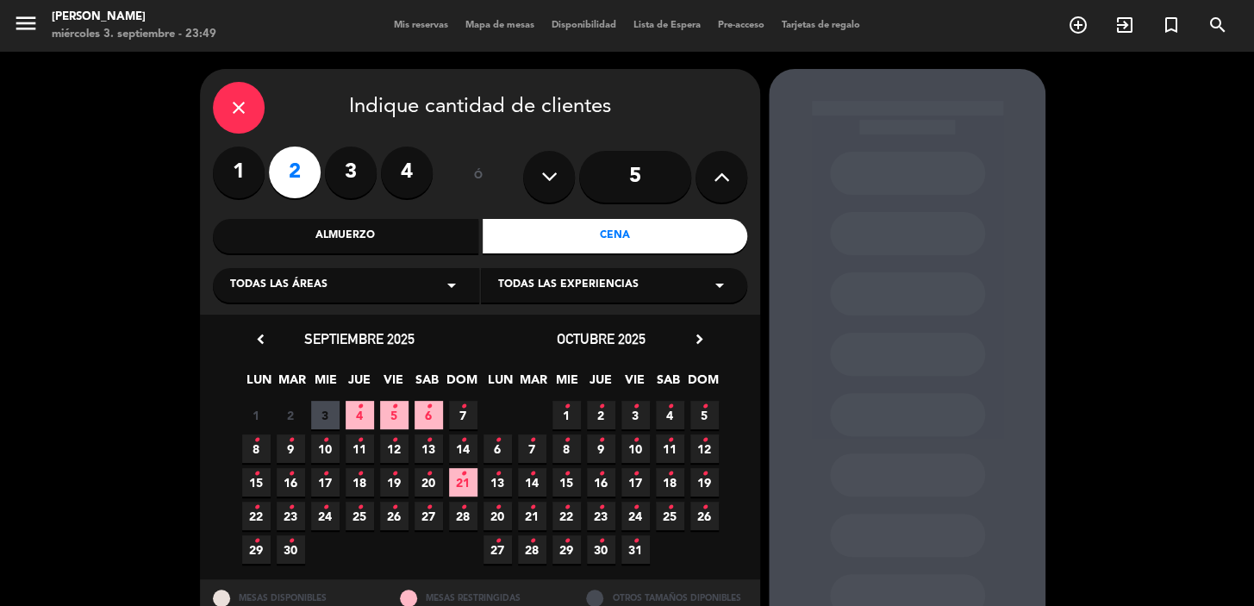
click at [393, 413] on icon "•" at bounding box center [394, 407] width 6 height 28
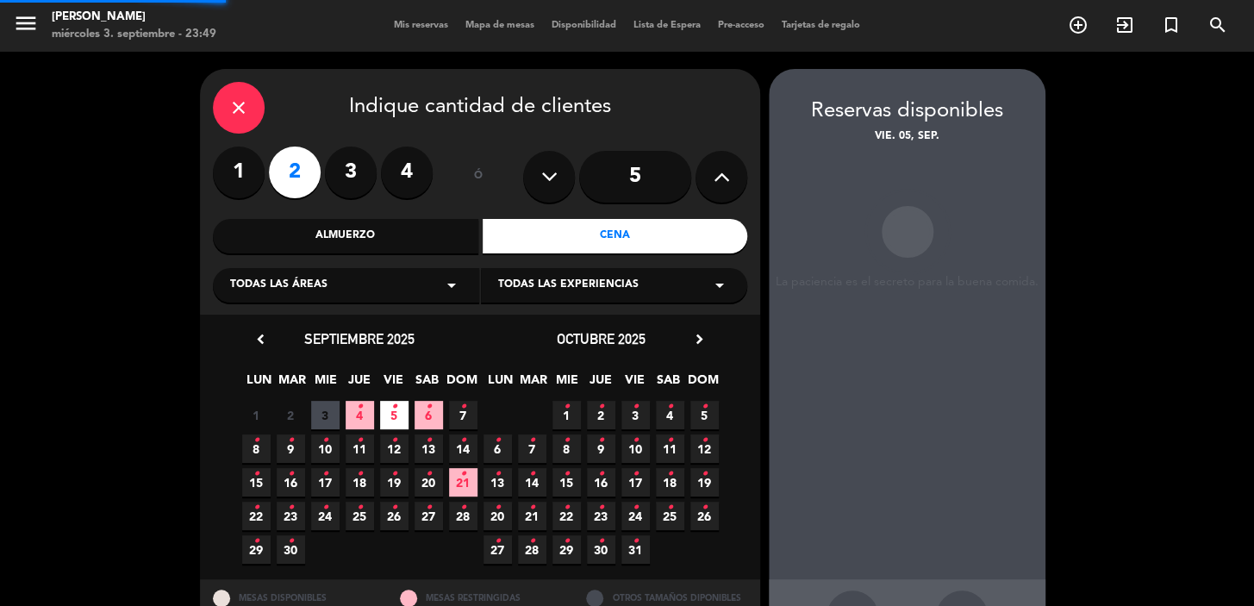
scroll to position [63, 0]
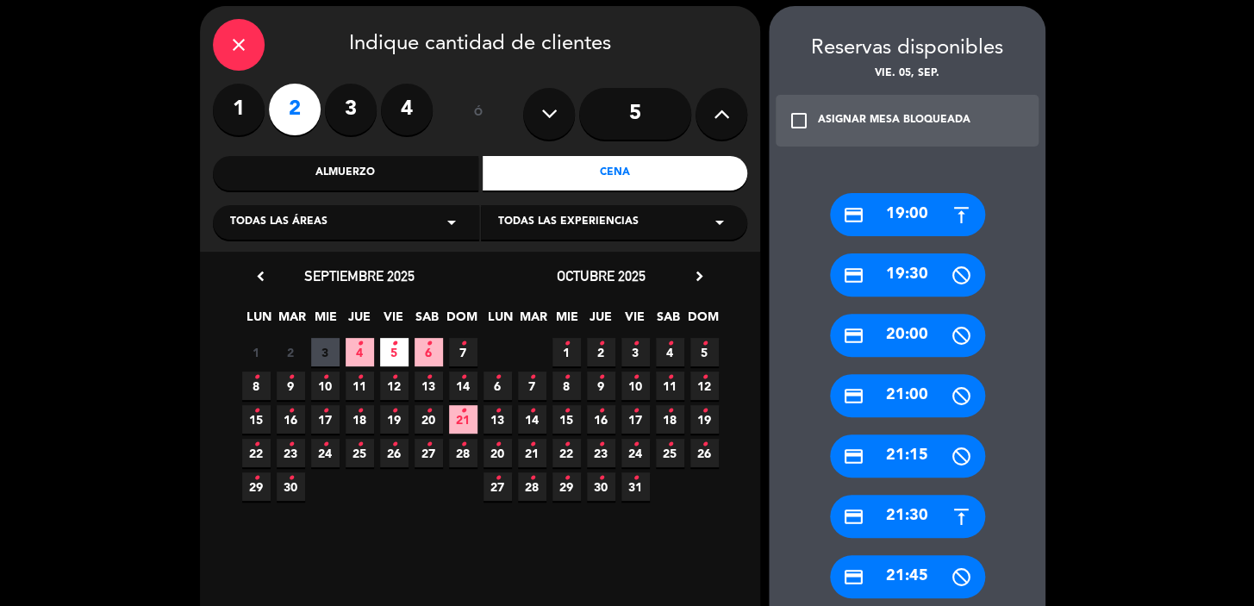
click at [939, 526] on div "credit_card 21:30" at bounding box center [907, 516] width 155 height 43
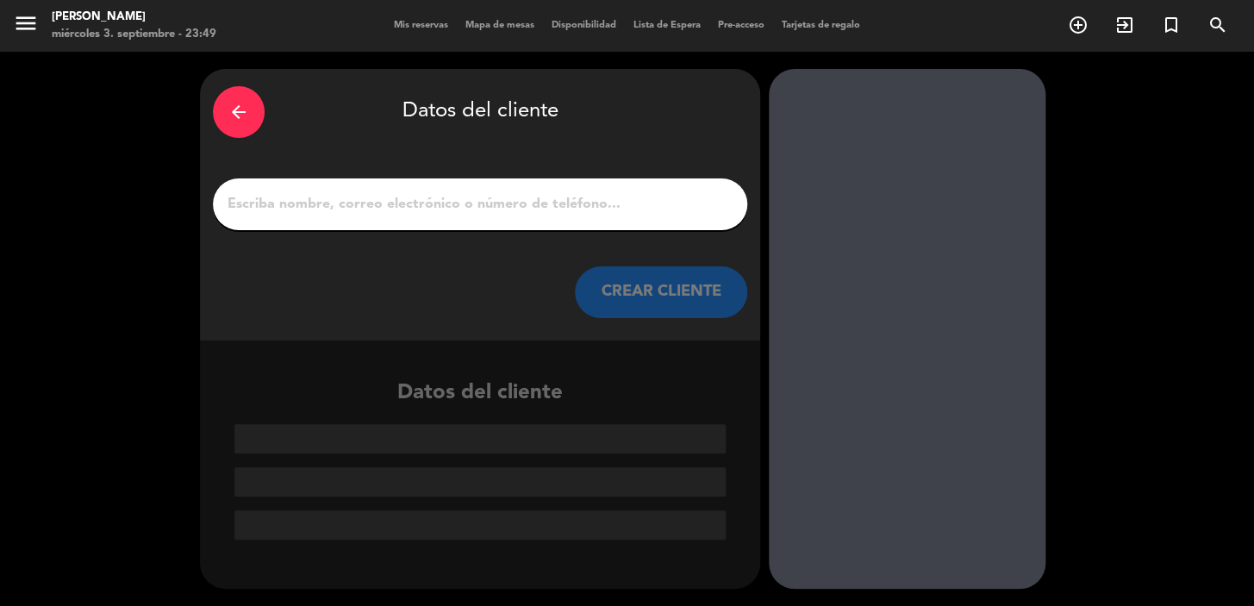
click at [641, 206] on input "1" at bounding box center [480, 204] width 508 height 24
paste input "[PERSON_NAME]"
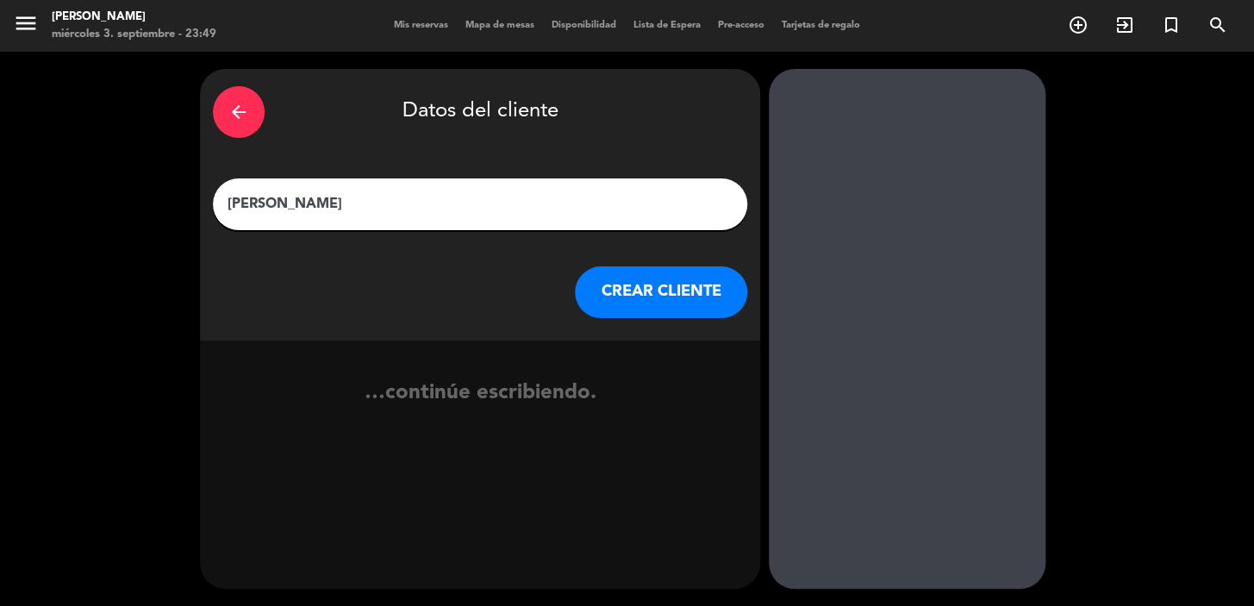
type input "[PERSON_NAME]"
click at [658, 267] on button "CREAR CLIENTE" at bounding box center [661, 292] width 172 height 52
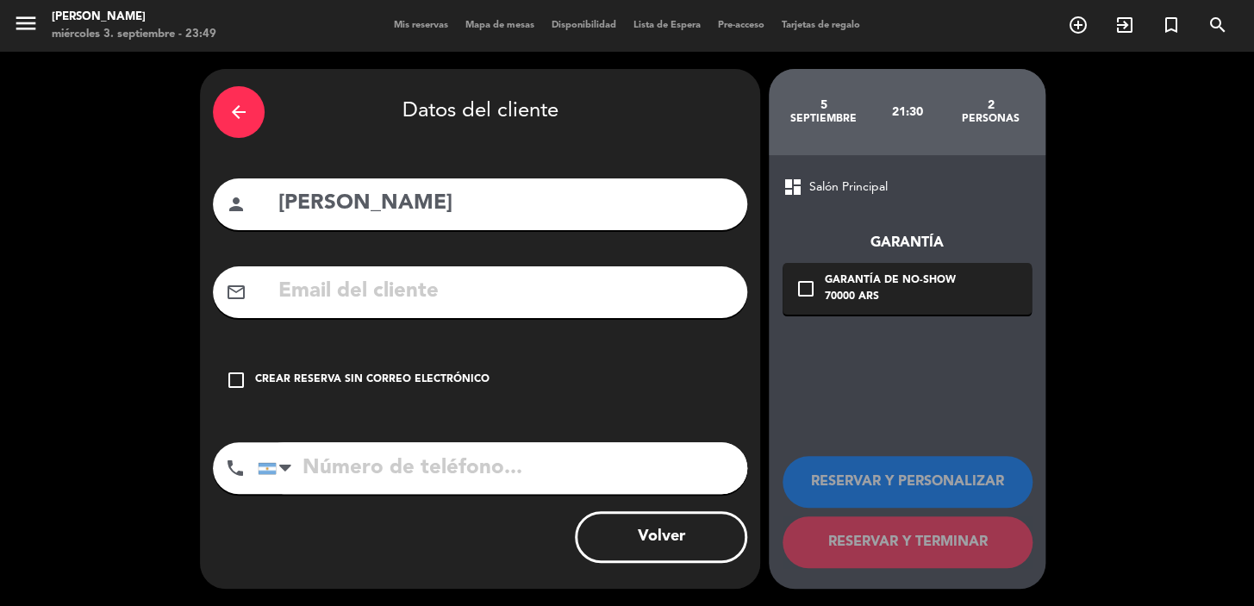
click at [500, 468] on input "tel" at bounding box center [503, 468] width 490 height 52
paste input "[PHONE_NUMBER]"
type input "[PHONE_NUMBER]"
click at [592, 302] on input "text" at bounding box center [506, 291] width 458 height 35
paste input "[EMAIL_ADDRESS]"
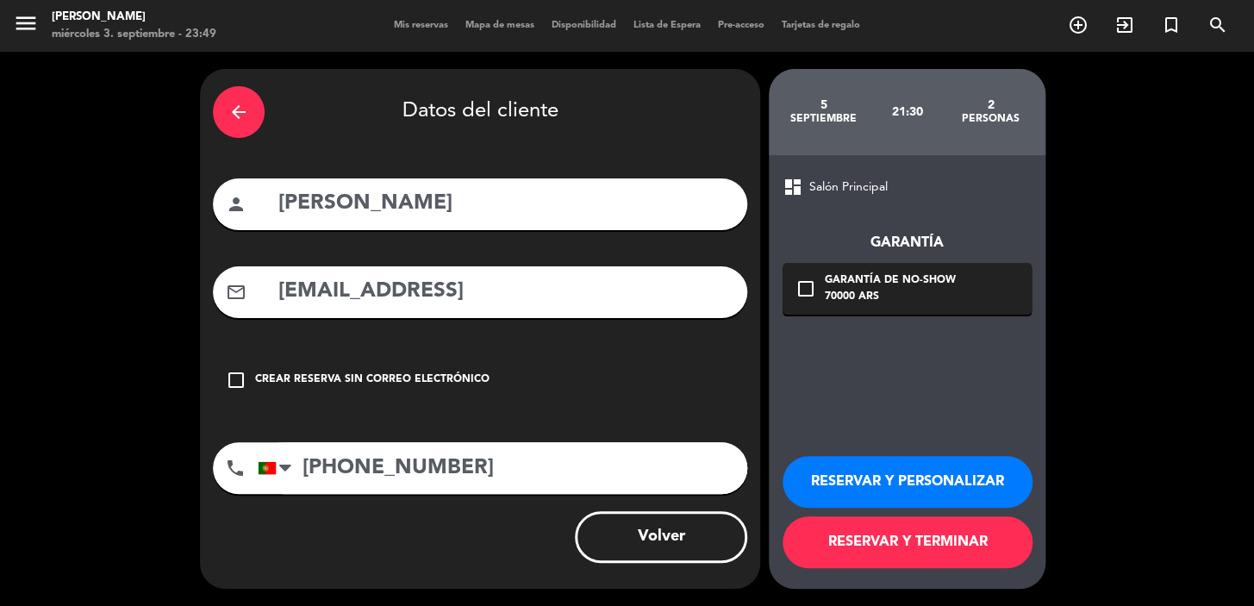
type input "[EMAIL_ADDRESS]"
click at [914, 279] on div "Garantía de no-show" at bounding box center [890, 280] width 131 height 17
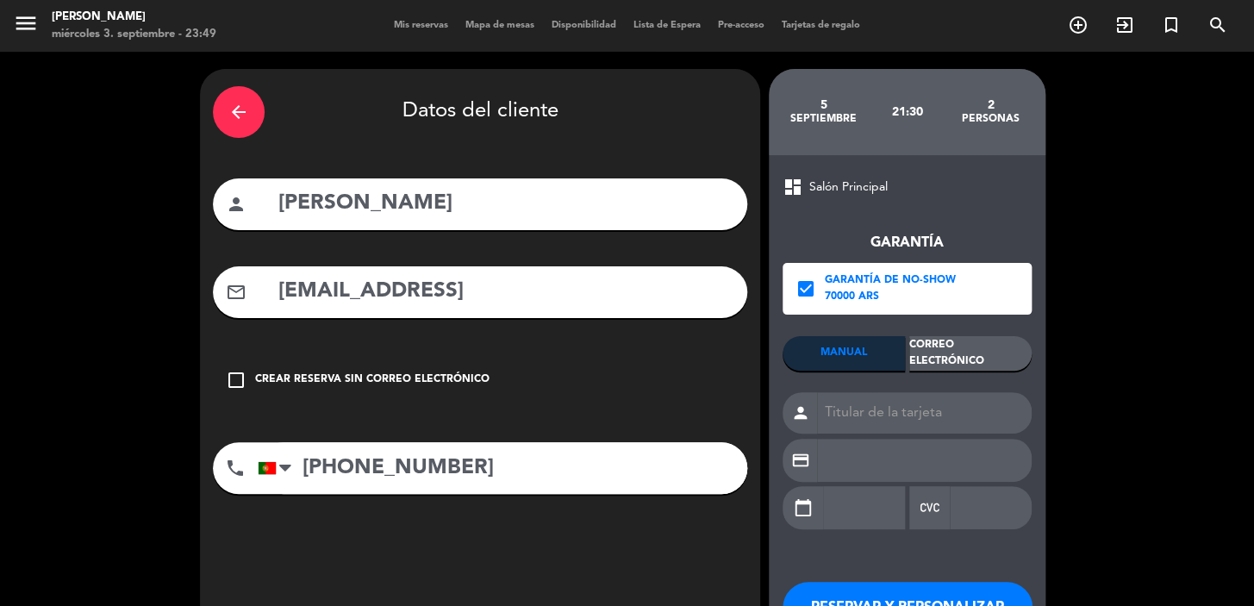
drag, startPoint x: 998, startPoint y: 361, endPoint x: 989, endPoint y: 549, distance: 188.1
click at [998, 362] on div "Correo Electrónico" at bounding box center [970, 353] width 122 height 34
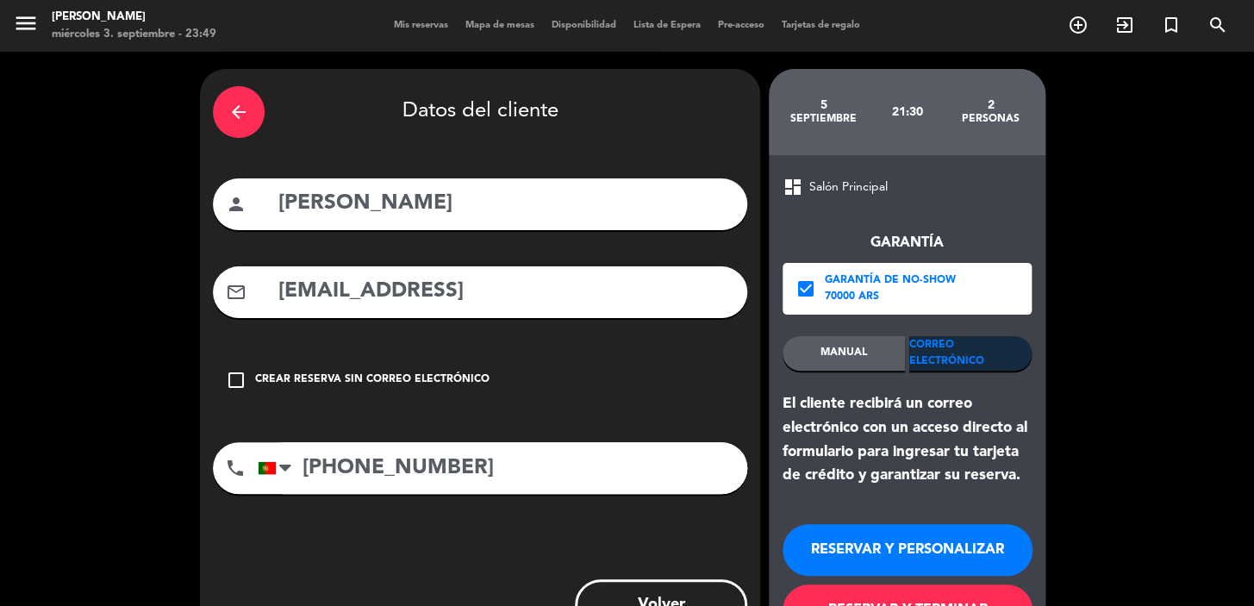
click at [923, 603] on button "RESERVAR Y TERMINAR" at bounding box center [908, 610] width 250 height 52
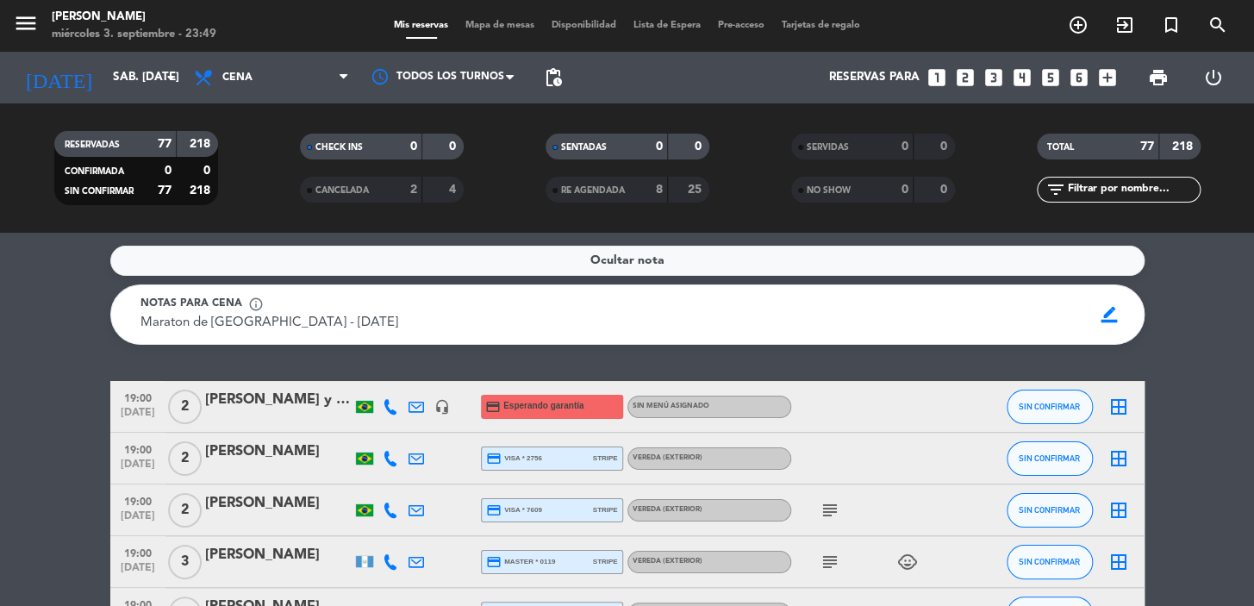
click at [134, 54] on div "[DATE] sáb. [DATE] arrow_drop_down" at bounding box center [99, 78] width 172 height 52
click at [104, 64] on input "sáb. [DATE]" at bounding box center [180, 77] width 153 height 31
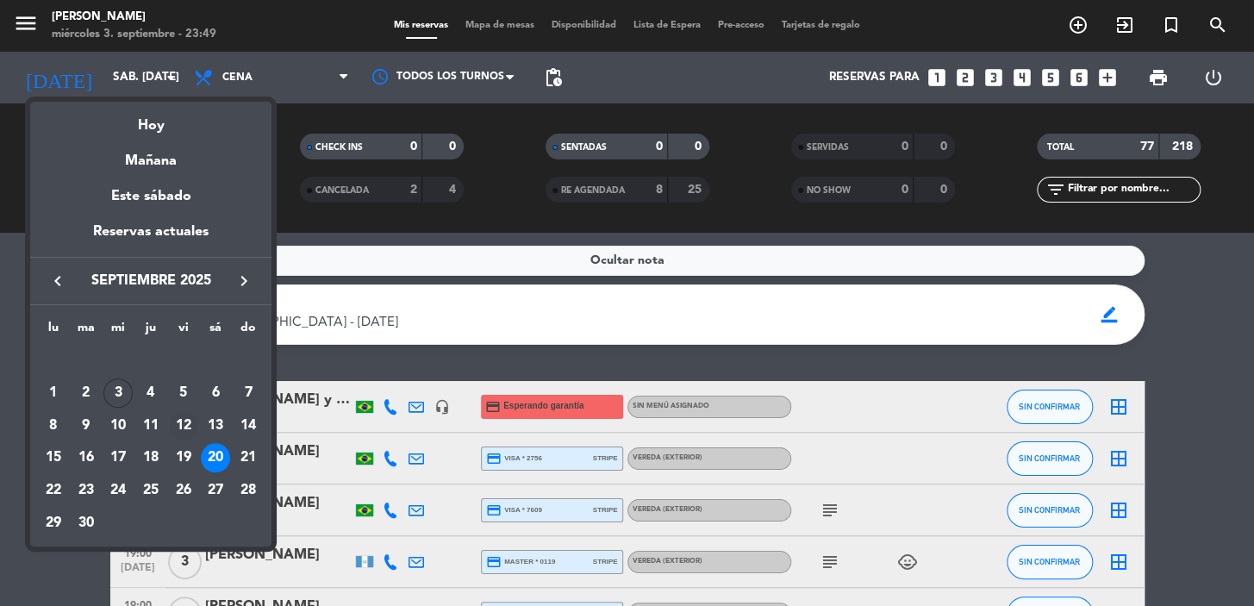
click at [186, 421] on div "12" at bounding box center [183, 425] width 29 height 29
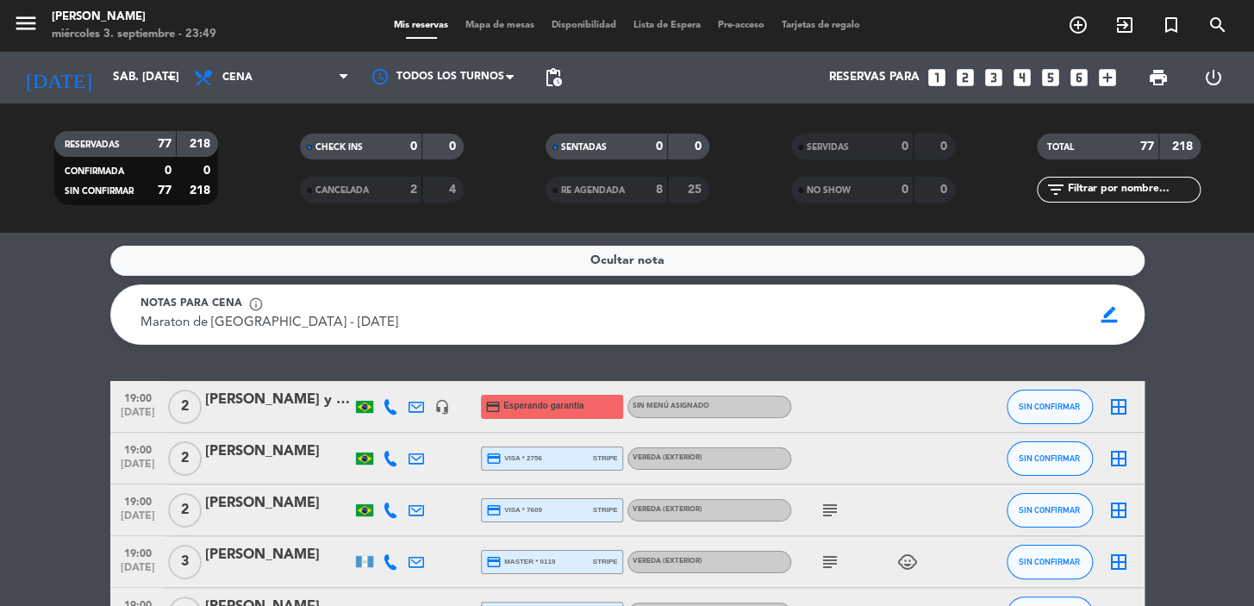
type input "vie. [DATE]"
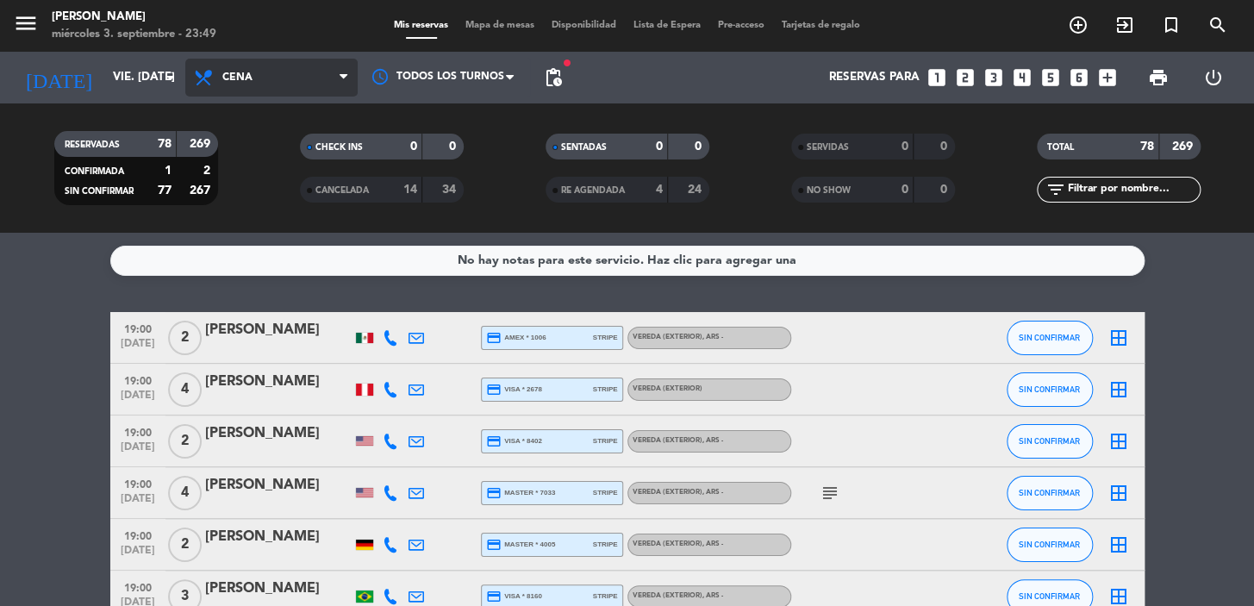
click at [240, 80] on span "Cena" at bounding box center [237, 78] width 30 height 12
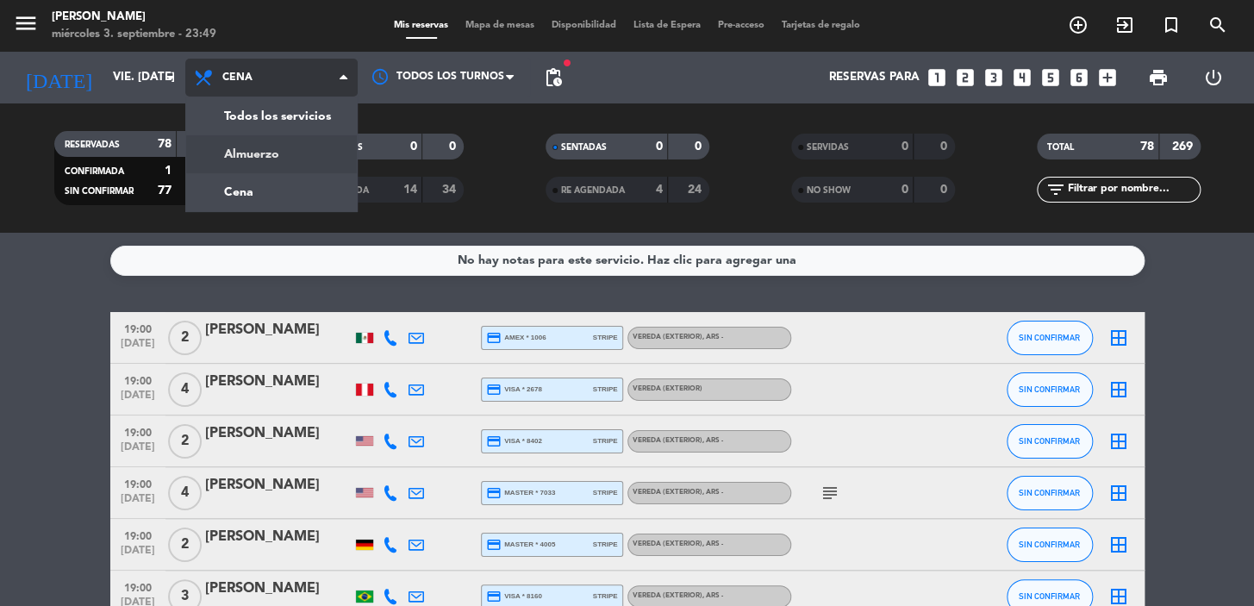
click at [285, 152] on div "menu [PERSON_NAME] miércoles 3. septiembre - 23:49 Mis reservas Mapa de mesas D…" at bounding box center [627, 116] width 1254 height 233
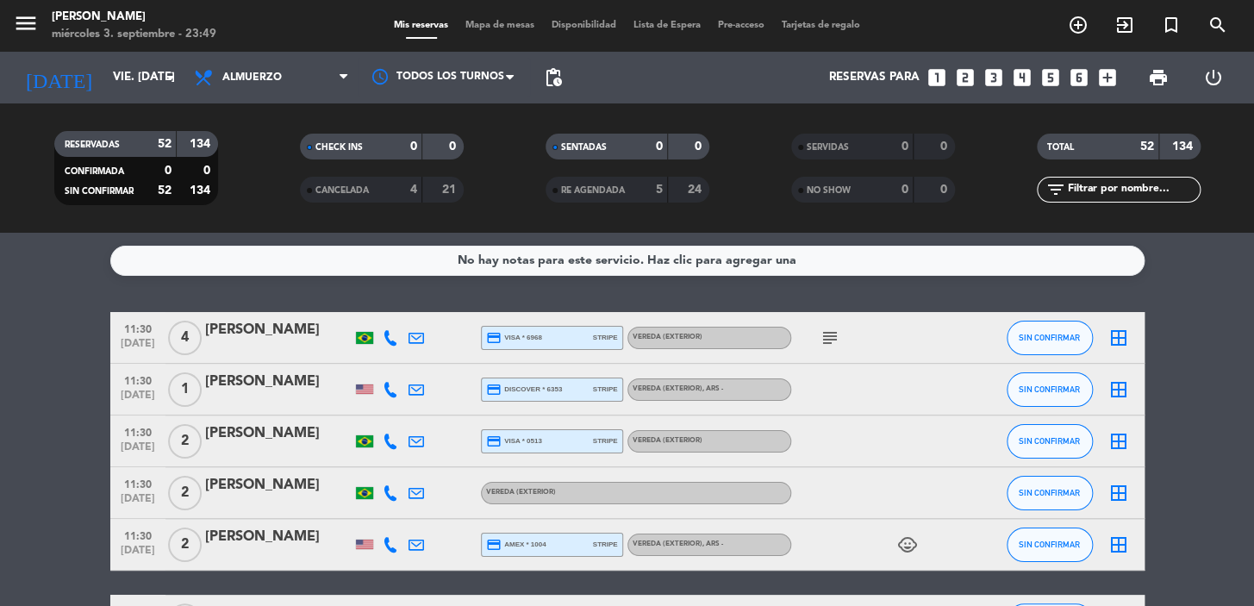
click at [560, 66] on span "pending_actions" at bounding box center [553, 77] width 34 height 34
click at [561, 89] on span "pending_actions" at bounding box center [553, 77] width 34 height 34
click at [559, 86] on span "pending_actions" at bounding box center [553, 77] width 21 height 21
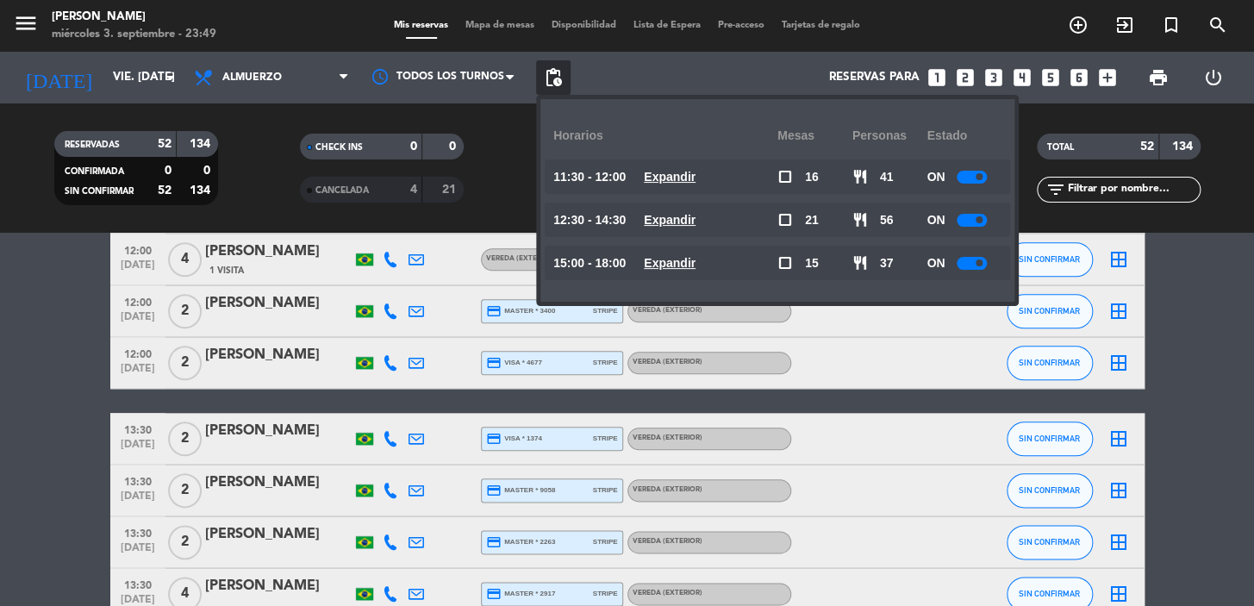
scroll to position [783, 0]
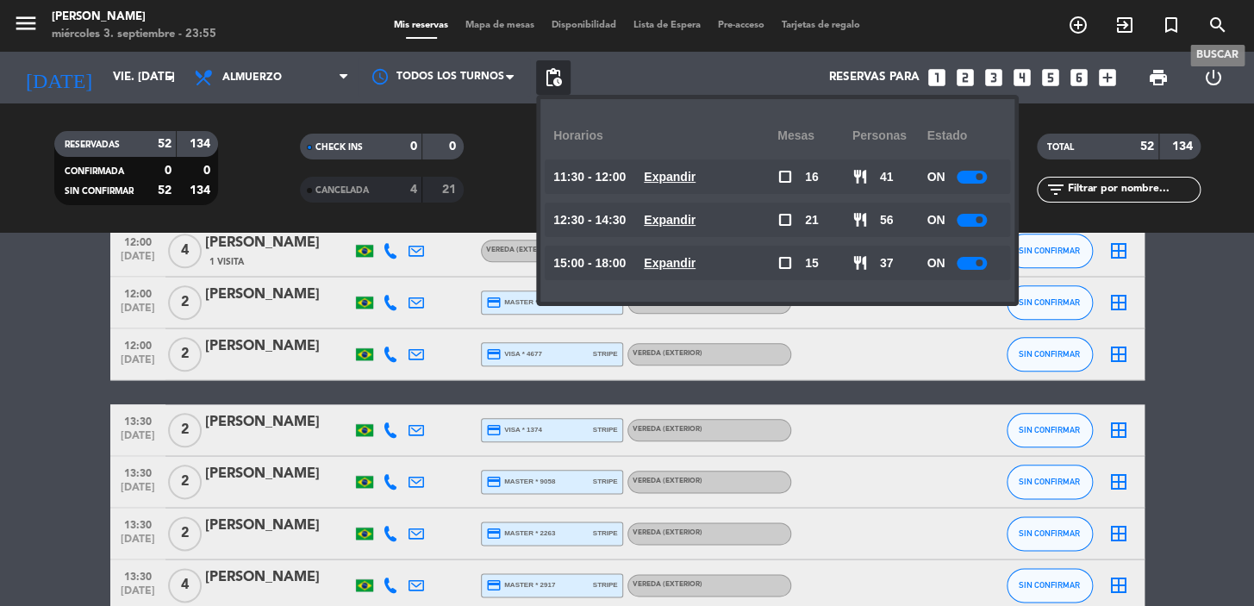
click at [1217, 25] on icon "search" at bounding box center [1217, 25] width 21 height 21
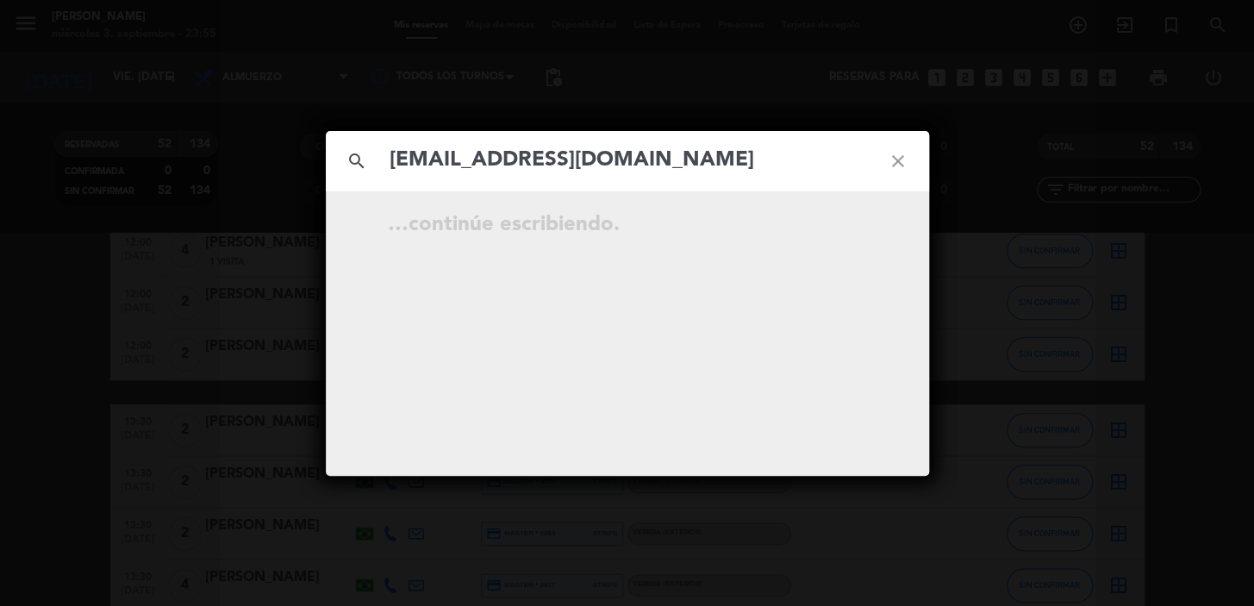
type input "[EMAIL_ADDRESS][DOMAIN_NAME]"
click at [850, 228] on icon "open_in_new" at bounding box center [855, 227] width 21 height 21
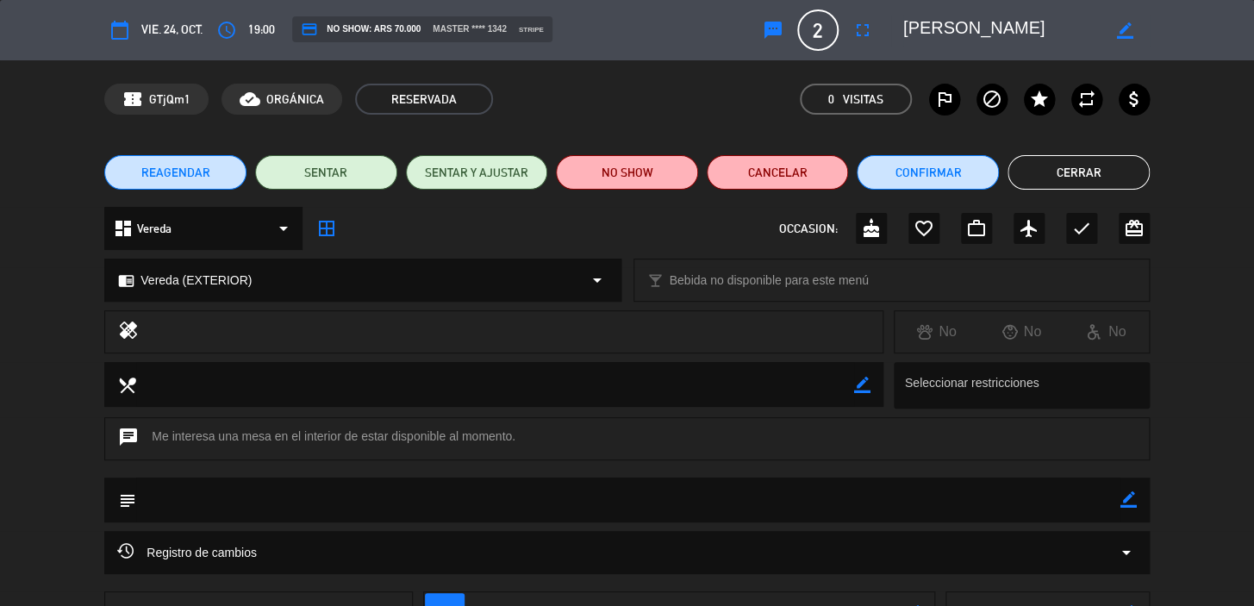
click at [171, 172] on span "REAGENDAR" at bounding box center [175, 173] width 69 height 18
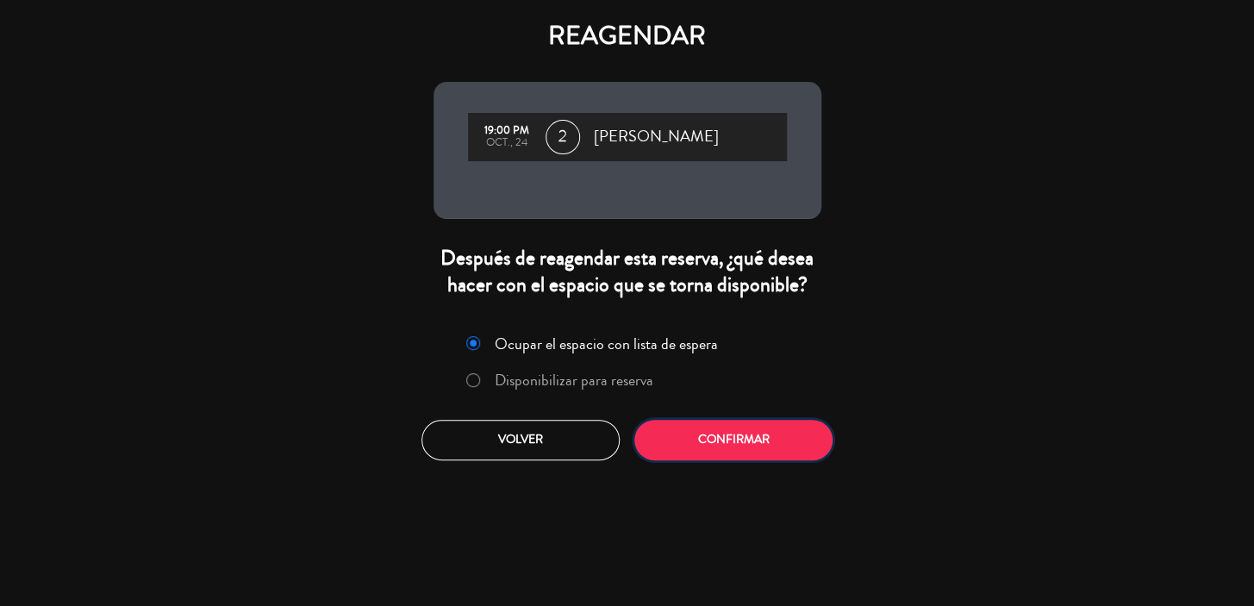
click at [749, 436] on button "Confirmar" at bounding box center [733, 440] width 198 height 41
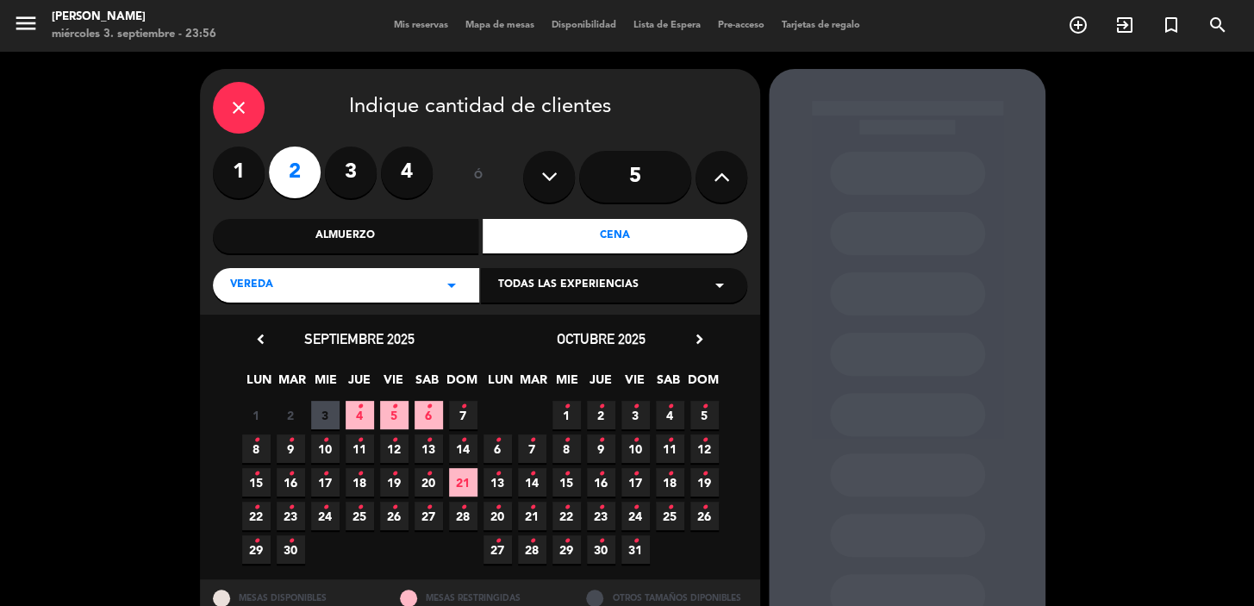
click at [607, 483] on span "16 •" at bounding box center [601, 482] width 28 height 28
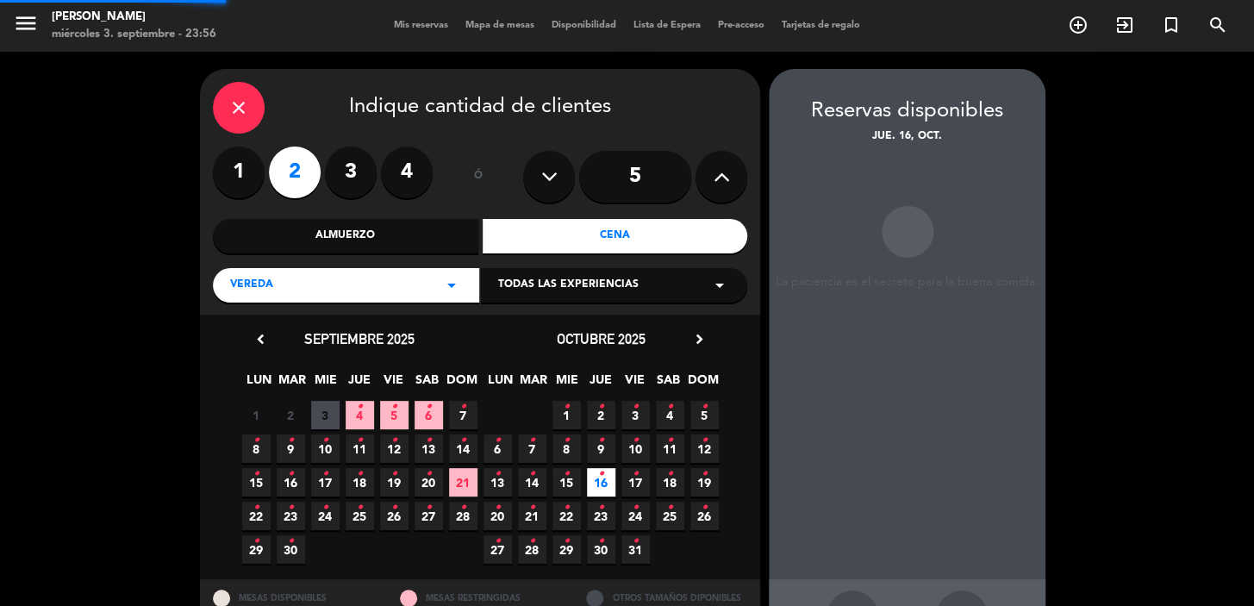
scroll to position [63, 0]
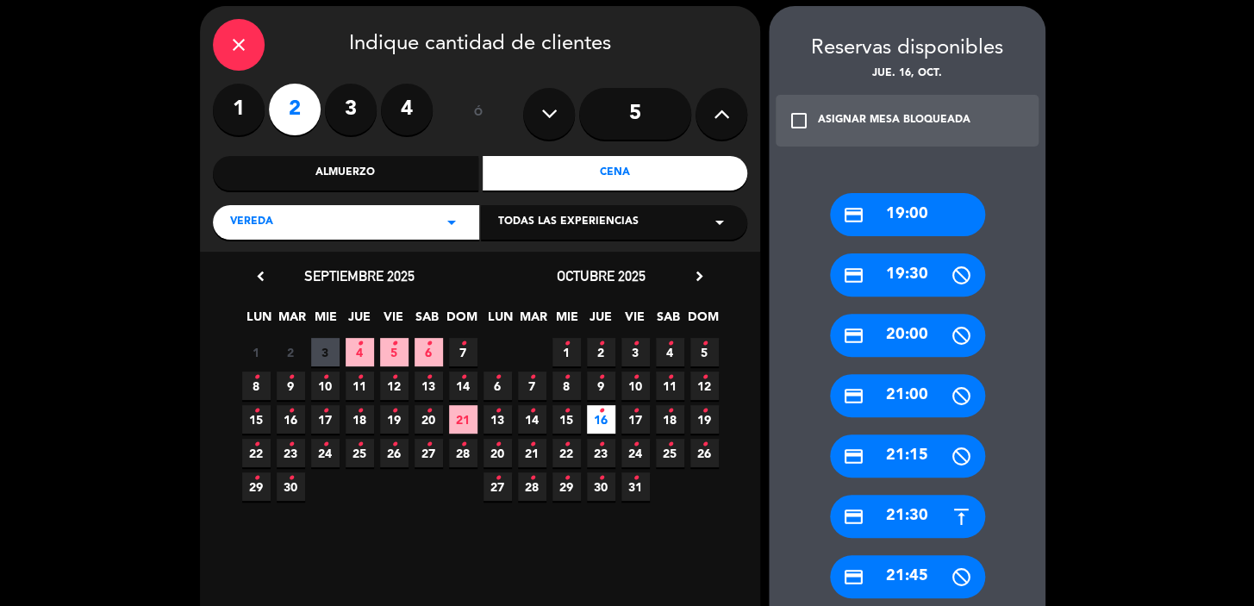
click at [908, 212] on div "credit_card 19:00" at bounding box center [907, 214] width 155 height 43
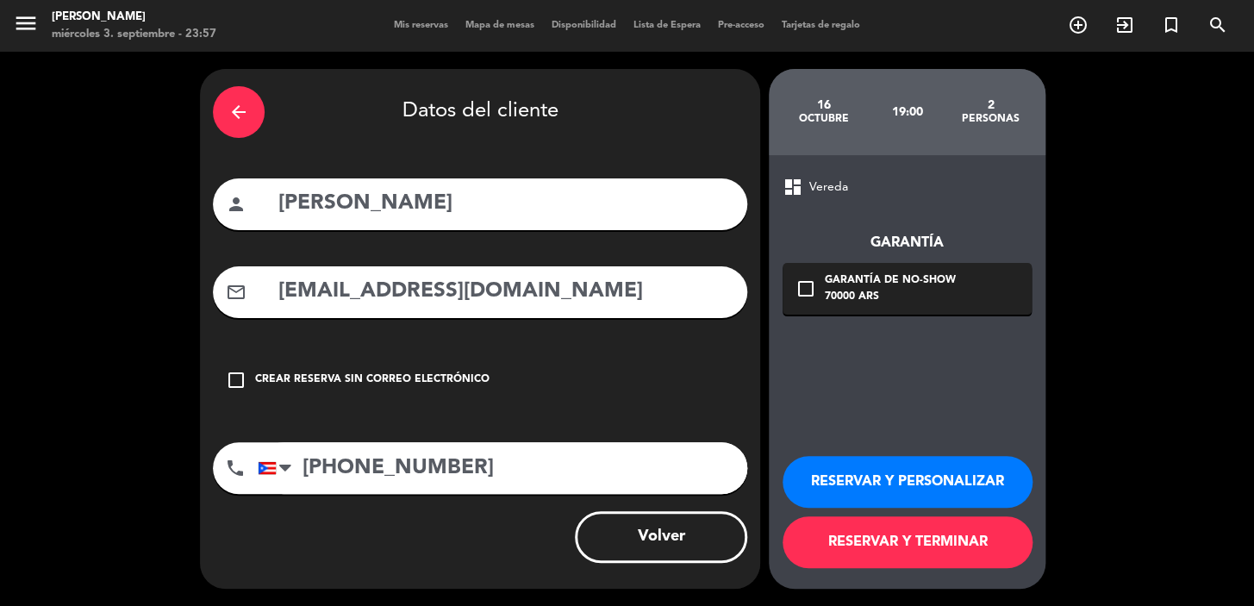
click at [928, 472] on button "RESERVAR Y PERSONALIZAR" at bounding box center [908, 482] width 250 height 52
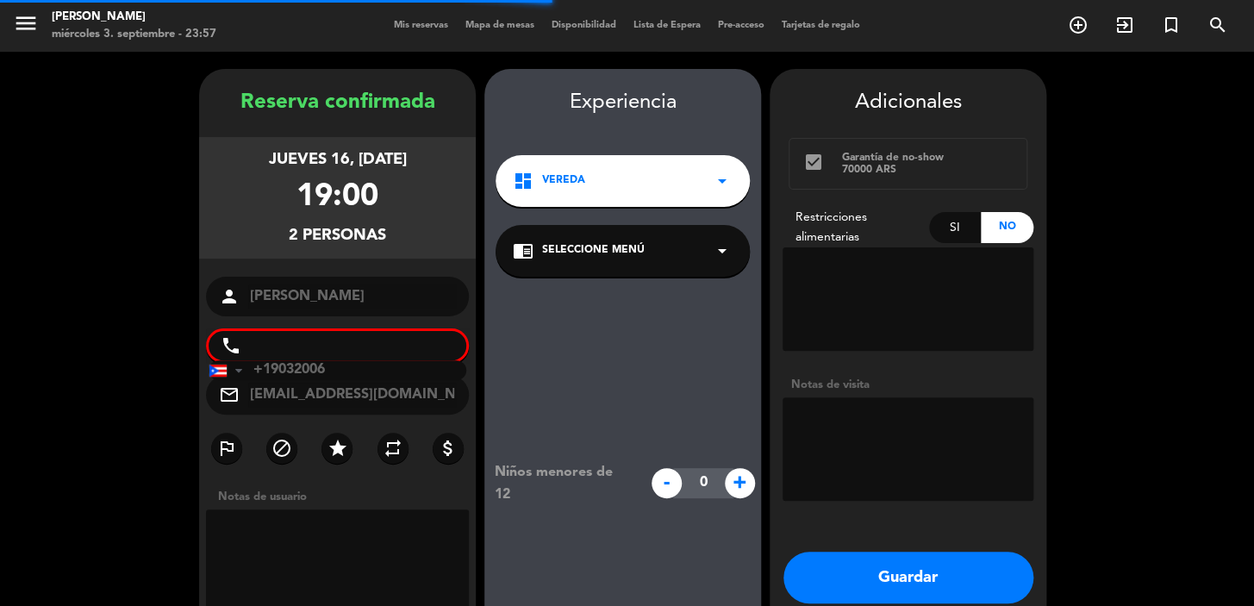
scroll to position [69, 0]
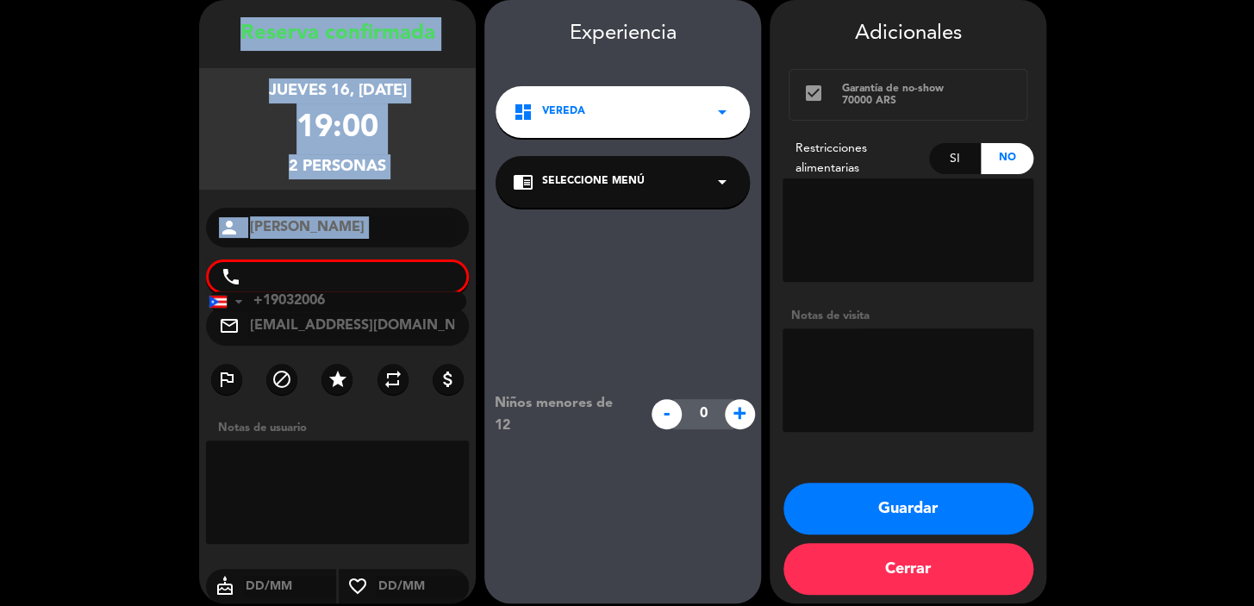
drag, startPoint x: 226, startPoint y: 16, endPoint x: 412, endPoint y: 241, distance: 292.7
click at [422, 255] on div "Reserva confirmada jueves 16, [DATE] 19:00 2 personas person [PERSON_NAME] phon…" at bounding box center [337, 301] width 277 height 603
copy div "Reserva confirmada jueves 16, [DATE] 19:00 2 personas person"
click at [927, 508] on button "Guardar" at bounding box center [908, 509] width 250 height 52
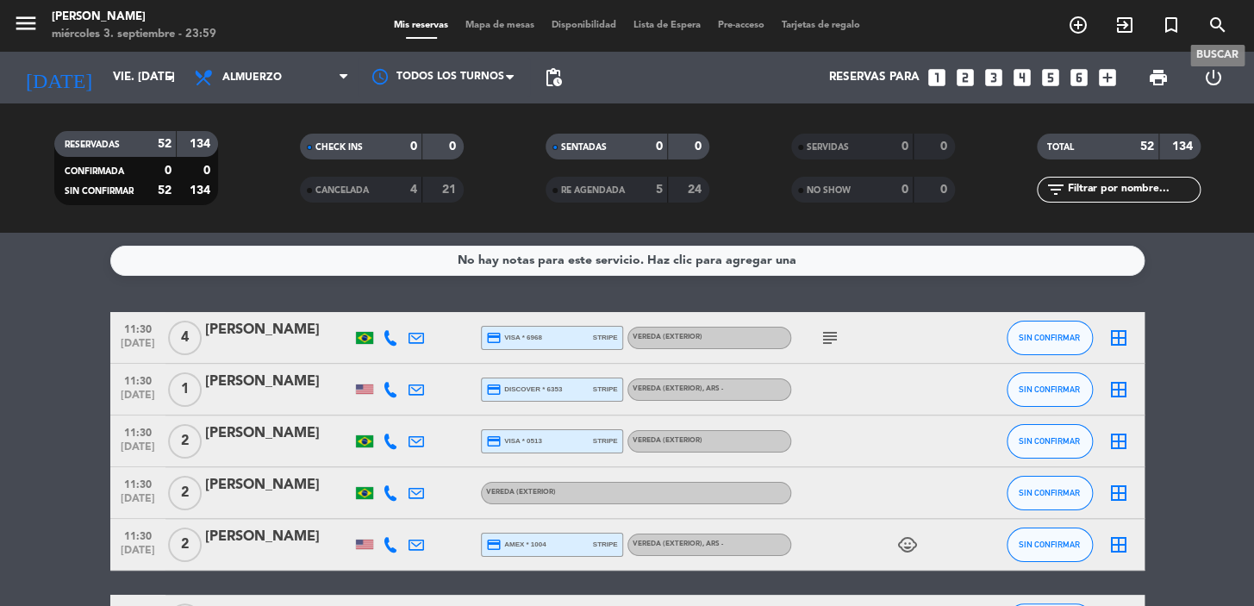
click at [1207, 26] on icon "search" at bounding box center [1217, 25] width 21 height 21
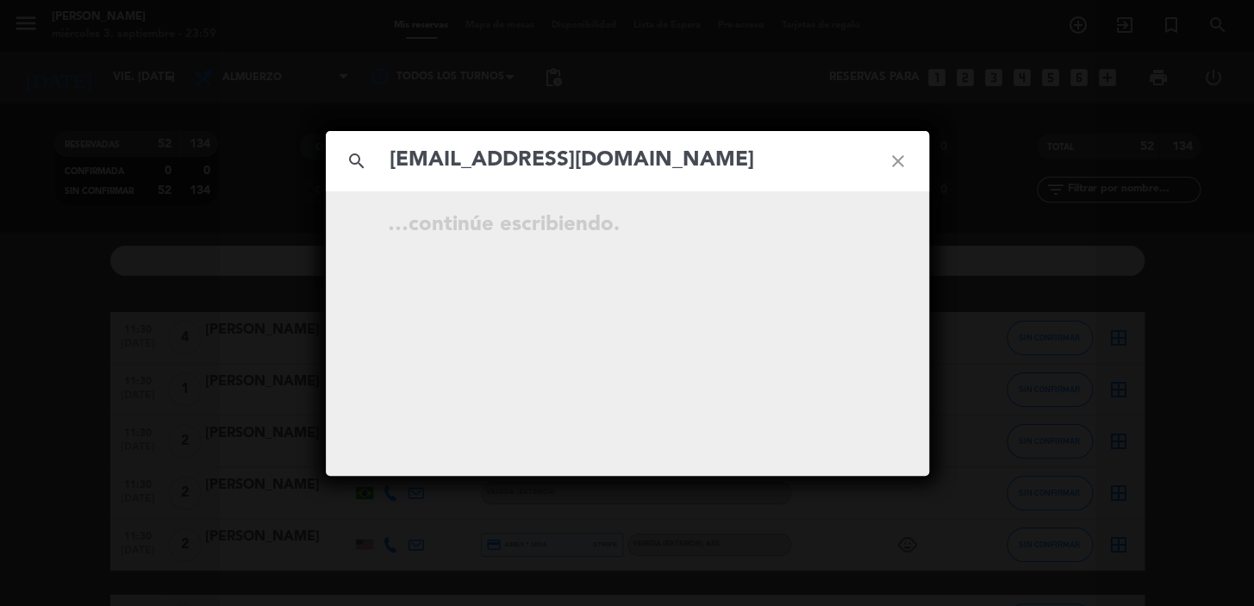
type input "[EMAIL_ADDRESS][DOMAIN_NAME]"
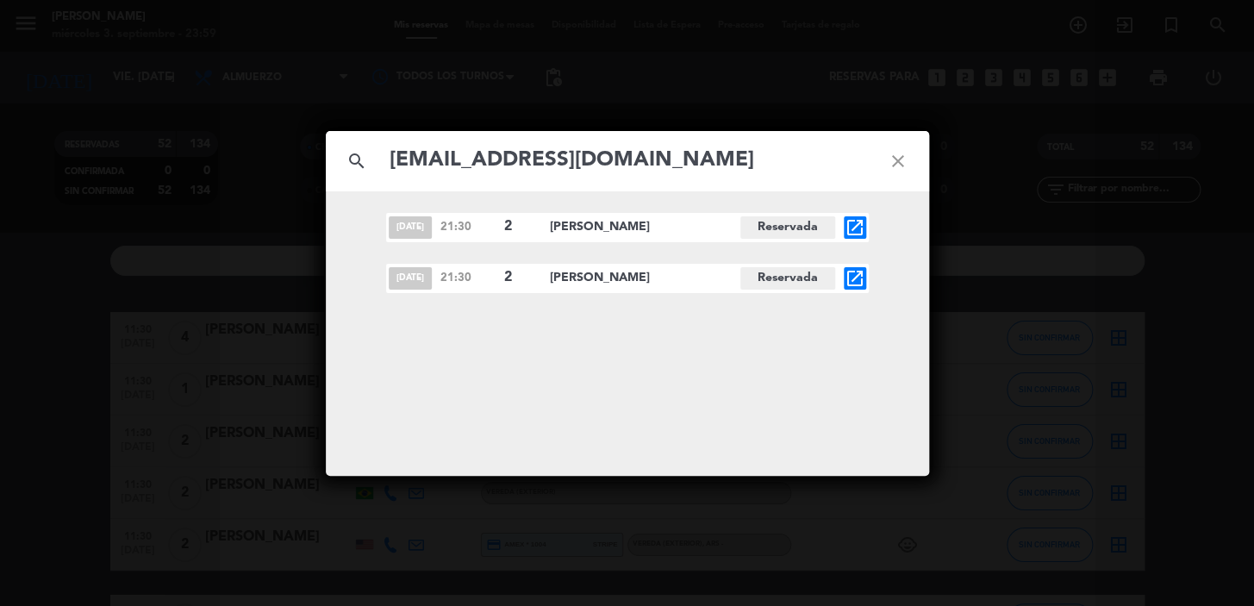
click at [851, 279] on icon "open_in_new" at bounding box center [855, 278] width 21 height 21
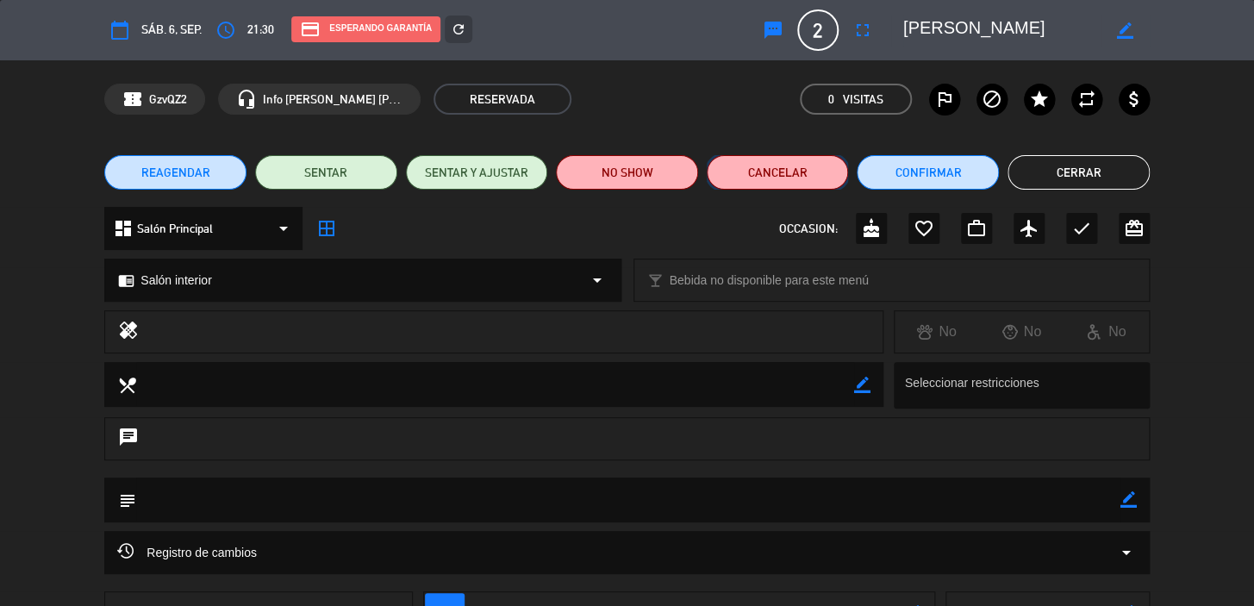
click at [799, 171] on button "Cancelar" at bounding box center [778, 172] width 142 height 34
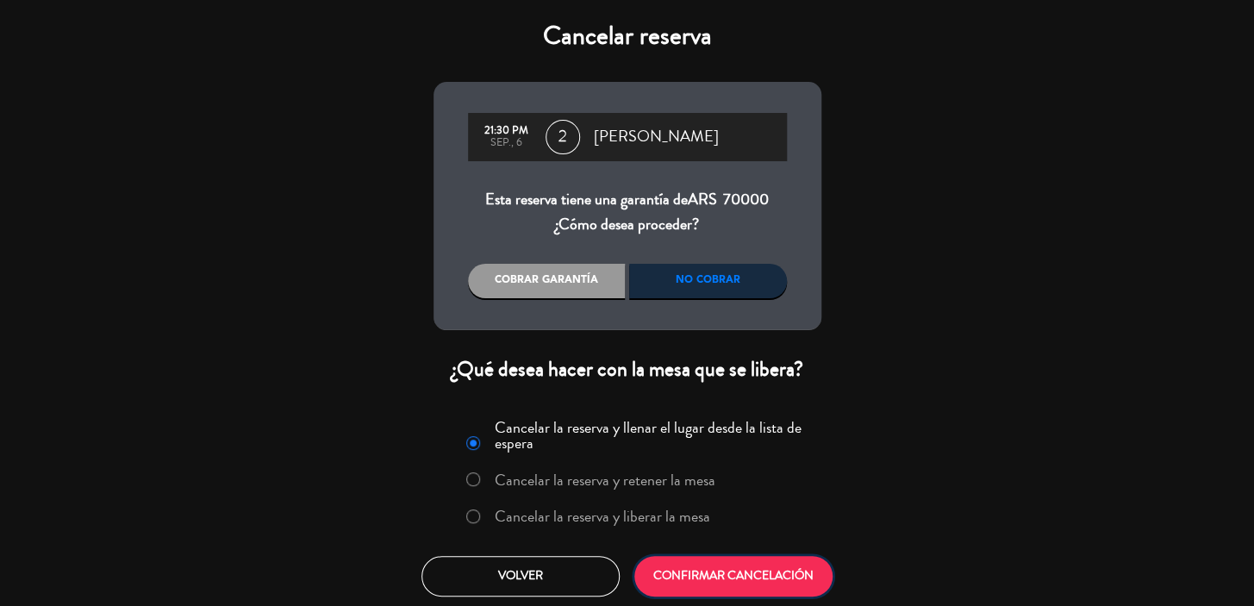
click at [785, 584] on button "CONFIRMAR CANCELACIÓN" at bounding box center [733, 576] width 198 height 41
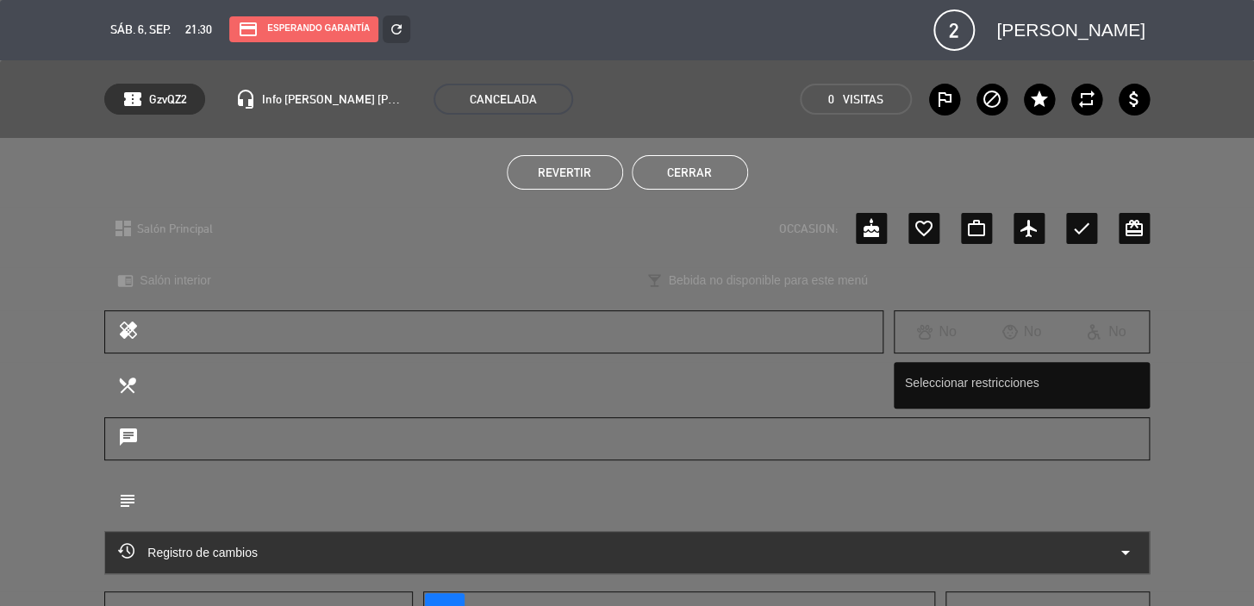
click at [689, 181] on button "Cerrar" at bounding box center [690, 172] width 116 height 34
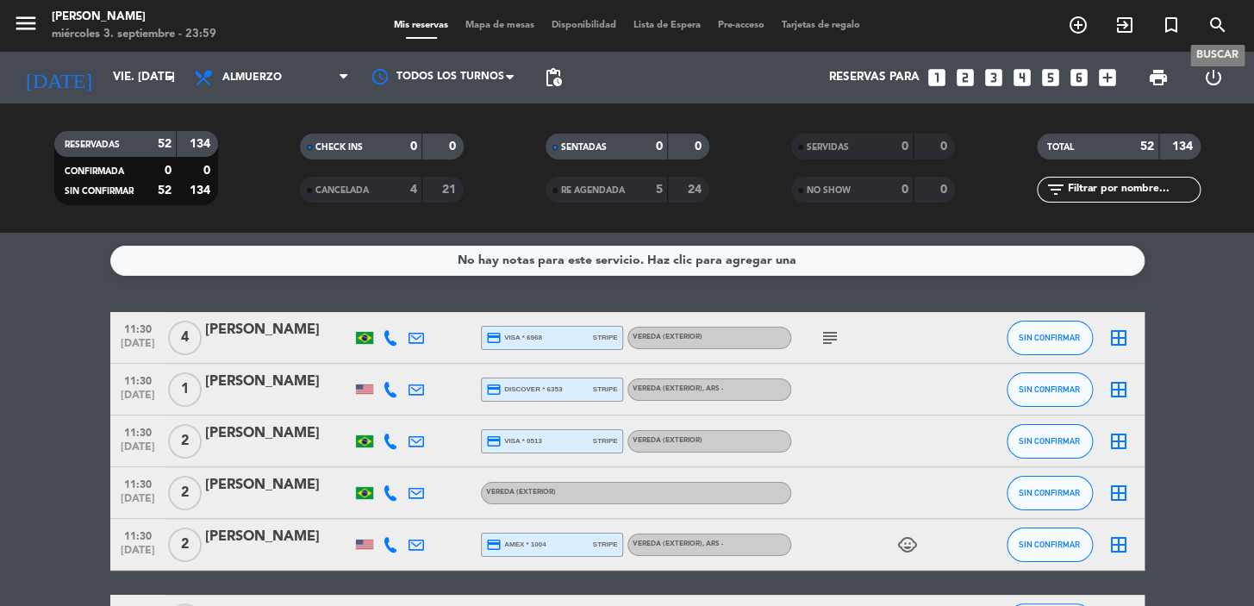
click at [1219, 31] on icon "search" at bounding box center [1217, 25] width 21 height 21
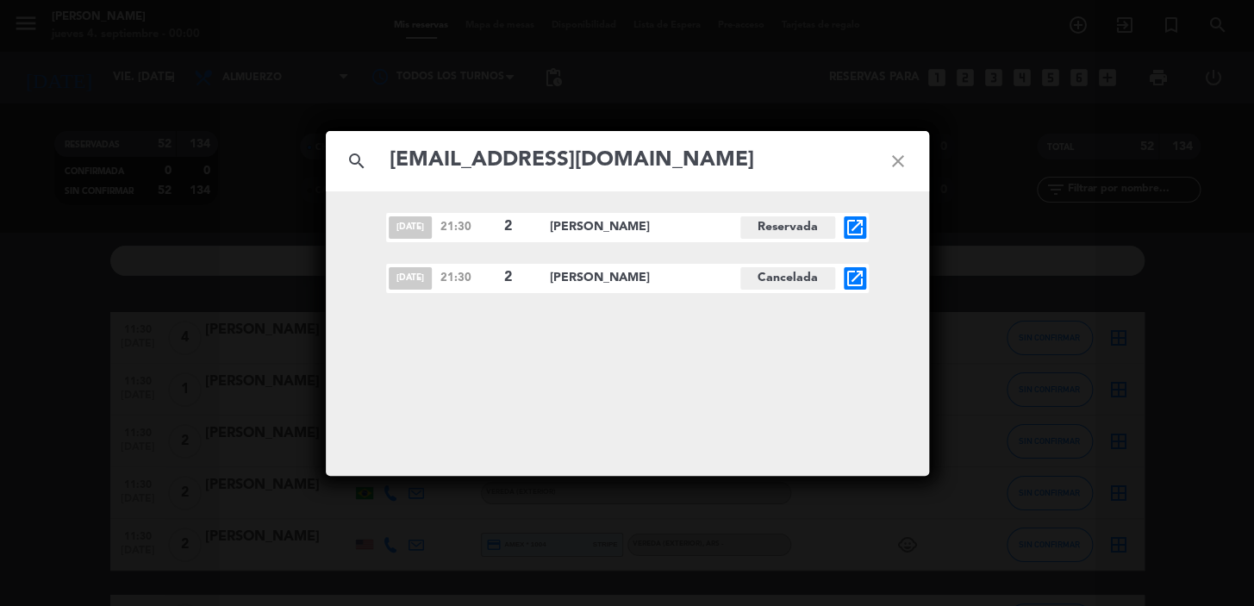
type input "[EMAIL_ADDRESS][DOMAIN_NAME]"
click at [854, 224] on icon "open_in_new" at bounding box center [855, 227] width 21 height 21
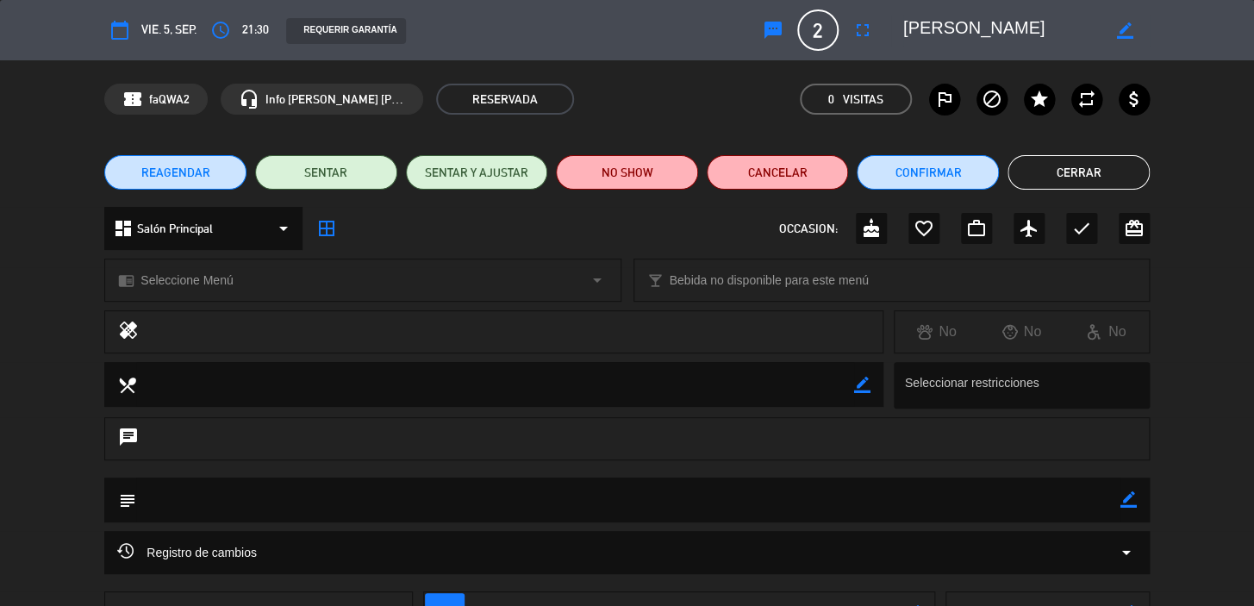
click at [165, 162] on button "REAGENDAR" at bounding box center [175, 172] width 142 height 34
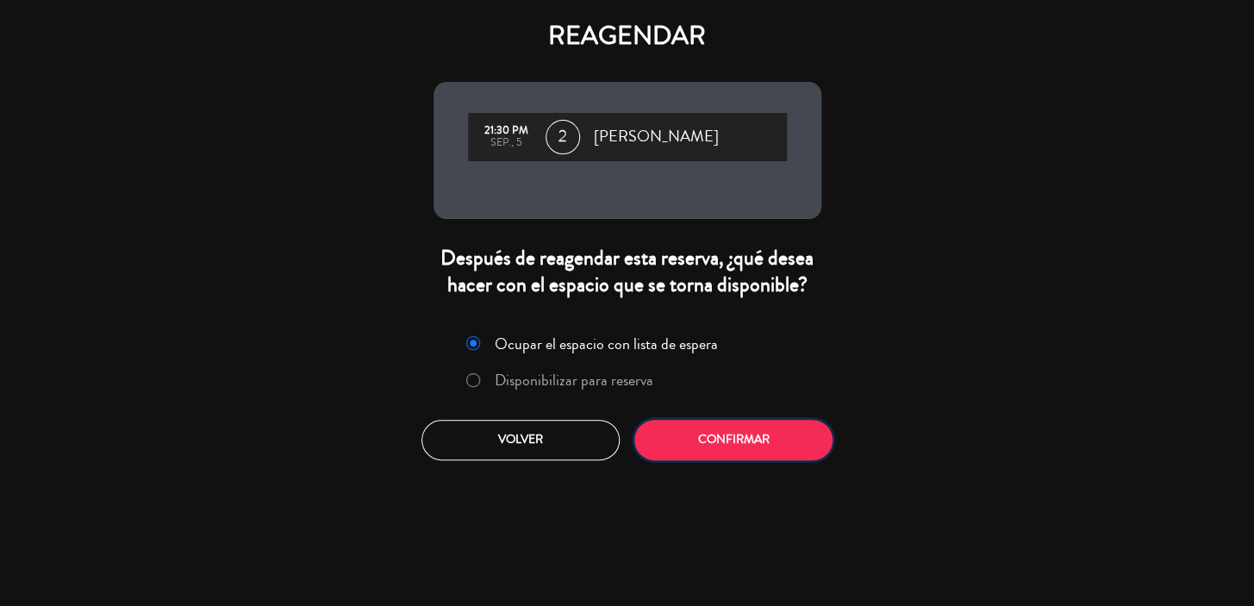
click at [696, 438] on button "Confirmar" at bounding box center [733, 440] width 198 height 41
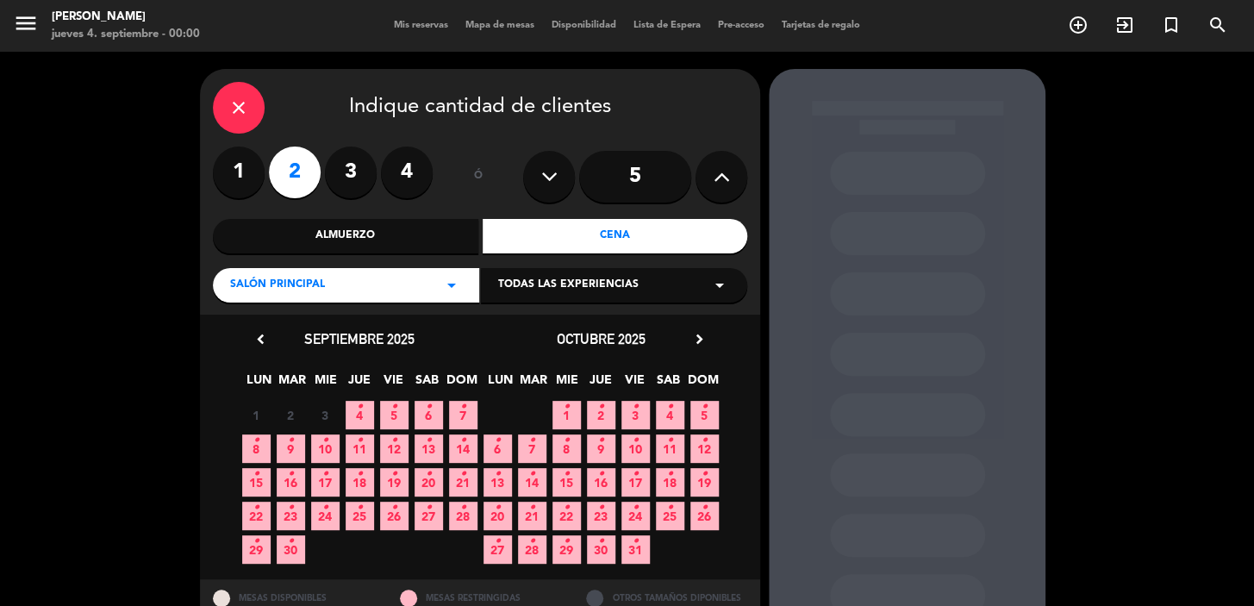
click at [391, 410] on icon "•" at bounding box center [394, 407] width 6 height 28
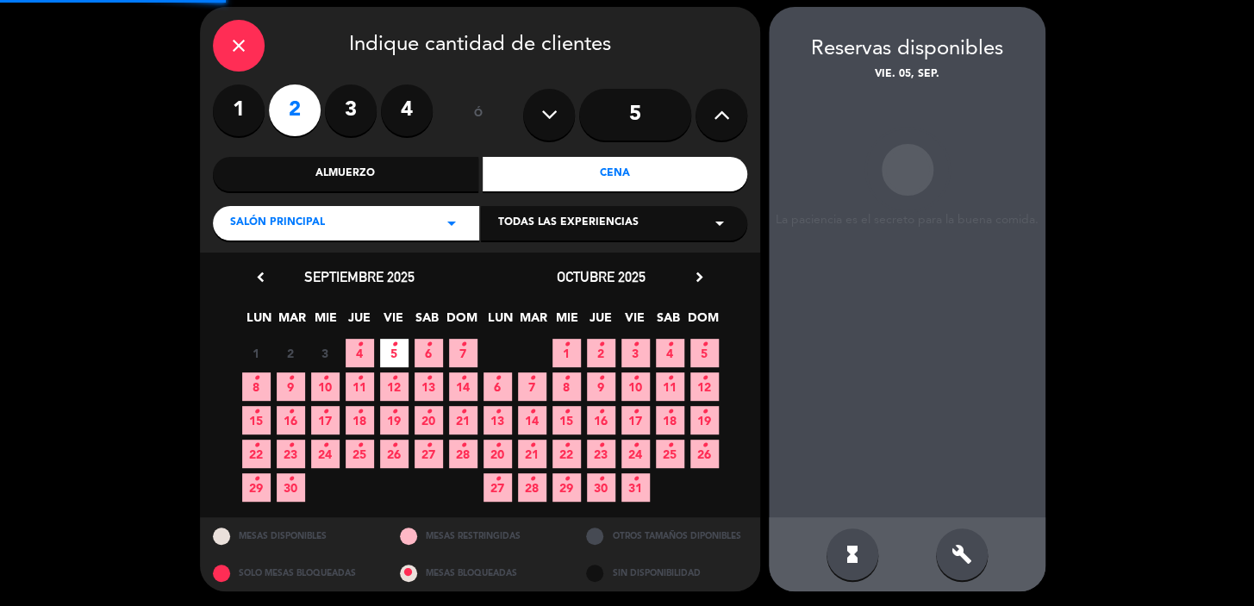
scroll to position [63, 0]
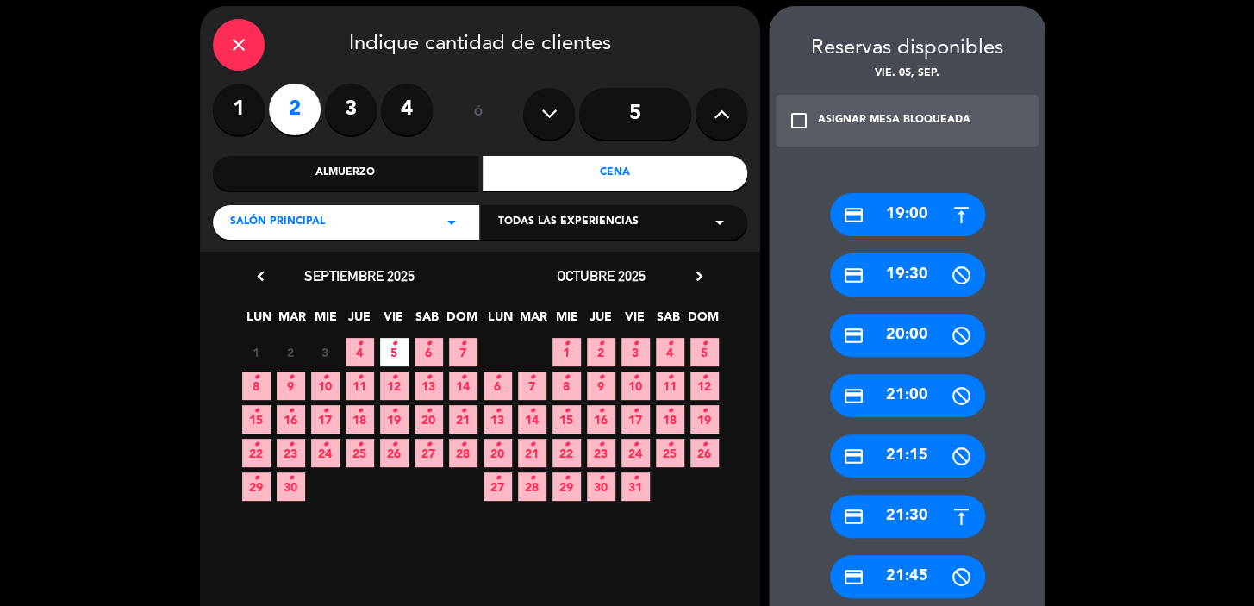
click at [927, 496] on div "credit_card 21:30" at bounding box center [907, 516] width 155 height 43
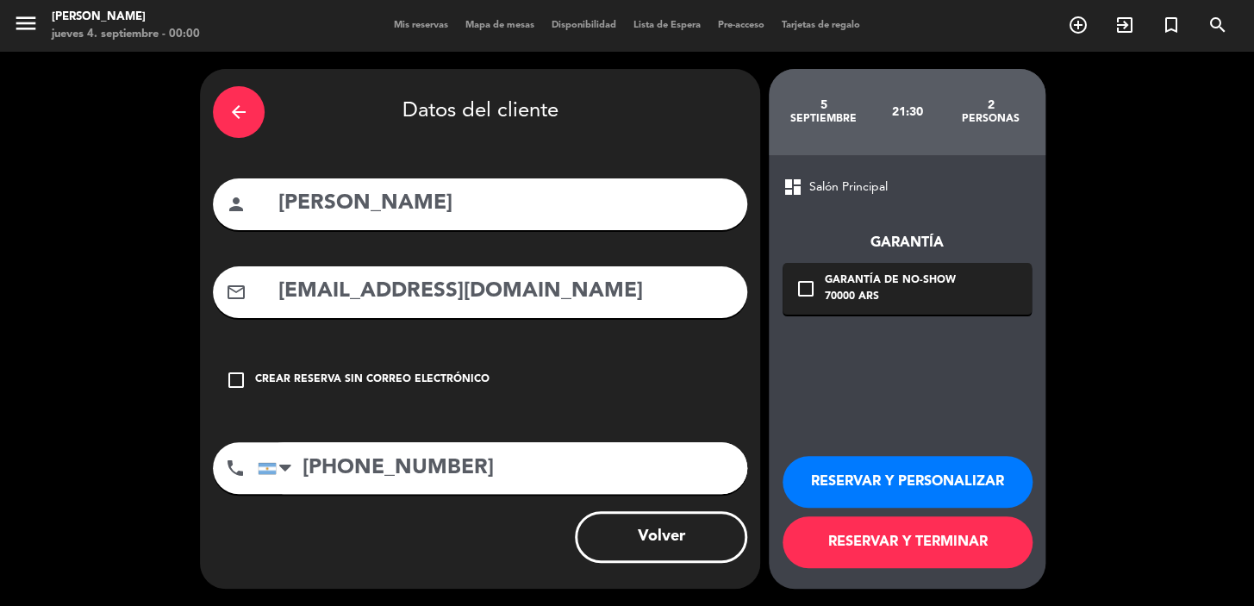
scroll to position [0, 0]
click at [904, 287] on div "Garantía de no-show" at bounding box center [890, 280] width 131 height 17
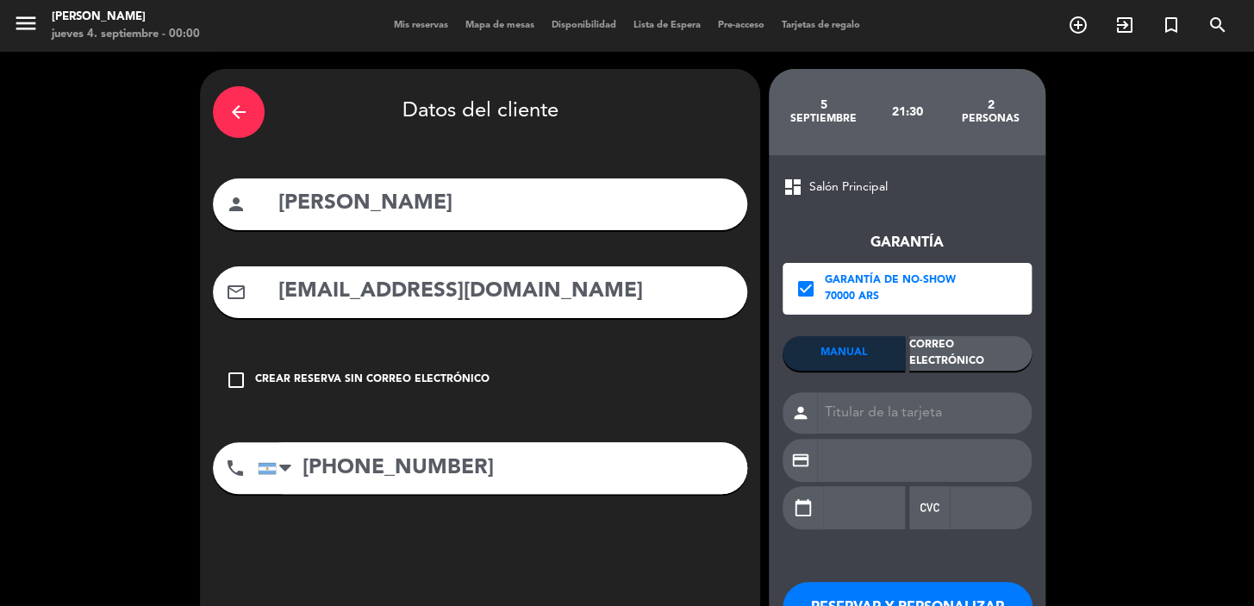
click at [987, 365] on div "Correo Electrónico" at bounding box center [970, 353] width 122 height 34
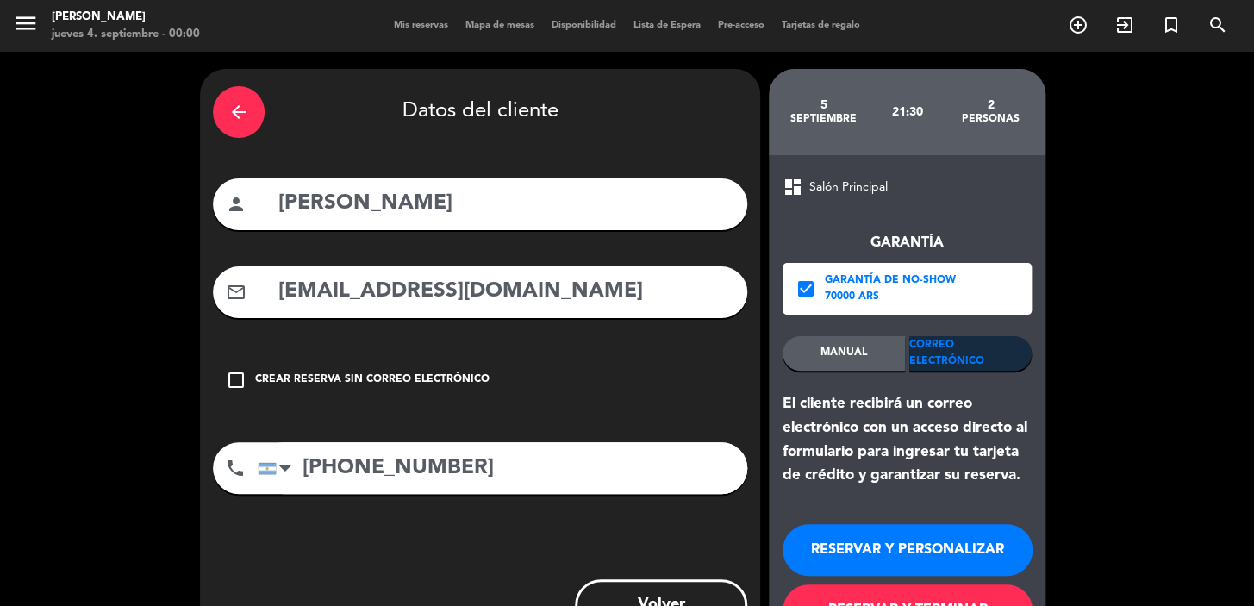
click at [986, 552] on button "RESERVAR Y PERSONALIZAR" at bounding box center [908, 550] width 250 height 52
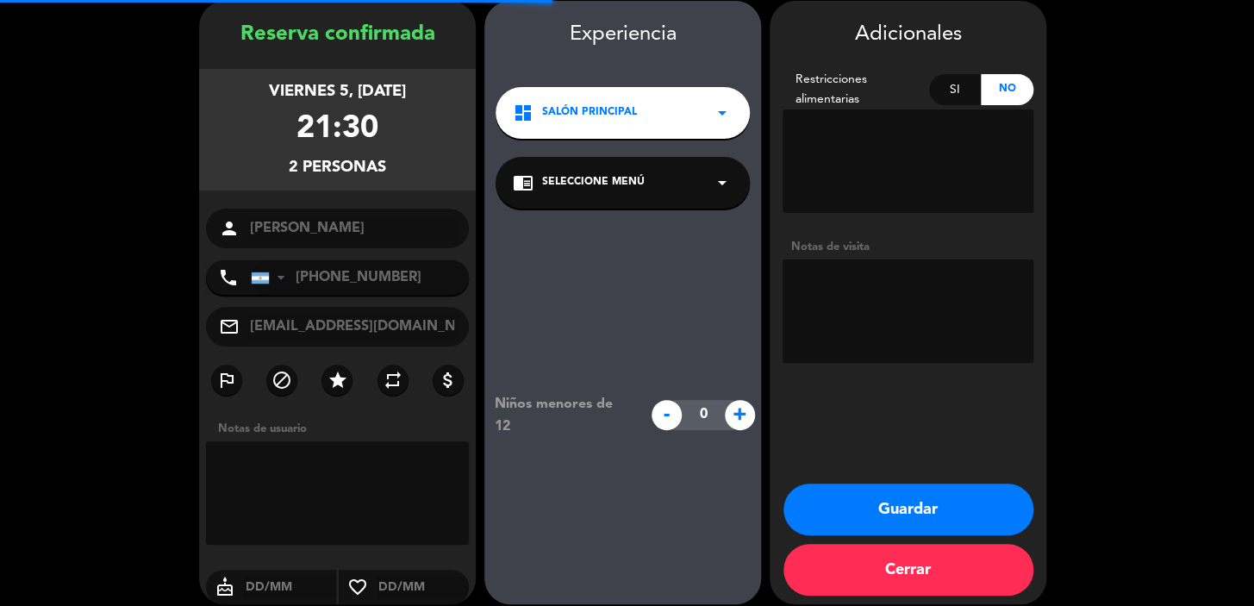
scroll to position [69, 0]
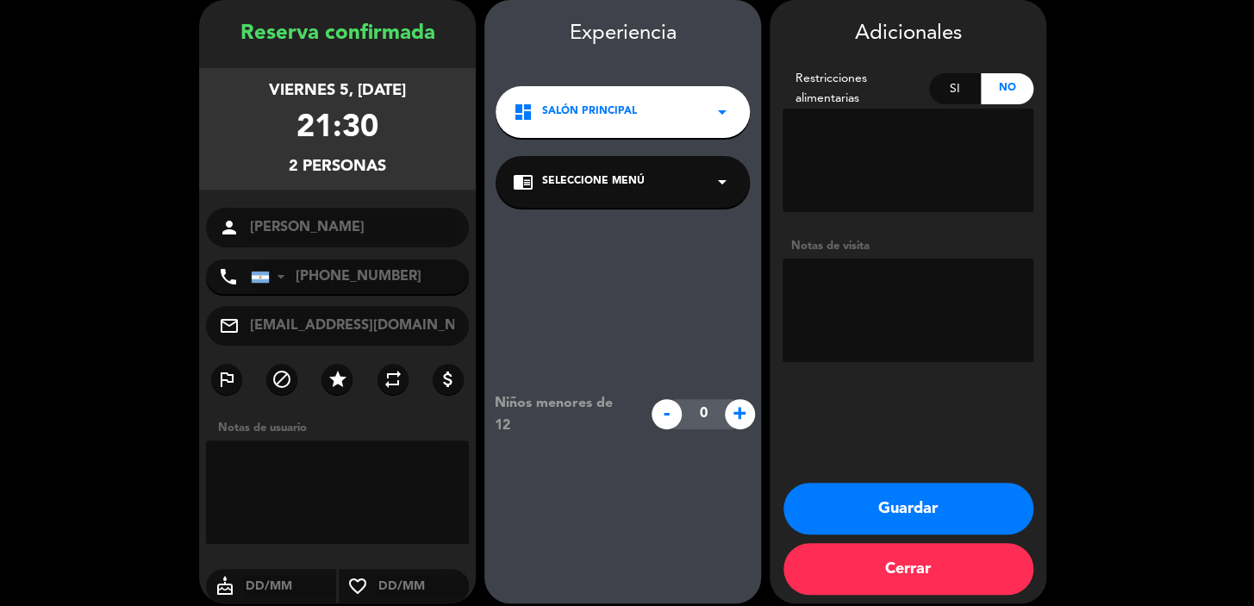
click at [624, 125] on div "dashboard Salón Principal arrow_drop_down" at bounding box center [623, 112] width 254 height 52
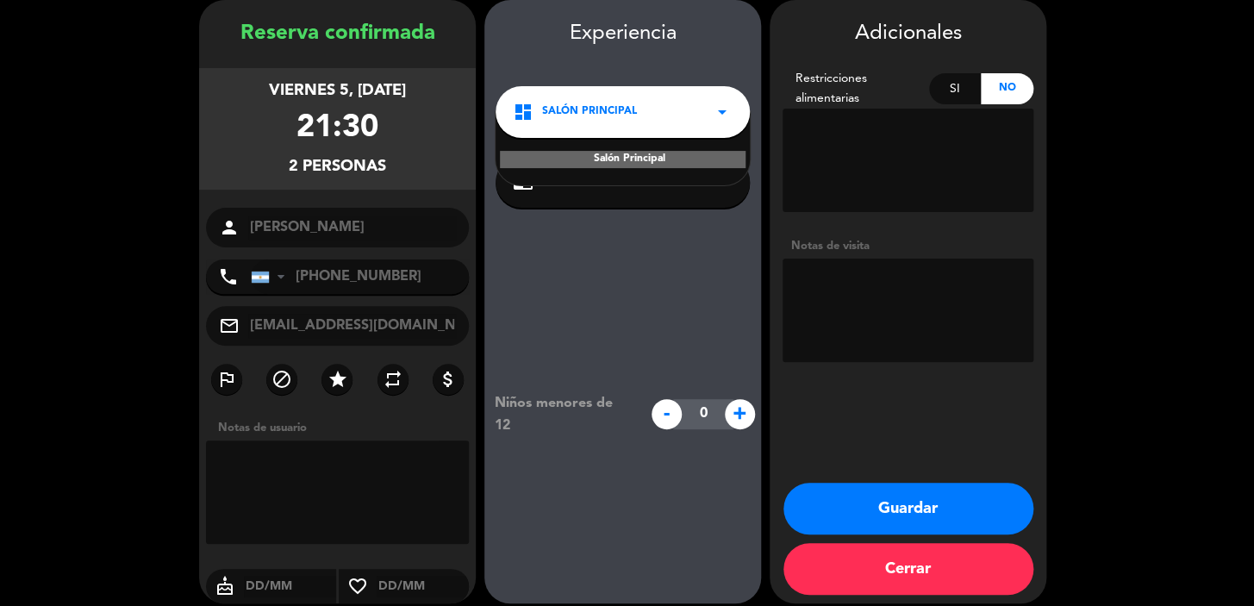
click at [636, 157] on div "Salón Principal" at bounding box center [623, 159] width 246 height 17
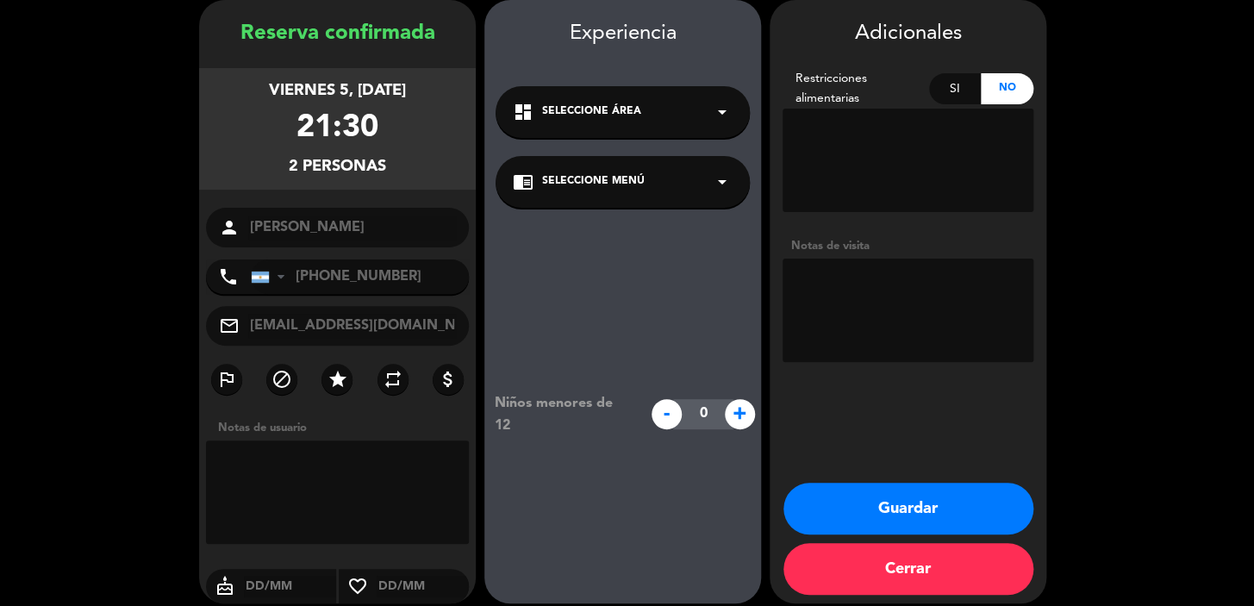
click at [626, 205] on div "chrome_reader_mode Seleccione Menú arrow_drop_down" at bounding box center [623, 182] width 254 height 52
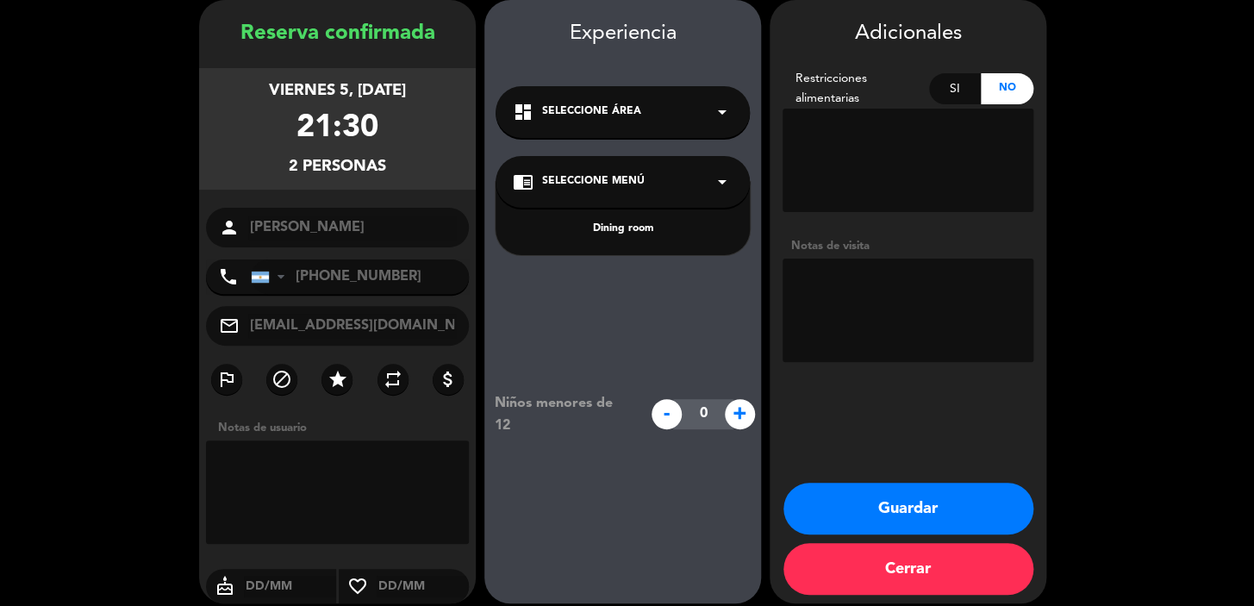
click at [636, 240] on div "Dining room" at bounding box center [623, 218] width 254 height 73
click at [631, 233] on div "Dining room" at bounding box center [623, 229] width 220 height 17
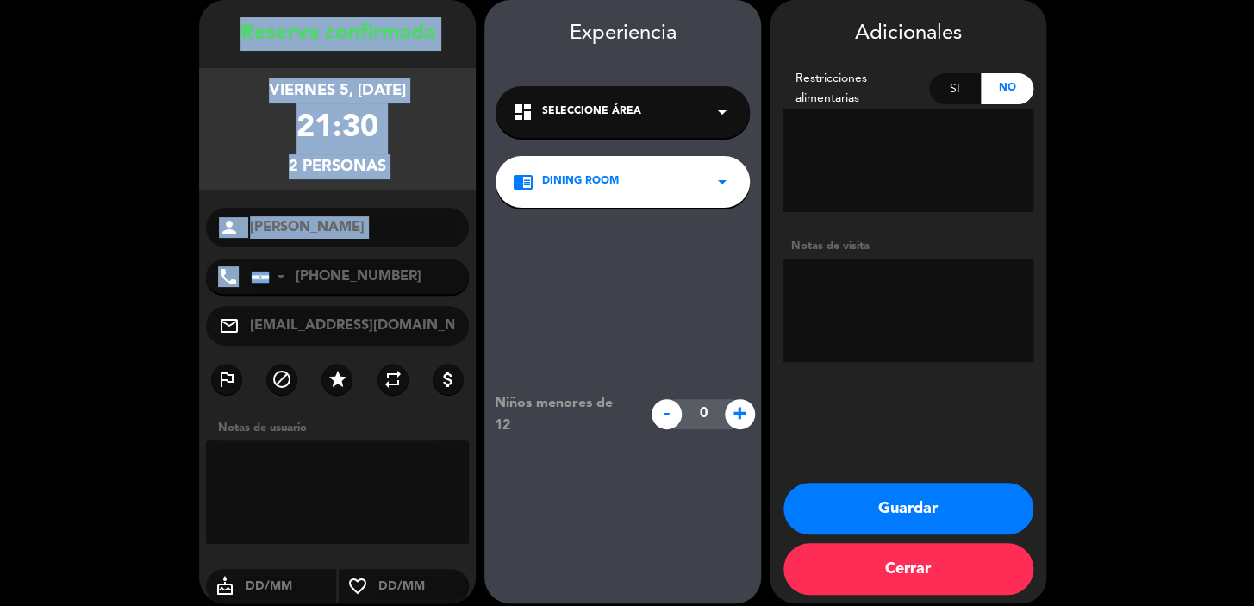
drag, startPoint x: 211, startPoint y: 25, endPoint x: 398, endPoint y: 268, distance: 306.7
click at [398, 273] on div "Reserva confirmada viernes 5, [DATE] 21:30 2 personas person [PERSON_NAME] phon…" at bounding box center [337, 318] width 277 height 603
copy div "Reserva confirmada viernes 5, [DATE] 21:30 2 personas person phone"
click at [935, 495] on button "Guardar" at bounding box center [908, 509] width 250 height 52
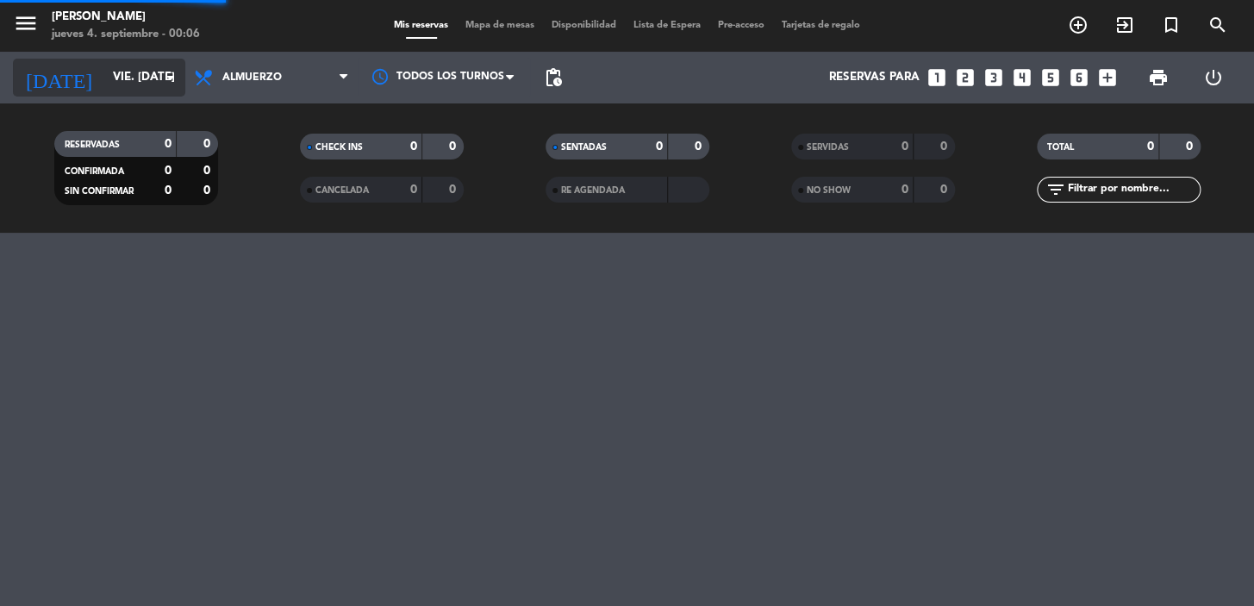
drag, startPoint x: 76, startPoint y: 69, endPoint x: 84, endPoint y: 72, distance: 9.3
click at [104, 72] on input "vie. [DATE]" at bounding box center [180, 77] width 153 height 31
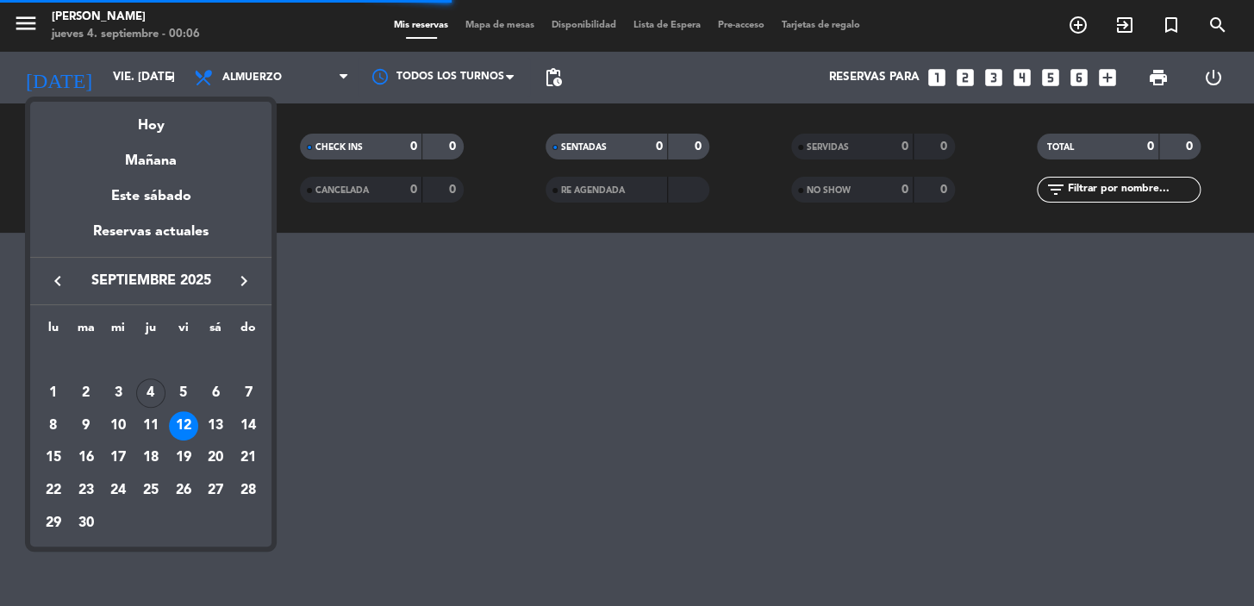
click at [241, 284] on icon "keyboard_arrow_right" at bounding box center [244, 281] width 21 height 21
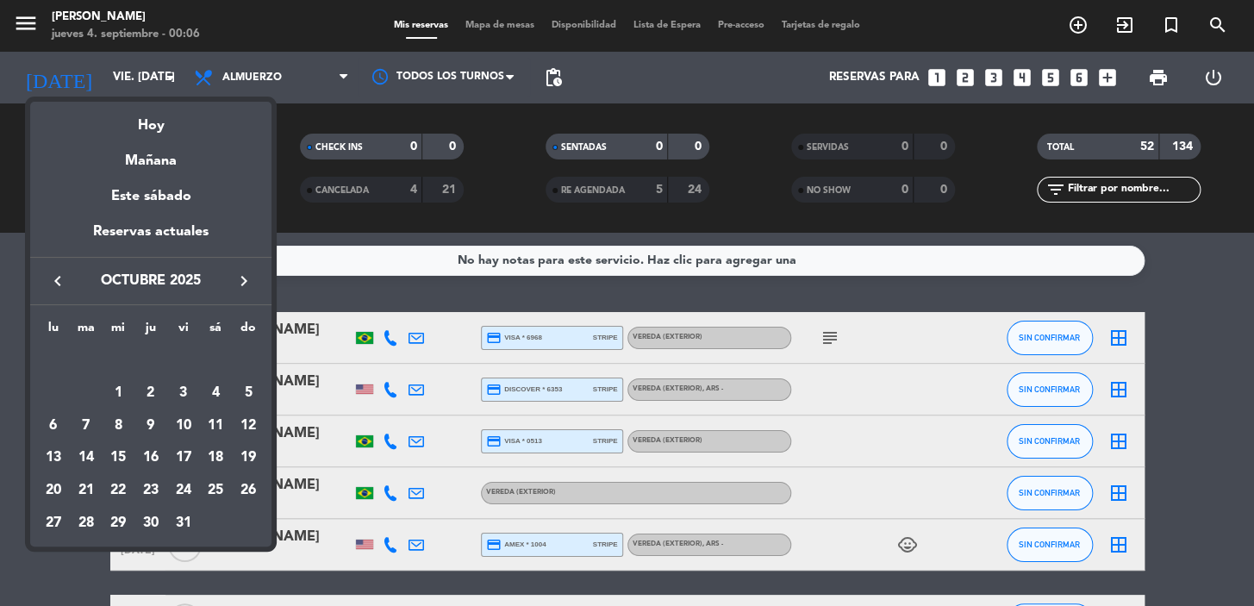
click at [157, 78] on div at bounding box center [627, 303] width 1254 height 606
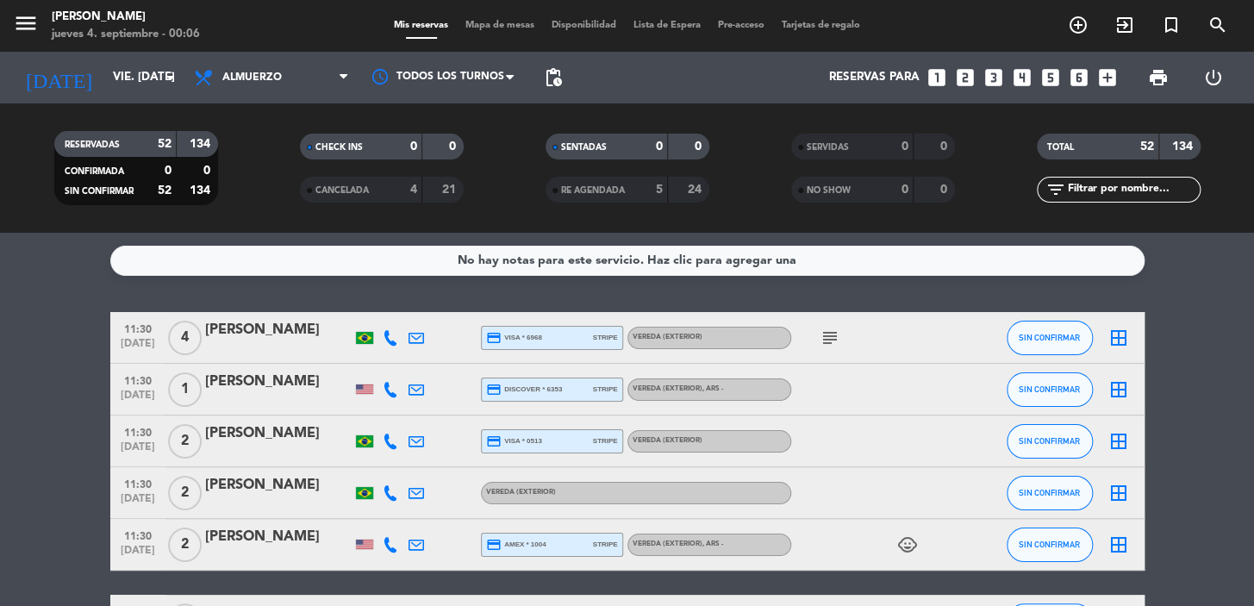
click at [157, 78] on input "vie. [DATE]" at bounding box center [180, 77] width 153 height 31
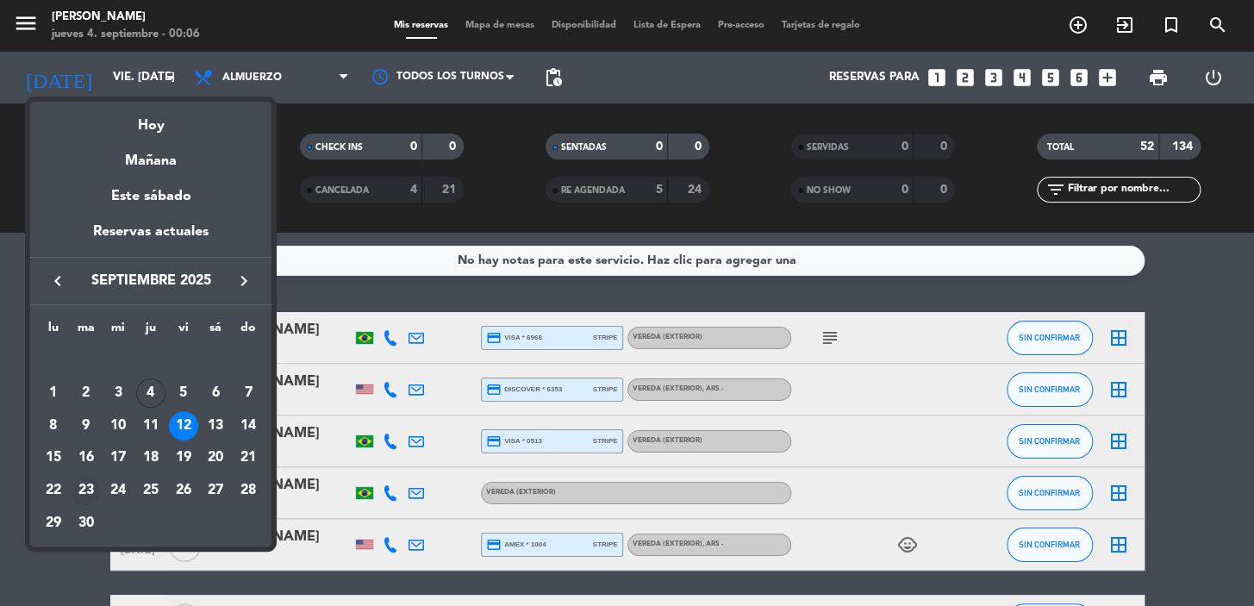
click at [86, 494] on div "23" at bounding box center [86, 490] width 29 height 29
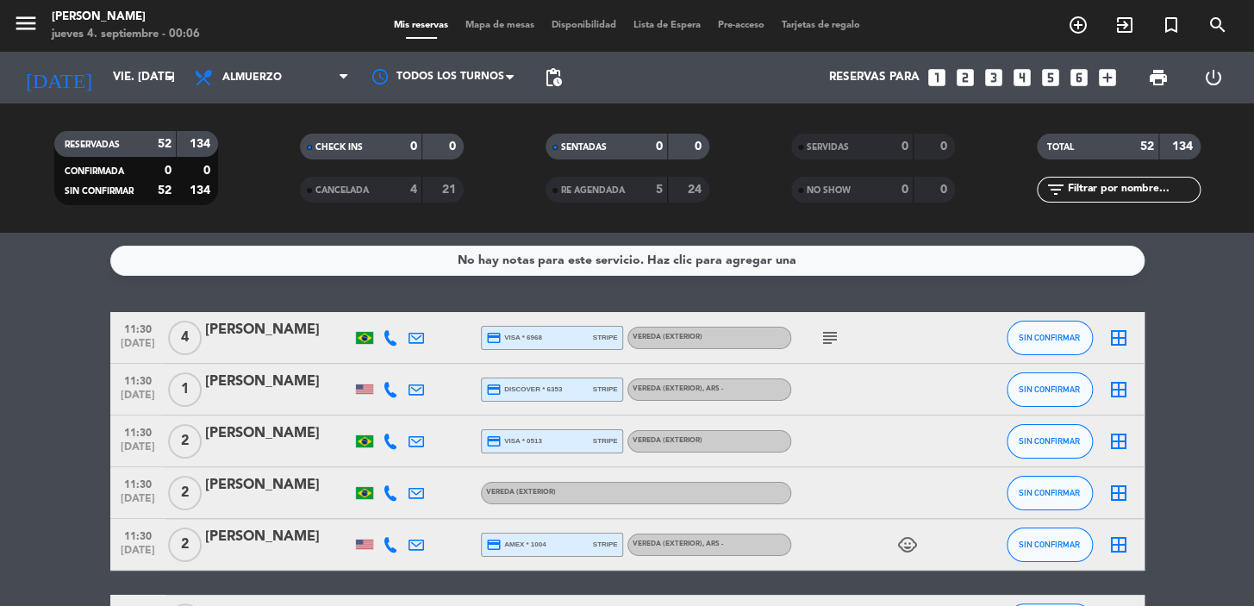
type input "[DATE] sep."
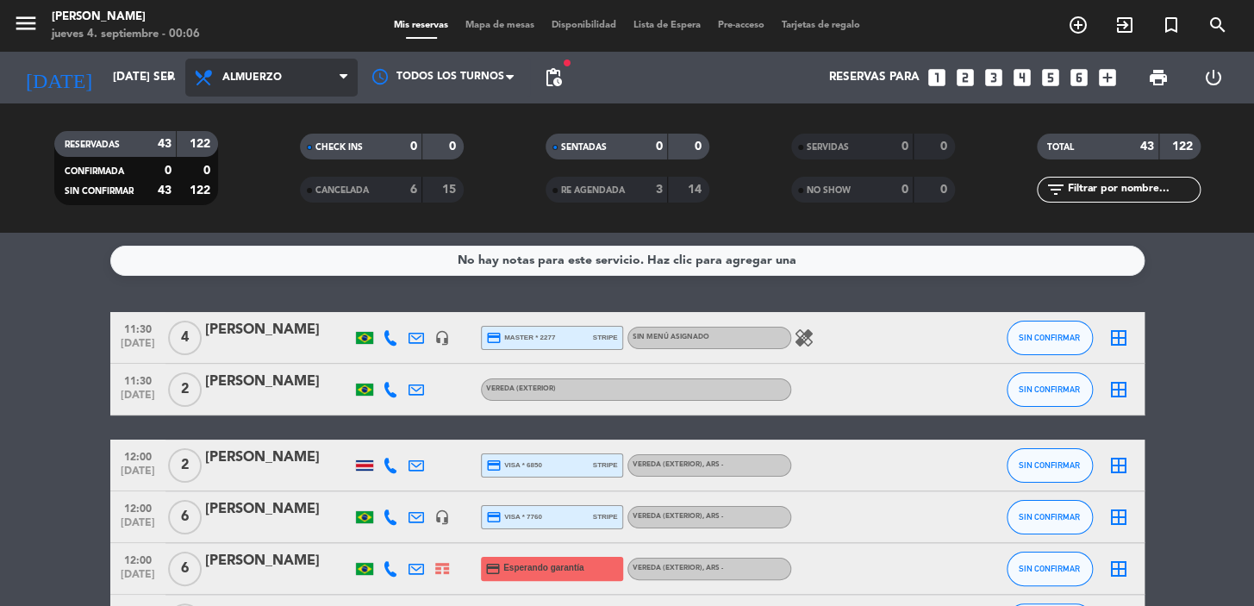
click at [284, 95] on span "Almuerzo" at bounding box center [271, 78] width 172 height 38
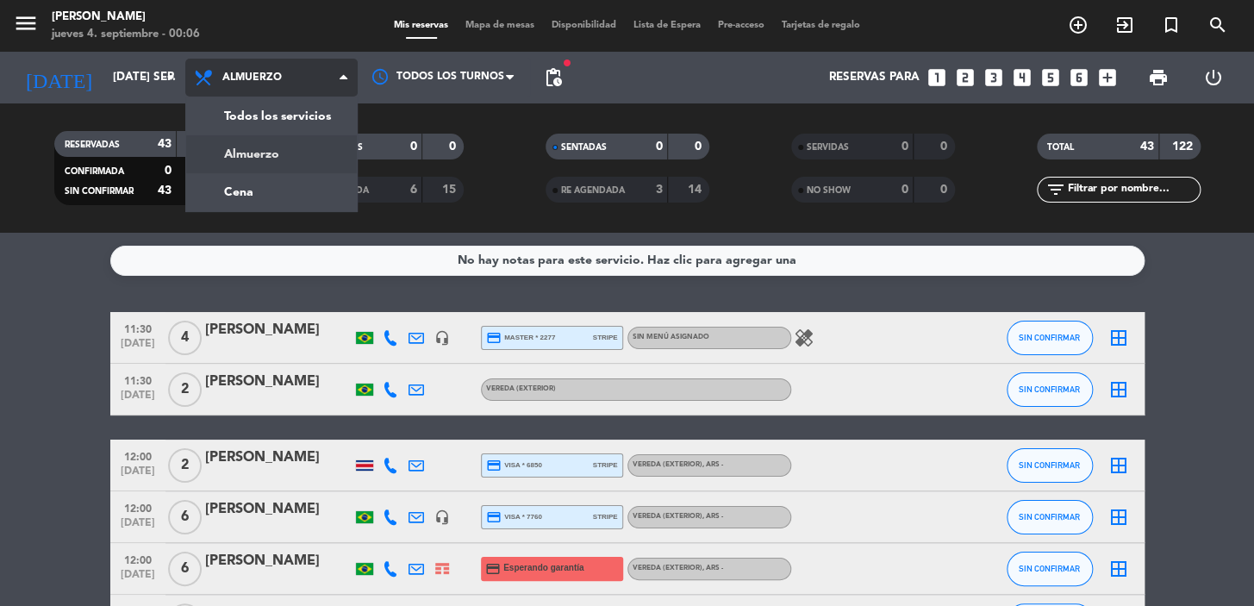
click at [252, 189] on div "menu Don Julio jueves 4. septiembre - 00:06 Mis reservas Mapa de mesas Disponib…" at bounding box center [627, 116] width 1254 height 233
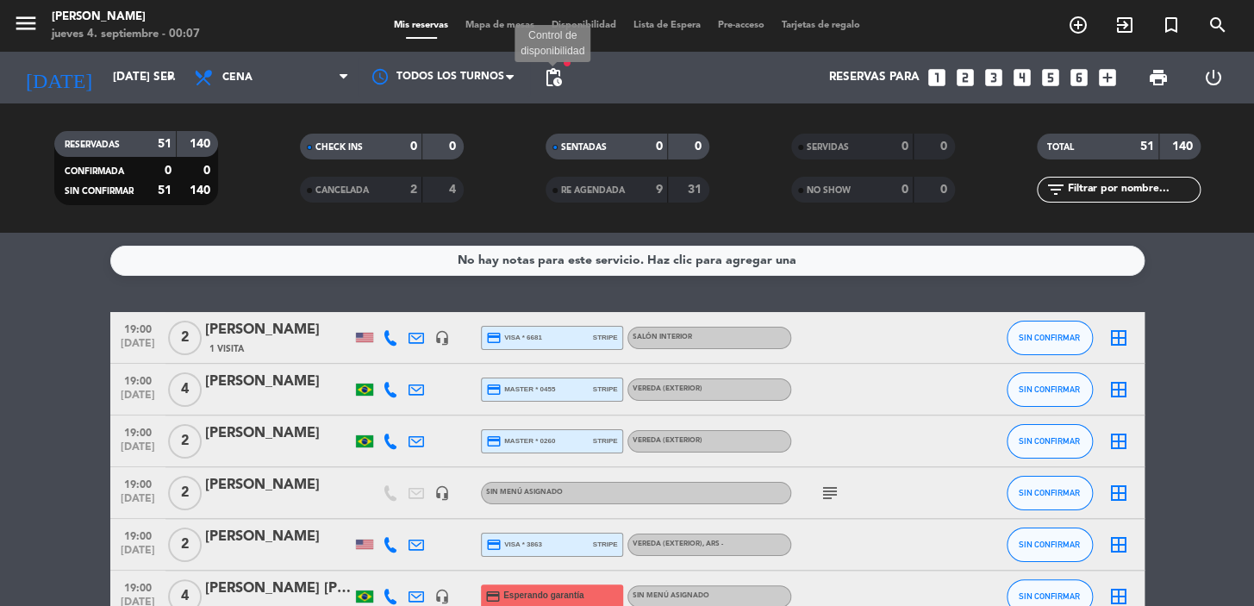
click at [555, 84] on span "pending_actions" at bounding box center [553, 77] width 21 height 21
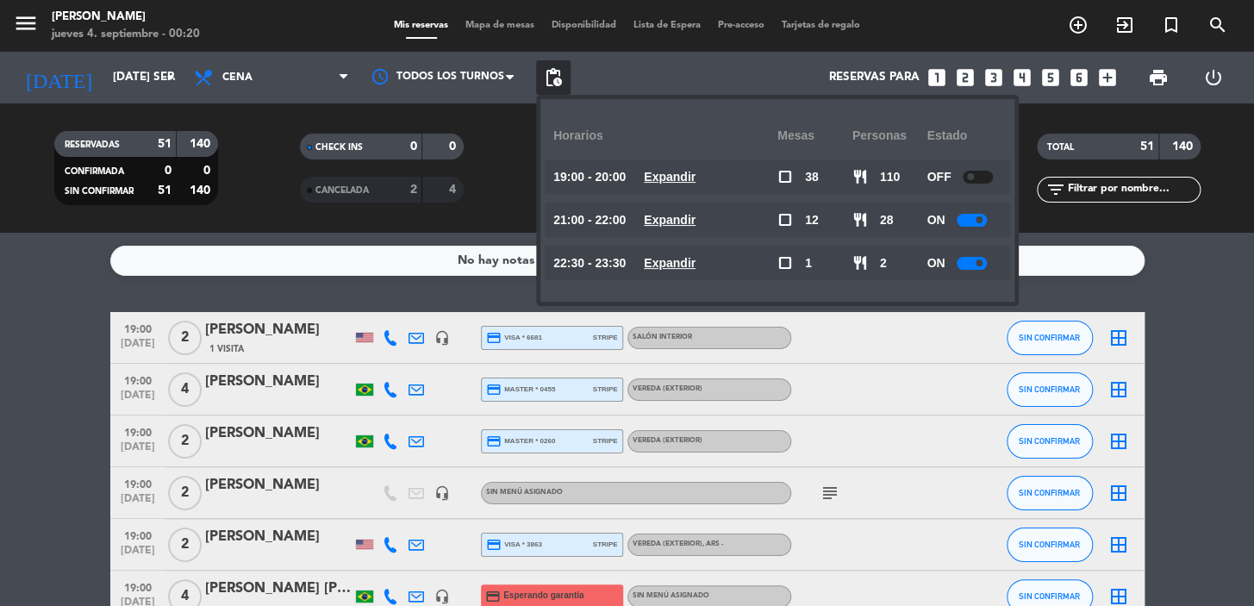
click at [965, 78] on icon "looks_two" at bounding box center [965, 77] width 22 height 22
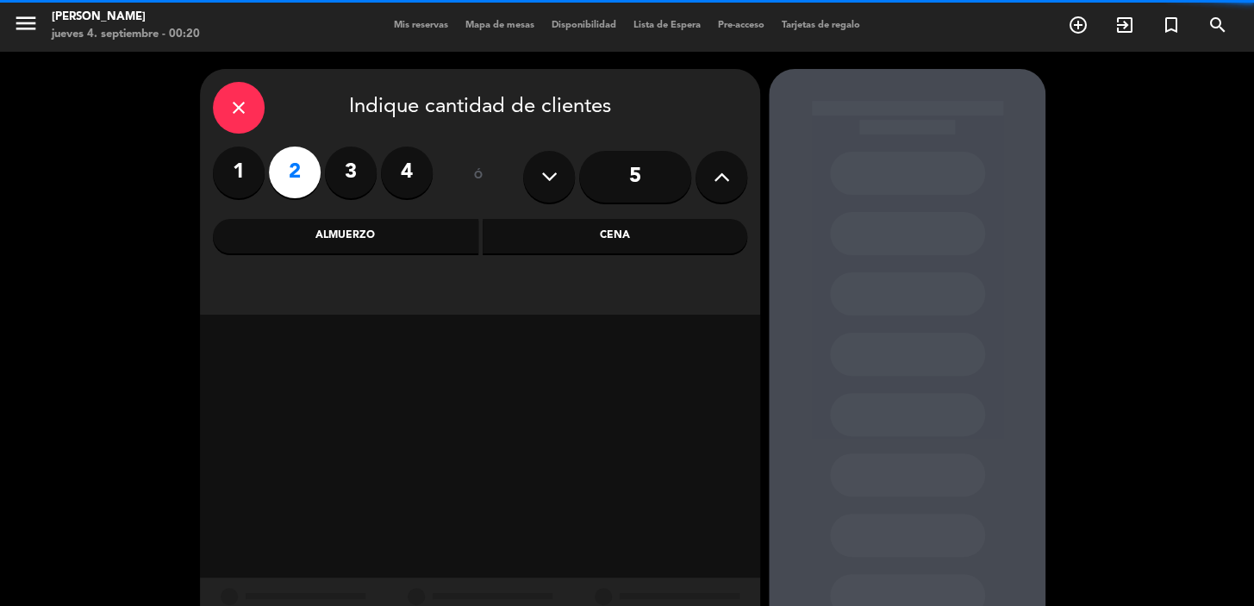
click at [549, 217] on div "close Indique cantidad de clientes 1 2 3 4 ó 5 Almuerzo Cena" at bounding box center [480, 192] width 560 height 246
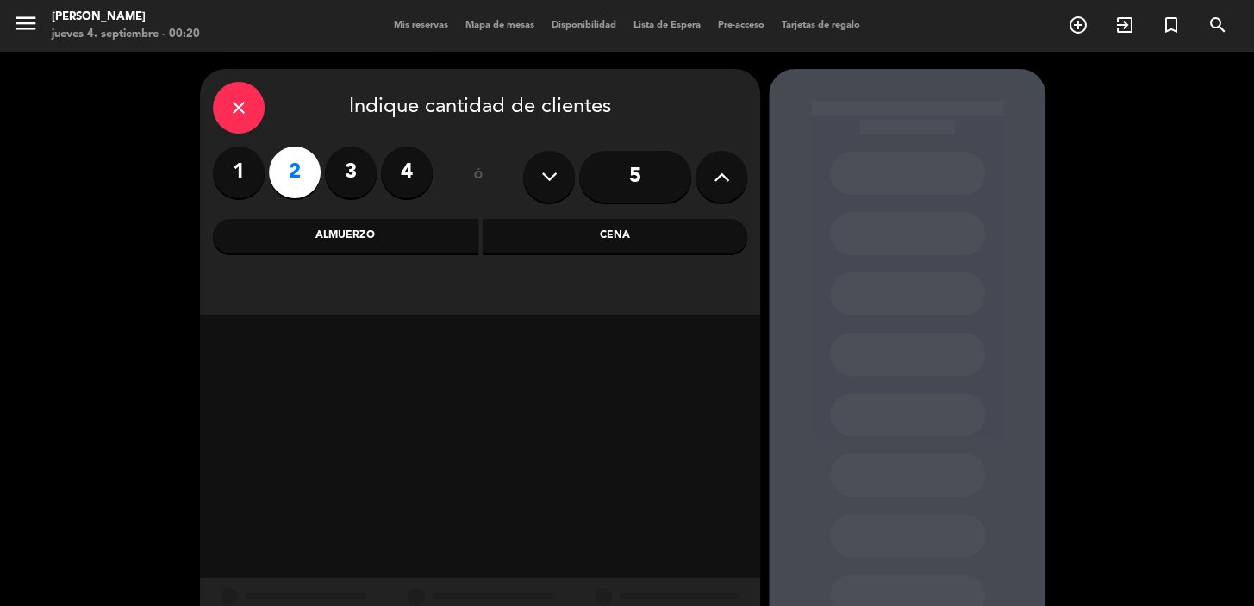
click at [555, 224] on div "Cena" at bounding box center [615, 236] width 265 height 34
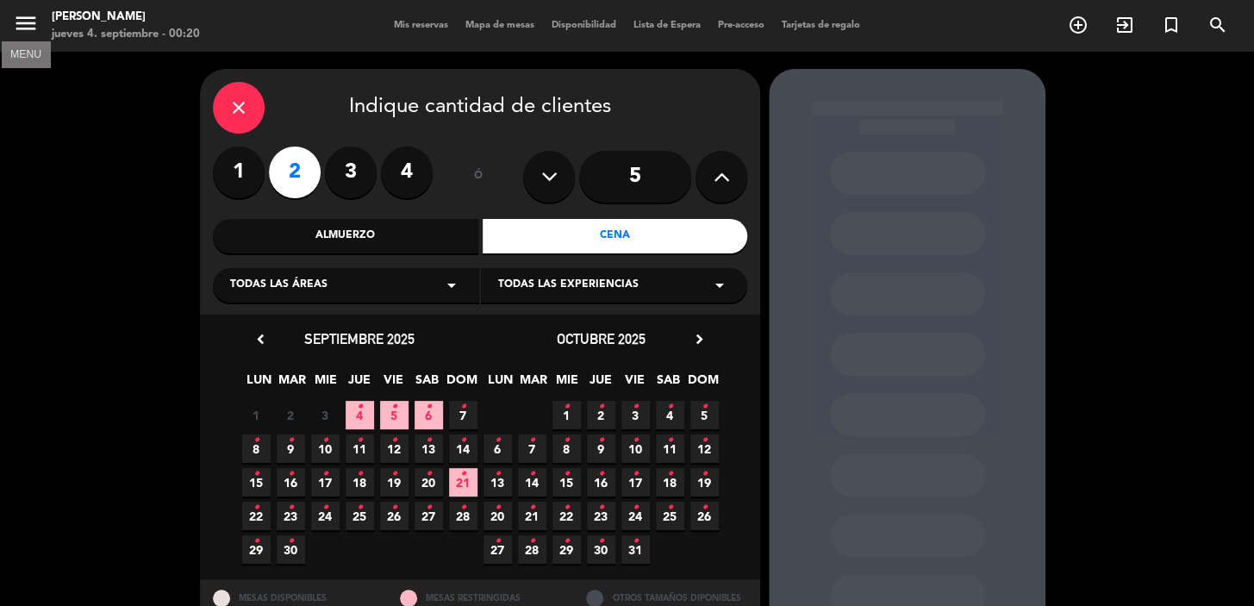
click at [27, 26] on icon "menu" at bounding box center [26, 23] width 26 height 26
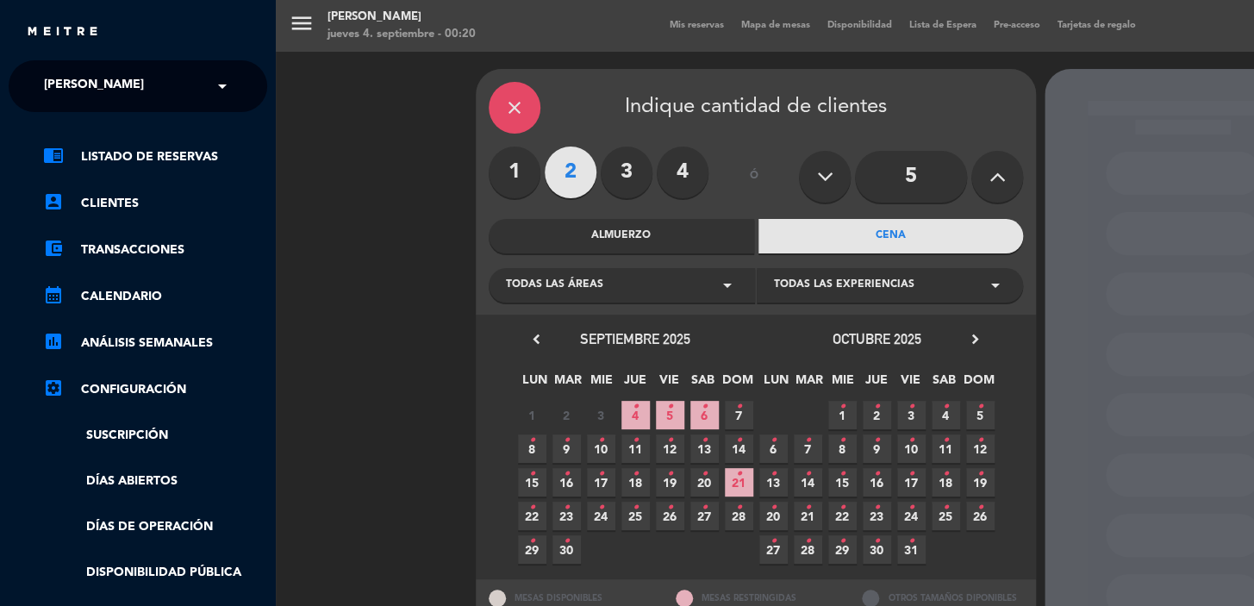
click at [282, 37] on div "menu Don Julio jueves 4. septiembre - 00:20 Mis reservas Mapa de mesas Disponib…" at bounding box center [903, 303] width 1254 height 606
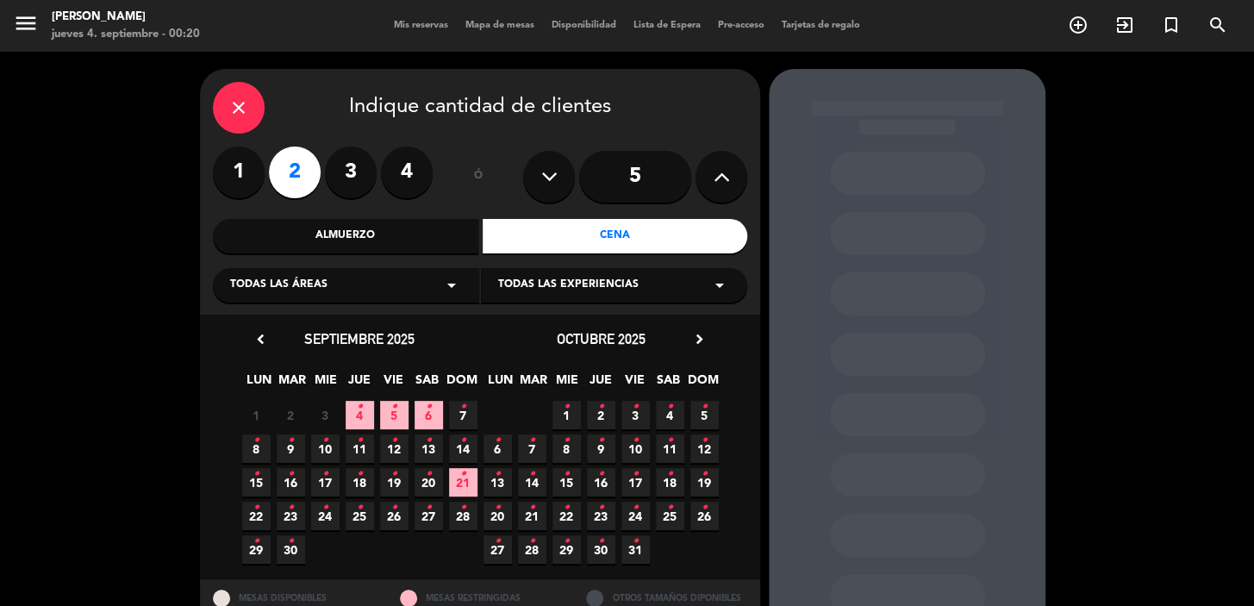
click at [242, 103] on icon "close" at bounding box center [238, 107] width 21 height 21
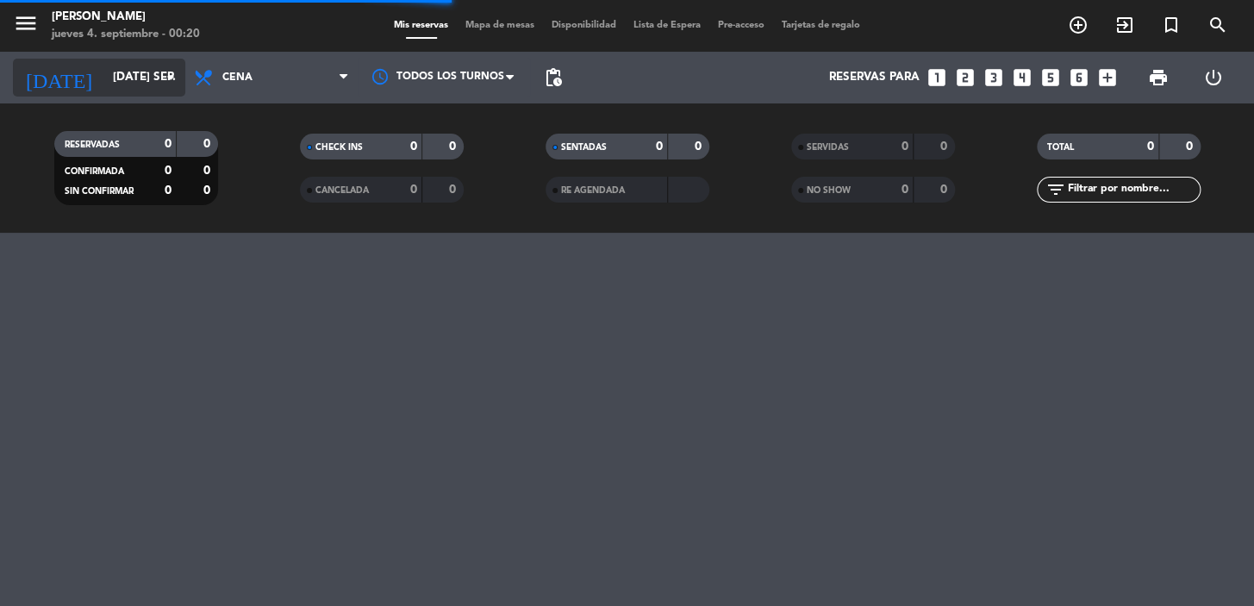
click at [132, 82] on input "[DATE] sep." at bounding box center [180, 77] width 153 height 31
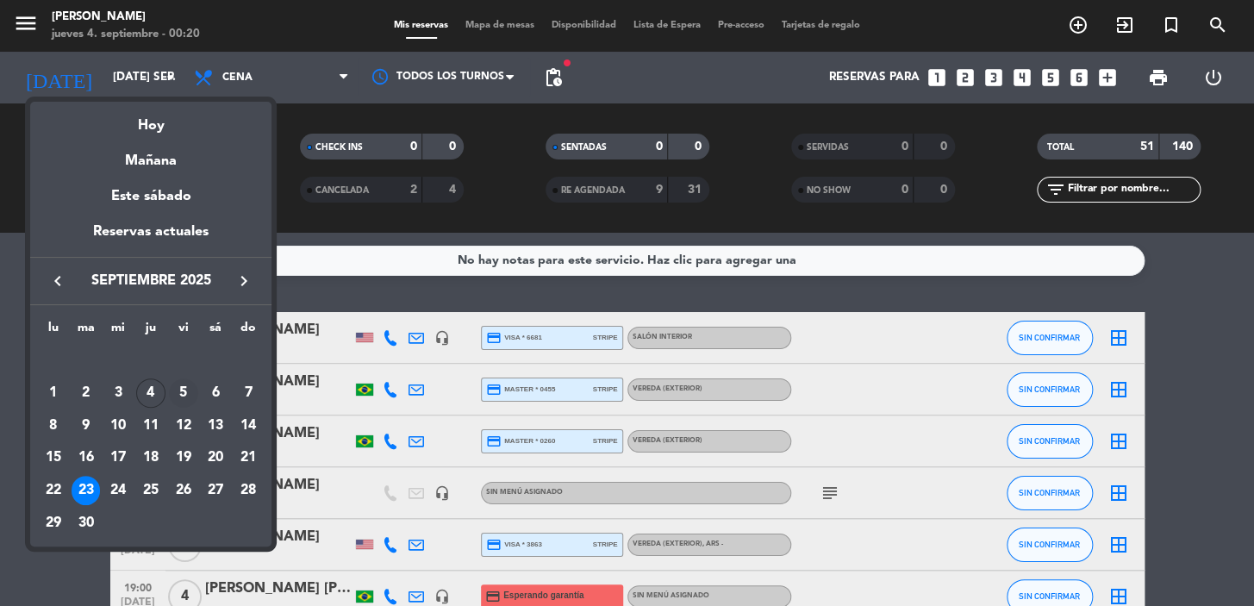
click at [184, 392] on div "5" at bounding box center [183, 392] width 29 height 29
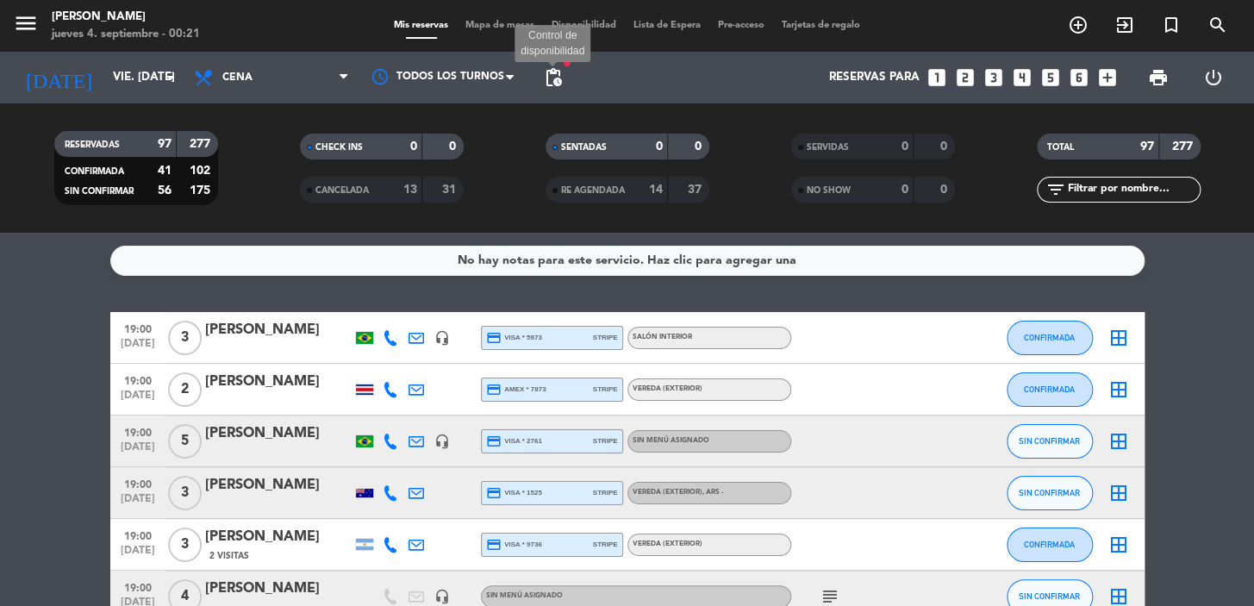
click at [558, 84] on span "pending_actions" at bounding box center [553, 77] width 21 height 21
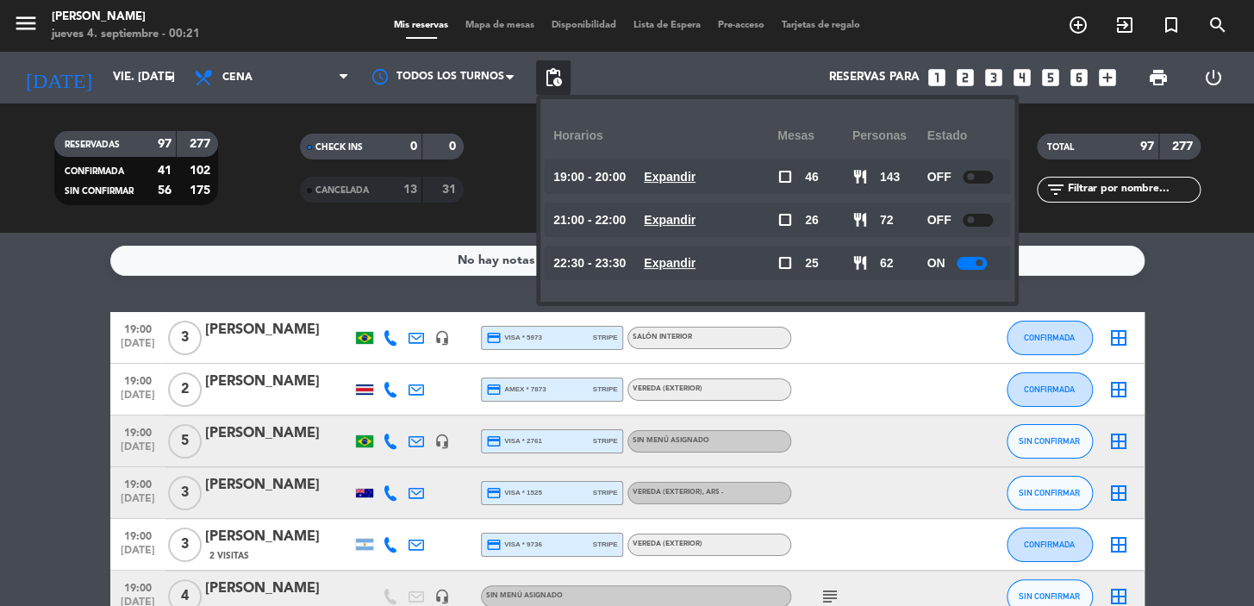
click at [691, 219] on u "Expandir" at bounding box center [670, 220] width 52 height 14
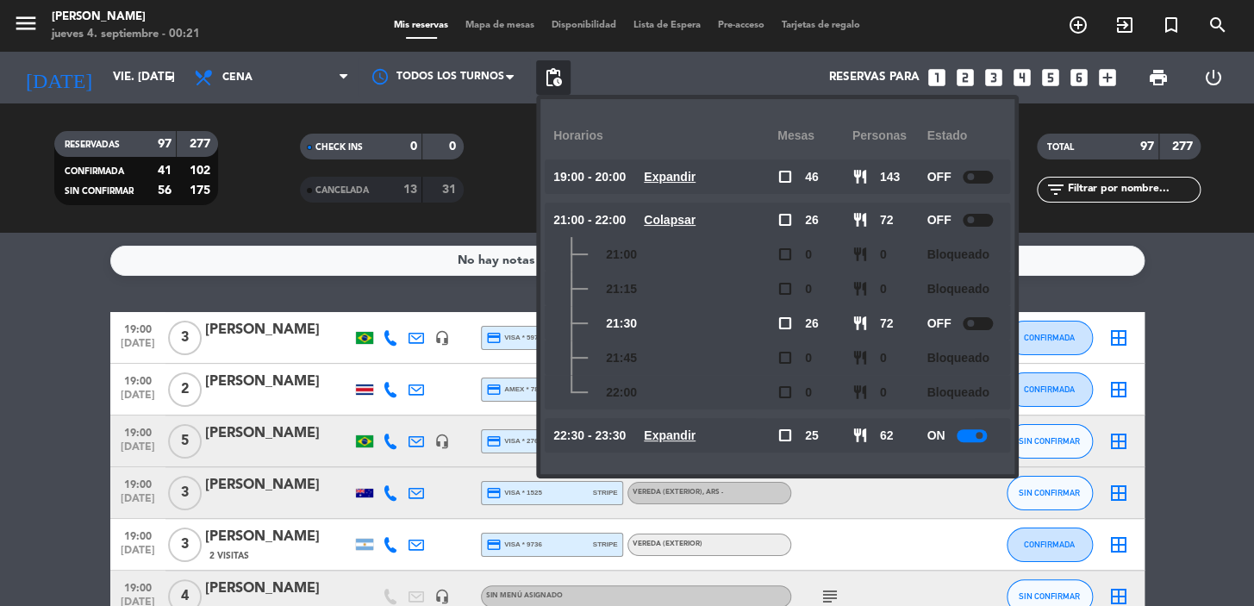
click at [675, 429] on u "Expandir" at bounding box center [670, 435] width 52 height 14
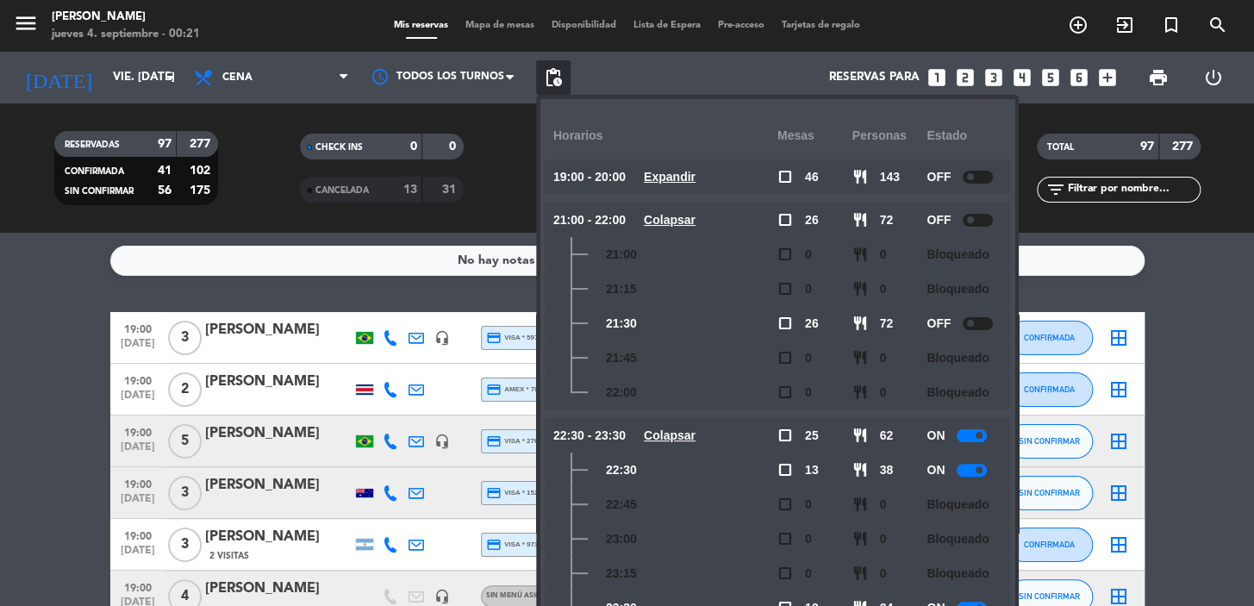
scroll to position [29, 0]
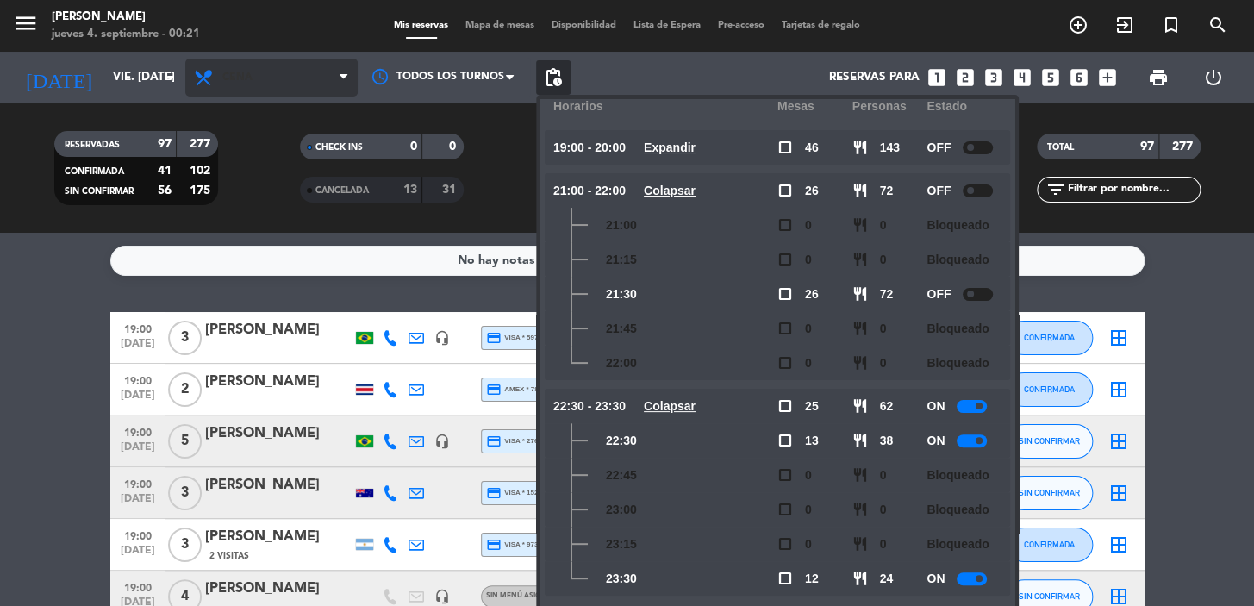
click at [241, 78] on span "Cena" at bounding box center [237, 78] width 30 height 12
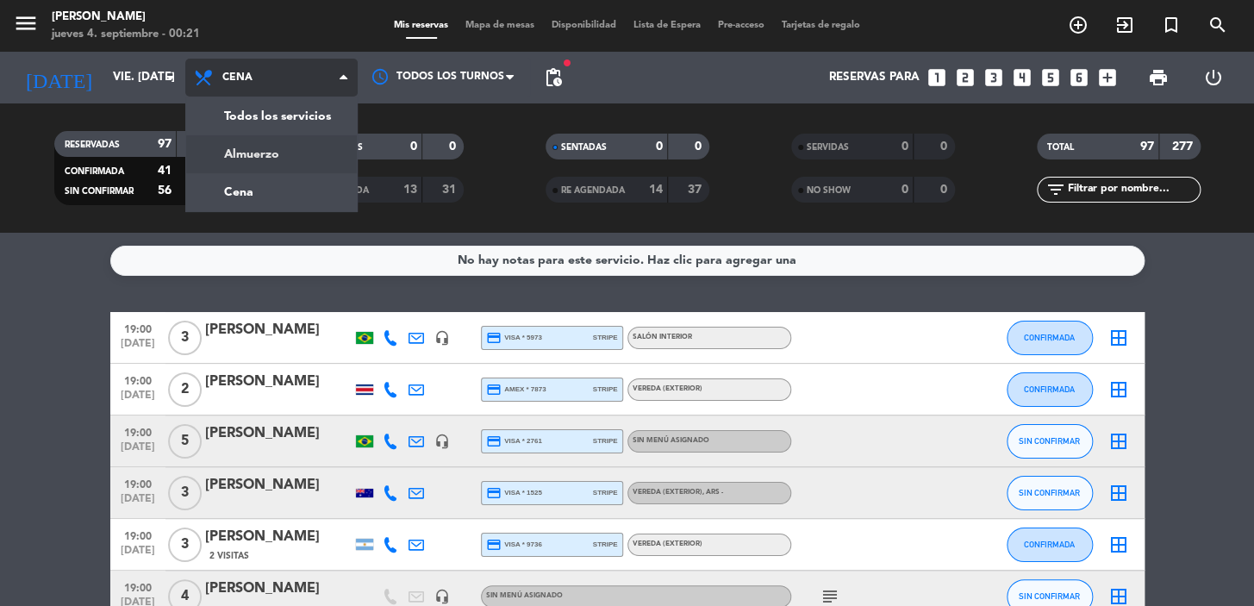
click at [284, 158] on div "menu Don Julio jueves 4. septiembre - 00:21 Mis reservas Mapa de mesas Disponib…" at bounding box center [627, 116] width 1254 height 233
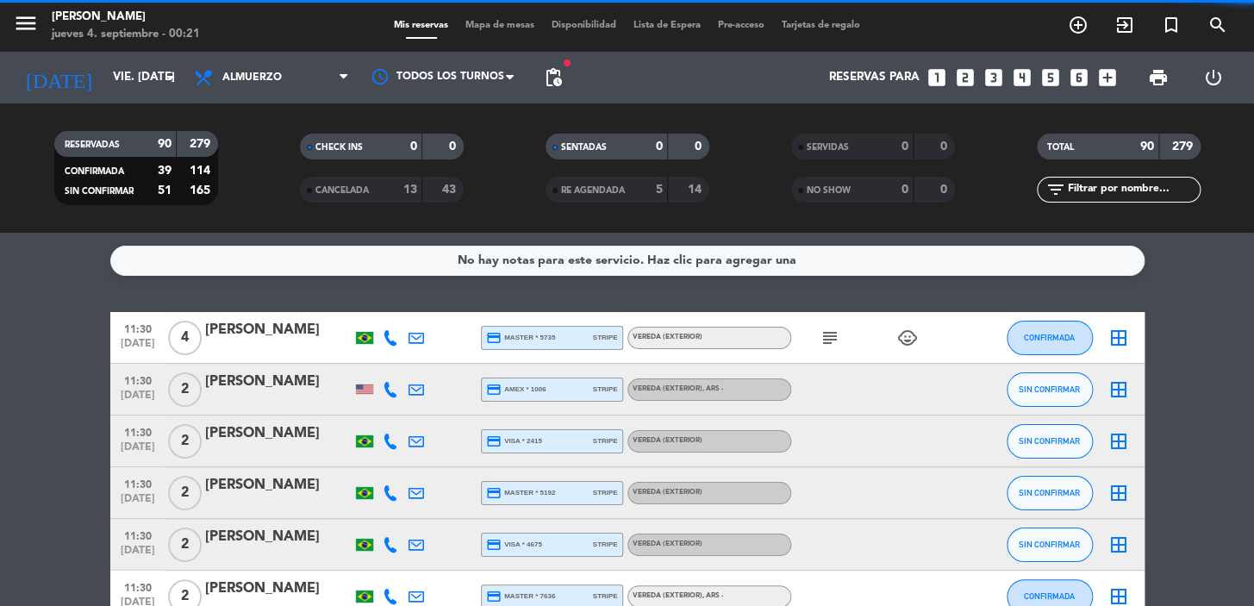
click at [543, 71] on span "pending_actions" at bounding box center [553, 77] width 21 height 21
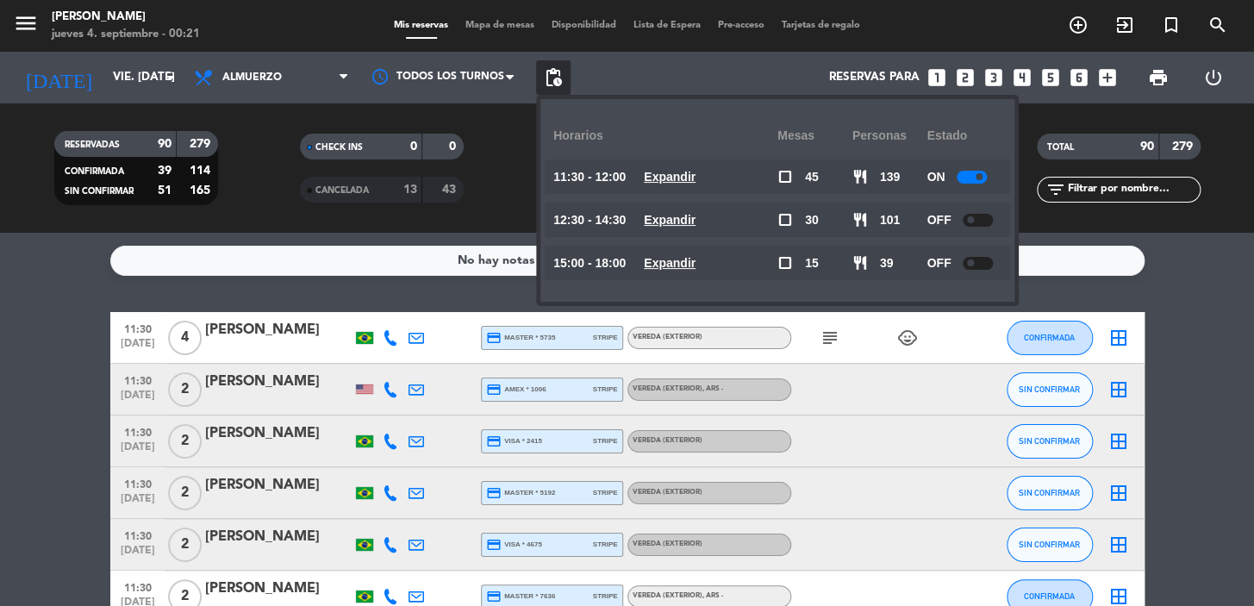
drag, startPoint x: 666, startPoint y: 192, endPoint x: 681, endPoint y: 212, distance: 24.6
click at [667, 192] on div "11:30 - 12:00 Expandir" at bounding box center [665, 176] width 224 height 34
click at [681, 218] on u "Expandir" at bounding box center [670, 220] width 52 height 14
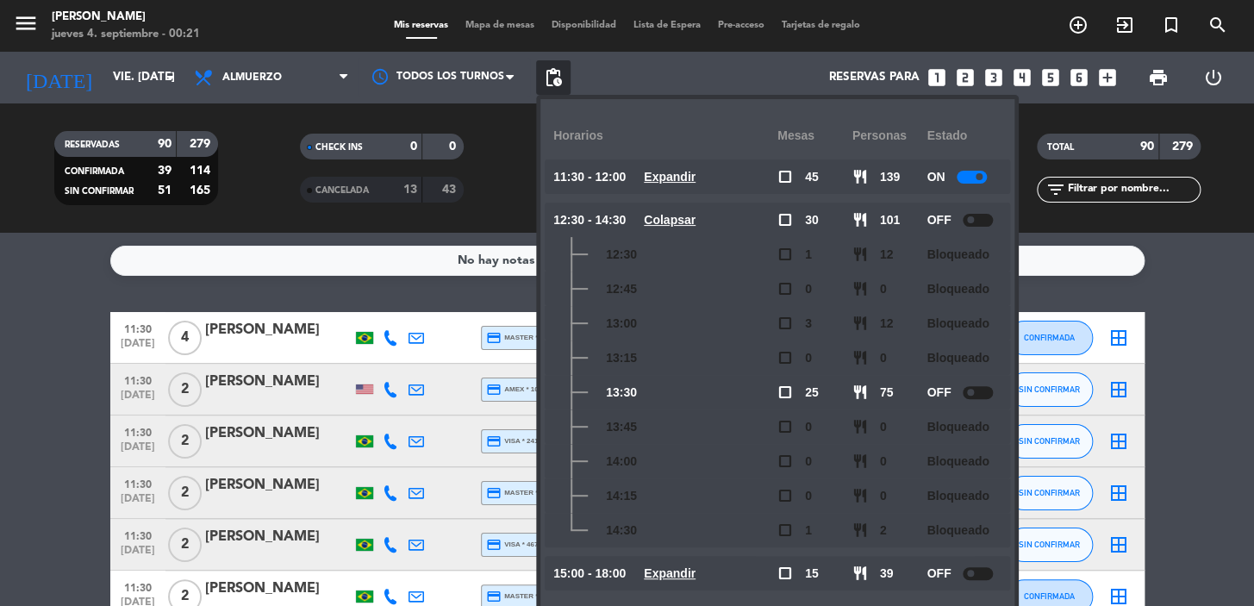
click at [677, 576] on u "Expandir" at bounding box center [670, 573] width 52 height 14
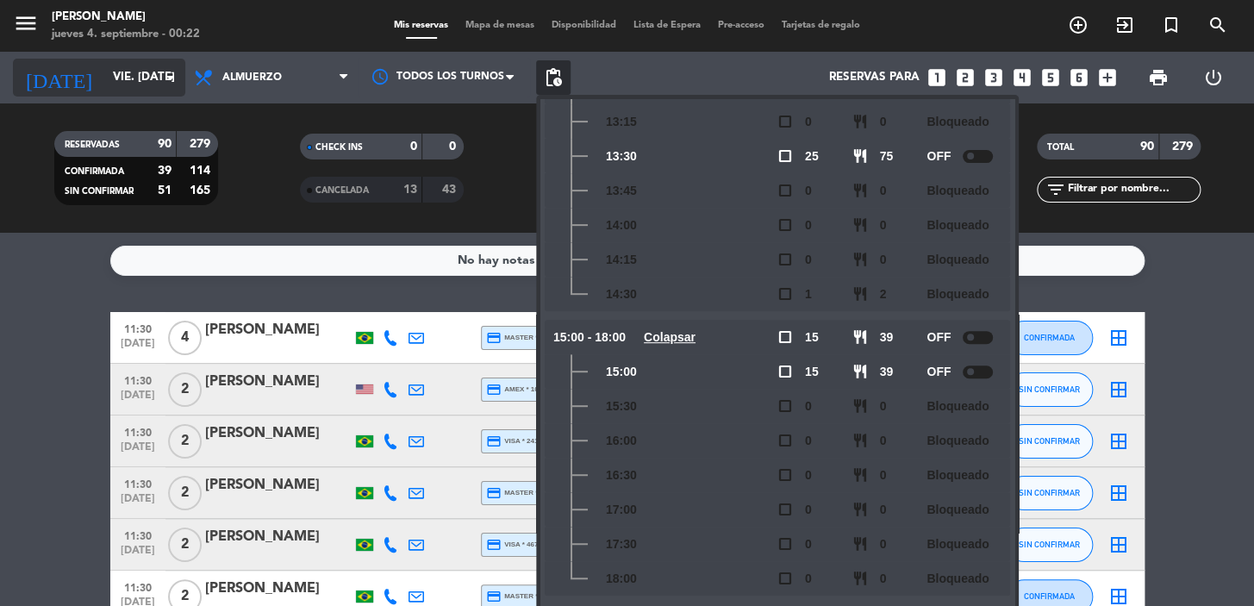
click at [104, 78] on input "vie. [DATE]" at bounding box center [180, 77] width 153 height 31
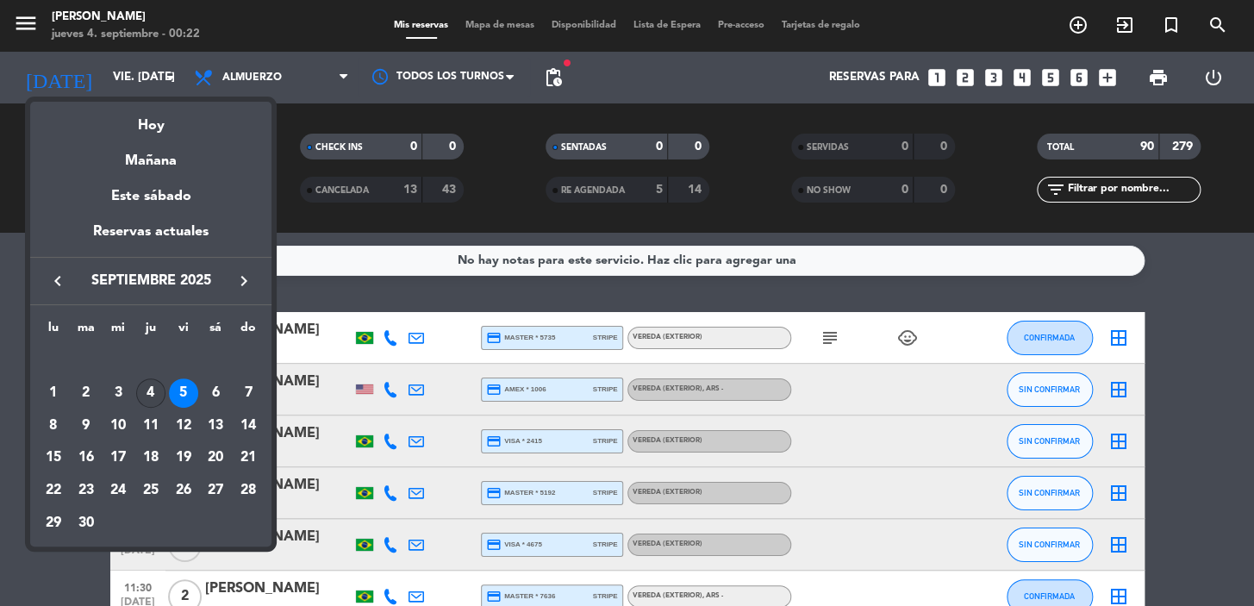
click at [153, 383] on div "4" at bounding box center [150, 392] width 29 height 29
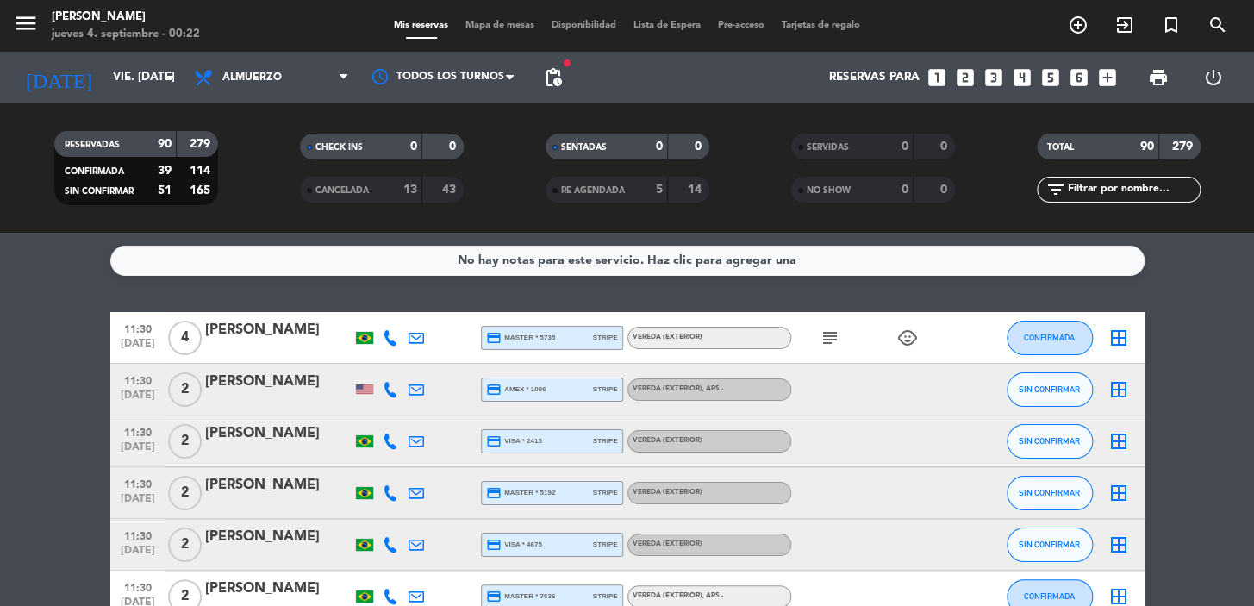
type input "[DEMOGRAPHIC_DATA] [DATE]"
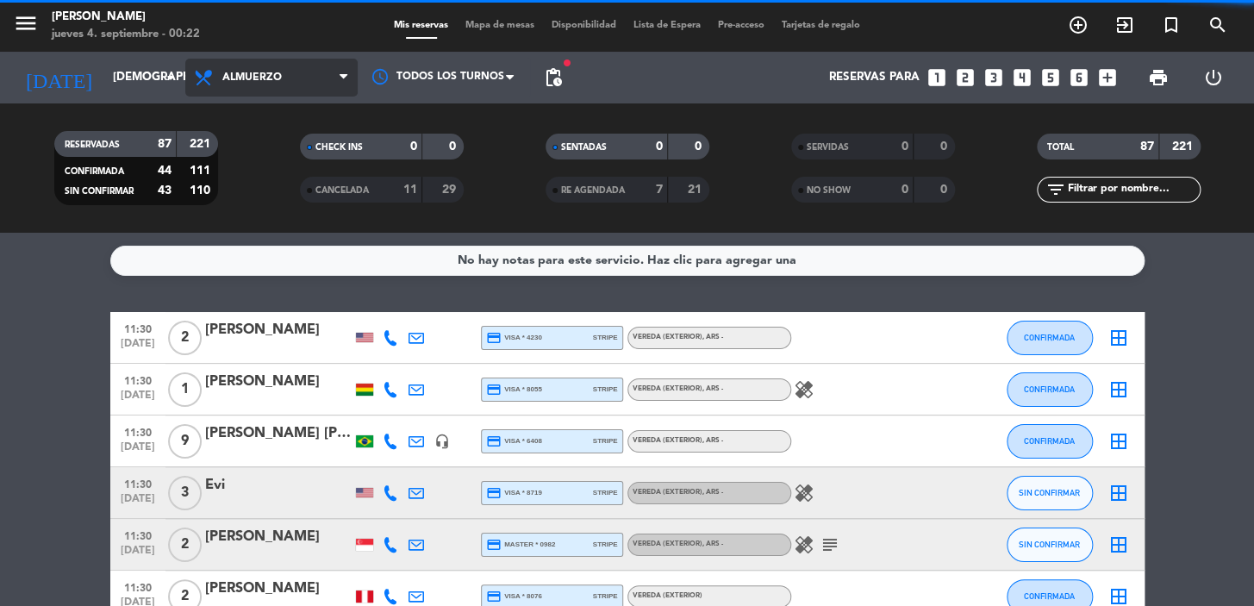
click at [293, 88] on span "Almuerzo" at bounding box center [271, 78] width 172 height 38
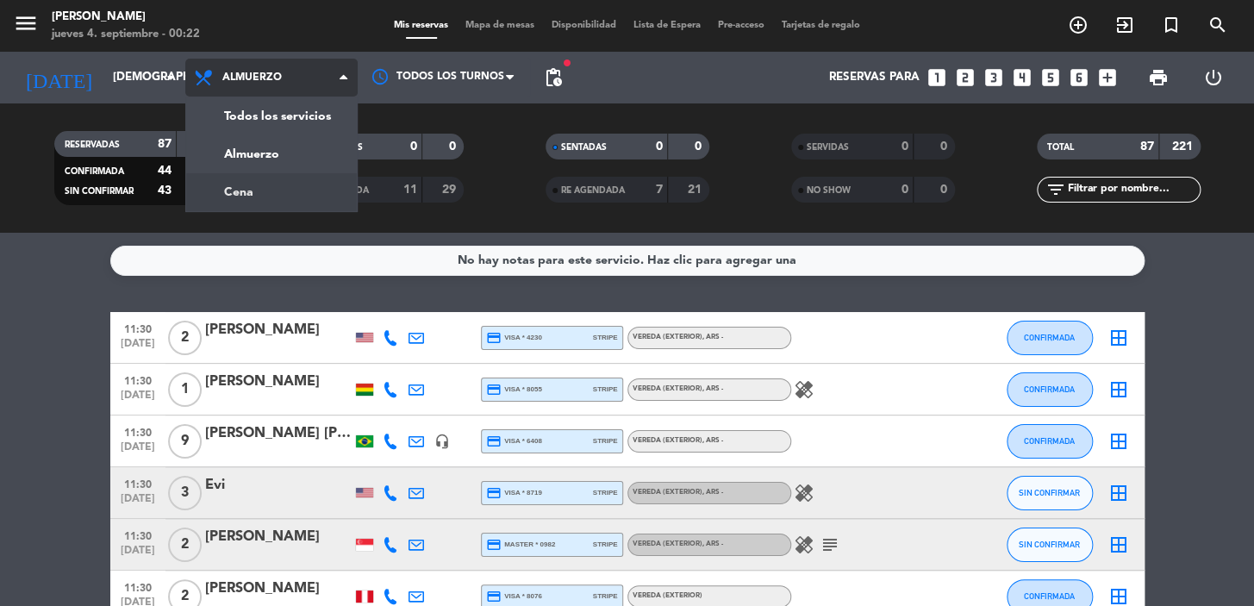
click at [303, 188] on div "menu Don Julio jueves 4. septiembre - 00:22 Mis reservas Mapa de mesas Disponib…" at bounding box center [627, 116] width 1254 height 233
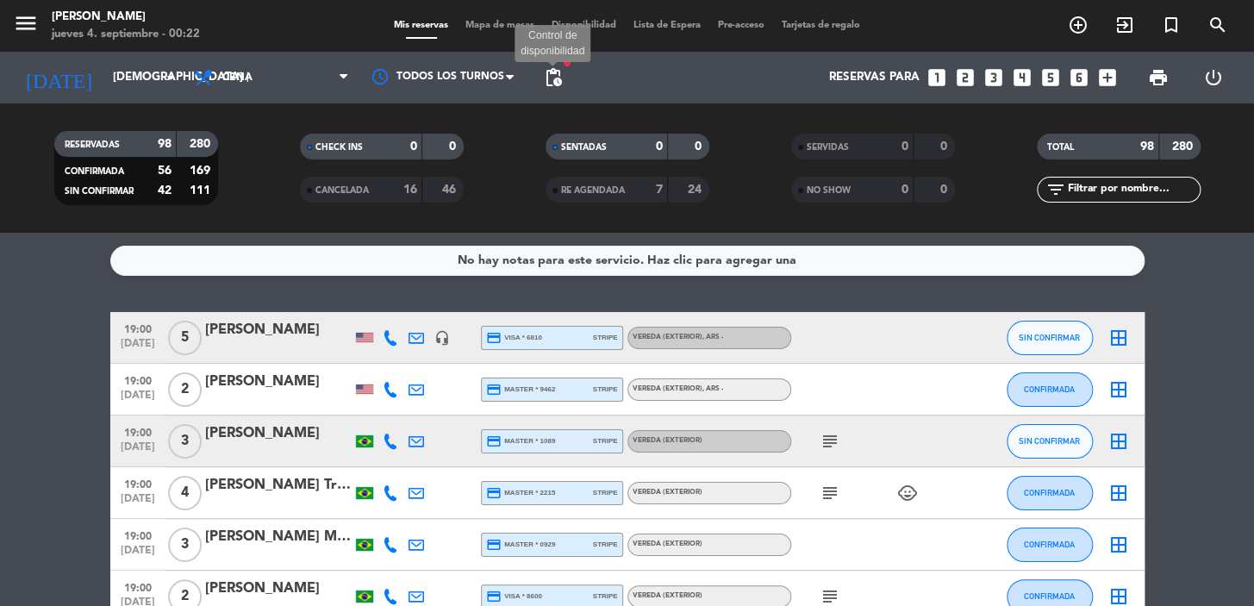
click at [563, 76] on span "pending_actions" at bounding box center [553, 77] width 21 height 21
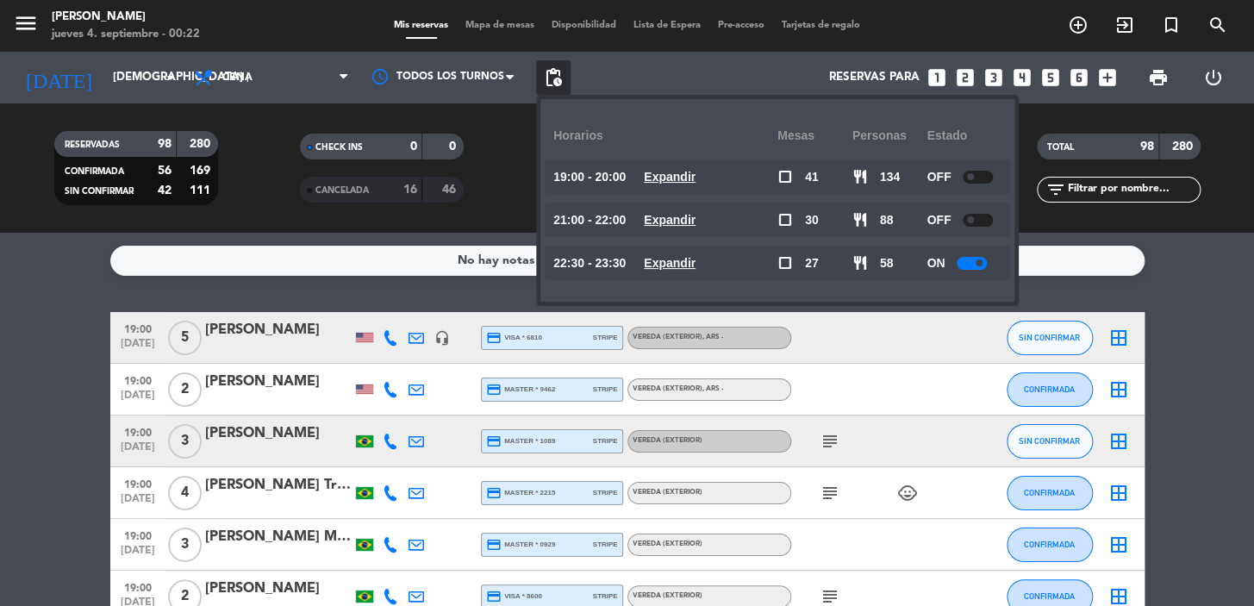
click at [696, 177] on u "Expandir" at bounding box center [670, 177] width 52 height 14
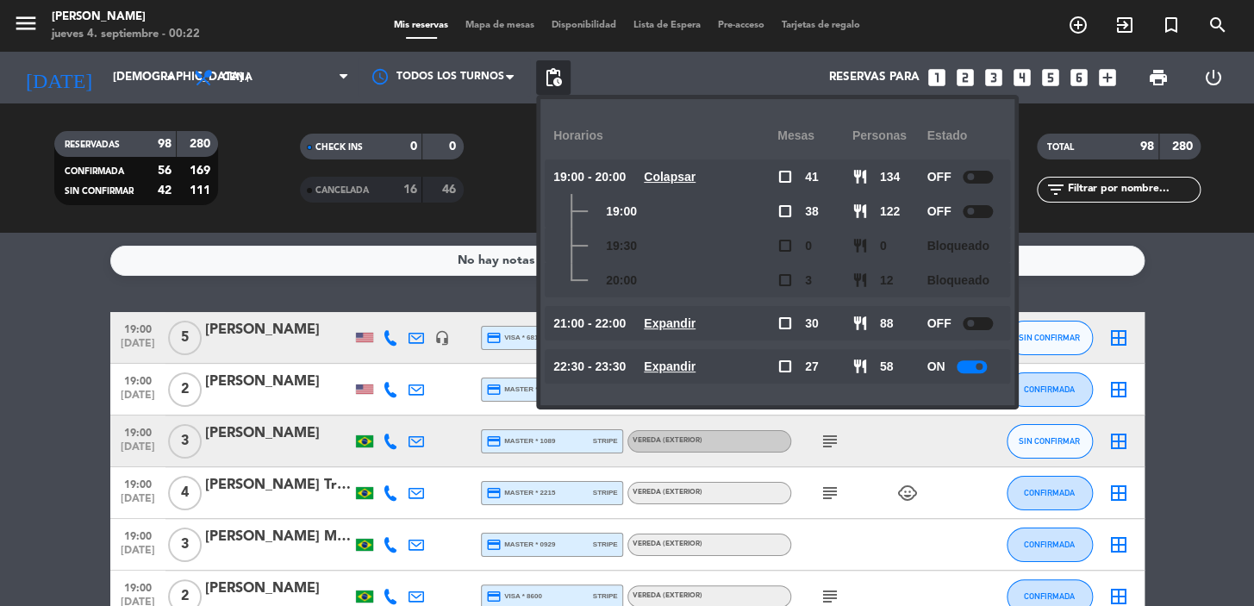
click at [686, 328] on u "Expandir" at bounding box center [670, 323] width 52 height 14
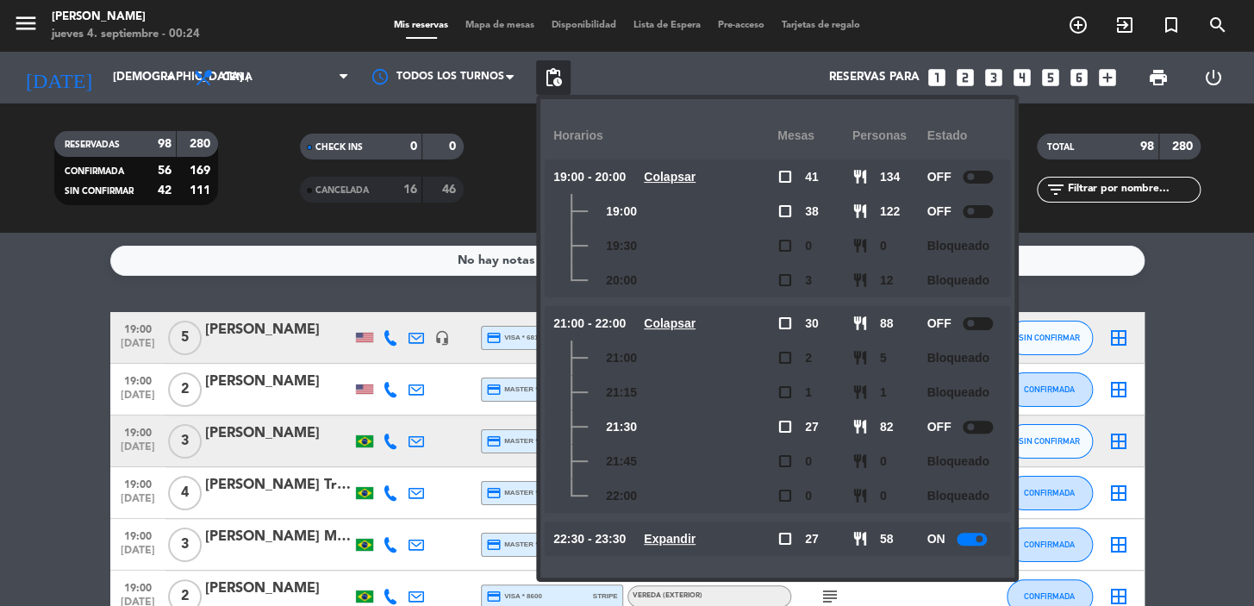
click at [253, 194] on filter-checkbox "RESERVADAS 98 280 CONFIRMADA 56 169 SIN CONFIRMAR 42 111" at bounding box center [136, 168] width 246 height 74
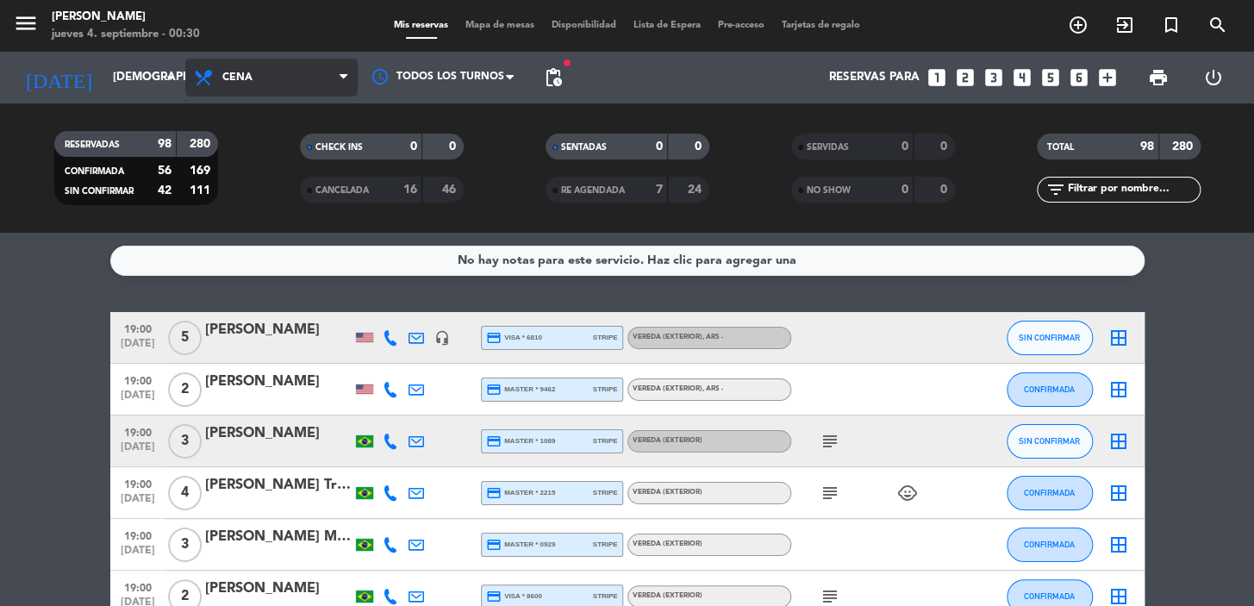
click at [253, 90] on span "Cena" at bounding box center [271, 78] width 172 height 38
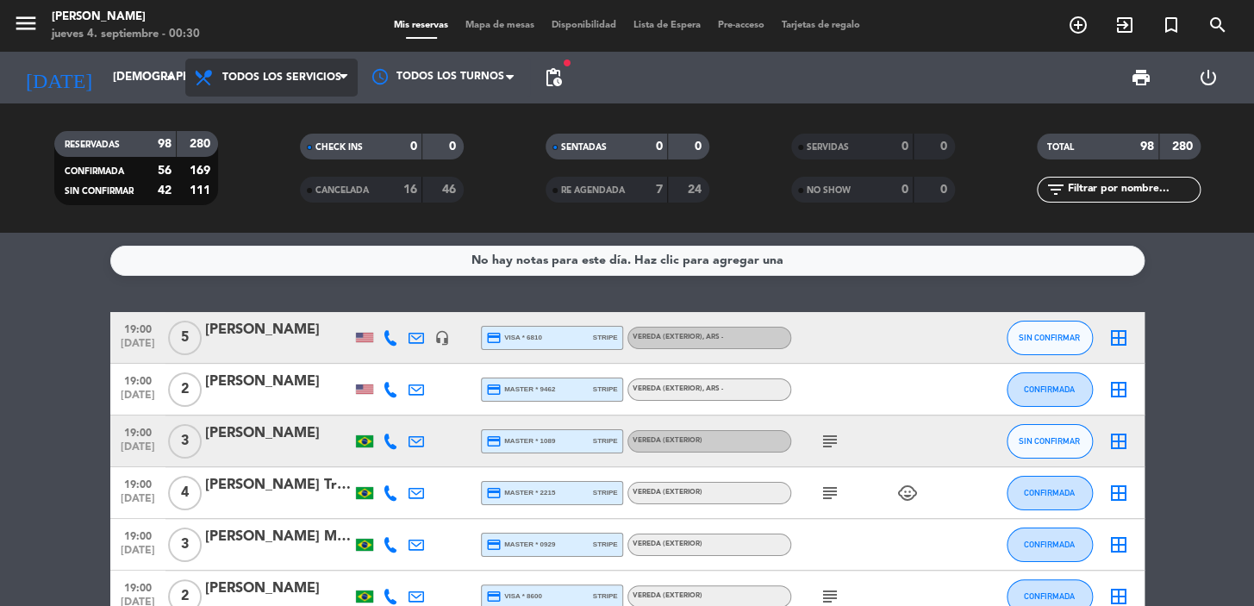
click at [283, 119] on div "menu Don Julio jueves 4. septiembre - 00:30 Mis reservas Mapa de mesas Disponib…" at bounding box center [627, 116] width 1254 height 233
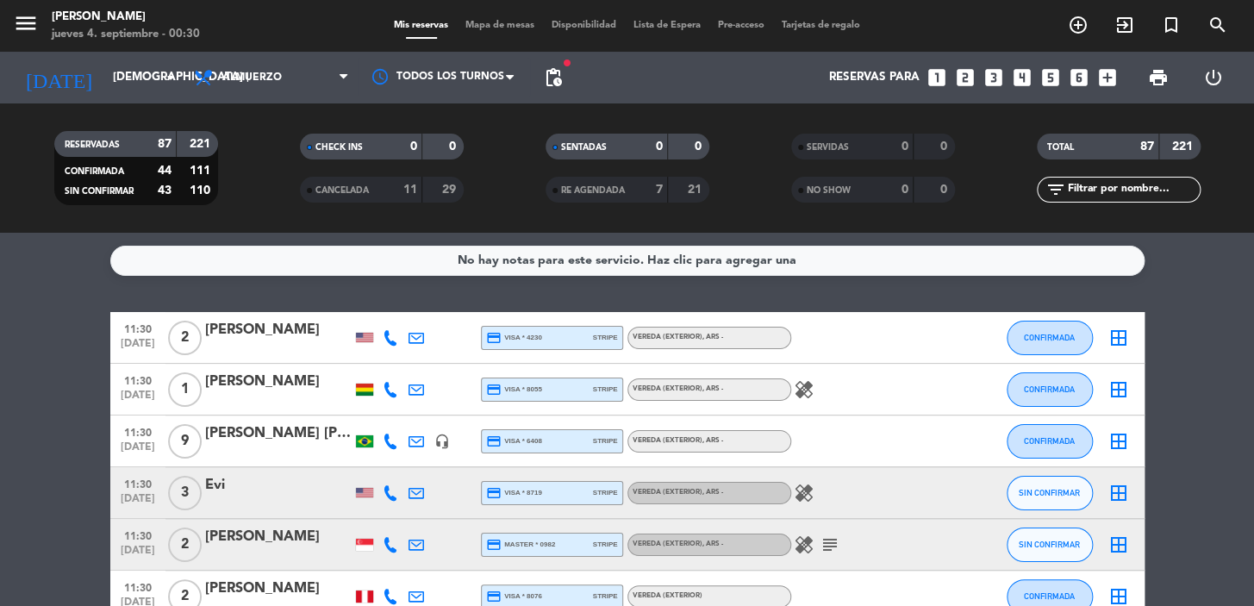
click at [832, 544] on icon "subject" at bounding box center [830, 544] width 21 height 21
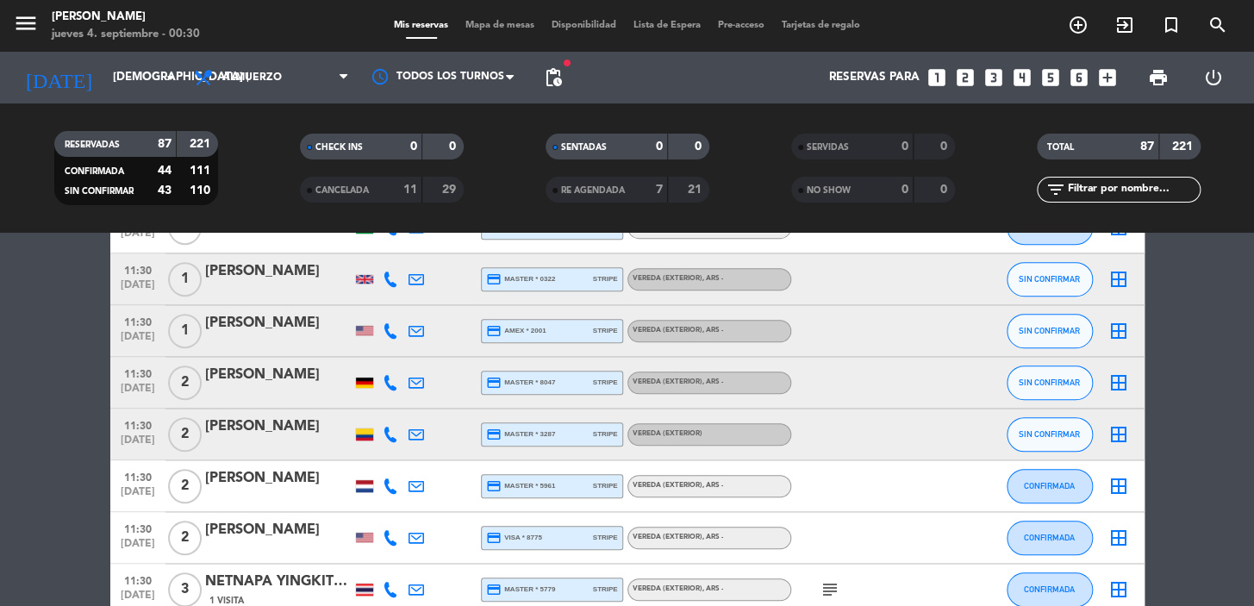
click at [833, 579] on icon "subject" at bounding box center [830, 589] width 21 height 21
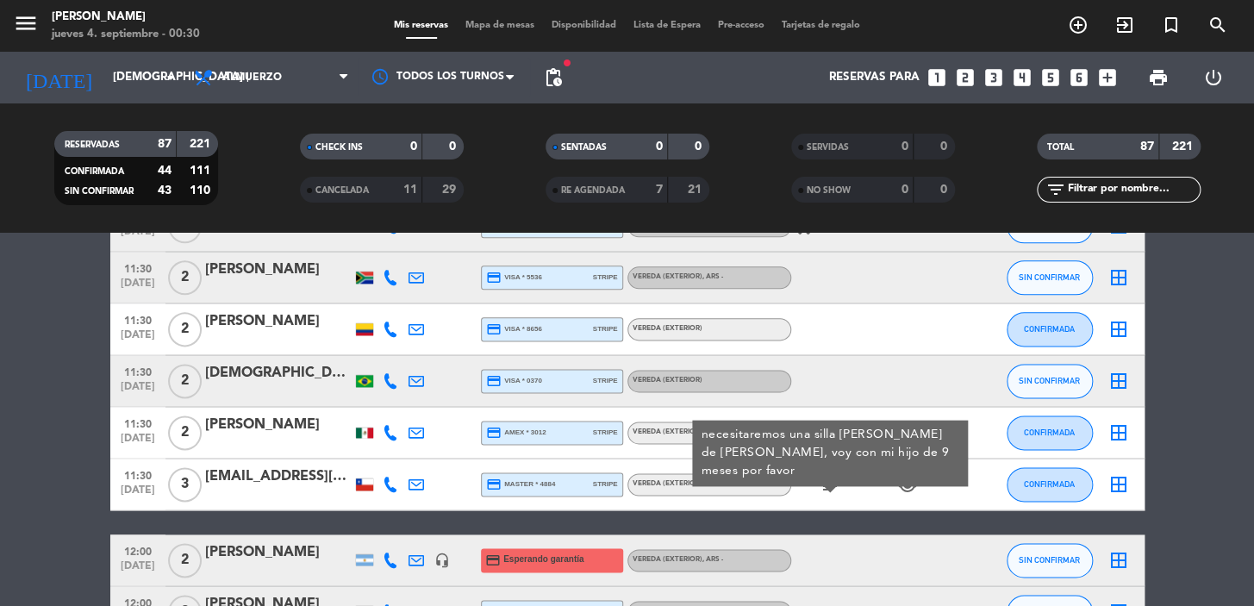
scroll to position [1096, 0]
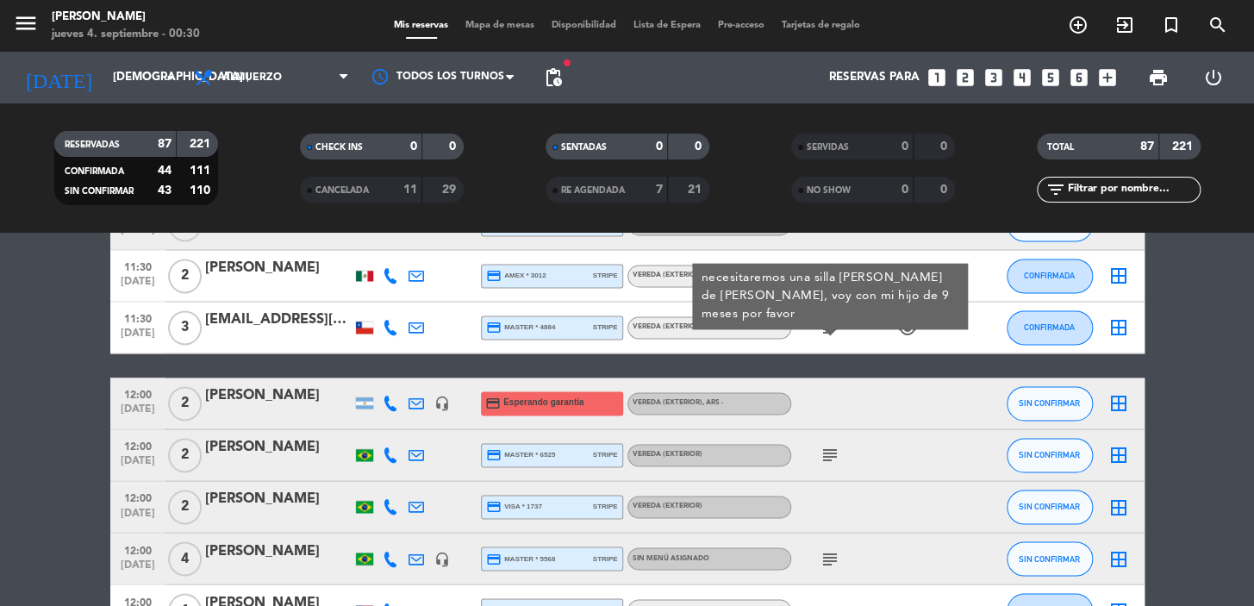
click at [831, 446] on icon "subject" at bounding box center [830, 455] width 21 height 21
click at [821, 577] on div "subject" at bounding box center [868, 558] width 155 height 51
click at [827, 548] on icon "subject" at bounding box center [830, 558] width 21 height 21
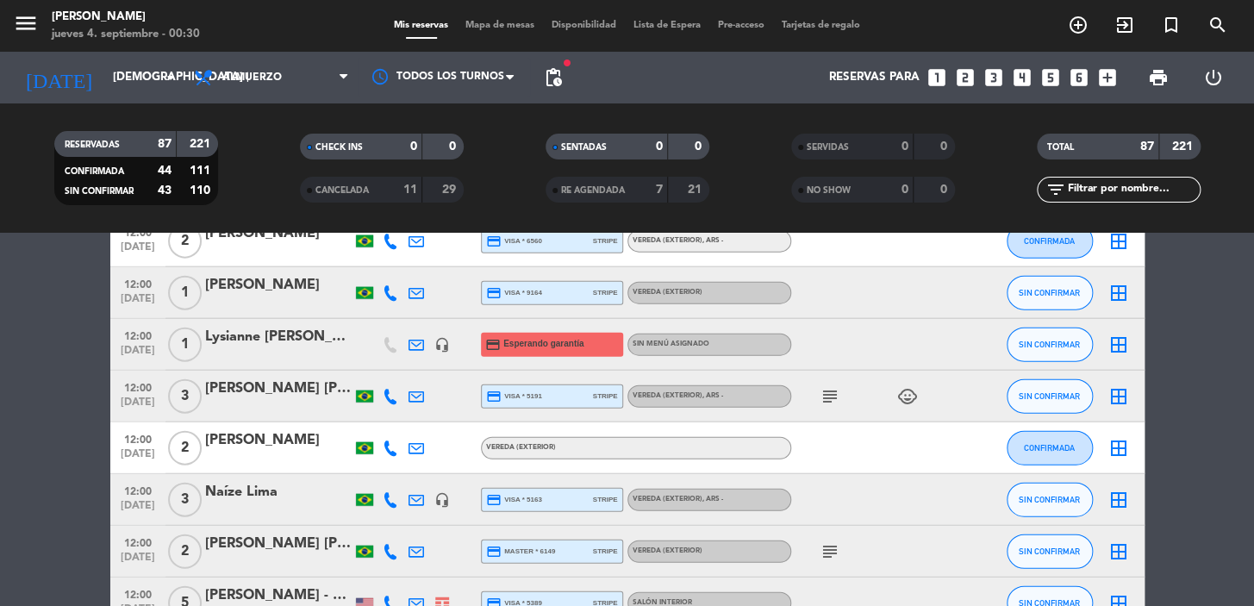
click at [820, 400] on icon "subject" at bounding box center [830, 396] width 21 height 21
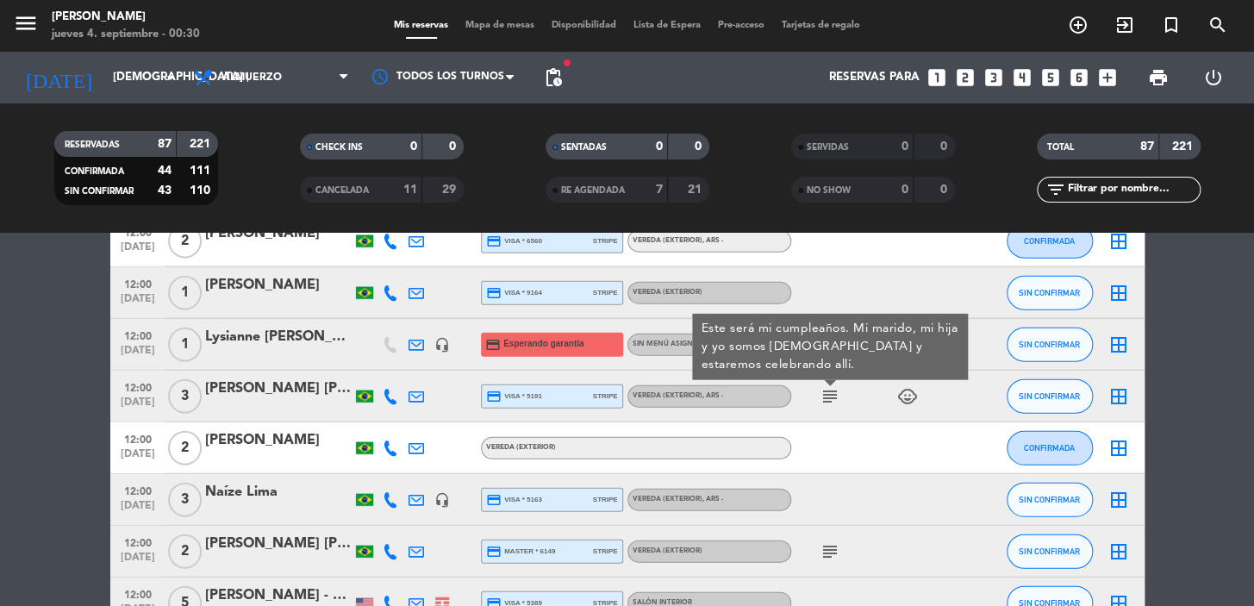
click at [820, 541] on icon "subject" at bounding box center [830, 551] width 21 height 21
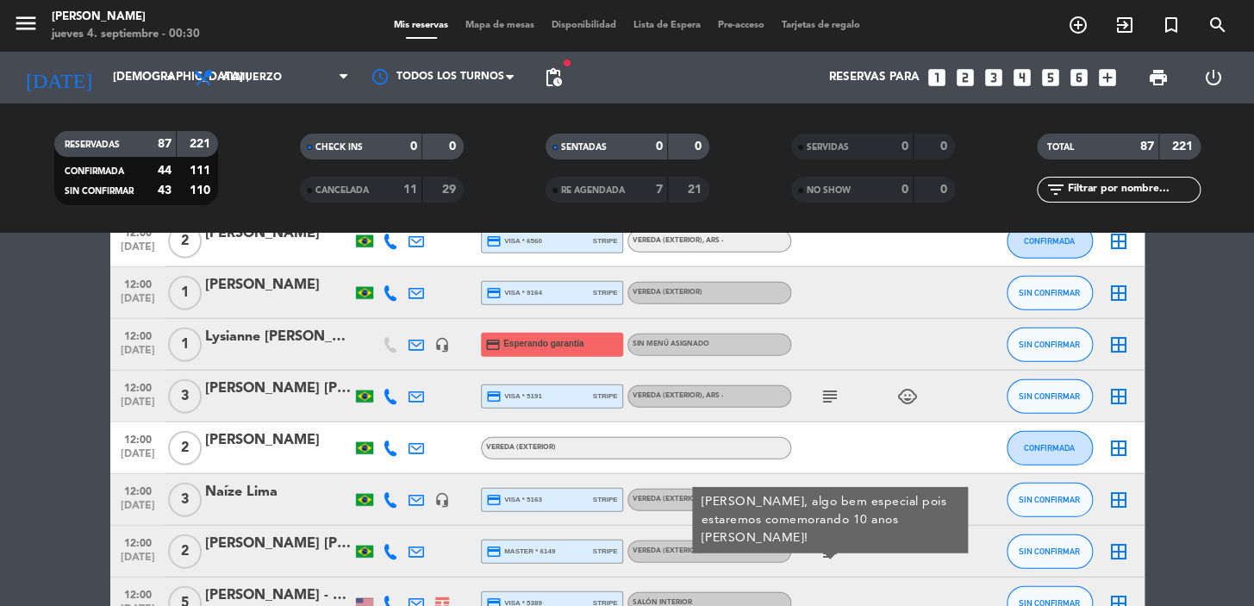
scroll to position [1880, 0]
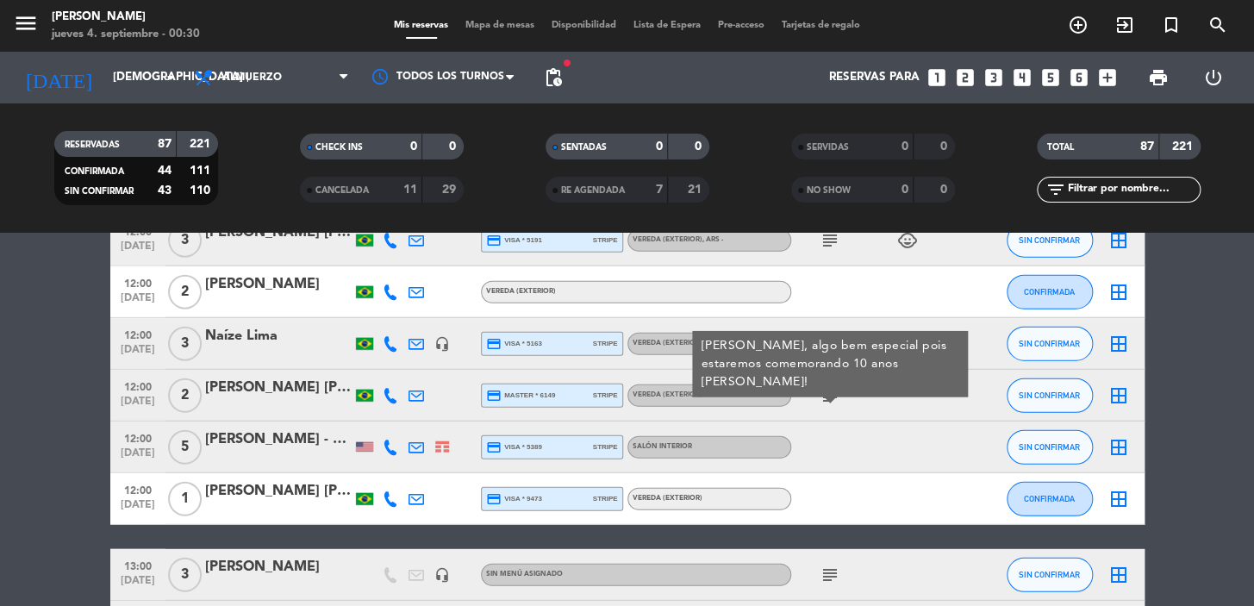
click at [825, 583] on icon "subject" at bounding box center [830, 575] width 21 height 21
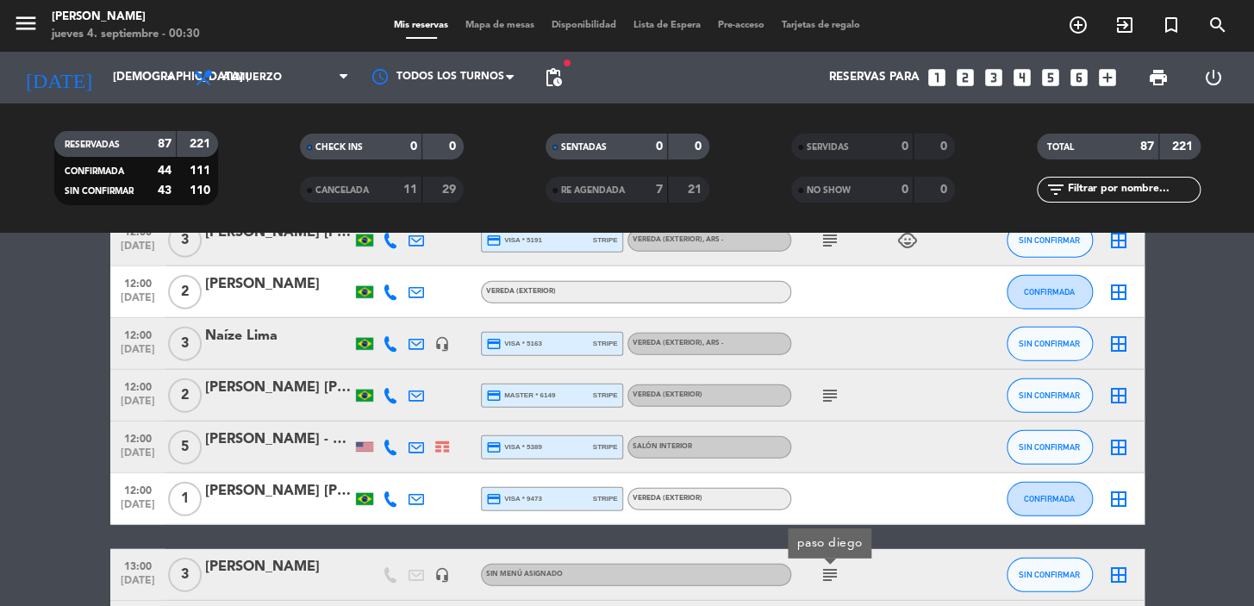
scroll to position [2037, 0]
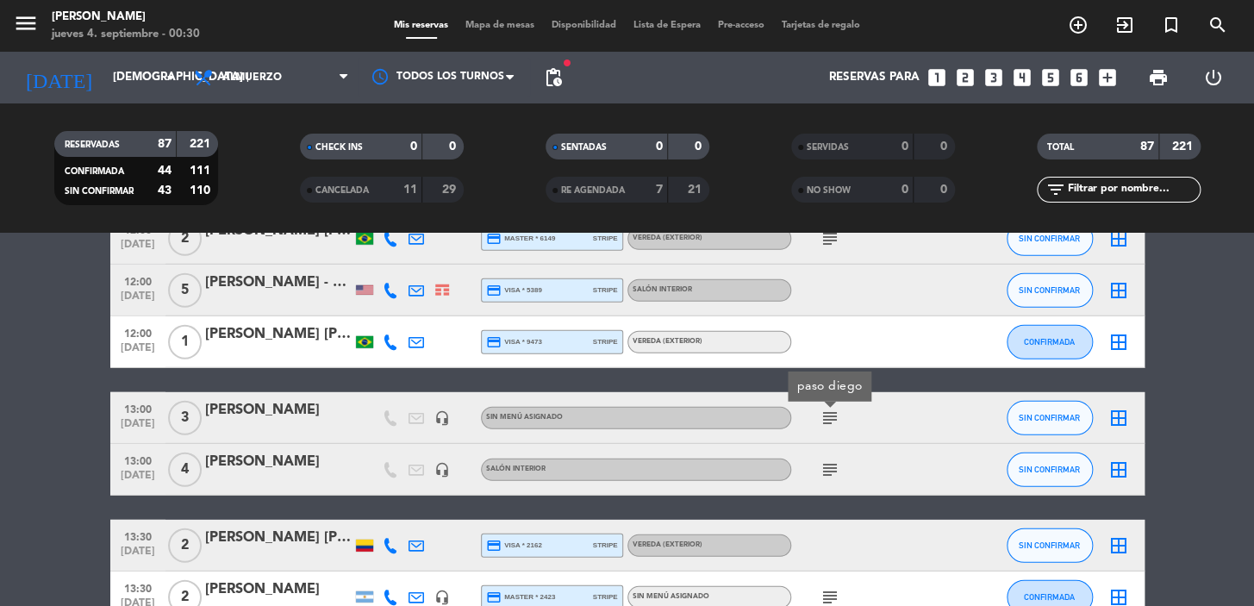
click at [832, 474] on icon "subject" at bounding box center [830, 469] width 21 height 21
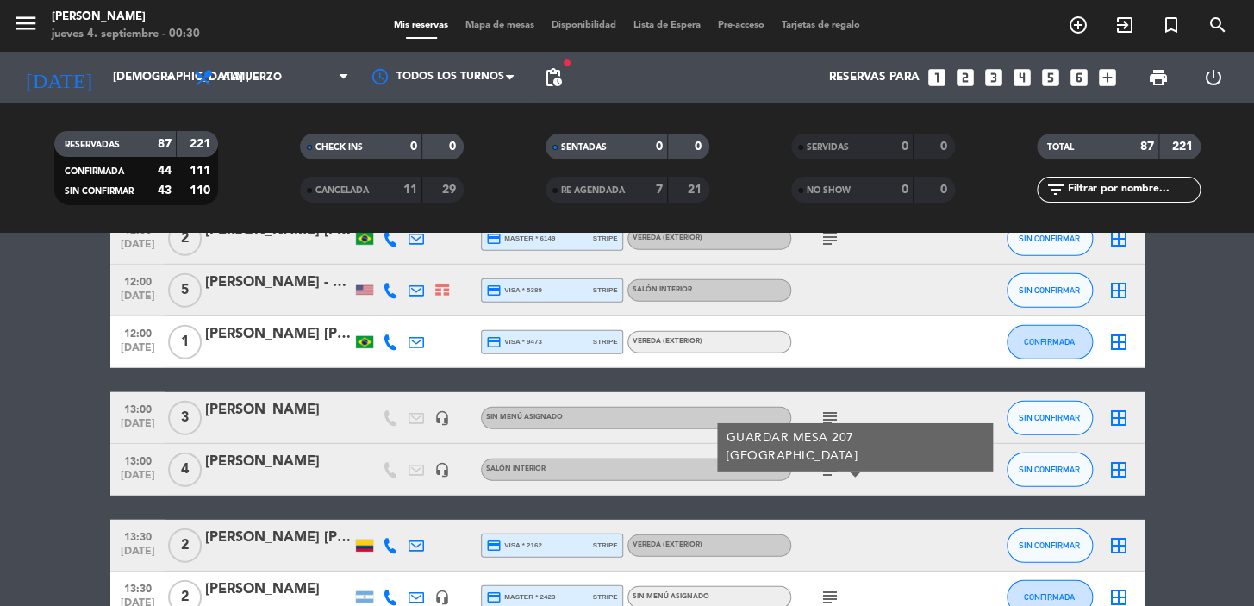
click at [829, 412] on icon "subject" at bounding box center [830, 418] width 21 height 21
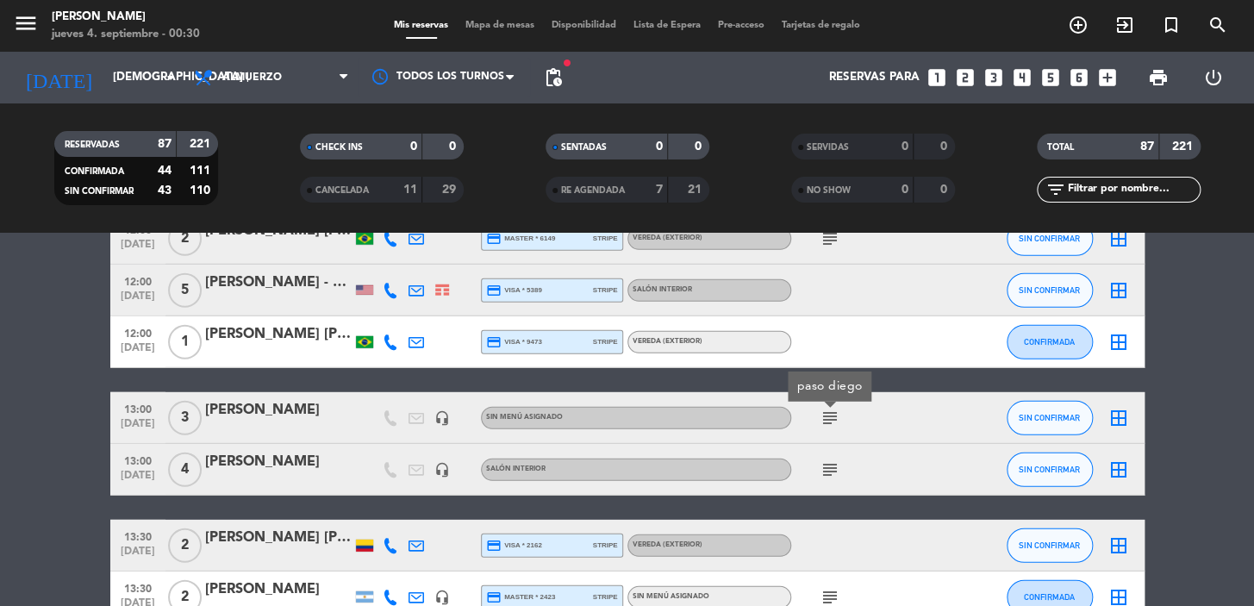
click at [833, 470] on icon "subject" at bounding box center [830, 469] width 21 height 21
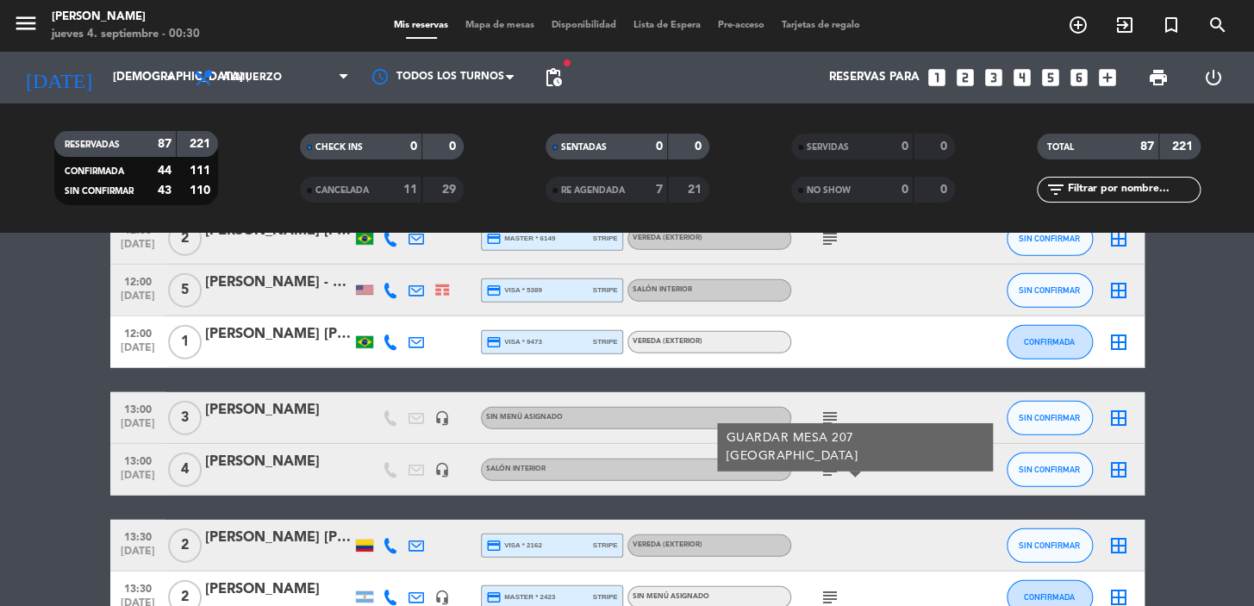
drag, startPoint x: 203, startPoint y: 446, endPoint x: 294, endPoint y: 466, distance: 92.6
click at [294, 466] on div "13:00 sep. 4 4 marini headset_mic Salón interior subject GUARDAR MESA 207 PASO …" at bounding box center [627, 470] width 1034 height 52
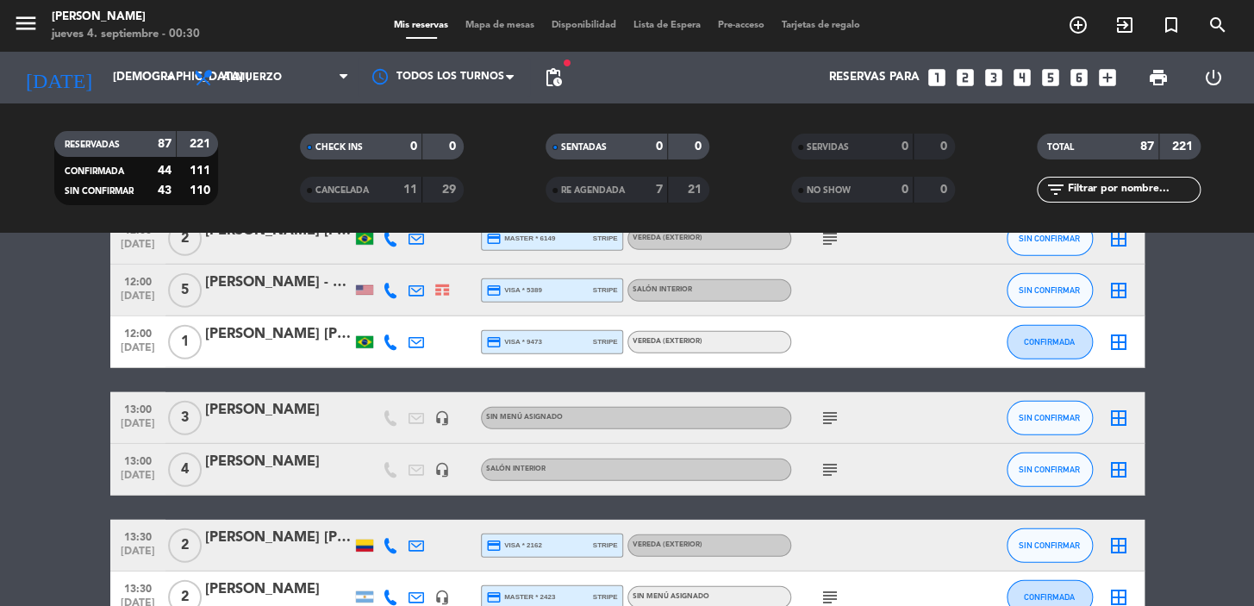
copy div "[PERSON_NAME]"
click at [33, 529] on bookings-row "11:30 sep. 4 2 Andy Goldstein credit_card visa * 4230 stripe Vereda (EXTERIOR) …" at bounding box center [627, 585] width 1254 height 4620
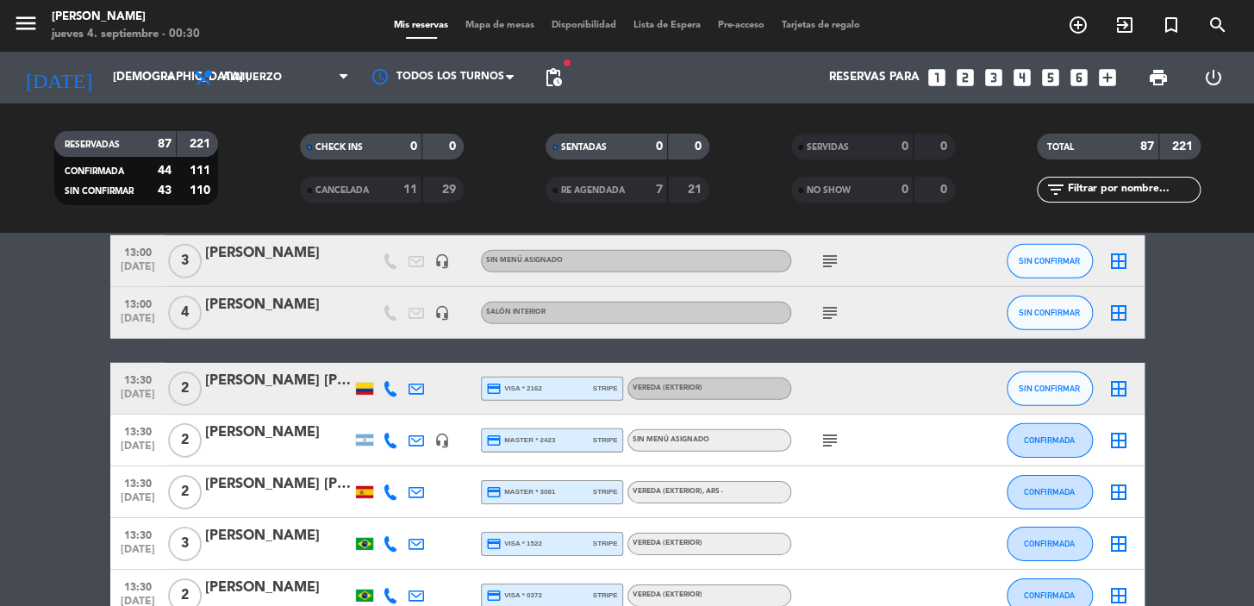
click at [830, 441] on icon "subject" at bounding box center [830, 440] width 21 height 21
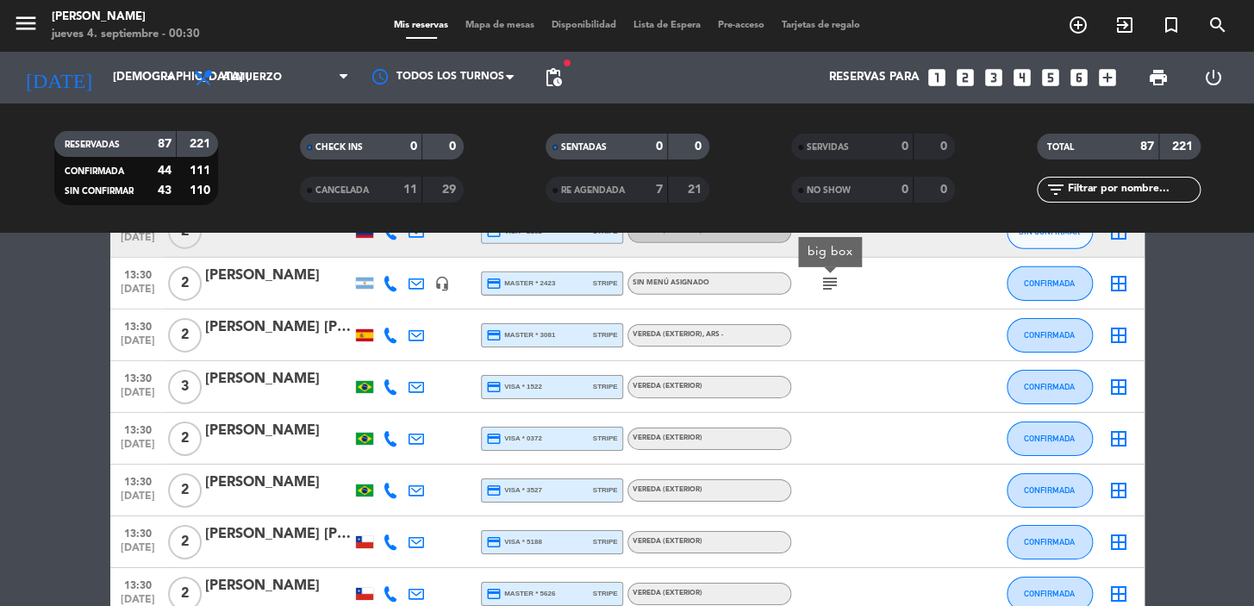
scroll to position [2977, 0]
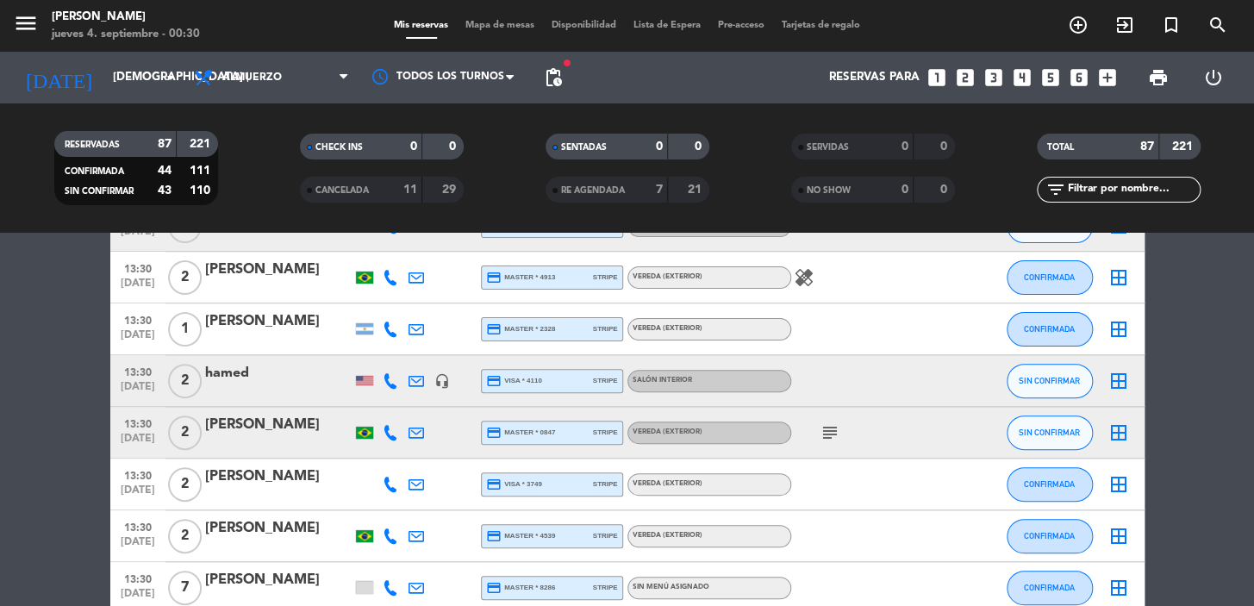
click at [828, 432] on icon "subject" at bounding box center [830, 432] width 21 height 21
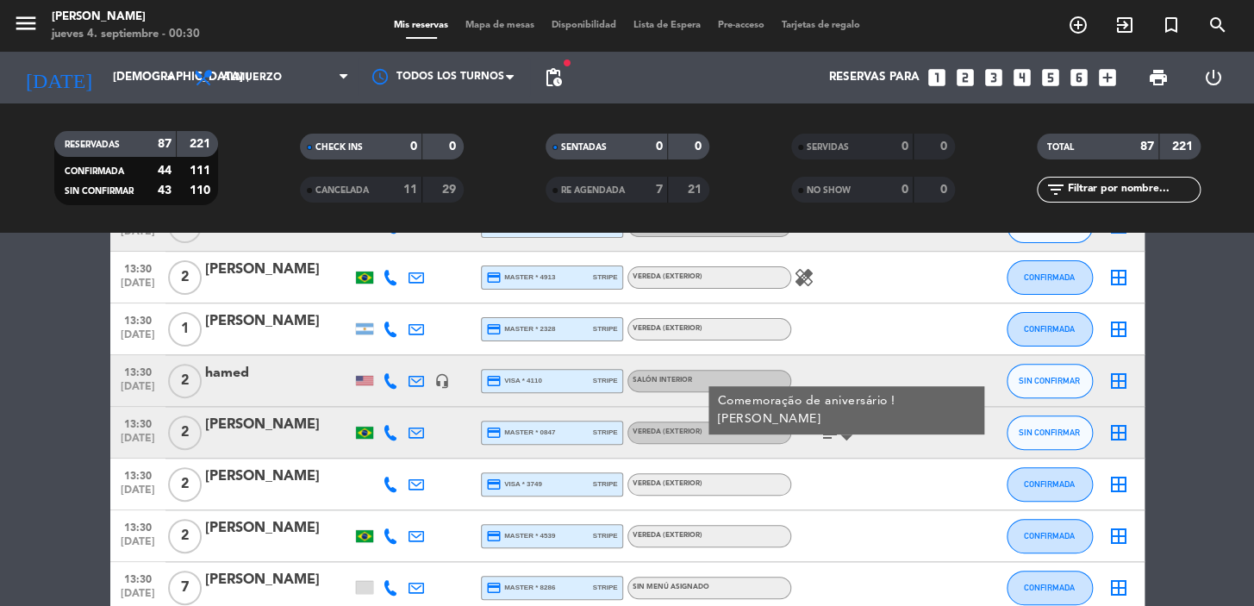
scroll to position [3291, 0]
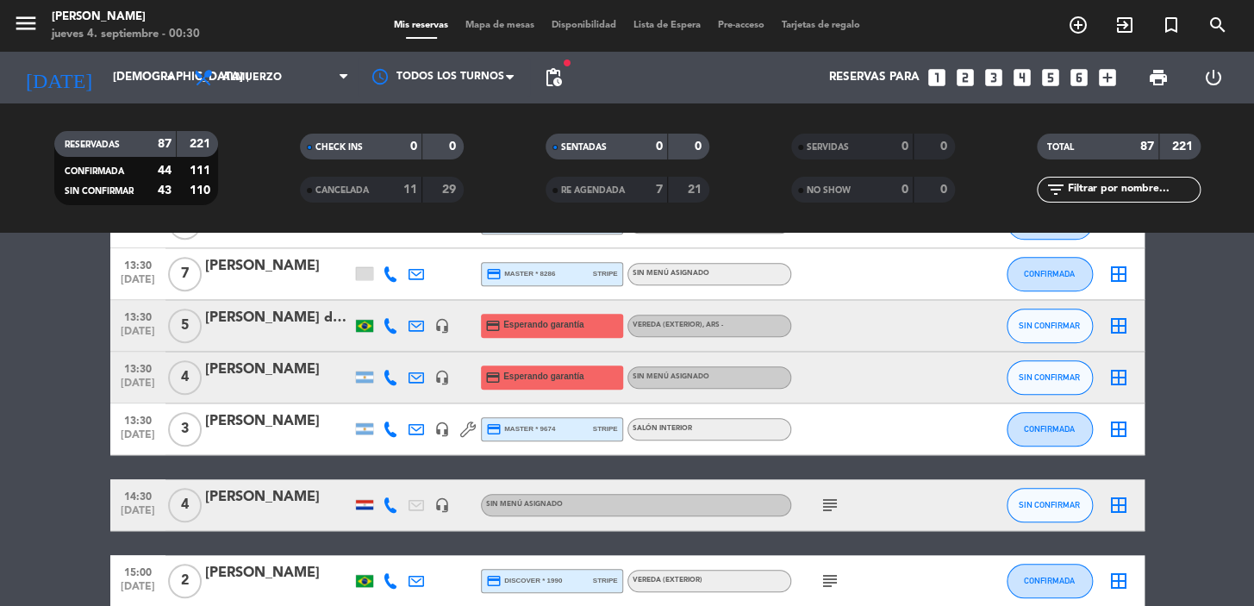
click at [826, 508] on icon "subject" at bounding box center [830, 505] width 21 height 21
click at [822, 571] on icon "subject" at bounding box center [830, 581] width 21 height 21
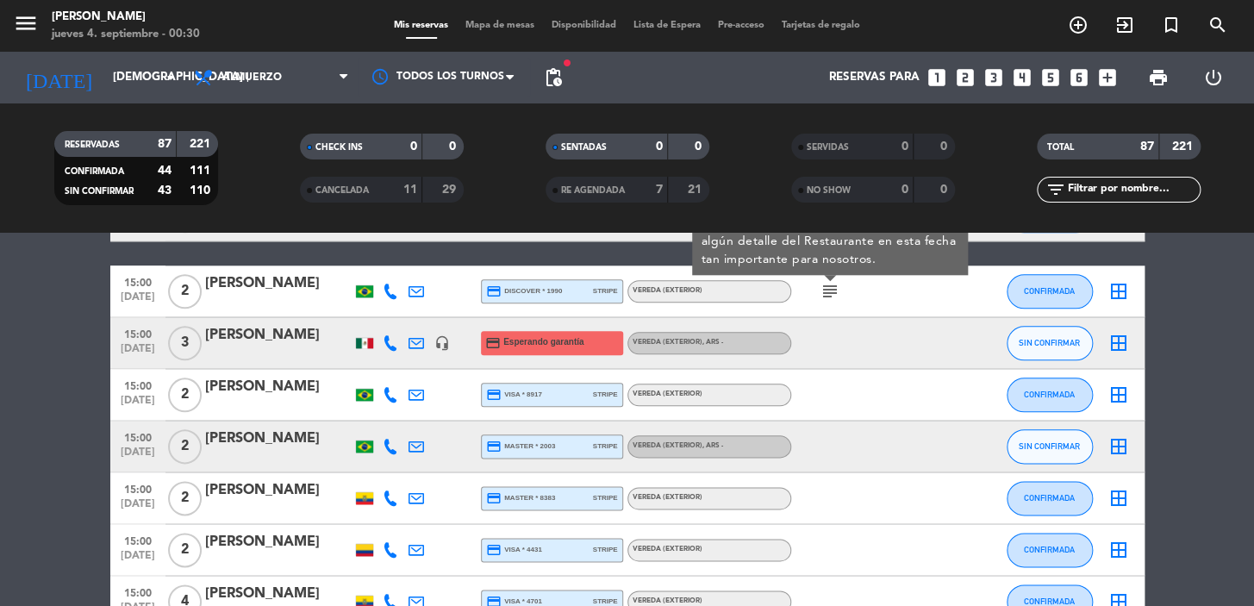
scroll to position [4074, 0]
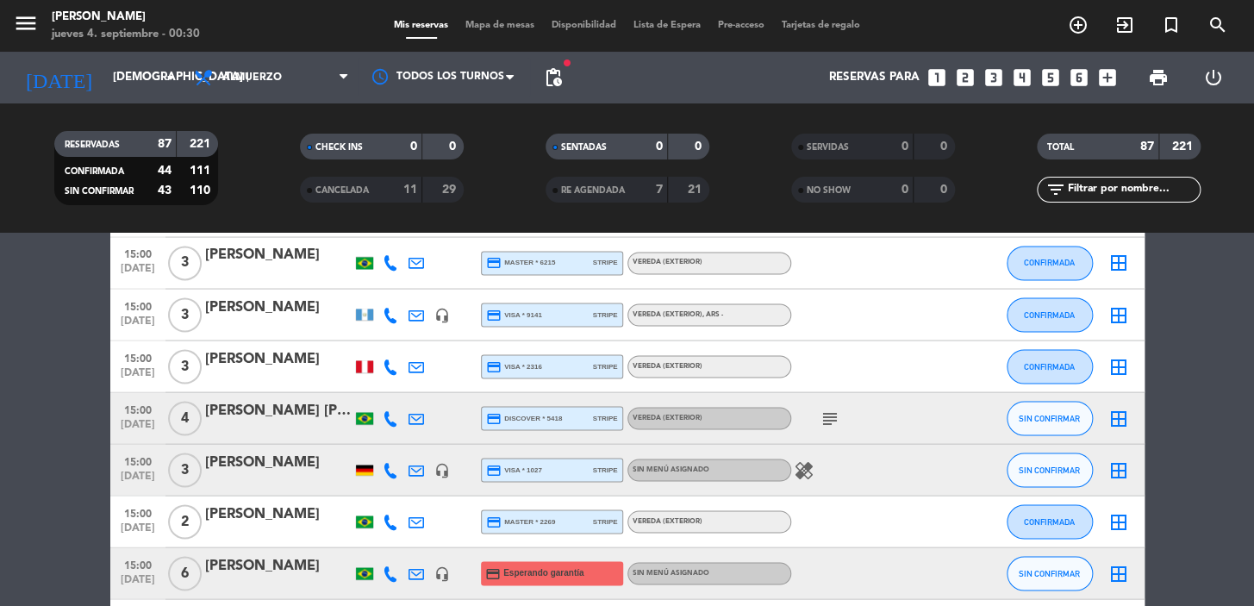
click at [834, 410] on icon "subject" at bounding box center [830, 418] width 21 height 21
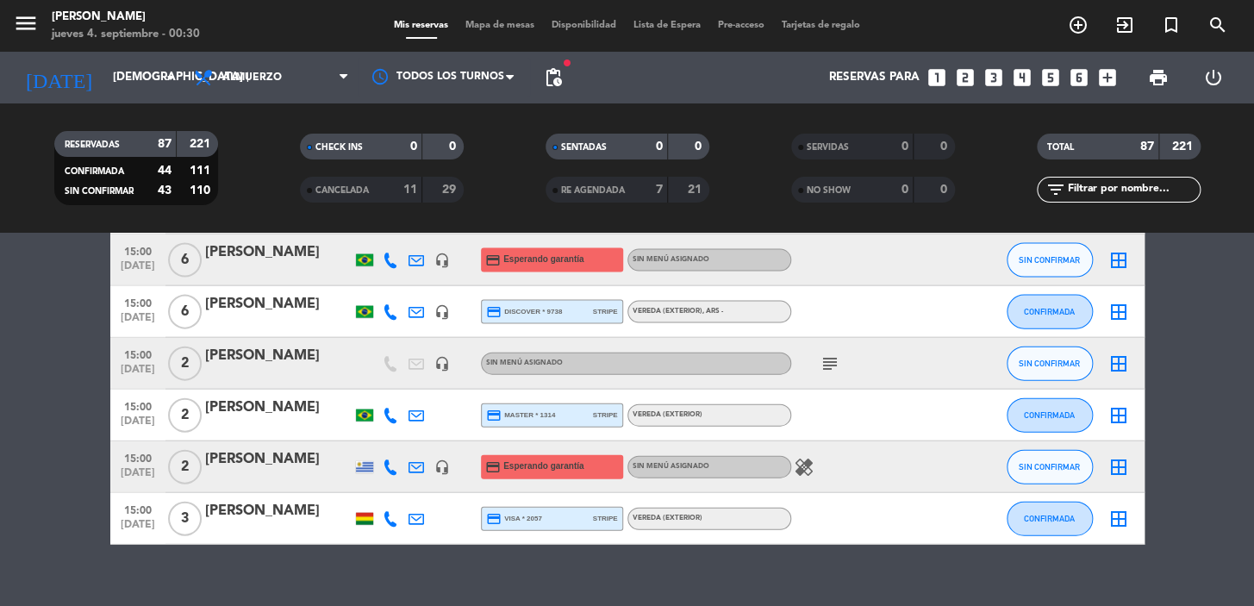
click at [832, 354] on icon "subject" at bounding box center [830, 363] width 21 height 21
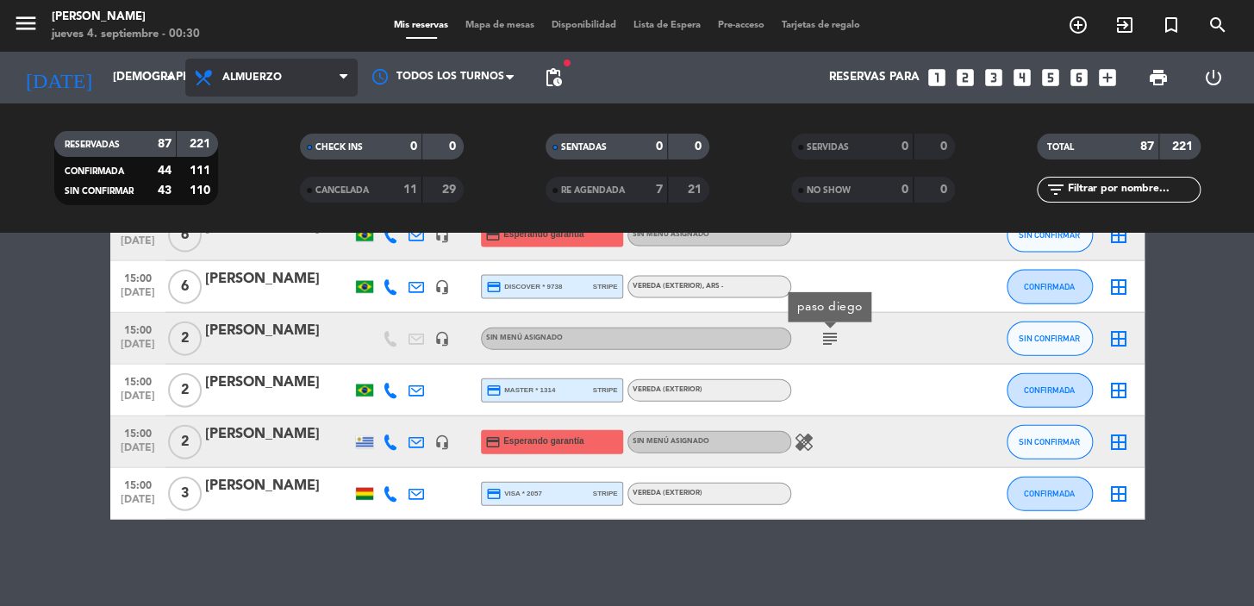
click at [287, 74] on span "Almuerzo" at bounding box center [271, 78] width 172 height 38
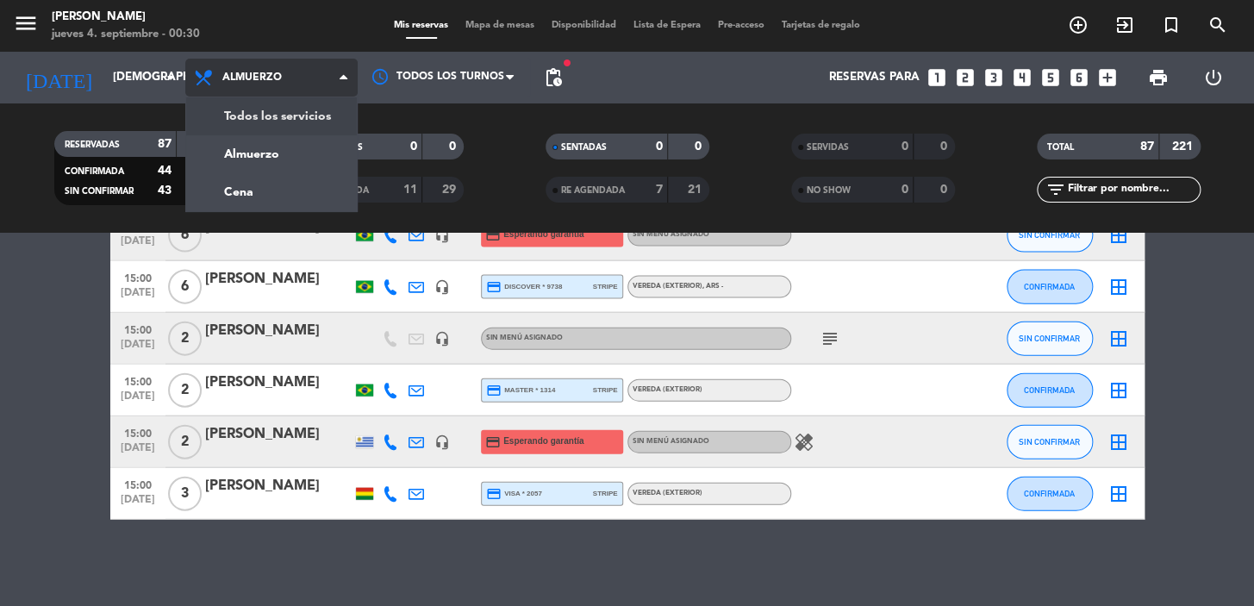
click at [311, 181] on div "menu Don Julio jueves 4. septiembre - 00:30 Mis reservas Mapa de mesas Disponib…" at bounding box center [627, 116] width 1254 height 233
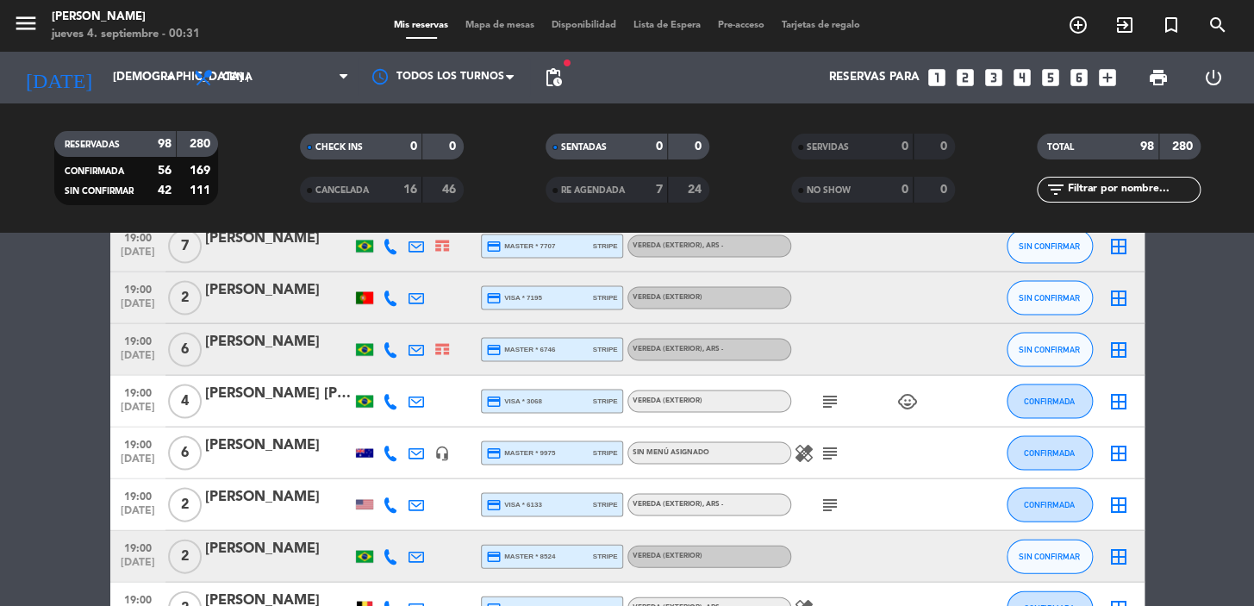
scroll to position [0, 0]
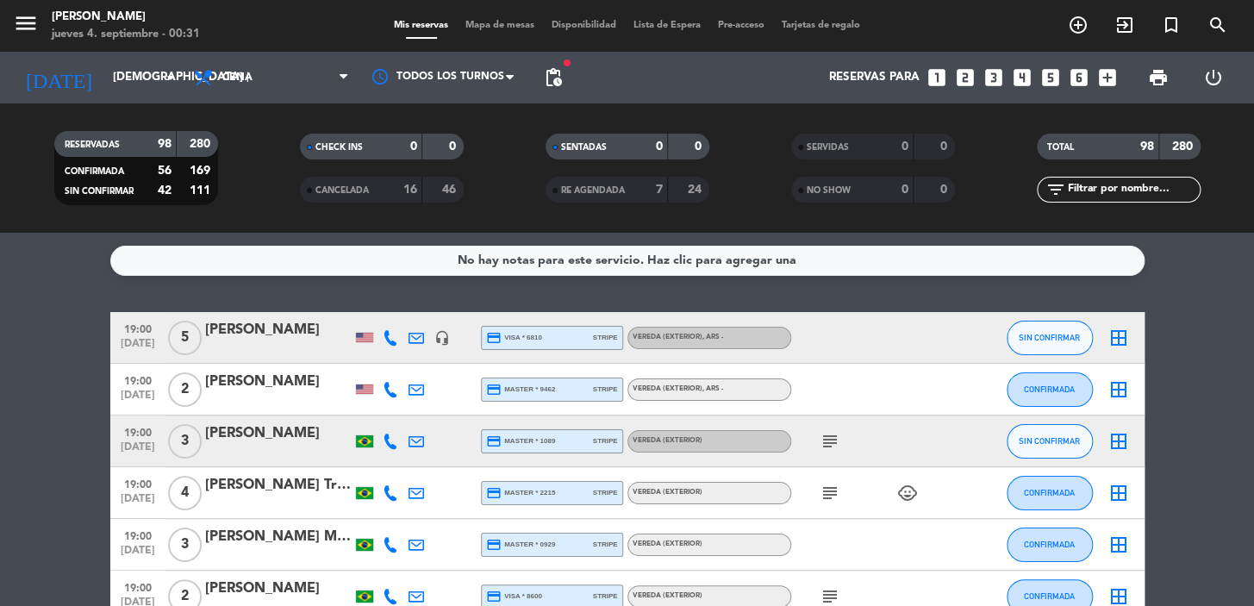
click at [829, 446] on icon "subject" at bounding box center [830, 441] width 21 height 21
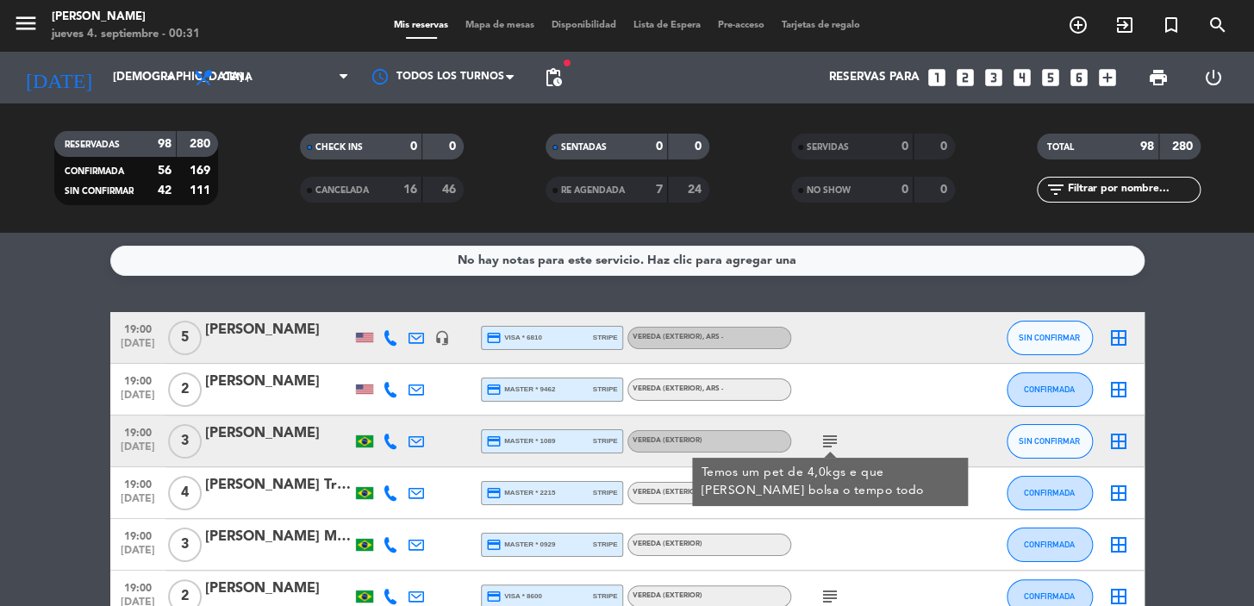
click at [824, 491] on div "Temos um pet de 4,0kgs e que ficará na bolsa o tempo todo" at bounding box center [830, 482] width 258 height 36
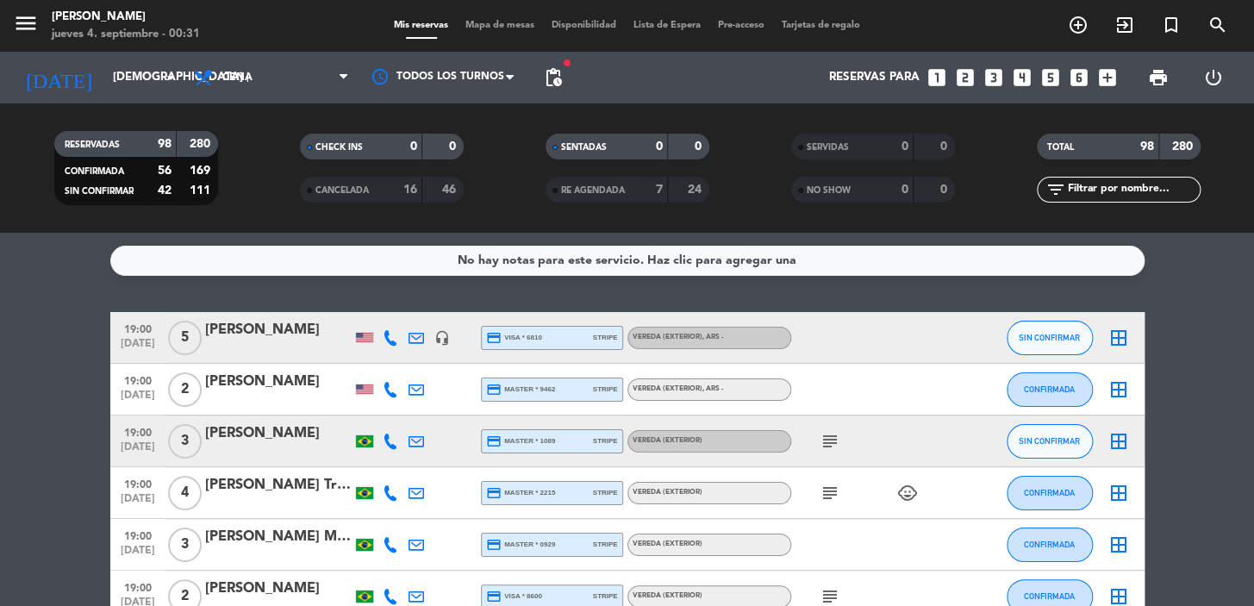
click at [824, 491] on icon "subject" at bounding box center [830, 493] width 21 height 21
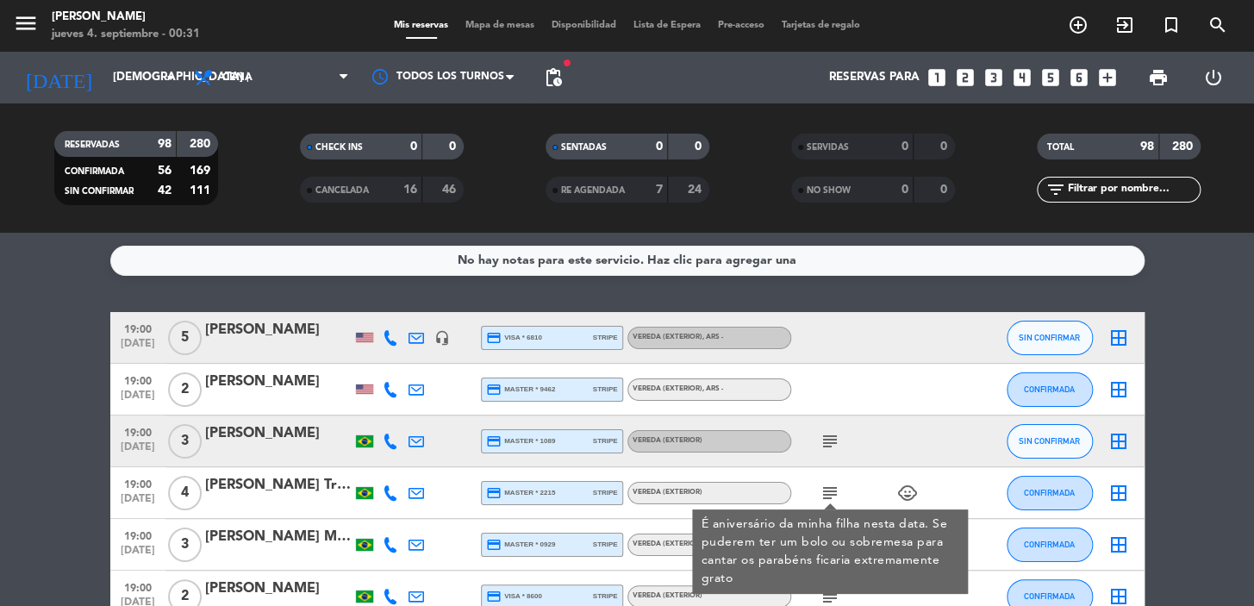
click at [834, 473] on div "subject É aniversário da minha filha nesta data. Se puderem ter um bolo ou sobr…" at bounding box center [868, 492] width 155 height 51
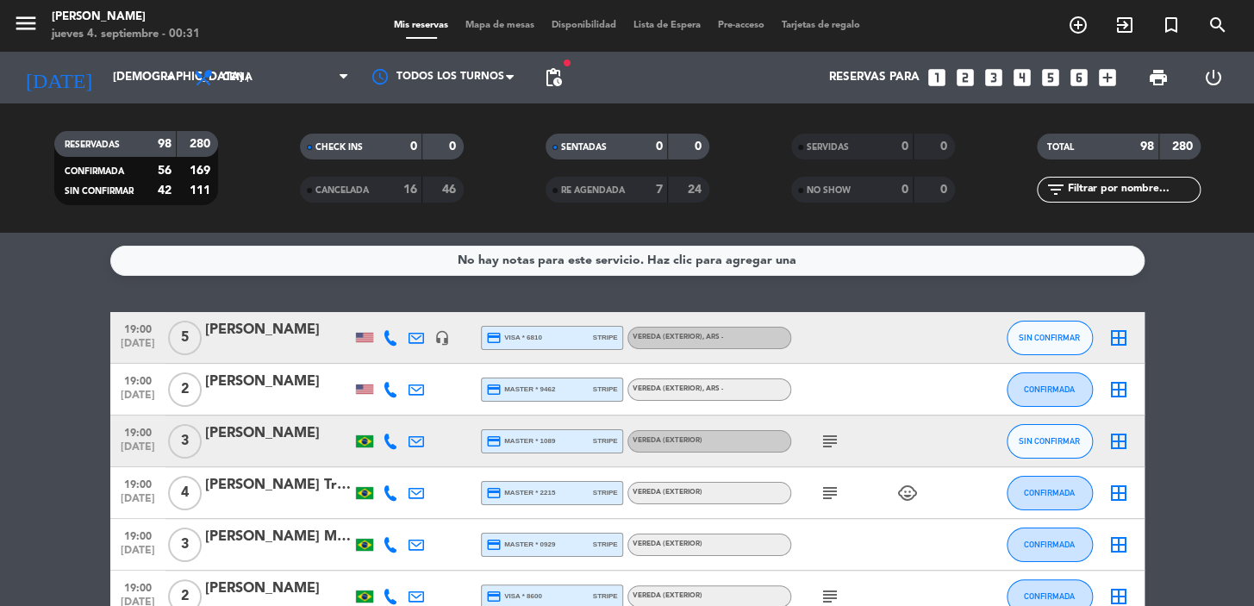
scroll to position [156, 0]
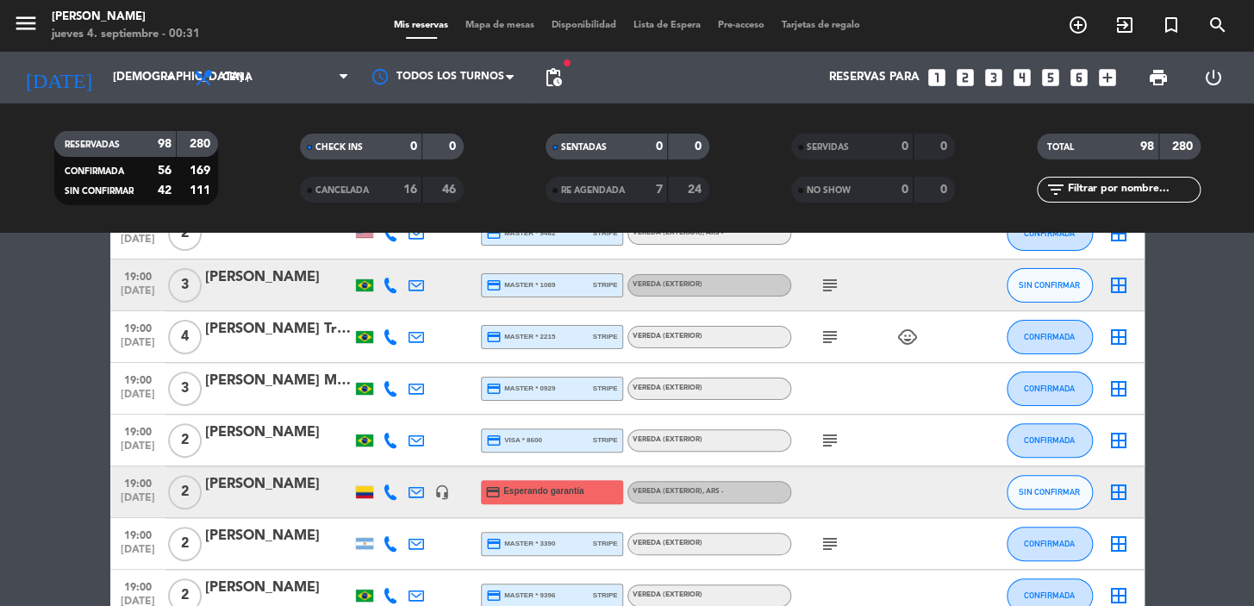
click at [826, 430] on icon "subject" at bounding box center [830, 440] width 21 height 21
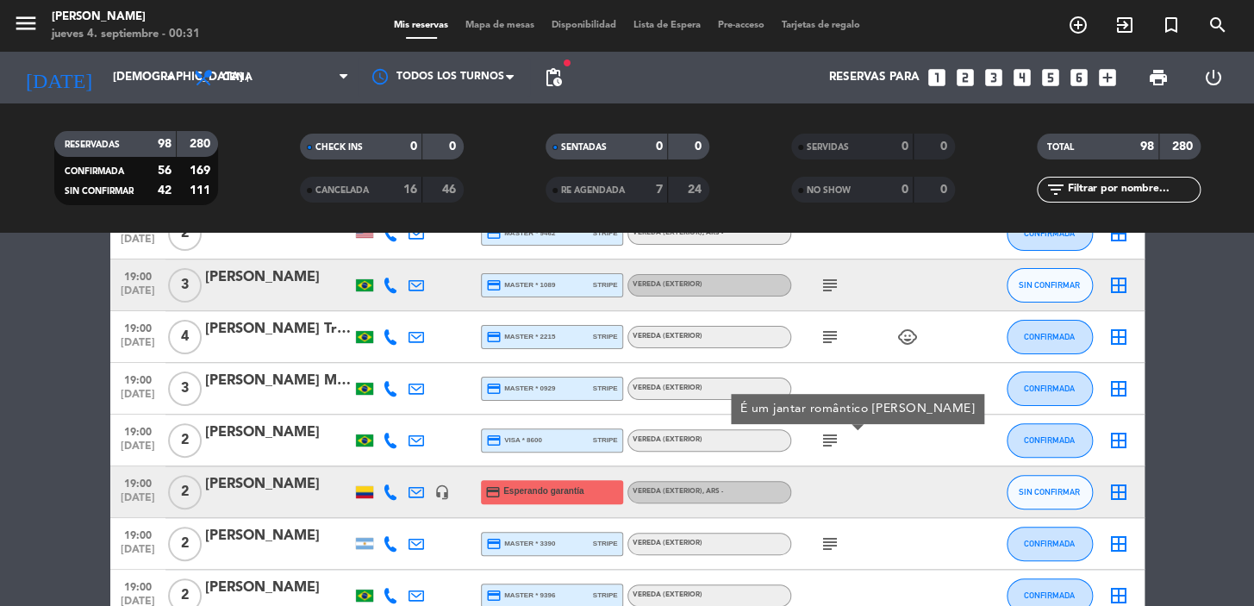
click at [836, 548] on icon "subject" at bounding box center [830, 543] width 21 height 21
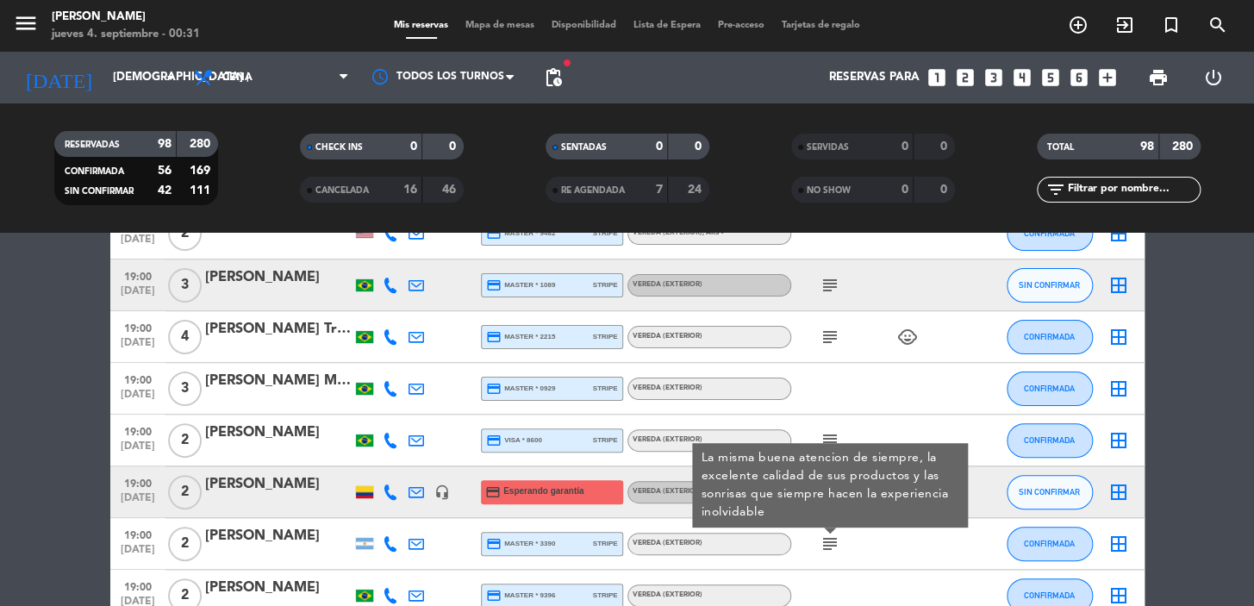
scroll to position [470, 0]
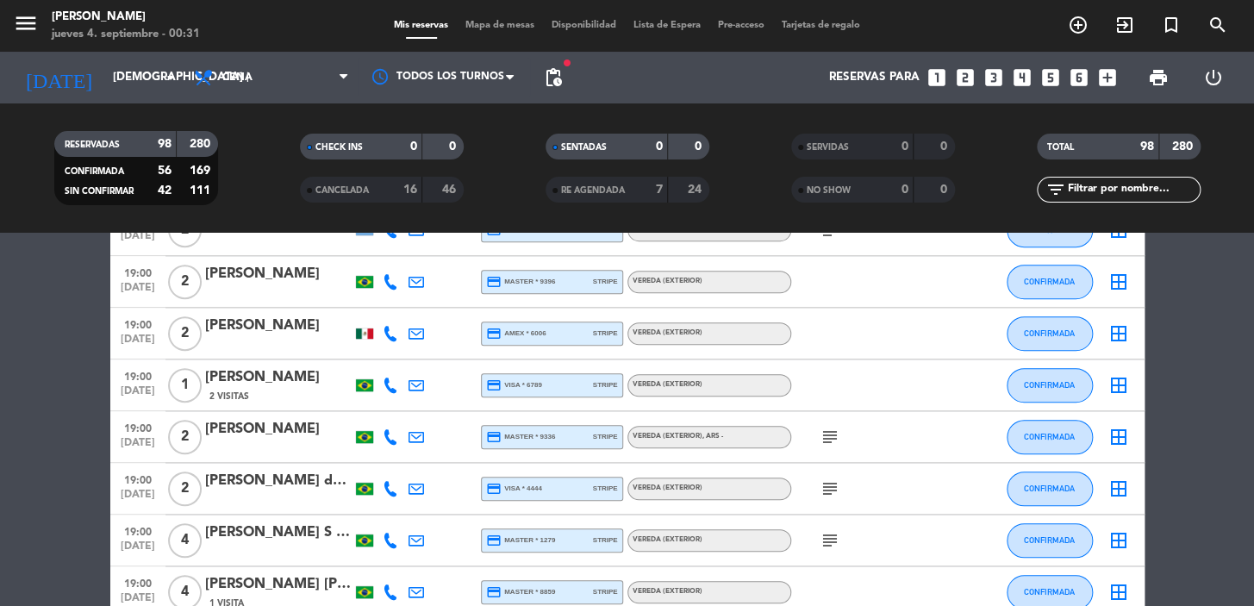
click at [818, 431] on span "subject" at bounding box center [830, 437] width 26 height 21
click at [824, 443] on icon "subject" at bounding box center [830, 437] width 21 height 21
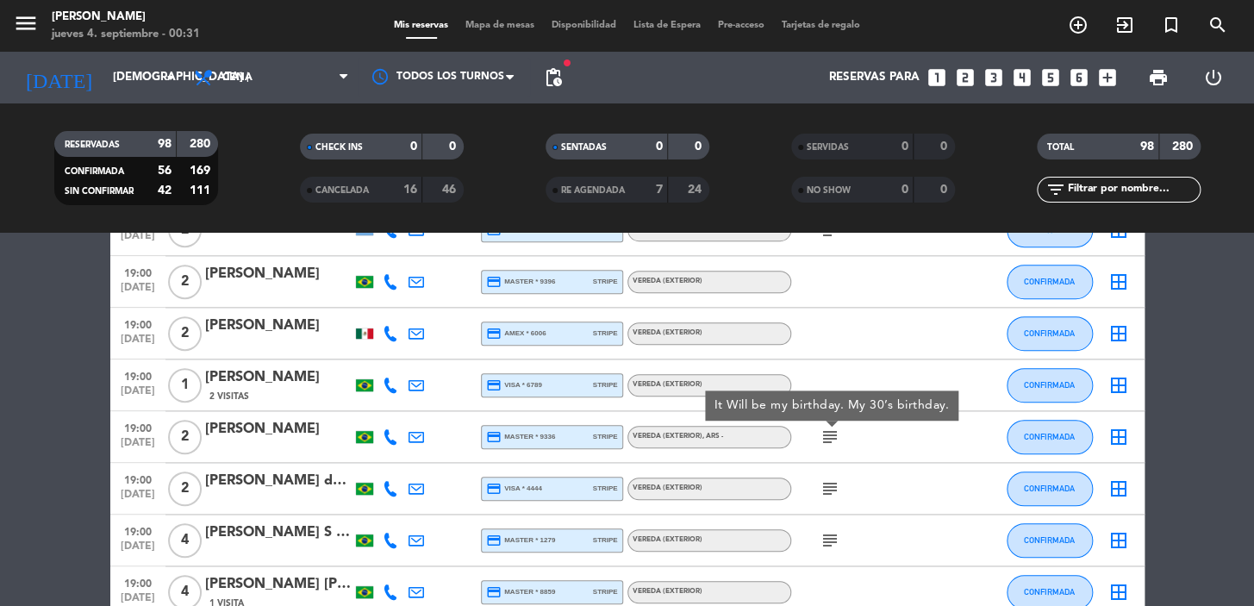
click at [834, 482] on icon "subject" at bounding box center [830, 488] width 21 height 21
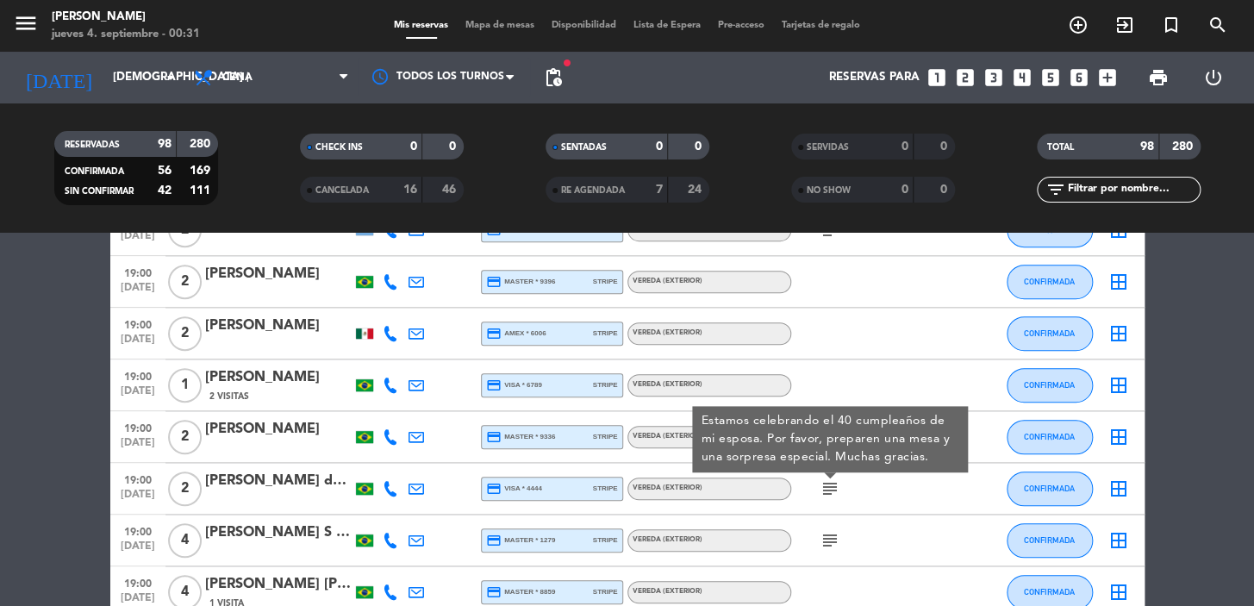
click at [824, 545] on icon "subject" at bounding box center [830, 540] width 21 height 21
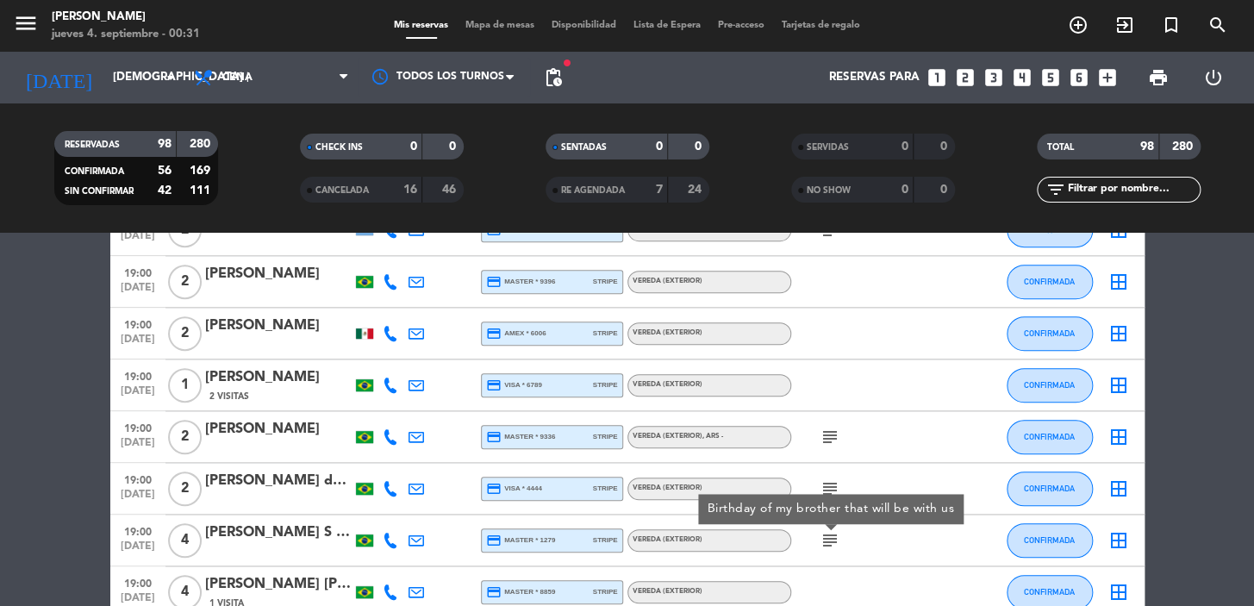
scroll to position [783, 0]
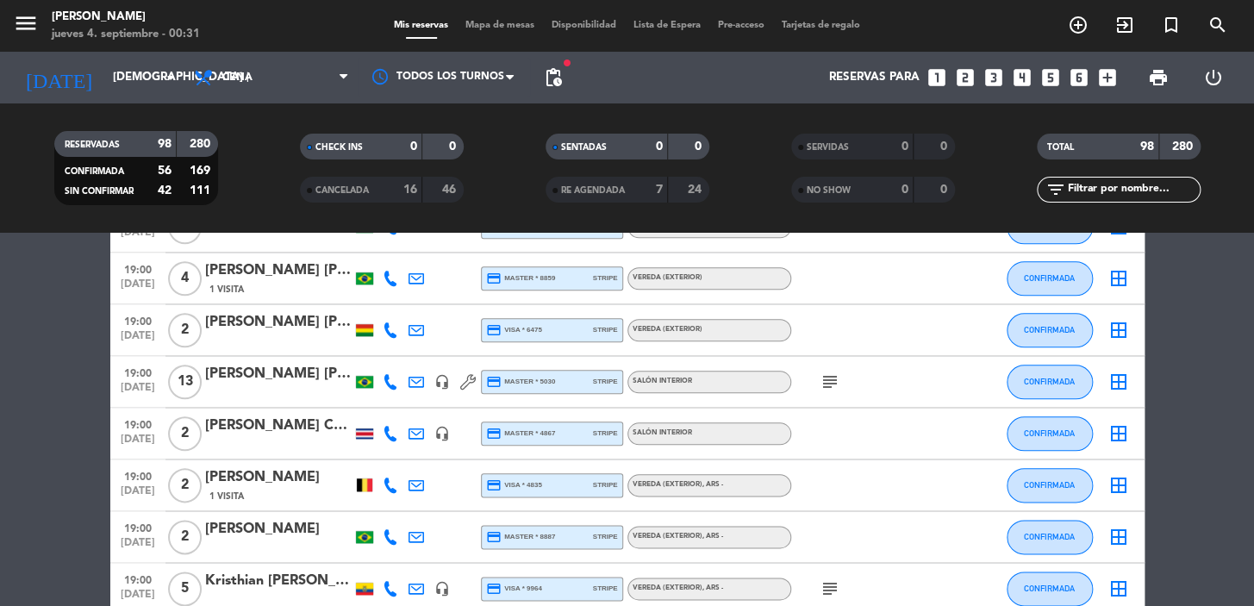
click at [823, 381] on icon "subject" at bounding box center [830, 381] width 21 height 21
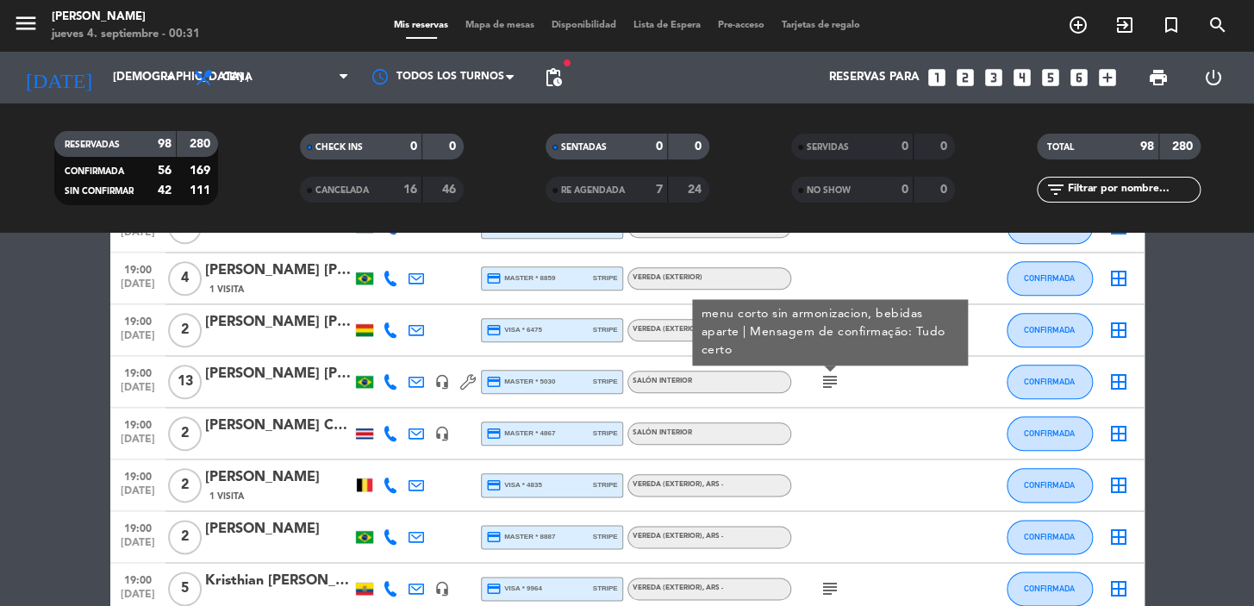
click at [827, 589] on icon "subject" at bounding box center [830, 588] width 21 height 21
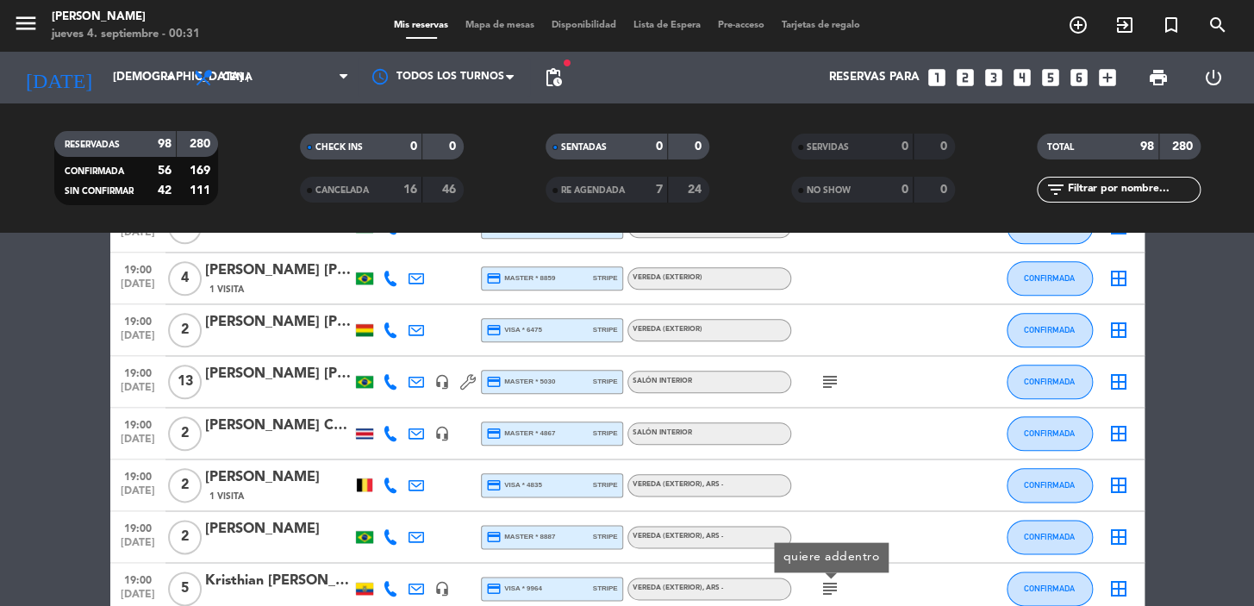
scroll to position [1096, 0]
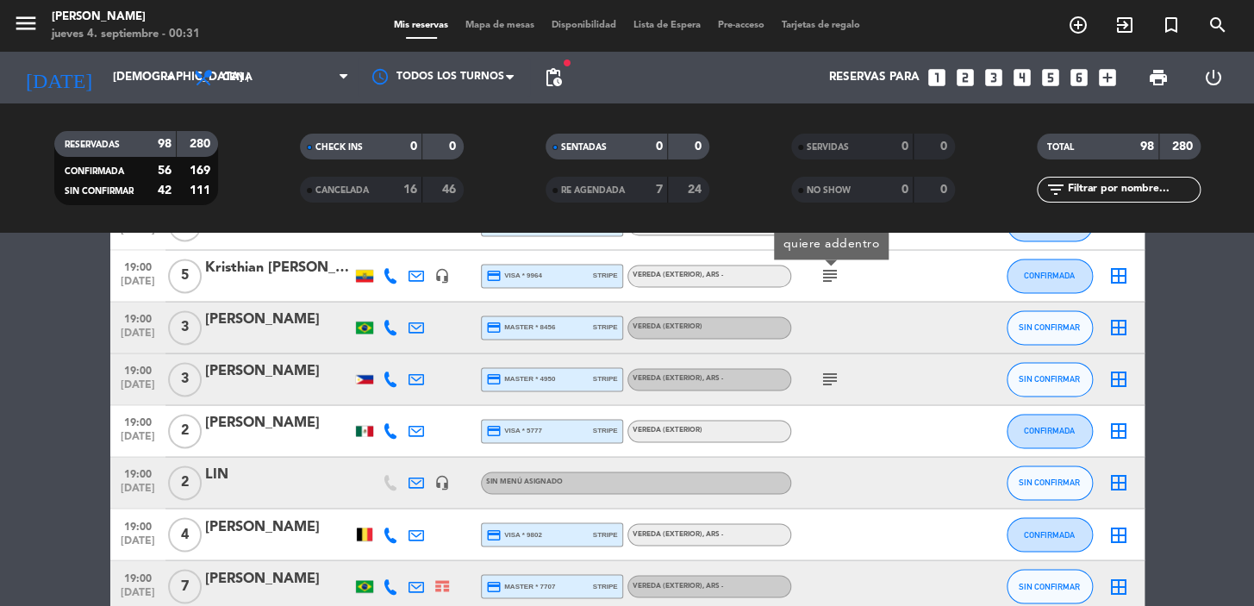
click at [818, 374] on span "subject" at bounding box center [830, 379] width 26 height 21
click at [828, 381] on icon "subject" at bounding box center [830, 379] width 21 height 21
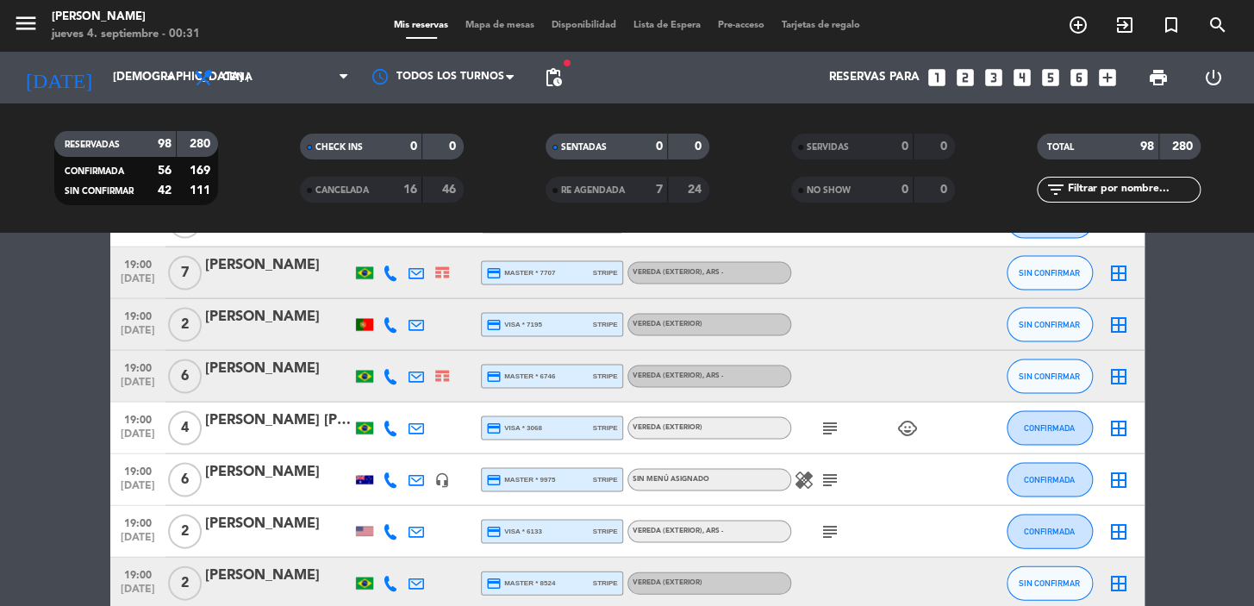
drag, startPoint x: 832, startPoint y: 414, endPoint x: 834, endPoint y: 439, distance: 25.1
click at [830, 414] on div "subject child_care" at bounding box center [868, 427] width 155 height 51
click at [835, 440] on div "subject child_care" at bounding box center [868, 427] width 155 height 51
click at [831, 431] on icon "subject" at bounding box center [830, 427] width 21 height 21
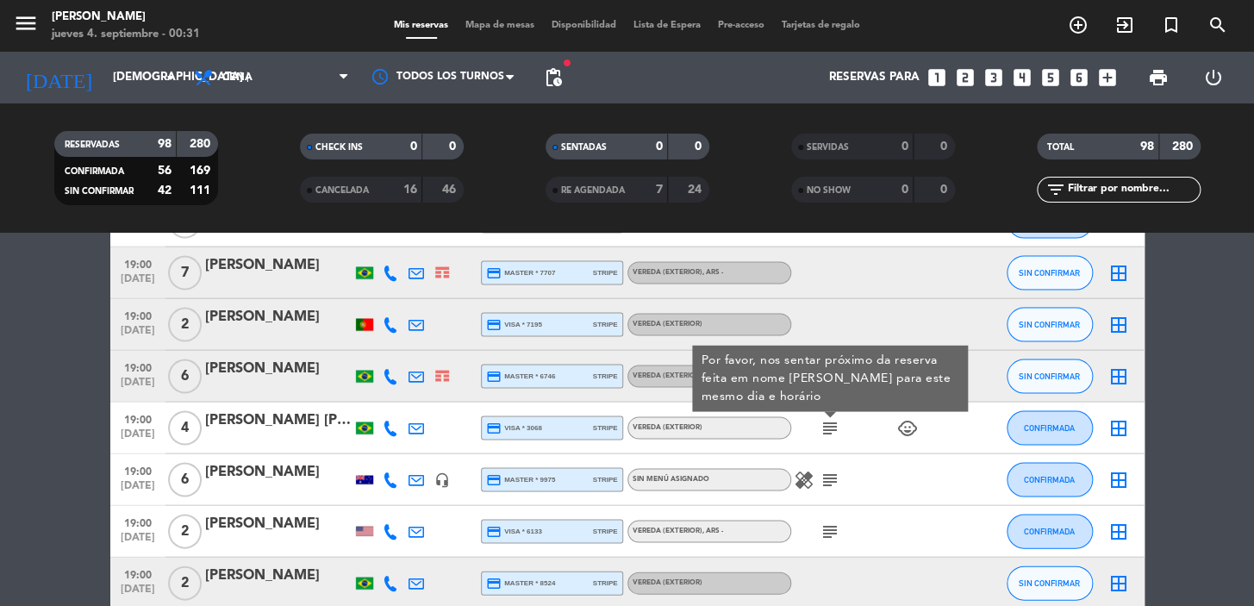
click at [832, 477] on icon "subject" at bounding box center [830, 479] width 21 height 21
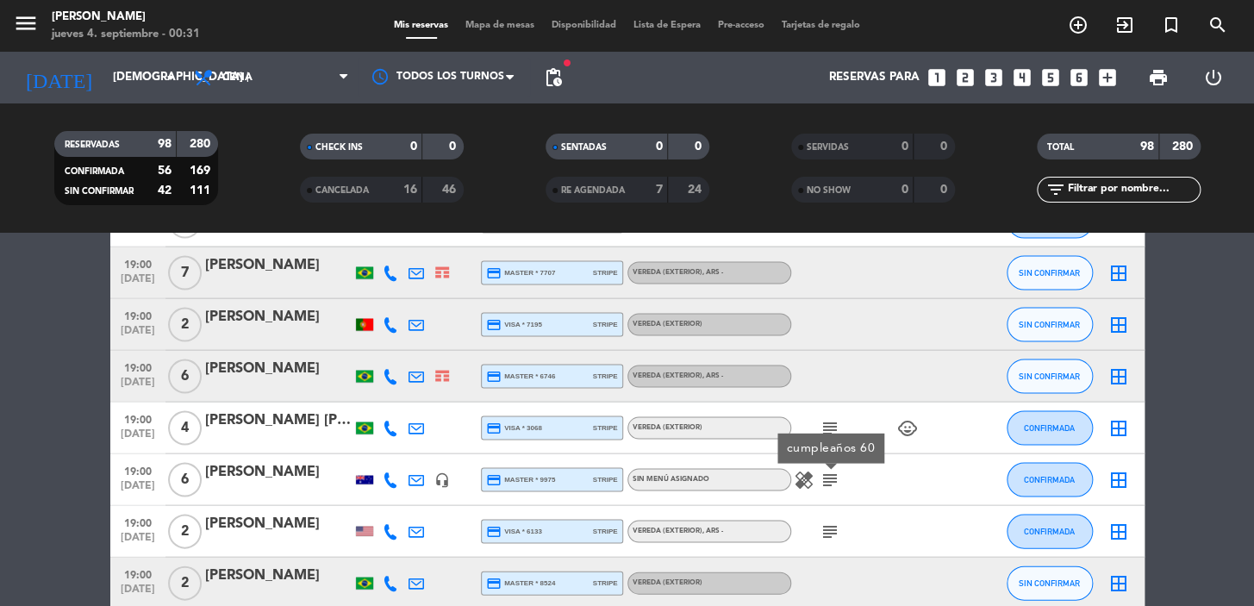
click at [827, 533] on icon "subject" at bounding box center [830, 531] width 21 height 21
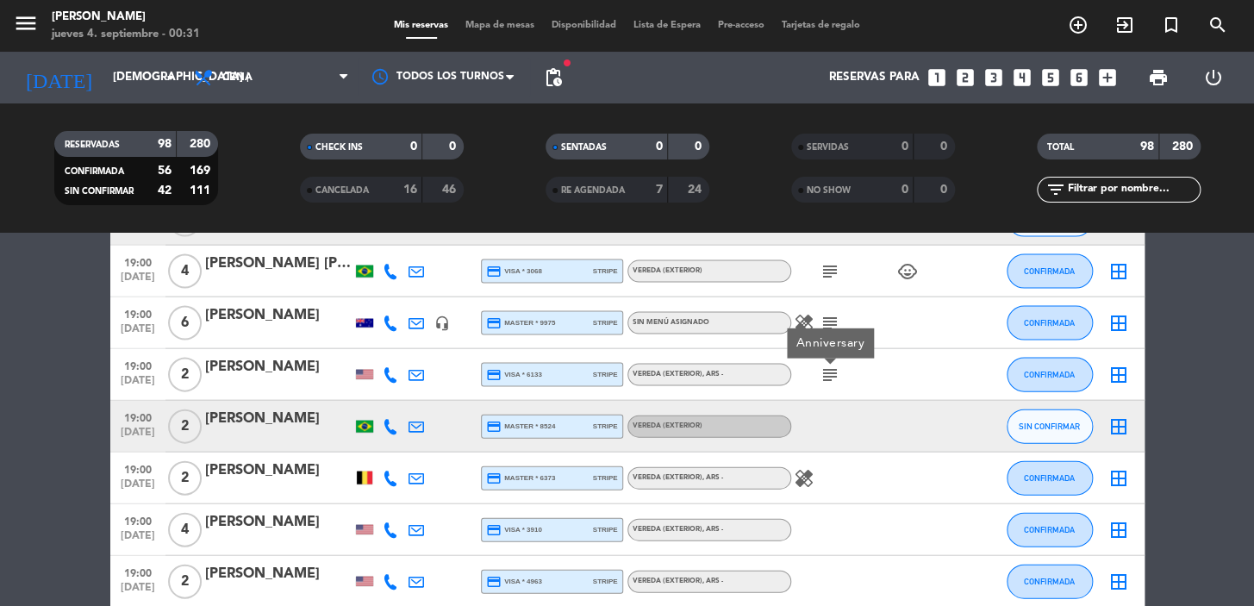
scroll to position [2037, 0]
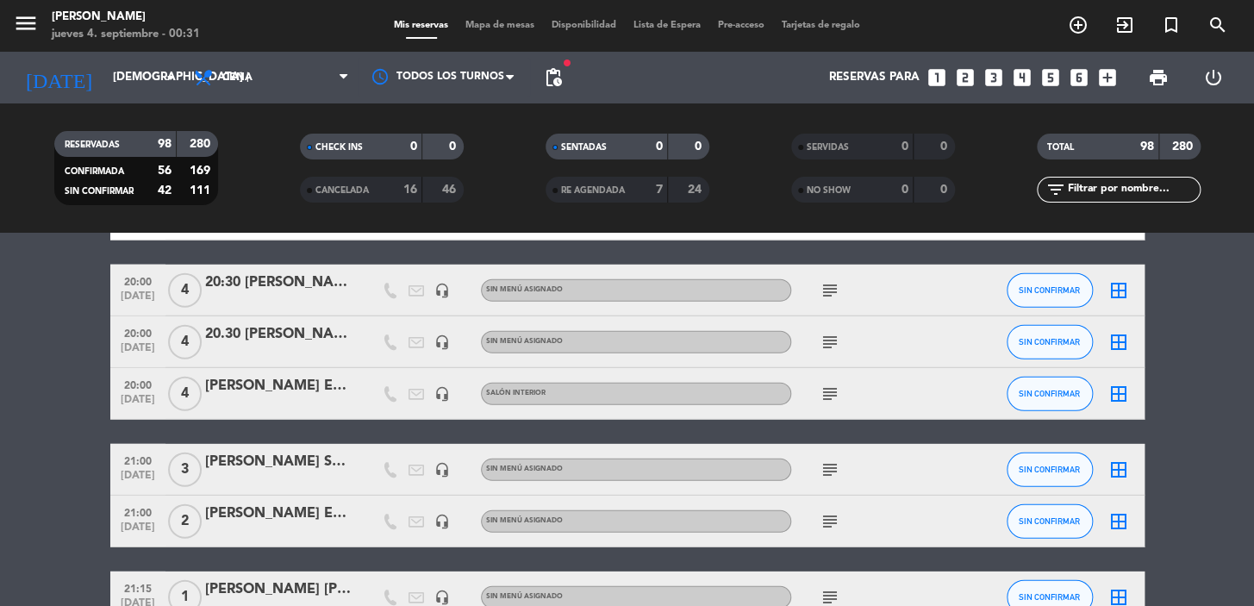
click at [833, 296] on icon "subject" at bounding box center [830, 290] width 21 height 21
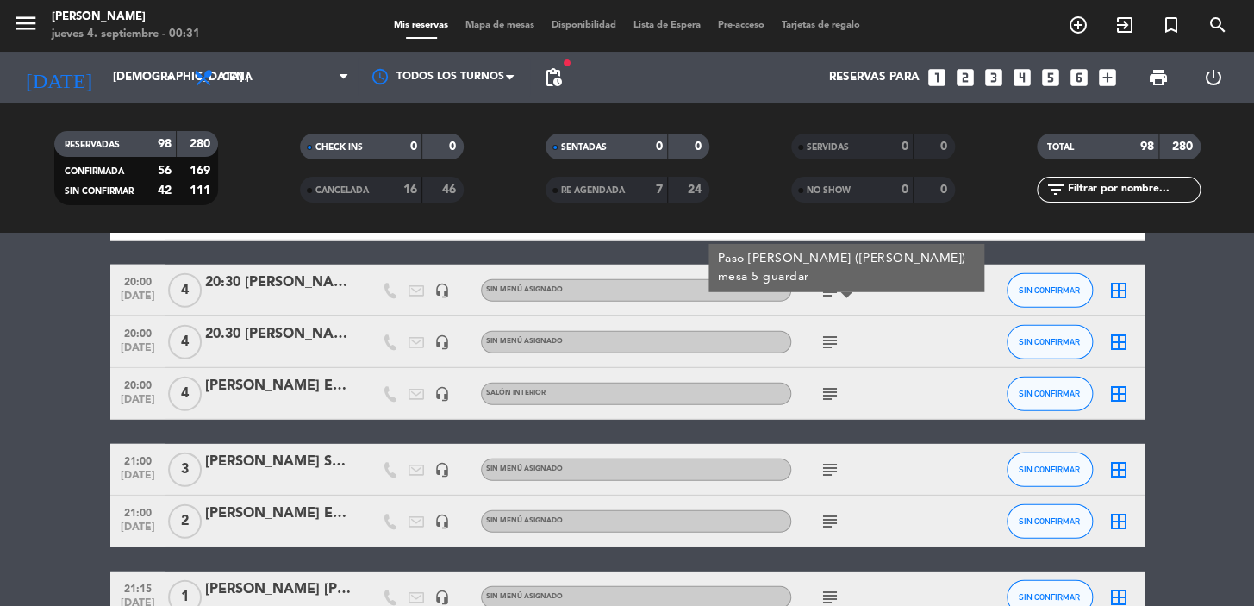
click at [827, 334] on icon "subject" at bounding box center [830, 342] width 21 height 21
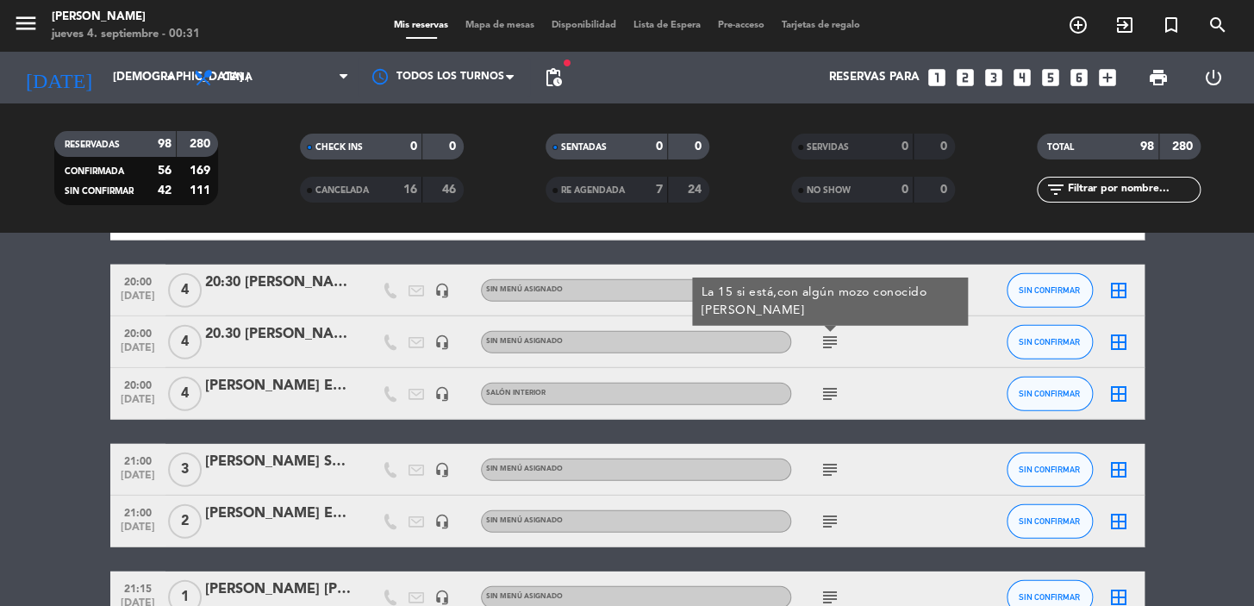
click at [825, 399] on icon "subject" at bounding box center [830, 394] width 21 height 21
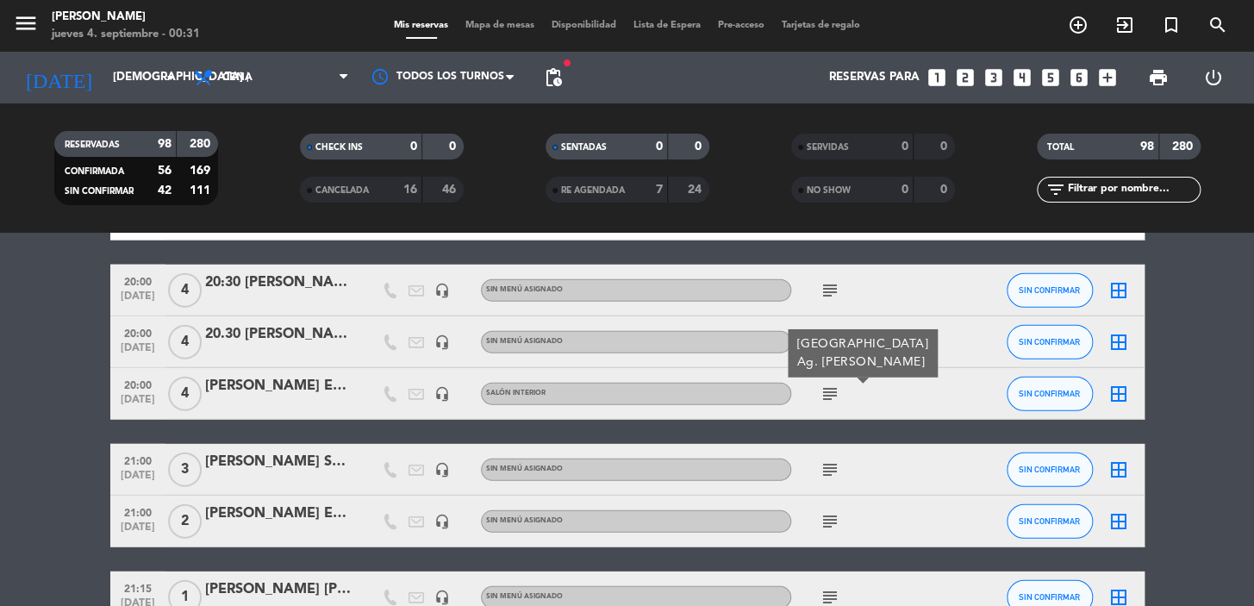
click at [827, 465] on icon "subject" at bounding box center [830, 469] width 21 height 21
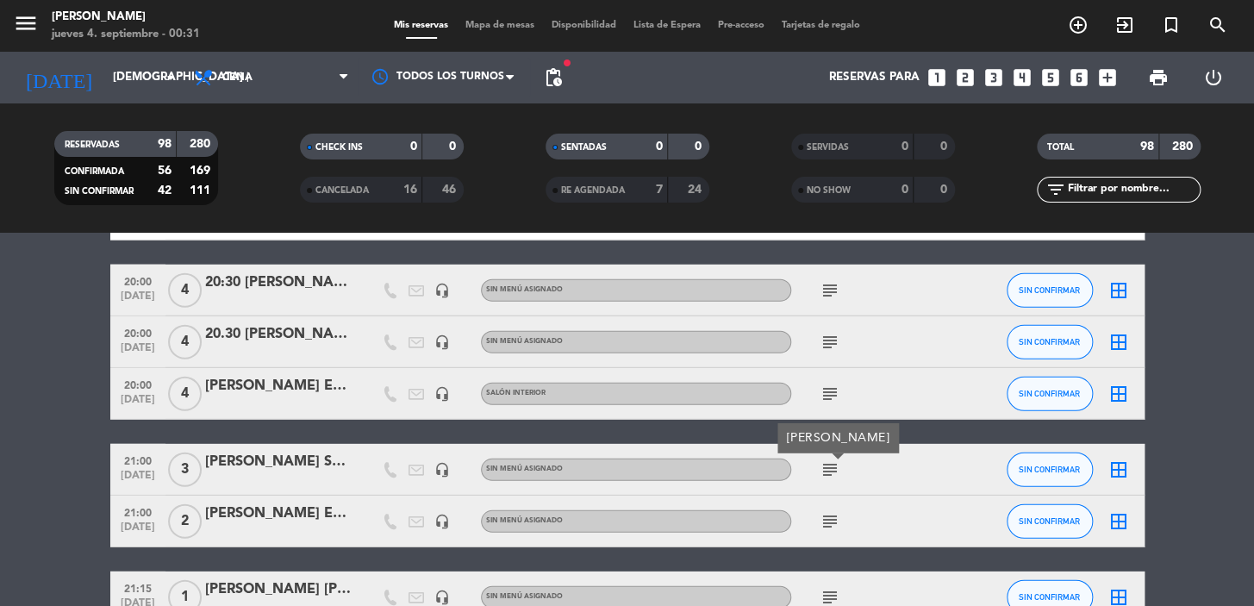
click at [827, 522] on icon "subject" at bounding box center [830, 521] width 21 height 21
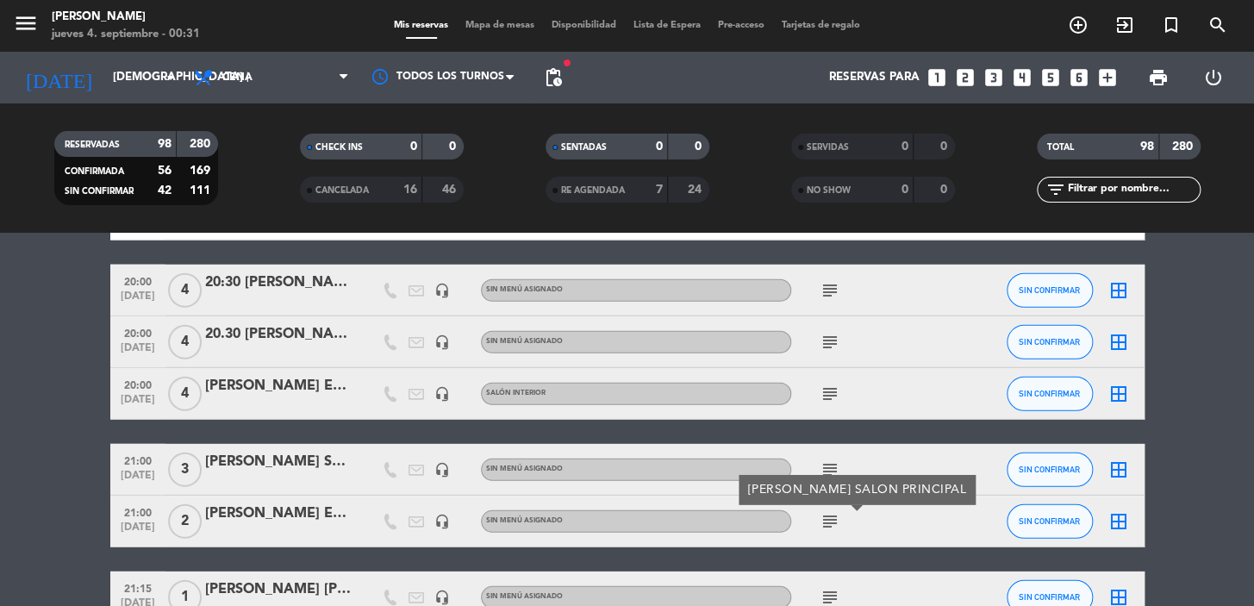
click at [817, 591] on span "subject" at bounding box center [830, 597] width 26 height 21
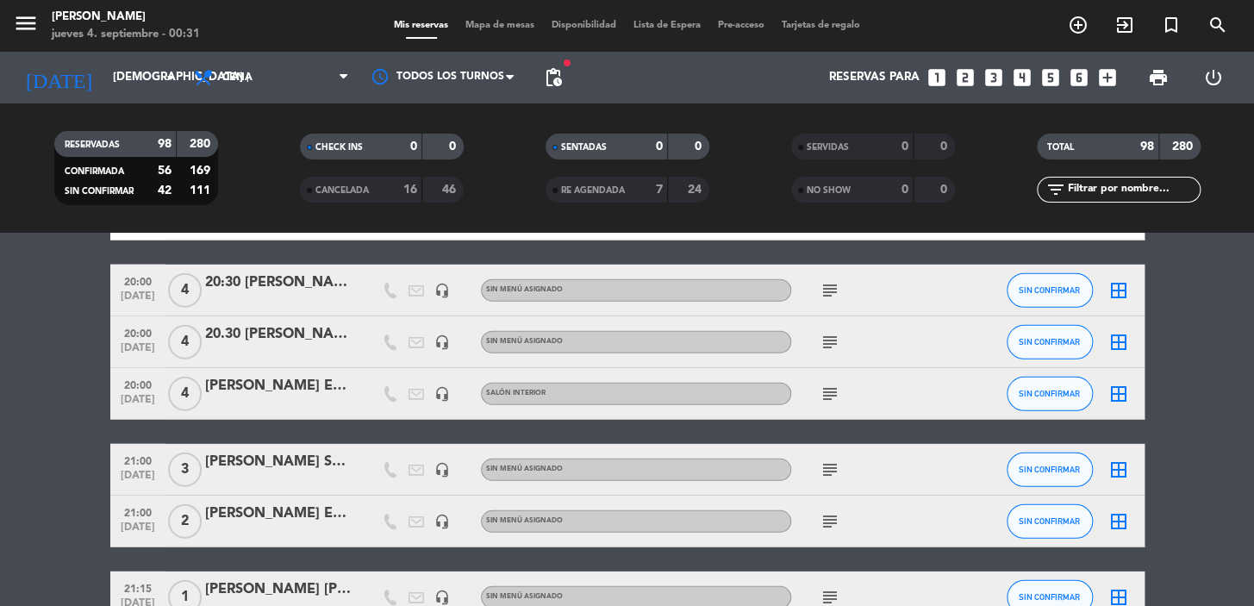
click at [822, 593] on icon "subject" at bounding box center [830, 597] width 21 height 21
drag, startPoint x: 199, startPoint y: 276, endPoint x: 346, endPoint y: 296, distance: 148.7
click at [346, 296] on div "20:00 sep. 4 4 20:30 Ivan Farrugia VIP headset_mic Sin menú asignado subject SI…" at bounding box center [627, 291] width 1034 height 52
copy div "20:30 [PERSON_NAME] VIP"
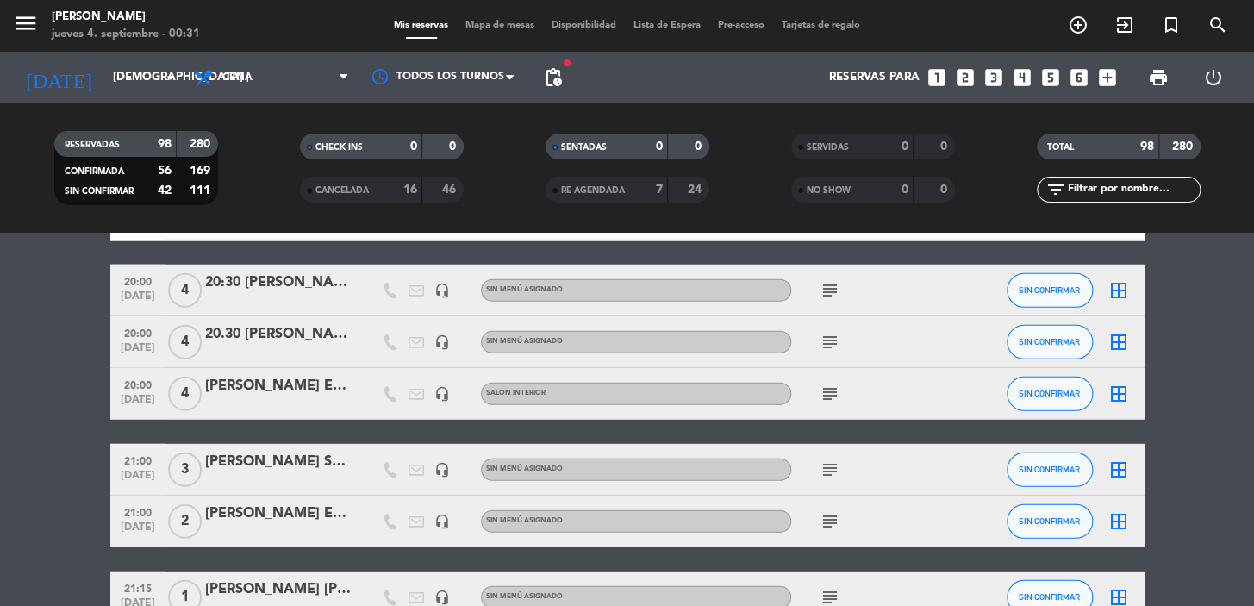
click at [836, 340] on icon "subject" at bounding box center [830, 342] width 21 height 21
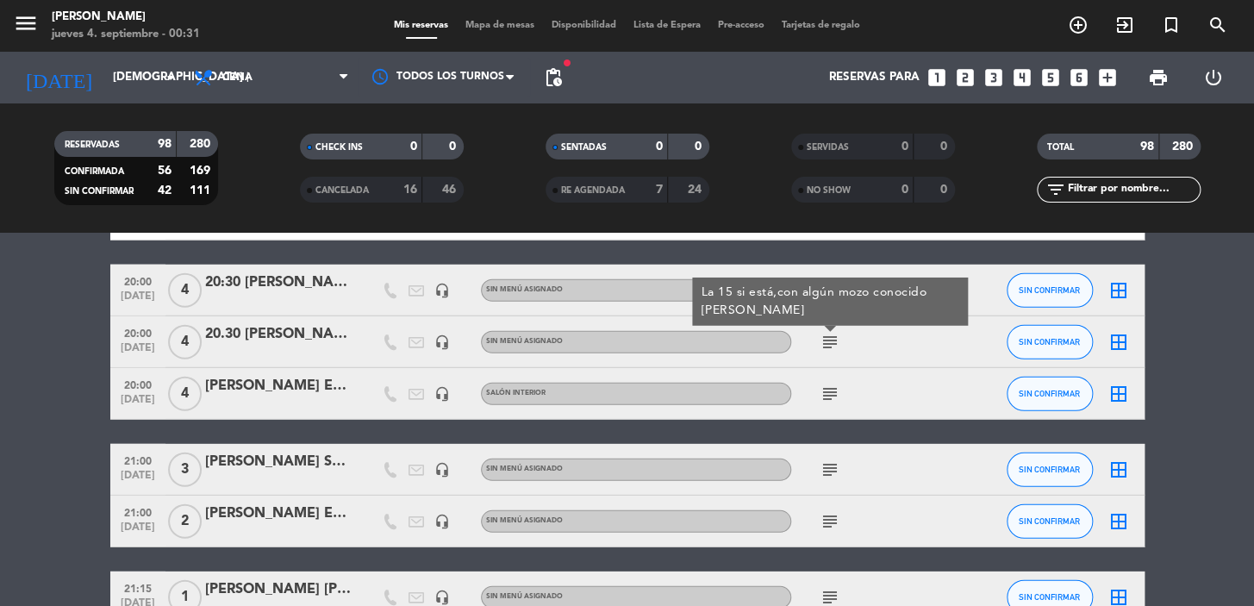
copy div "20.30 [PERSON_NAME] 15"
drag, startPoint x: 223, startPoint y: 330, endPoint x: 345, endPoint y: 347, distance: 122.7
click at [345, 347] on div "20:00 sep. 4 4 20.30 arne mesa 15 headset_mic Sin menú asignado subject La 15 s…" at bounding box center [627, 342] width 1034 height 52
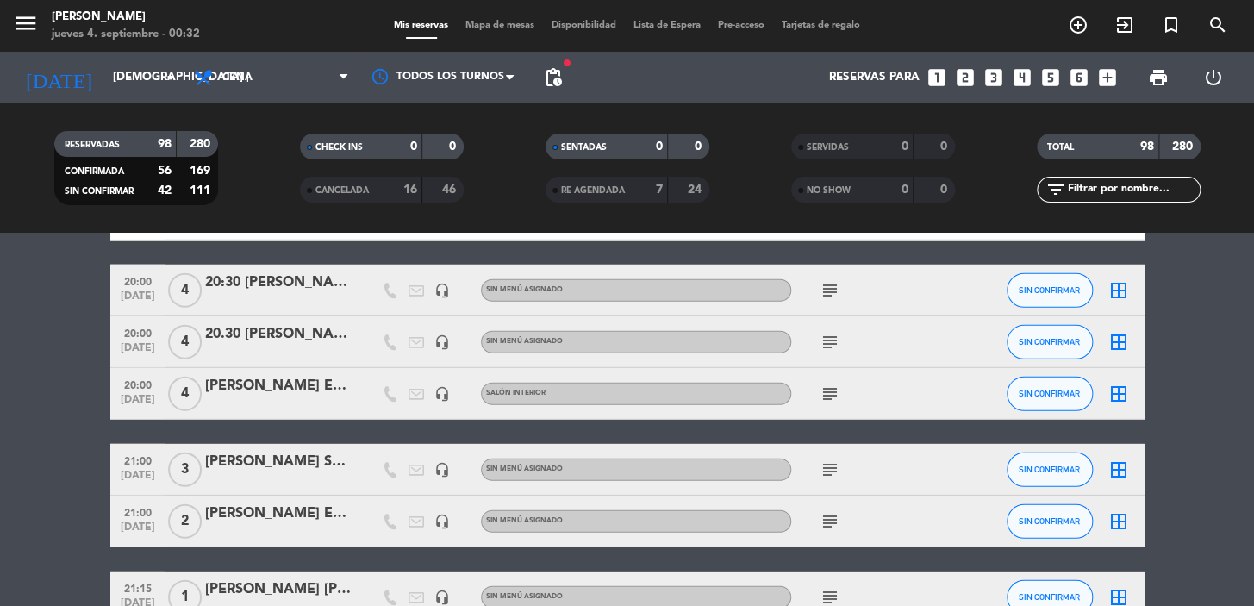
copy div "[PERSON_NAME] En el balcon"
drag, startPoint x: 250, startPoint y: 395, endPoint x: 317, endPoint y: 406, distance: 68.2
click at [317, 406] on div "20:00 sep. 4 4 Sergio En el balcon headset_mic Salón interior subject SIN CONFI…" at bounding box center [627, 394] width 1034 height 52
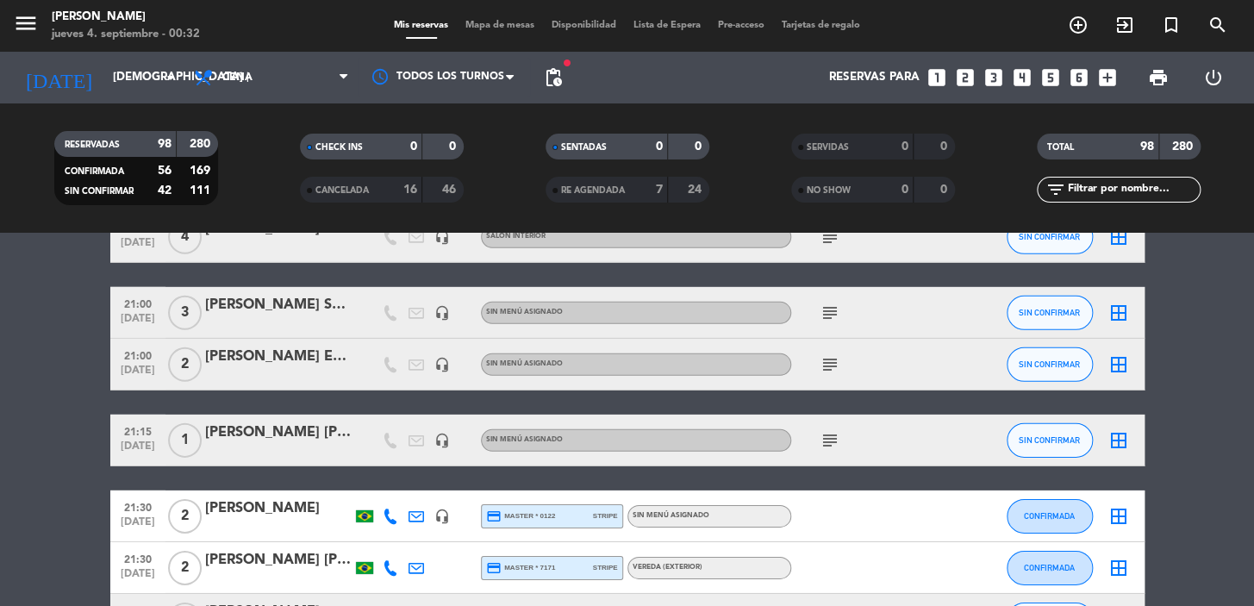
copy div "Marcelo Chocarro"
copy div "[PERSON_NAME] SUPER VIP"
drag, startPoint x: 273, startPoint y: 307, endPoint x: 345, endPoint y: 323, distance: 73.4
click at [345, 323] on div "21:00 sep. 4 3 Marcelo Chocarro SUPER VIP headset_mic Sin menú asignado subject…" at bounding box center [627, 313] width 1034 height 52
copy div "[PERSON_NAME] EN SALON PRINCIPAL"
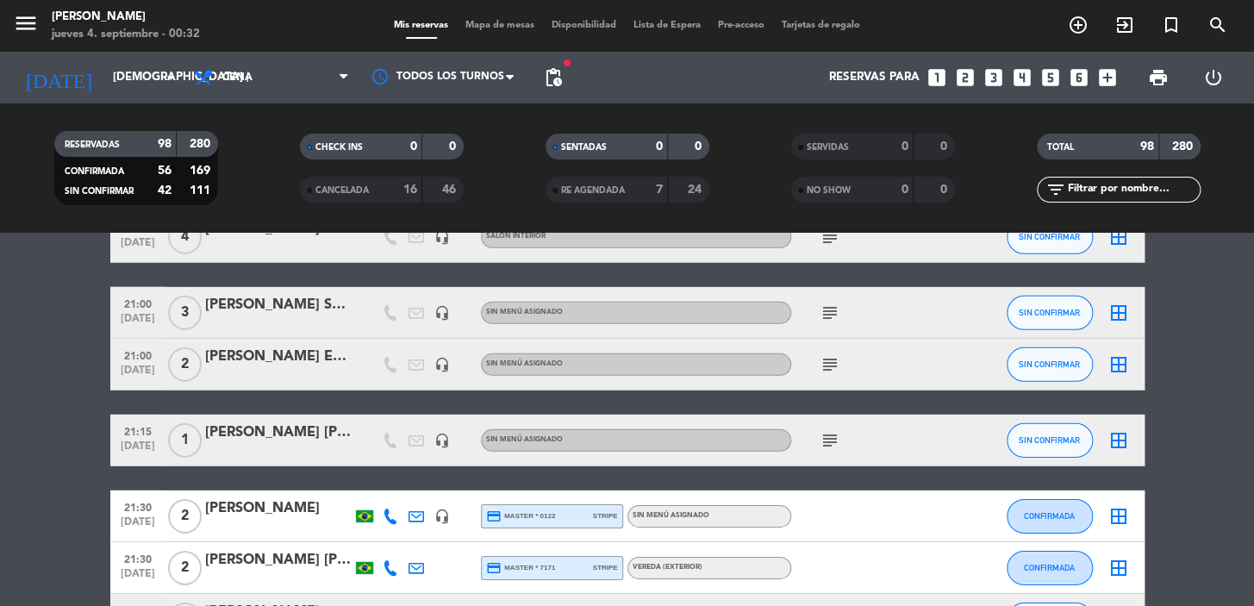
drag, startPoint x: 202, startPoint y: 347, endPoint x: 331, endPoint y: 371, distance: 131.4
click at [331, 371] on div "21:00 sep. 4 2 norberto bernardo EN SALON PRINCIPAL headset_mic Sin menú asigna…" at bounding box center [627, 365] width 1034 height 52
copy div "[PERSON_NAME] [PERSON_NAME] NO COBRAR PAGA COPOLA"
drag, startPoint x: 215, startPoint y: 425, endPoint x: 352, endPoint y: 440, distance: 137.9
click at [352, 440] on div "21:15 sep. 4 1 guillote coppola NO COBRAR PAGA COPOLA headset_mic Sin menú asig…" at bounding box center [627, 441] width 1034 height 52
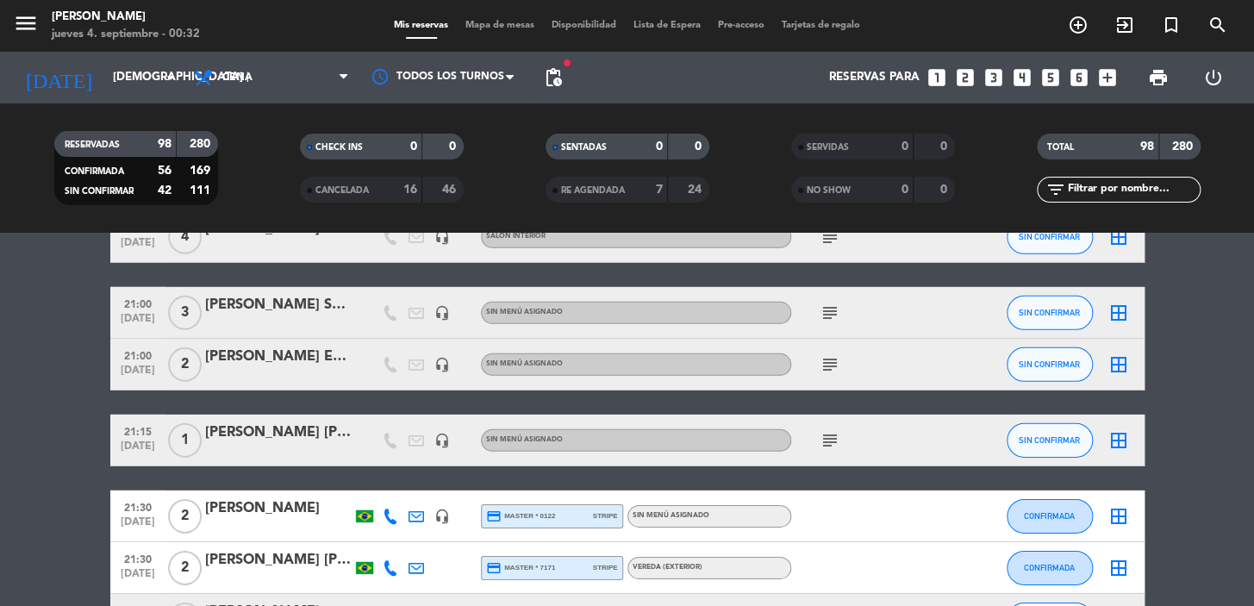
scroll to position [2663, 0]
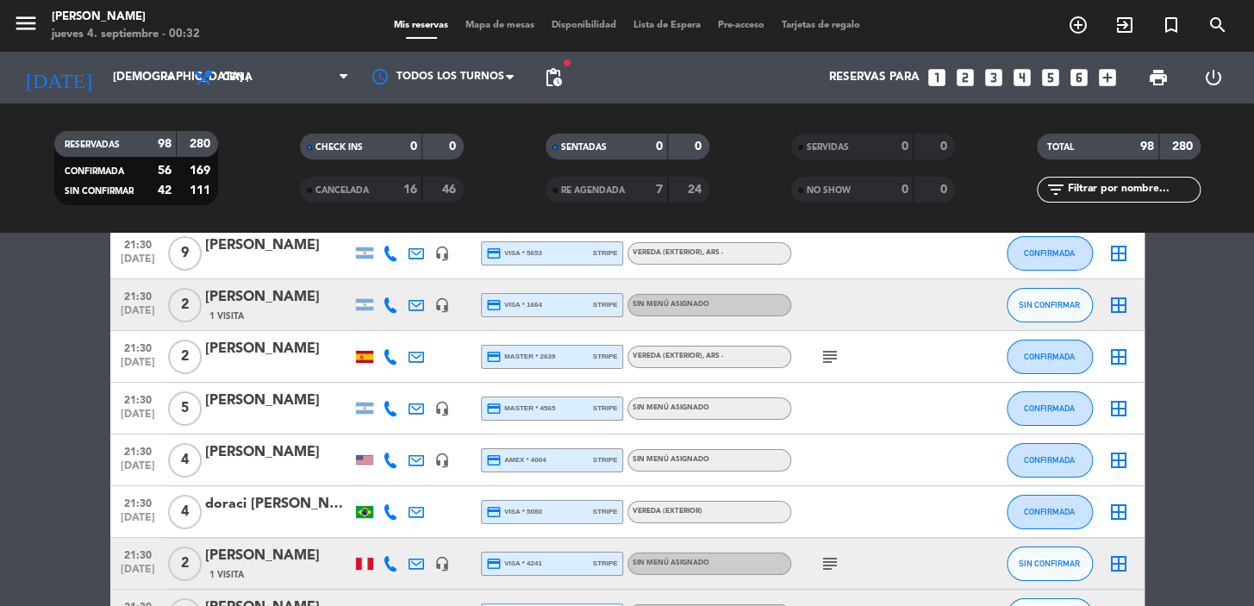
click at [814, 362] on div "subject" at bounding box center [868, 356] width 155 height 51
click at [822, 364] on icon "subject" at bounding box center [830, 356] width 21 height 21
click at [826, 572] on icon "subject" at bounding box center [830, 563] width 21 height 21
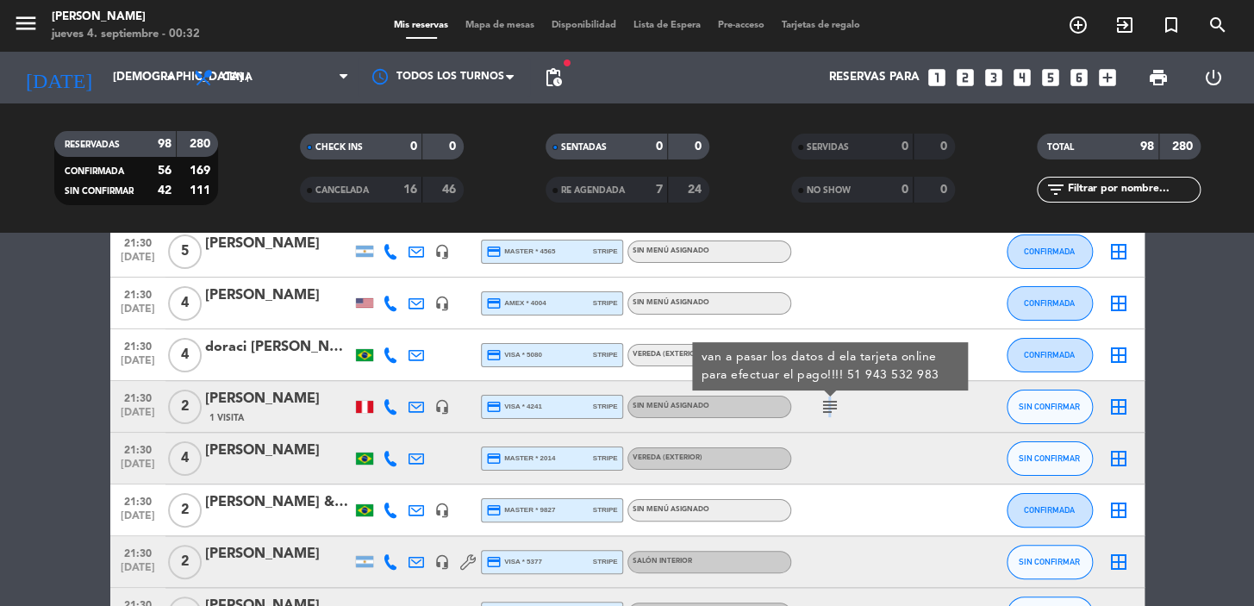
scroll to position [3291, 0]
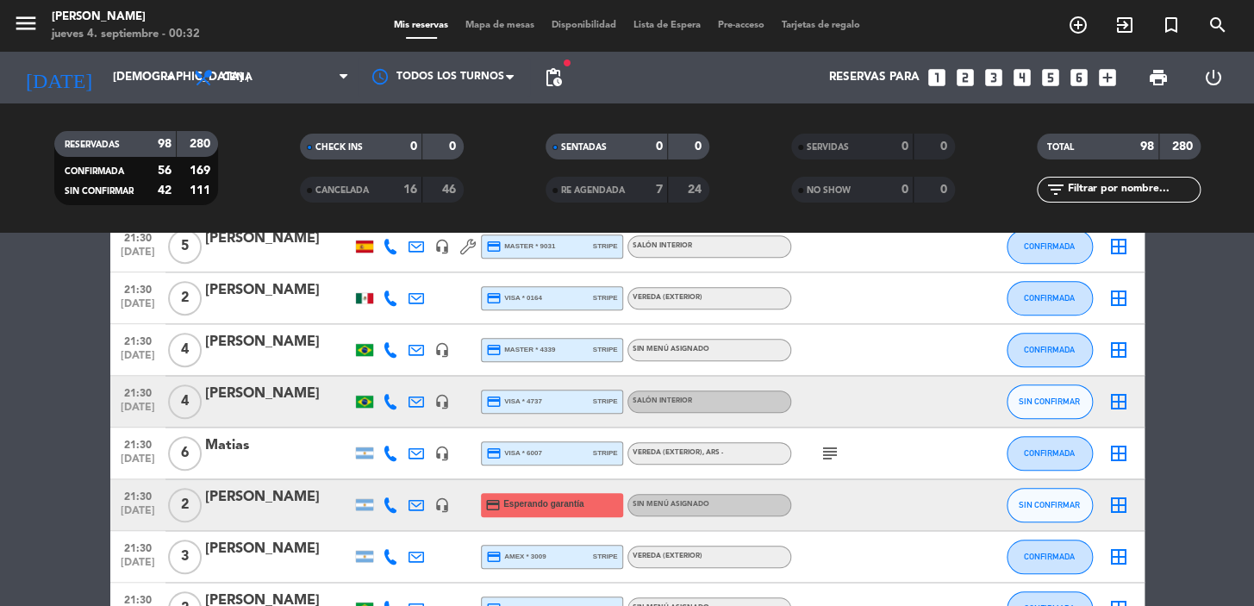
click at [832, 452] on icon "subject" at bounding box center [830, 453] width 21 height 21
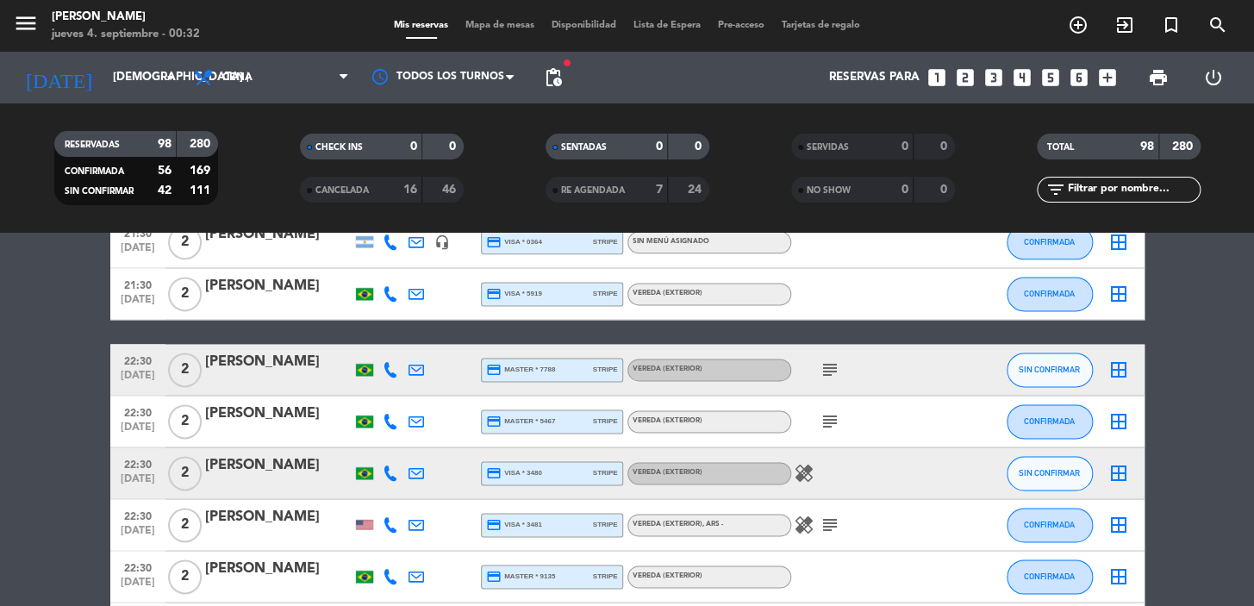
click at [826, 382] on div "subject" at bounding box center [868, 369] width 155 height 51
click at [827, 378] on icon "subject" at bounding box center [830, 369] width 21 height 21
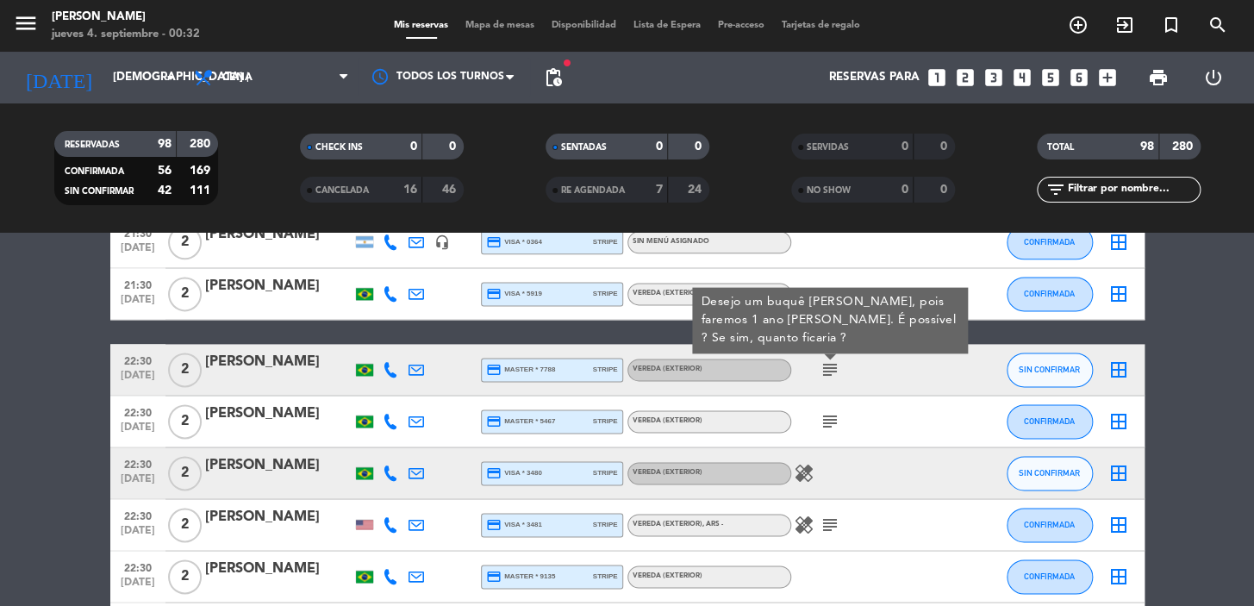
click at [833, 415] on icon "subject" at bounding box center [830, 421] width 21 height 21
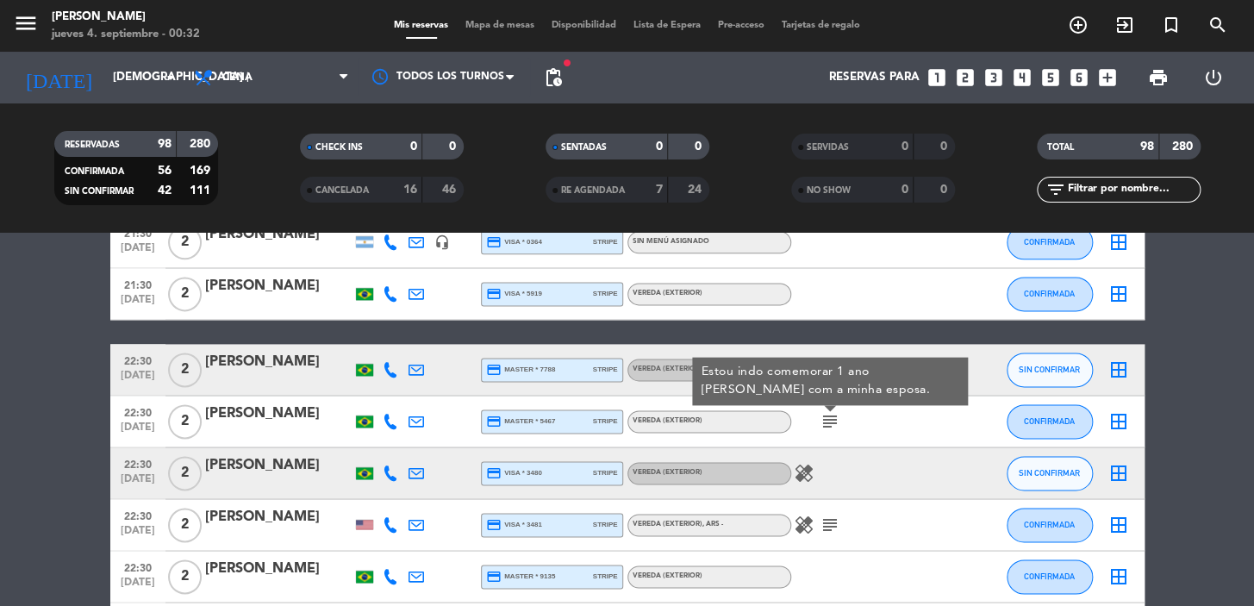
click at [827, 521] on icon "subject" at bounding box center [830, 525] width 21 height 21
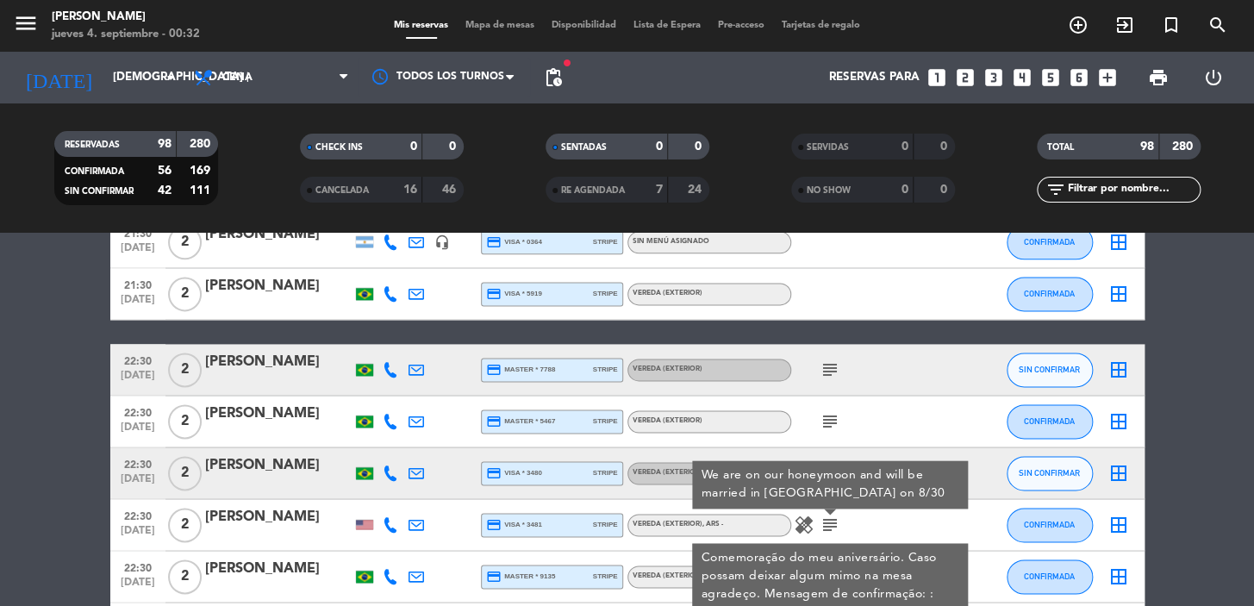
scroll to position [3917, 0]
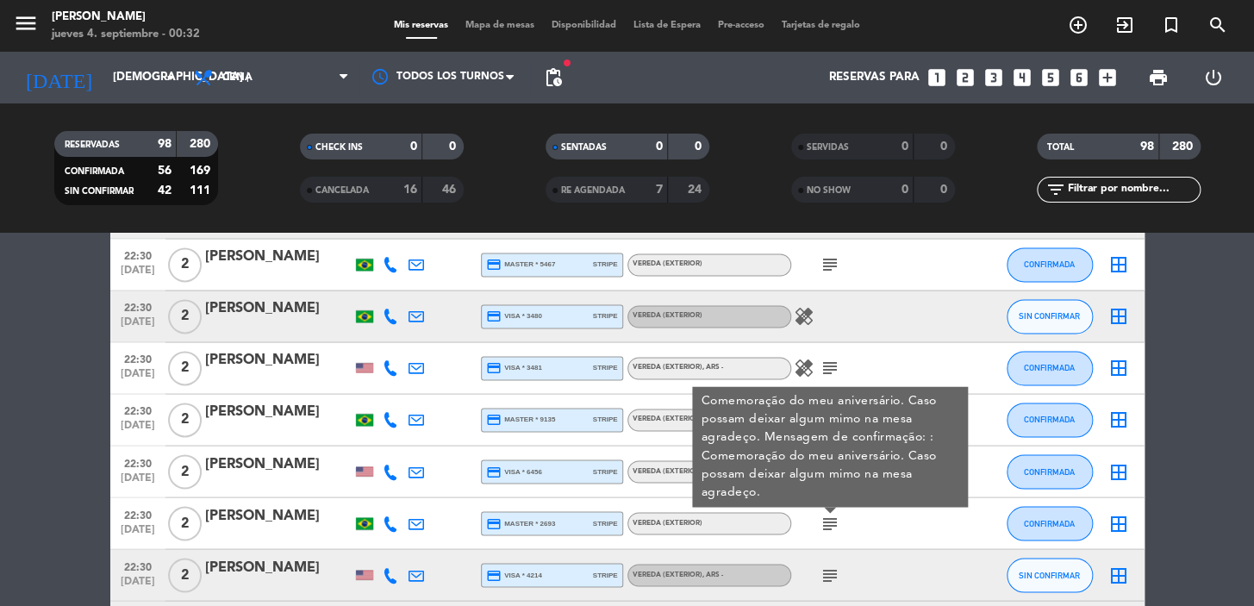
click at [832, 572] on icon "subject" at bounding box center [830, 575] width 21 height 21
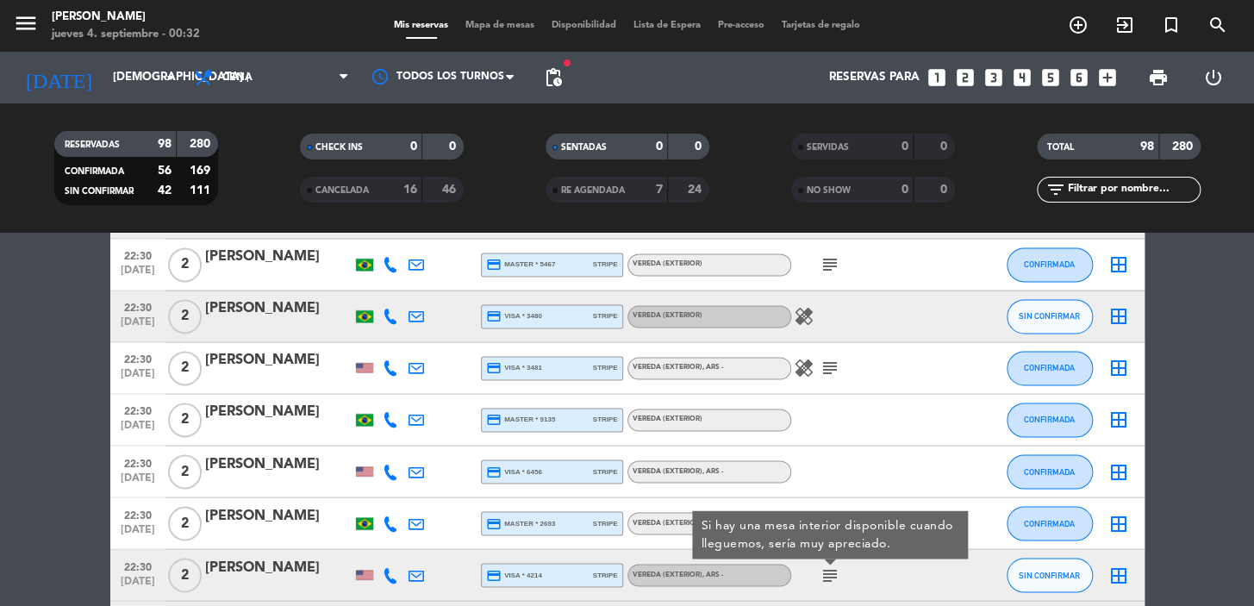
scroll to position [4074, 0]
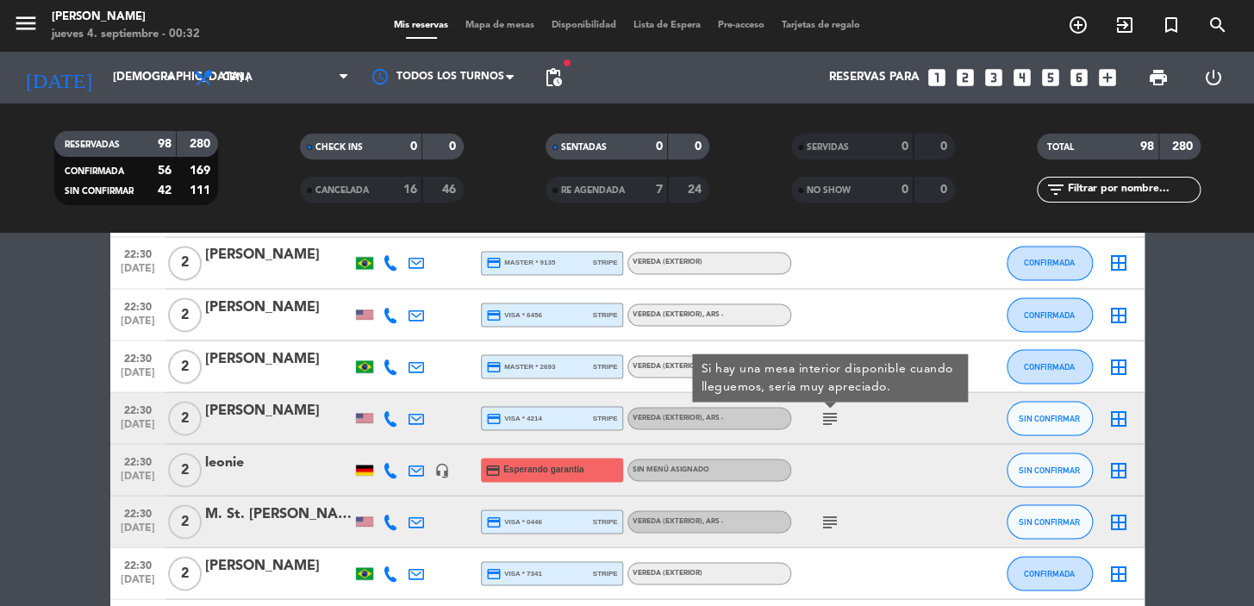
click at [824, 526] on icon "subject" at bounding box center [830, 521] width 21 height 21
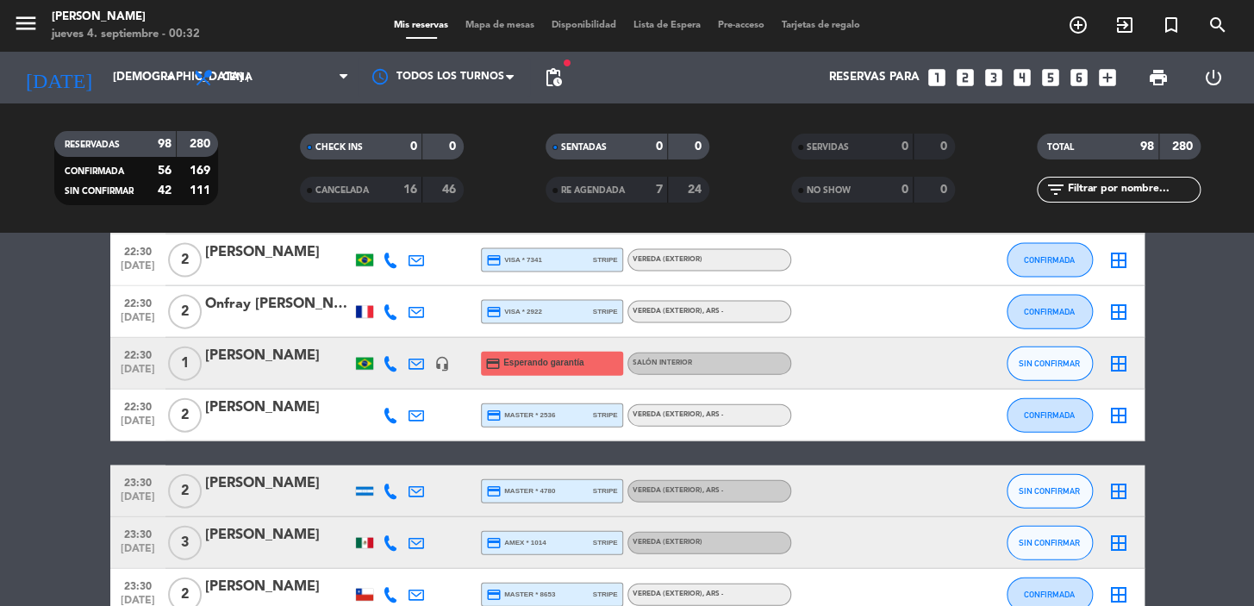
scroll to position [4857, 0]
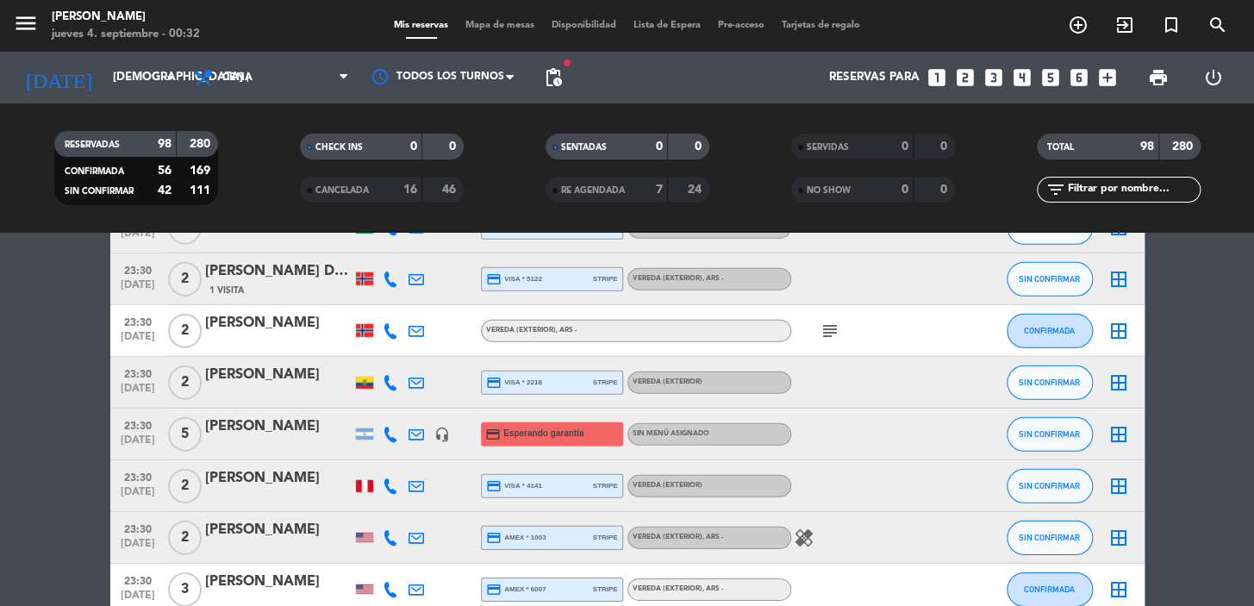
click at [826, 328] on icon "subject" at bounding box center [830, 331] width 21 height 21
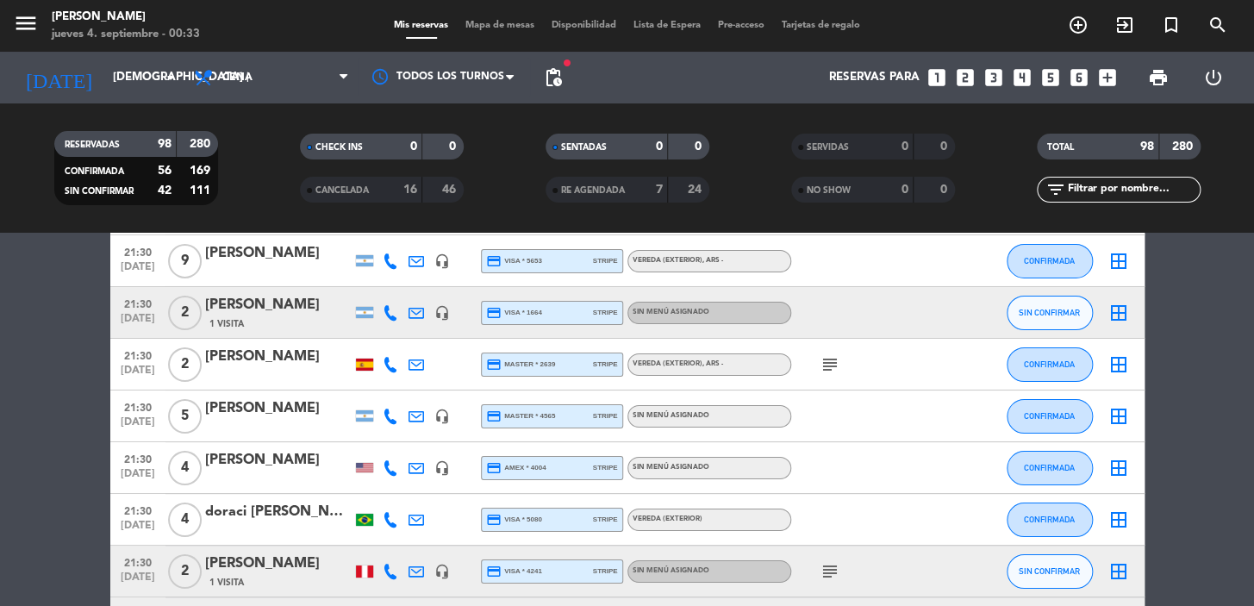
scroll to position [2498, 0]
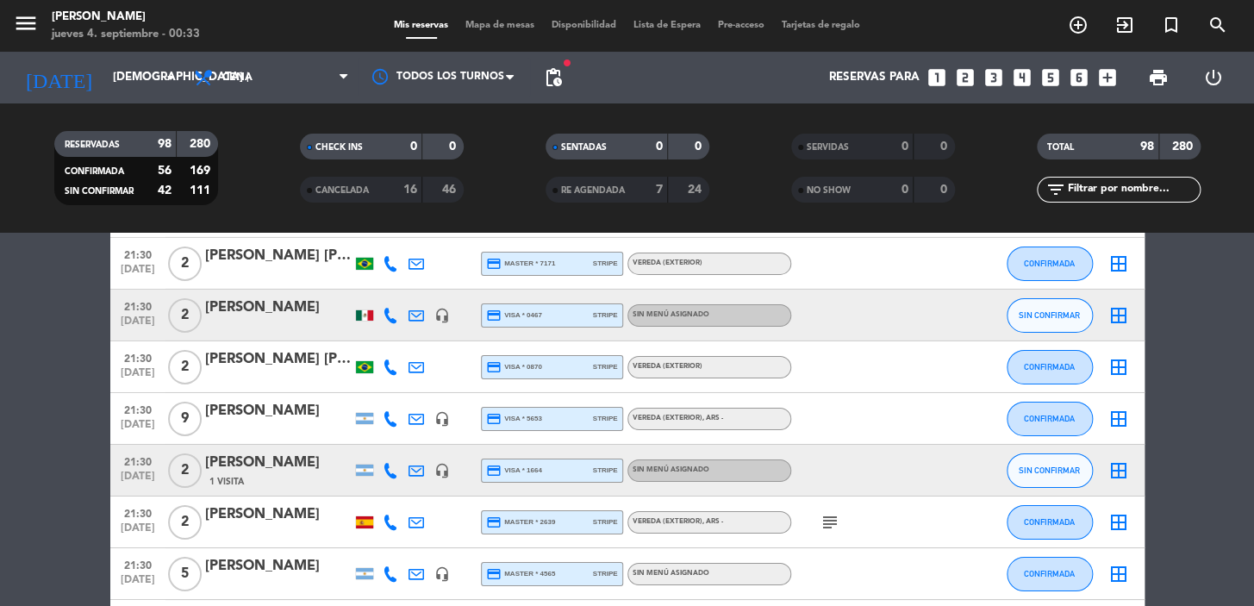
click at [964, 78] on icon "looks_two" at bounding box center [965, 77] width 22 height 22
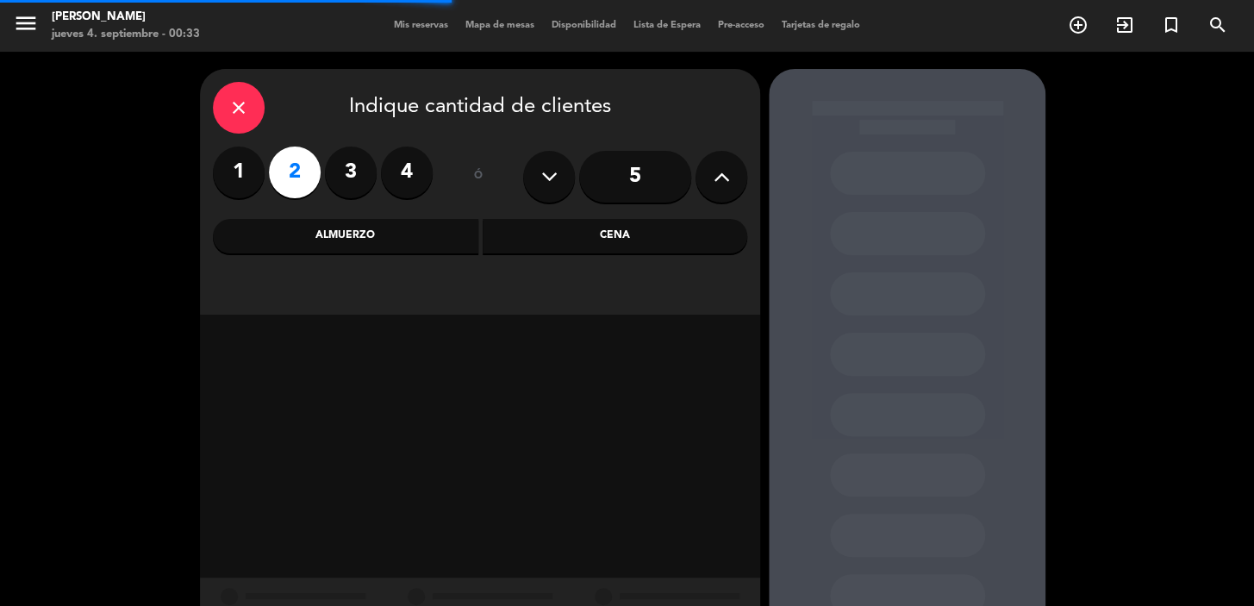
click at [590, 228] on div "Cena" at bounding box center [615, 236] width 265 height 34
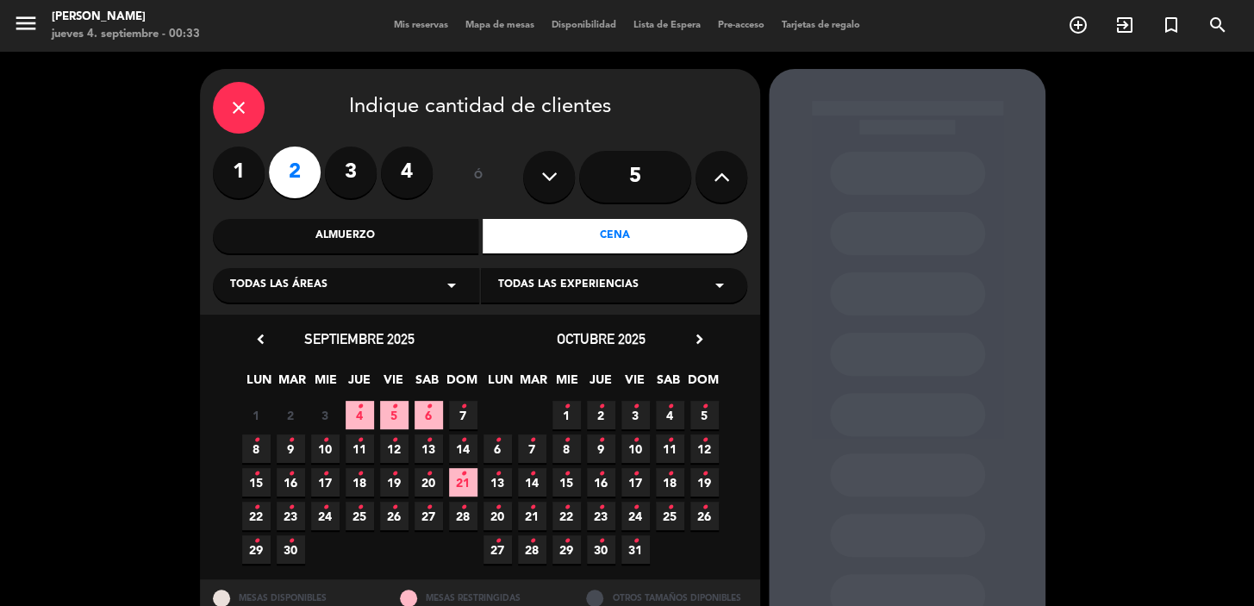
click at [291, 514] on icon "•" at bounding box center [291, 508] width 6 height 28
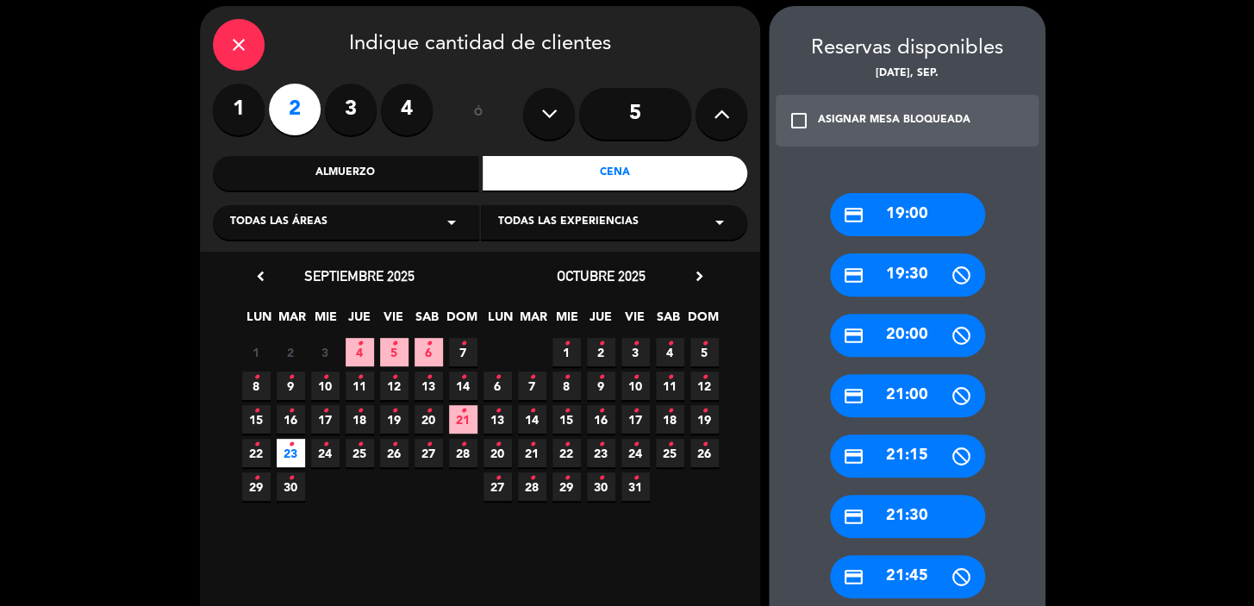
scroll to position [220, 0]
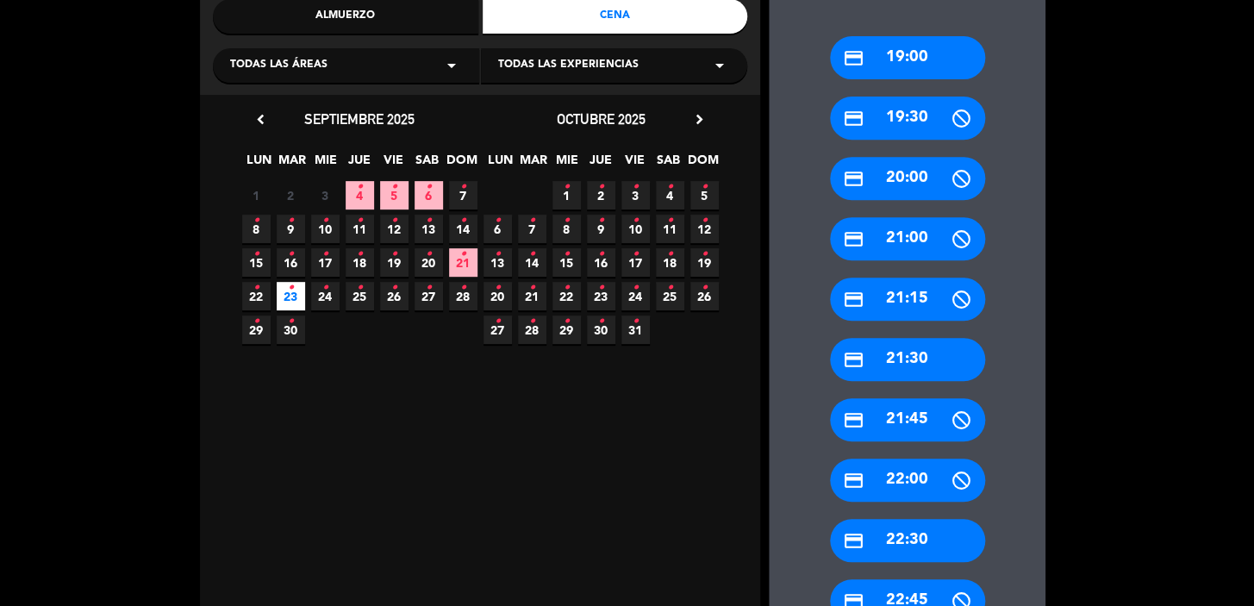
drag, startPoint x: 918, startPoint y: 557, endPoint x: 925, endPoint y: 546, distance: 13.2
click at [918, 555] on div "credit_card 22:30" at bounding box center [907, 540] width 155 height 43
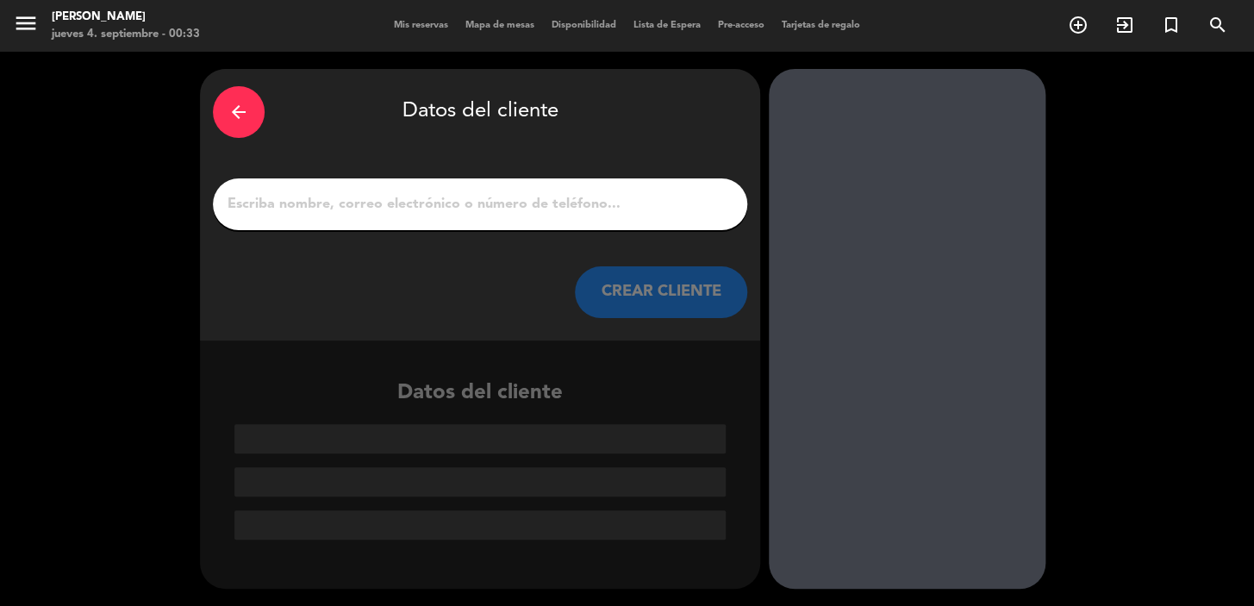
scroll to position [0, 0]
click at [658, 215] on input "1" at bounding box center [480, 204] width 508 height 24
paste input "cona Esteban"
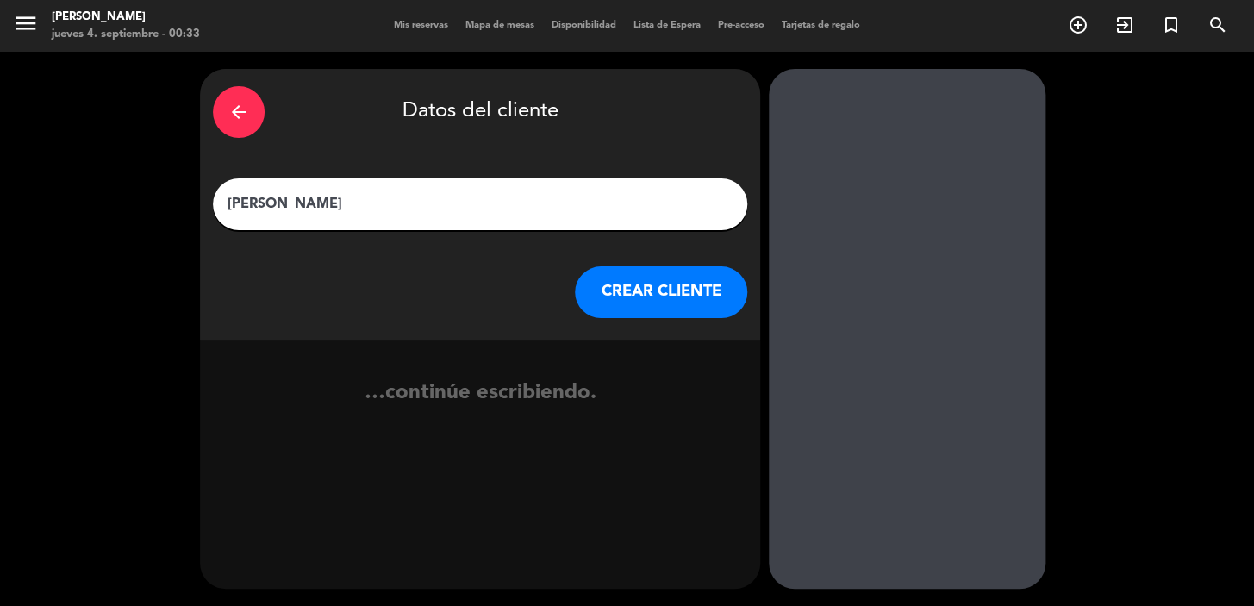
type input "cona Esteban"
click at [641, 319] on div "arrow_back Datos del cliente cona Esteban CREAR CLIENTE" at bounding box center [480, 204] width 560 height 271
click at [640, 302] on button "CREAR CLIENTE" at bounding box center [661, 292] width 172 height 52
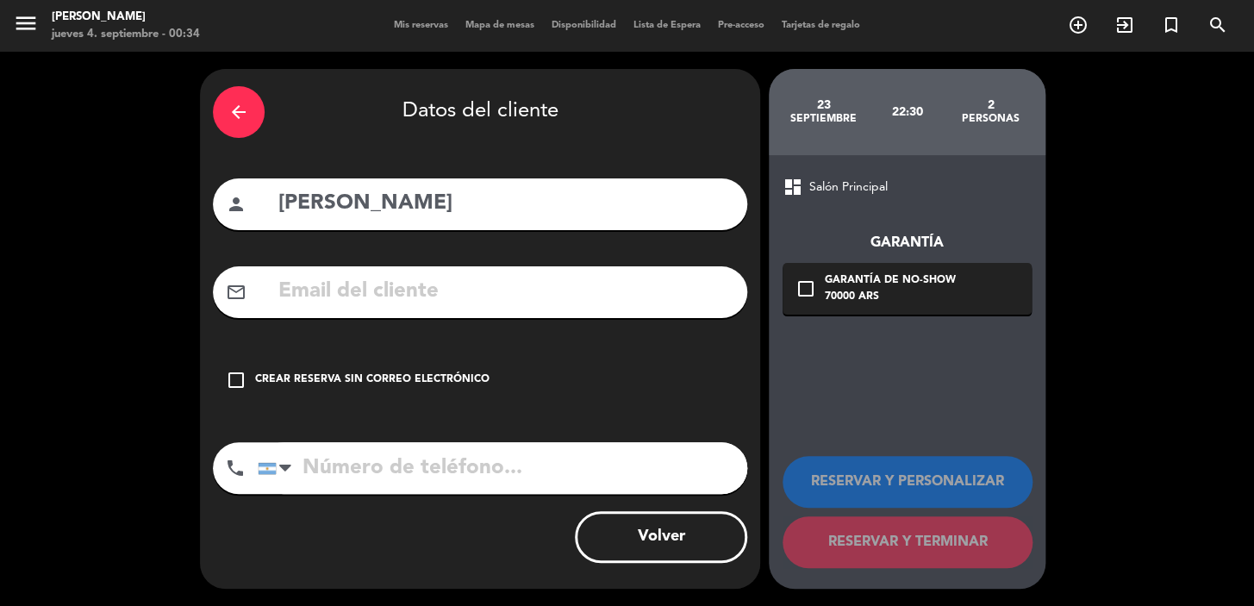
click at [245, 113] on icon "arrow_back" at bounding box center [238, 112] width 21 height 21
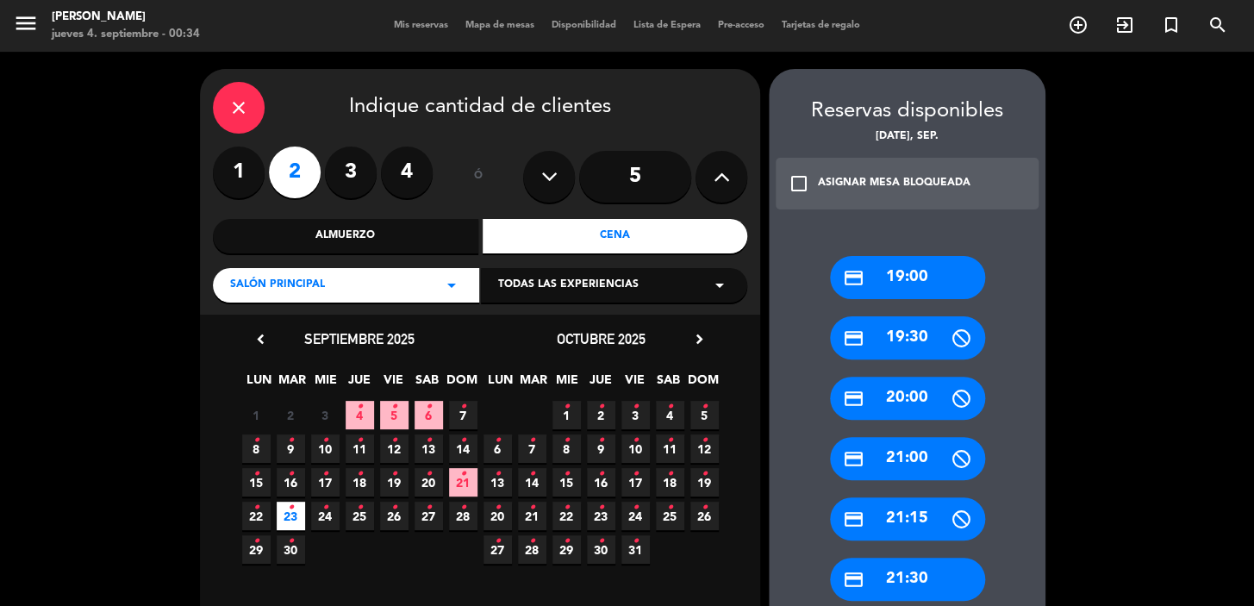
click at [245, 113] on icon "close" at bounding box center [238, 107] width 21 height 21
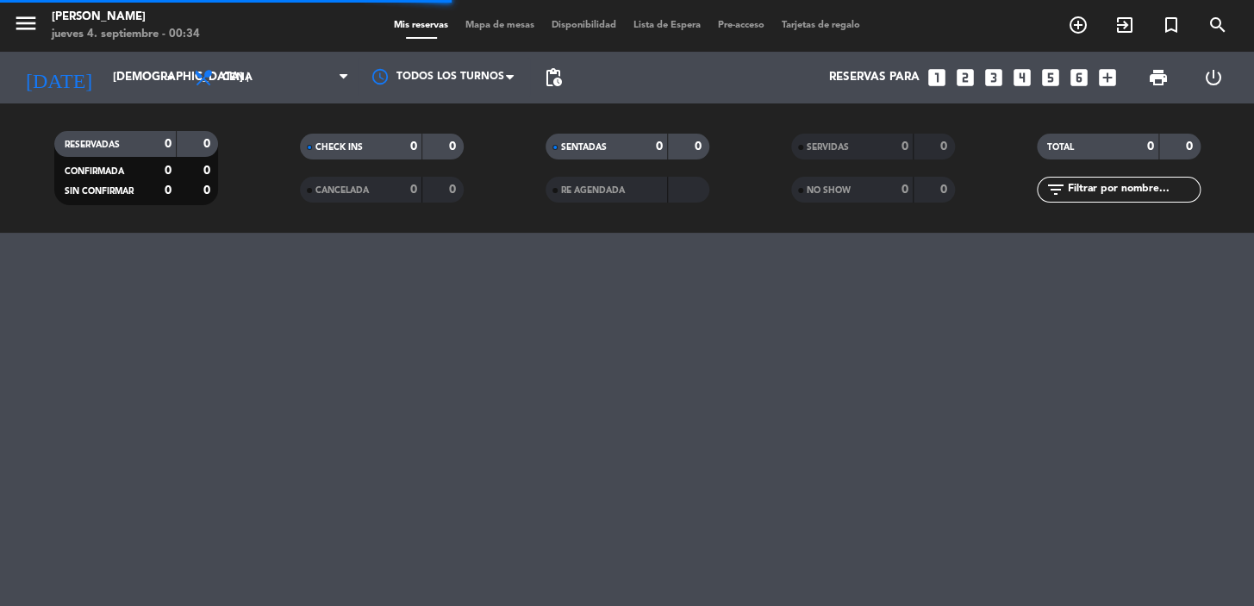
click at [969, 81] on icon "looks_two" at bounding box center [965, 77] width 22 height 22
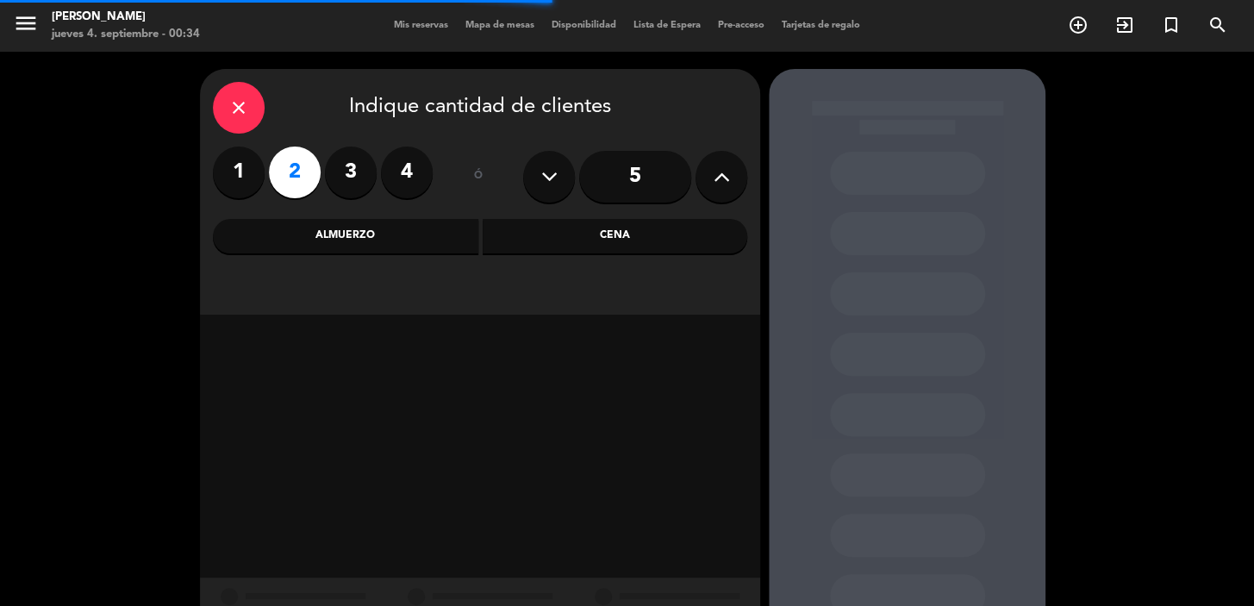
click at [565, 233] on div "Cena" at bounding box center [615, 236] width 265 height 34
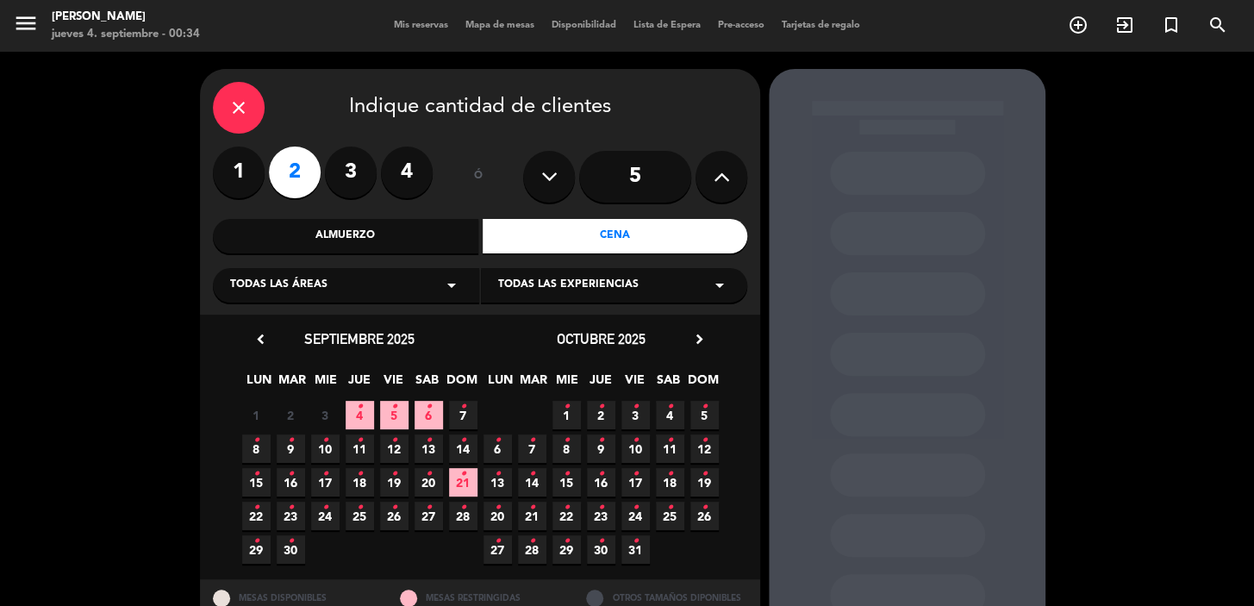
click at [643, 488] on span "17 •" at bounding box center [635, 482] width 28 height 28
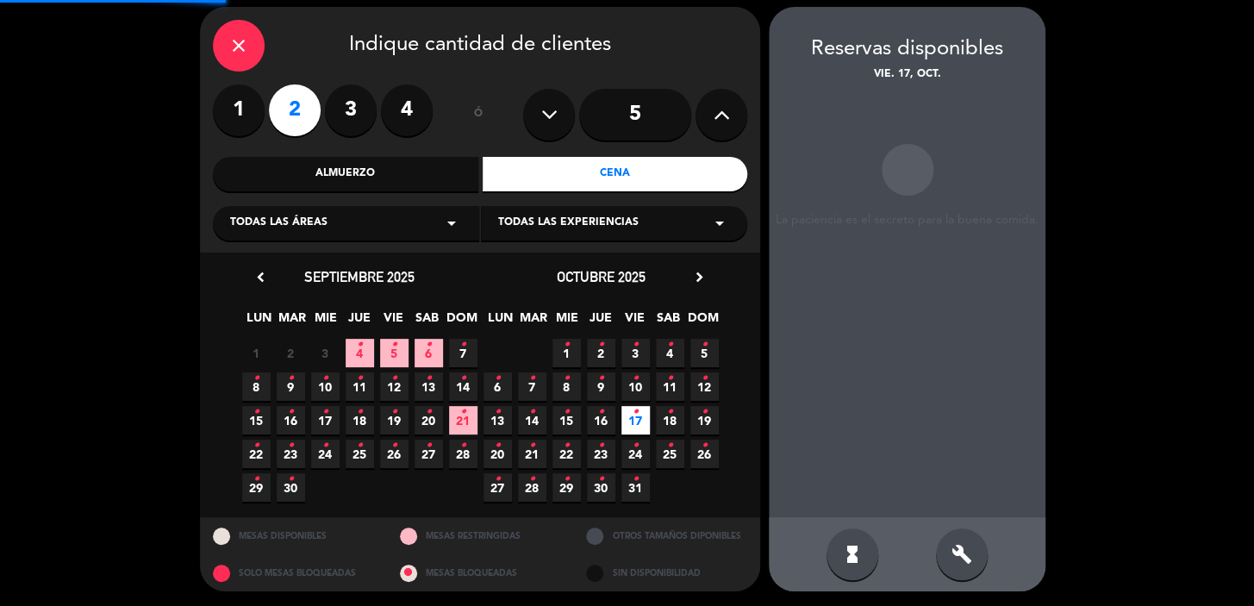
scroll to position [63, 0]
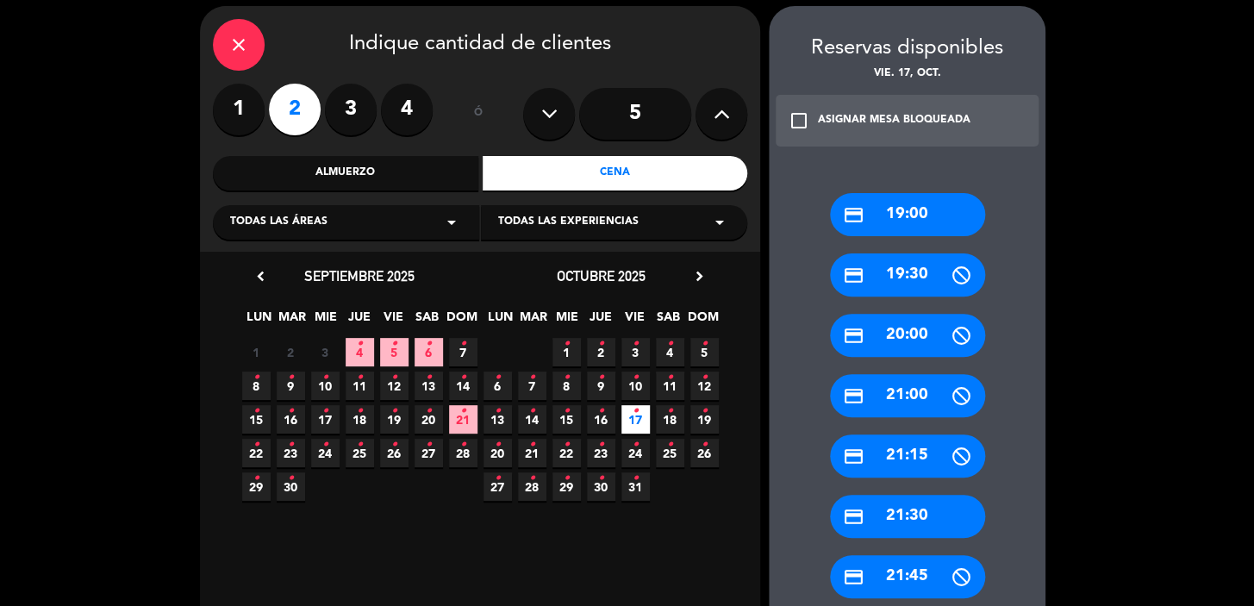
click at [946, 216] on div "credit_card 19:00" at bounding box center [907, 214] width 155 height 43
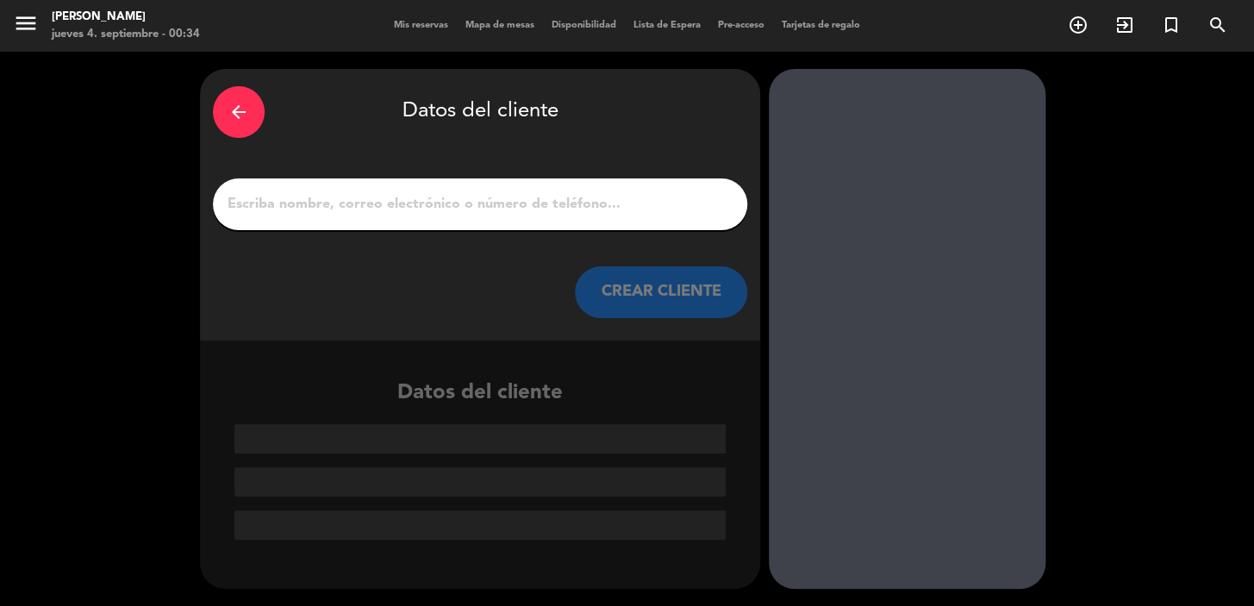
scroll to position [0, 0]
drag, startPoint x: 553, startPoint y: 219, endPoint x: 567, endPoint y: 226, distance: 15.4
click at [552, 221] on div at bounding box center [480, 204] width 534 height 52
click at [572, 214] on input "1" at bounding box center [480, 204] width 508 height 24
paste input "Fernando Lucin"
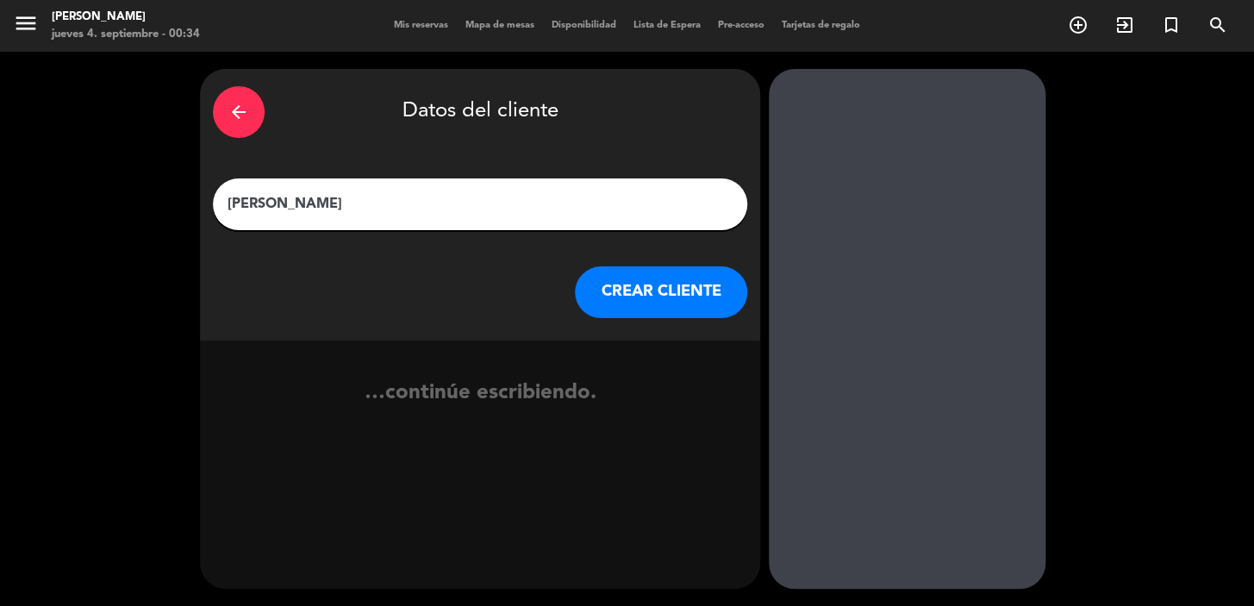
type input "Fernando Lucin"
click at [638, 277] on button "CREAR CLIENTE" at bounding box center [661, 292] width 172 height 52
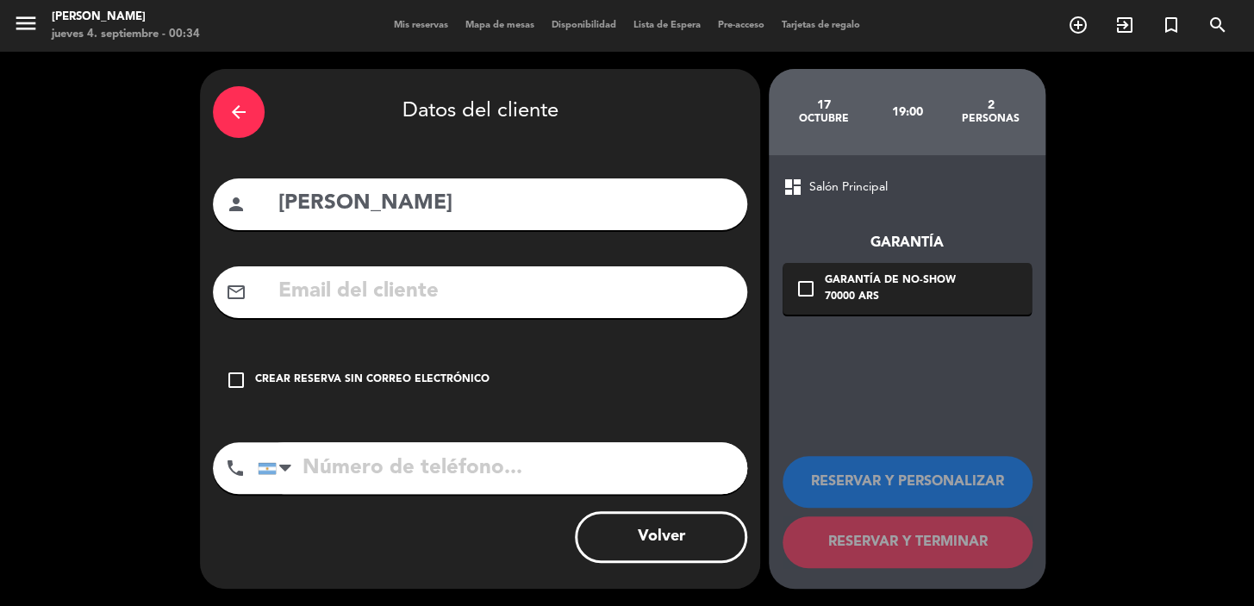
click at [475, 278] on input "text" at bounding box center [506, 291] width 458 height 35
paste input "Telefono: +593 099-498-4548 Fernando.lucinm@hotmail.com"
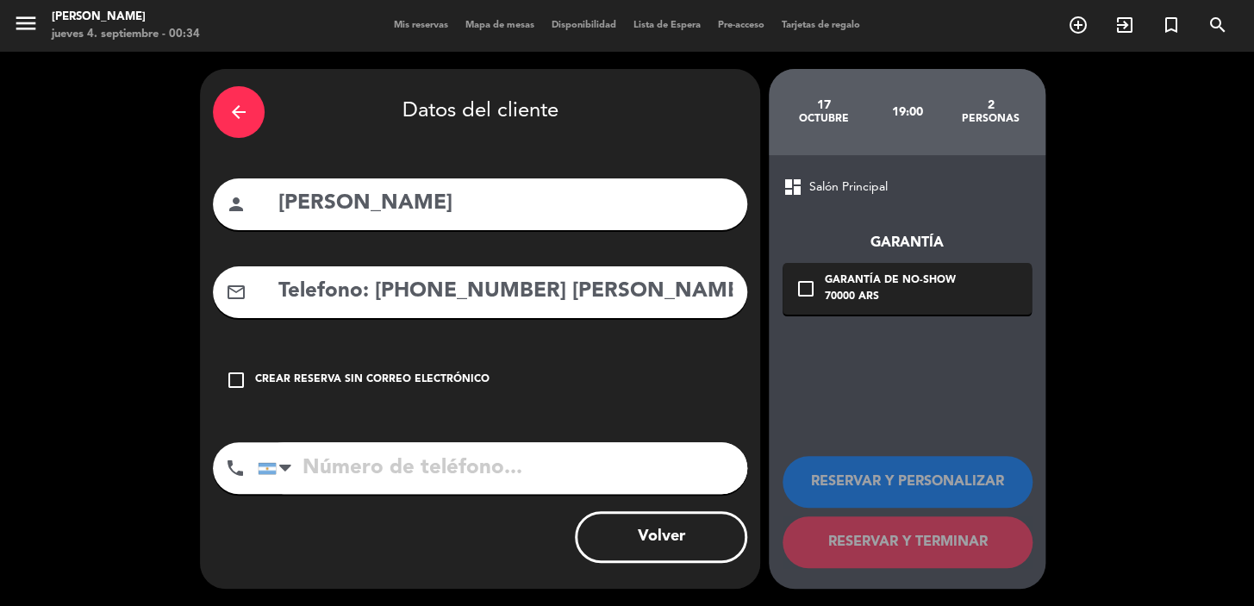
scroll to position [0, 137]
type input "Telefono: +593 099-498-4548 Fernando.lucinm@hotmail.com"
click at [448, 458] on input "tel" at bounding box center [503, 468] width 490 height 52
paste input "Telefono: +593 099-498-4548 Fernando.lucinm@hotmail.com"
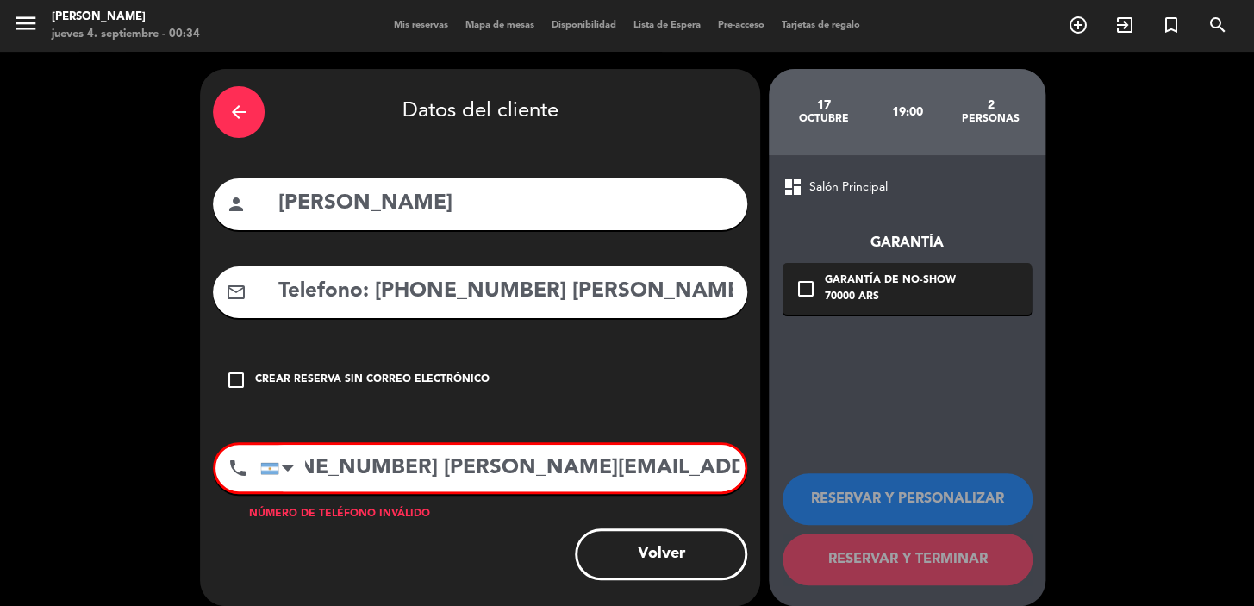
scroll to position [0, 156]
drag, startPoint x: 431, startPoint y: 481, endPoint x: 1244, endPoint y: 521, distance: 813.7
click at [1244, 521] on div "arrow_back Datos del cliente person Fernando Lucin mail_outline Telefono: +593 …" at bounding box center [627, 337] width 1254 height 571
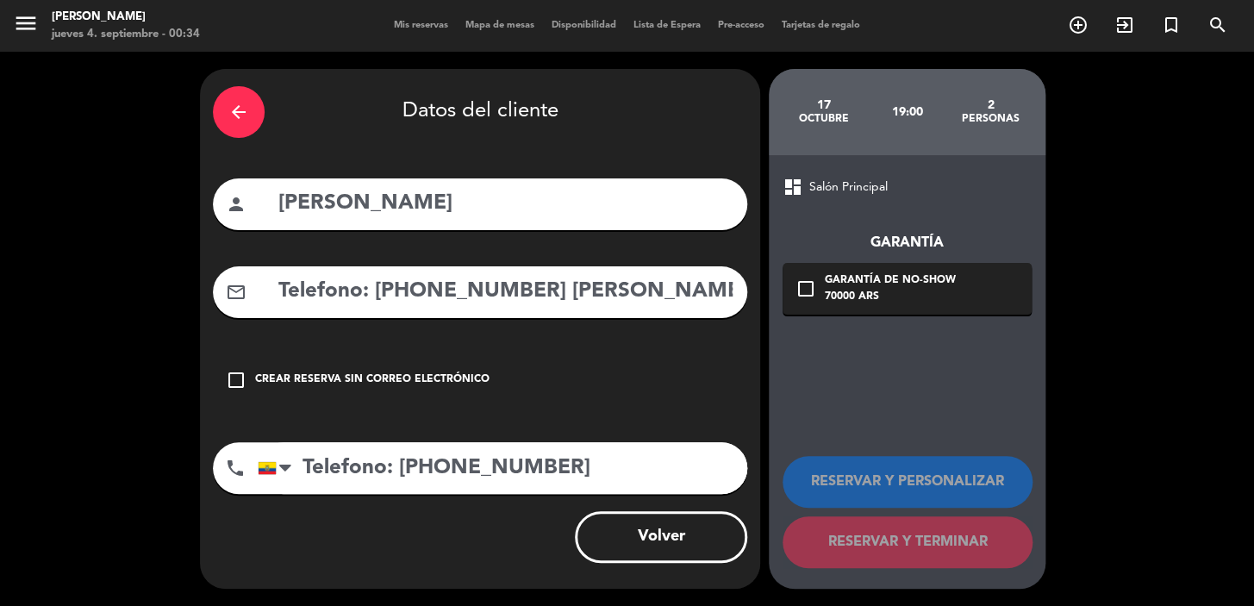
type input "Telefono: +593 099-498-4548"
drag, startPoint x: 575, startPoint y: 285, endPoint x: 181, endPoint y: 365, distance: 401.9
click at [23, 384] on div "arrow_back Datos del cliente person Fernando Lucin mail_outline Telefono: +593 …" at bounding box center [627, 329] width 1254 height 554
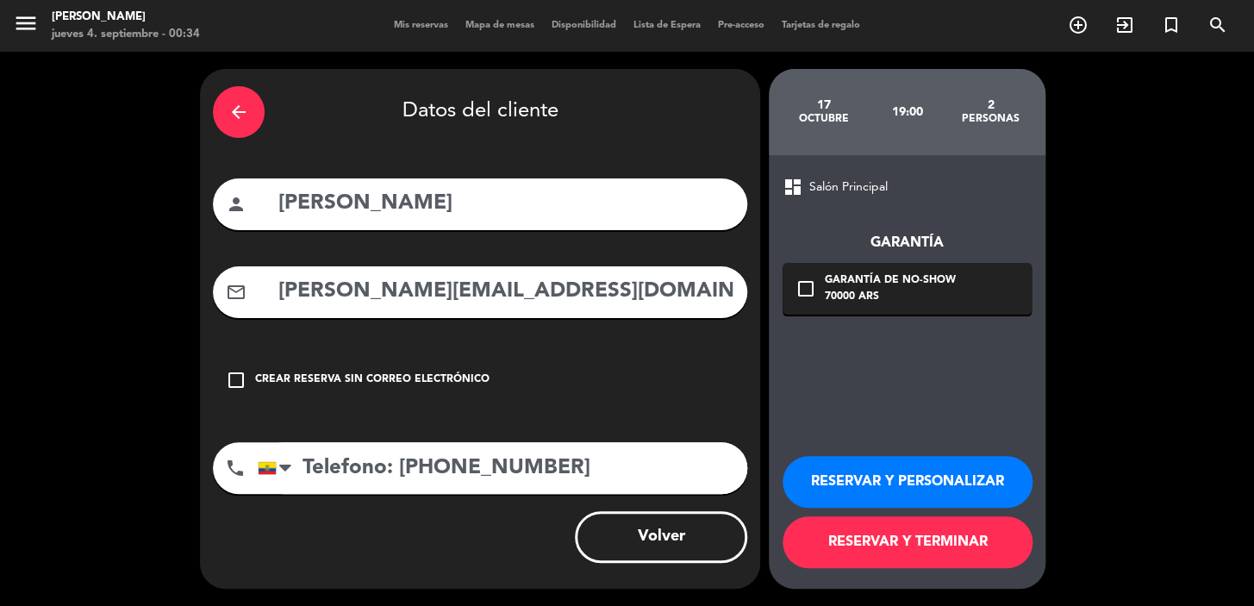
type input "Fernando.lucinm@hotmail.com"
drag, startPoint x: 401, startPoint y: 459, endPoint x: 26, endPoint y: 534, distance: 382.5
click at [17, 534] on div "arrow_back Datos del cliente person Fernando Lucin mail_outline Fernando.lucinm…" at bounding box center [627, 329] width 1254 height 554
type input "+593 099-498-4548"
click at [875, 284] on div "Garantía de no-show" at bounding box center [890, 280] width 131 height 17
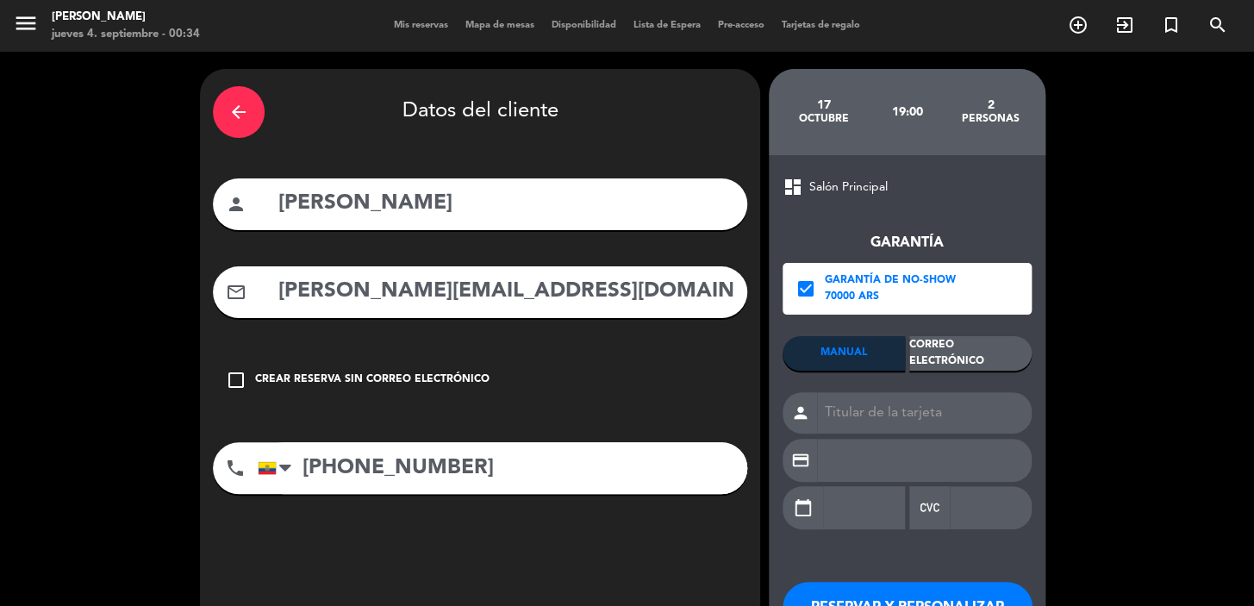
click at [976, 340] on div "Correo Electrónico" at bounding box center [970, 353] width 122 height 34
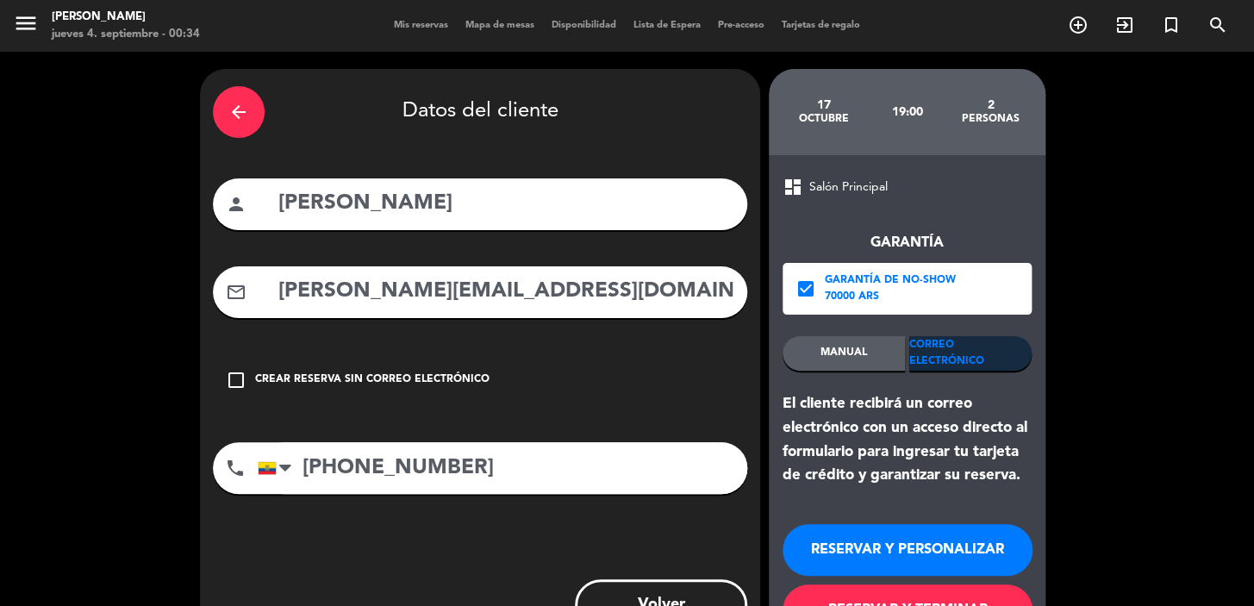
drag, startPoint x: 948, startPoint y: 532, endPoint x: 947, endPoint y: 541, distance: 9.5
click at [947, 535] on button "RESERVAR Y PERSONALIZAR" at bounding box center [908, 550] width 250 height 52
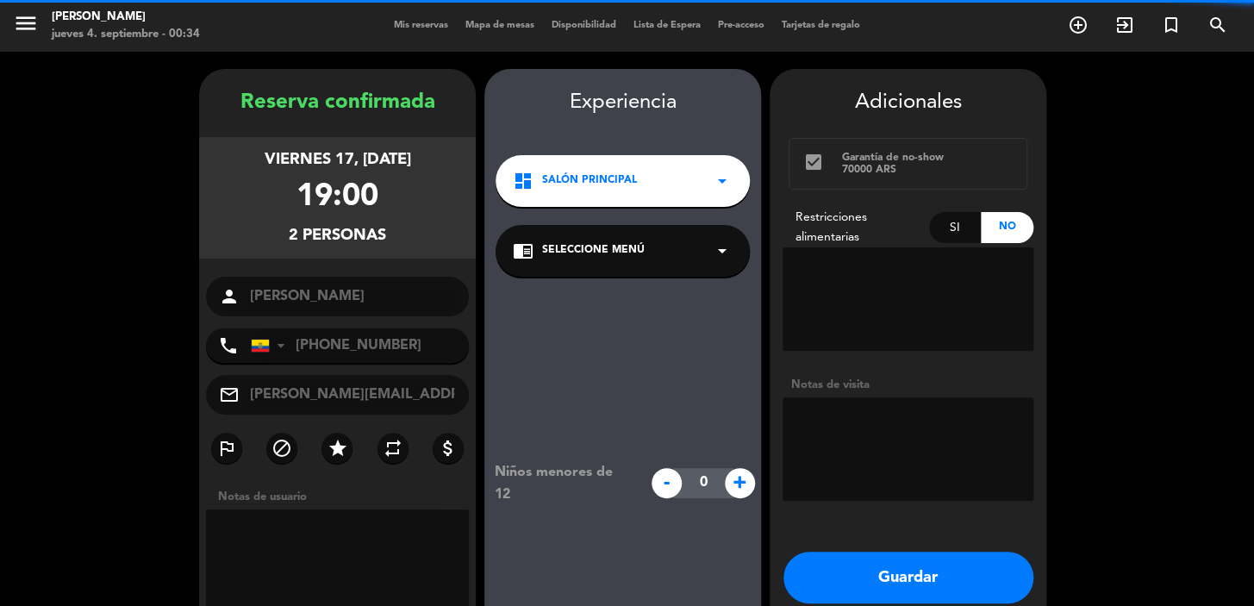
scroll to position [69, 0]
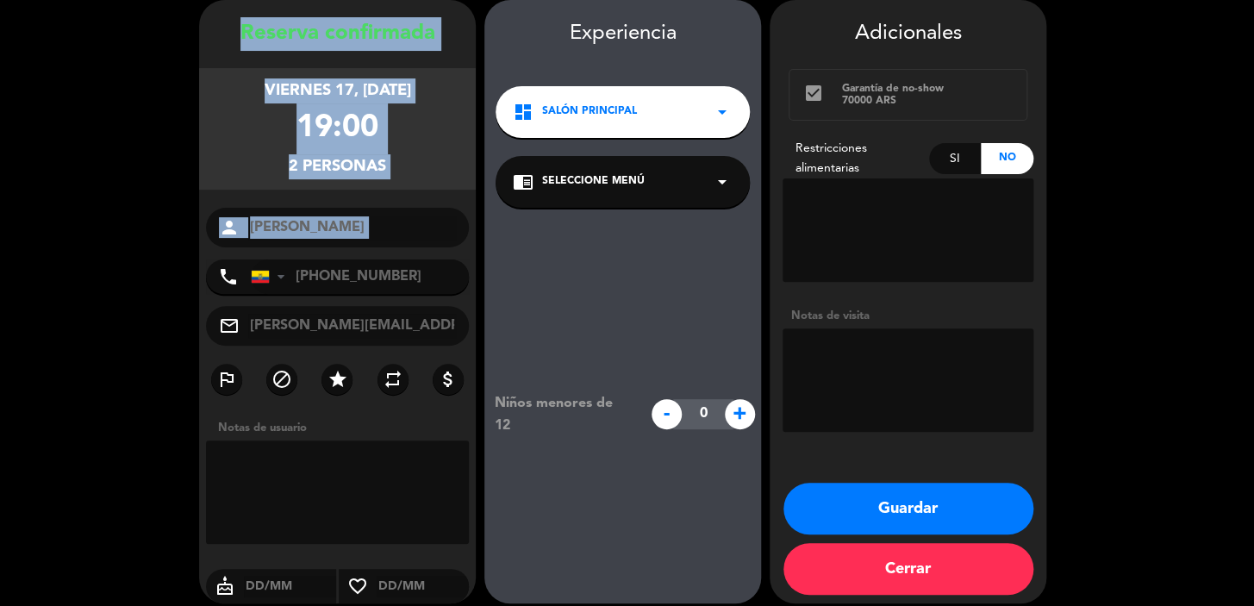
copy div "Reserva confirmada viernes 17, oct. 2025 19:00 2 personas person"
drag, startPoint x: 230, startPoint y: 22, endPoint x: 396, endPoint y: 251, distance: 283.2
click at [396, 251] on div "Reserva confirmada viernes 17, oct. 2025 19:00 2 personas person Fernando Lucin…" at bounding box center [337, 318] width 277 height 603
click at [835, 484] on button "Guardar" at bounding box center [908, 509] width 250 height 52
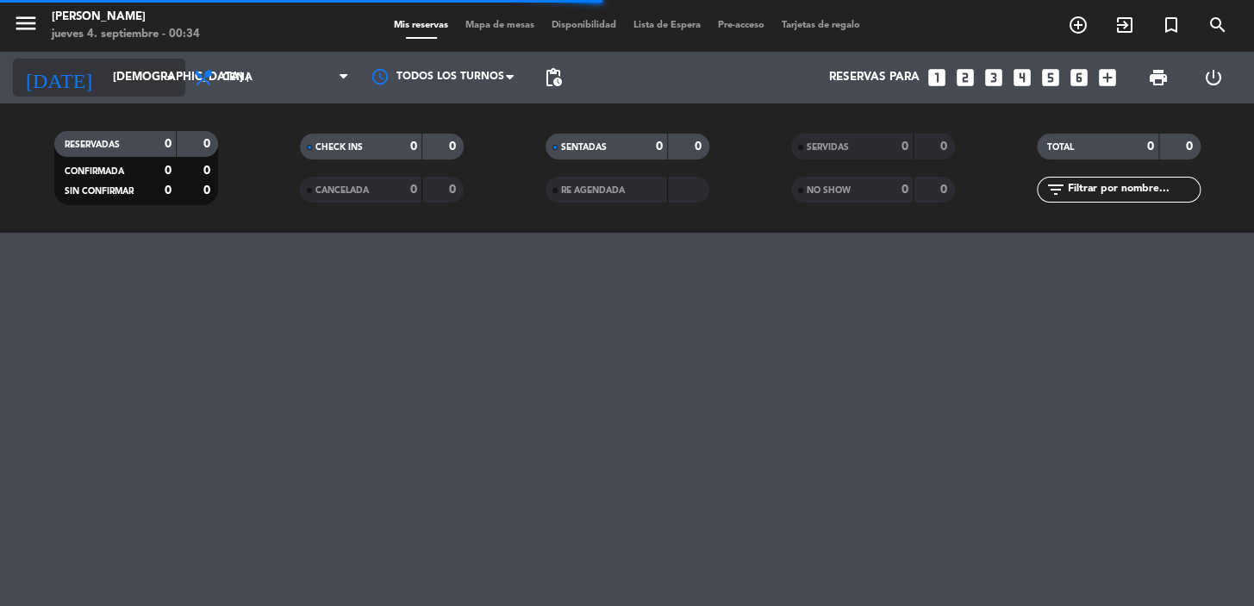
click at [104, 87] on input "[DEMOGRAPHIC_DATA] [DATE]" at bounding box center [180, 77] width 153 height 31
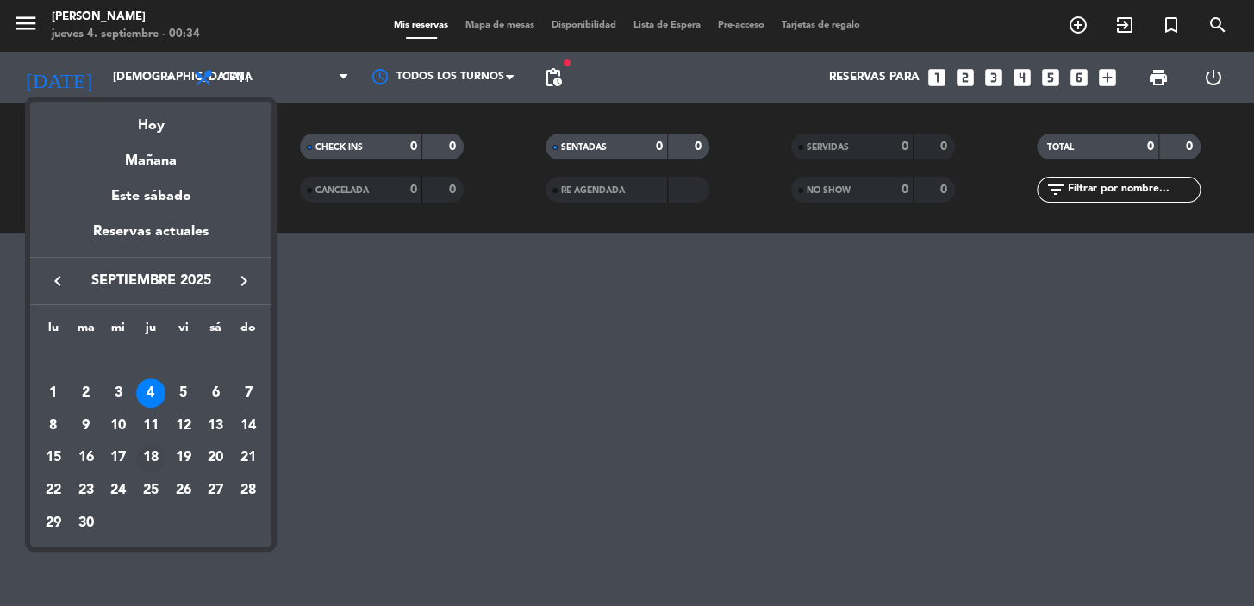
click at [155, 456] on div "18" at bounding box center [150, 457] width 29 height 29
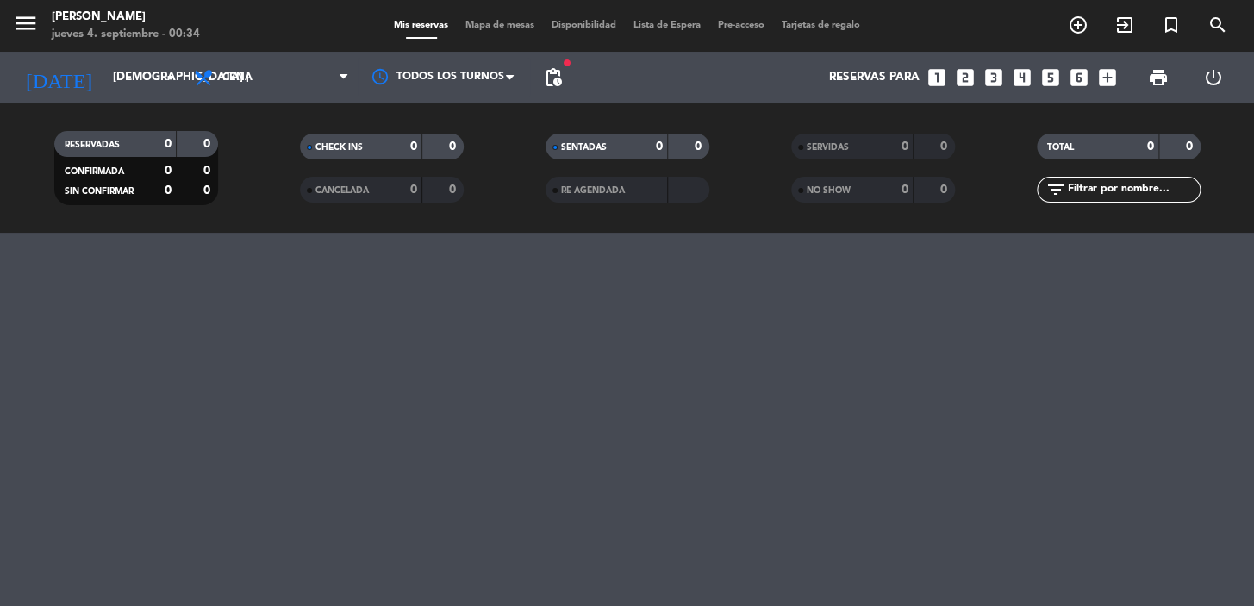
type input "jue. 18 sep."
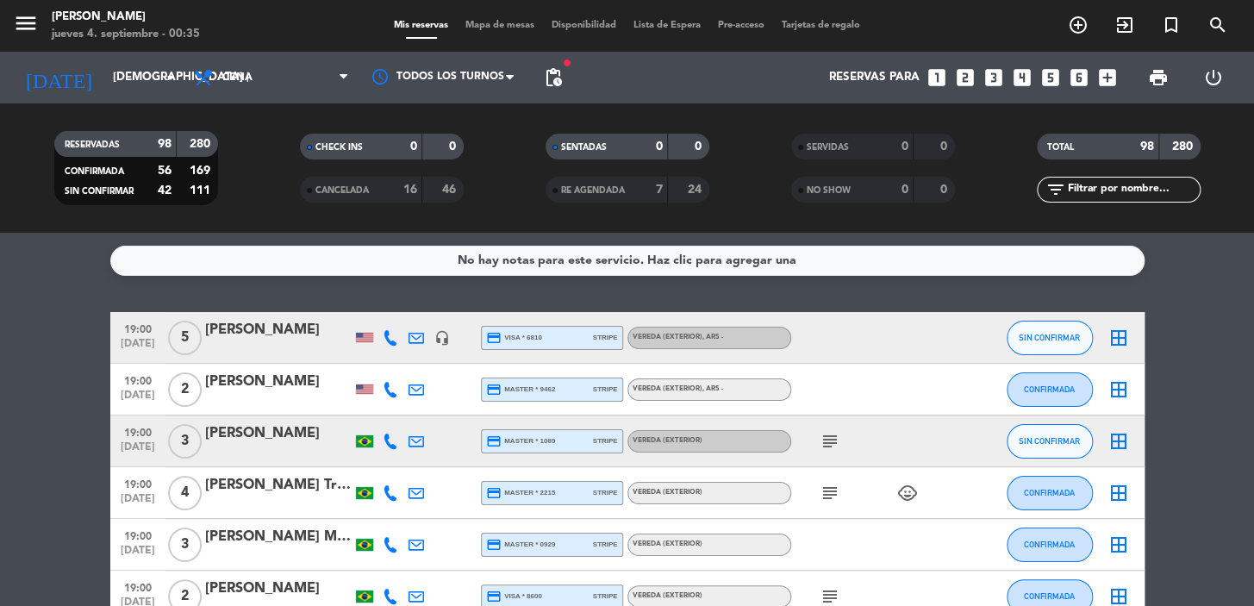
click at [551, 84] on span "pending_actions" at bounding box center [553, 77] width 21 height 21
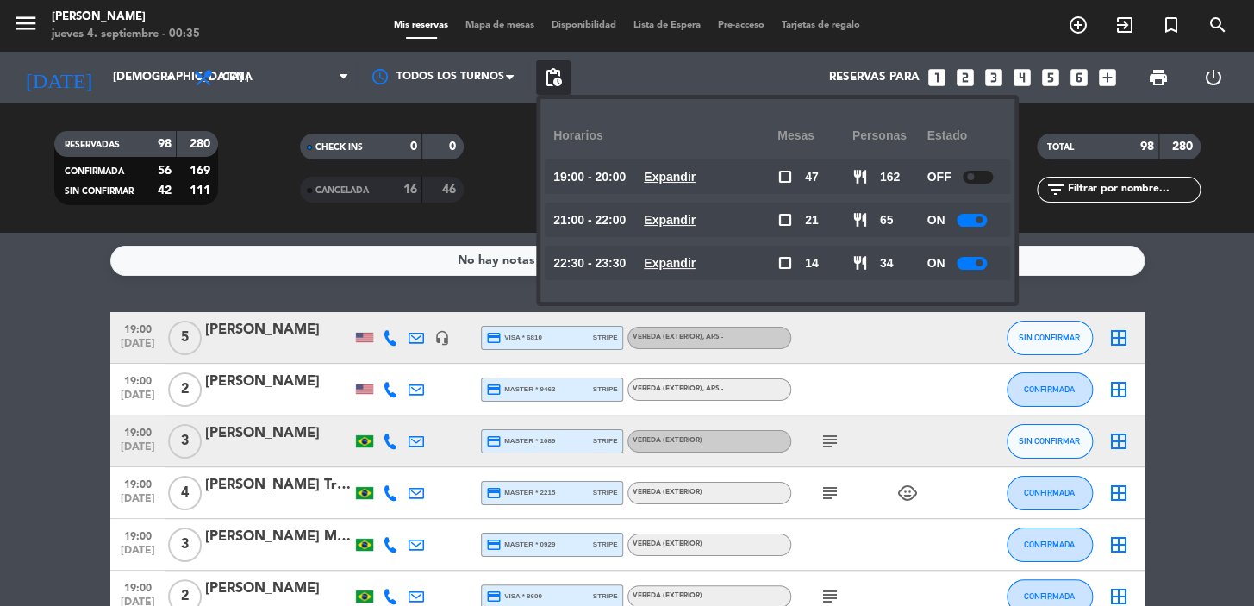
click at [689, 216] on u "Expandir" at bounding box center [670, 220] width 52 height 14
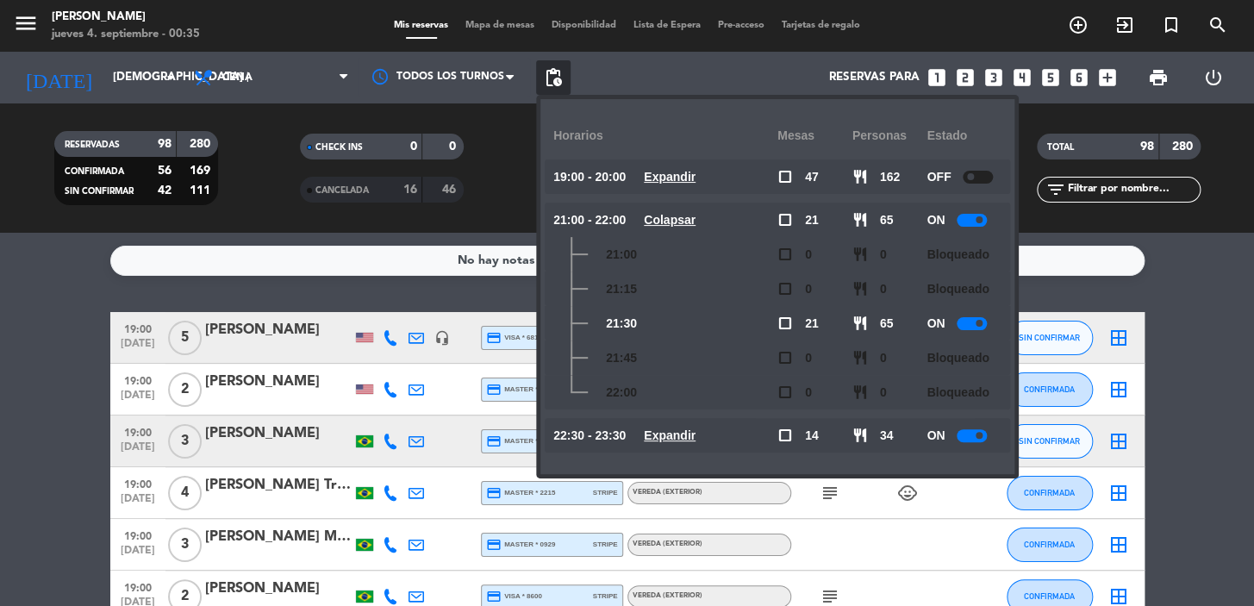
click at [689, 216] on u "Colapsar" at bounding box center [670, 220] width 52 height 14
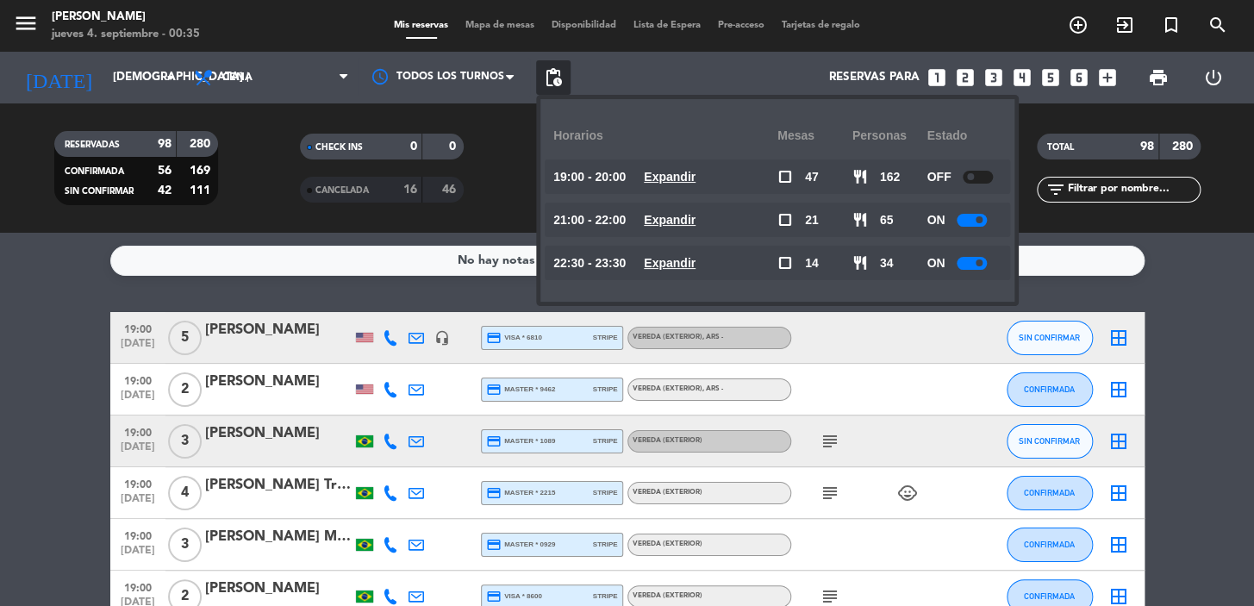
click at [696, 258] on u "Expandir" at bounding box center [670, 263] width 52 height 14
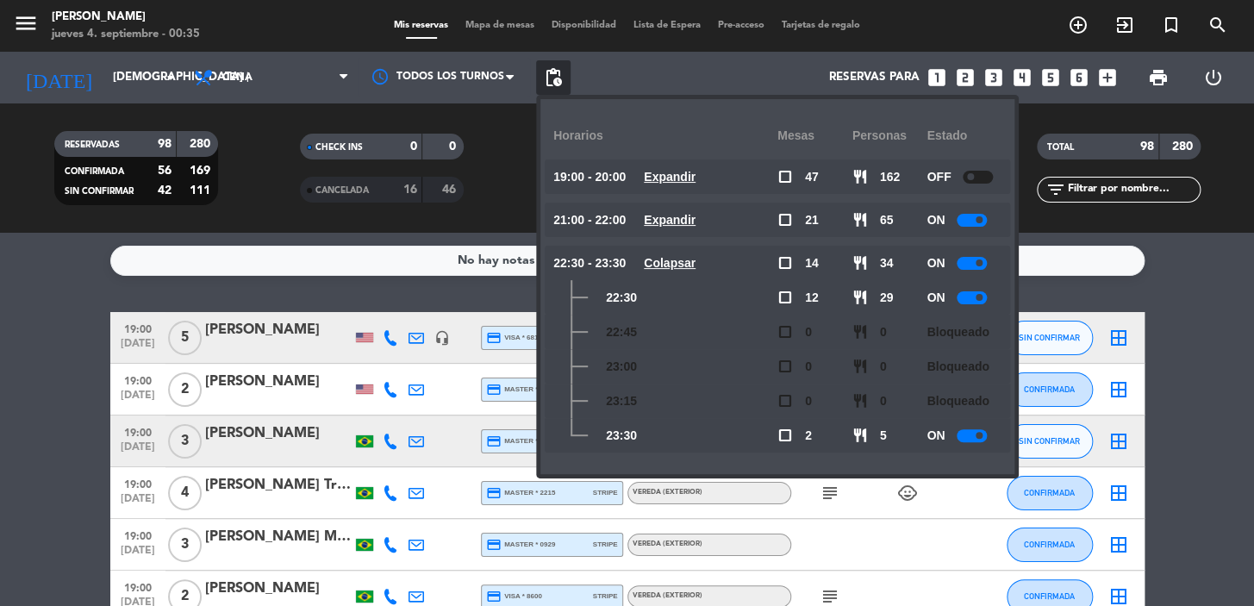
click at [658, 174] on div "Horarios Mesas personas Estado 19:00 - 20:00 Expandir check_box_outline_blank 4…" at bounding box center [777, 286] width 448 height 349
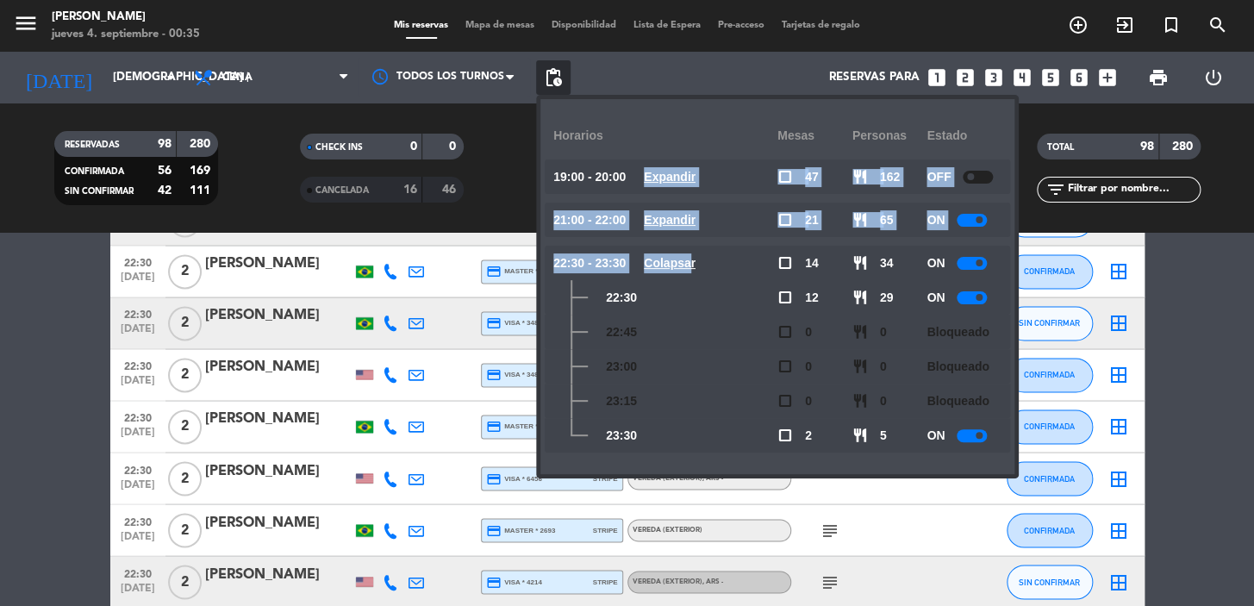
scroll to position [4544, 0]
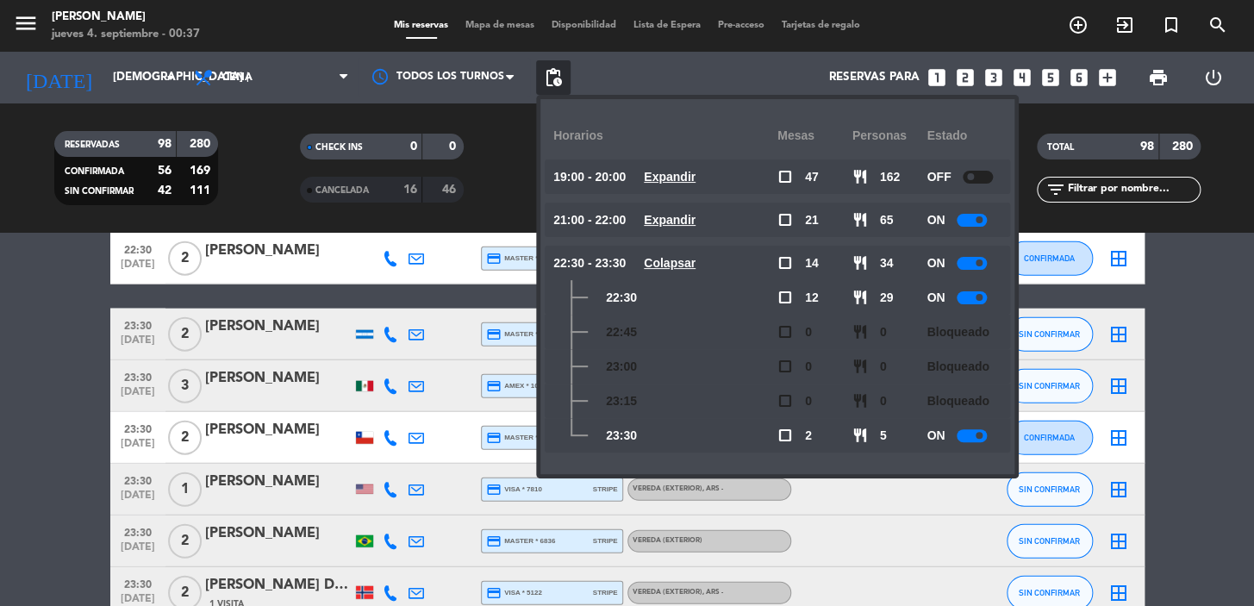
click at [969, 77] on icon "looks_two" at bounding box center [965, 77] width 22 height 22
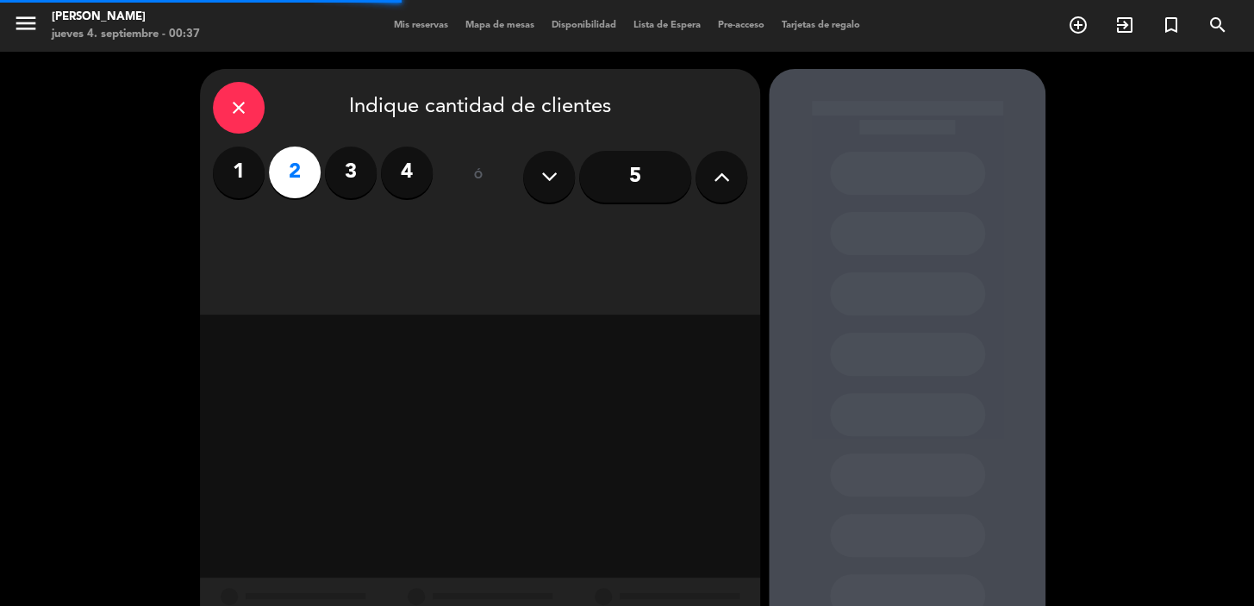
click at [660, 240] on div "close Indique cantidad de clientes 1 2 3 4 ó 5" at bounding box center [480, 192] width 560 height 246
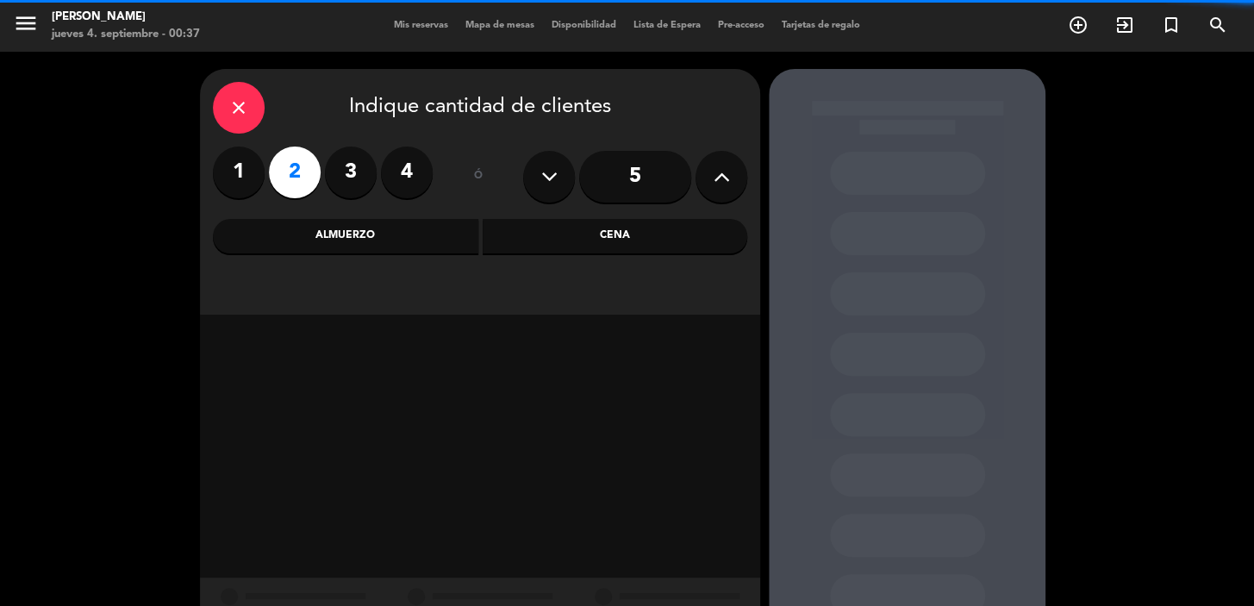
click at [659, 240] on div "Cena" at bounding box center [615, 236] width 265 height 34
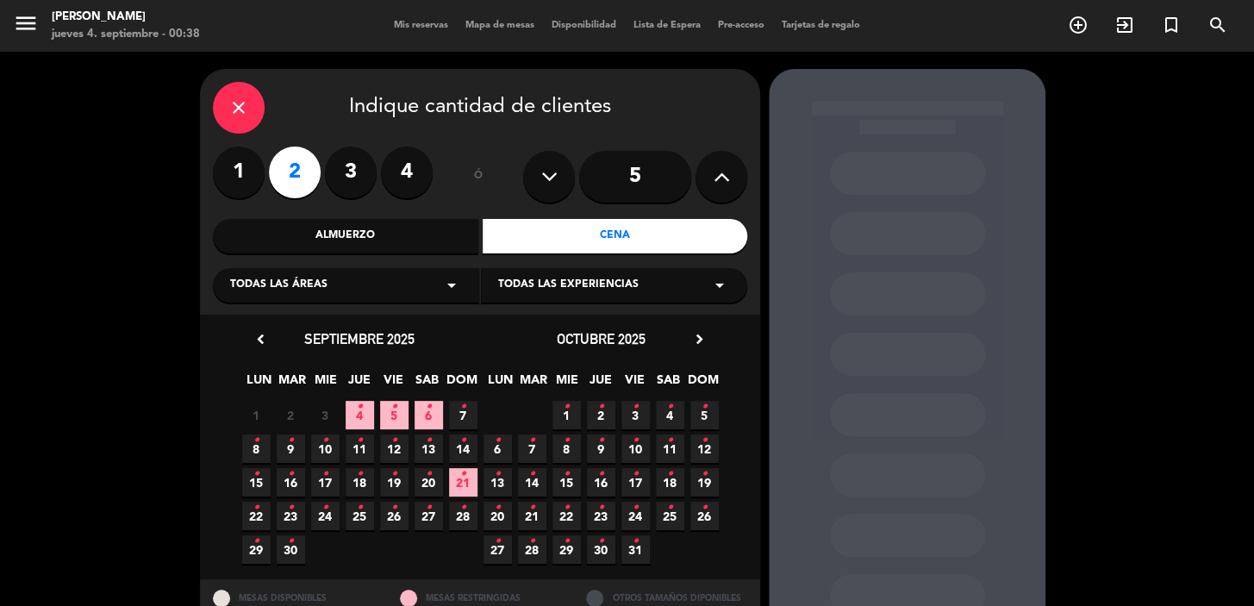
click at [294, 519] on span "23 •" at bounding box center [291, 516] width 28 height 28
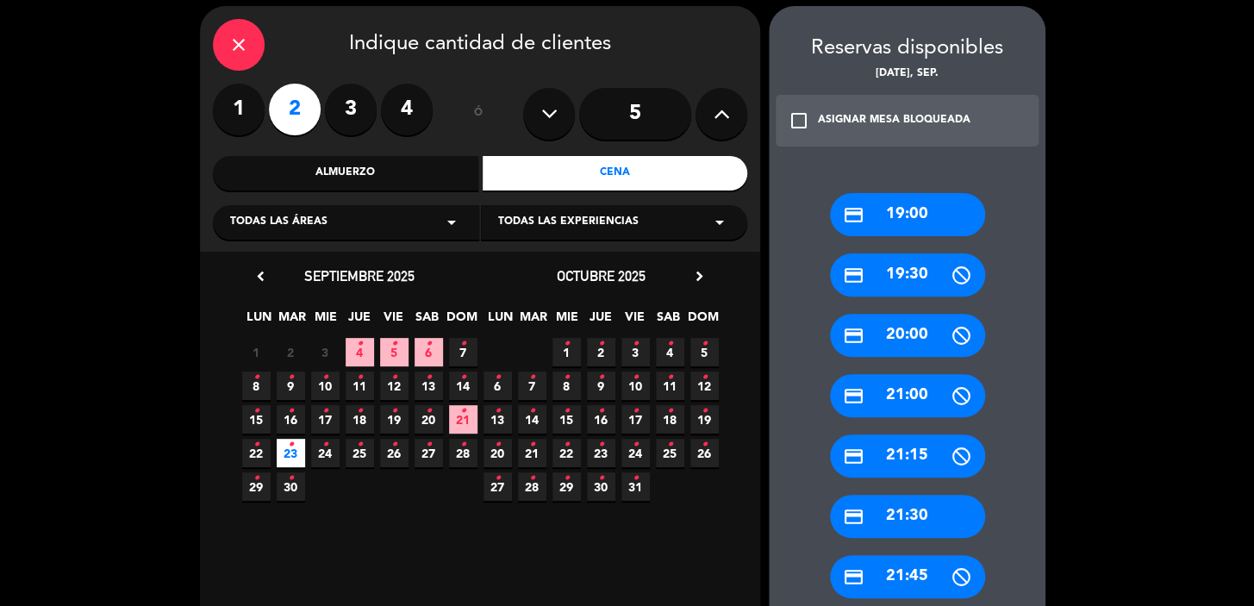
scroll to position [220, 0]
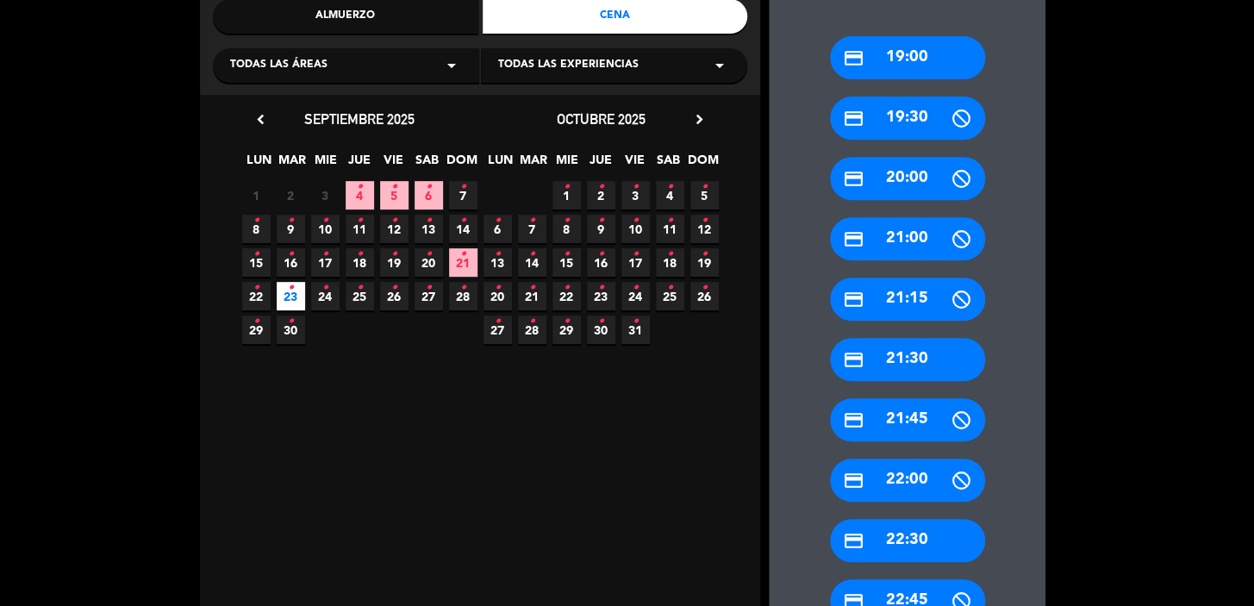
click at [910, 546] on div "credit_card 22:30" at bounding box center [907, 540] width 155 height 43
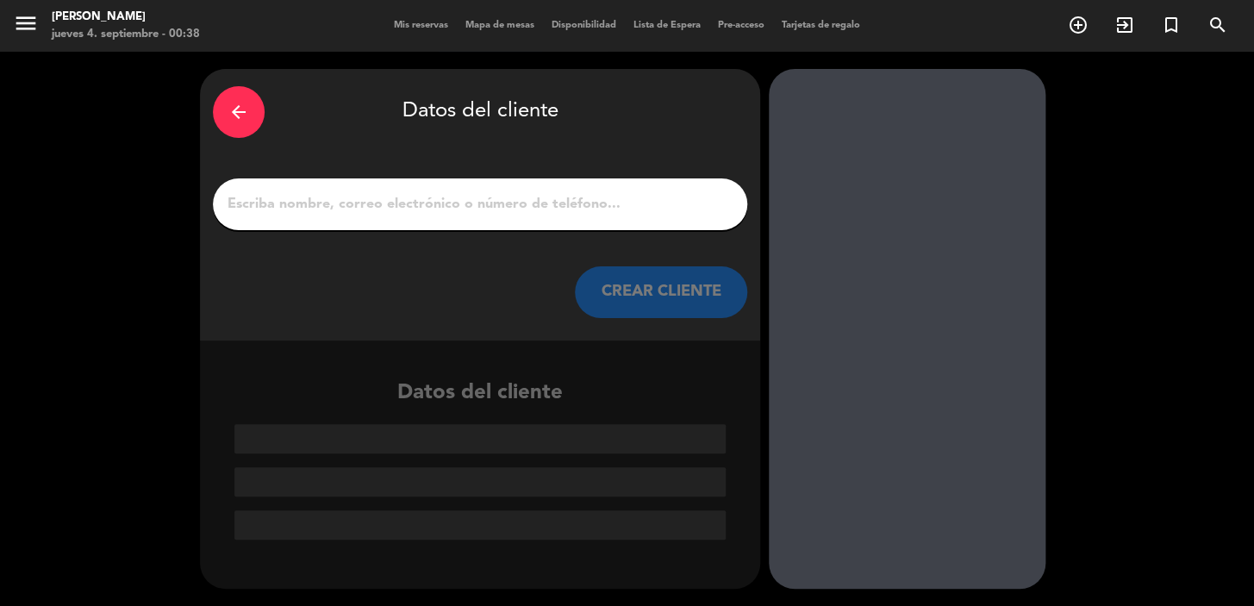
scroll to position [0, 0]
click at [534, 202] on input "1" at bounding box center [480, 204] width 508 height 24
paste input "cona Esteban"
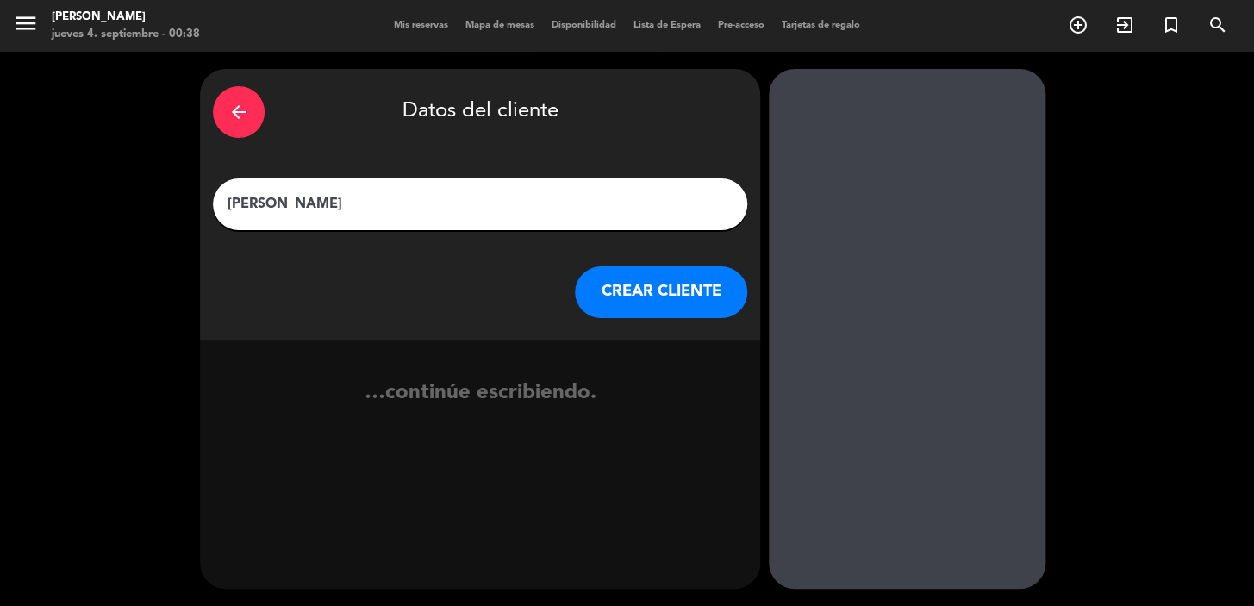
type input "cona Esteban"
click at [672, 328] on div "arrow_back Datos del cliente cona Esteban CREAR CLIENTE" at bounding box center [480, 204] width 560 height 271
click at [652, 301] on button "CREAR CLIENTE" at bounding box center [661, 292] width 172 height 52
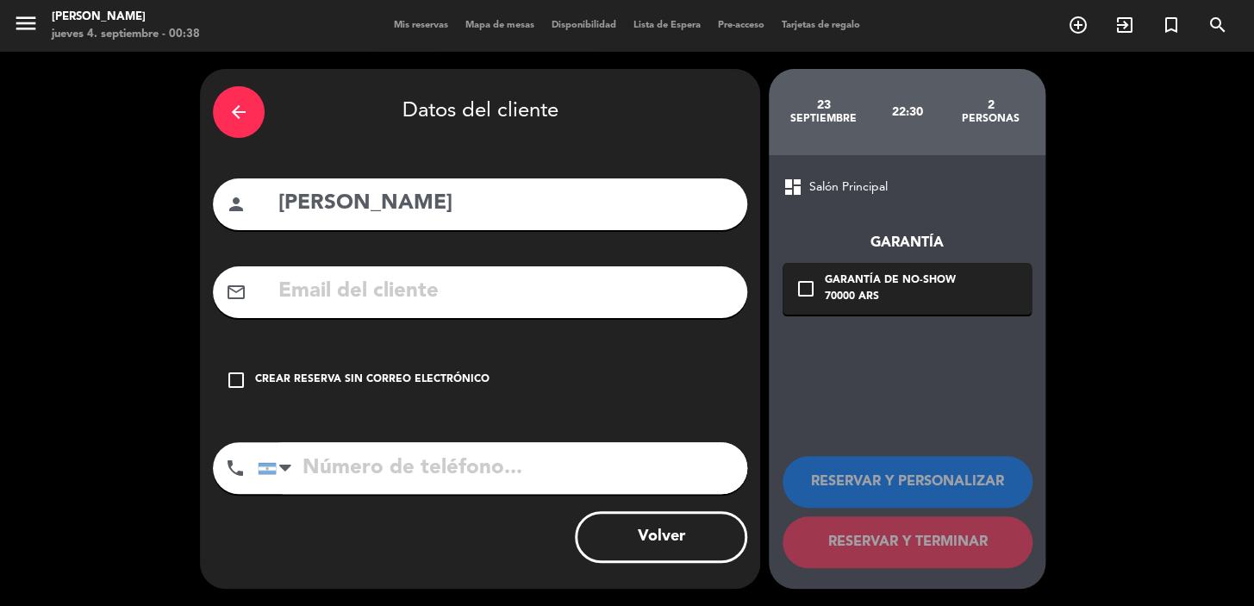
click at [485, 286] on input "text" at bounding box center [506, 291] width 458 height 35
paste input "Conaesteban@icloud.com"
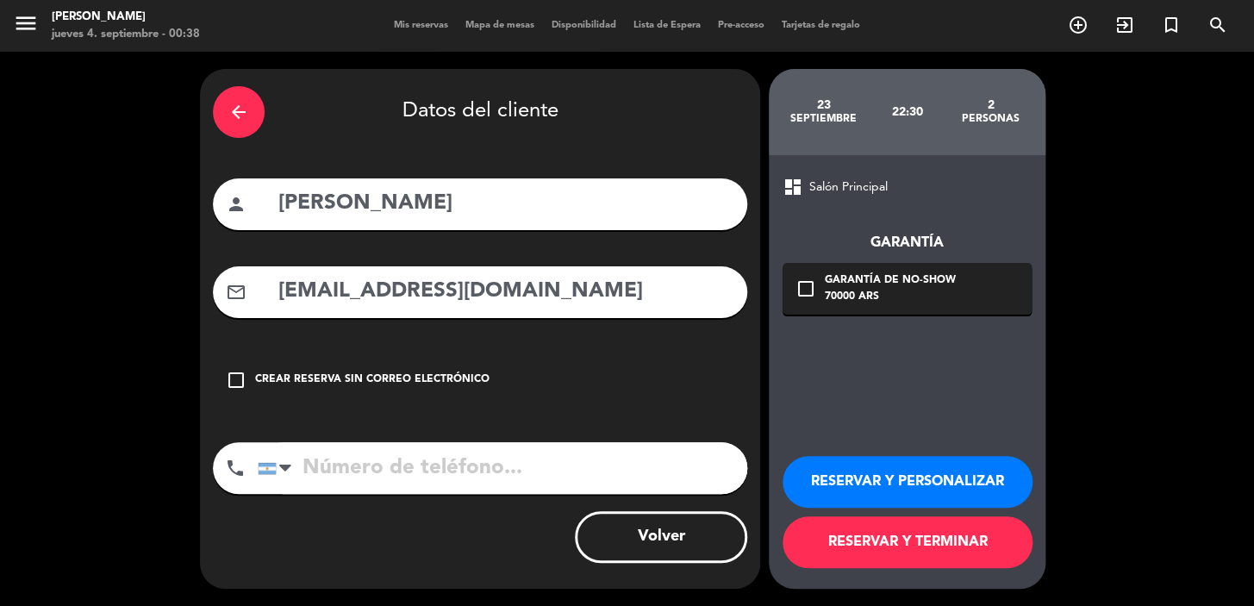
type input "Conaesteban@icloud.com"
click at [451, 479] on input "tel" at bounding box center [503, 468] width 490 height 52
paste input "2975264608"
click at [305, 462] on input "2975264608" at bounding box center [503, 468] width 490 height 52
type input "+5492975264608"
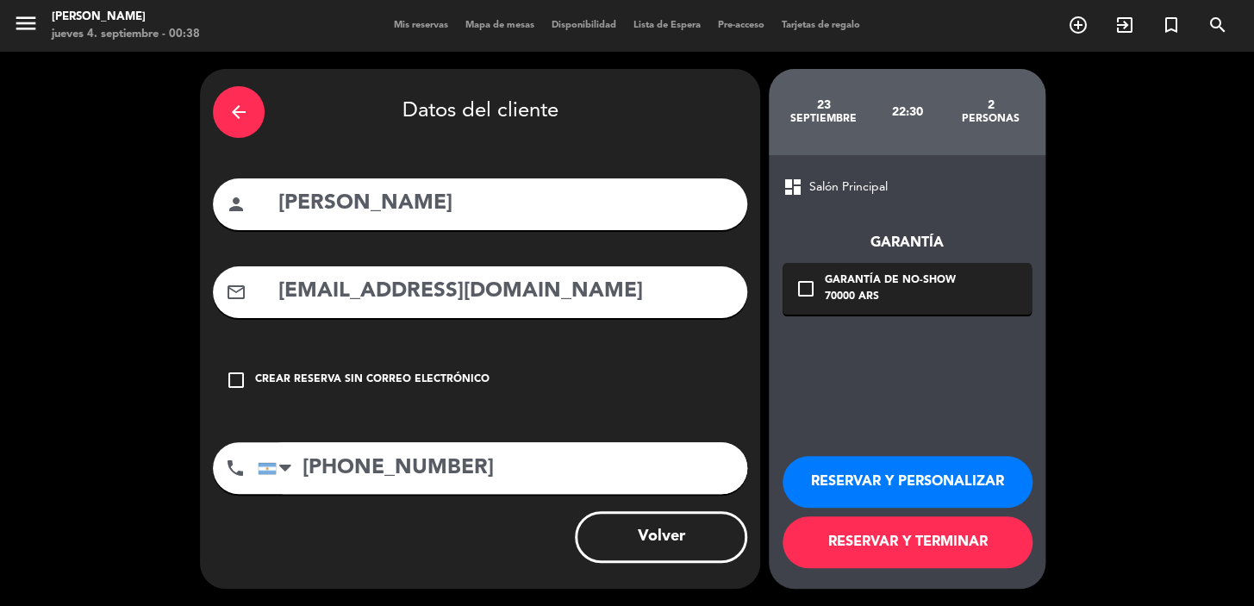
drag, startPoint x: 861, startPoint y: 305, endPoint x: 916, endPoint y: 327, distance: 59.2
click at [864, 305] on div "70000 ARS" at bounding box center [890, 297] width 131 height 17
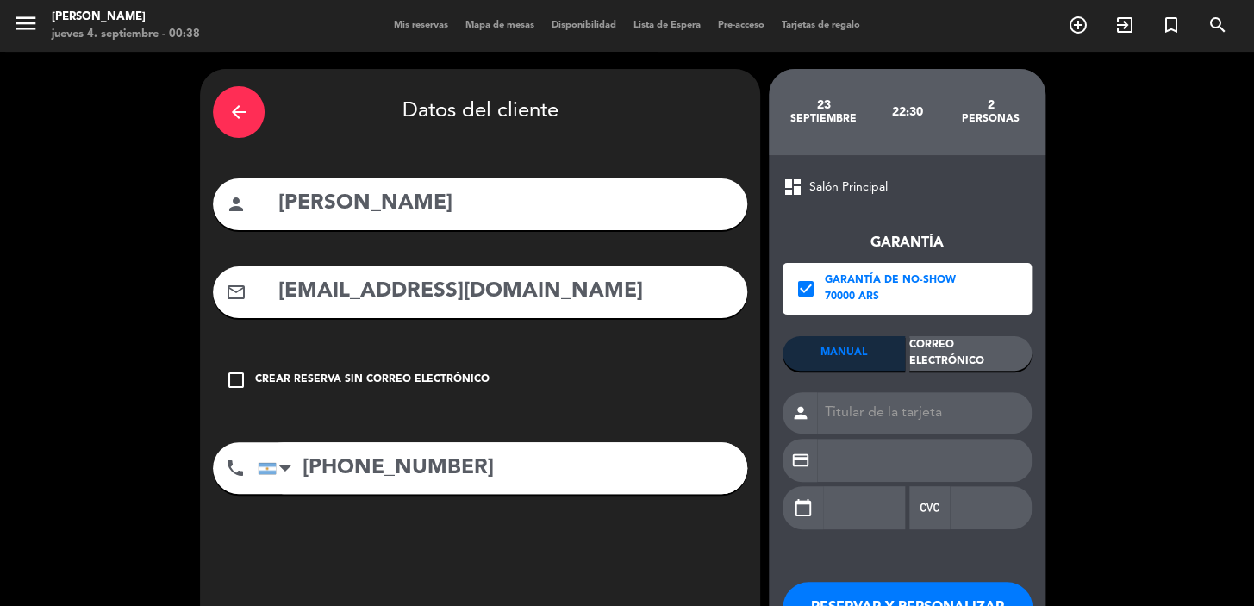
drag, startPoint x: 916, startPoint y: 327, endPoint x: 954, endPoint y: 364, distance: 53.0
click at [952, 359] on div "Correo Electrónico" at bounding box center [970, 353] width 122 height 34
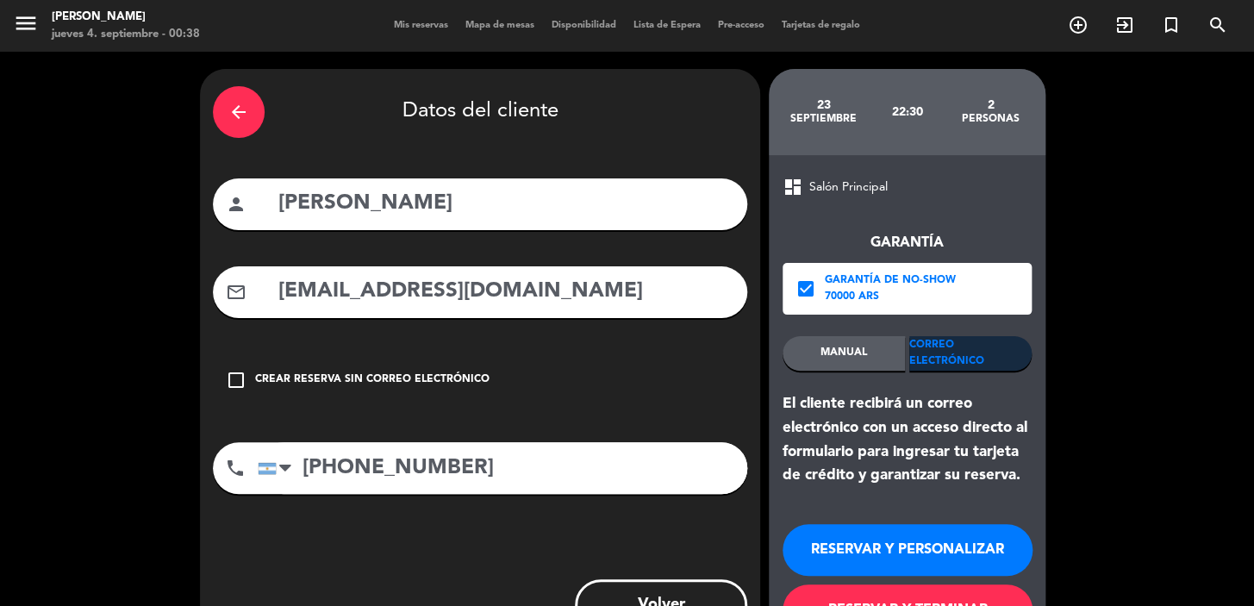
click at [896, 558] on button "RESERVAR Y PERSONALIZAR" at bounding box center [908, 550] width 250 height 52
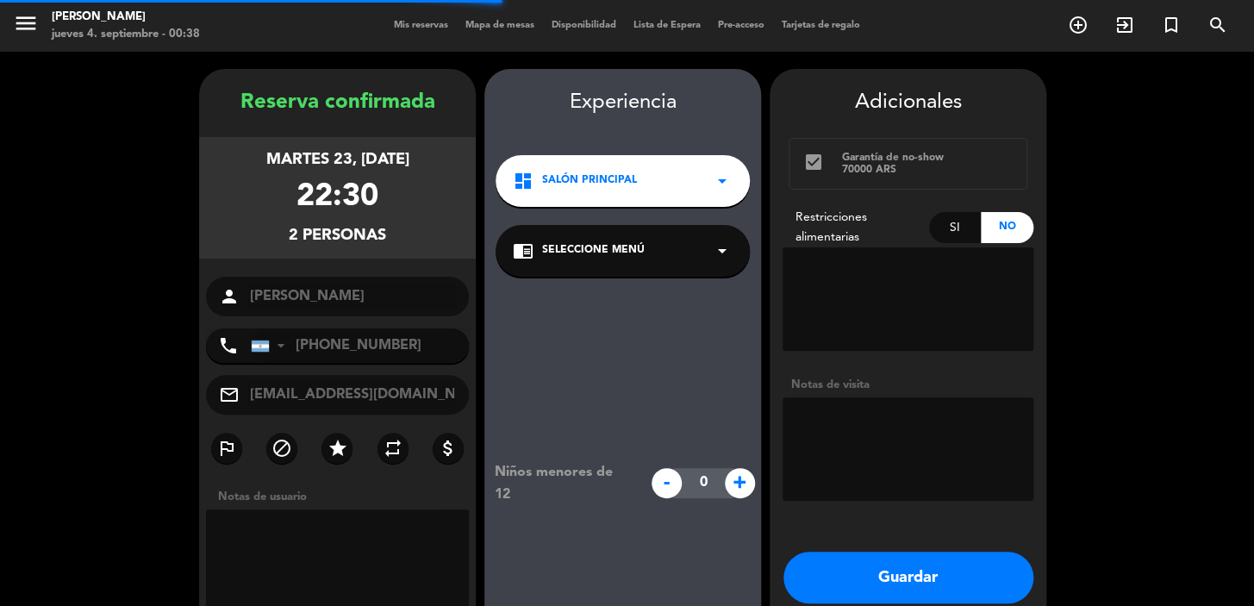
scroll to position [69, 0]
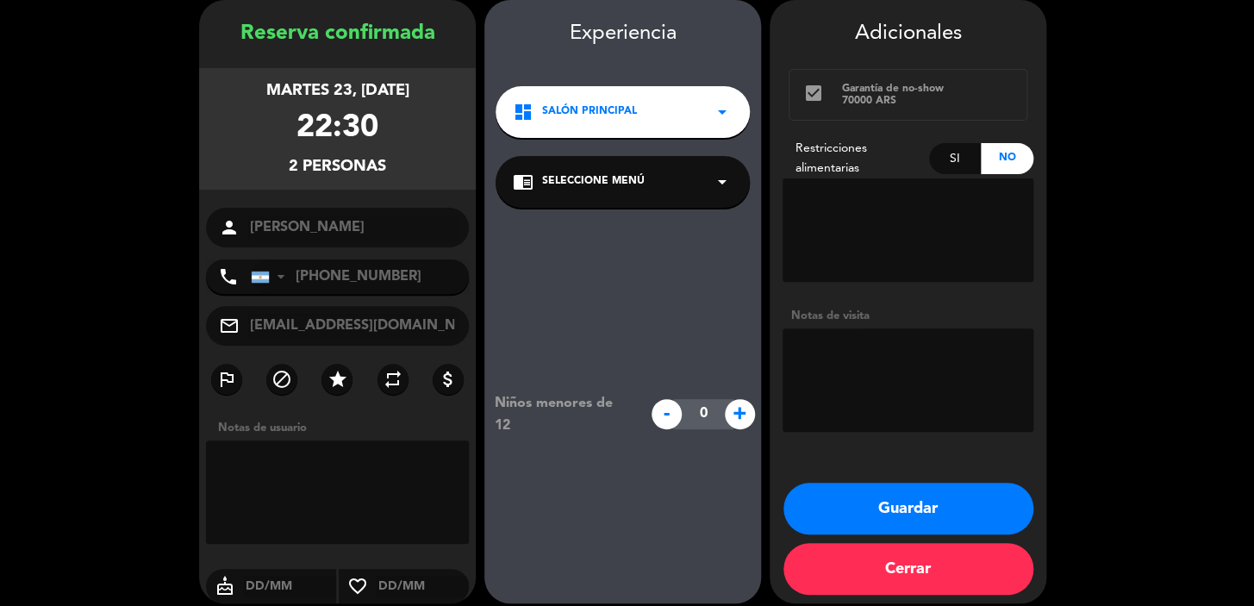
click at [603, 106] on span "Salón Principal" at bounding box center [589, 111] width 95 height 17
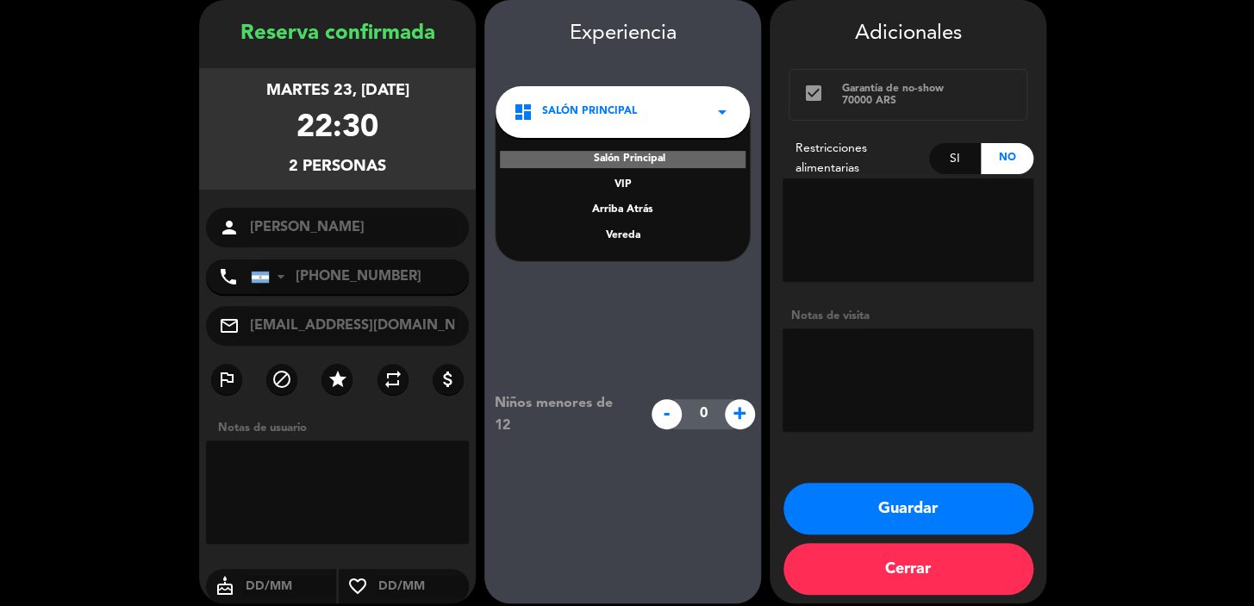
click at [629, 234] on div "Vereda" at bounding box center [623, 236] width 220 height 17
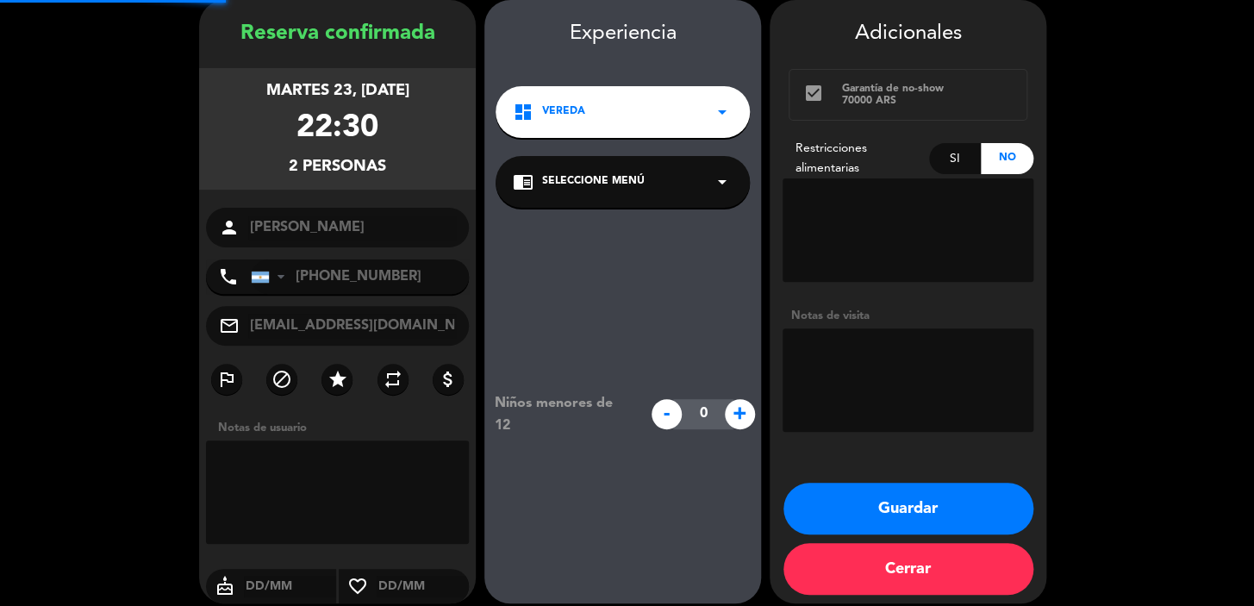
click at [629, 200] on div "chrome_reader_mode Seleccione Menú arrow_drop_down" at bounding box center [623, 182] width 254 height 52
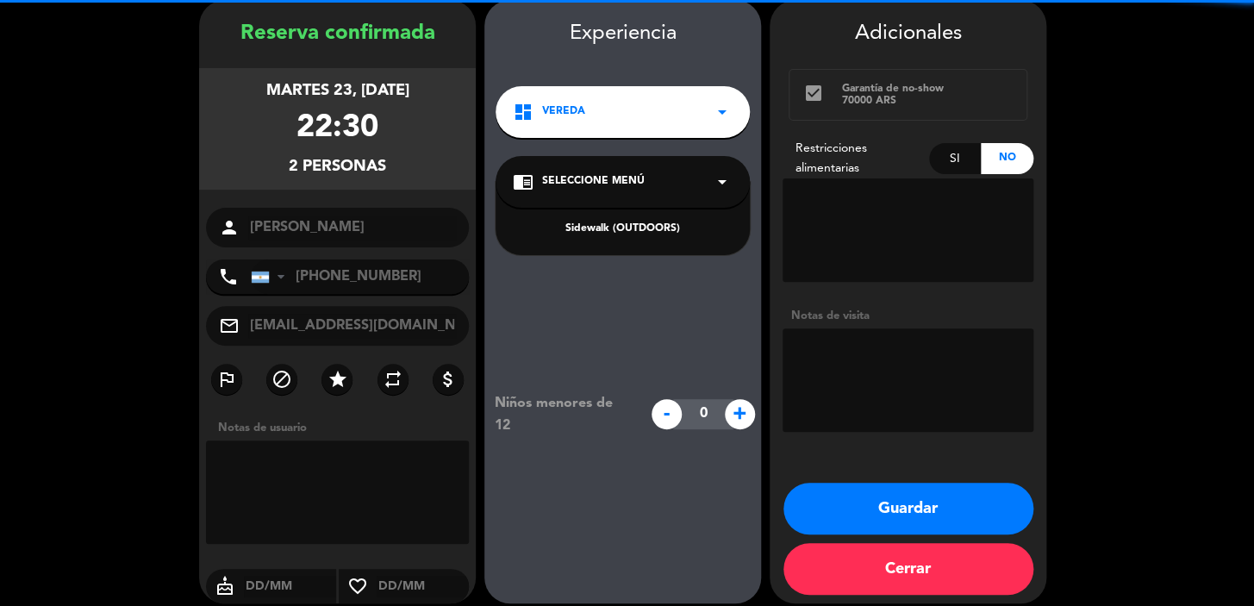
click at [638, 225] on div "Sidewalk (OUTDOORS)" at bounding box center [623, 229] width 220 height 17
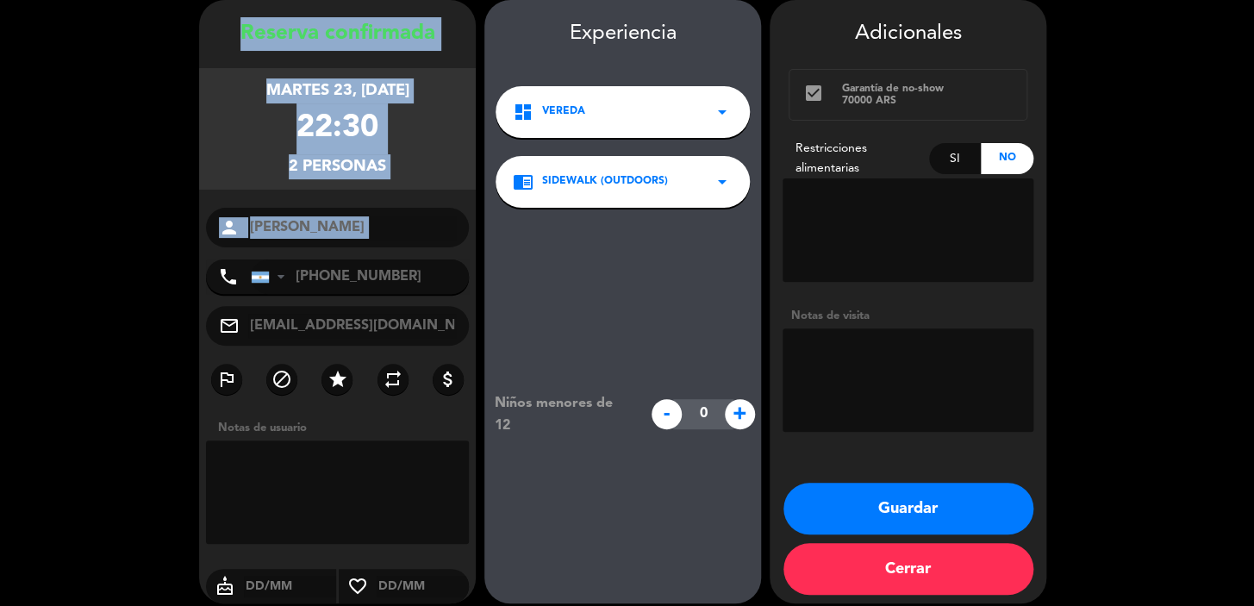
copy div "Reserva confirmada martes 23, sep. 2025 22:30 2 personas person"
drag, startPoint x: 285, startPoint y: 77, endPoint x: 390, endPoint y: 233, distance: 188.1
click at [384, 244] on div "Reserva confirmada martes 23, sep. 2025 22:30 2 personas person cona Esteban ph…" at bounding box center [337, 318] width 277 height 603
click at [928, 496] on button "Guardar" at bounding box center [908, 509] width 250 height 52
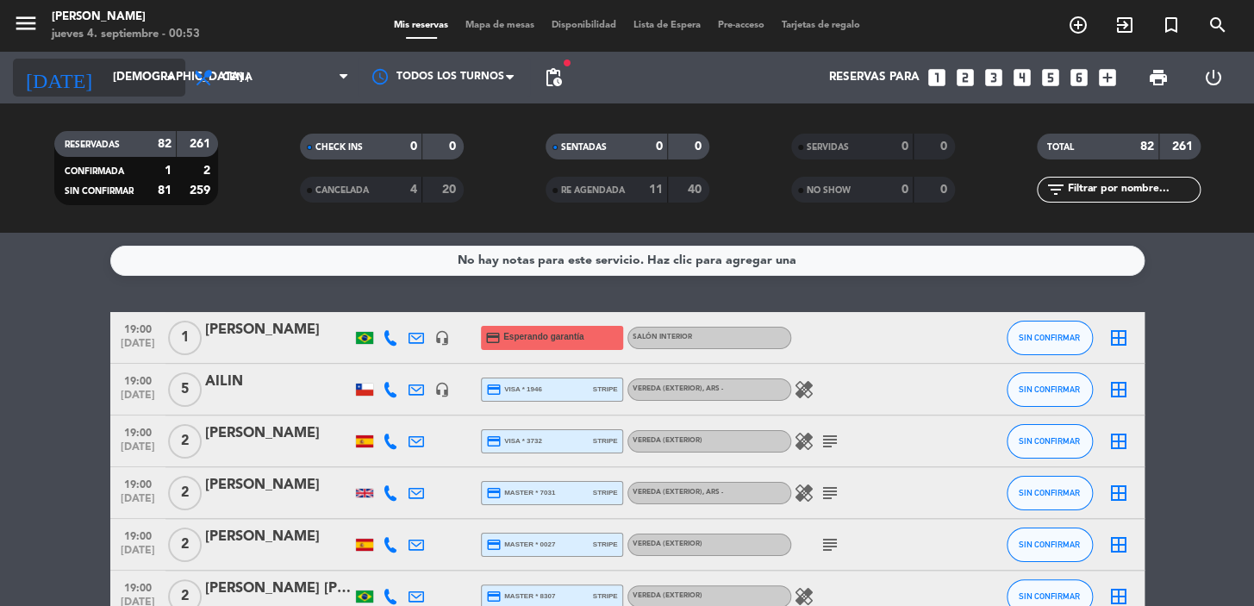
click at [156, 69] on input "jue. 18 sep." at bounding box center [180, 77] width 153 height 31
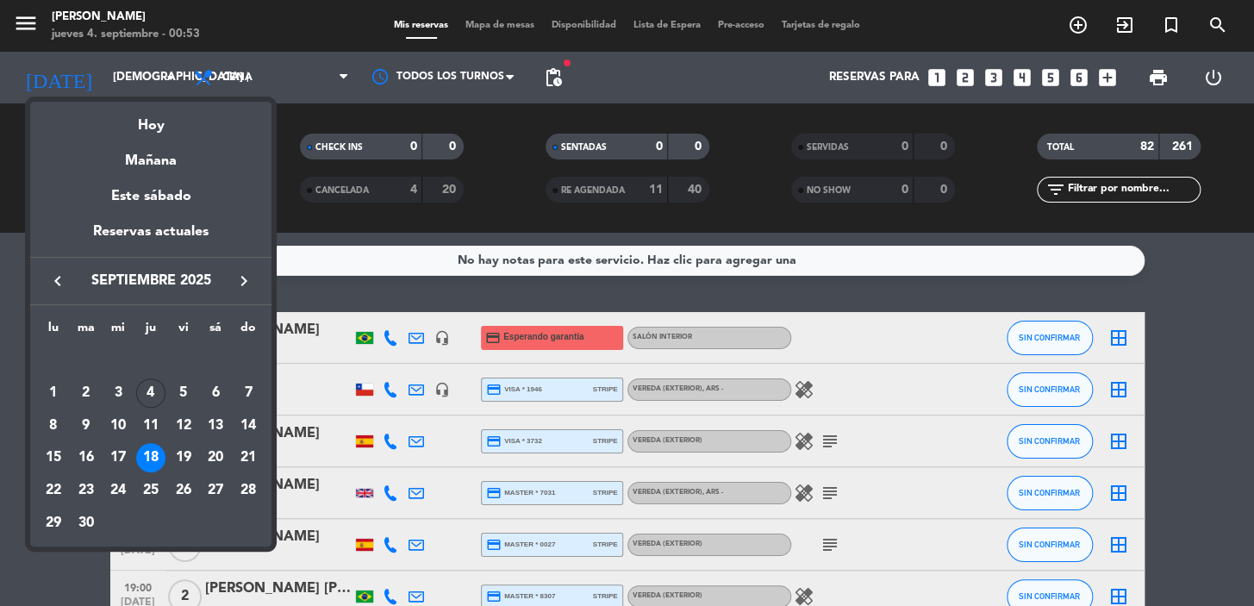
click at [236, 453] on div "21" at bounding box center [248, 457] width 29 height 29
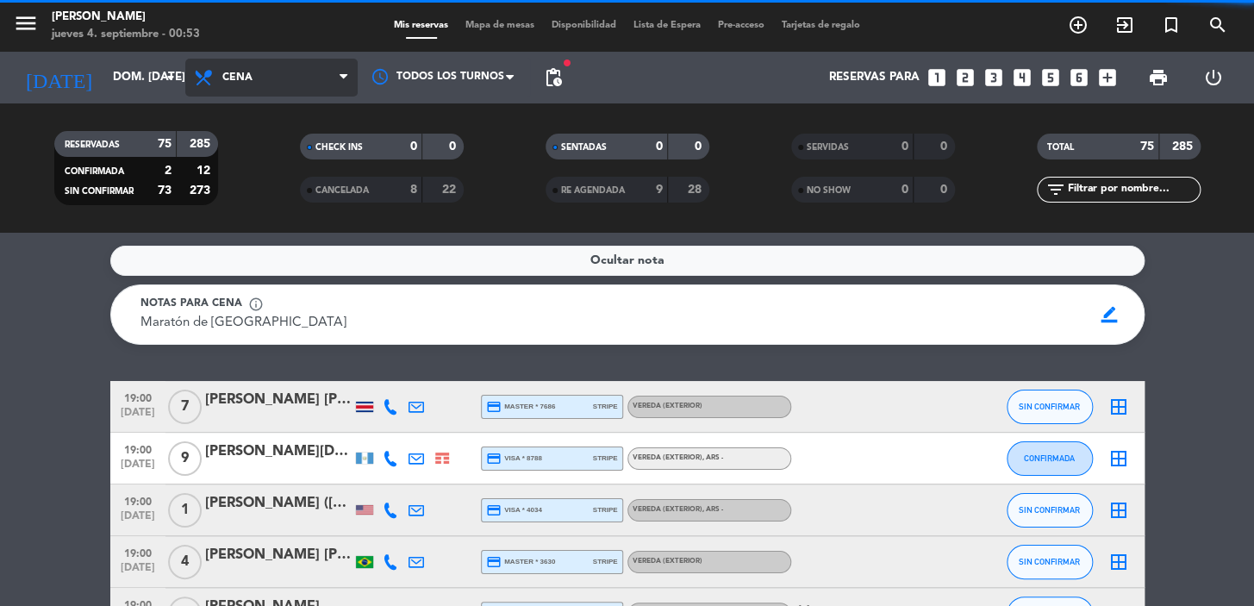
click at [260, 69] on span "Cena" at bounding box center [271, 78] width 172 height 38
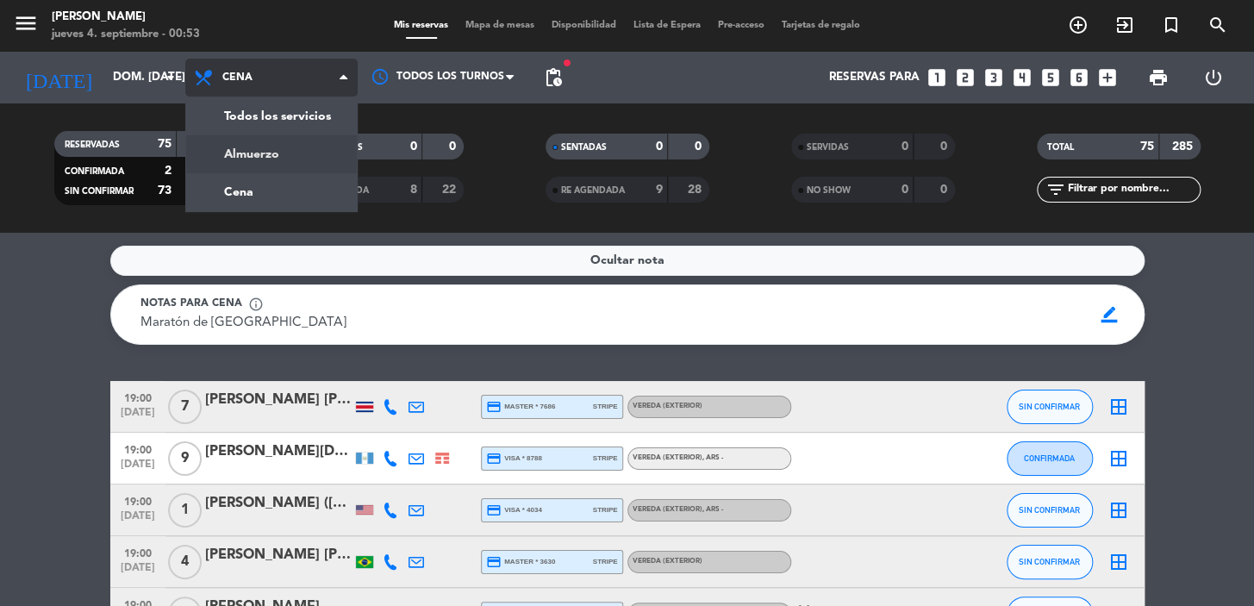
click at [284, 160] on div "menu Don Julio jueves 4. septiembre - 00:53 Mis reservas Mapa de mesas Disponib…" at bounding box center [627, 116] width 1254 height 233
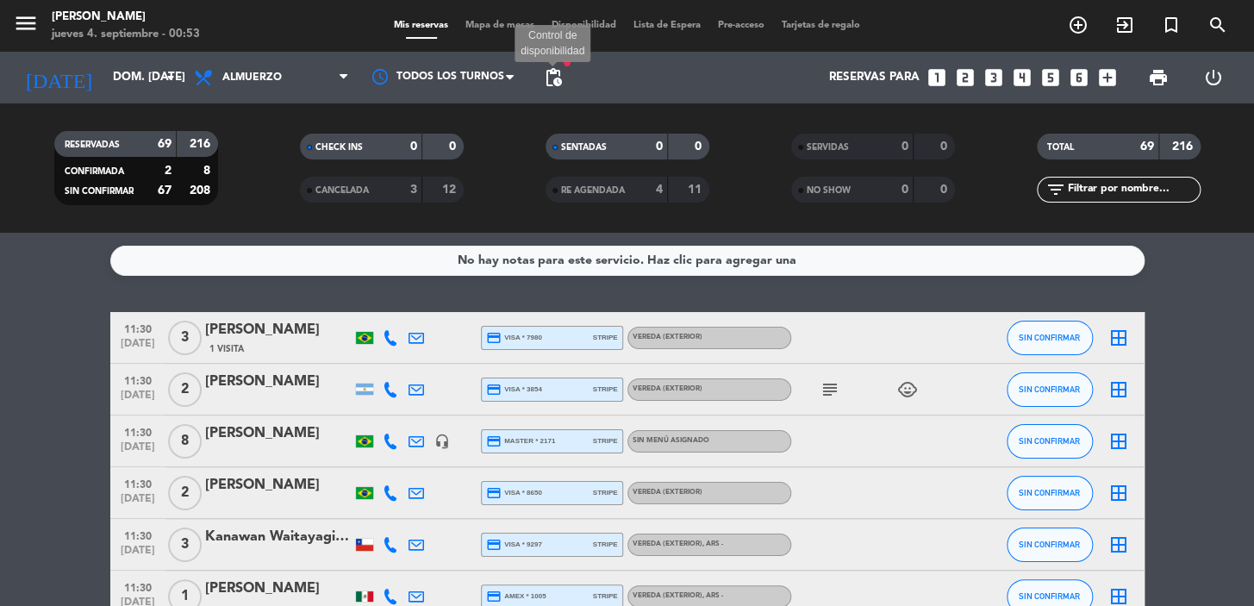
click at [549, 72] on span "pending_actions" at bounding box center [553, 77] width 21 height 21
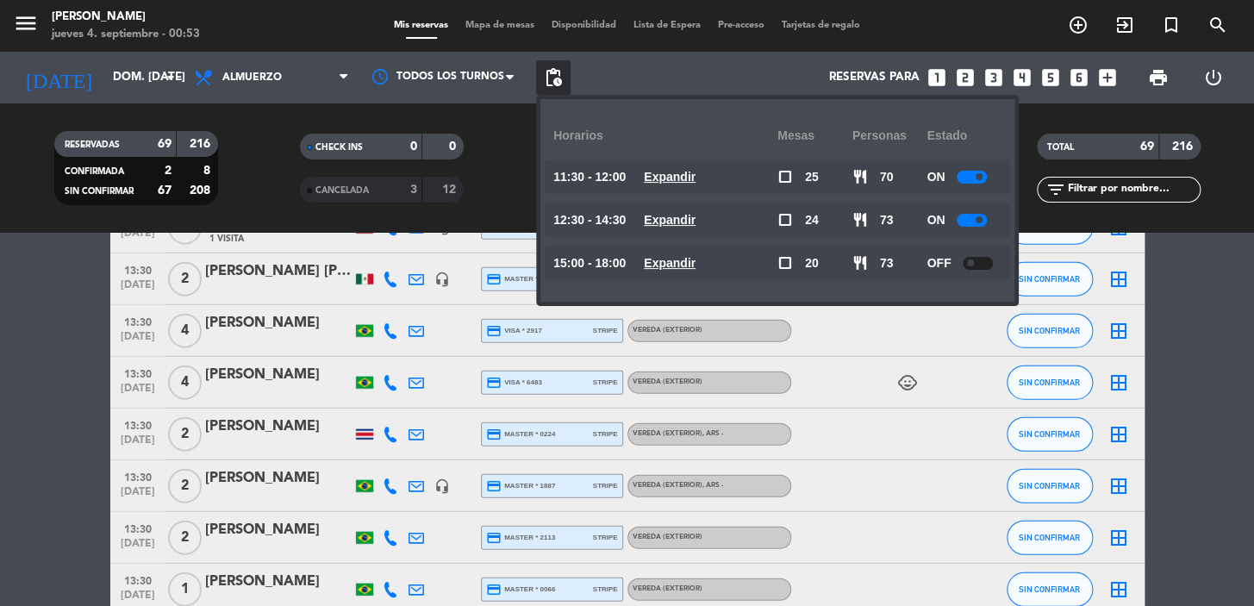
scroll to position [2037, 0]
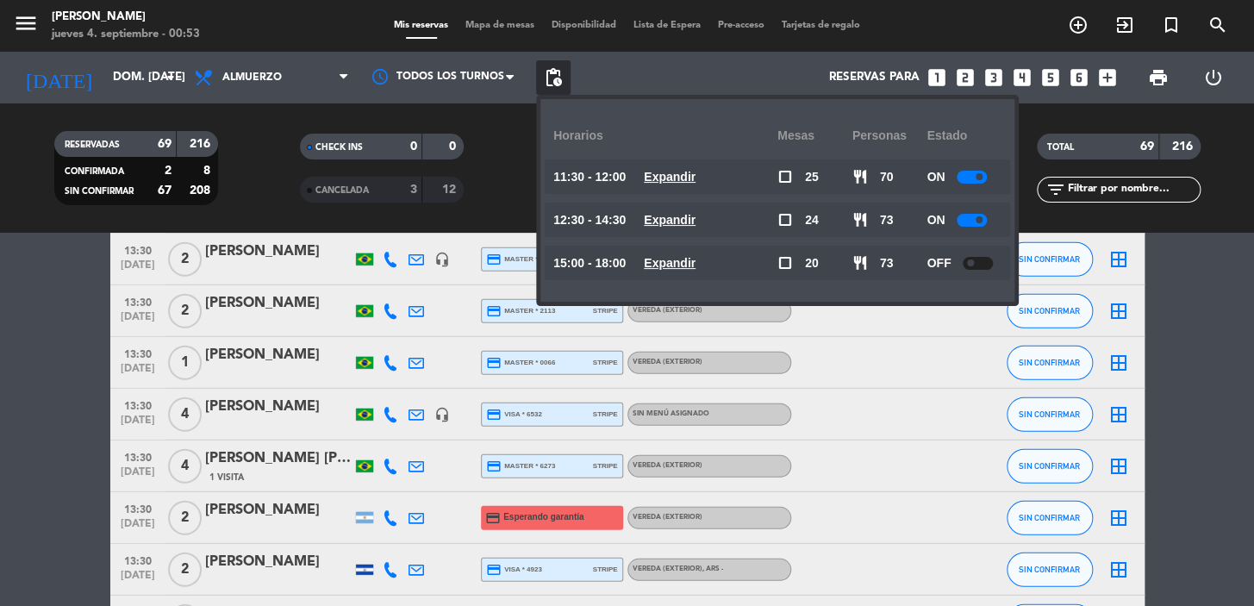
click at [689, 224] on u "Expandir" at bounding box center [670, 220] width 52 height 14
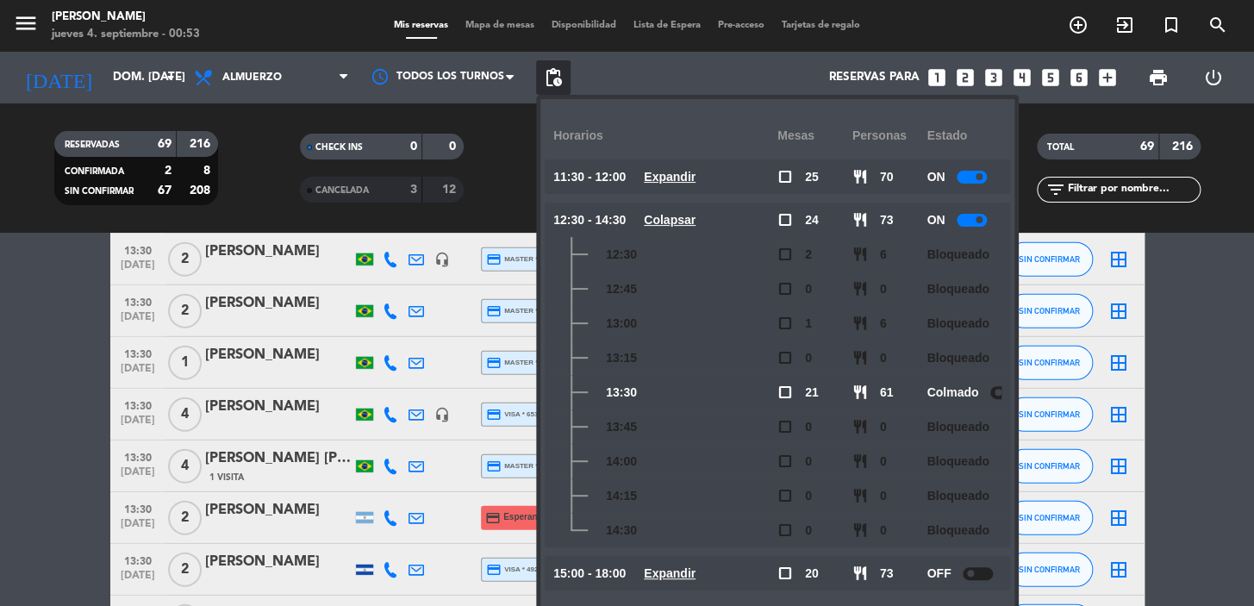
click at [689, 225] on u "Colapsar" at bounding box center [670, 220] width 52 height 14
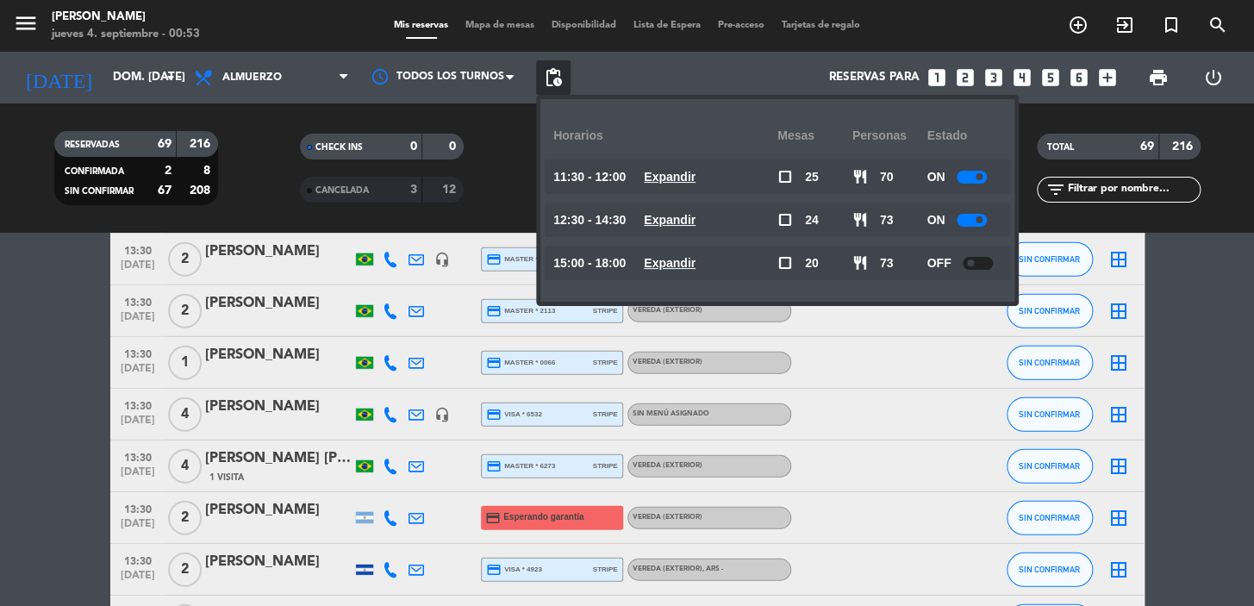
click at [696, 178] on u "Expandir" at bounding box center [670, 177] width 52 height 14
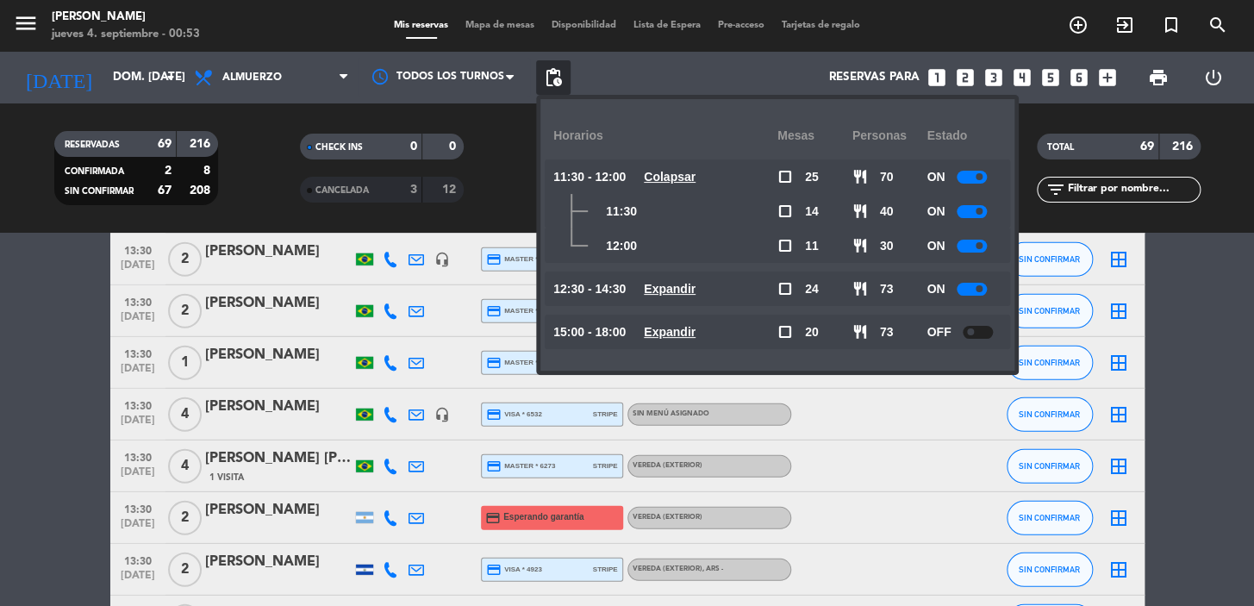
click at [696, 177] on u "Colapsar" at bounding box center [670, 177] width 52 height 14
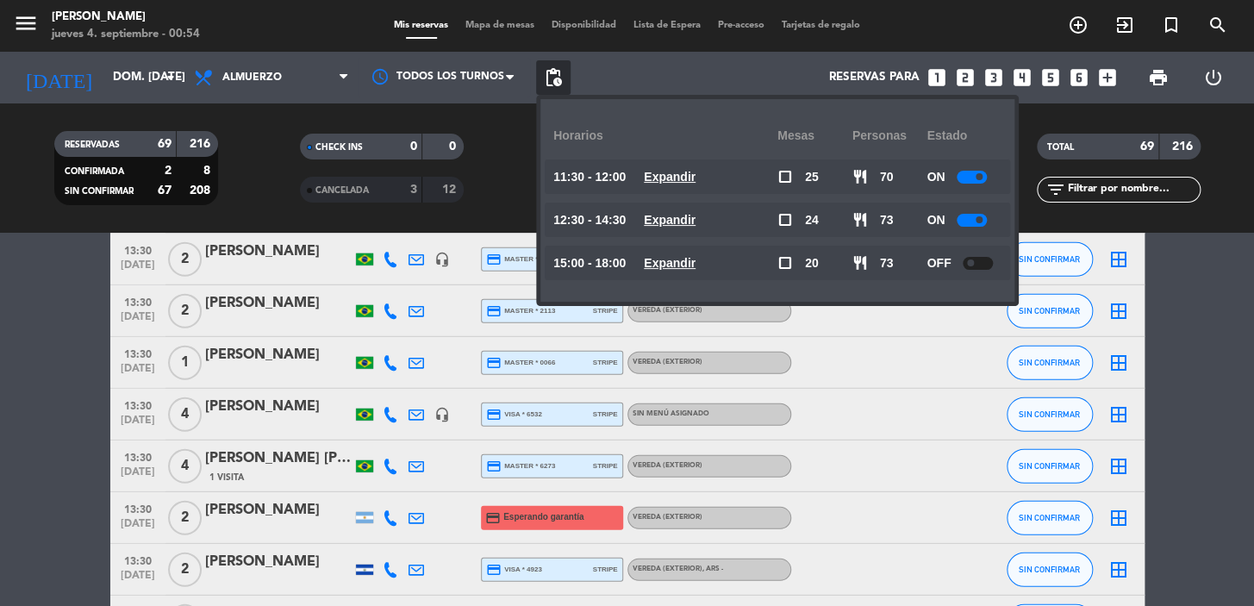
click at [138, 99] on div "today dom. 21 sep. arrow_drop_down" at bounding box center [99, 78] width 172 height 52
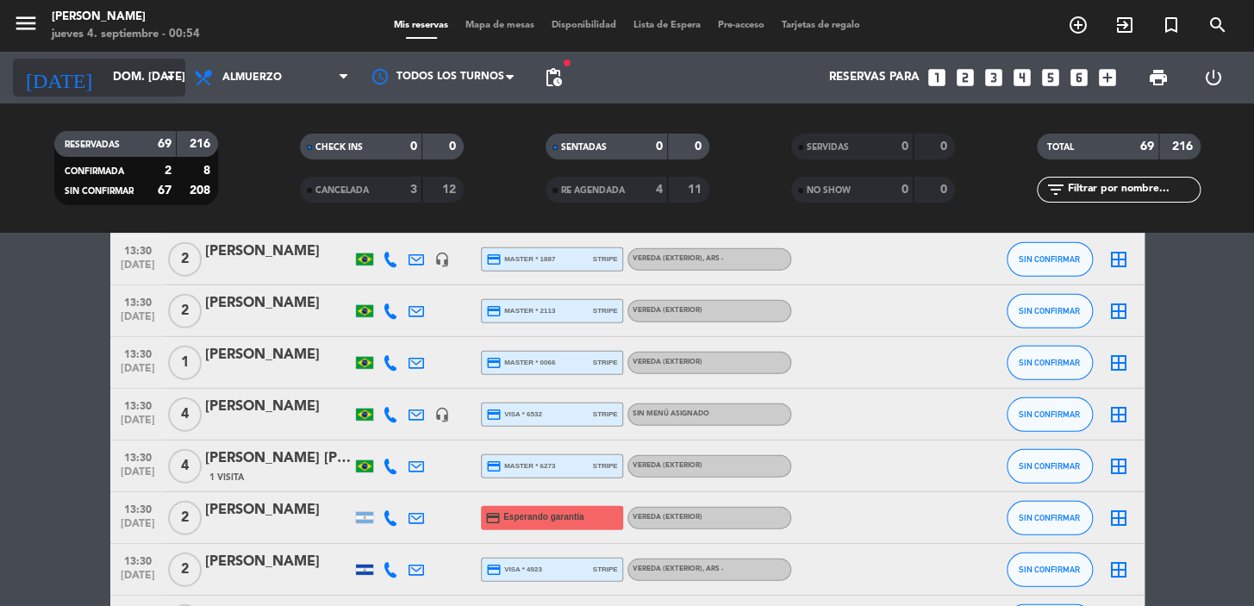
click at [136, 80] on input "dom. 21 sep." at bounding box center [180, 77] width 153 height 31
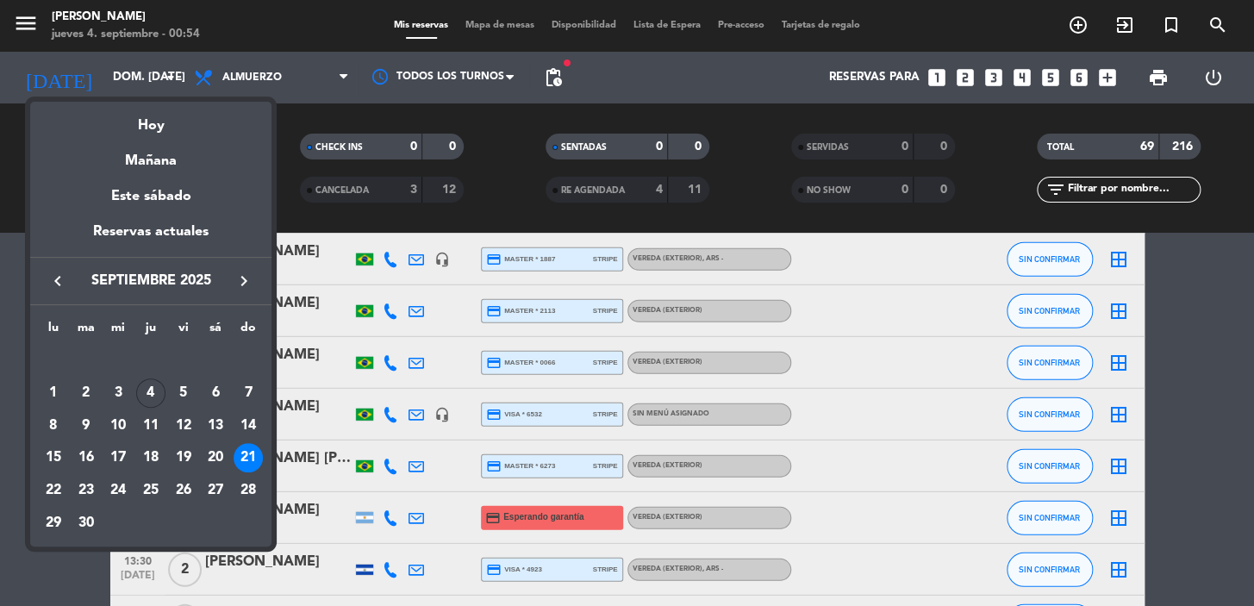
click at [221, 459] on div "20" at bounding box center [215, 457] width 29 height 29
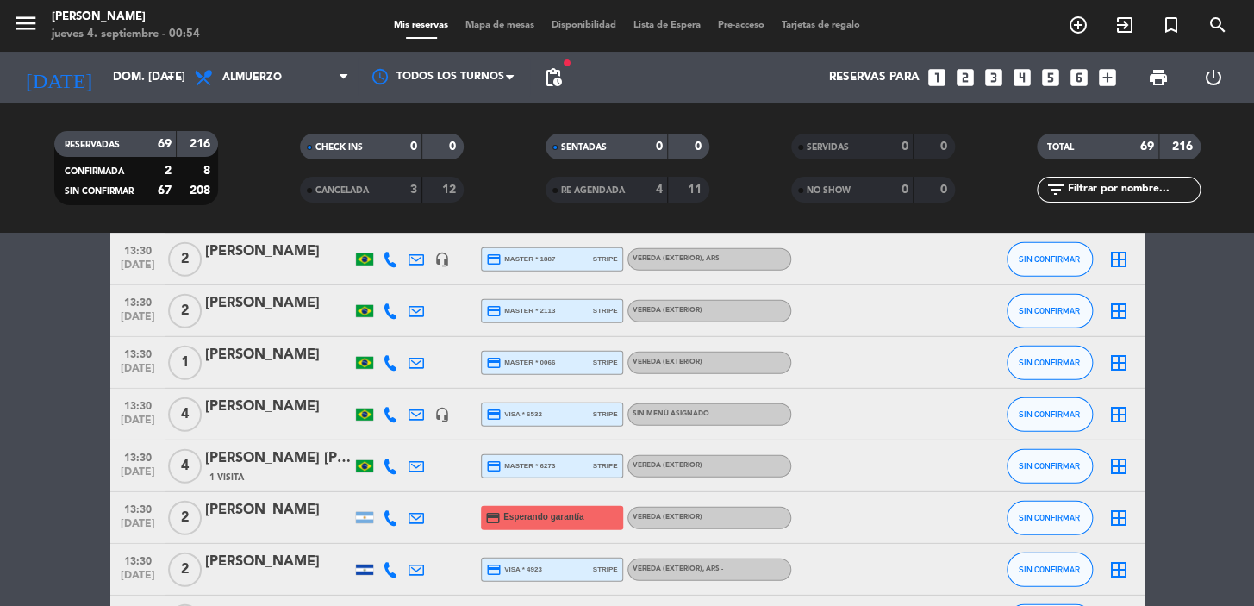
type input "sáb. [DATE]"
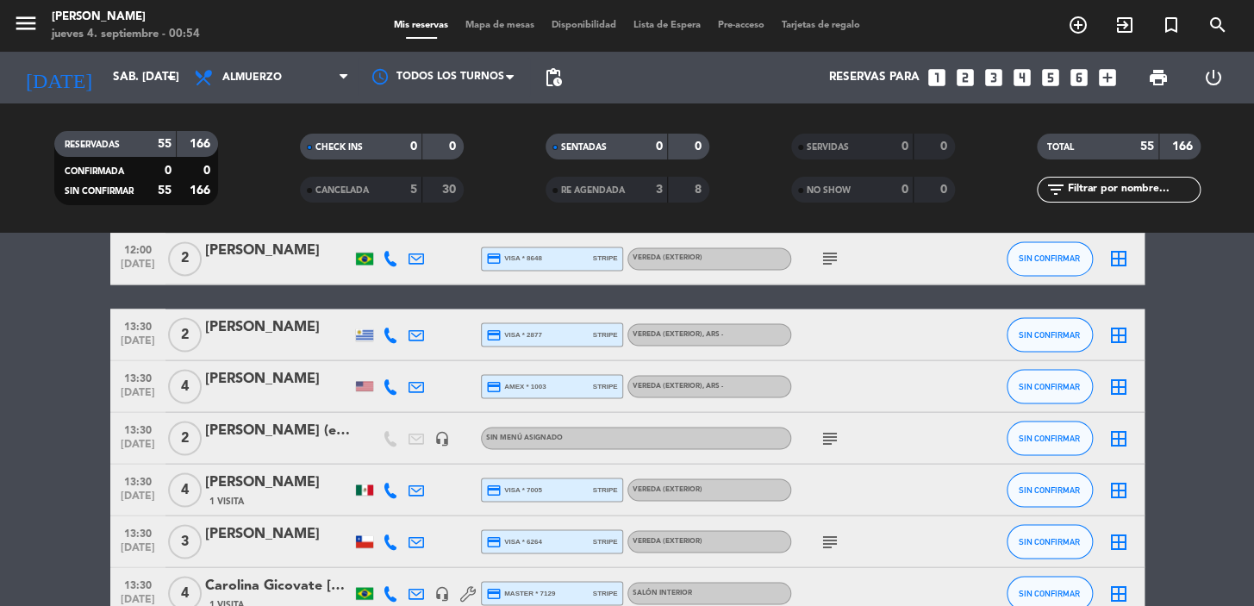
scroll to position [1253, 0]
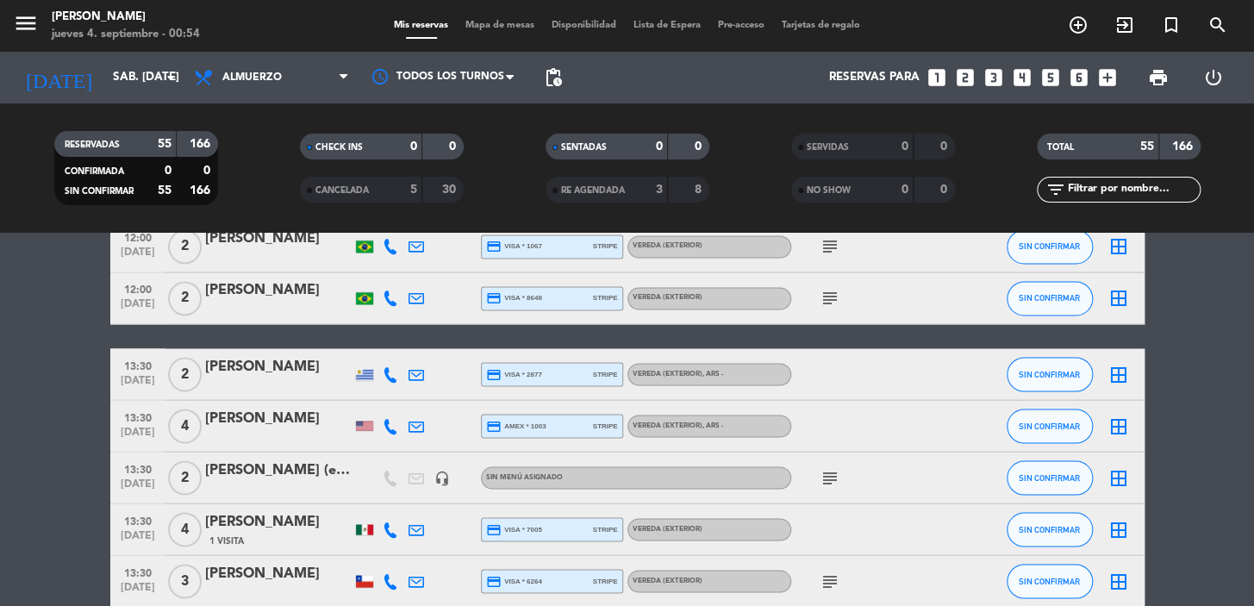
click at [559, 81] on span "pending_actions" at bounding box center [553, 77] width 21 height 21
